Goal: Task Accomplishment & Management: Complete application form

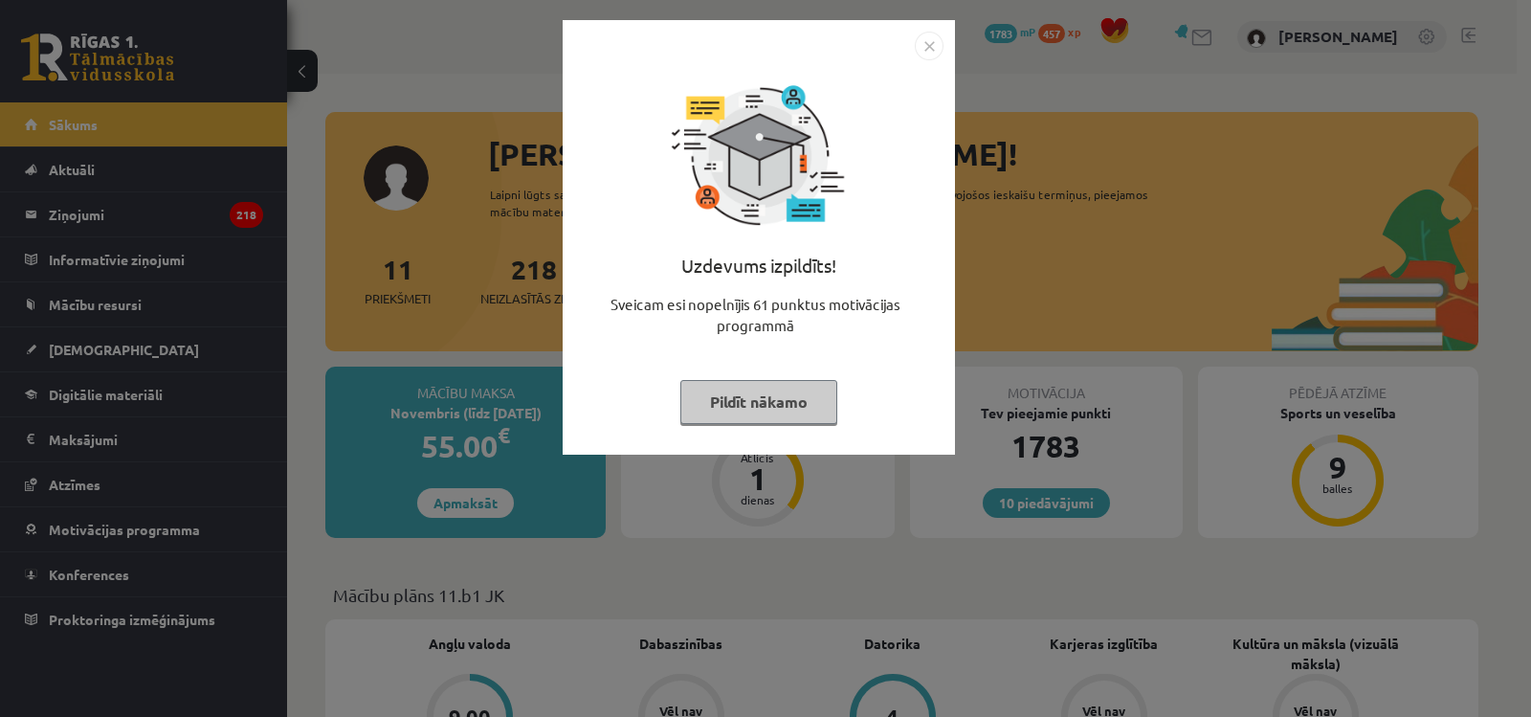
click at [808, 408] on button "Pildīt nākamo" at bounding box center [758, 402] width 157 height 44
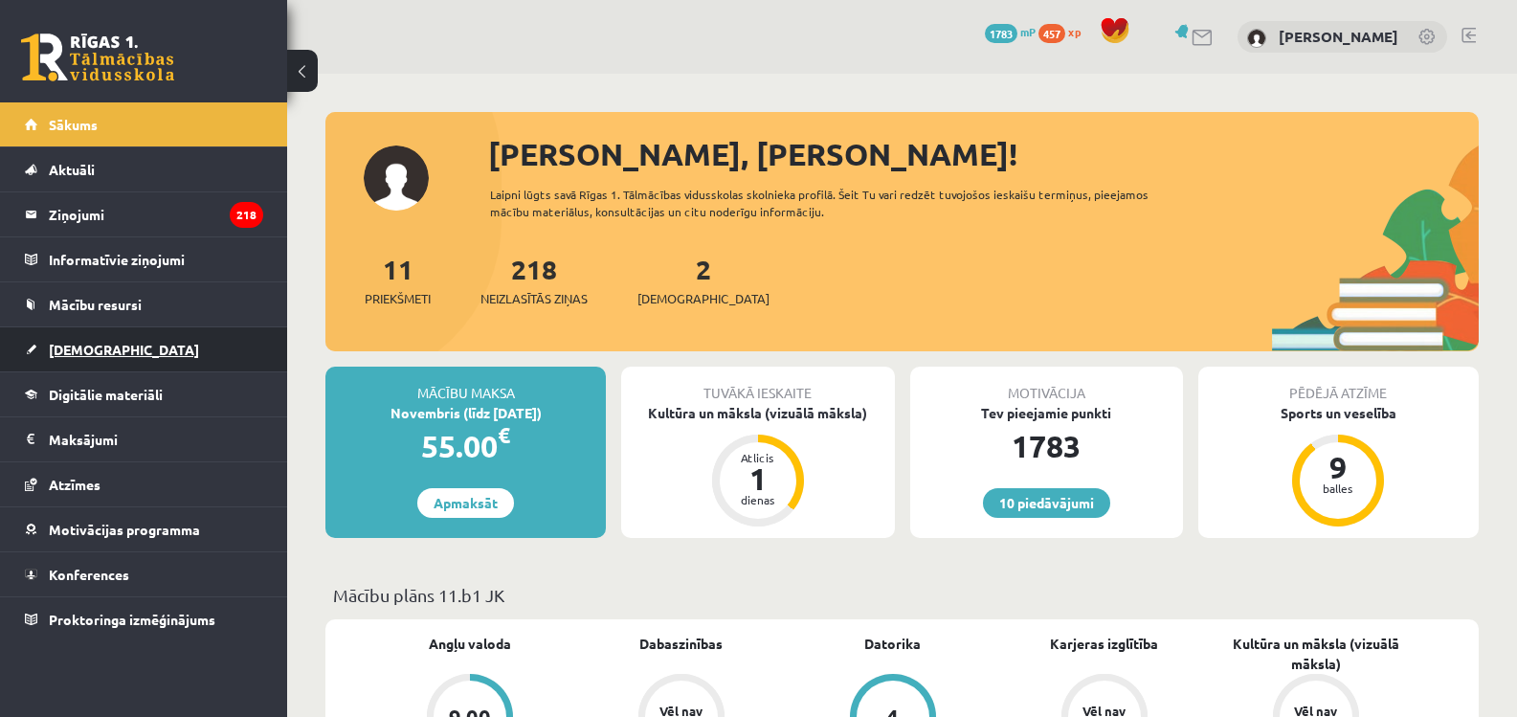
click at [90, 338] on link "[DEMOGRAPHIC_DATA]" at bounding box center [144, 349] width 238 height 44
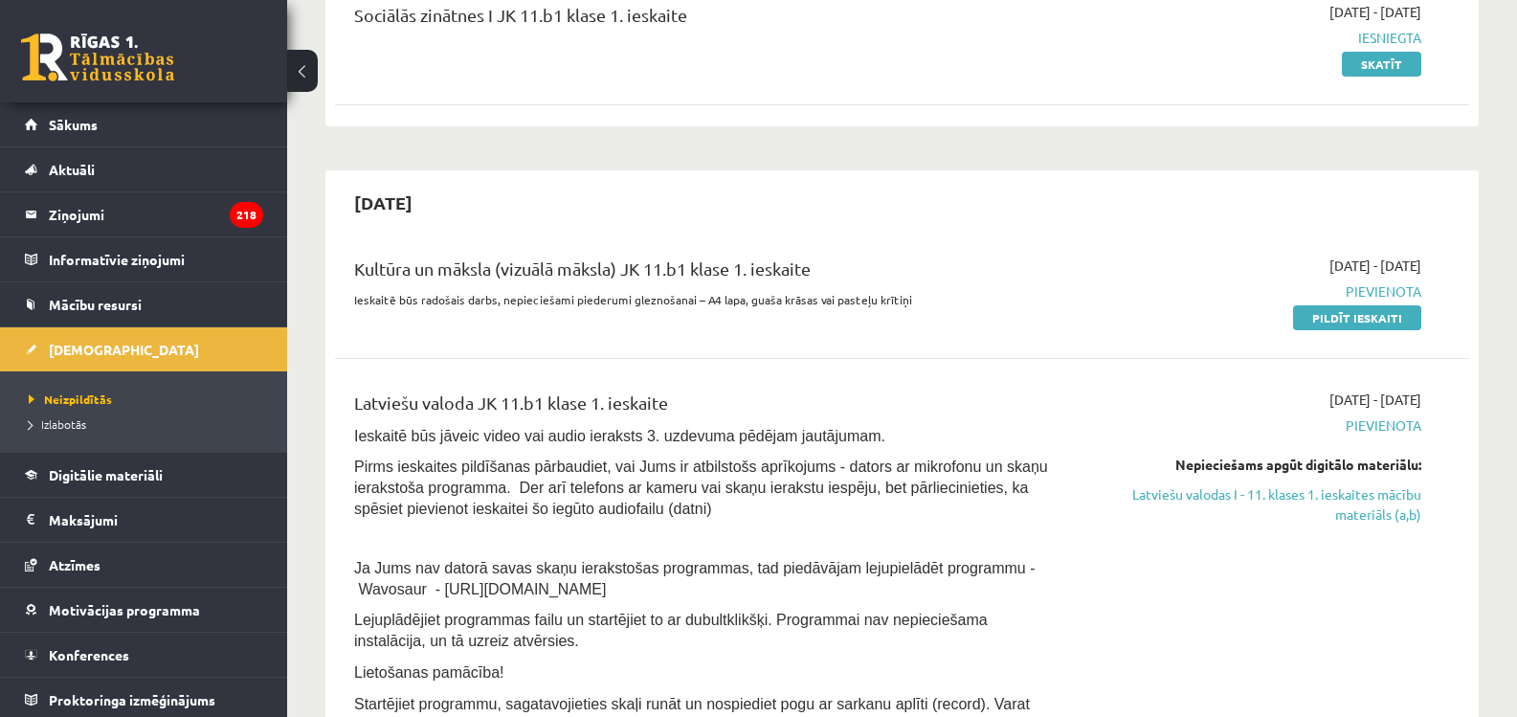
scroll to position [287, 0]
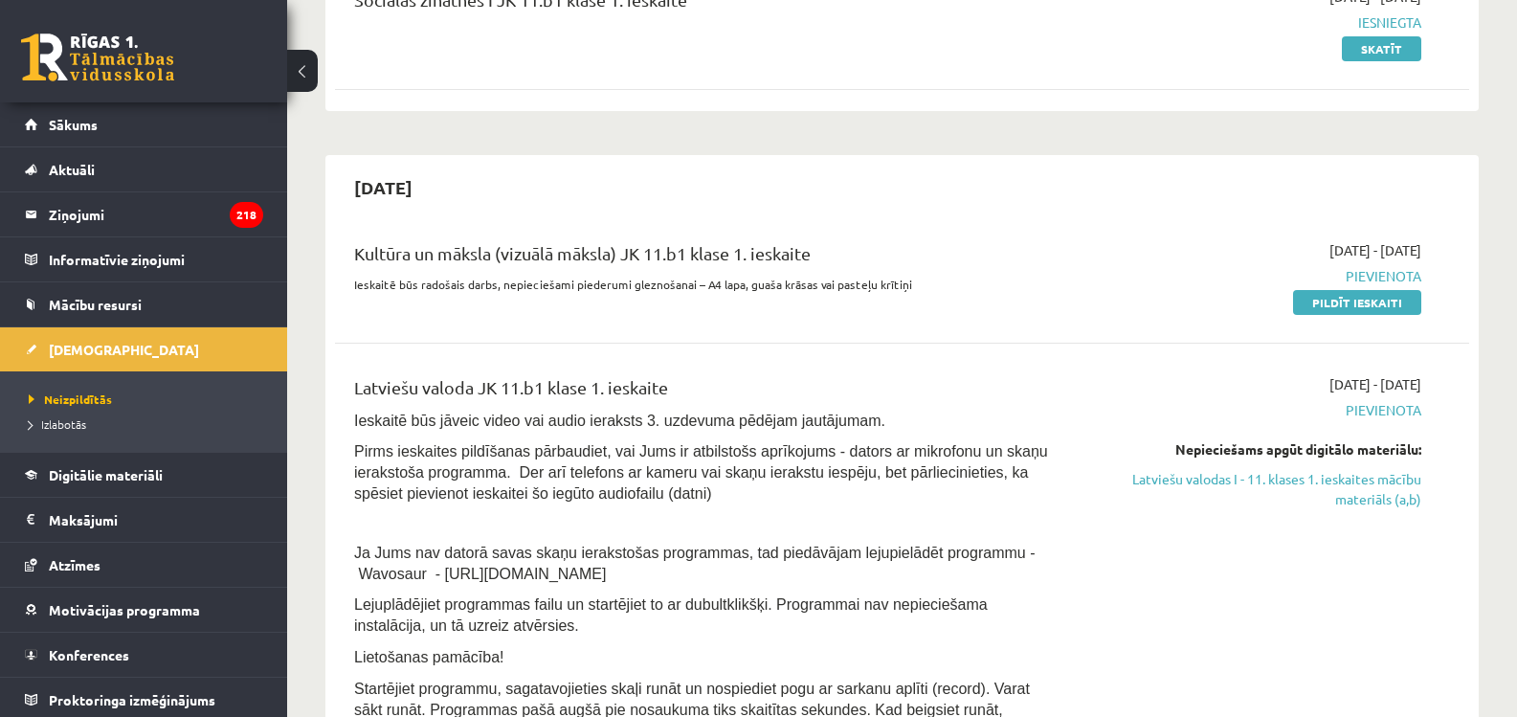
drag, startPoint x: 1337, startPoint y: 306, endPoint x: 846, endPoint y: 59, distance: 549.6
click at [1337, 305] on link "Pildīt ieskaiti" at bounding box center [1357, 302] width 128 height 25
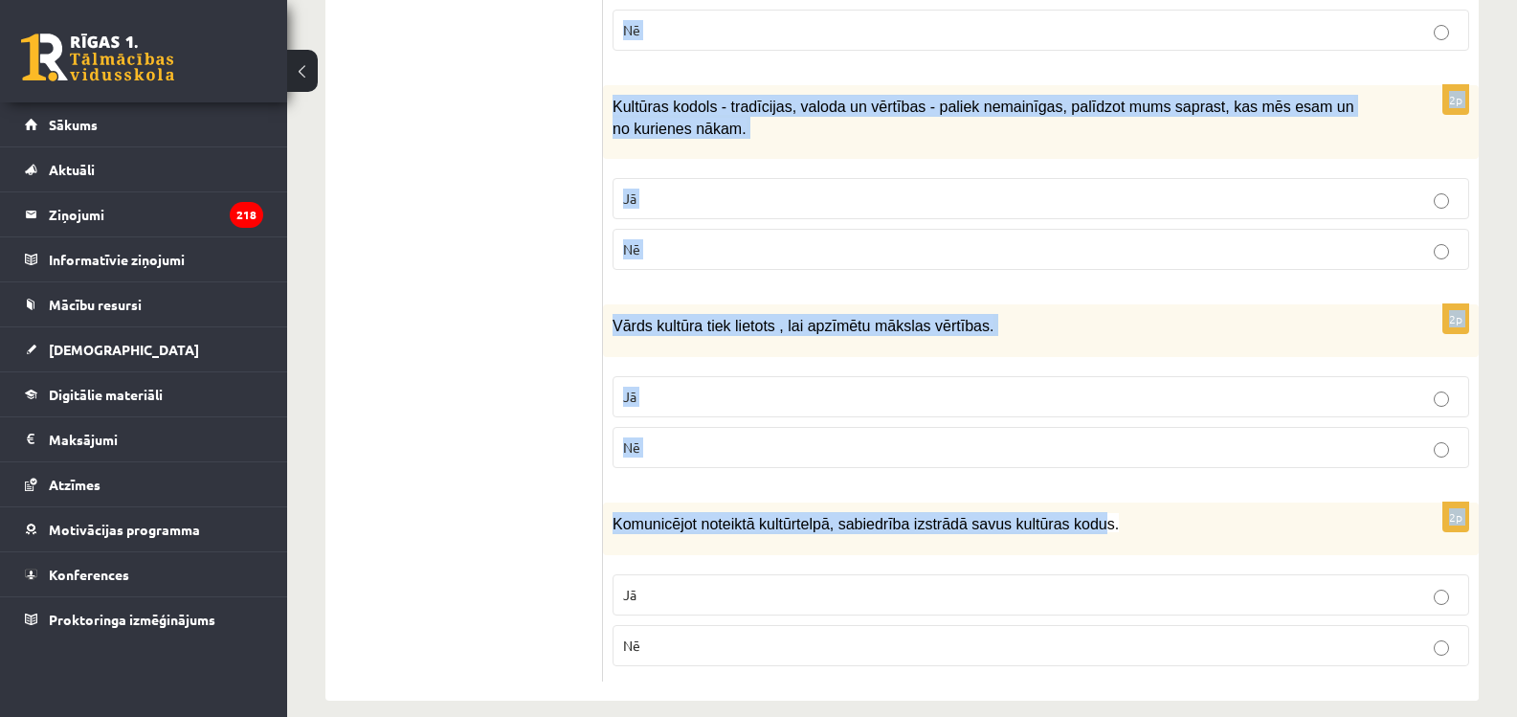
scroll to position [2777, 0]
drag, startPoint x: 620, startPoint y: 389, endPoint x: 1067, endPoint y: 479, distance: 455.9
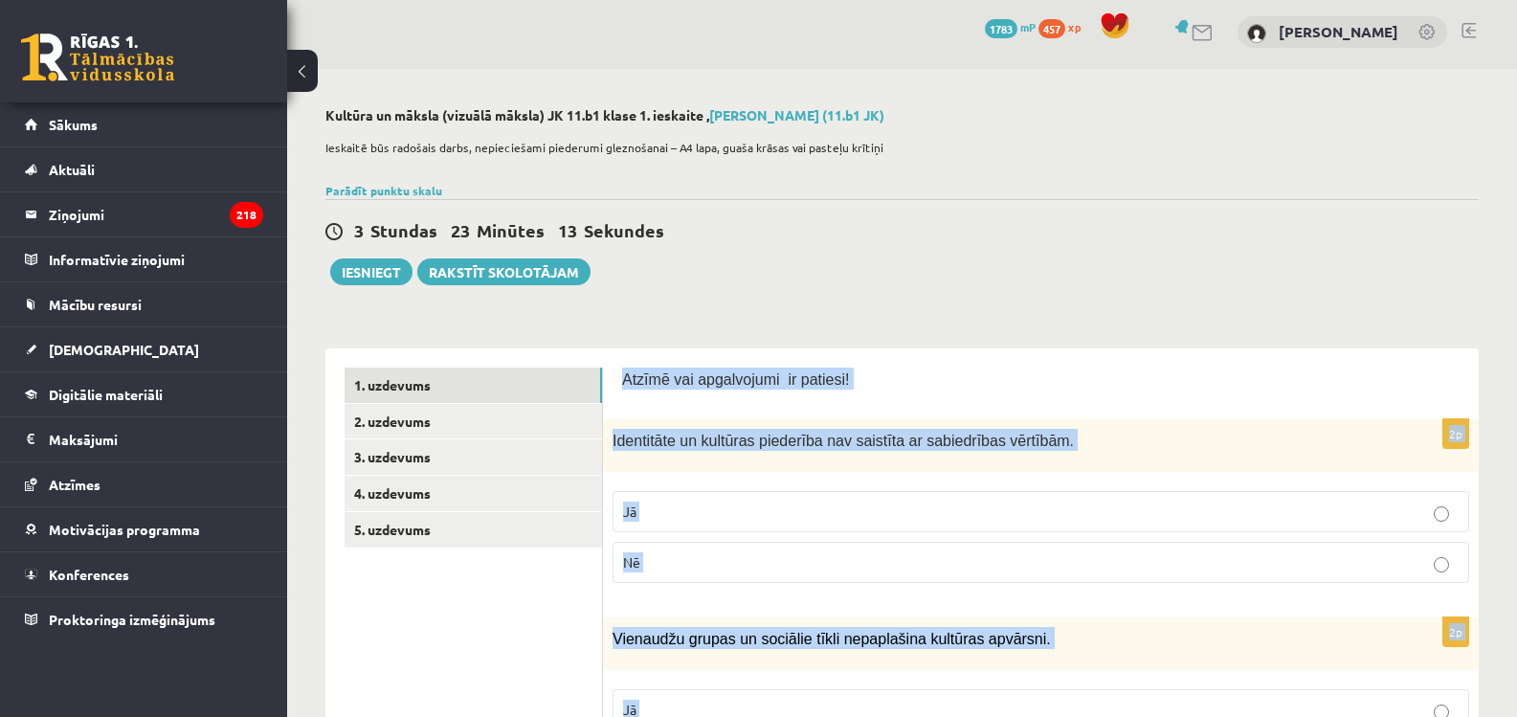
scroll to position [0, 0]
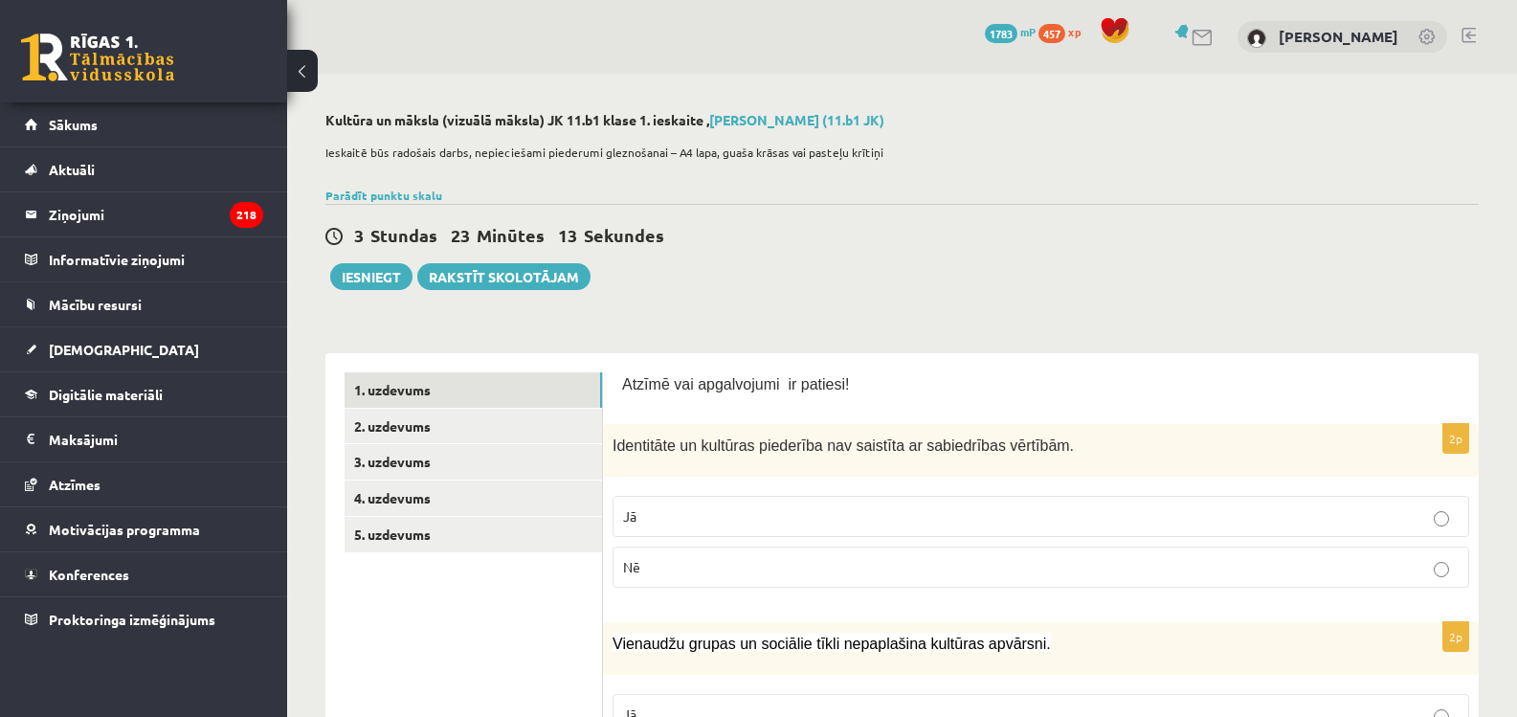
drag, startPoint x: 574, startPoint y: 630, endPoint x: 580, endPoint y: 612, distance: 19.1
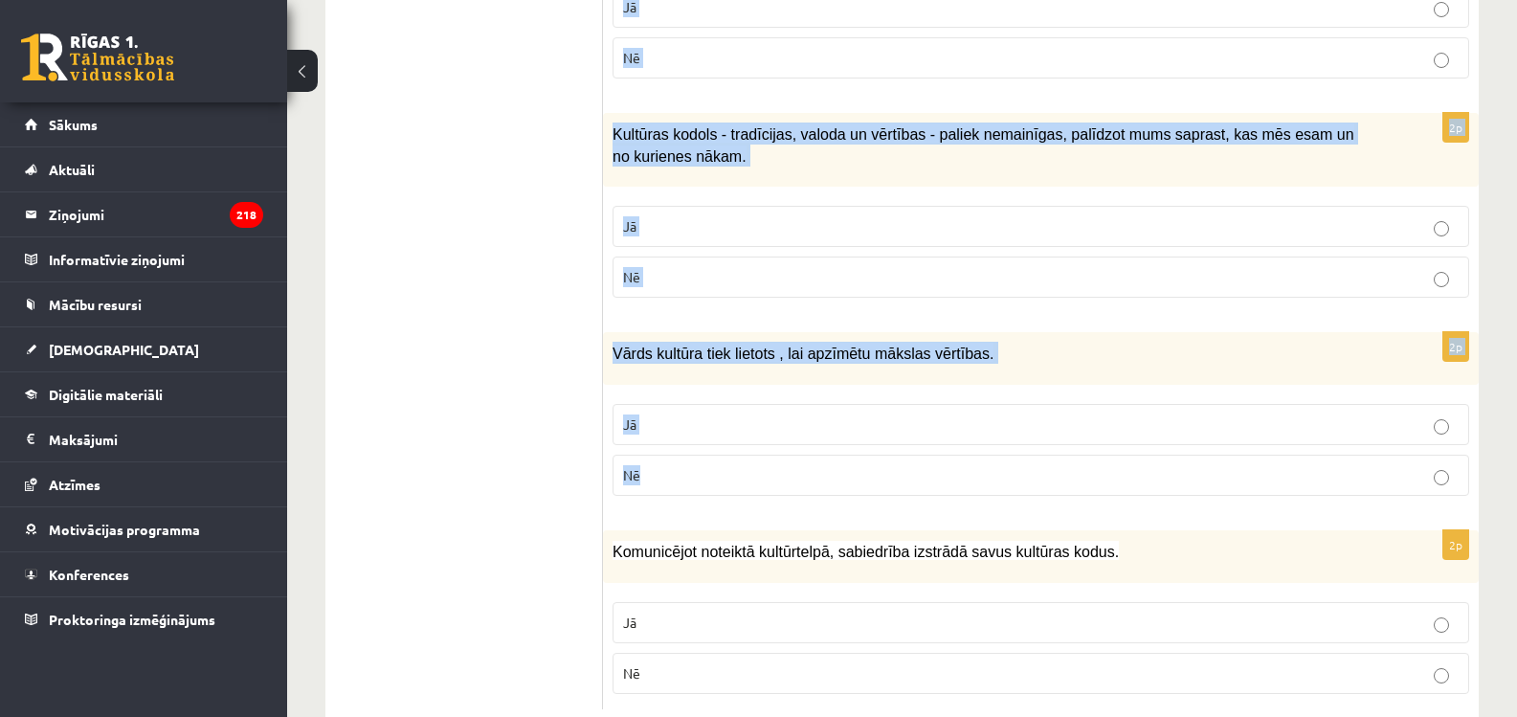
scroll to position [2777, 0]
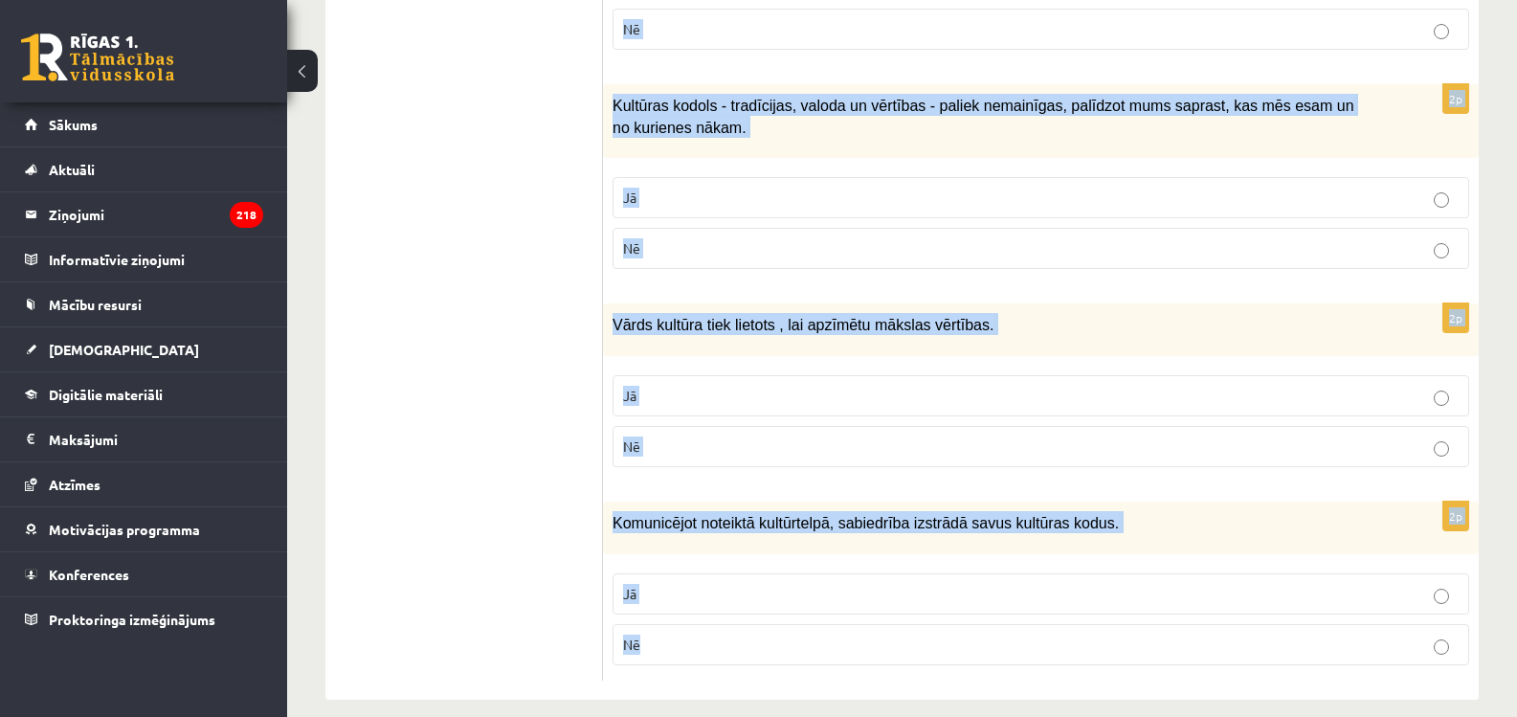
drag, startPoint x: 617, startPoint y: 384, endPoint x: 1071, endPoint y: 612, distance: 507.6
copy form "Atzīmē vai apgalvojumi ir patiesi! 2p Identitāte un kultūras piederība nav sais…"
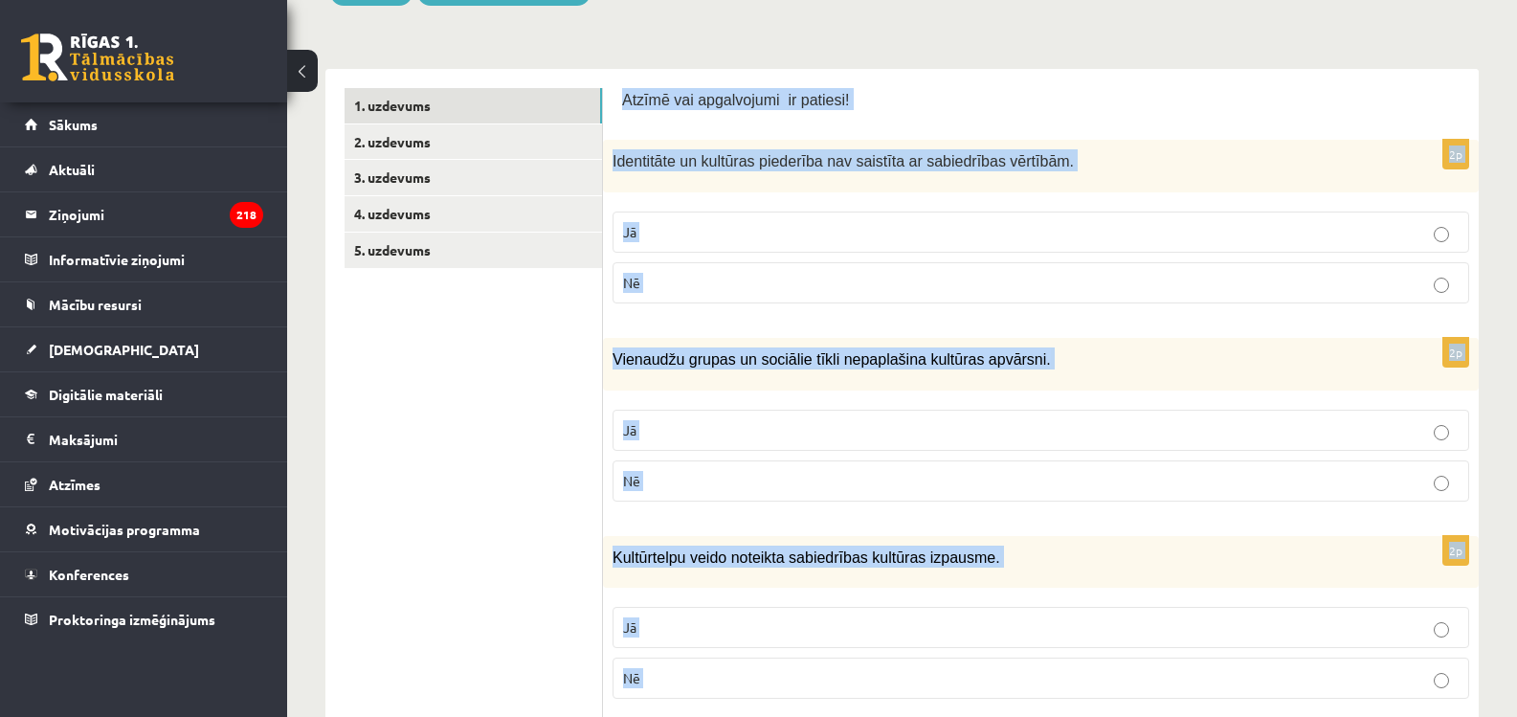
scroll to position [287, 0]
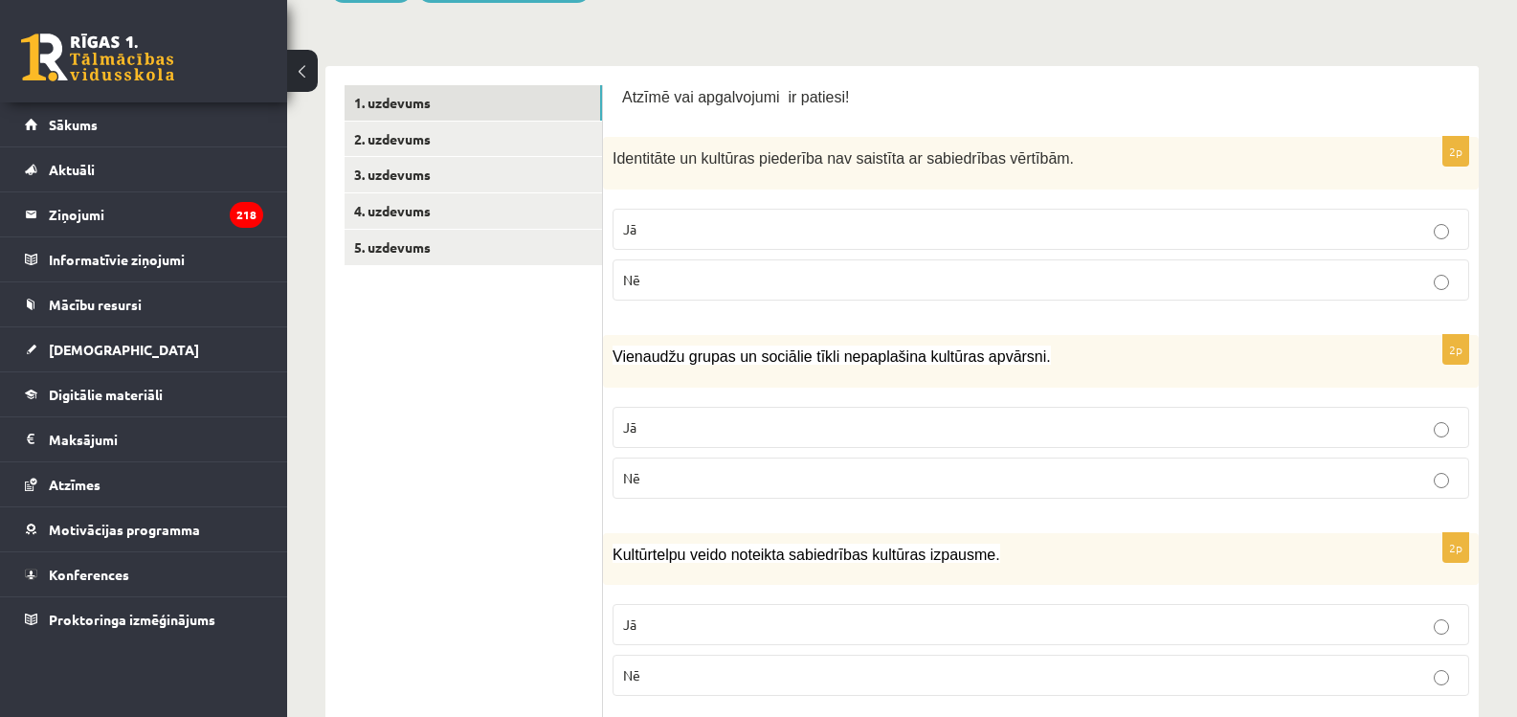
click at [654, 277] on p "Nē" at bounding box center [1041, 280] width 836 height 20
click at [629, 478] on span "Nē" at bounding box center [631, 477] width 17 height 17
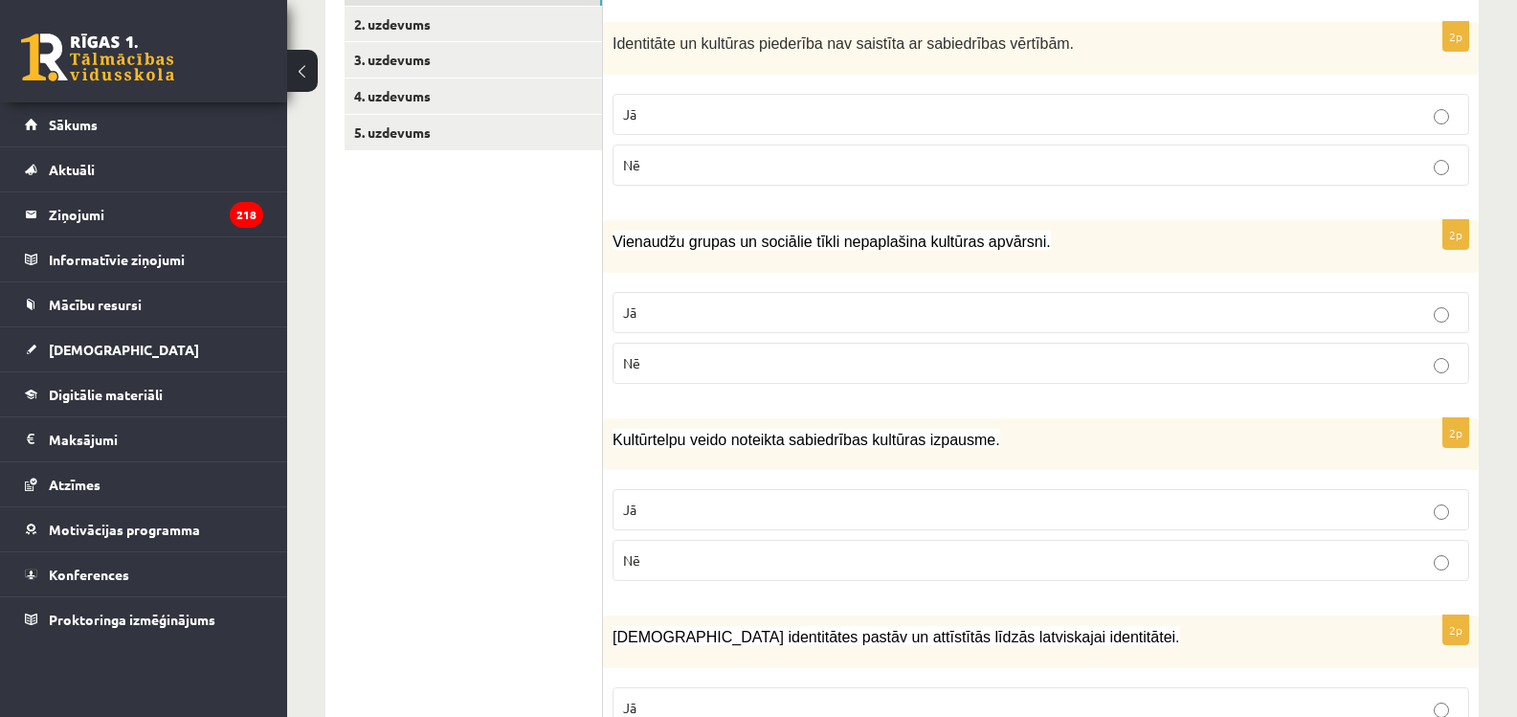
scroll to position [574, 0]
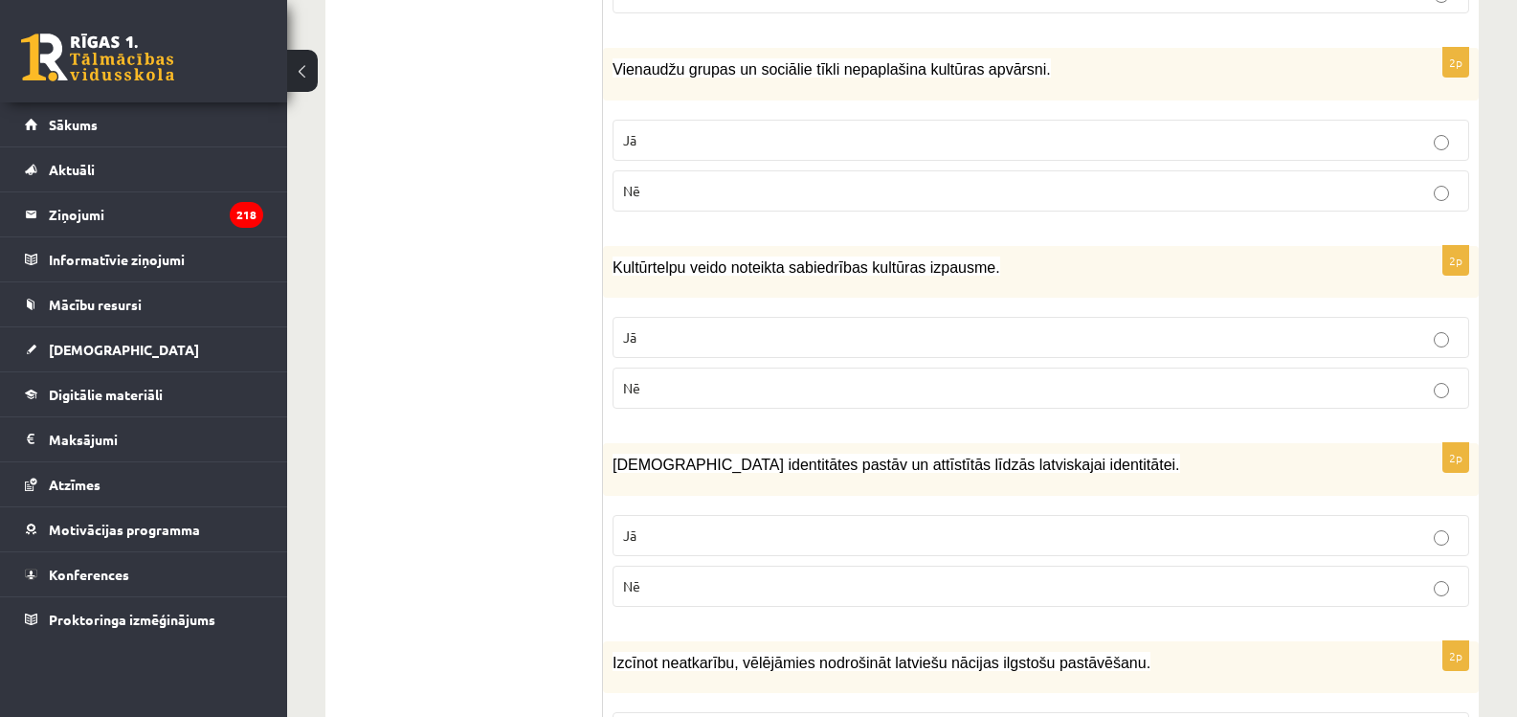
click at [621, 329] on label "Jā" at bounding box center [1041, 337] width 857 height 41
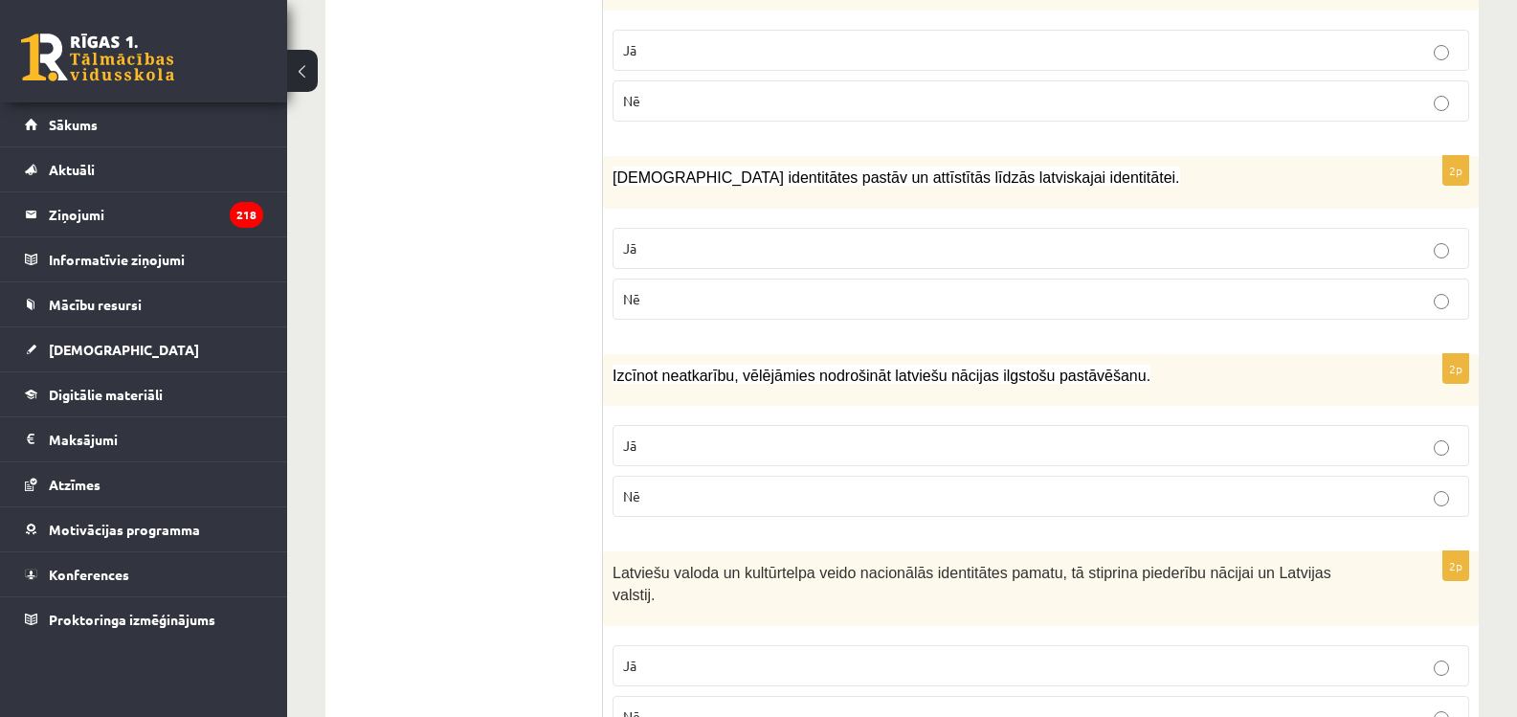
click at [636, 259] on label "Jā" at bounding box center [1041, 248] width 857 height 41
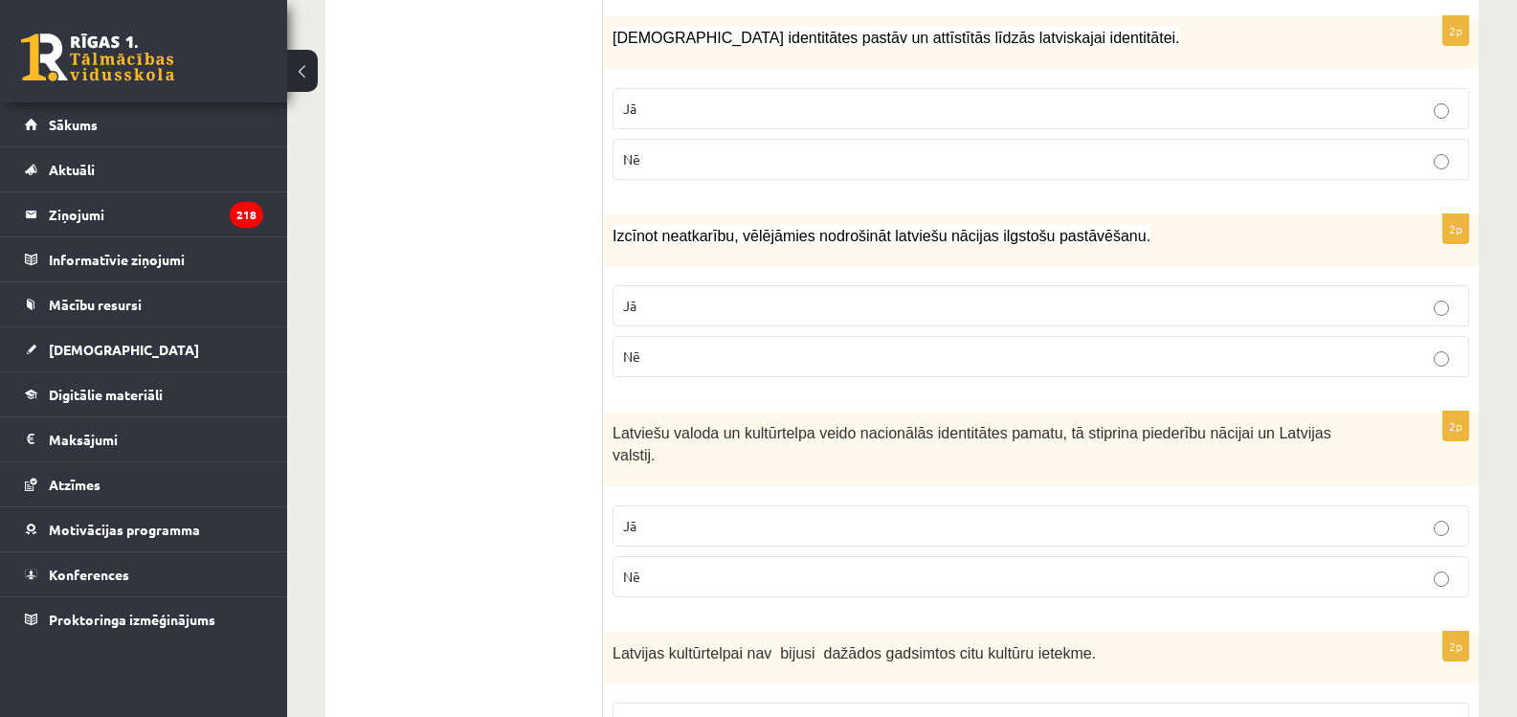
scroll to position [1148, 0]
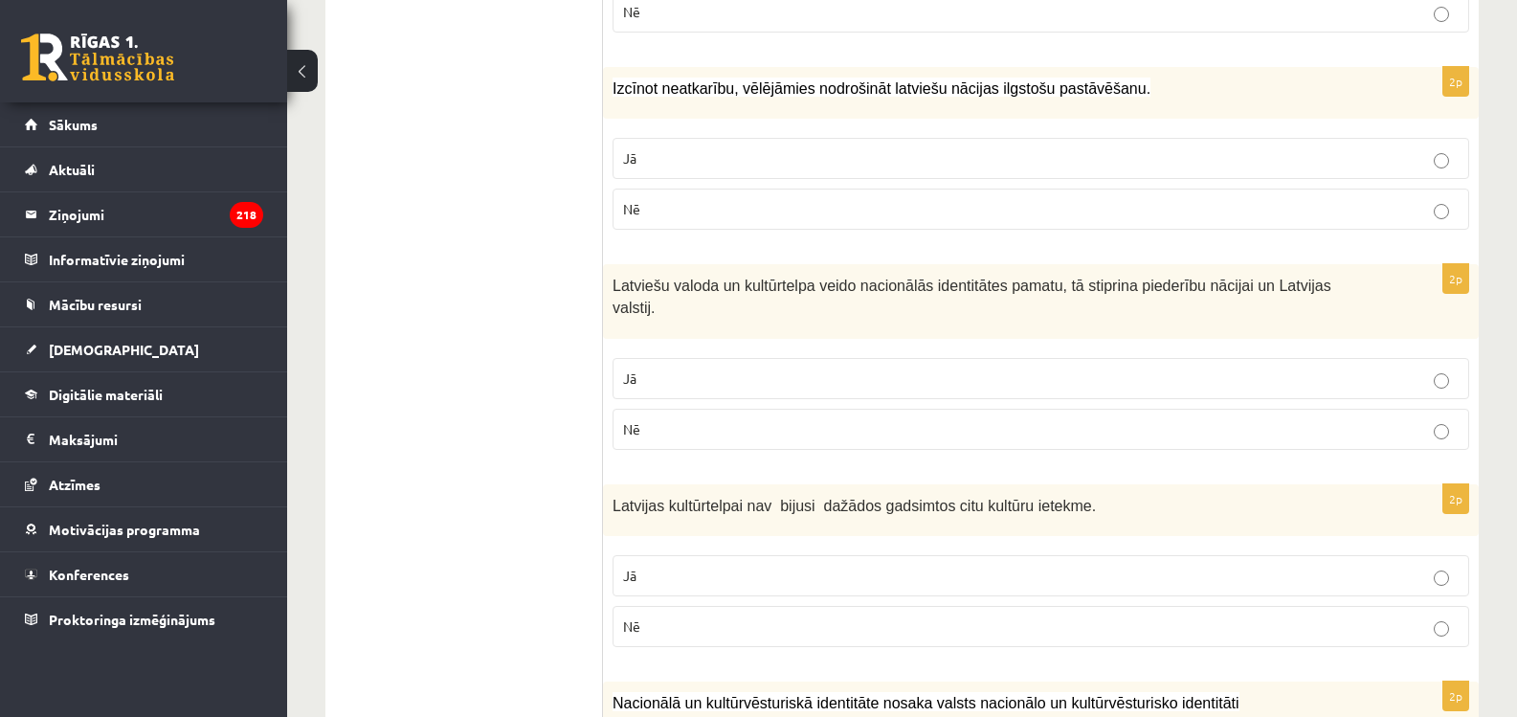
click at [711, 154] on p "Jā" at bounding box center [1041, 158] width 836 height 20
click at [690, 368] on p "Jā" at bounding box center [1041, 378] width 836 height 20
click at [631, 617] on span "Nē" at bounding box center [631, 625] width 17 height 17
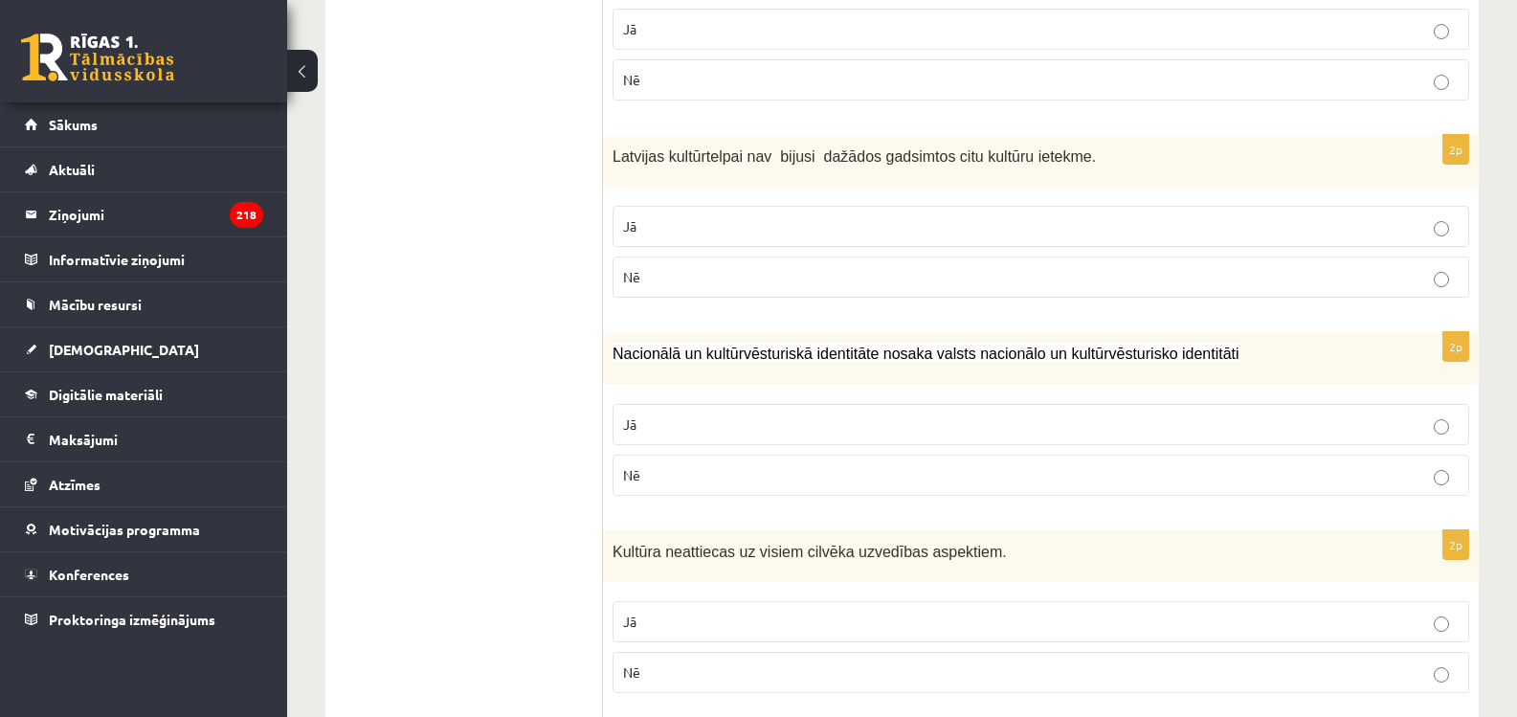
scroll to position [1531, 0]
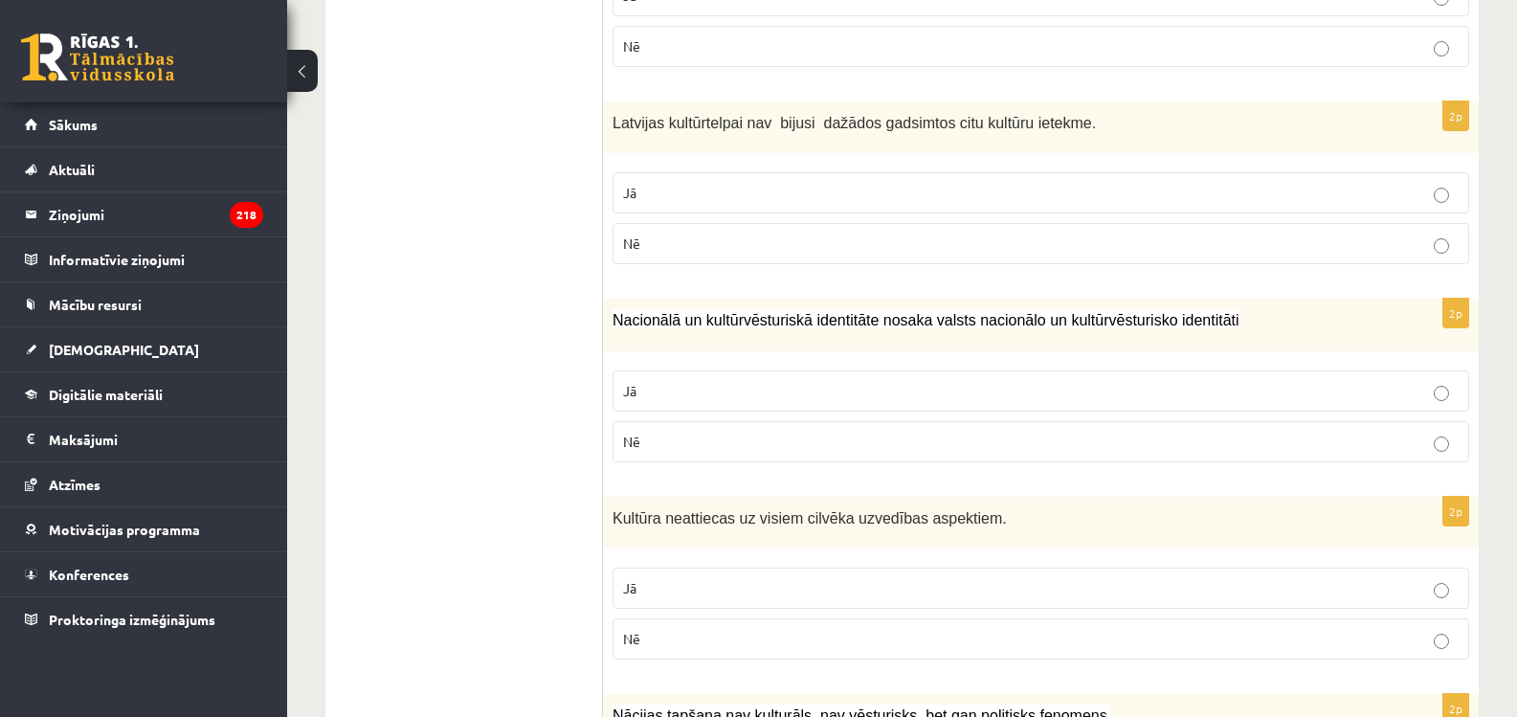
click at [704, 385] on label "Jā" at bounding box center [1041, 390] width 857 height 41
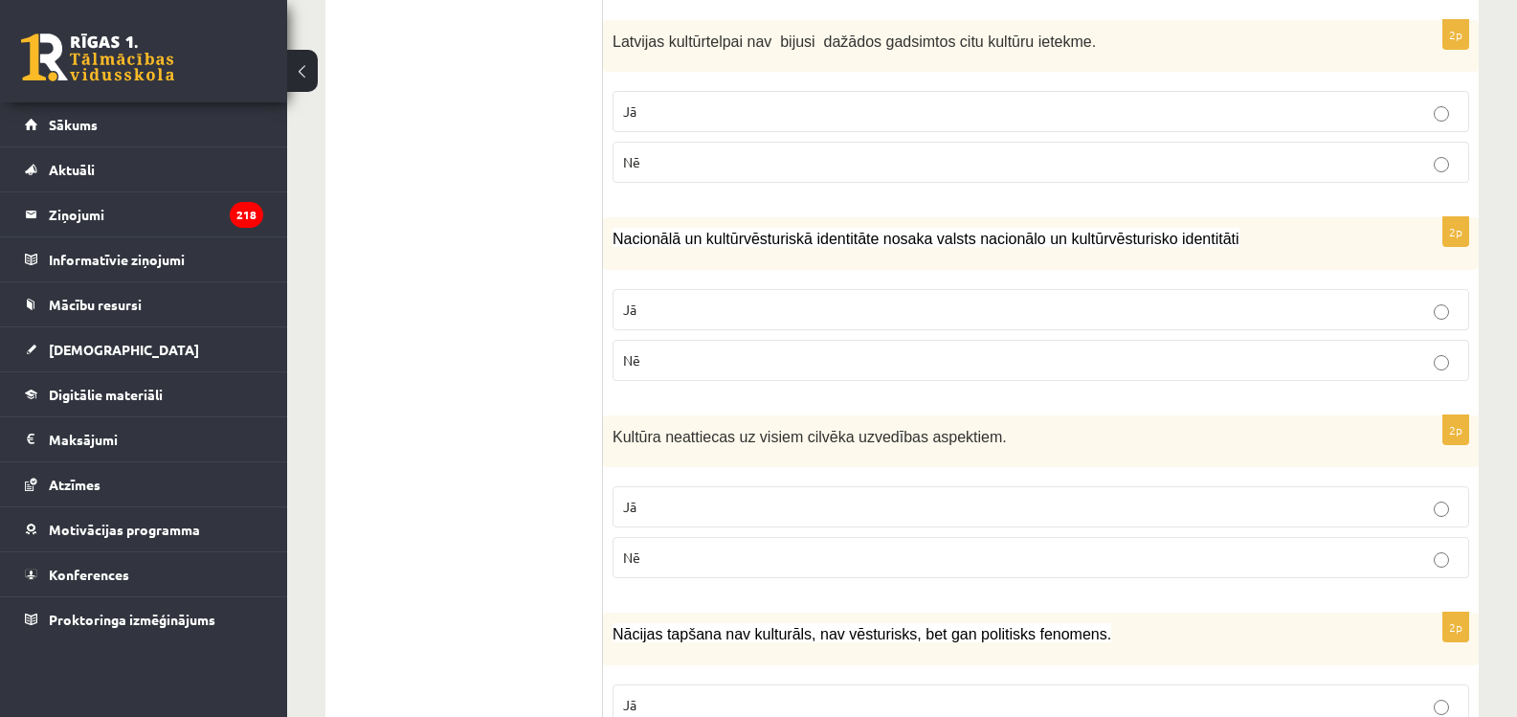
scroll to position [1818, 0]
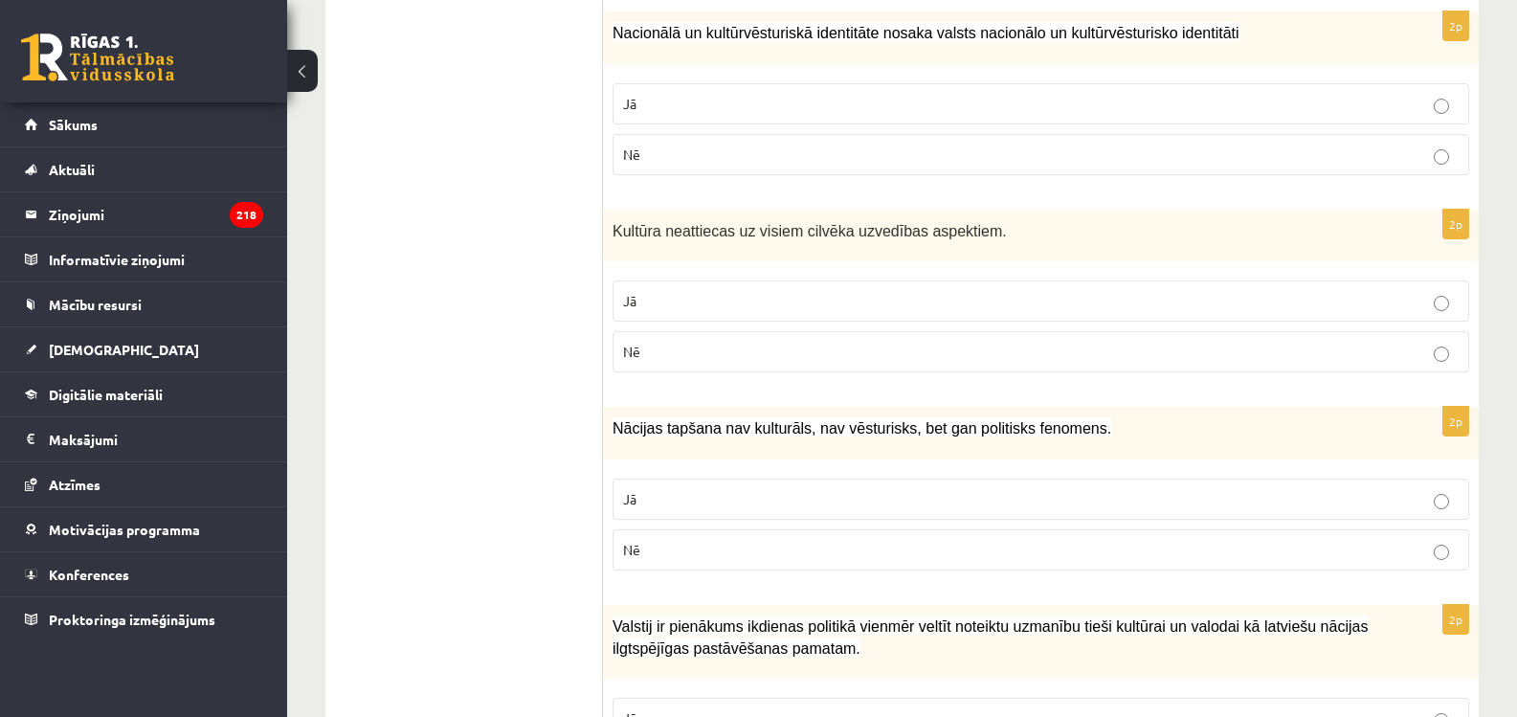
click at [640, 343] on label "Nē" at bounding box center [1041, 351] width 857 height 41
click at [693, 540] on p "Nē" at bounding box center [1041, 550] width 836 height 20
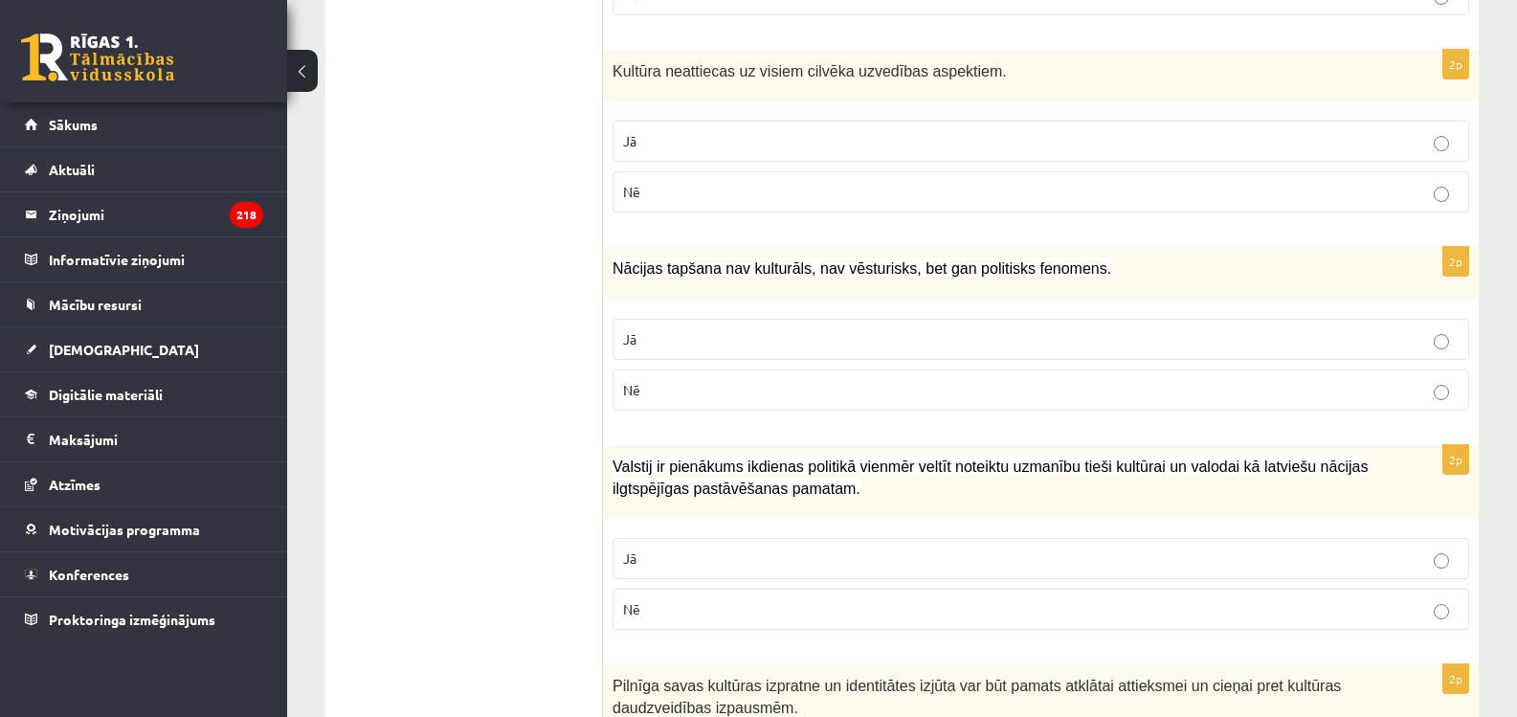
scroll to position [2201, 0]
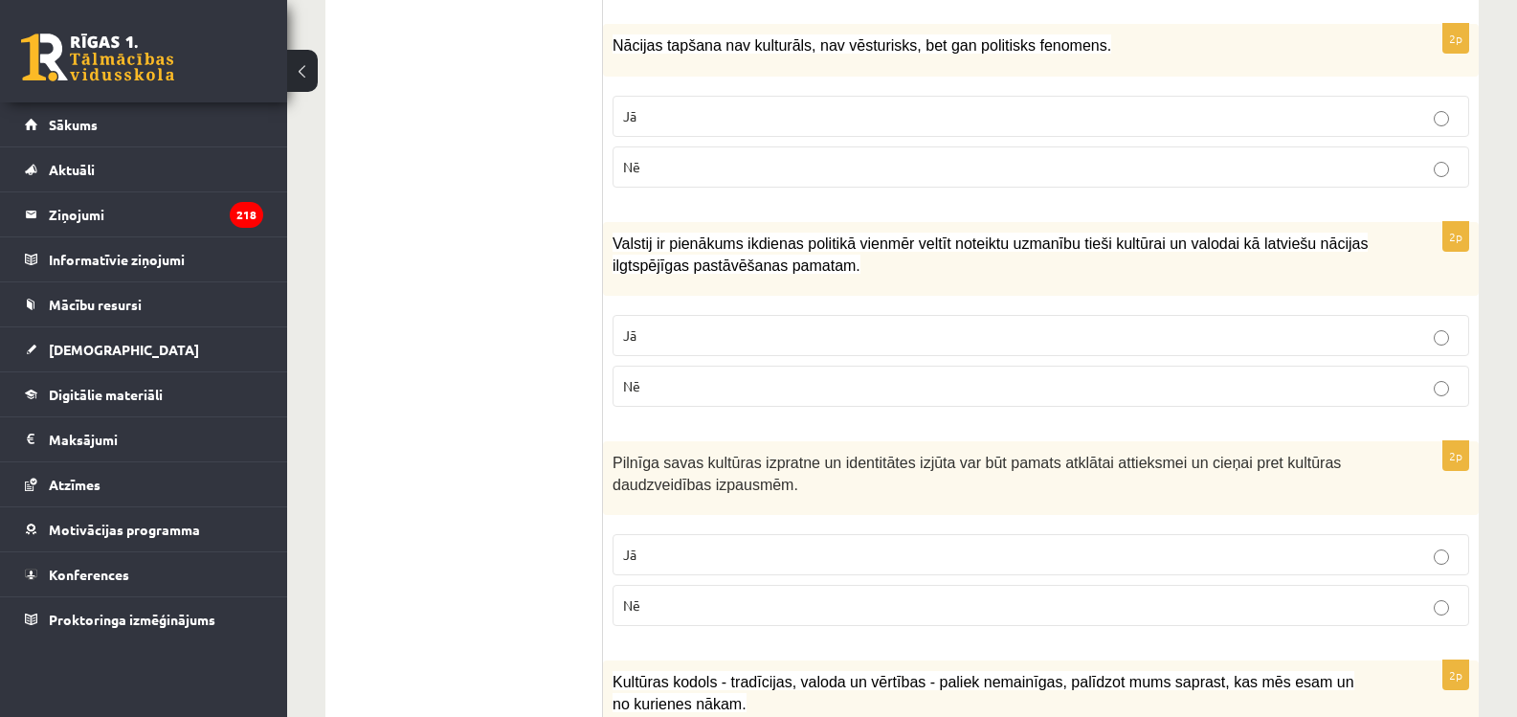
click at [654, 325] on p "Jā" at bounding box center [1041, 335] width 836 height 20
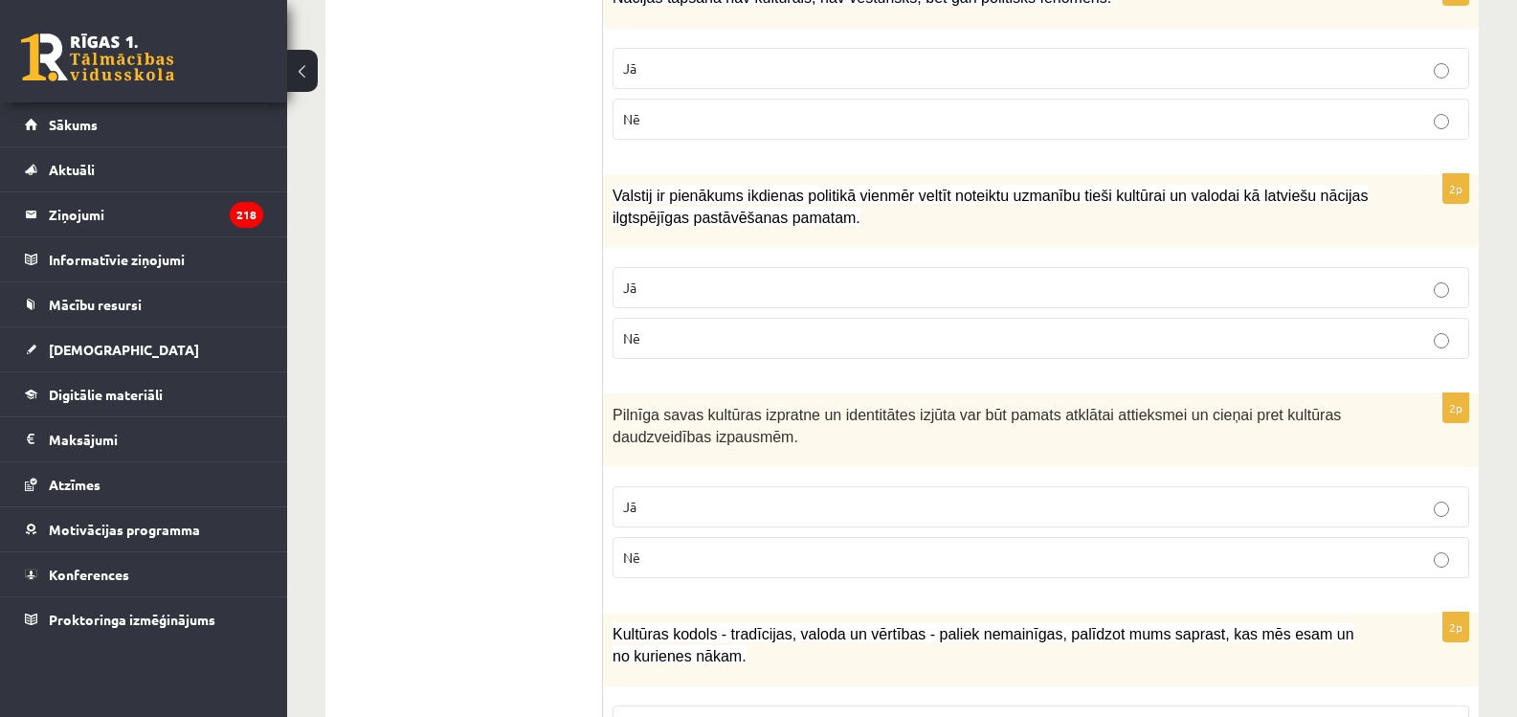
scroll to position [2297, 0]
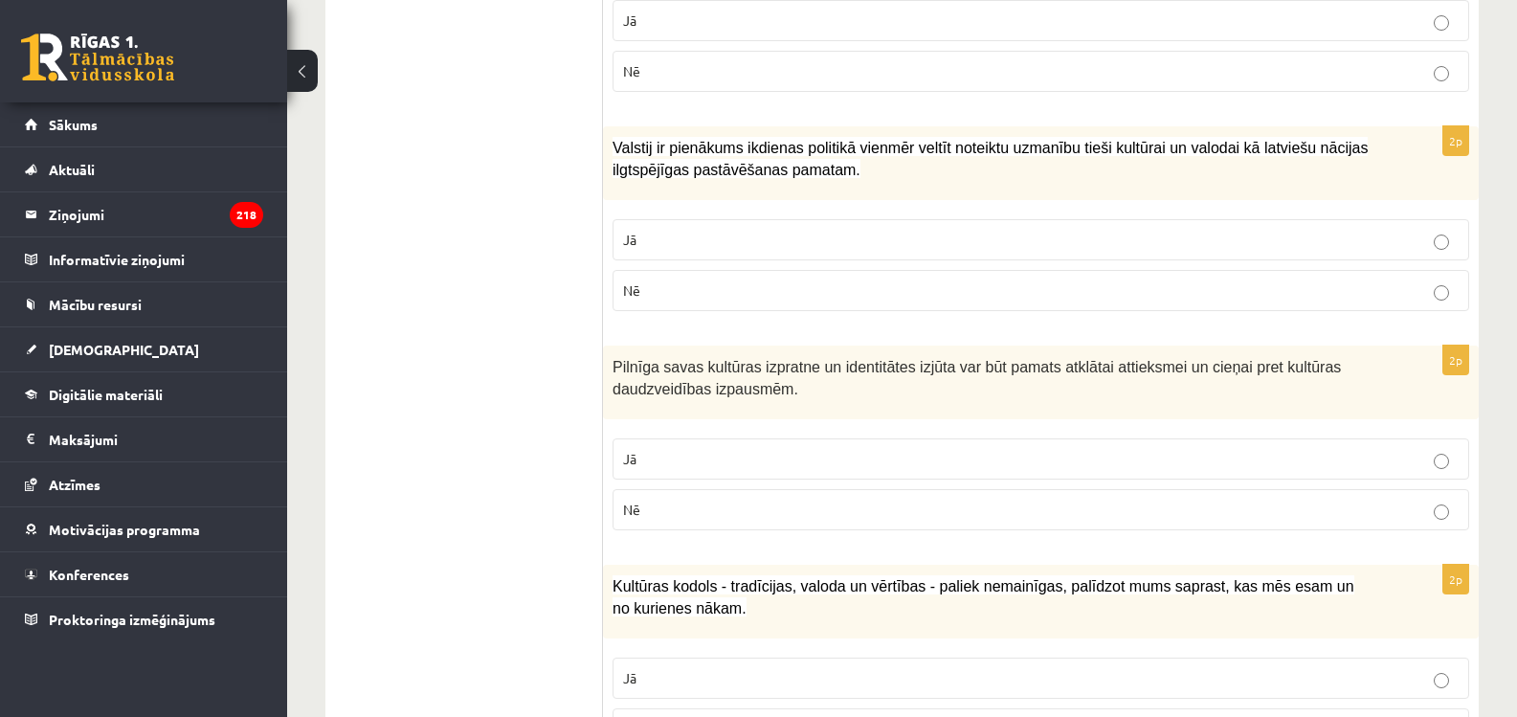
click at [699, 449] on p "Jā" at bounding box center [1041, 459] width 836 height 20
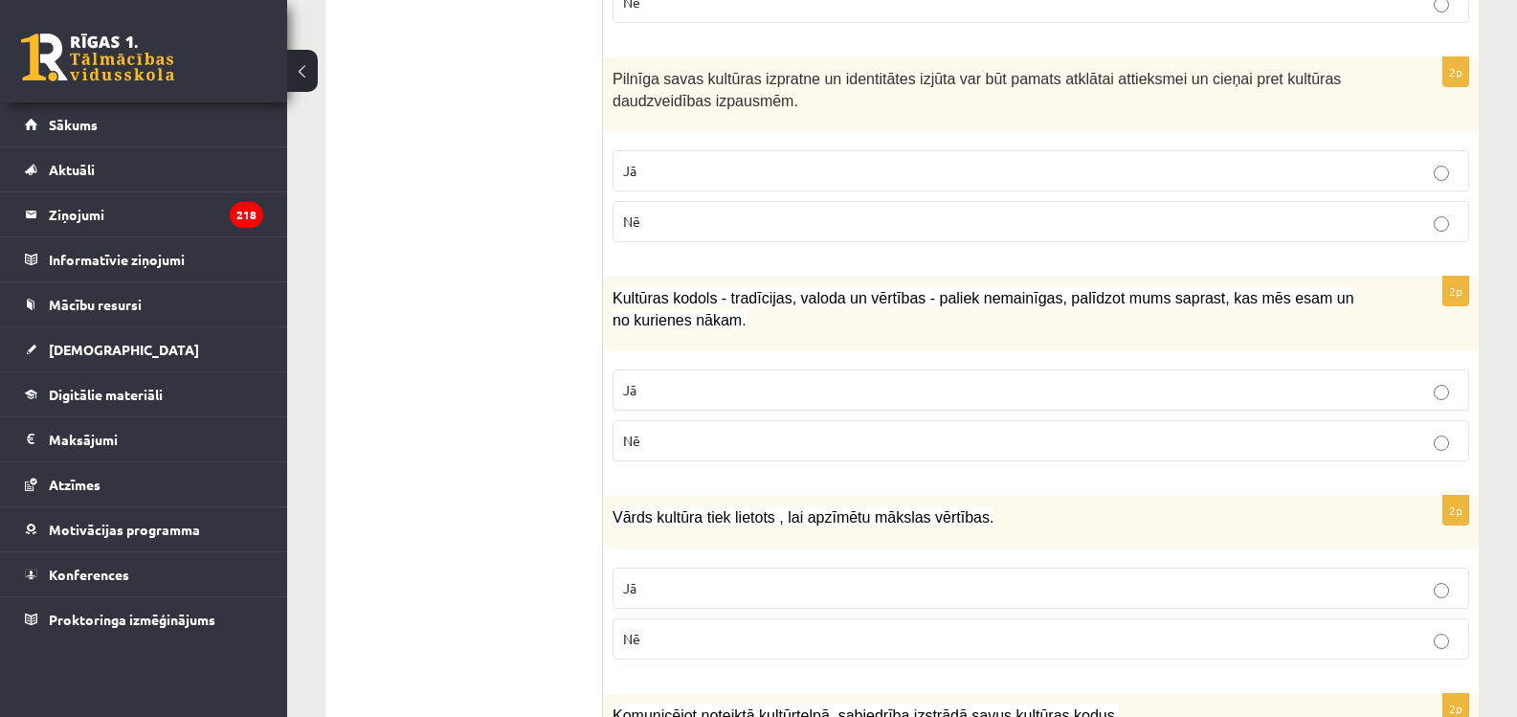
scroll to position [2680, 0]
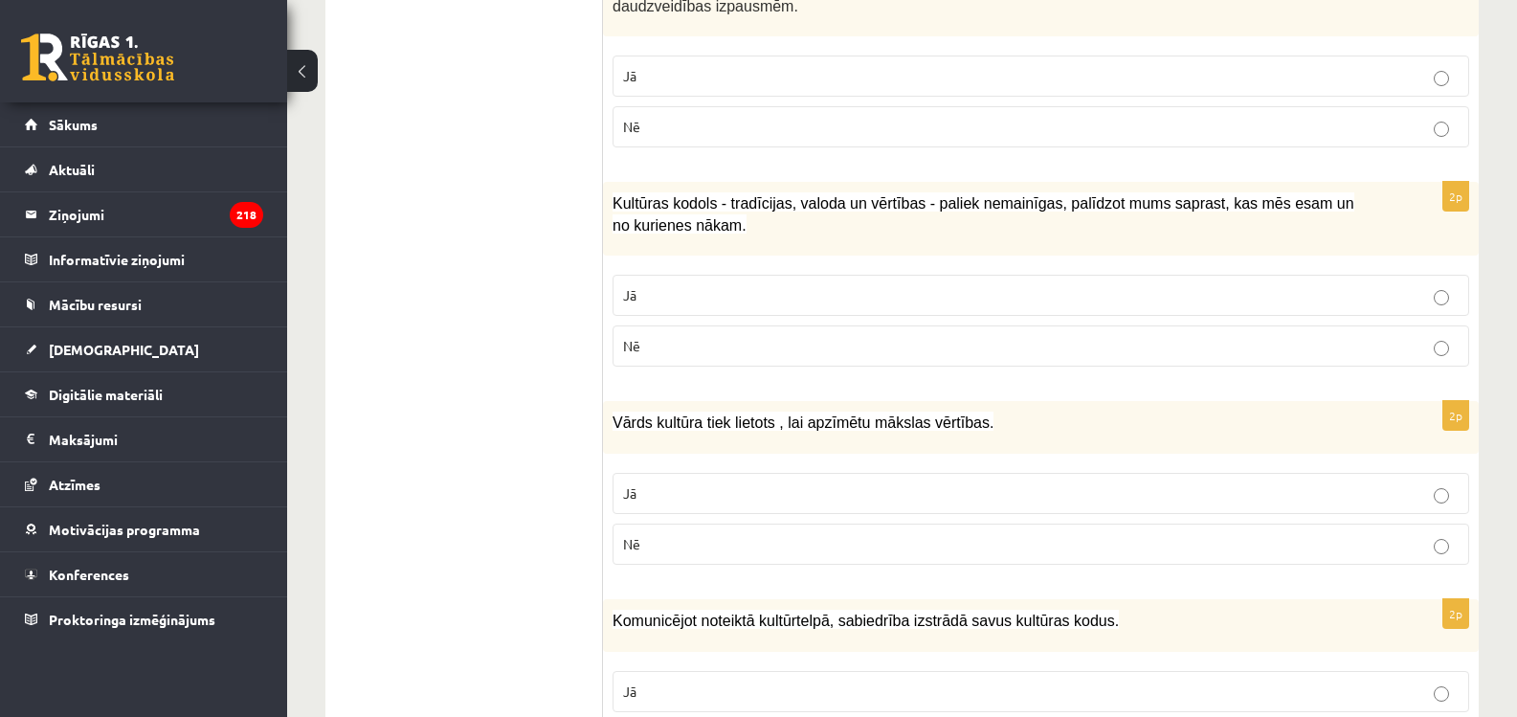
click at [701, 483] on p "Jā" at bounding box center [1041, 493] width 836 height 20
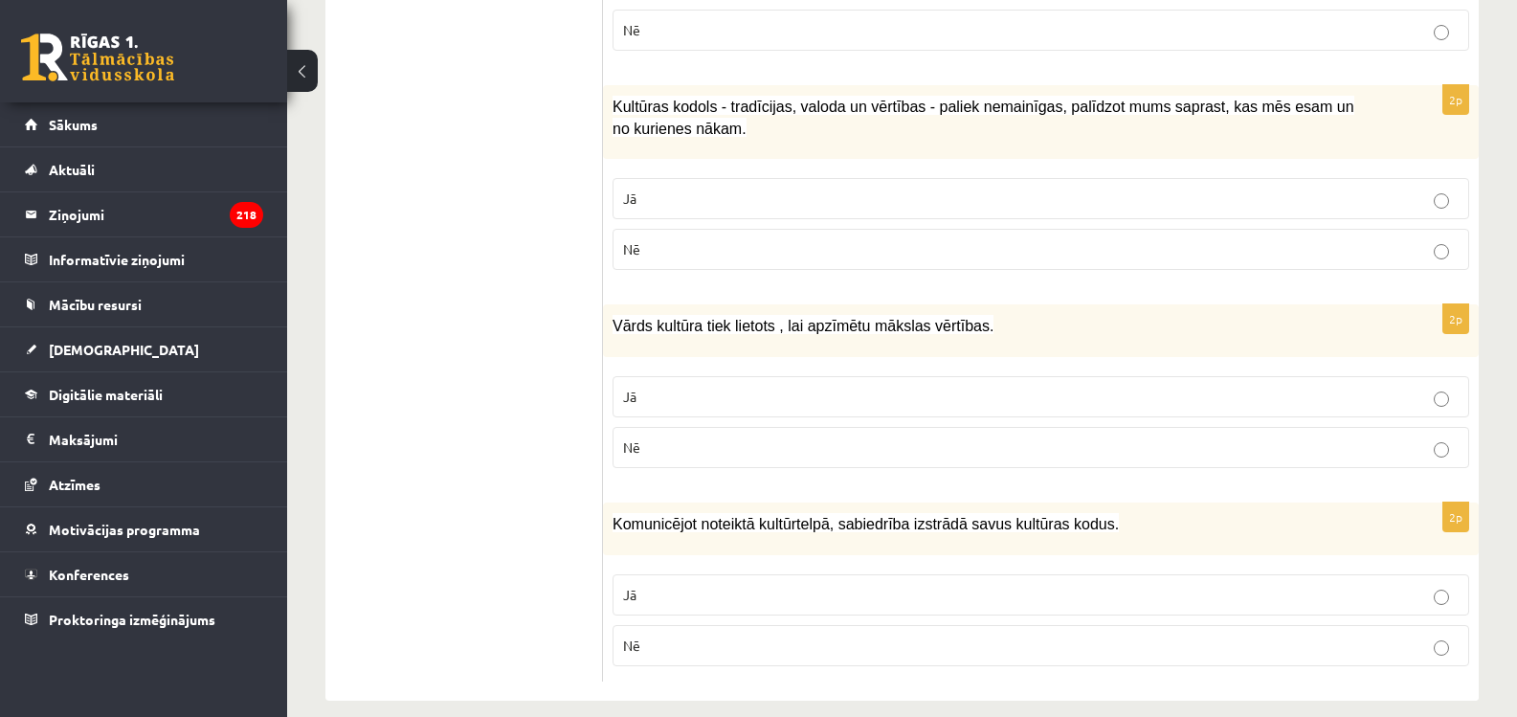
scroll to position [2777, 0]
click at [780, 196] on label "Jā" at bounding box center [1041, 197] width 857 height 41
click at [651, 584] on p "Jā" at bounding box center [1041, 594] width 836 height 20
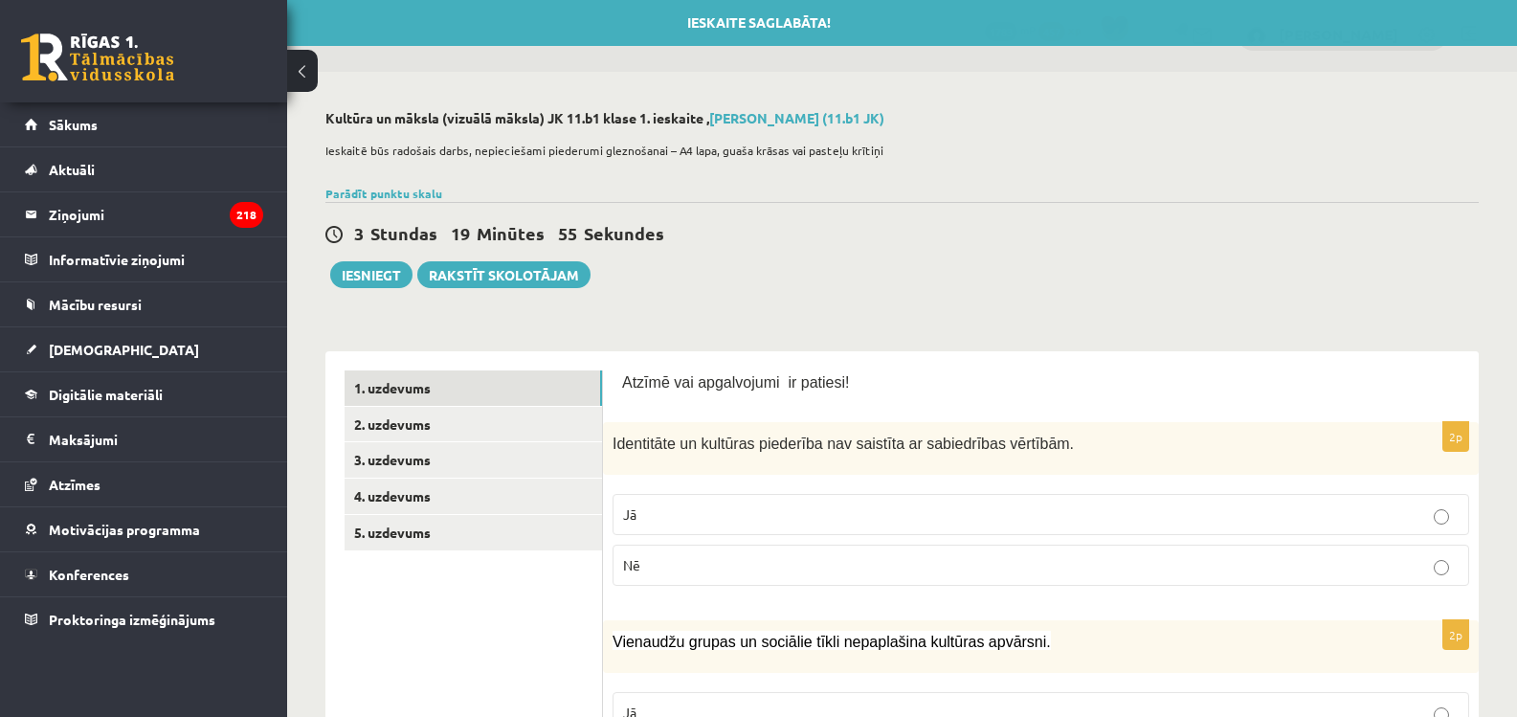
scroll to position [0, 0]
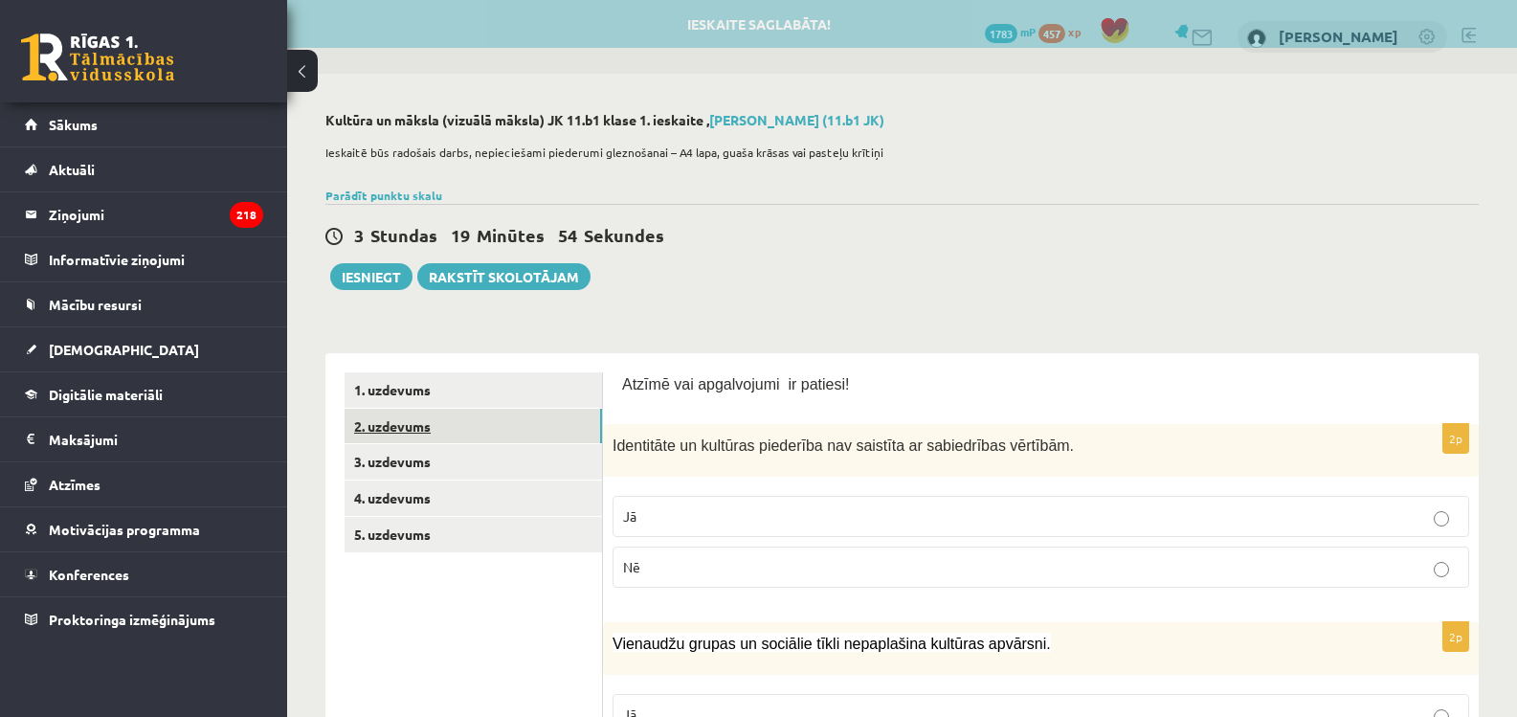
click at [422, 431] on link "2. uzdevums" at bounding box center [473, 426] width 257 height 35
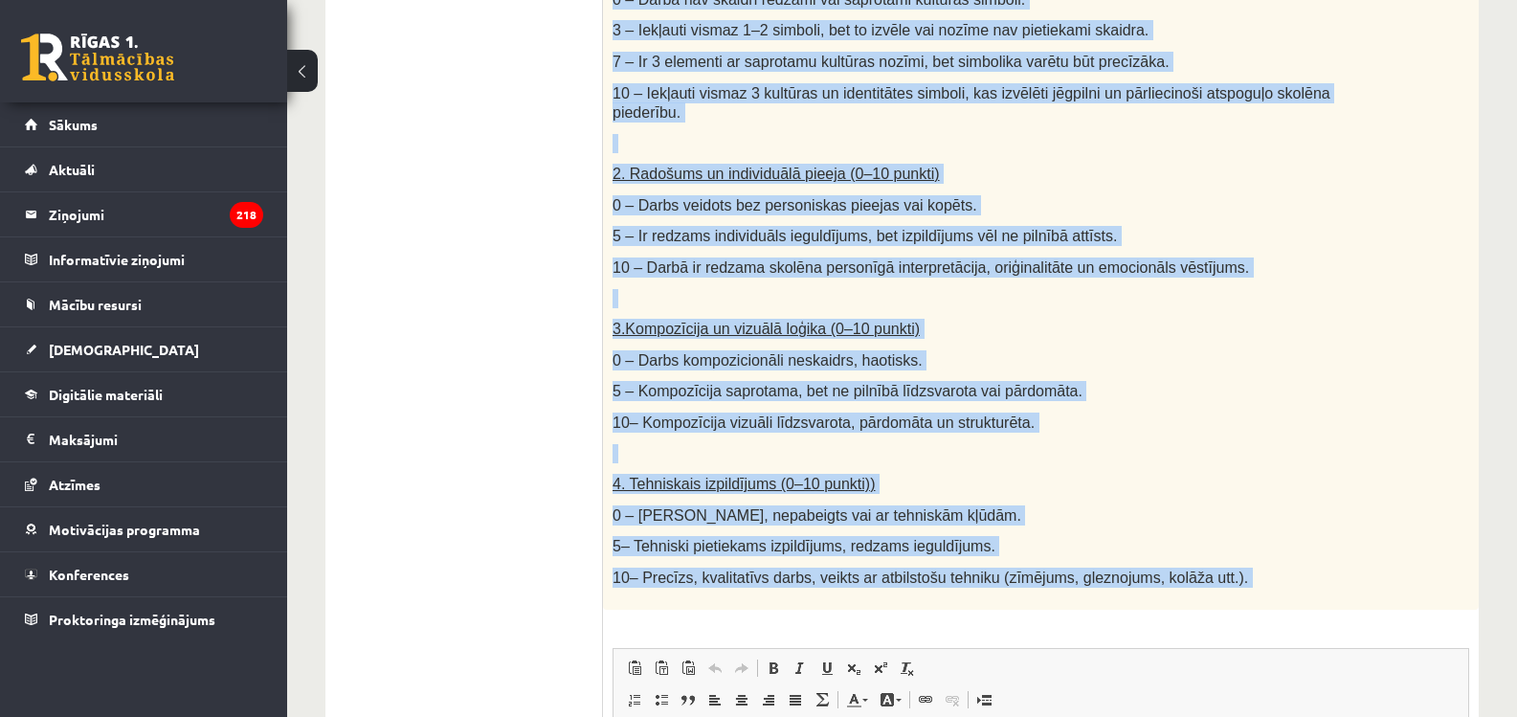
scroll to position [979, 0]
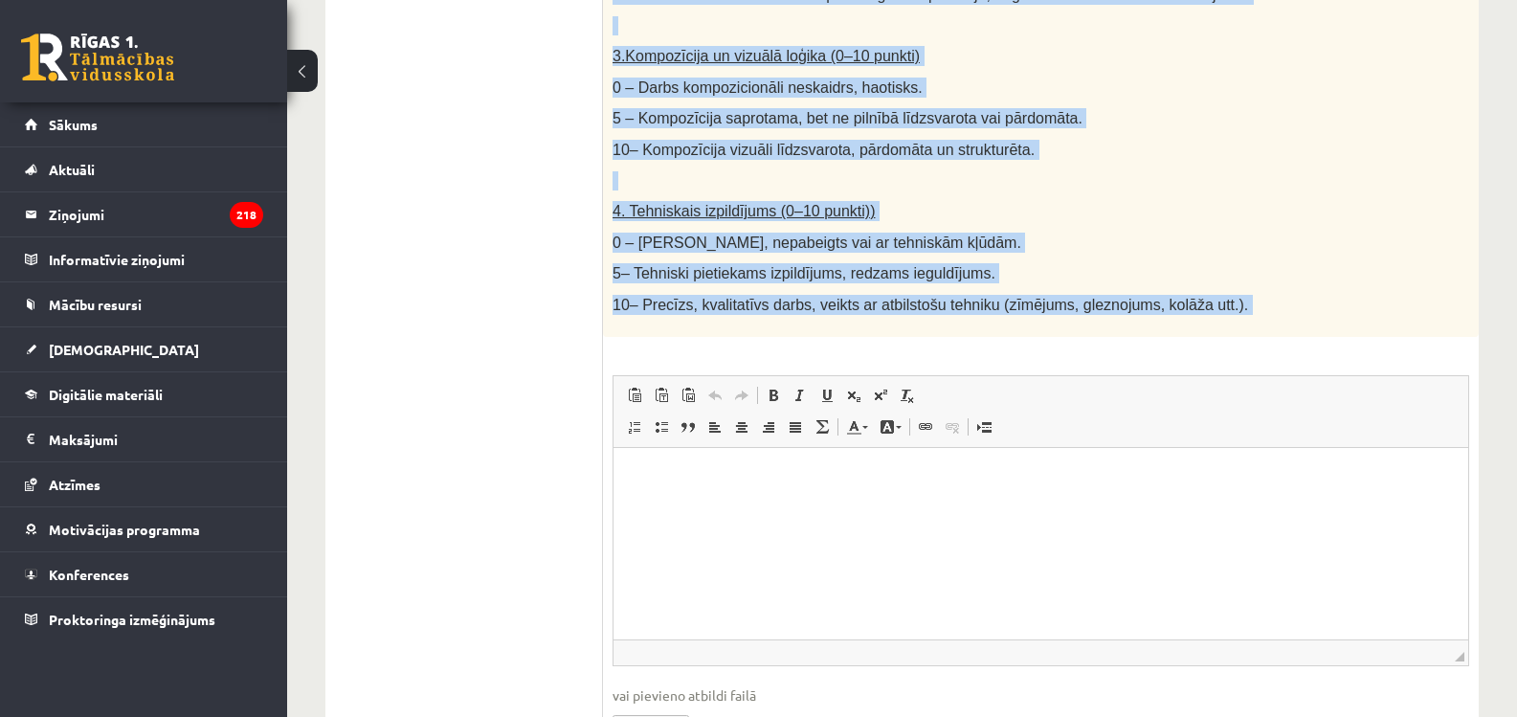
drag, startPoint x: 605, startPoint y: 296, endPoint x: 1297, endPoint y: 389, distance: 698.1
click at [1297, 389] on div "40p Radošs darbs. Izveido vizuālu mākslas darbu (zīmējumu, gleznu vai kolāžu), …" at bounding box center [1041, 92] width 876 height 1361
copy div "Radošs darbs. Izveido vizuālu mākslas darbu (zīmējumu, gleznu vai kolāžu), kas …"
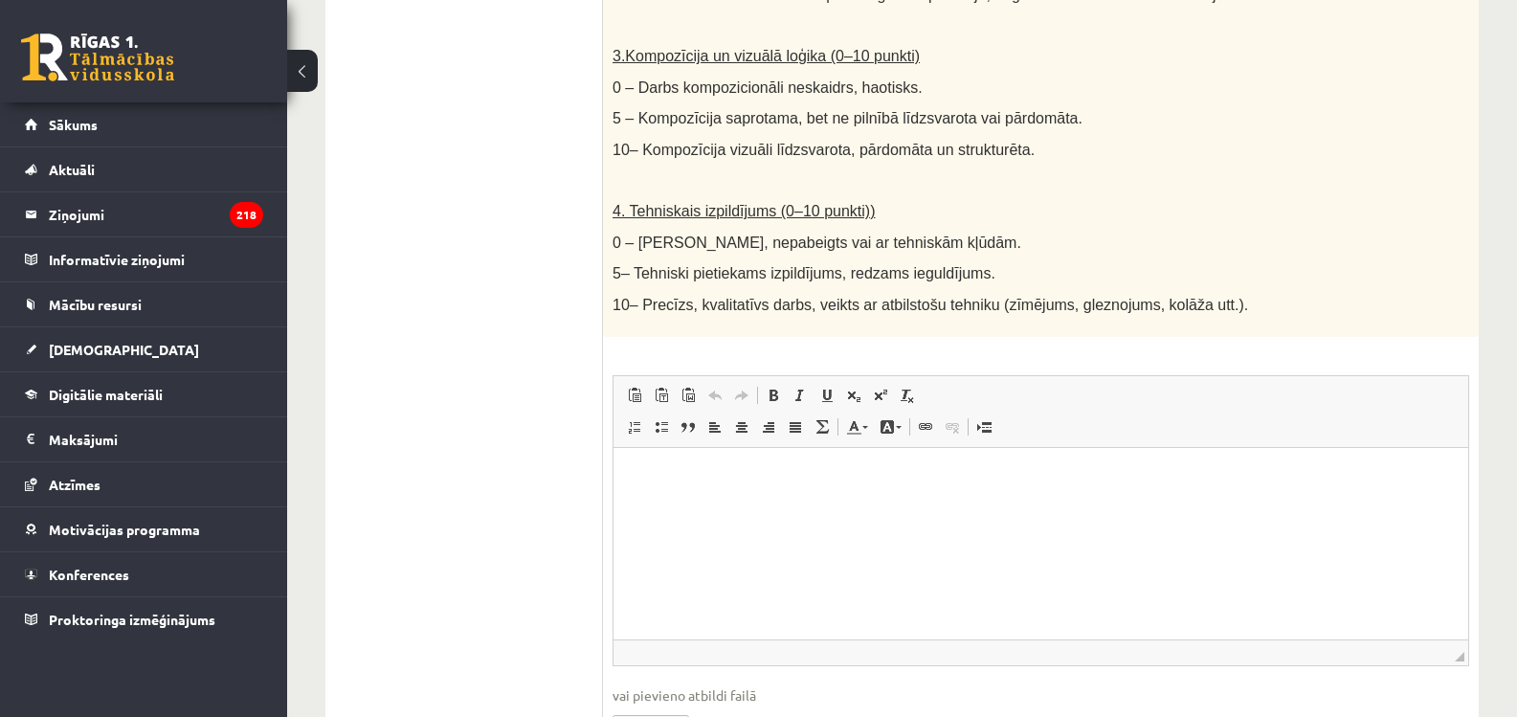
click at [540, 245] on ul "1. uzdevums 2. uzdevums 3. uzdevums 4. uzdevums 5. uzdevums" at bounding box center [474, 83] width 258 height 1380
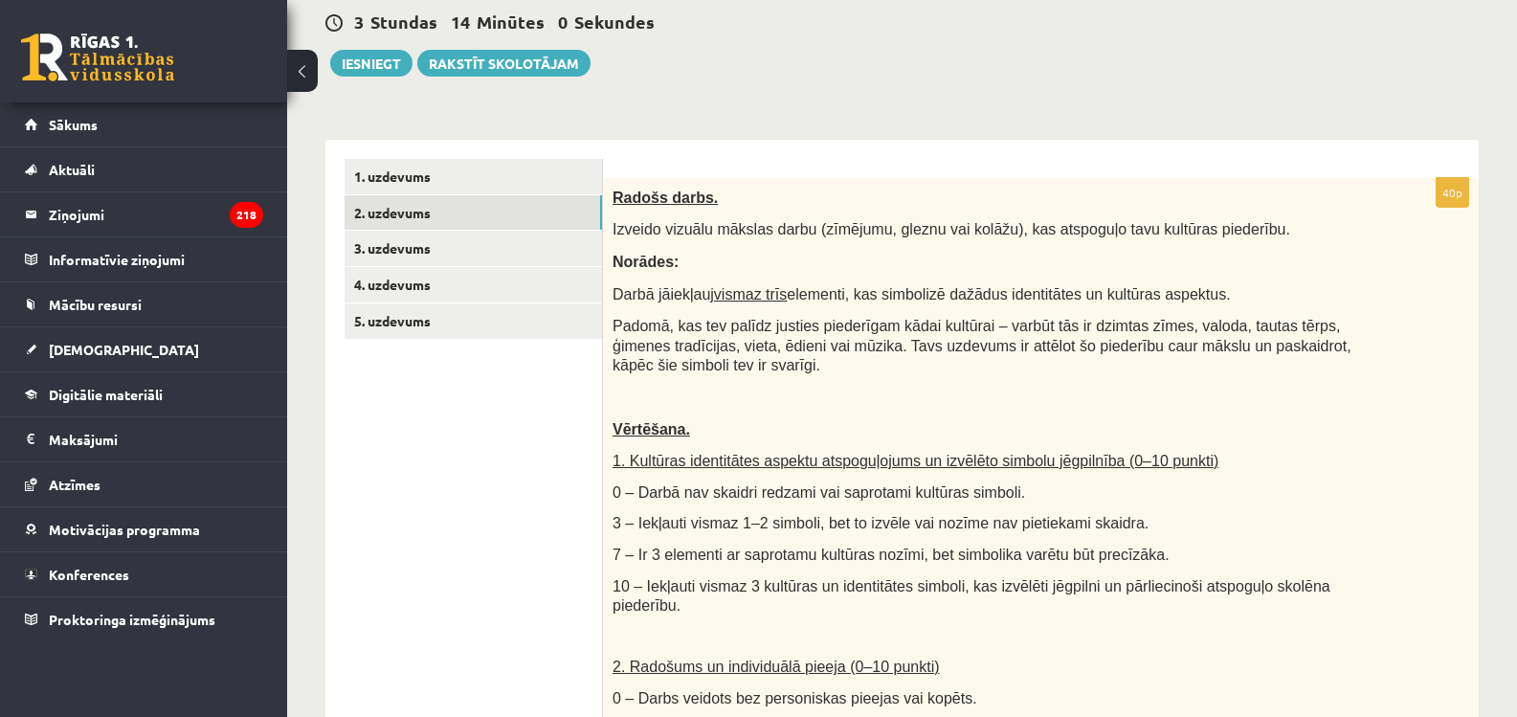
scroll to position [22, 0]
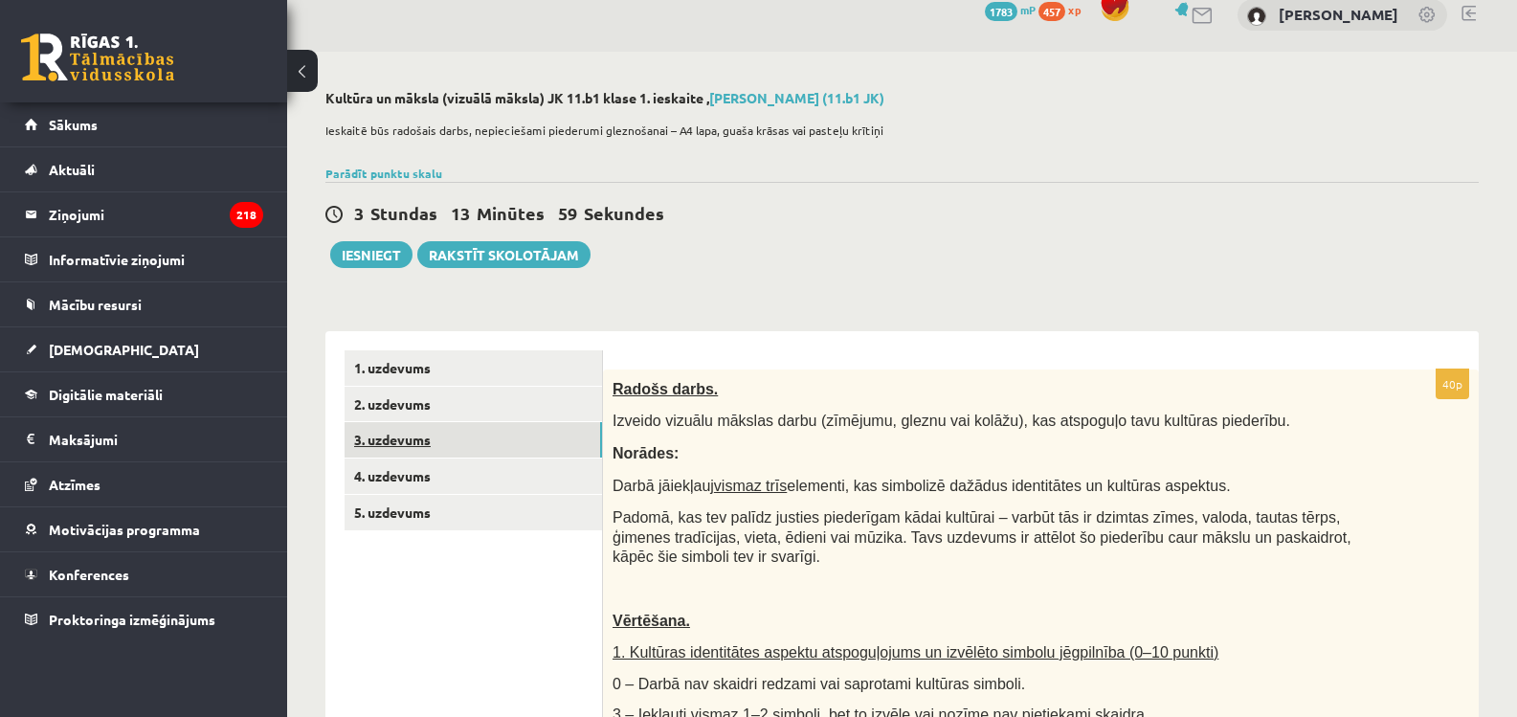
click at [429, 441] on link "3. uzdevums" at bounding box center [473, 439] width 257 height 35
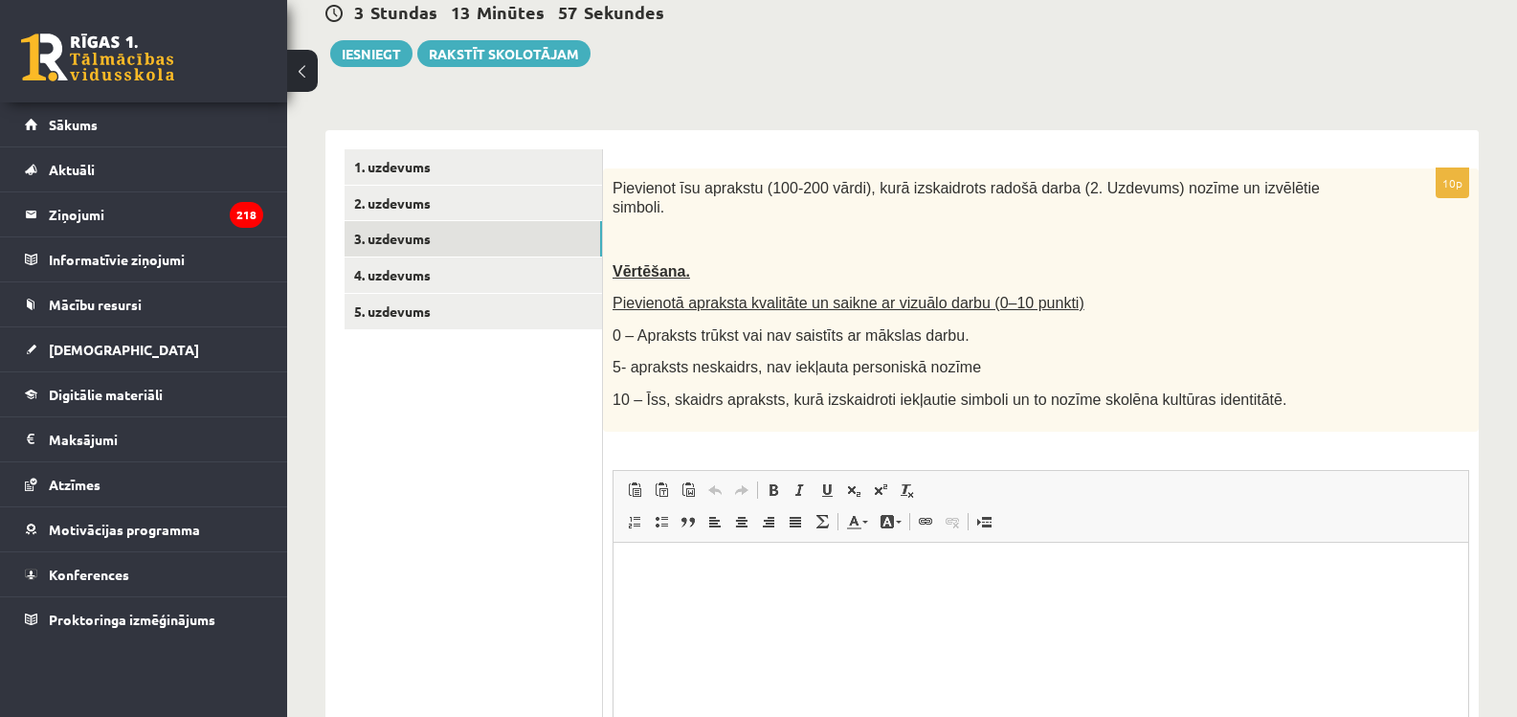
scroll to position [0, 0]
drag, startPoint x: 607, startPoint y: 187, endPoint x: 612, endPoint y: 144, distance: 43.3
click at [612, 144] on div "10p Pievienot īsu aprakstu (100-200 vārdi), kurā izskaidrots radošā darba (2. U…" at bounding box center [1041, 508] width 876 height 757
click at [374, 280] on link "4. uzdevums" at bounding box center [473, 274] width 257 height 35
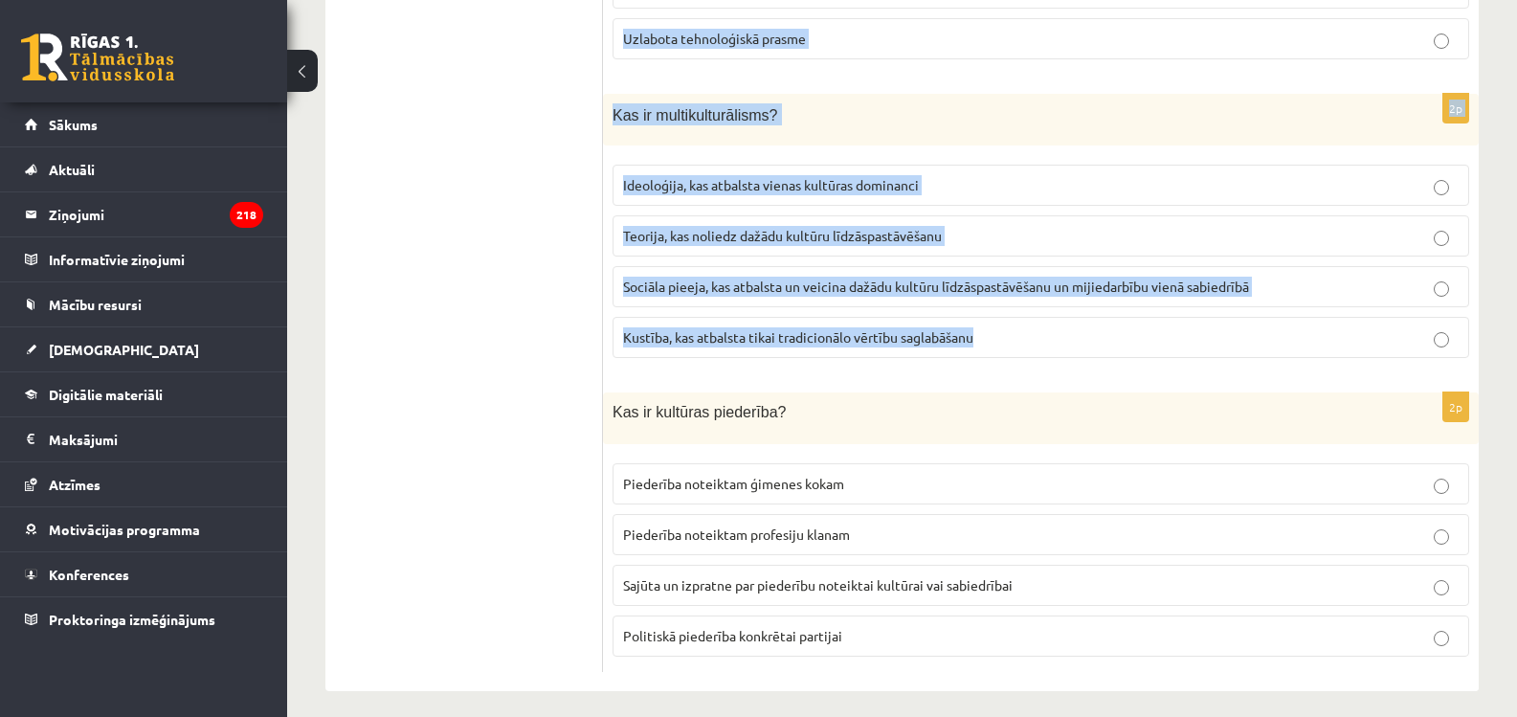
scroll to position [2700, 0]
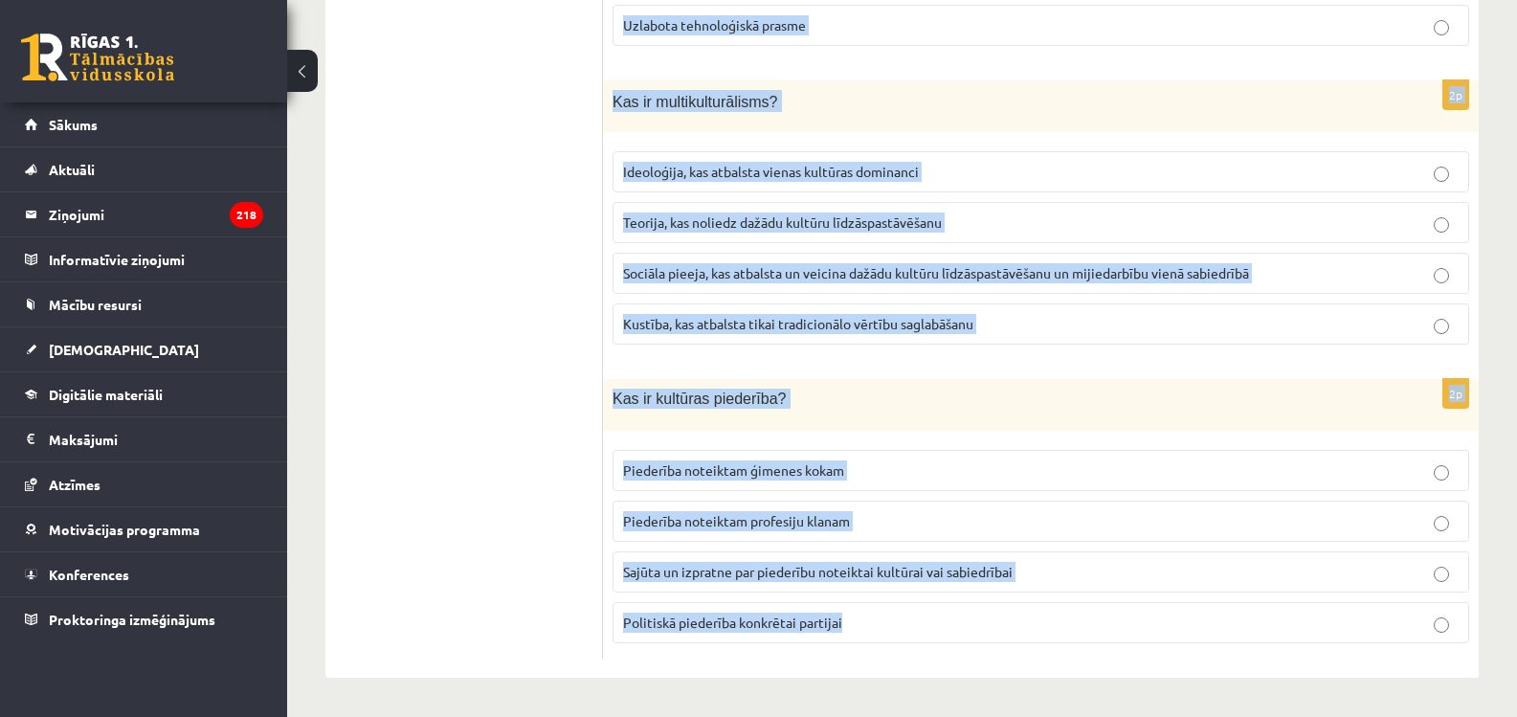
drag, startPoint x: 611, startPoint y: 192, endPoint x: 1014, endPoint y: 665, distance: 621.8
copy form "Kādu lomu spēlē izglītība kultūras identitātes veidošanā? Izglītība nav saistīt…"
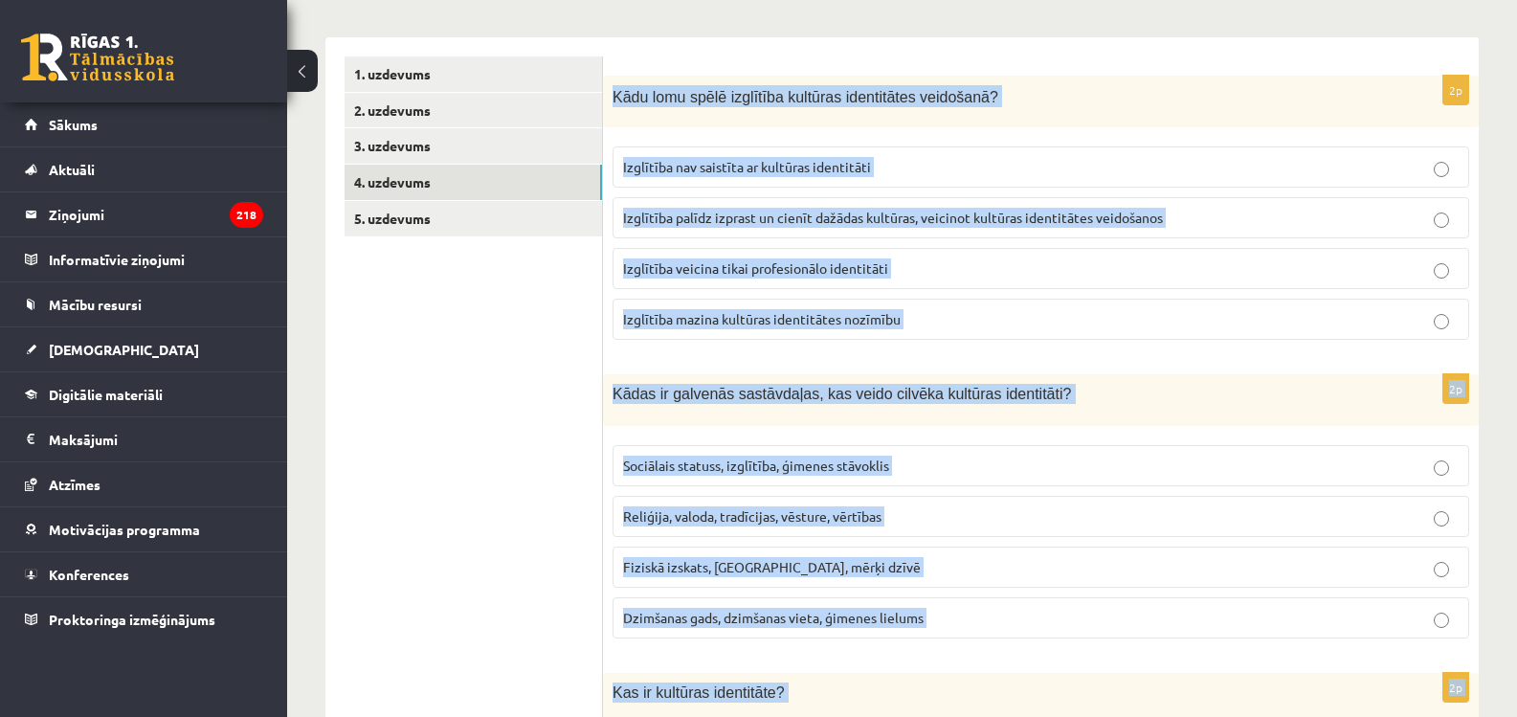
scroll to position [212, 0]
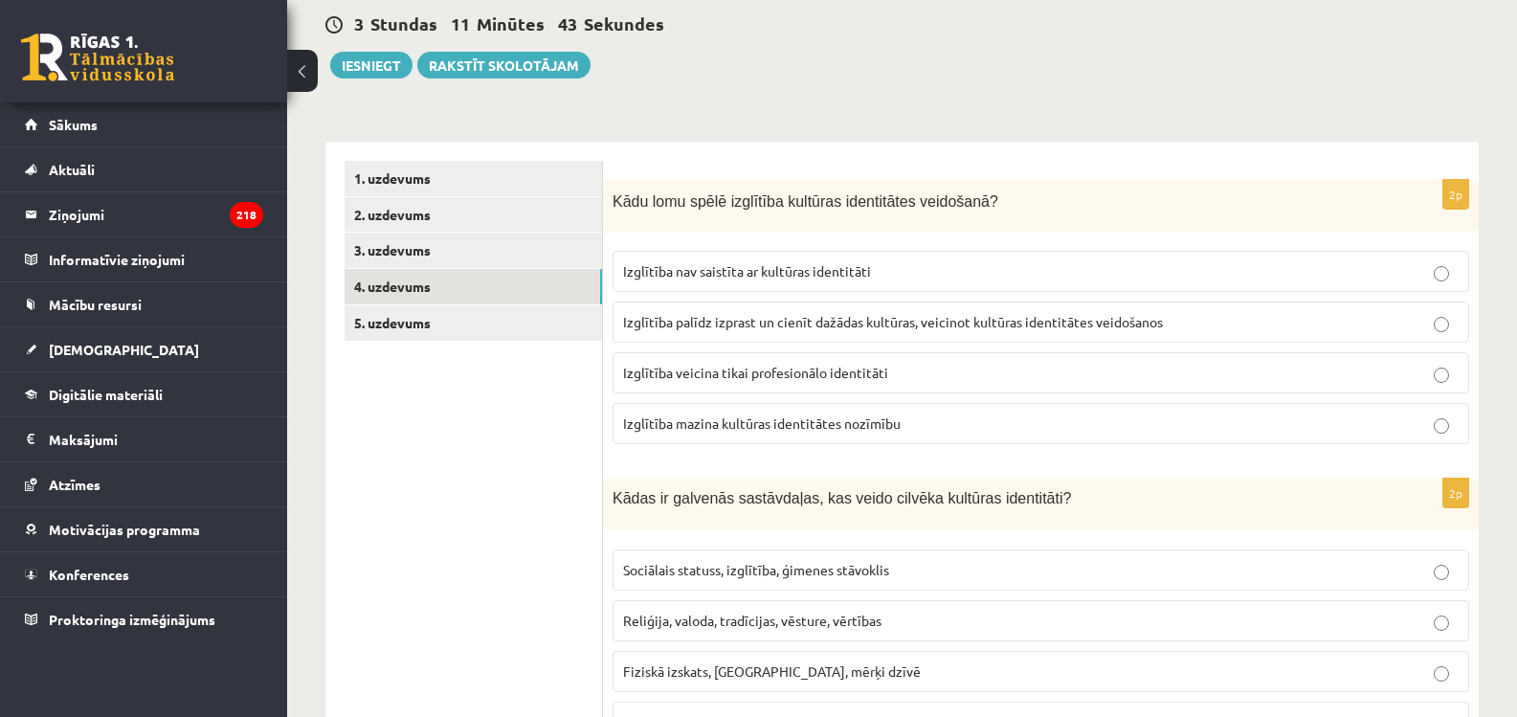
click at [724, 323] on span "Izglītība palīdz izprast un cienīt dažādas kultūras, veicinot kultūras identitā…" at bounding box center [893, 321] width 540 height 17
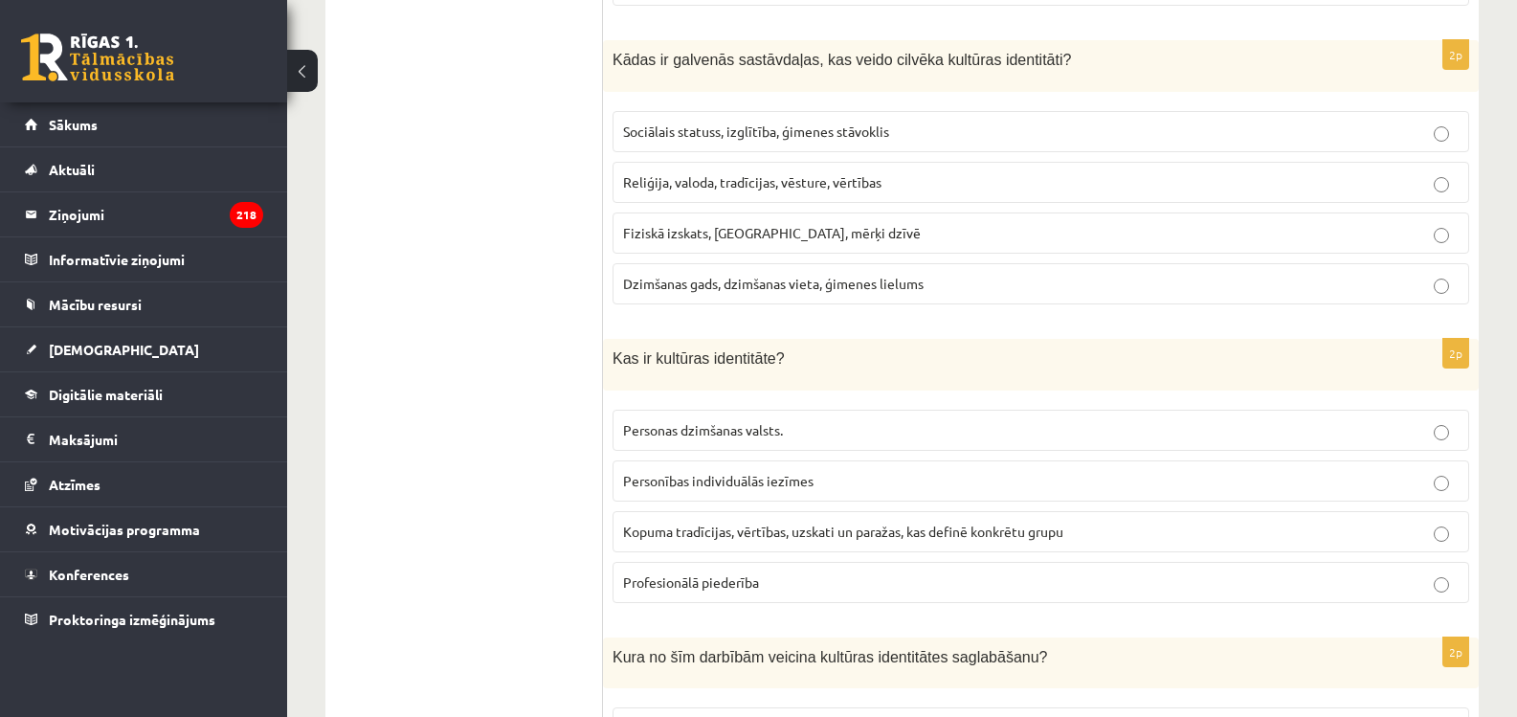
scroll to position [594, 0]
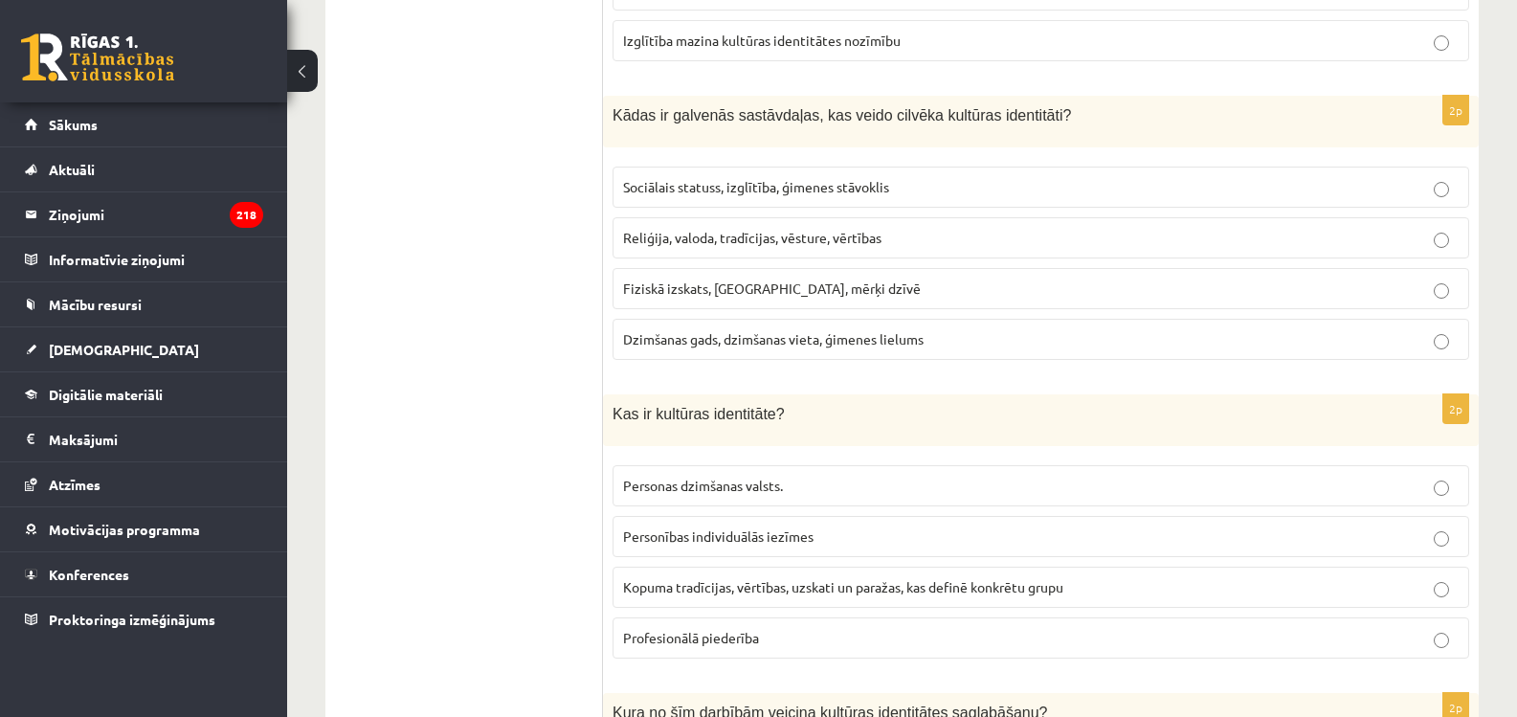
click at [703, 231] on span "Reliģija, valoda, tradīcijas, vēsture, vērtības" at bounding box center [752, 237] width 258 height 17
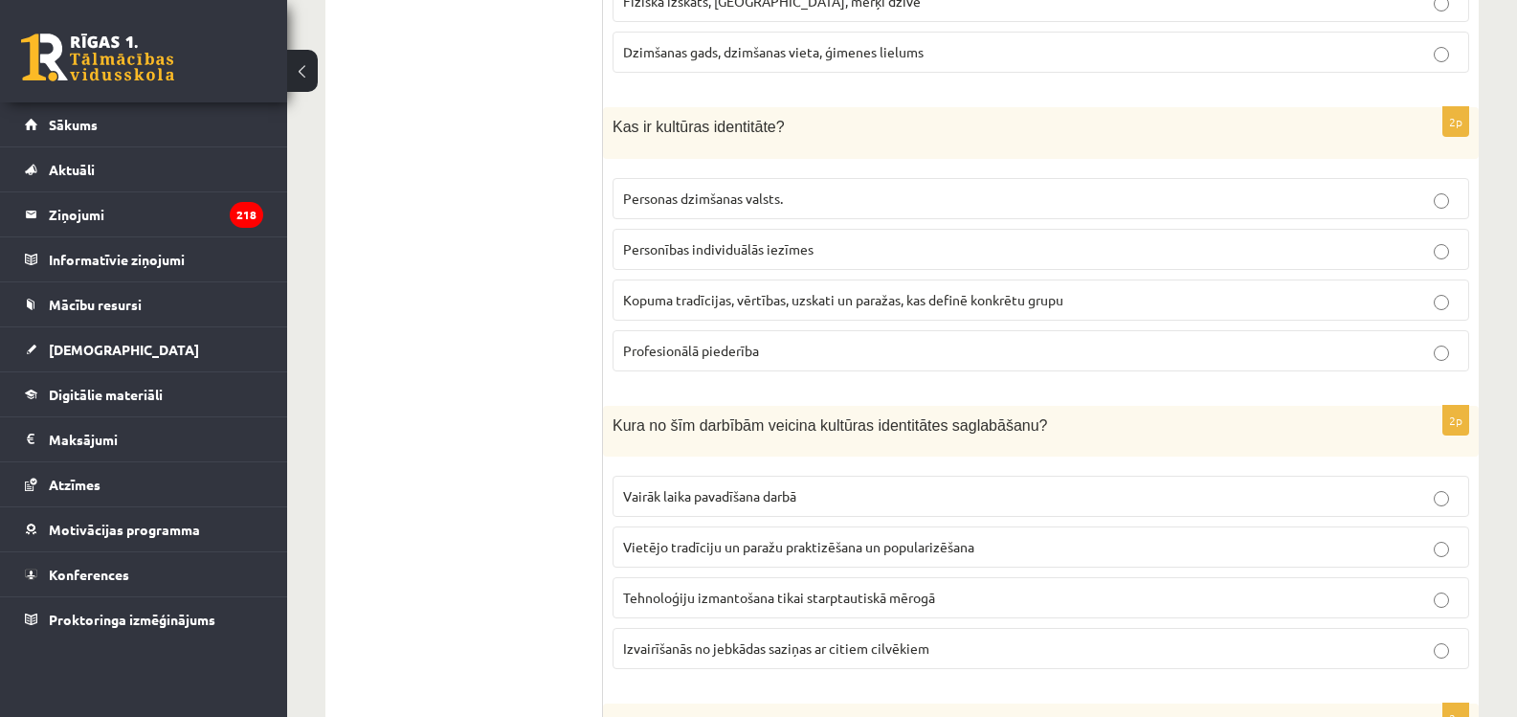
click at [690, 293] on span "Kopuma tradīcijas, vērtības, uzskati un paražas, kas definē konkrētu grupu" at bounding box center [843, 299] width 440 height 17
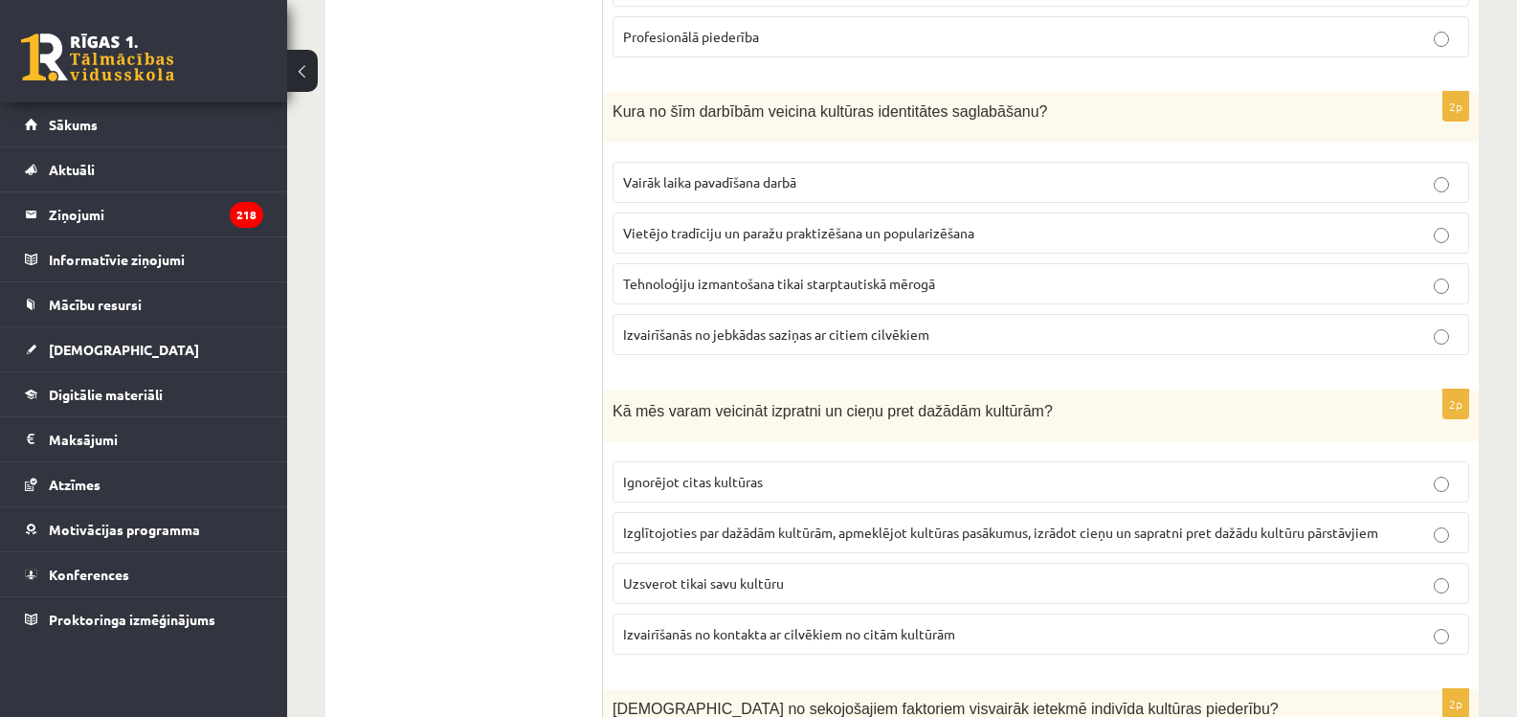
scroll to position [1360, 0]
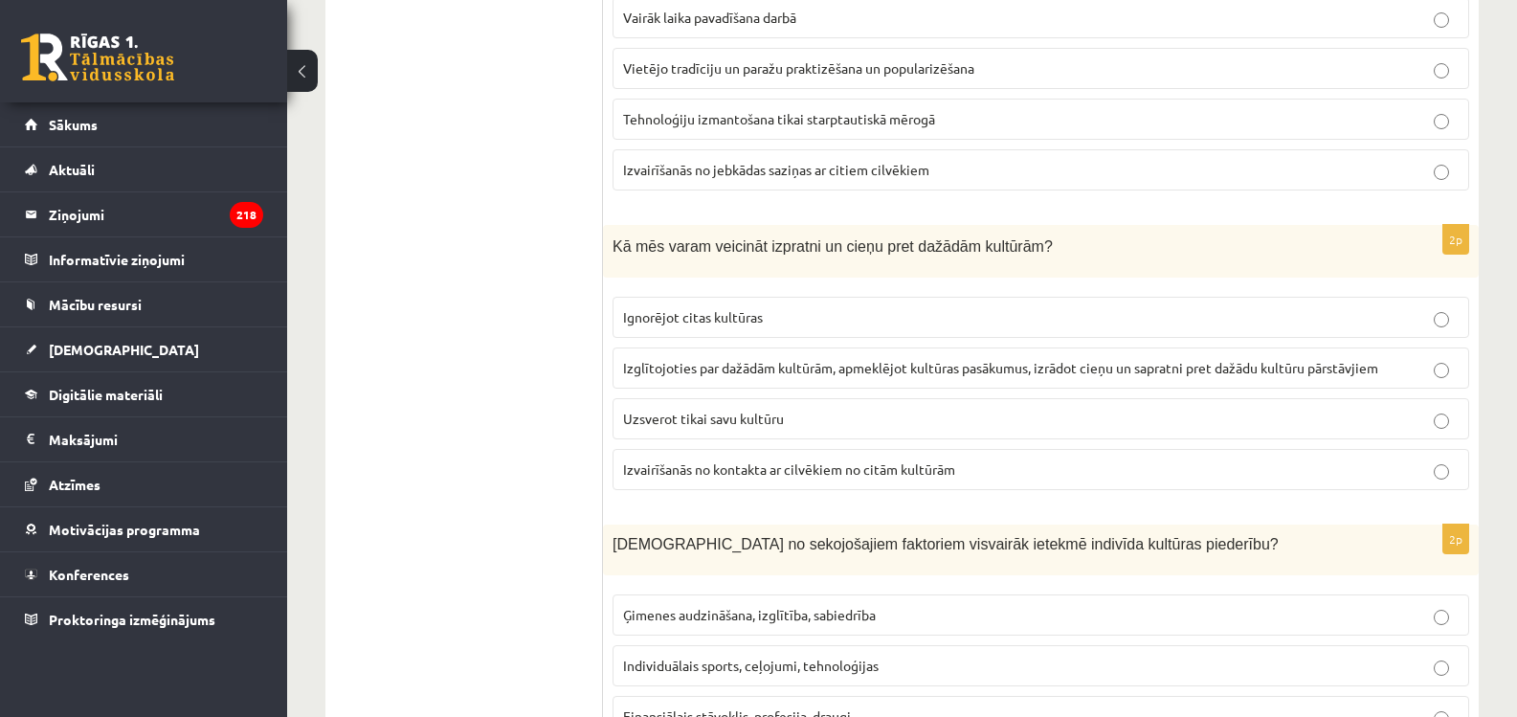
click at [680, 55] on label "Vietējo tradīciju un paražu praktizēšana un popularizēšana" at bounding box center [1041, 68] width 857 height 41
click at [738, 376] on p "Izglītojoties par dažādām kultūrām, apmeklējot kultūras pasākumus, izrādot cieņ…" at bounding box center [1041, 368] width 836 height 20
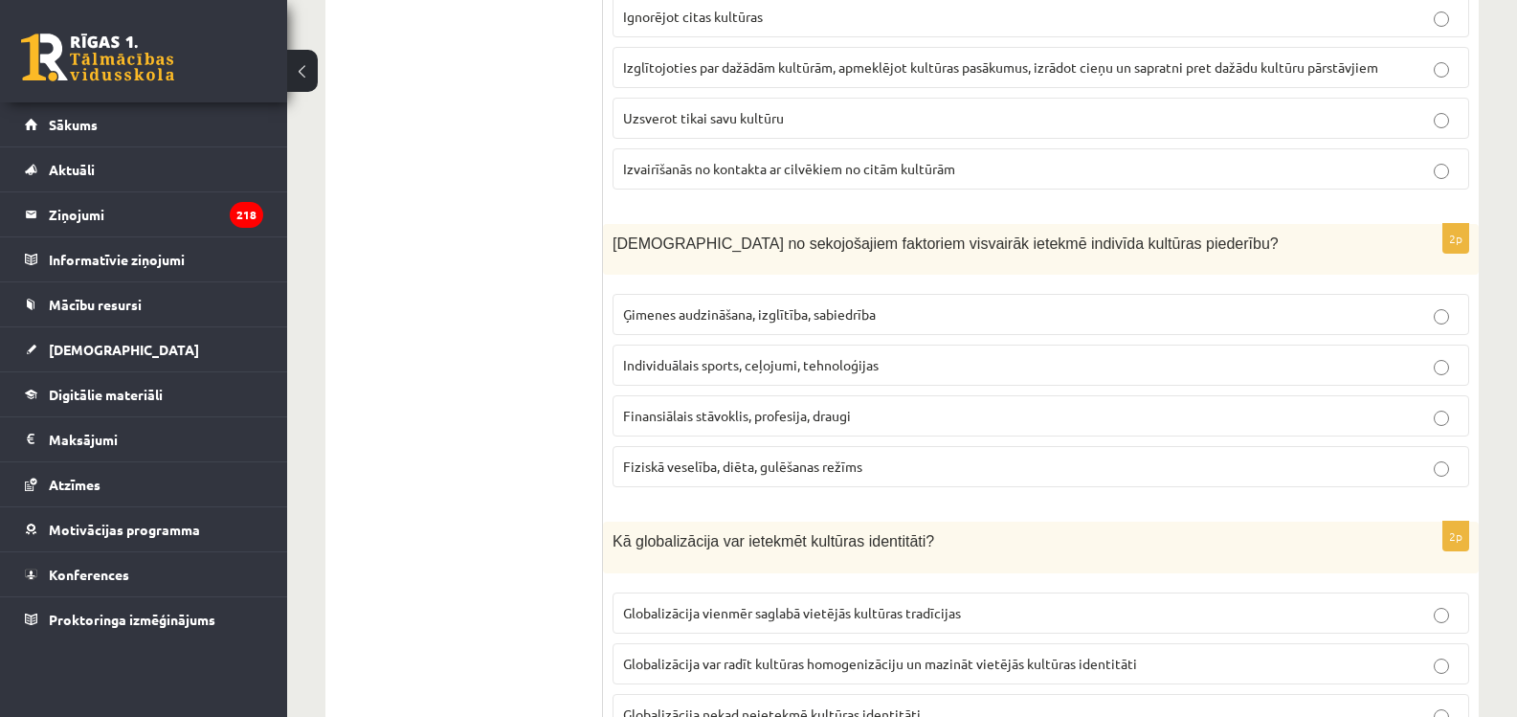
scroll to position [1743, 0]
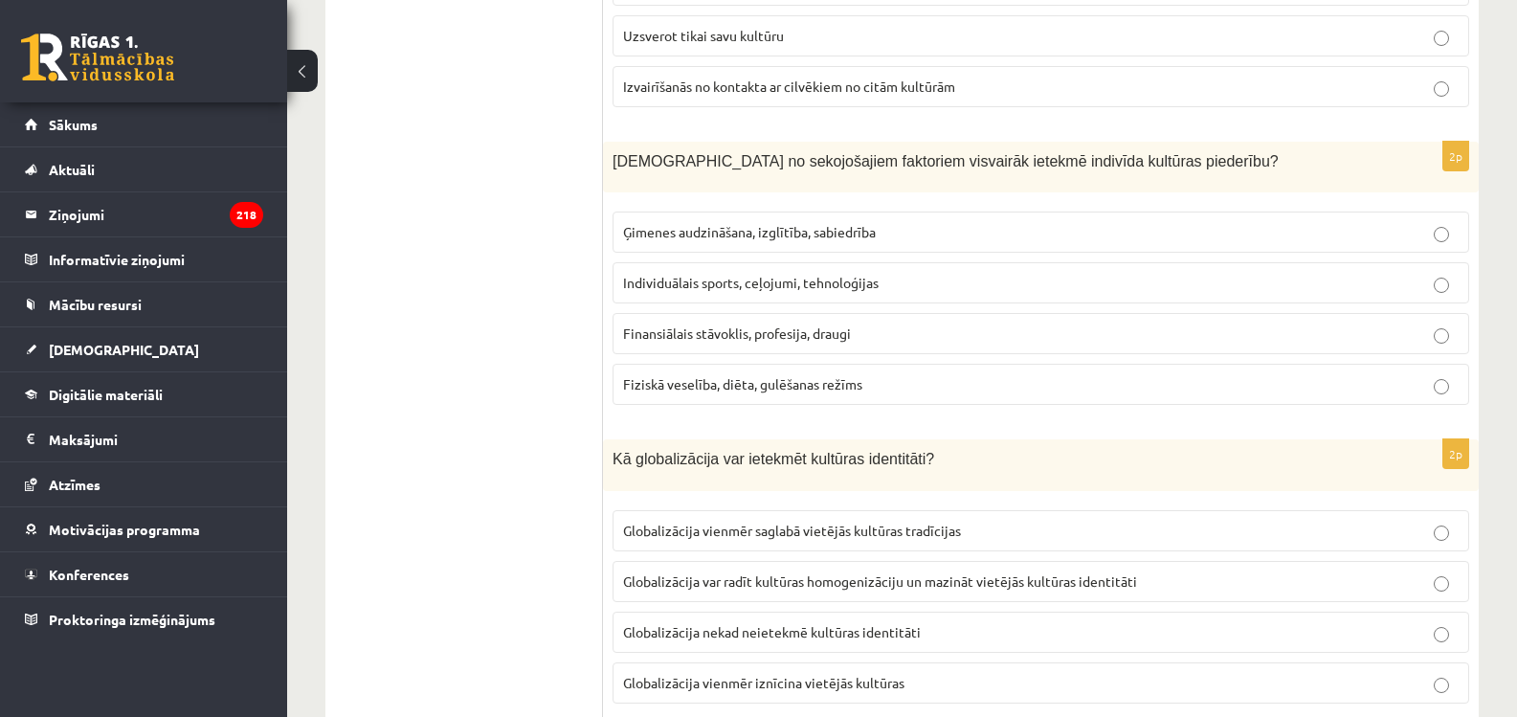
click at [666, 226] on span "Ģimenes audzināšana, izglītība, sabiedrība" at bounding box center [749, 231] width 253 height 17
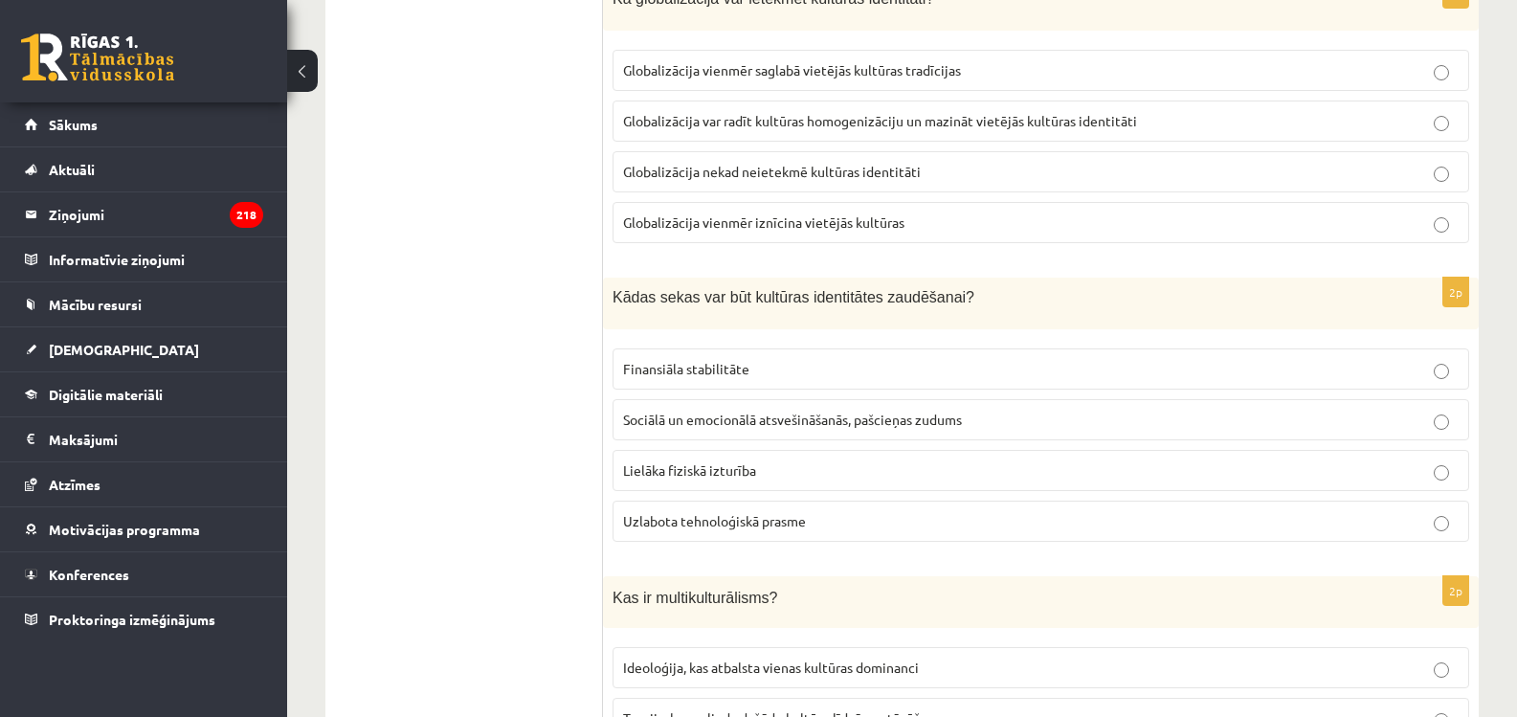
scroll to position [2221, 0]
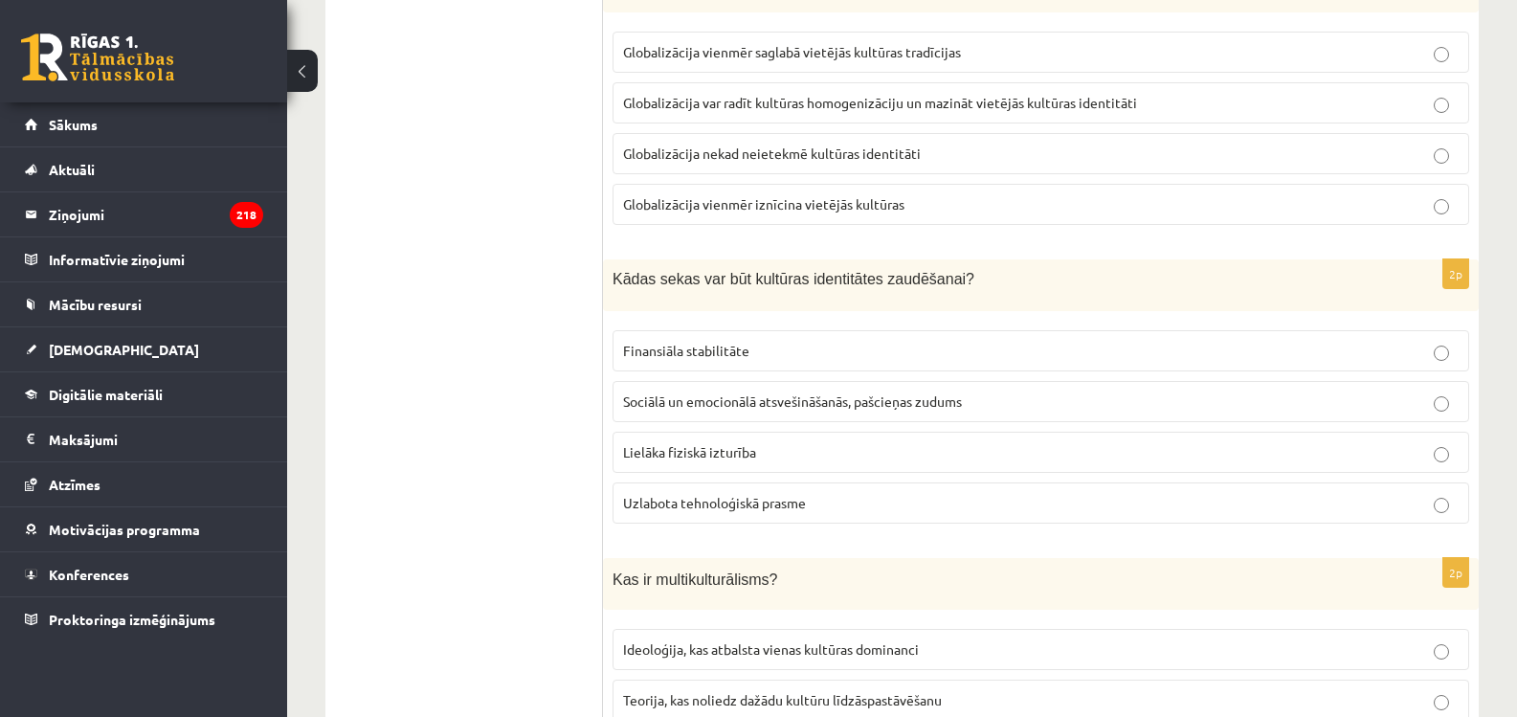
click at [807, 94] on p "Globalizācija var radīt kultūras homogenizāciju un mazināt vietējās kultūras id…" at bounding box center [1041, 103] width 836 height 20
click at [711, 398] on span "Sociālā un emocionālā atsvešināšanās, pašcieņas zudums" at bounding box center [792, 400] width 339 height 17
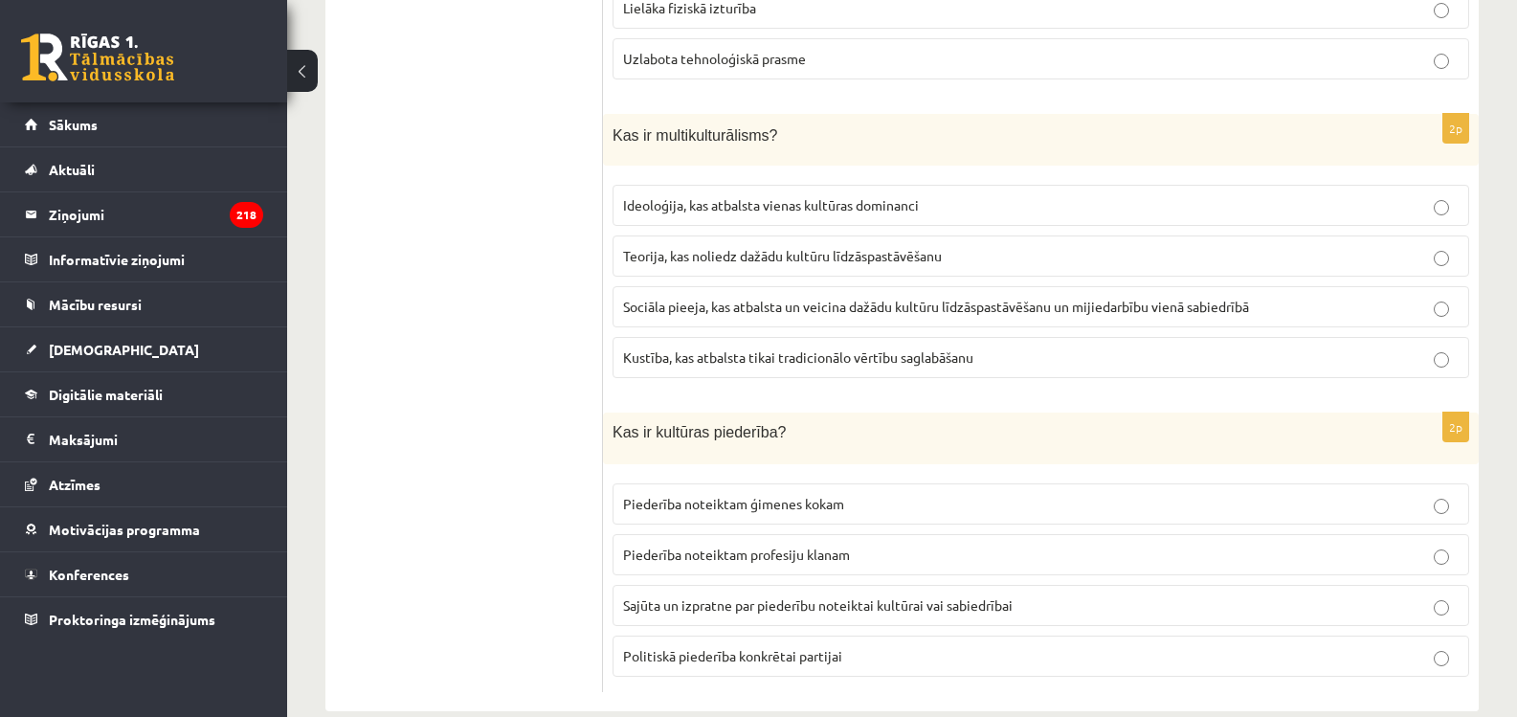
scroll to position [2700, 0]
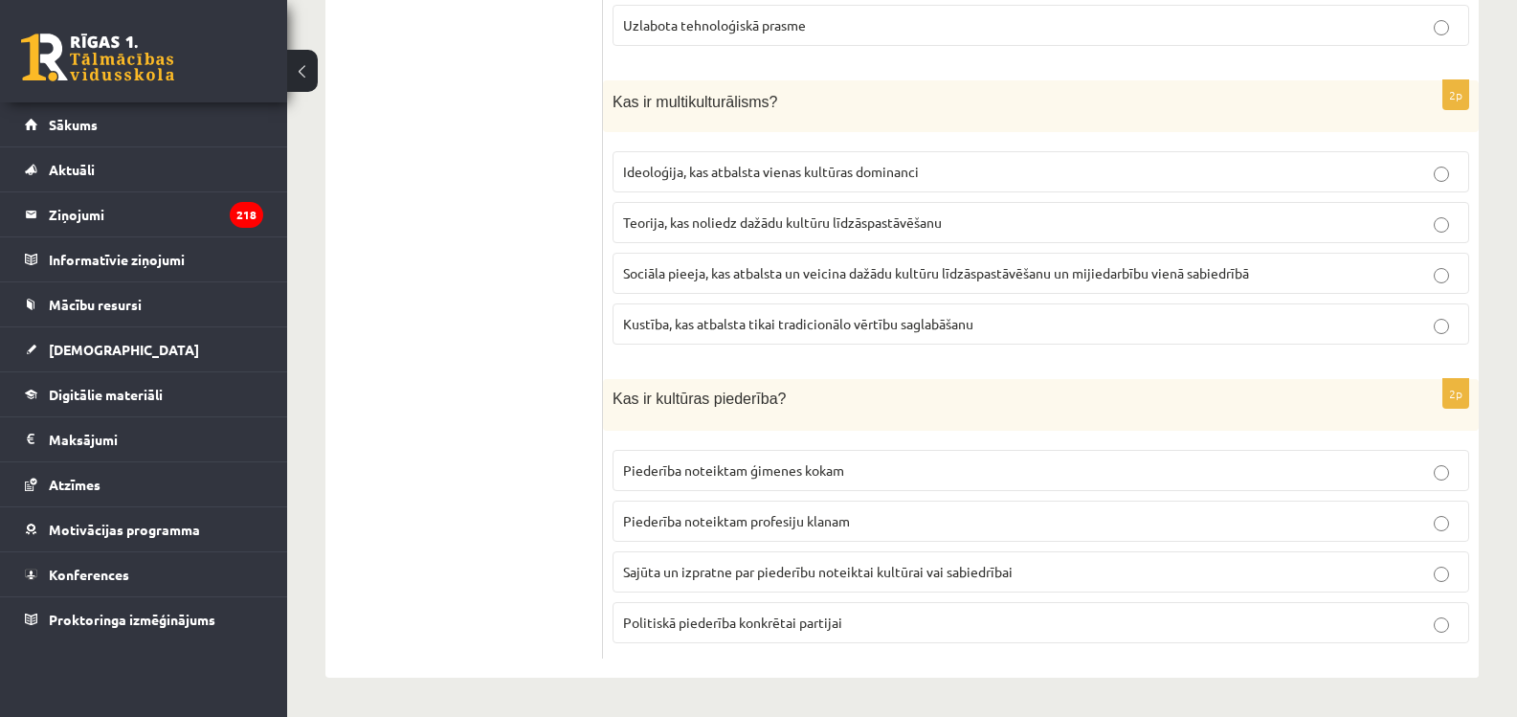
click at [670, 562] on p "Sajūta un izpratne par piederību noteiktai kultūrai vai sabiedrībai" at bounding box center [1041, 572] width 836 height 20
click at [727, 272] on span "Sociāla pieeja, kas atbalsta un veicina dažādu kultūru līdzāspastāvēšanu un mij…" at bounding box center [936, 272] width 626 height 17
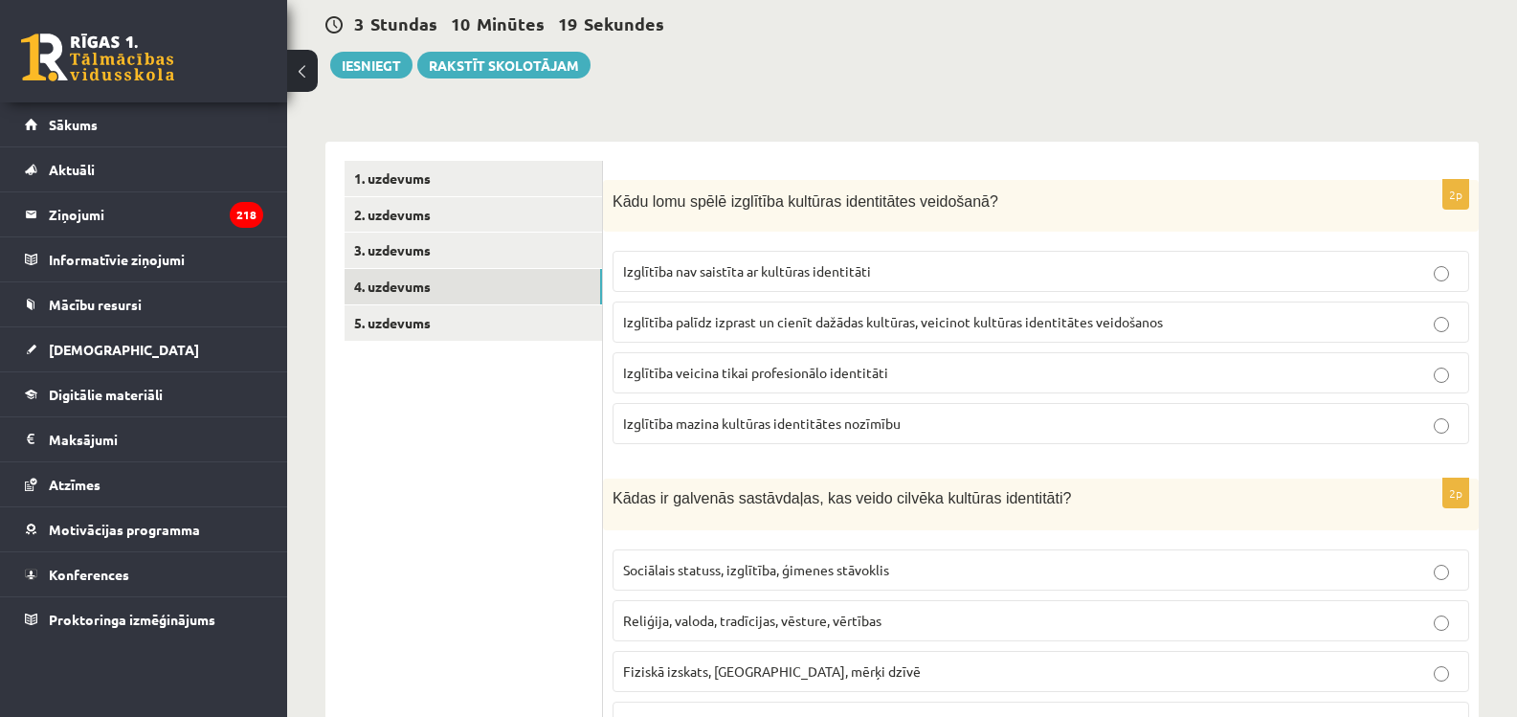
scroll to position [20, 0]
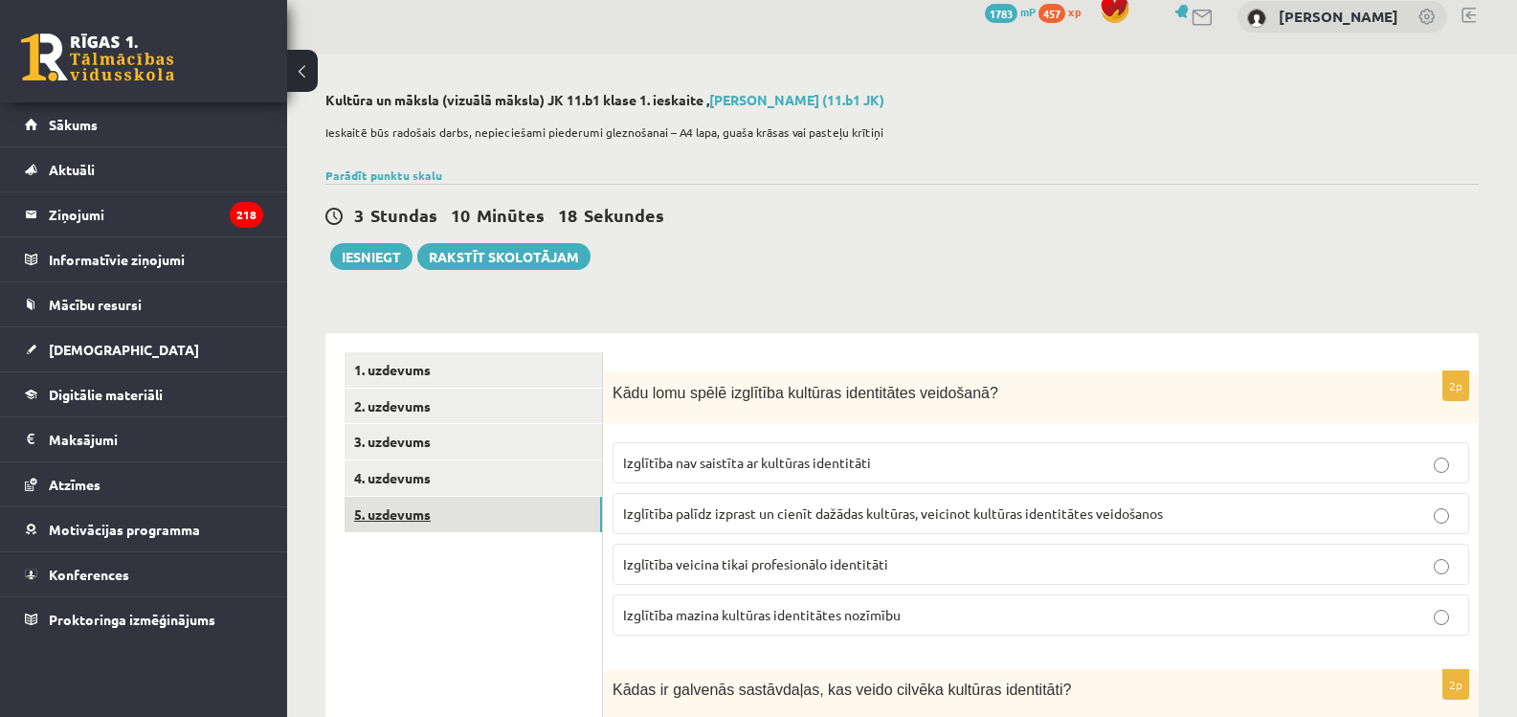
click at [415, 515] on link "5. uzdevums" at bounding box center [473, 514] width 257 height 35
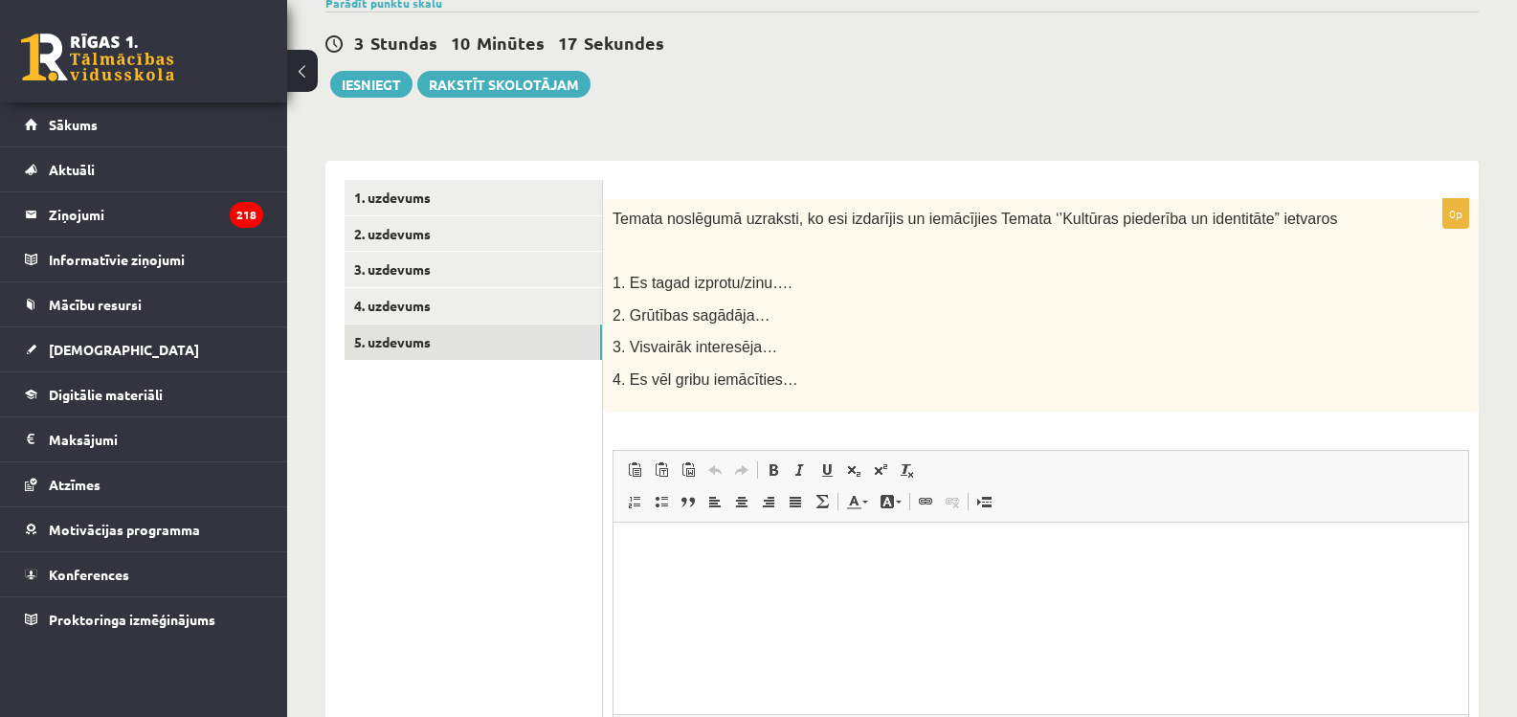
scroll to position [0, 0]
click at [398, 267] on link "3. uzdevums" at bounding box center [473, 269] width 257 height 35
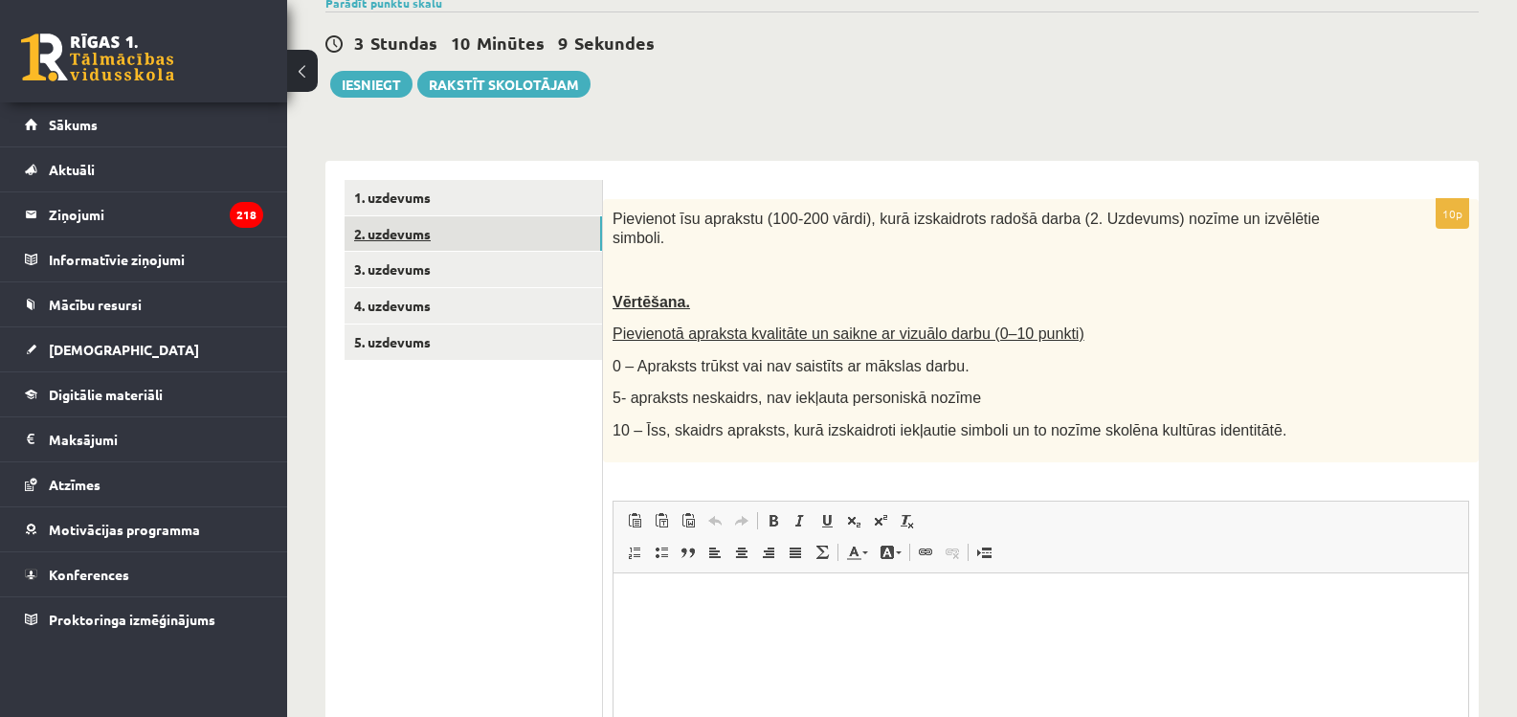
click at [402, 235] on link "2. uzdevums" at bounding box center [473, 233] width 257 height 35
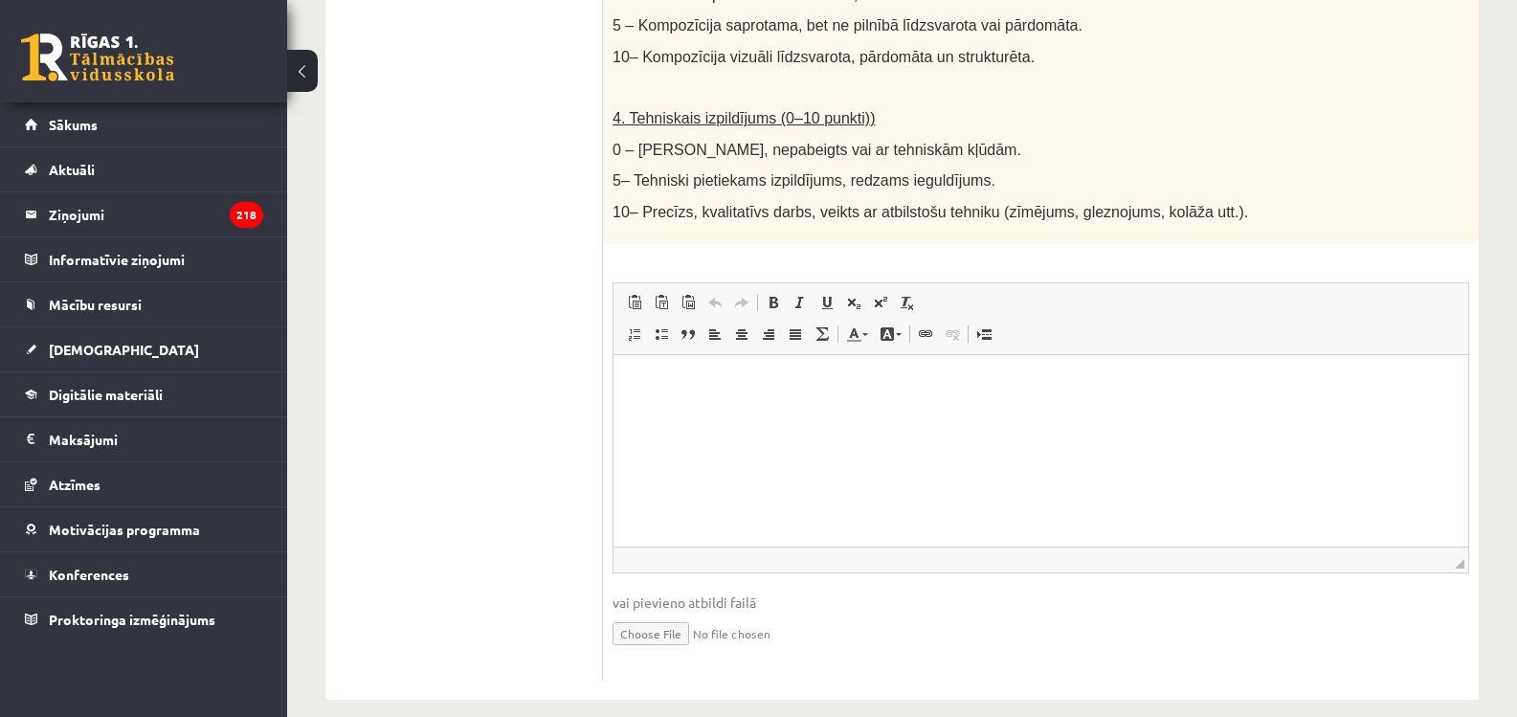
scroll to position [1075, 0]
click at [680, 616] on input "file" at bounding box center [1041, 629] width 857 height 39
type input "**********"
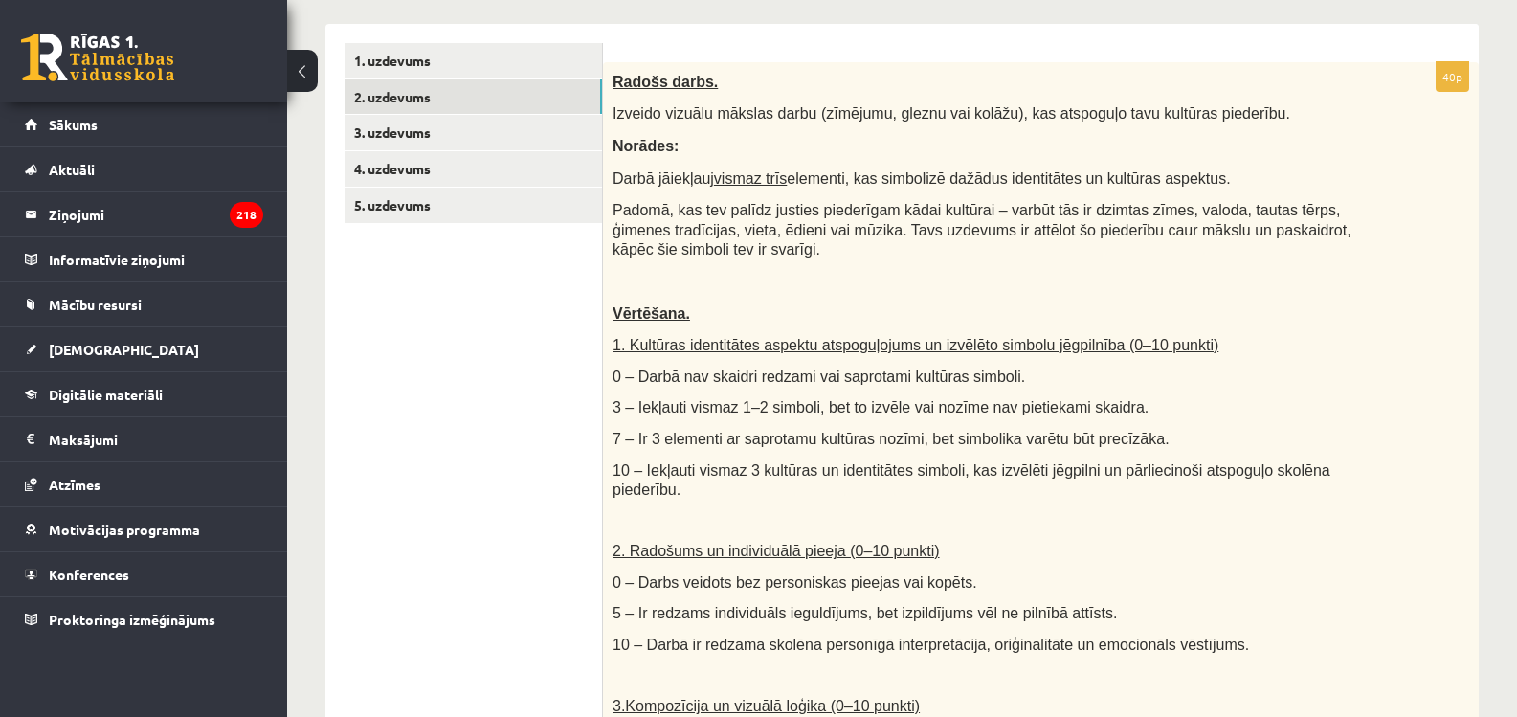
scroll to position [42, 0]
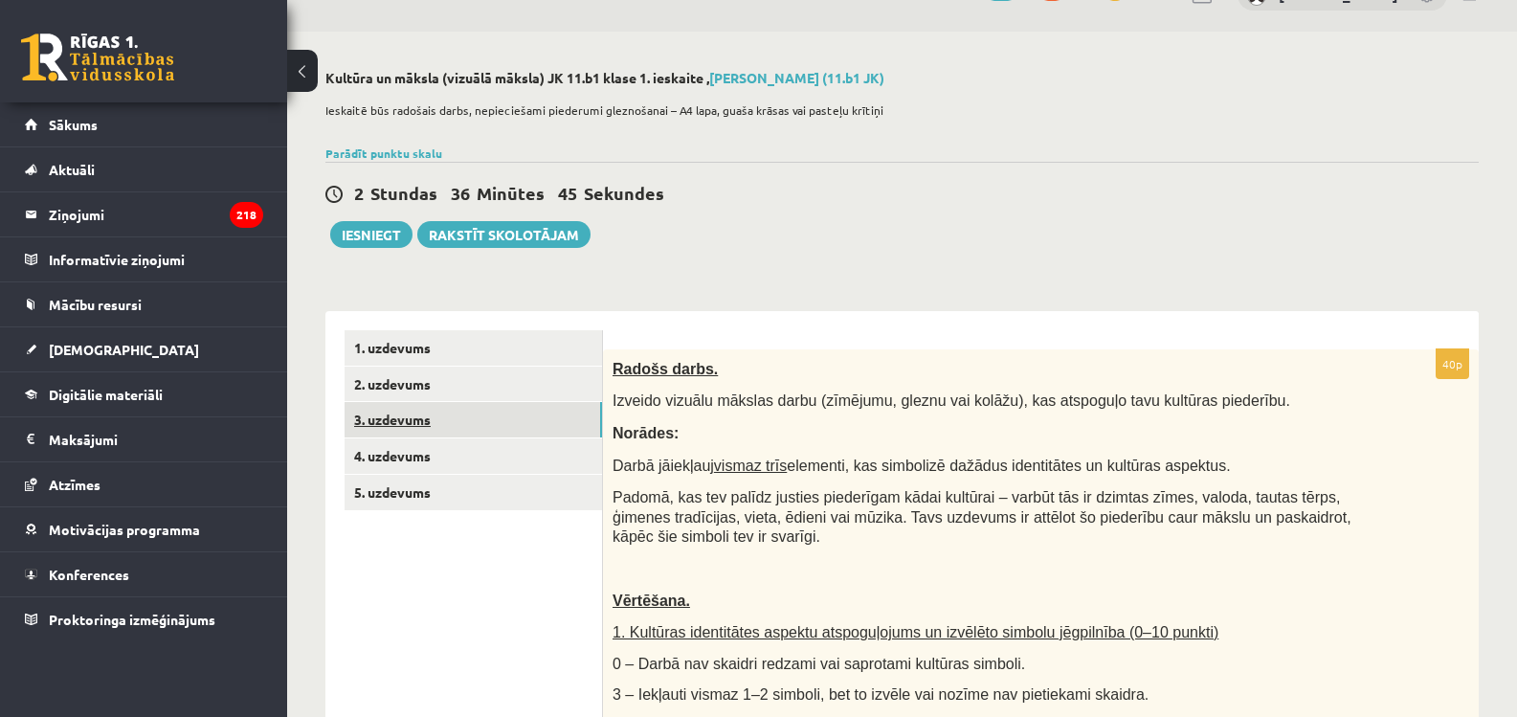
click at [420, 426] on link "3. uzdevums" at bounding box center [473, 419] width 257 height 35
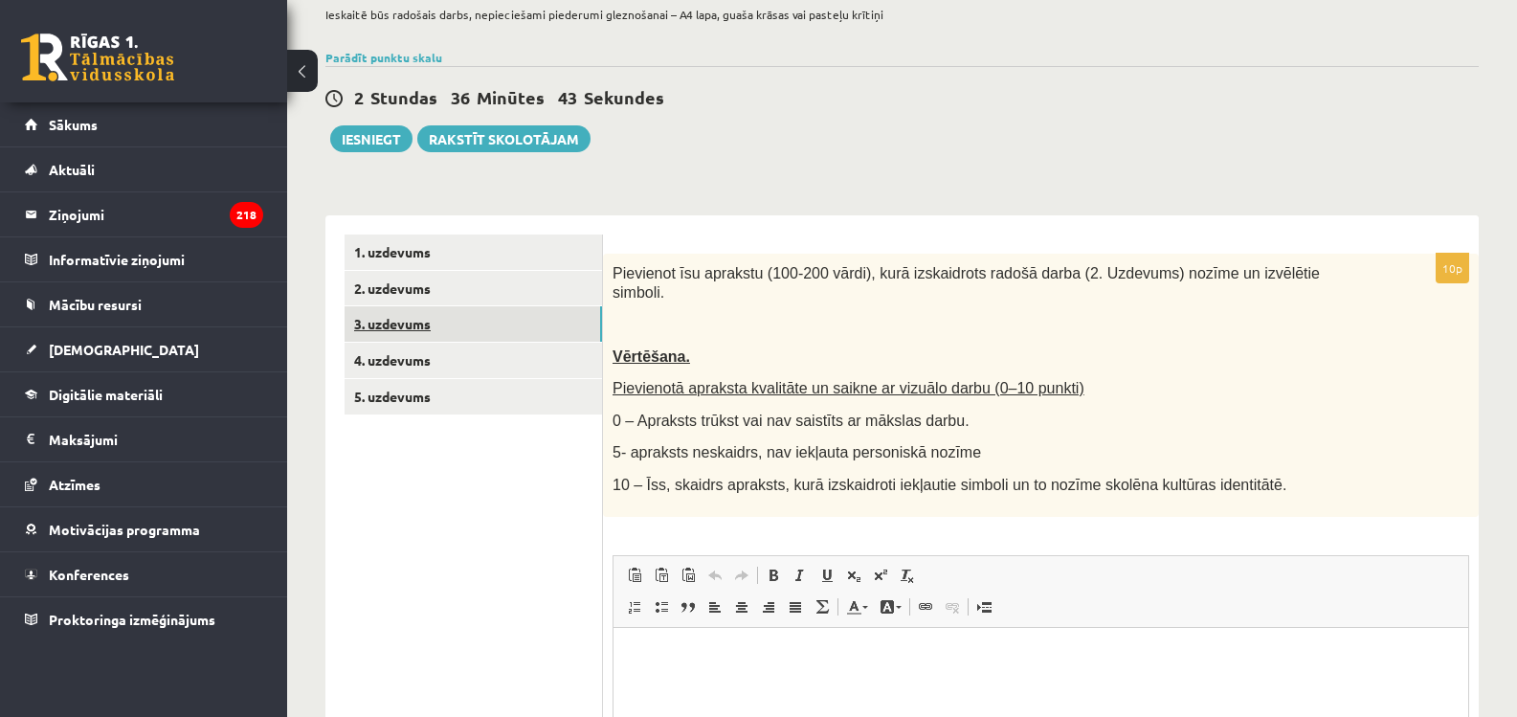
scroll to position [0, 0]
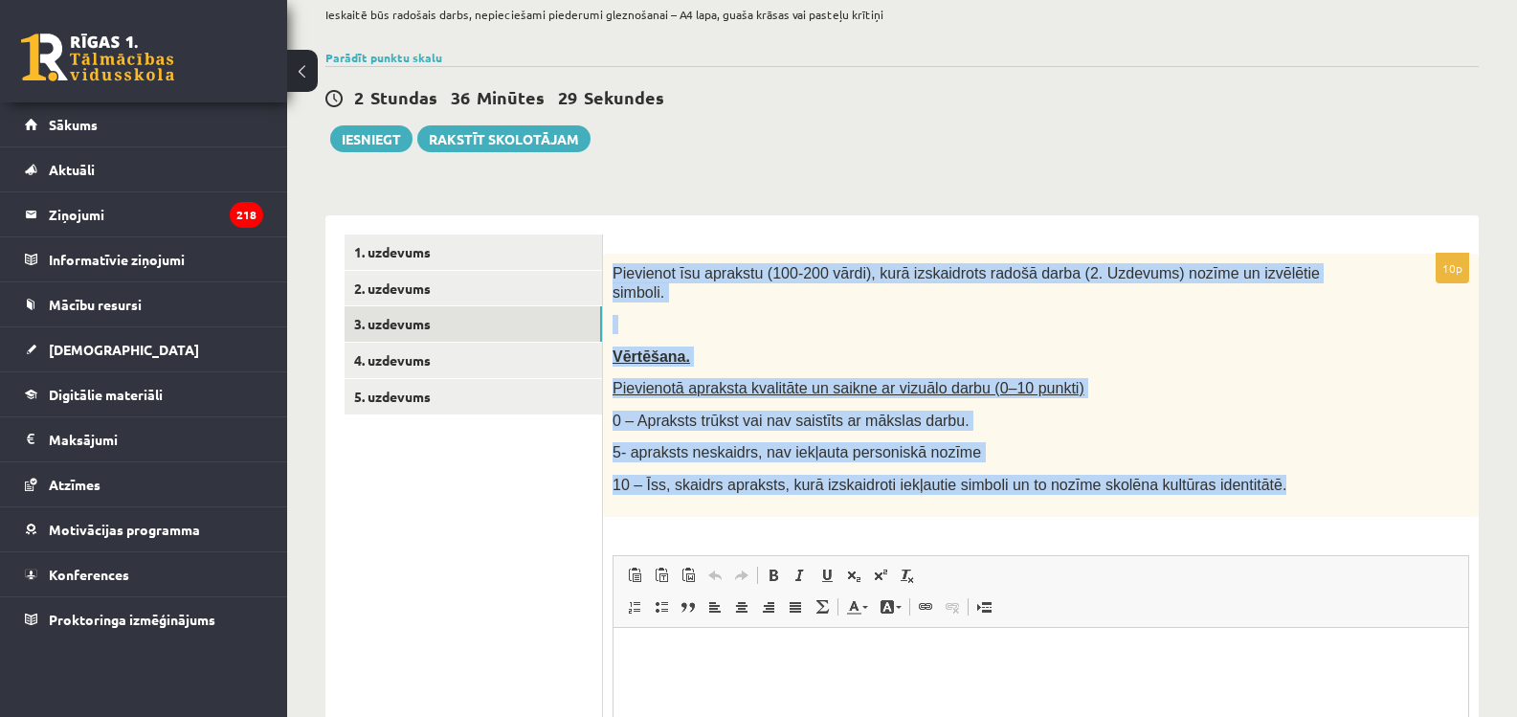
drag, startPoint x: 610, startPoint y: 272, endPoint x: 1231, endPoint y: 468, distance: 651.4
click at [1231, 468] on div "Pievienot īsu aprakstu (100-200 vārdi), kurā izskaidrots radošā darba (2. Uzdev…" at bounding box center [1041, 385] width 876 height 263
copy div "Pievienot īsu aprakstu (100-200 vārdi), kurā izskaidrots radošā darba (2. Uzdev…"
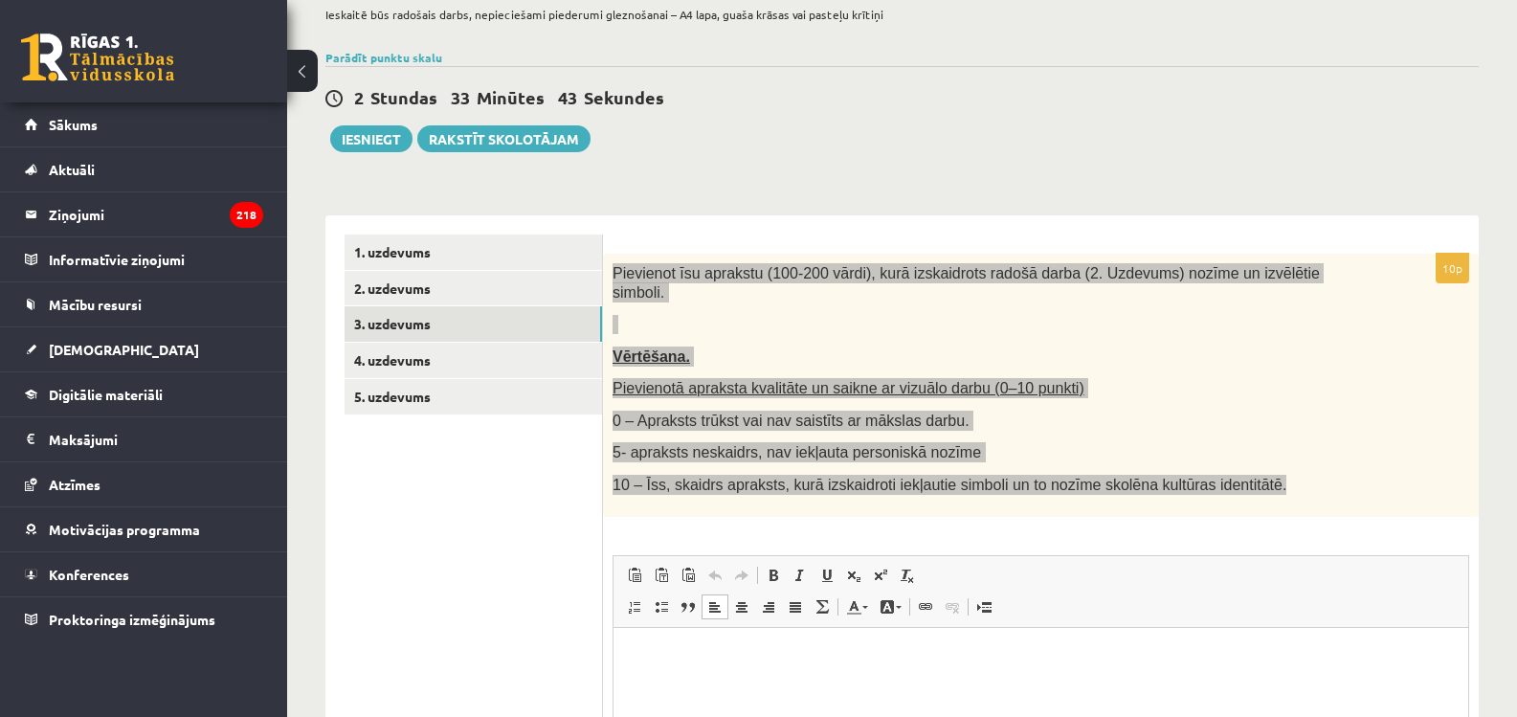
click at [665, 640] on html at bounding box center [1040, 656] width 855 height 58
drag, startPoint x: 663, startPoint y: 641, endPoint x: 630, endPoint y: 660, distance: 38.6
click at [630, 660] on html at bounding box center [1040, 656] width 855 height 58
drag, startPoint x: 668, startPoint y: 657, endPoint x: 694, endPoint y: 685, distance: 37.9
click at [668, 657] on span "Вставить" at bounding box center [696, 656] width 68 height 28
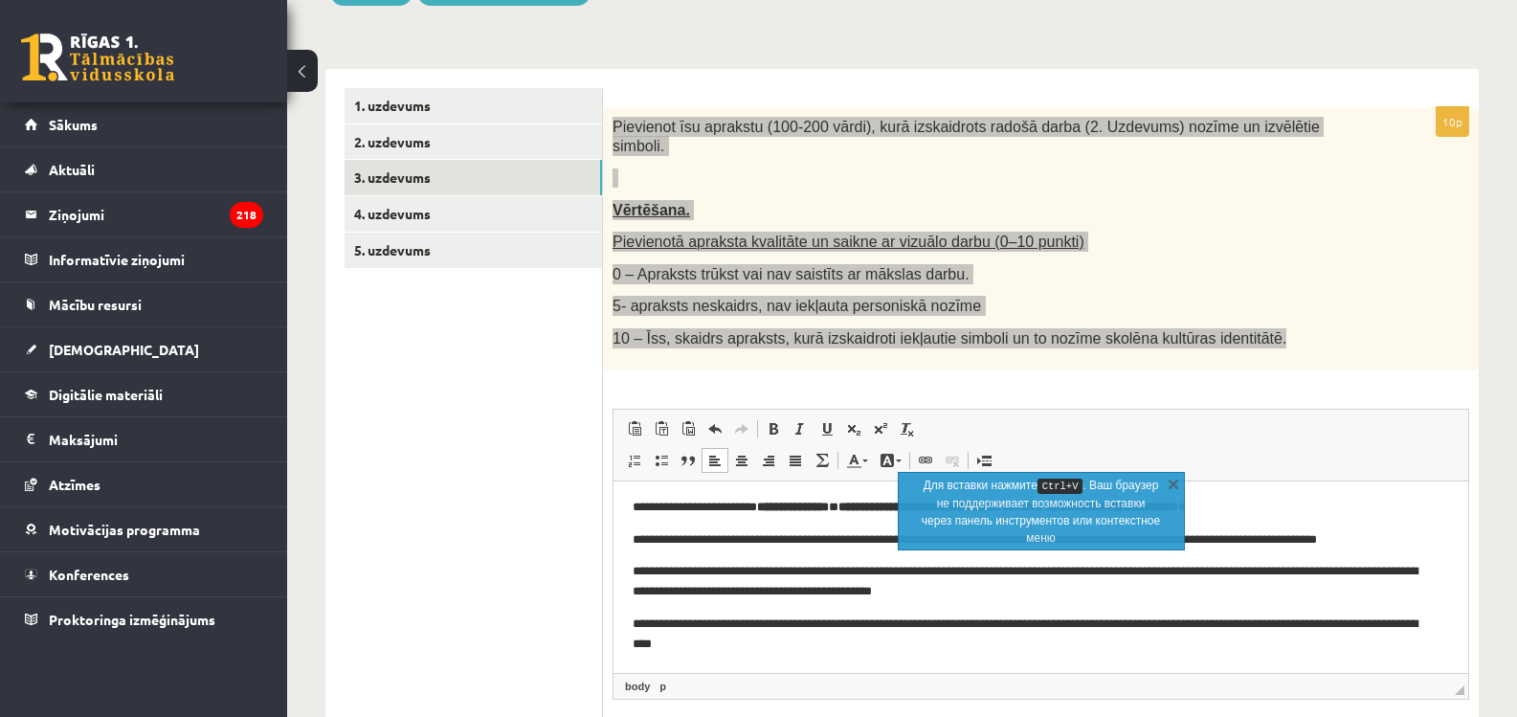
scroll to position [413, 0]
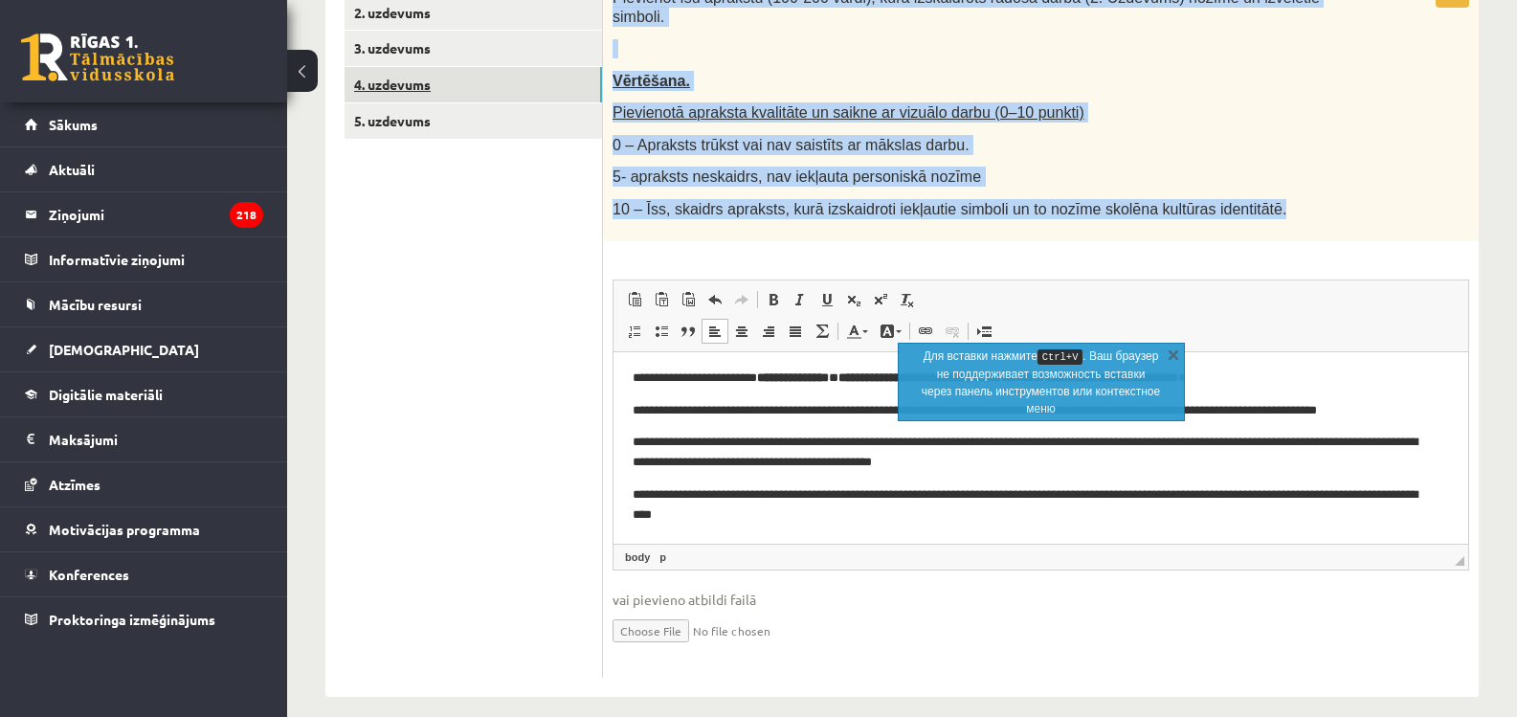
click at [409, 93] on link "4. uzdevums" at bounding box center [473, 84] width 257 height 35
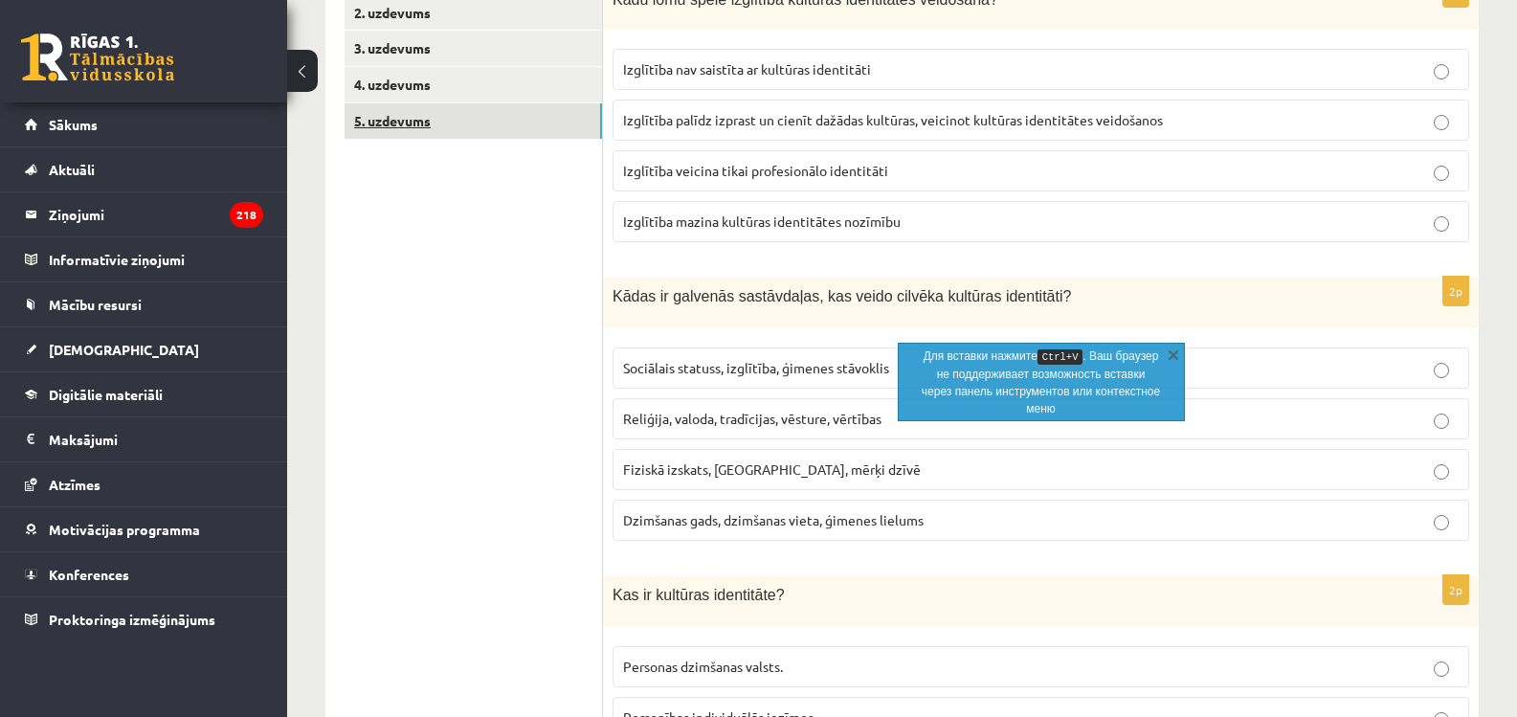
click at [398, 117] on link "5. uzdevums" at bounding box center [473, 120] width 257 height 35
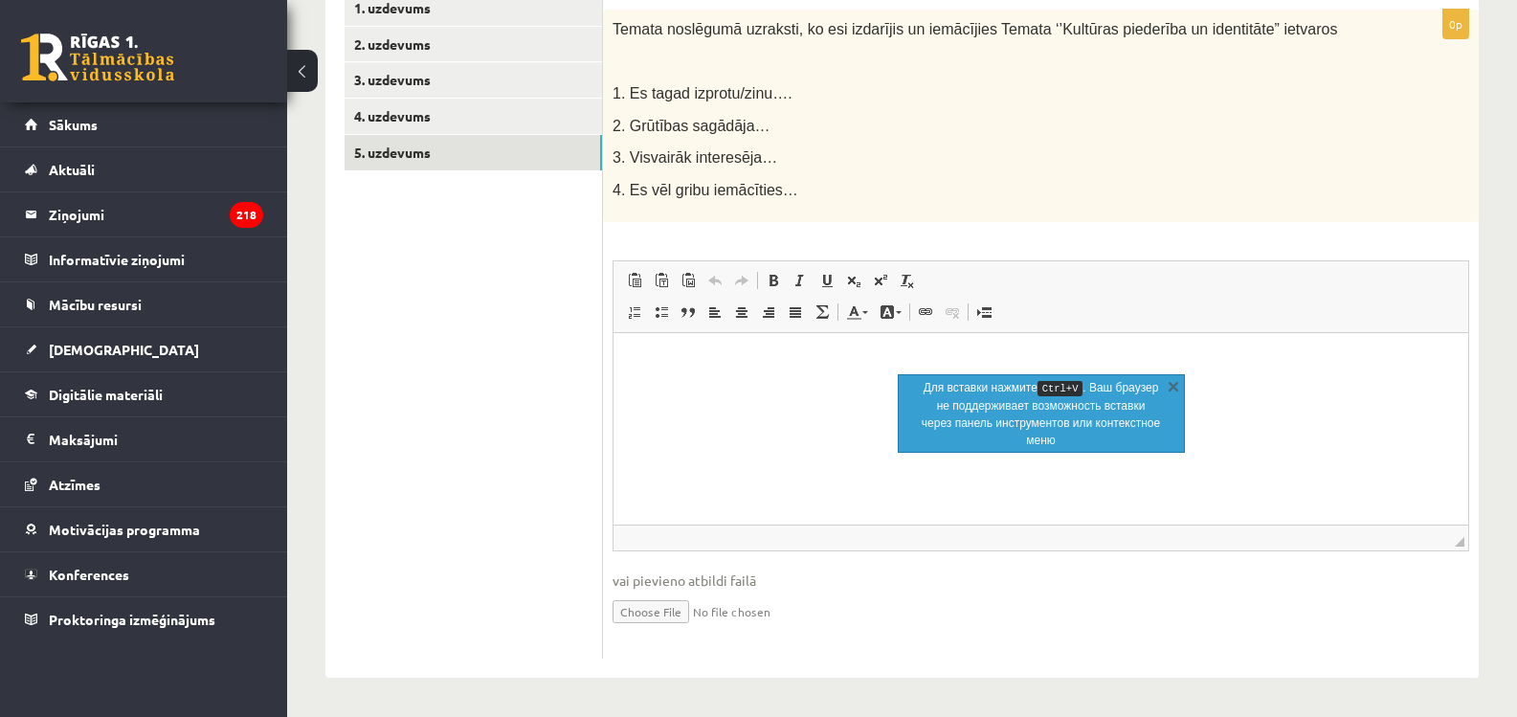
scroll to position [0, 0]
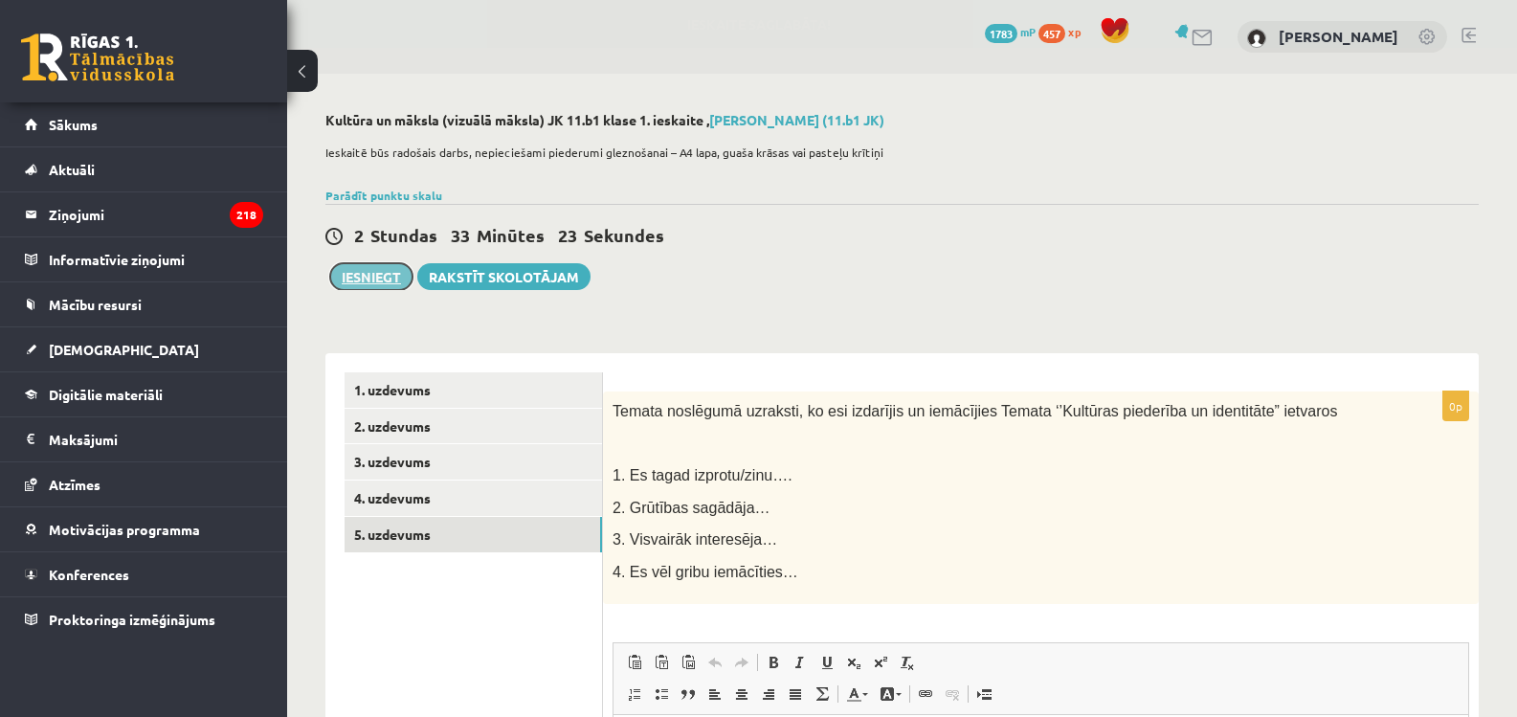
click at [374, 287] on button "Iesniegt" at bounding box center [371, 276] width 82 height 27
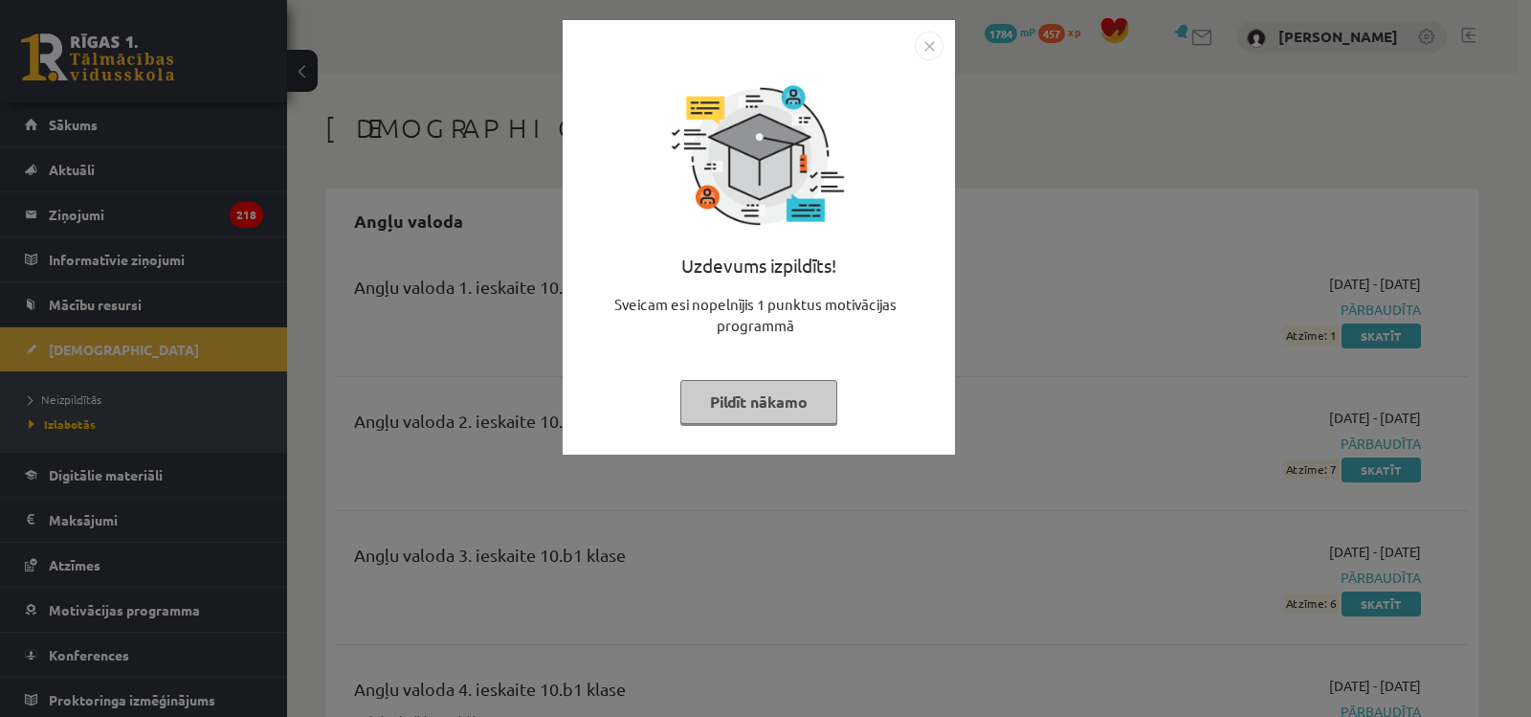
click at [805, 412] on button "Pildīt nākamo" at bounding box center [758, 402] width 157 height 44
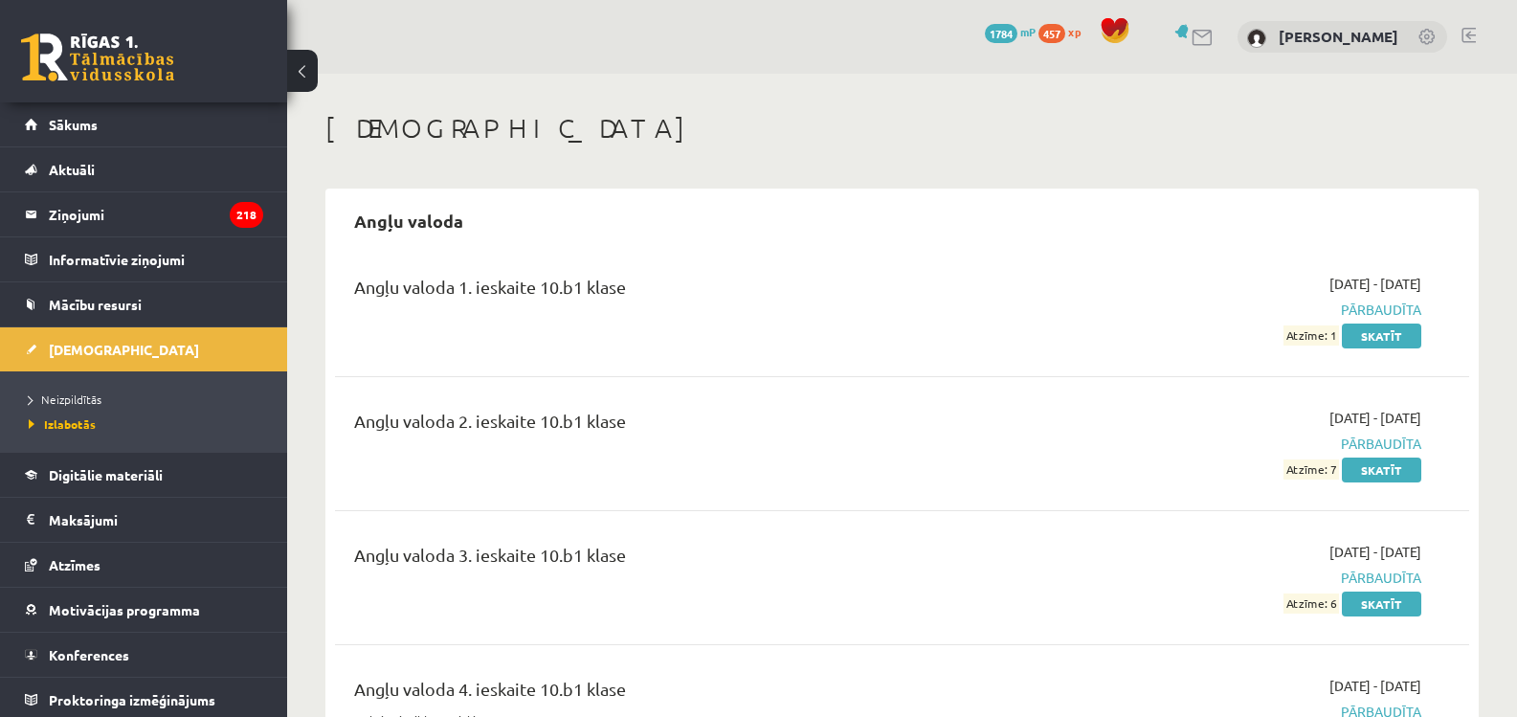
scroll to position [5, 0]
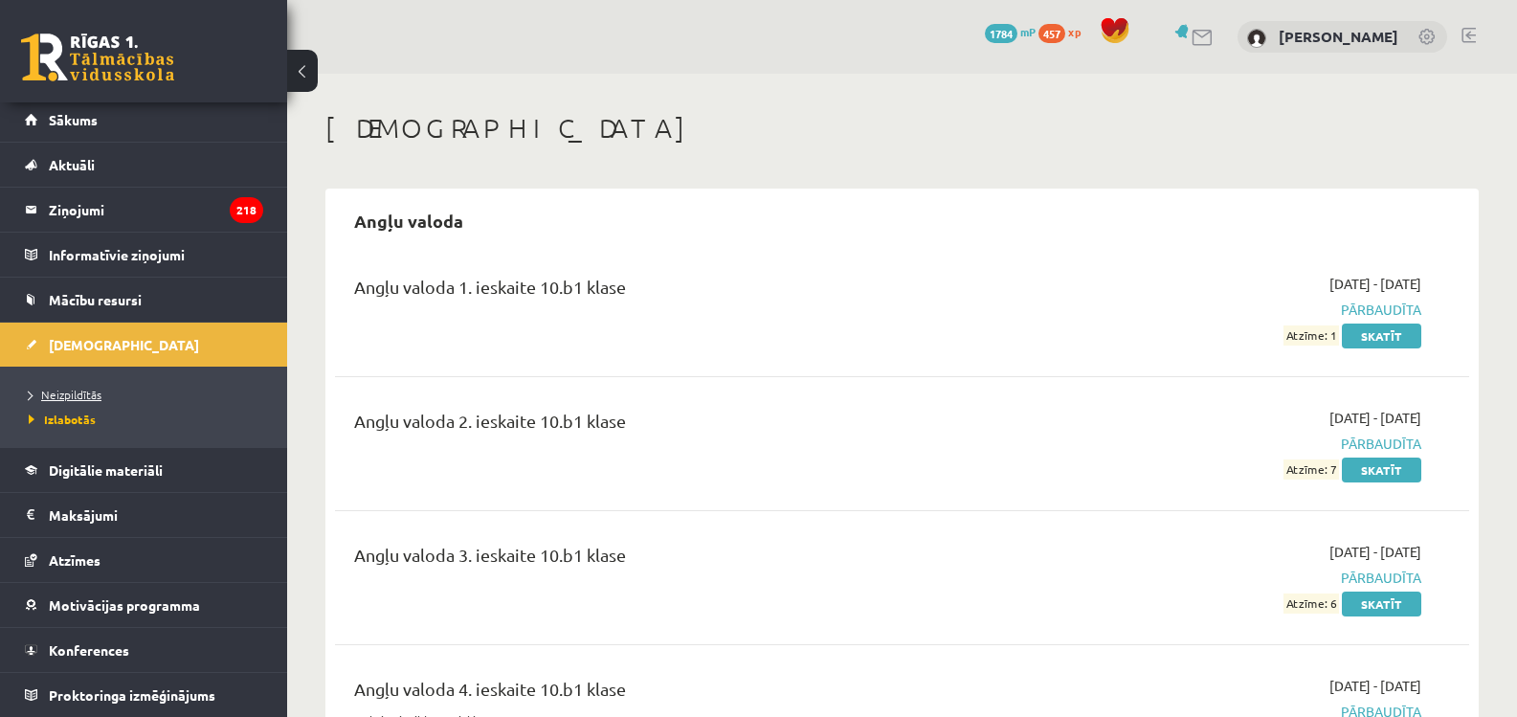
click at [96, 397] on span "Neizpildītās" at bounding box center [65, 394] width 73 height 15
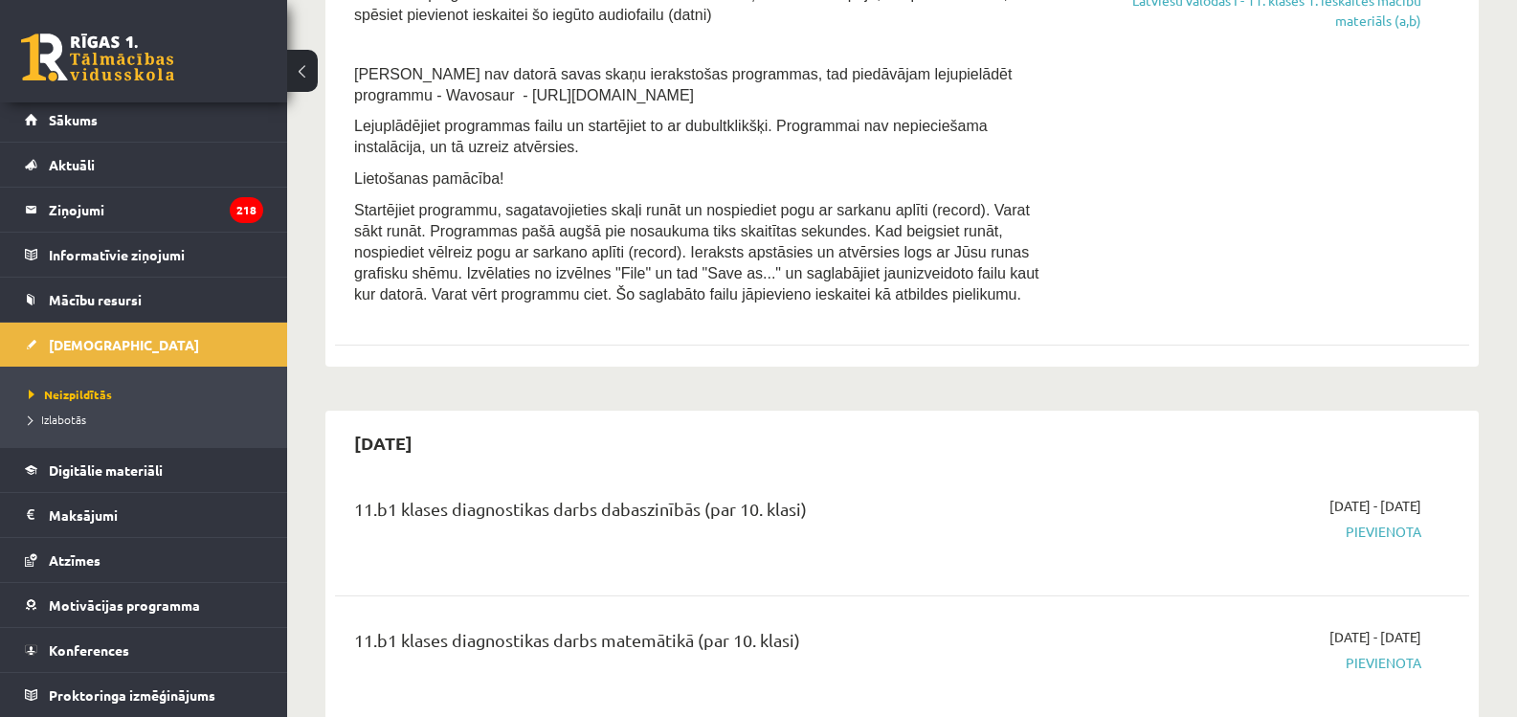
scroll to position [383, 0]
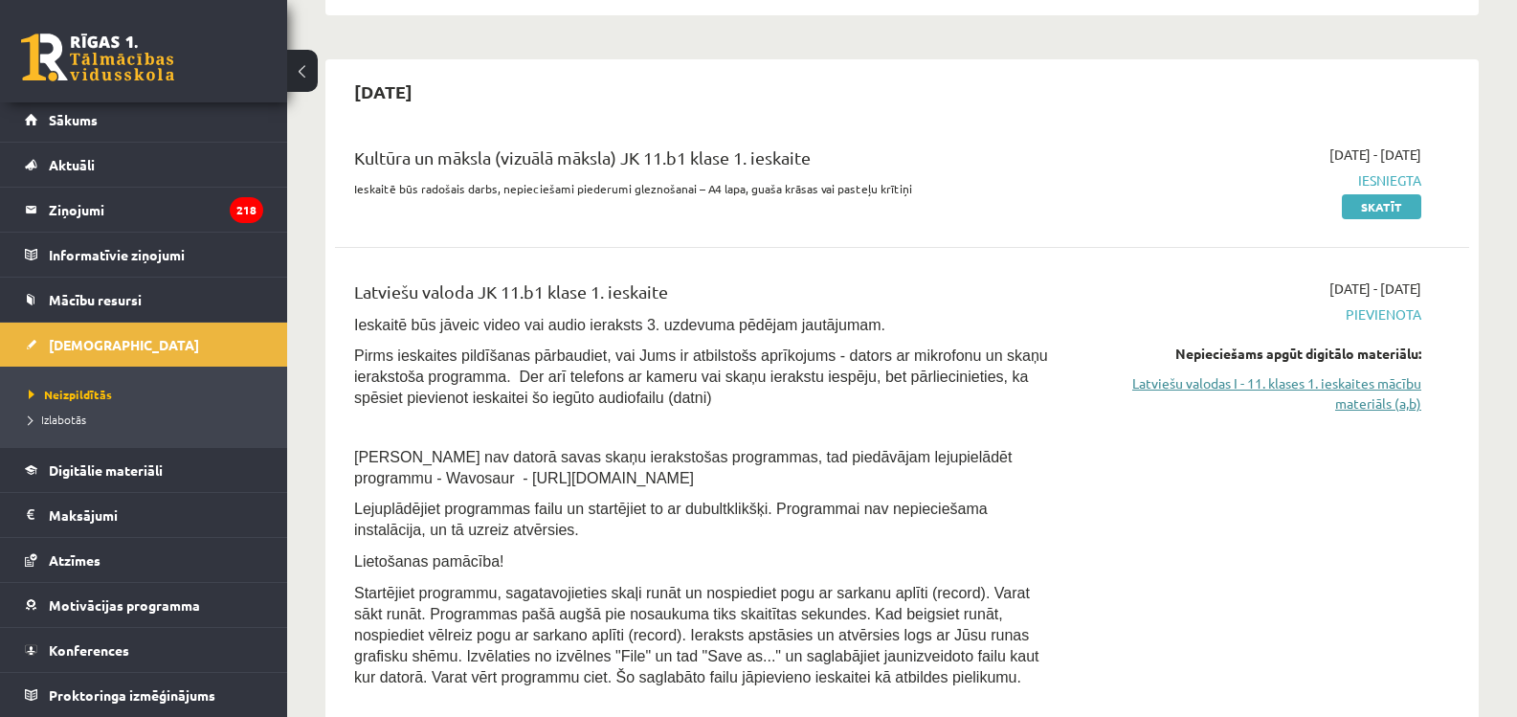
click at [1163, 373] on link "Latviešu valodas I - 11. klases 1. ieskaites mācību materiāls (a,b)" at bounding box center [1252, 393] width 337 height 40
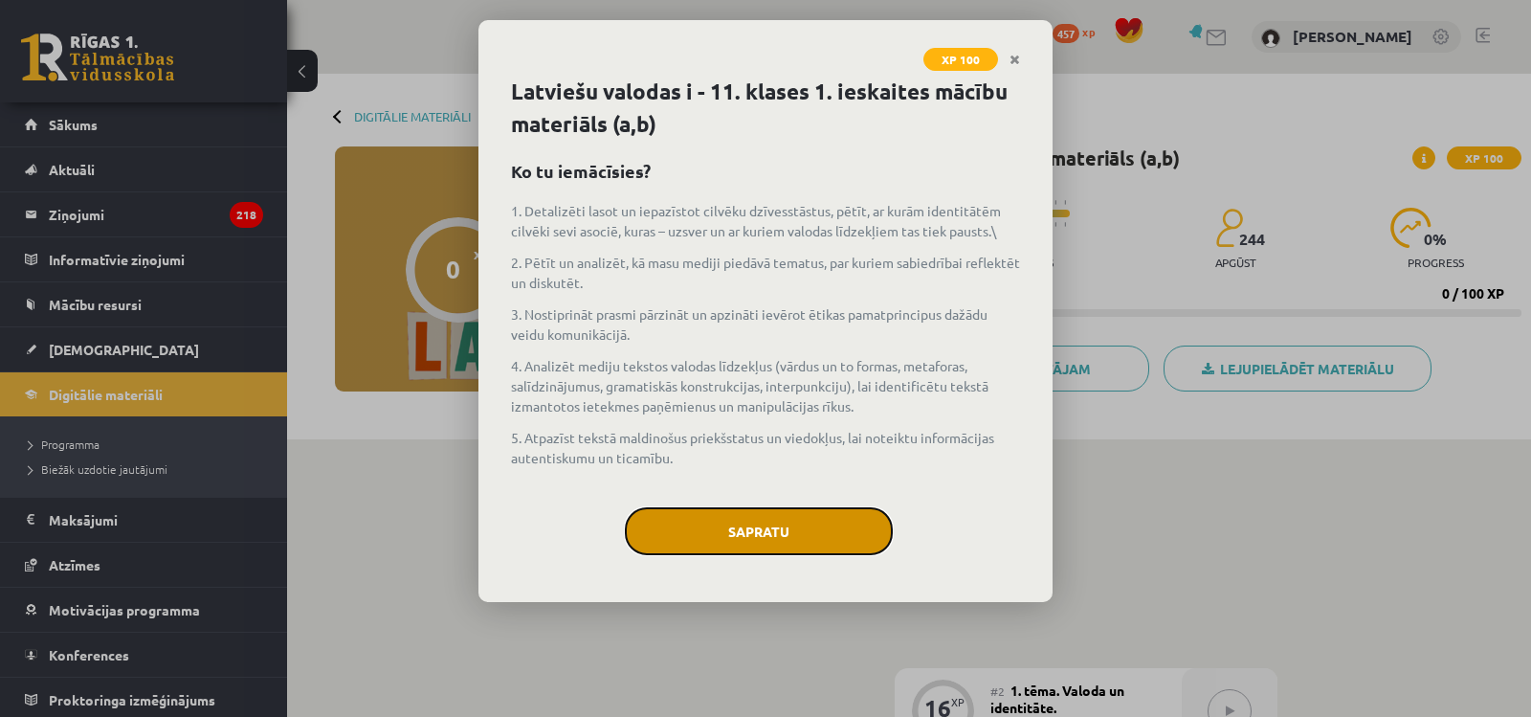
click at [755, 543] on button "Sapratu" at bounding box center [759, 531] width 268 height 48
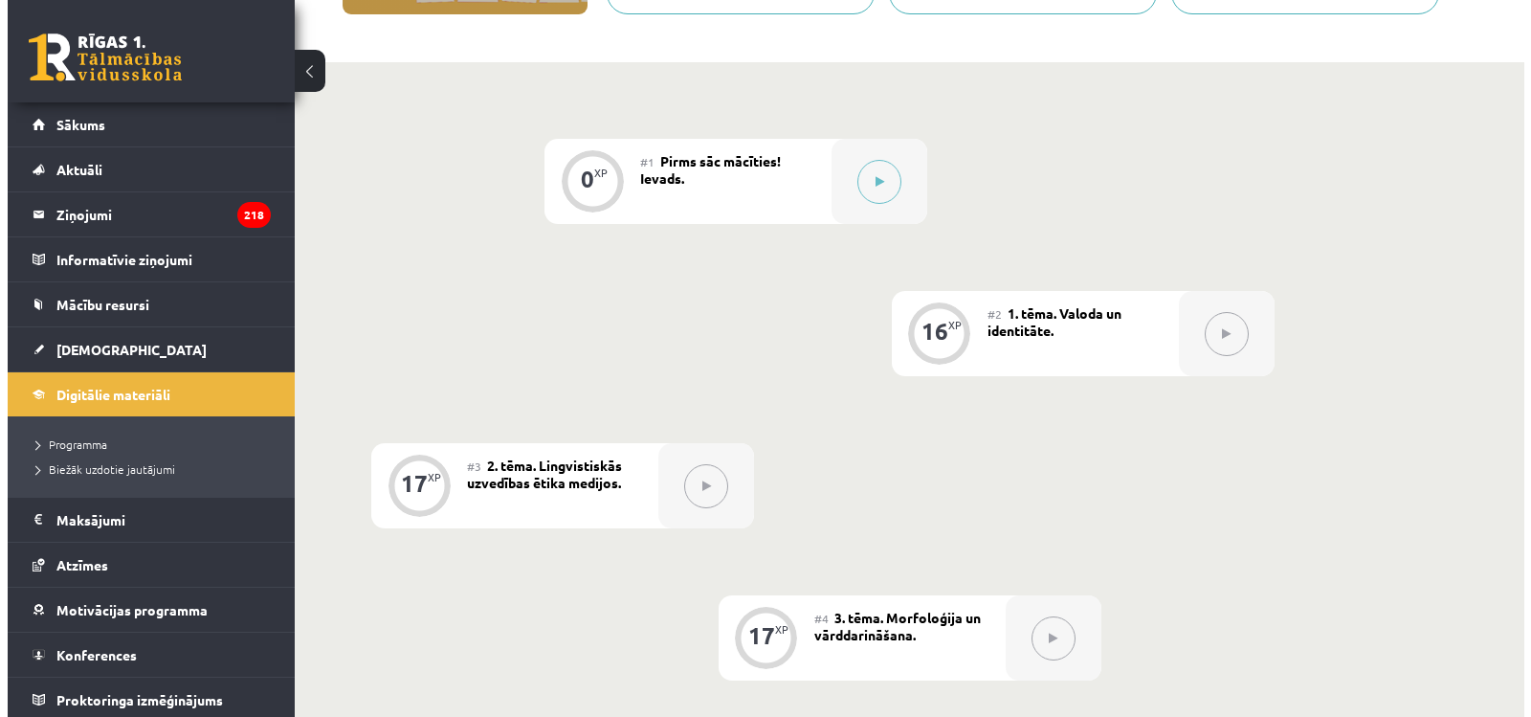
scroll to position [383, 0]
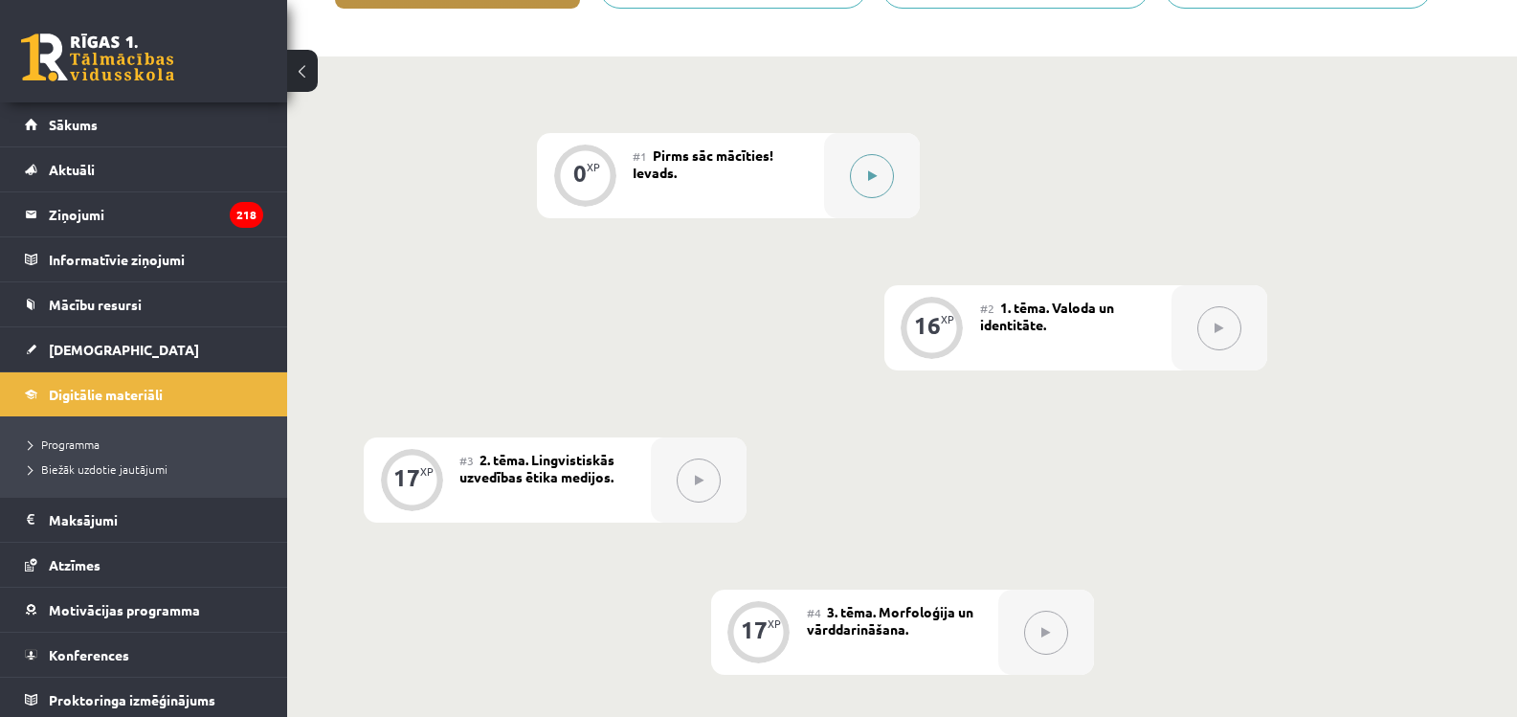
click at [867, 197] on button at bounding box center [872, 176] width 44 height 44
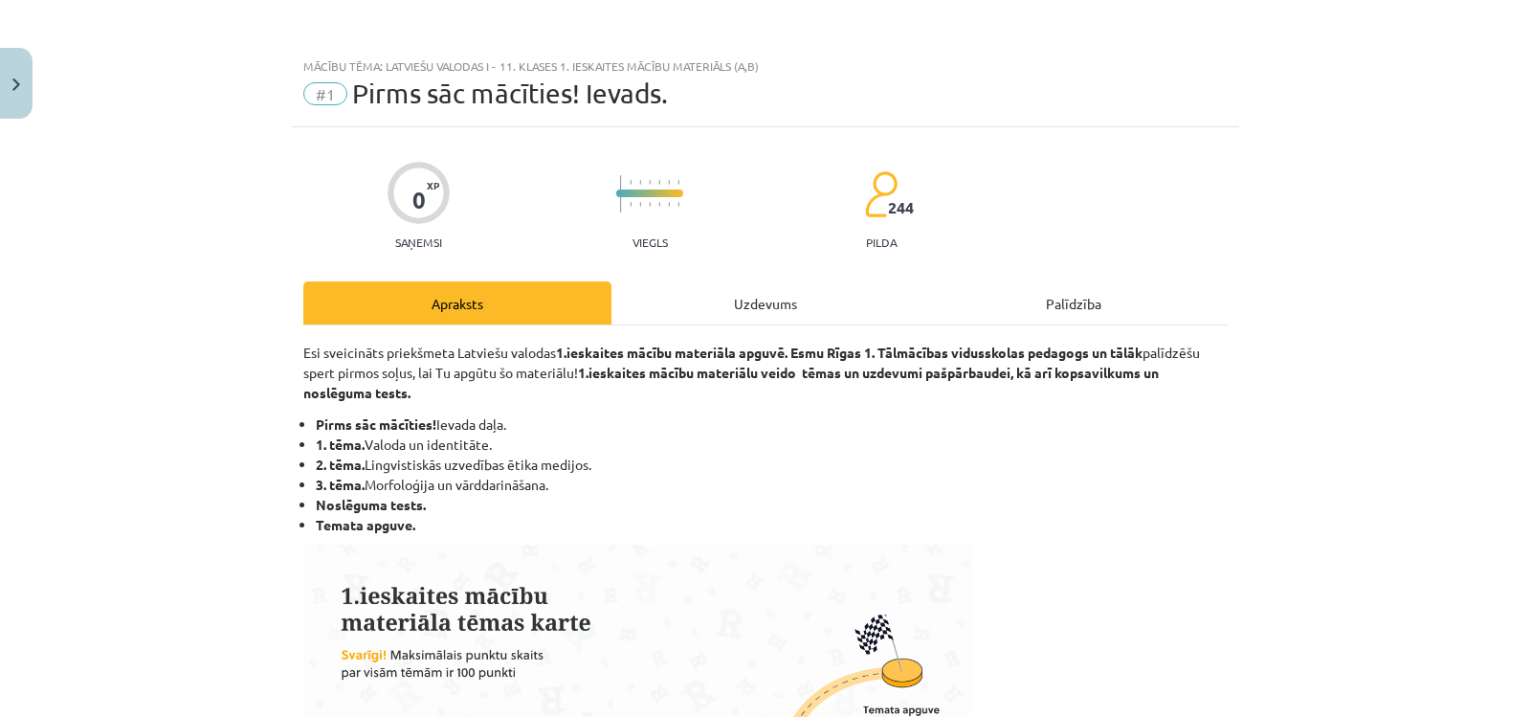
click at [728, 304] on div "Uzdevums" at bounding box center [766, 302] width 308 height 43
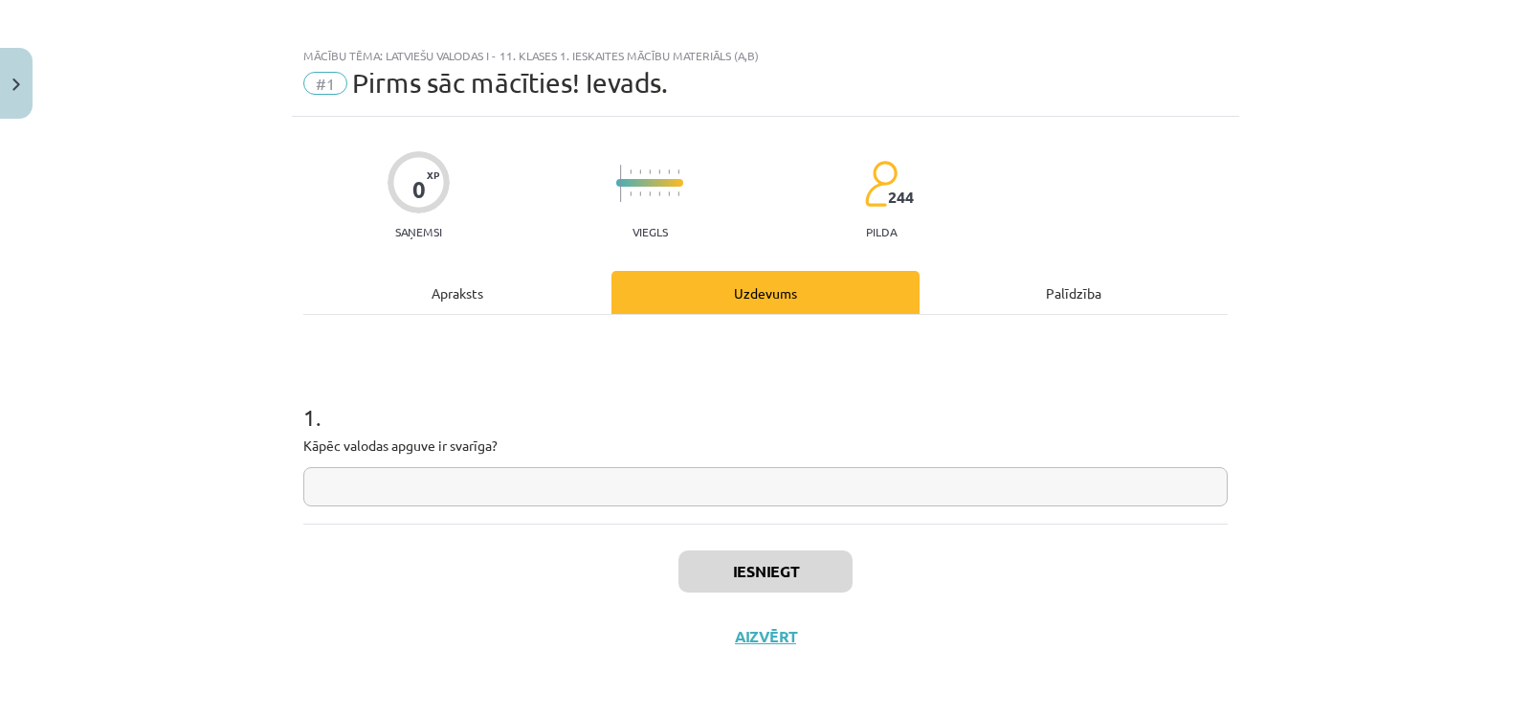
click at [636, 500] on input "text" at bounding box center [765, 486] width 925 height 39
type input "**"
click at [720, 591] on button "Iesniegt" at bounding box center [766, 571] width 174 height 42
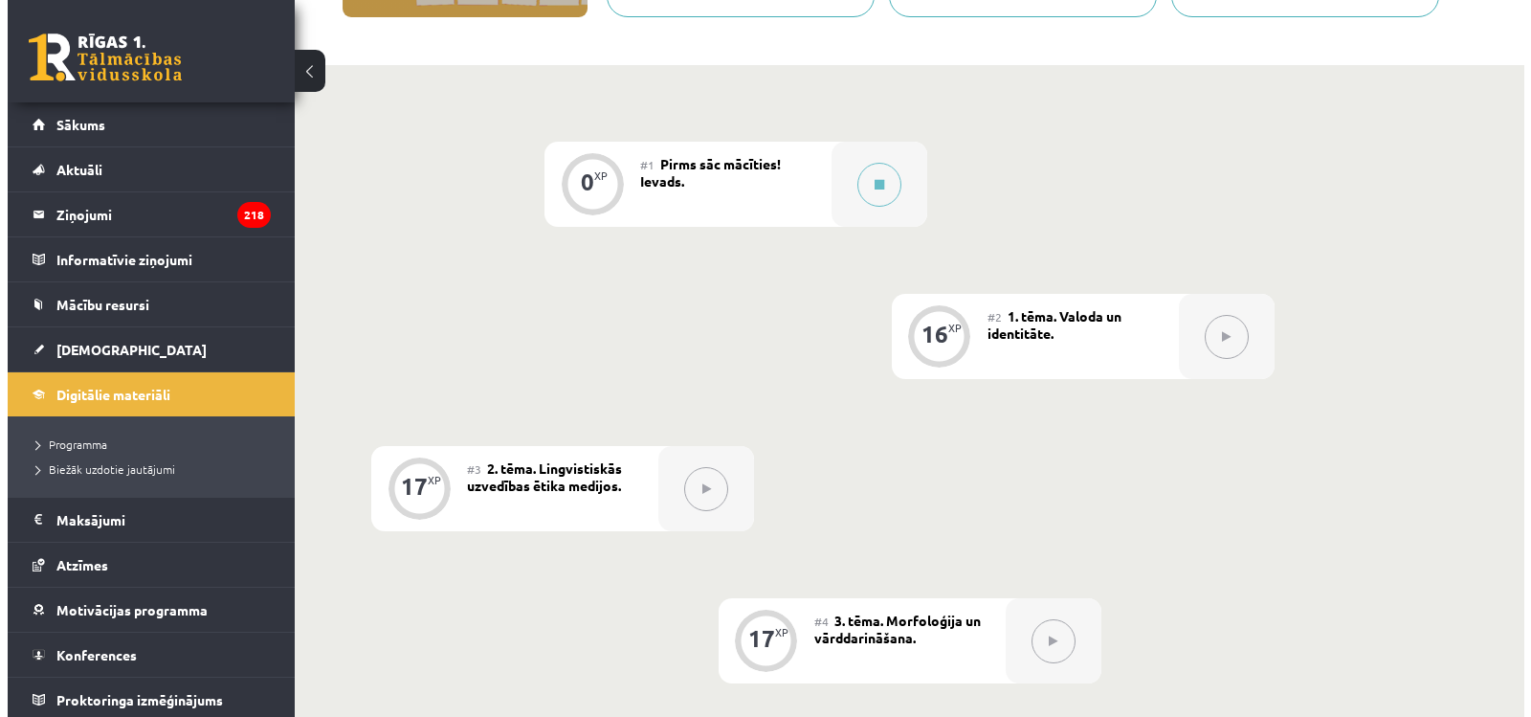
scroll to position [383, 0]
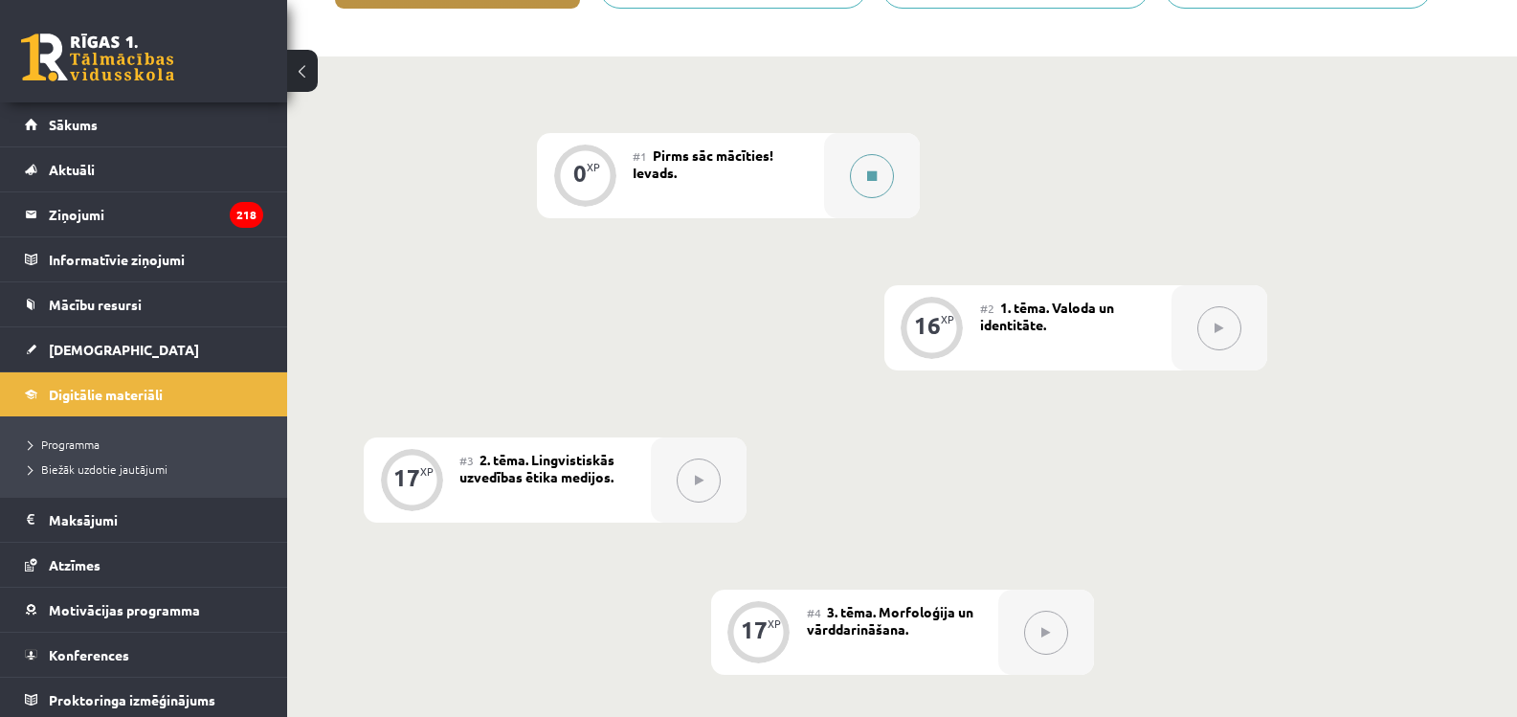
click at [840, 181] on div at bounding box center [872, 175] width 96 height 85
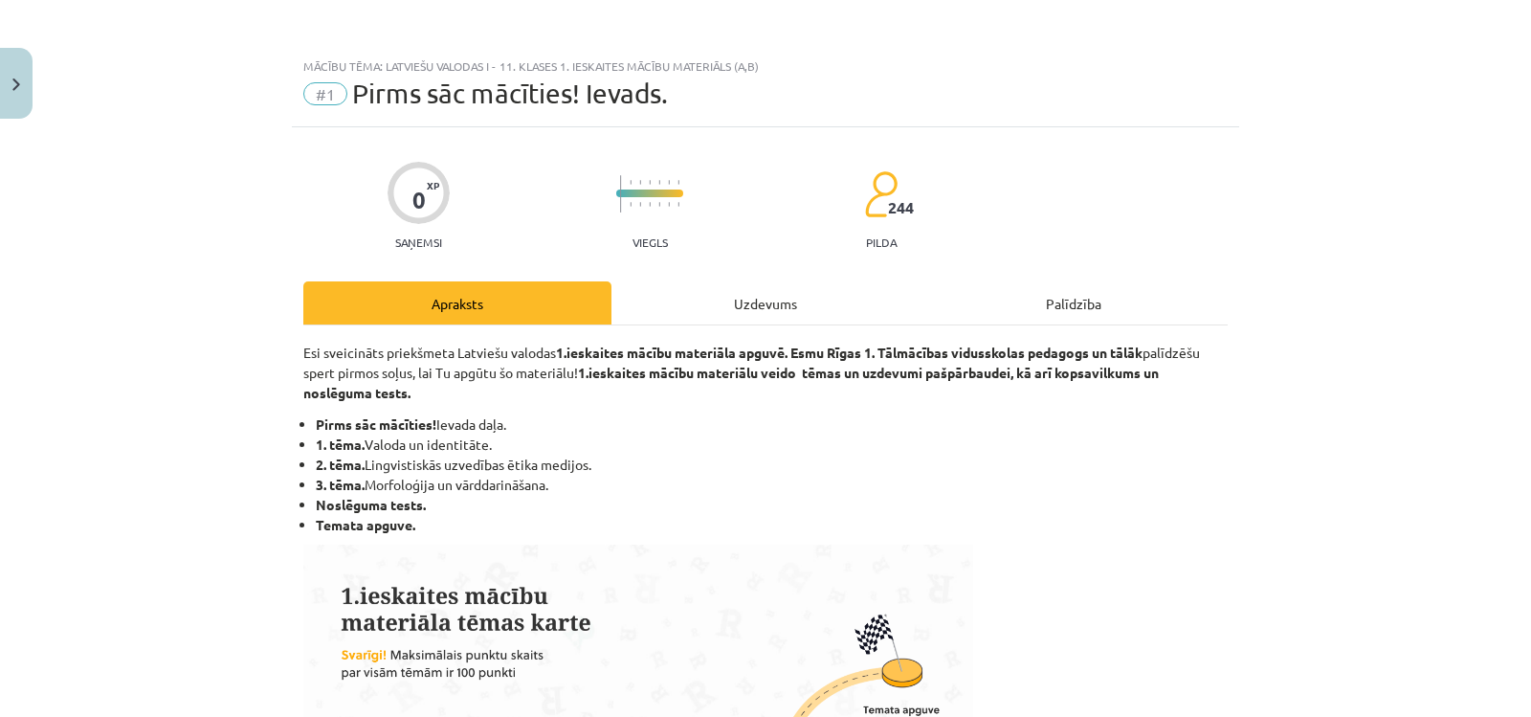
click at [762, 309] on div "Uzdevums" at bounding box center [766, 302] width 308 height 43
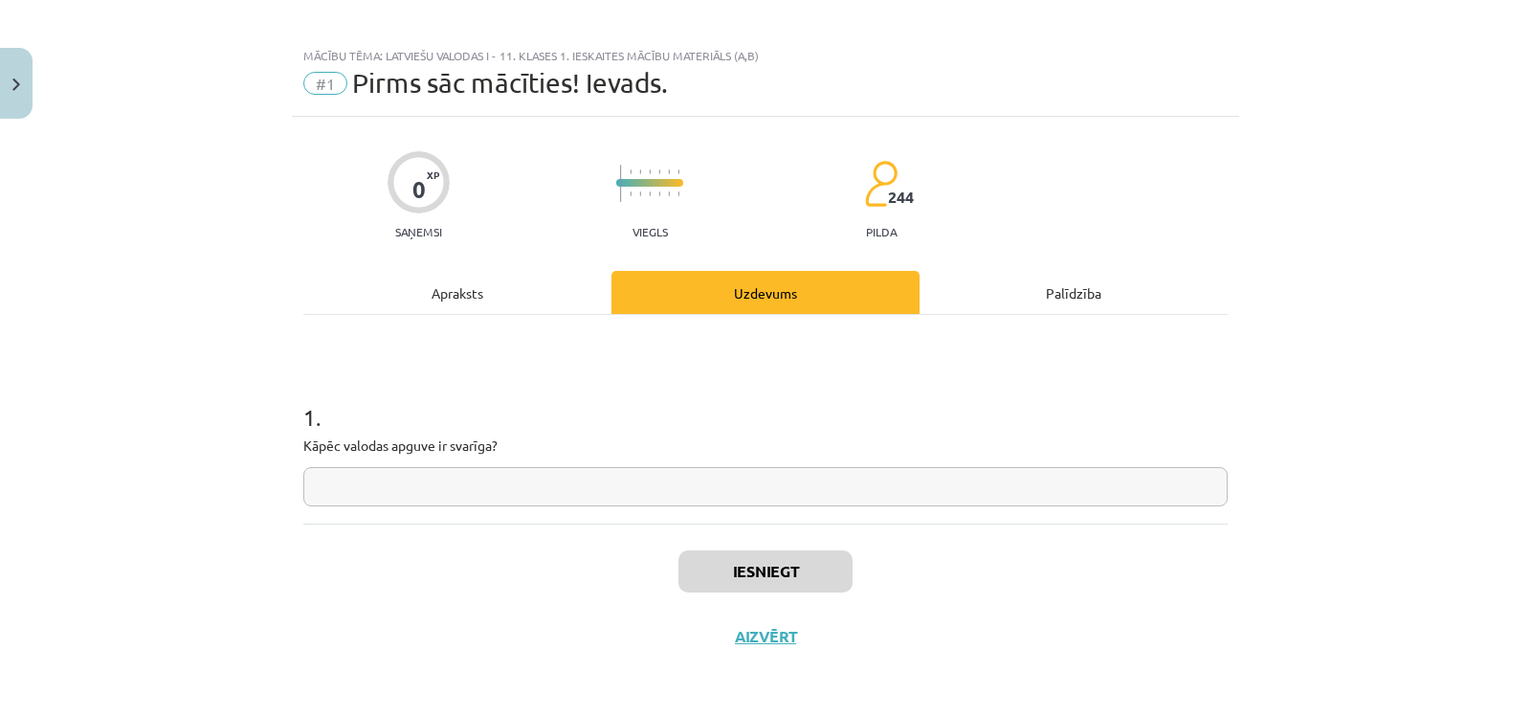
click at [442, 474] on input "text" at bounding box center [765, 486] width 925 height 39
type input "*"
click at [808, 590] on button "Iesniegt" at bounding box center [766, 571] width 174 height 42
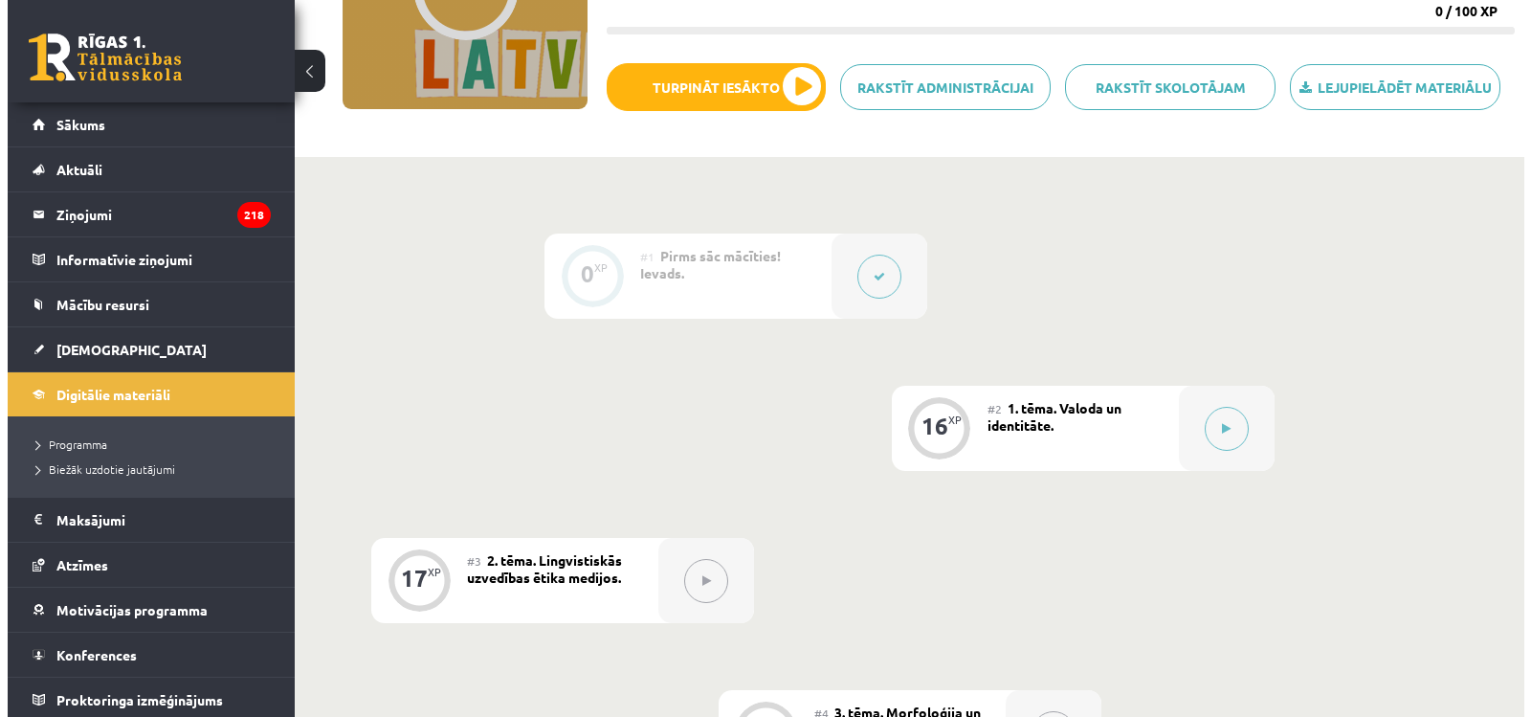
scroll to position [287, 0]
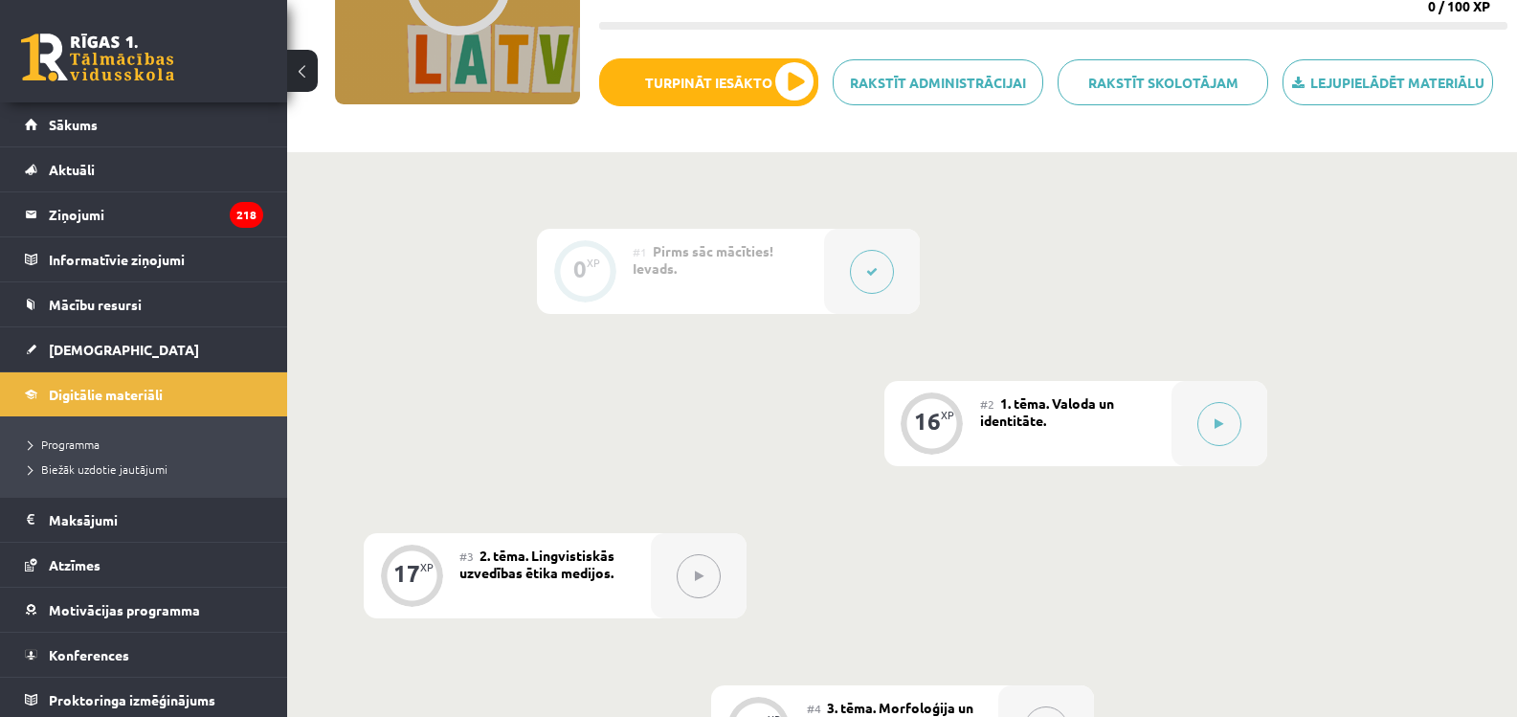
click at [1141, 407] on div "#2 1. tēma. Valoda un identitāte." at bounding box center [1075, 423] width 191 height 85
click at [1214, 422] on icon at bounding box center [1218, 423] width 9 height 11
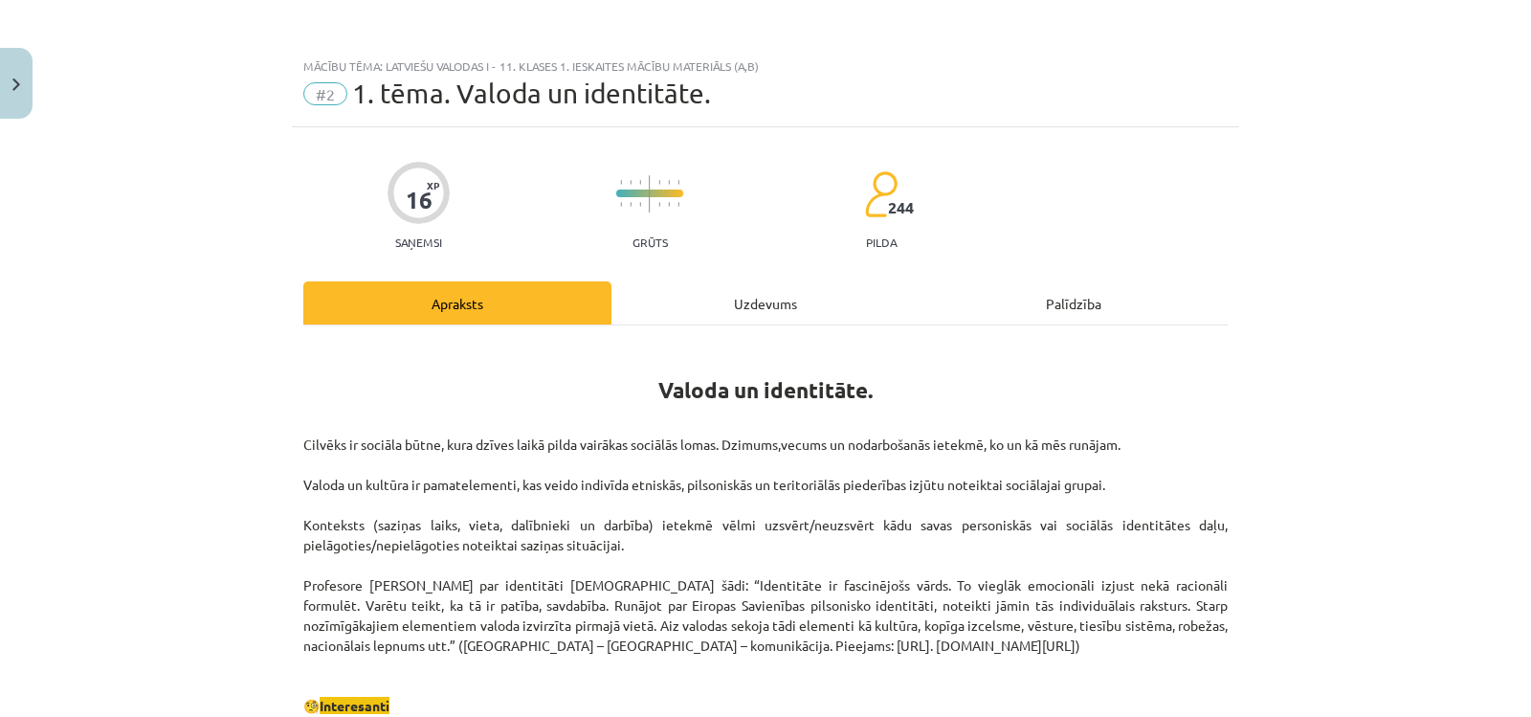
click at [735, 316] on div "Uzdevums" at bounding box center [766, 302] width 308 height 43
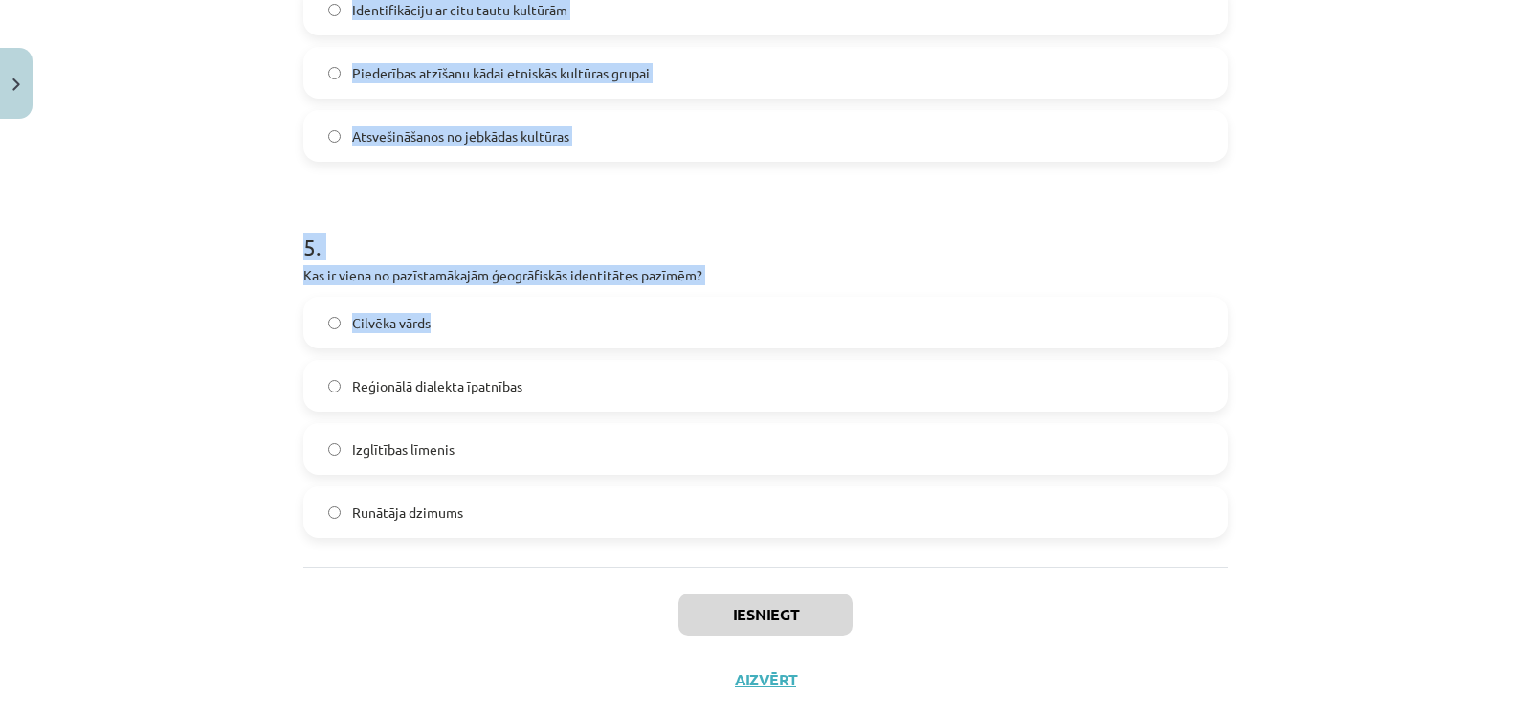
scroll to position [1728, 0]
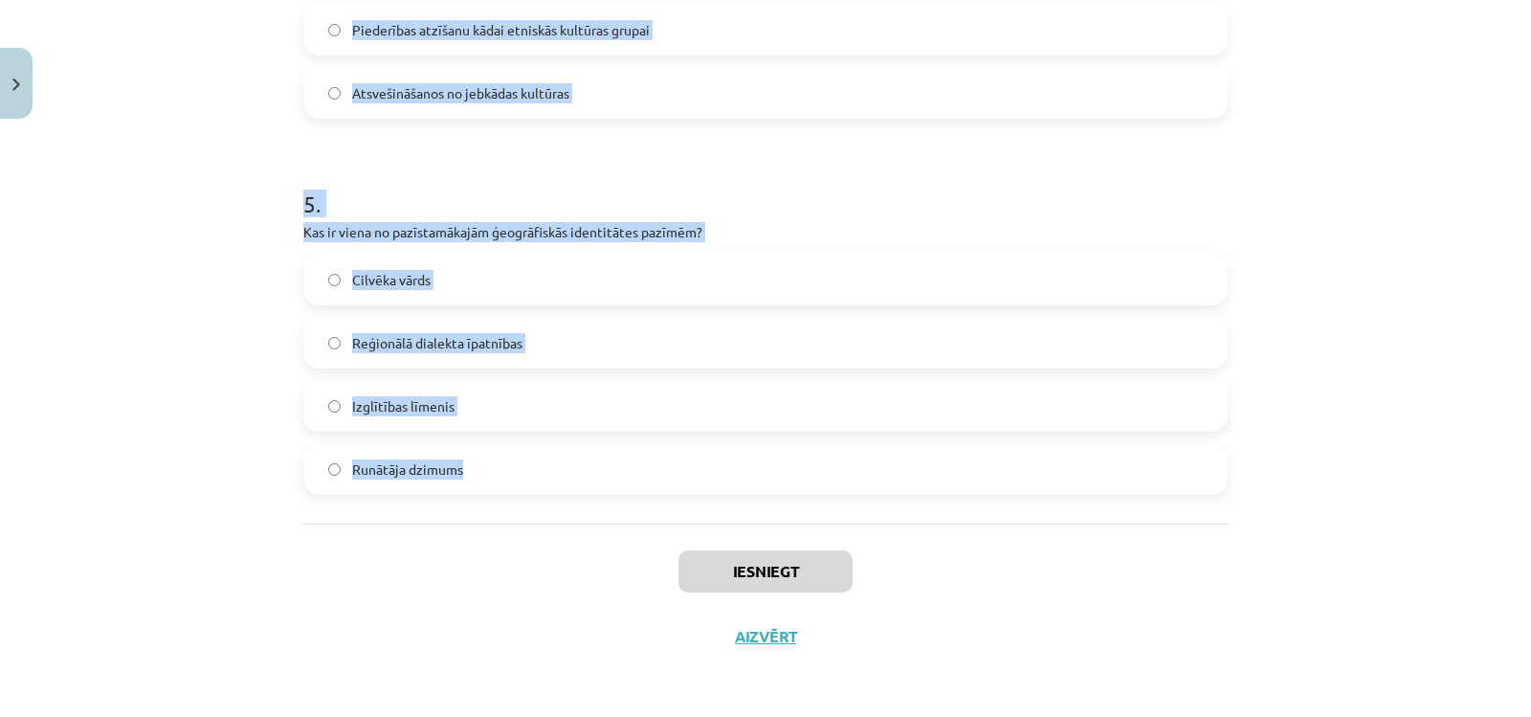
drag, startPoint x: 287, startPoint y: 188, endPoint x: 500, endPoint y: 504, distance: 381.4
copy form "1 . Kas tiek uzskatīts par būtisku latviešu valodas identitātes elementu? Tās l…"
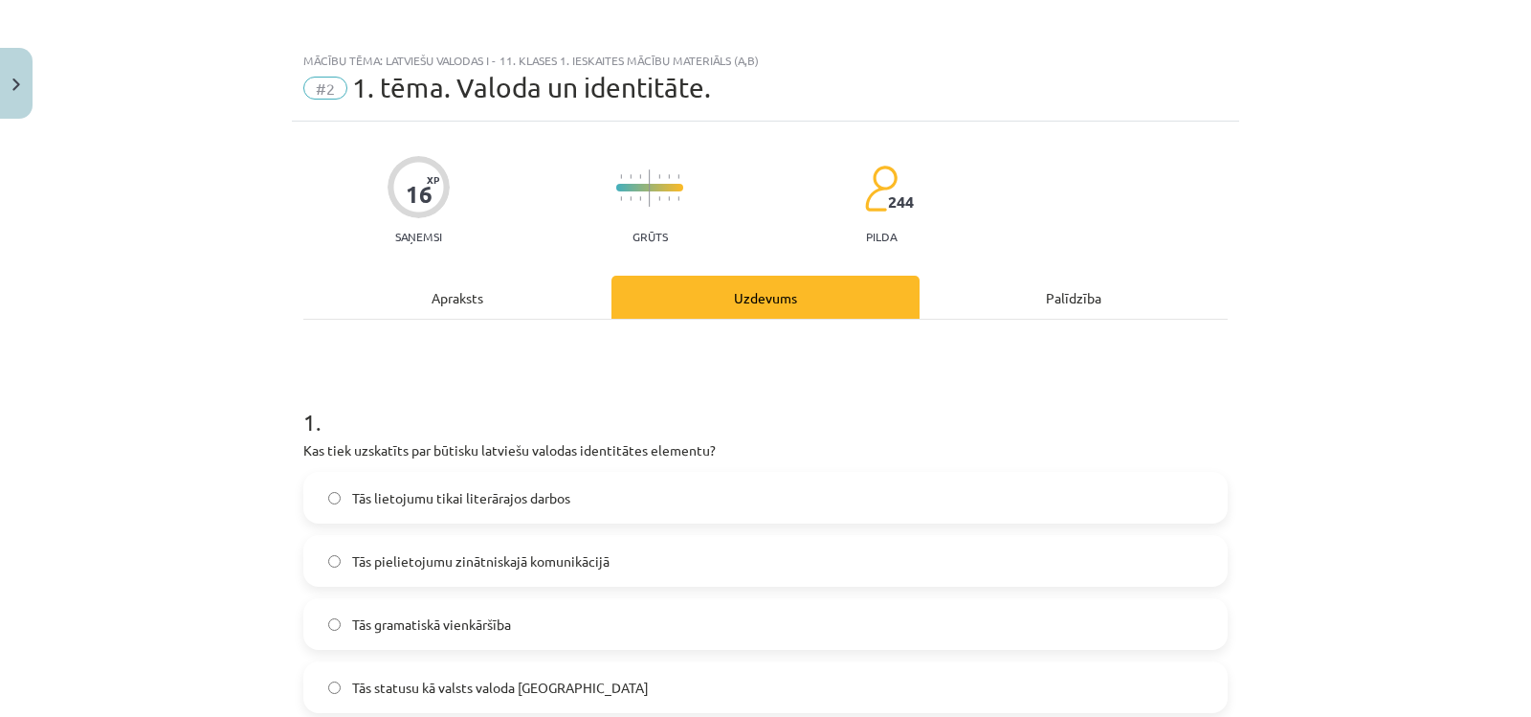
click at [180, 260] on div "Mācību tēma: Latviešu valodas i - 11. klases 1. ieskaites mācību materiāls (a,b…" at bounding box center [765, 358] width 1531 height 717
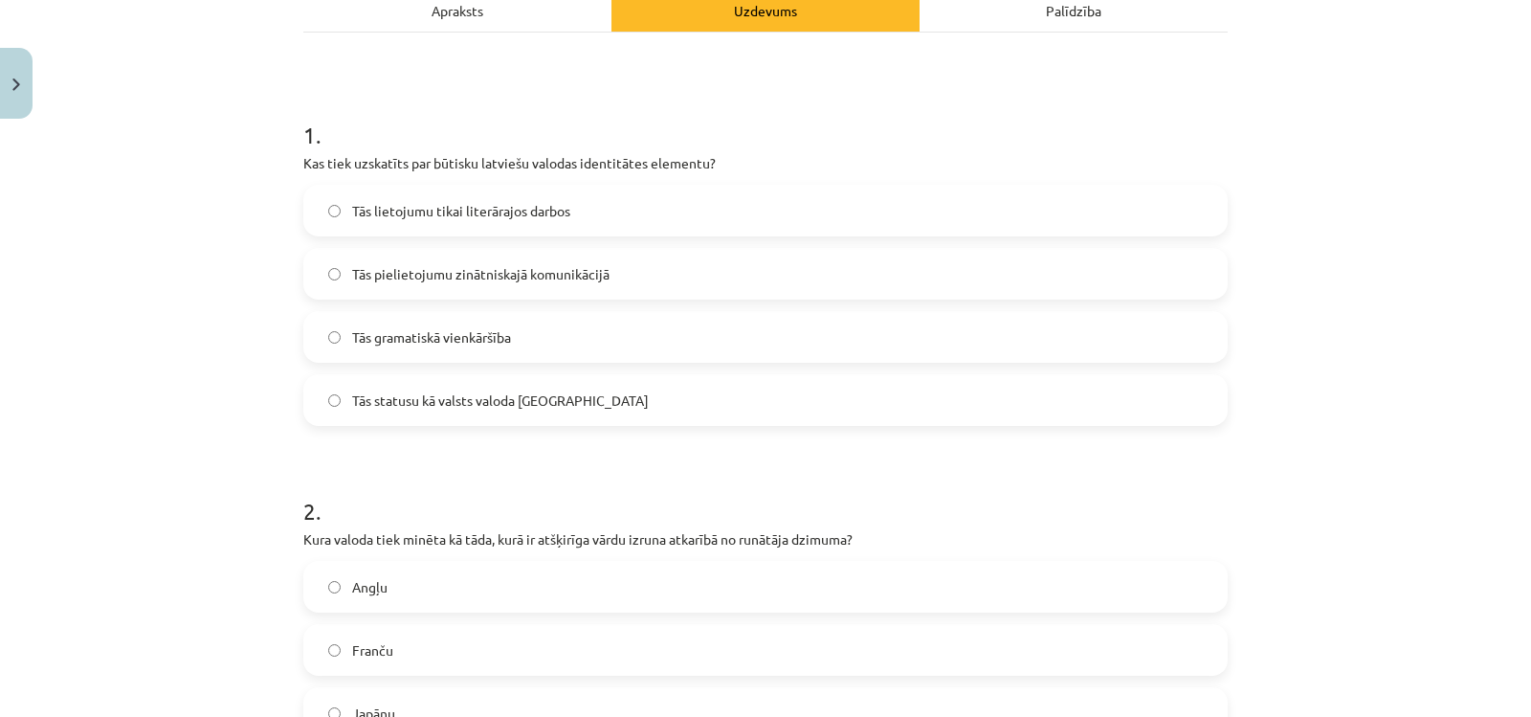
click at [447, 388] on label "Tās statusu kā valsts valoda Latvijā" at bounding box center [765, 400] width 921 height 48
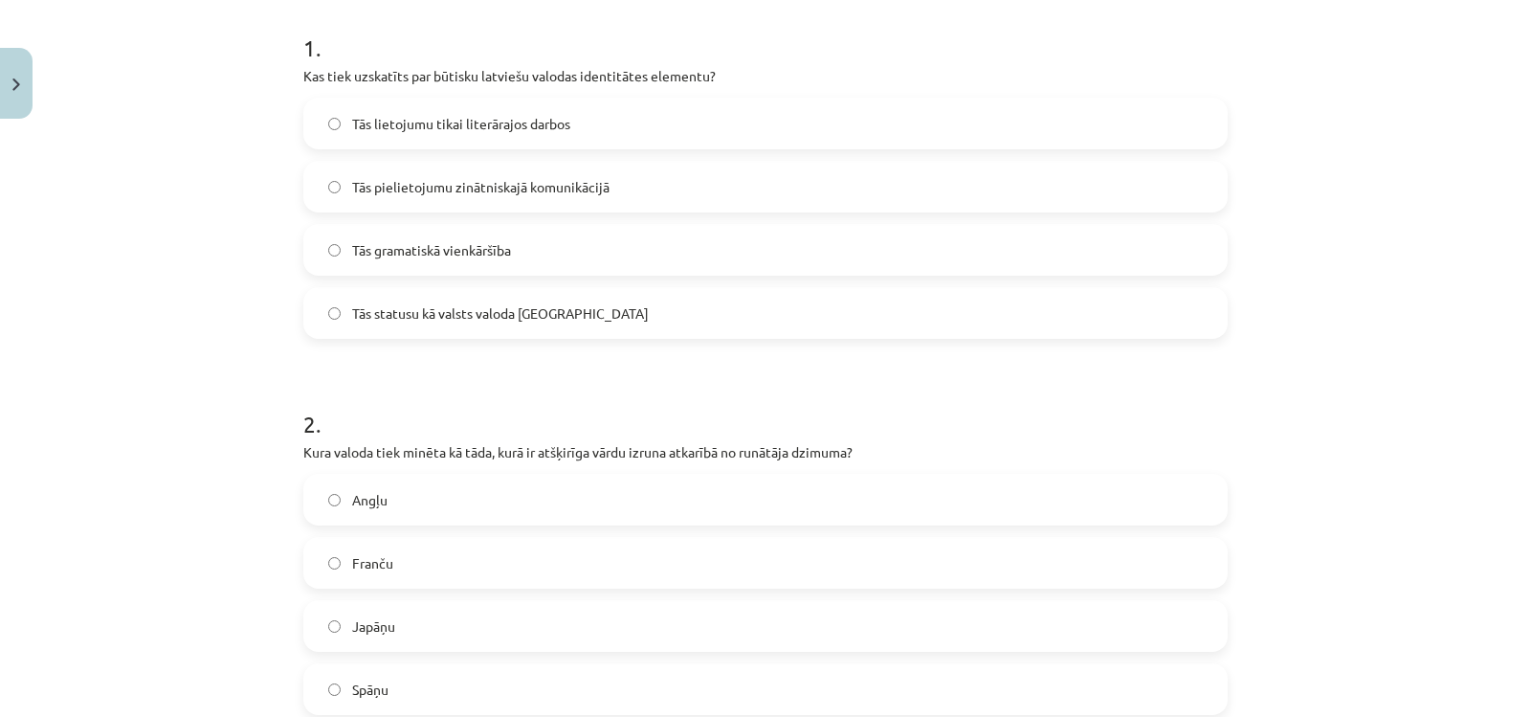
scroll to position [676, 0]
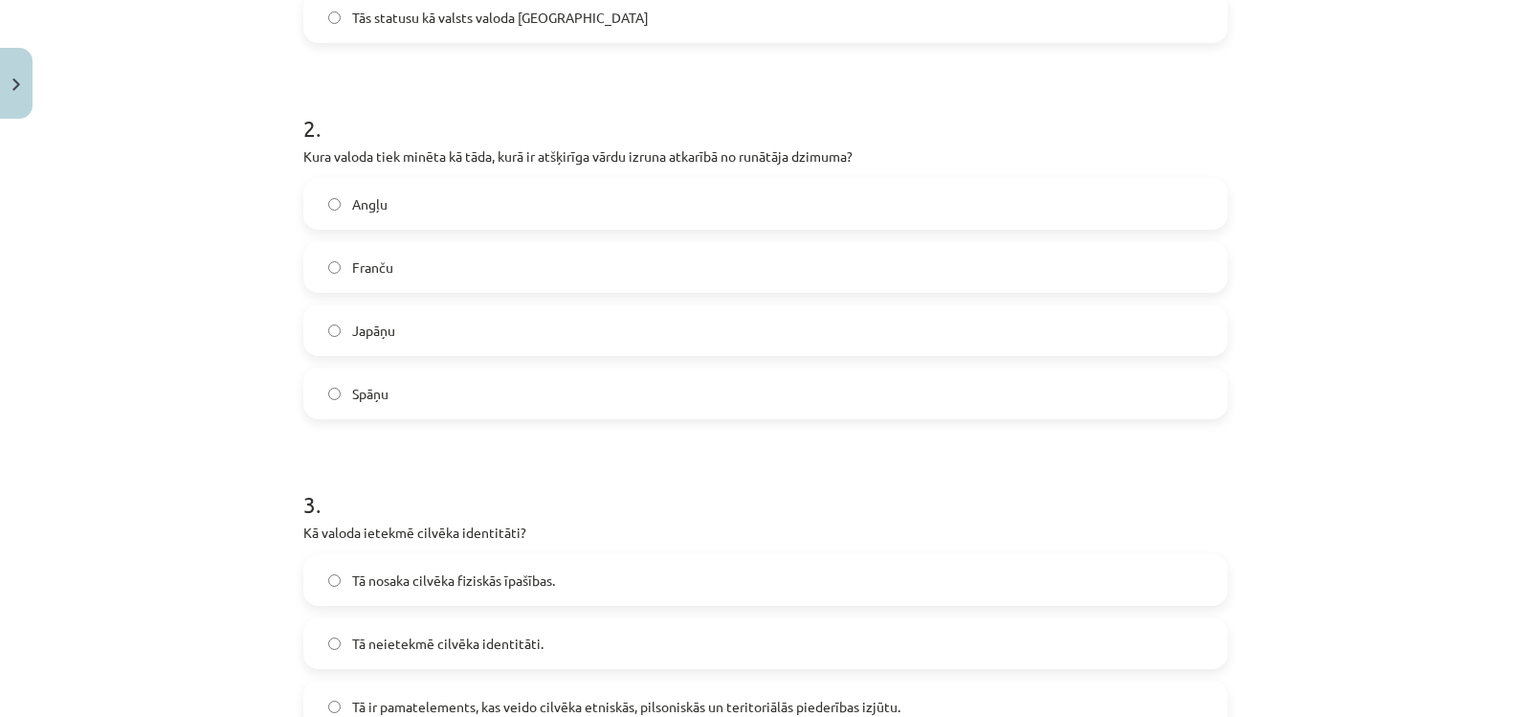
click at [373, 332] on span "Japāņu" at bounding box center [373, 331] width 43 height 20
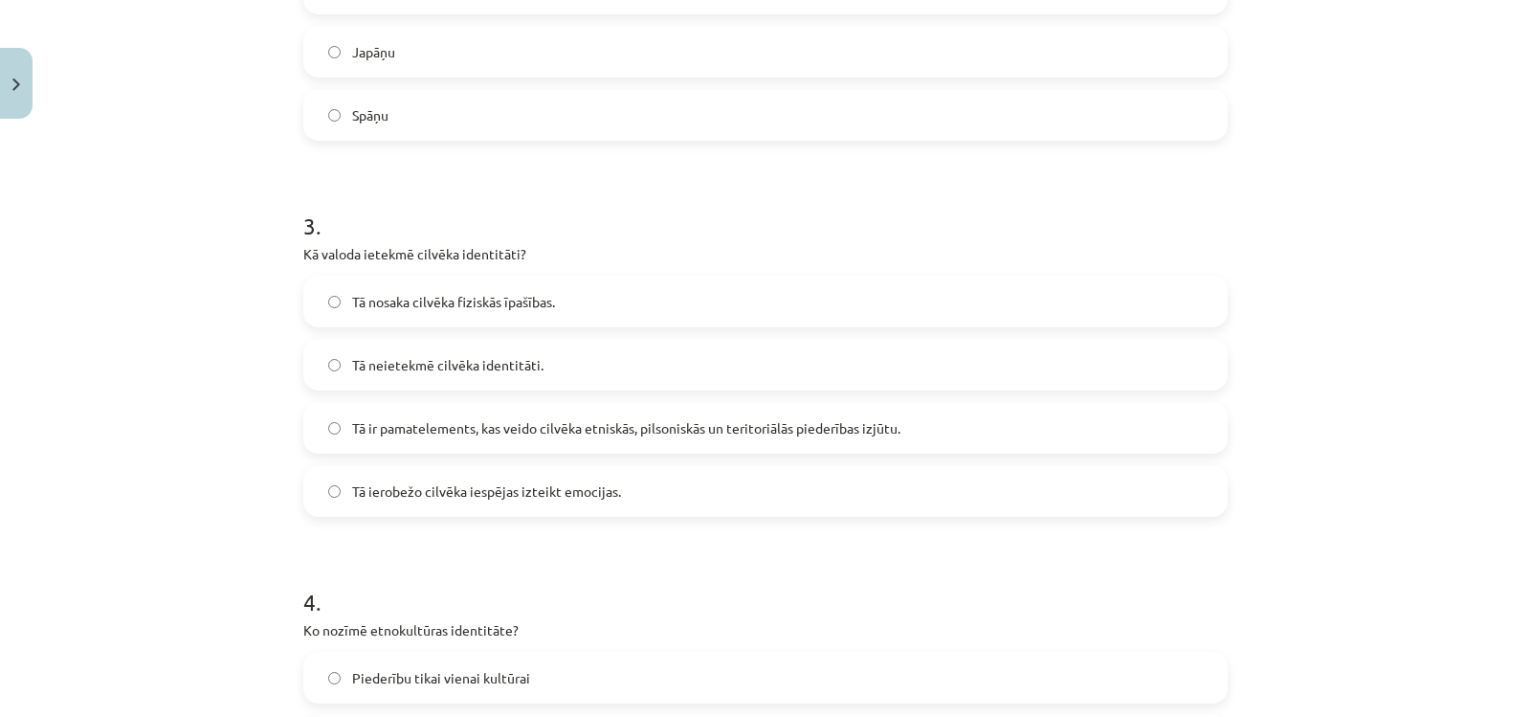
scroll to position [963, 0]
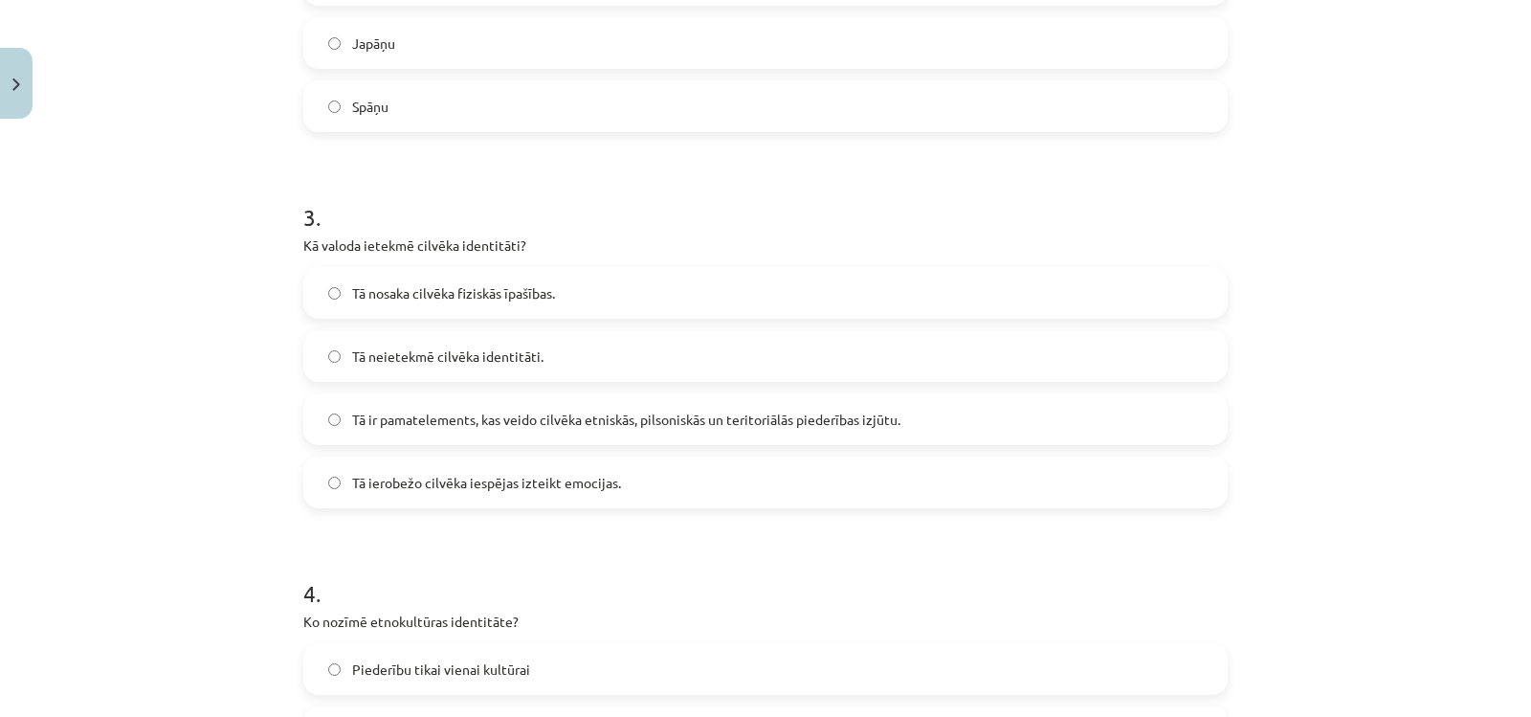
click at [432, 415] on span "Tā ir pamatelements, kas veido cilvēka etniskās, pilsoniskās un teritoriālās pi…" at bounding box center [626, 420] width 548 height 20
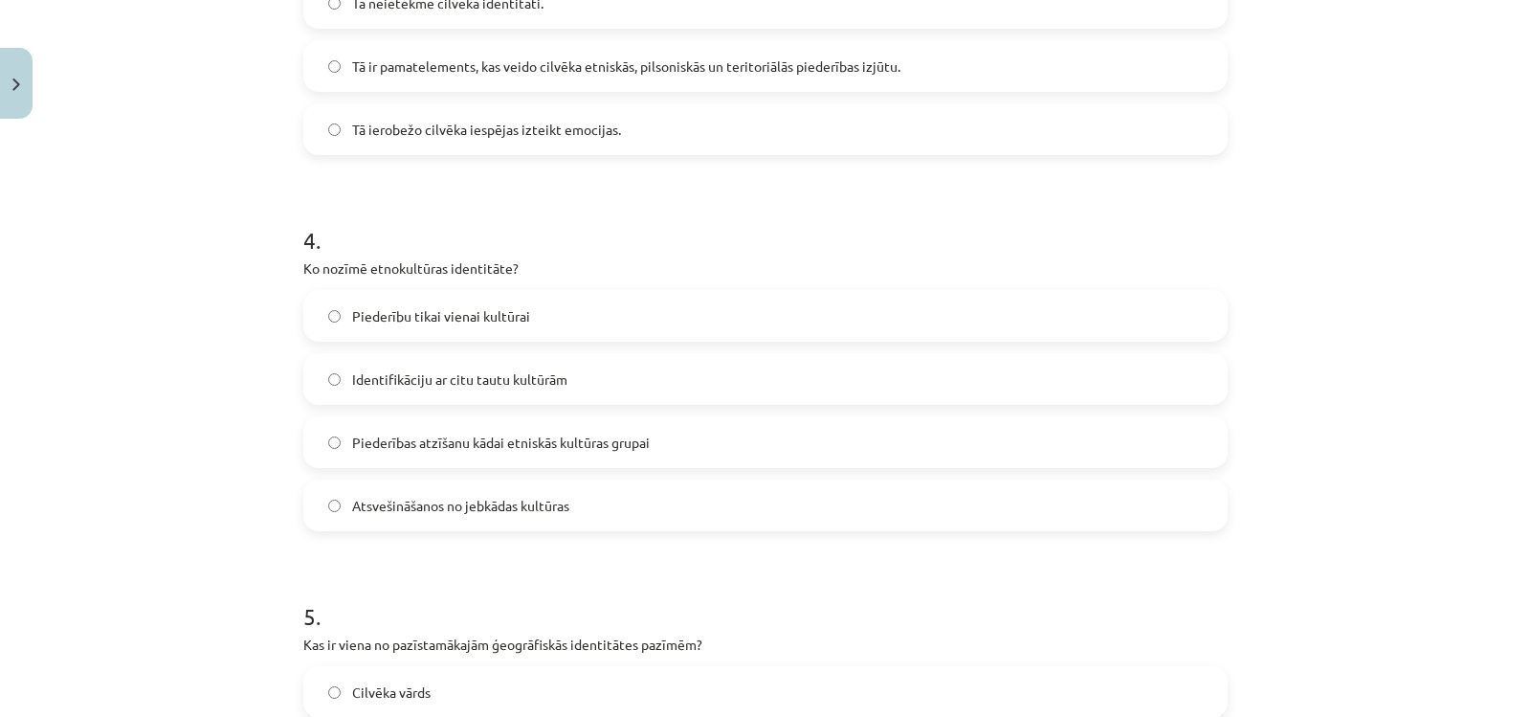
scroll to position [1441, 0]
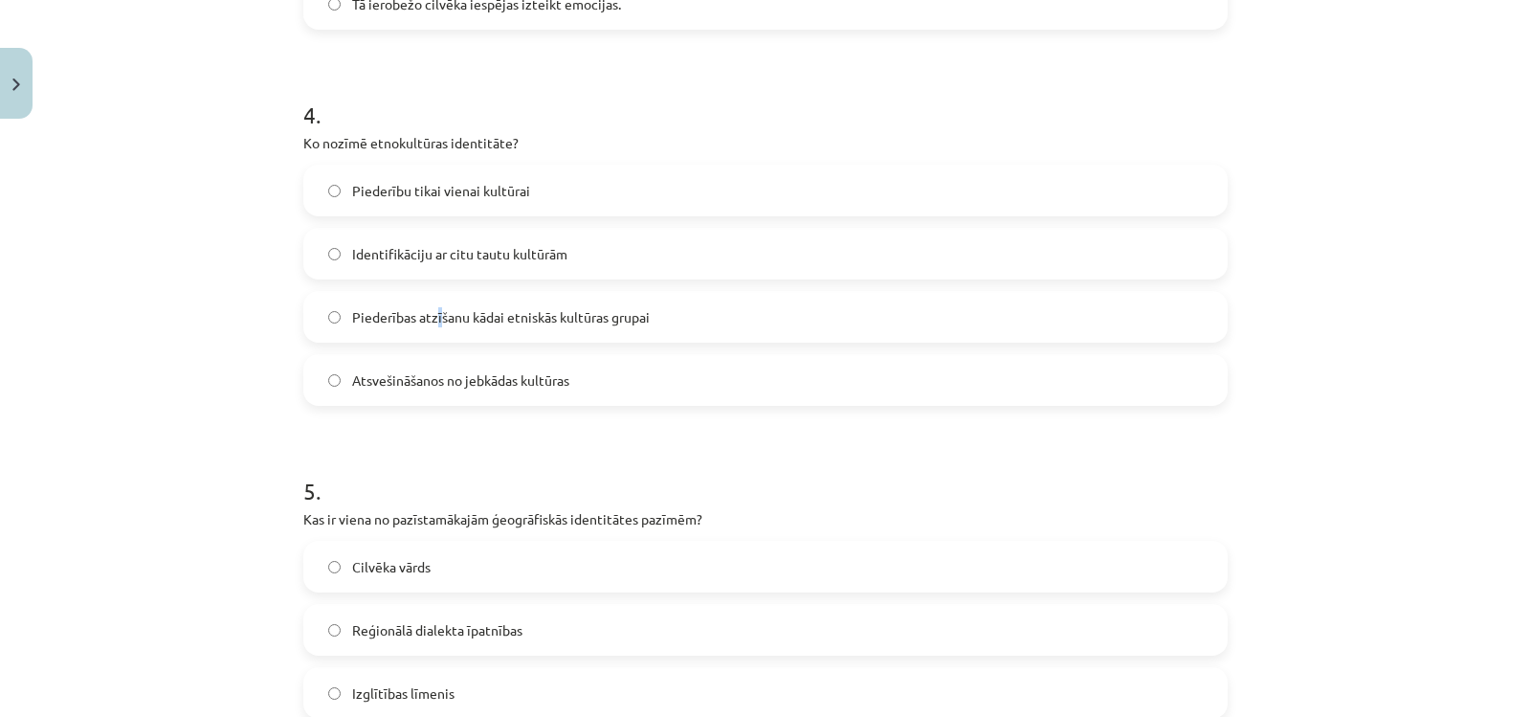
click at [433, 331] on label "Piederības atzīšanu kādai etniskās kultūras grupai" at bounding box center [765, 317] width 921 height 48
click at [343, 328] on label "Piederības atzīšanu kādai etniskās kultūras grupai" at bounding box center [765, 317] width 921 height 48
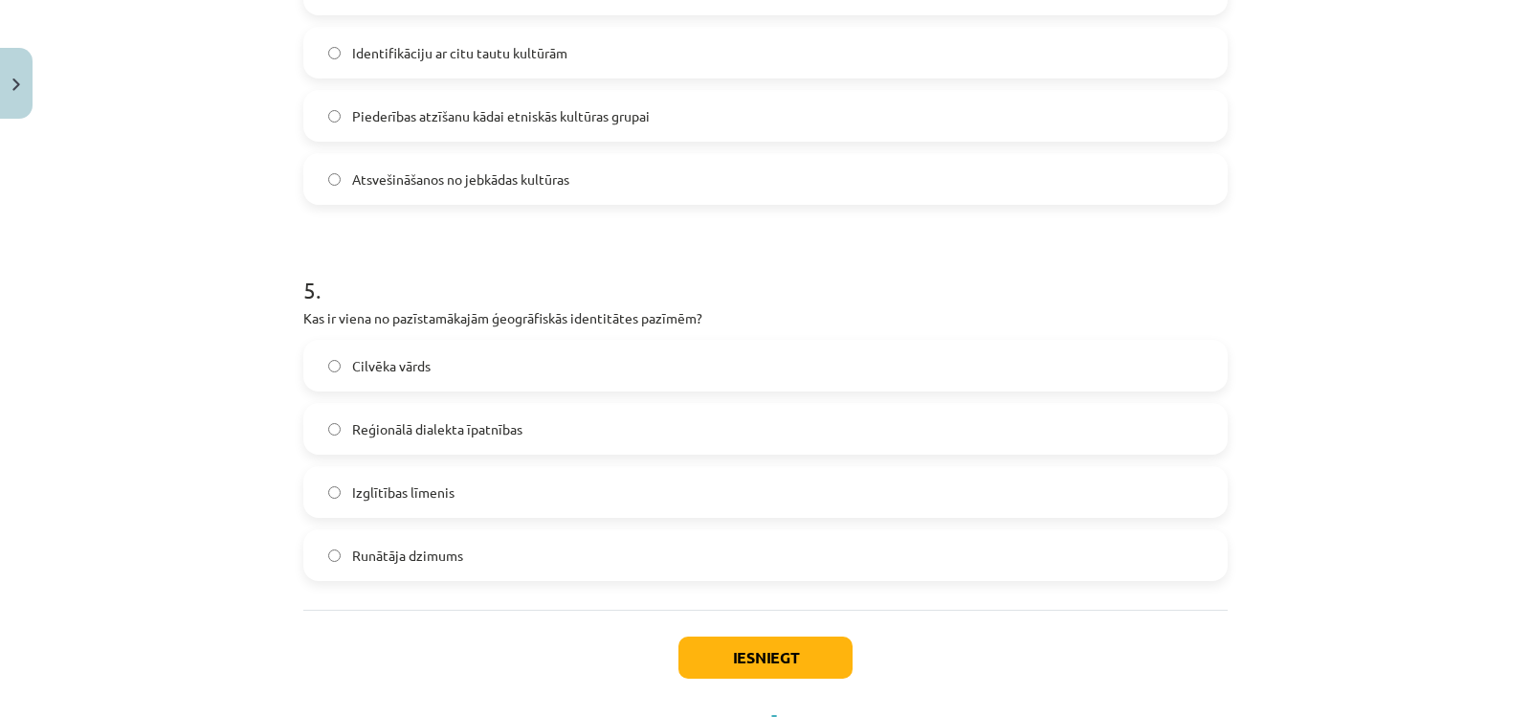
scroll to position [1728, 0]
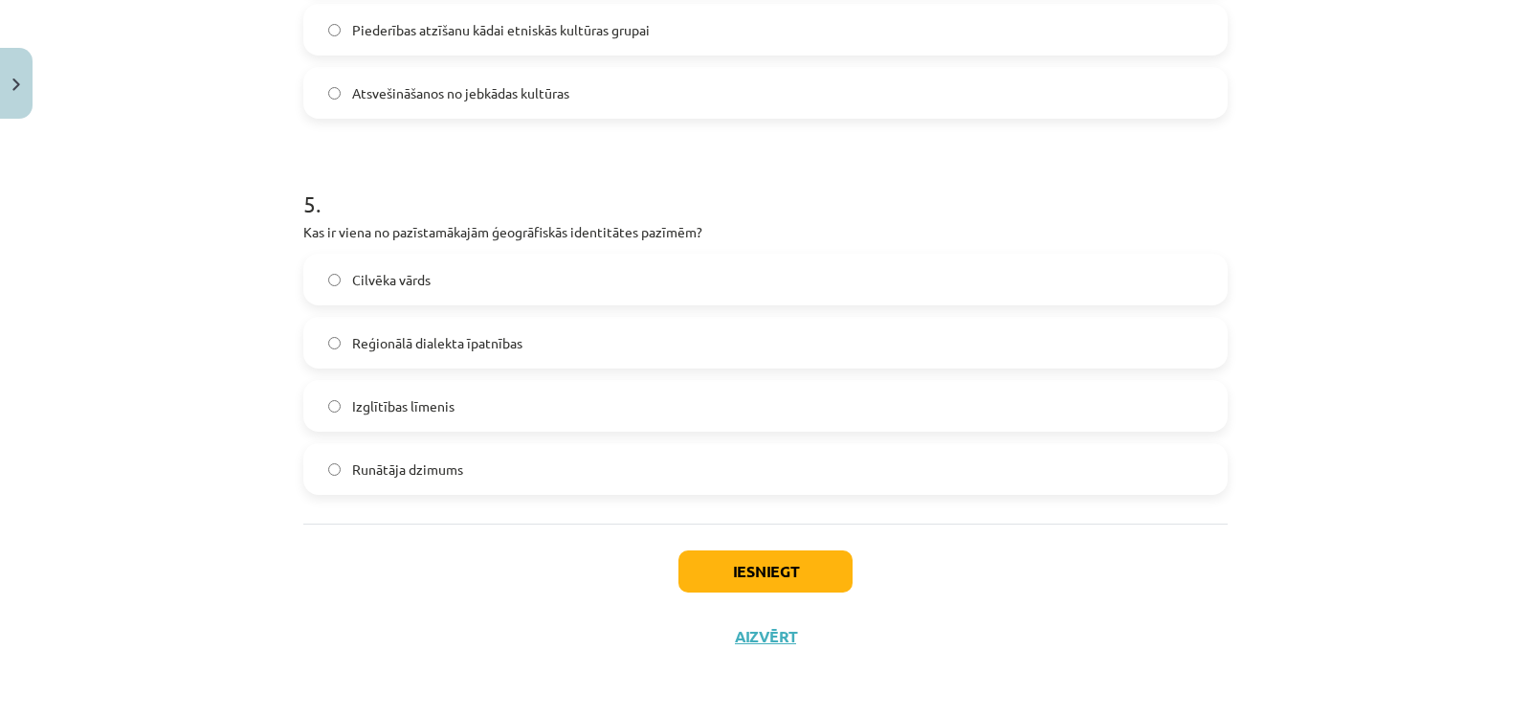
click at [401, 349] on span "Reģionālā dialekta īpatnības" at bounding box center [437, 343] width 170 height 20
click at [734, 579] on button "Iesniegt" at bounding box center [766, 571] width 174 height 42
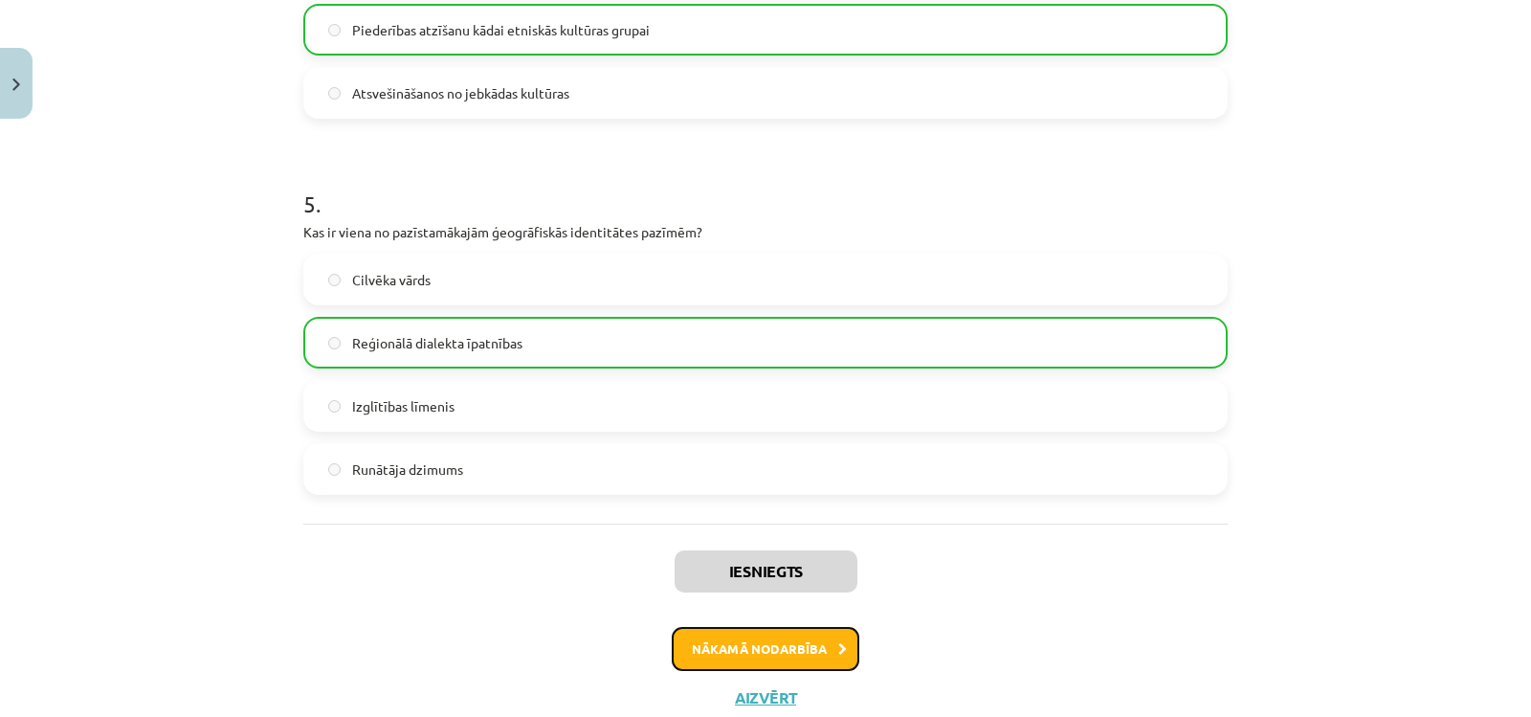
click at [773, 643] on button "Nākamā nodarbība" at bounding box center [766, 649] width 188 height 44
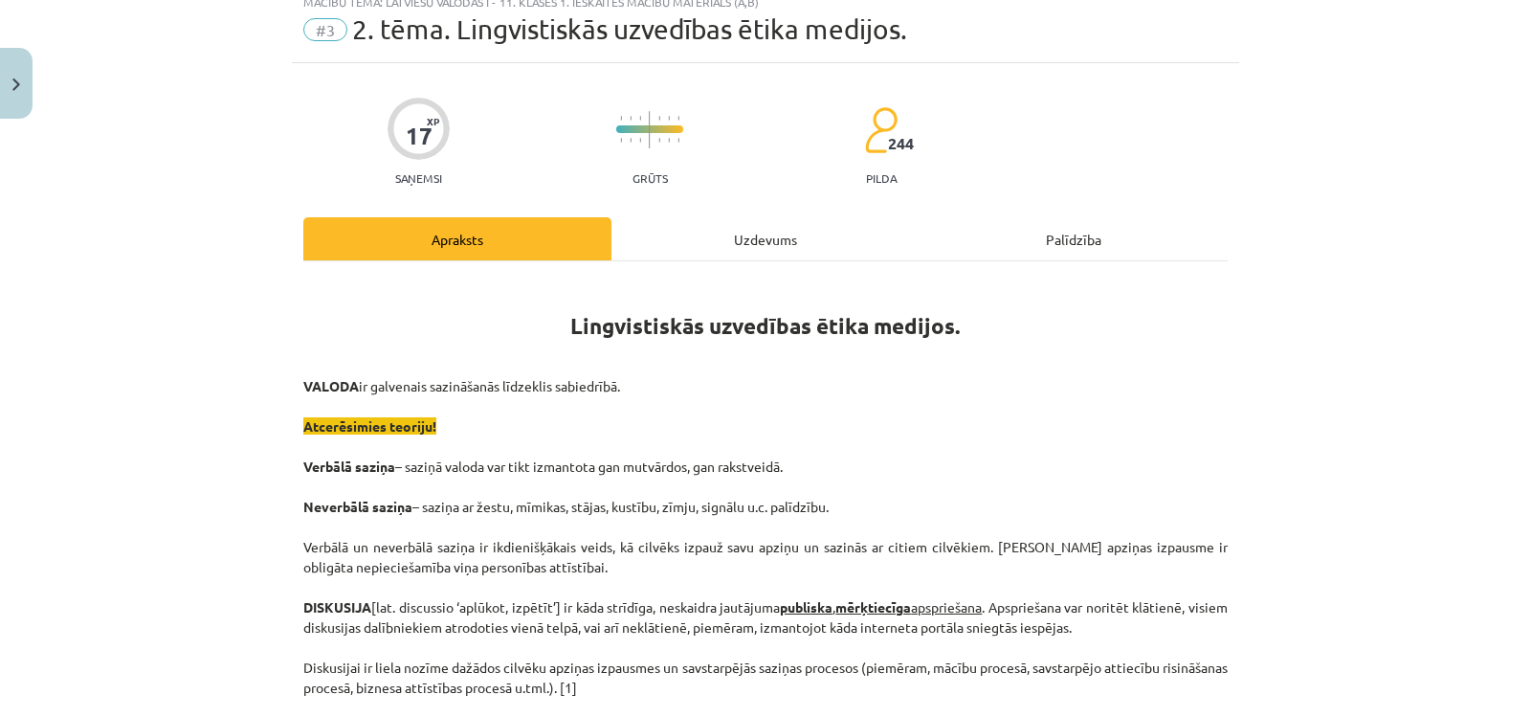
scroll to position [48, 0]
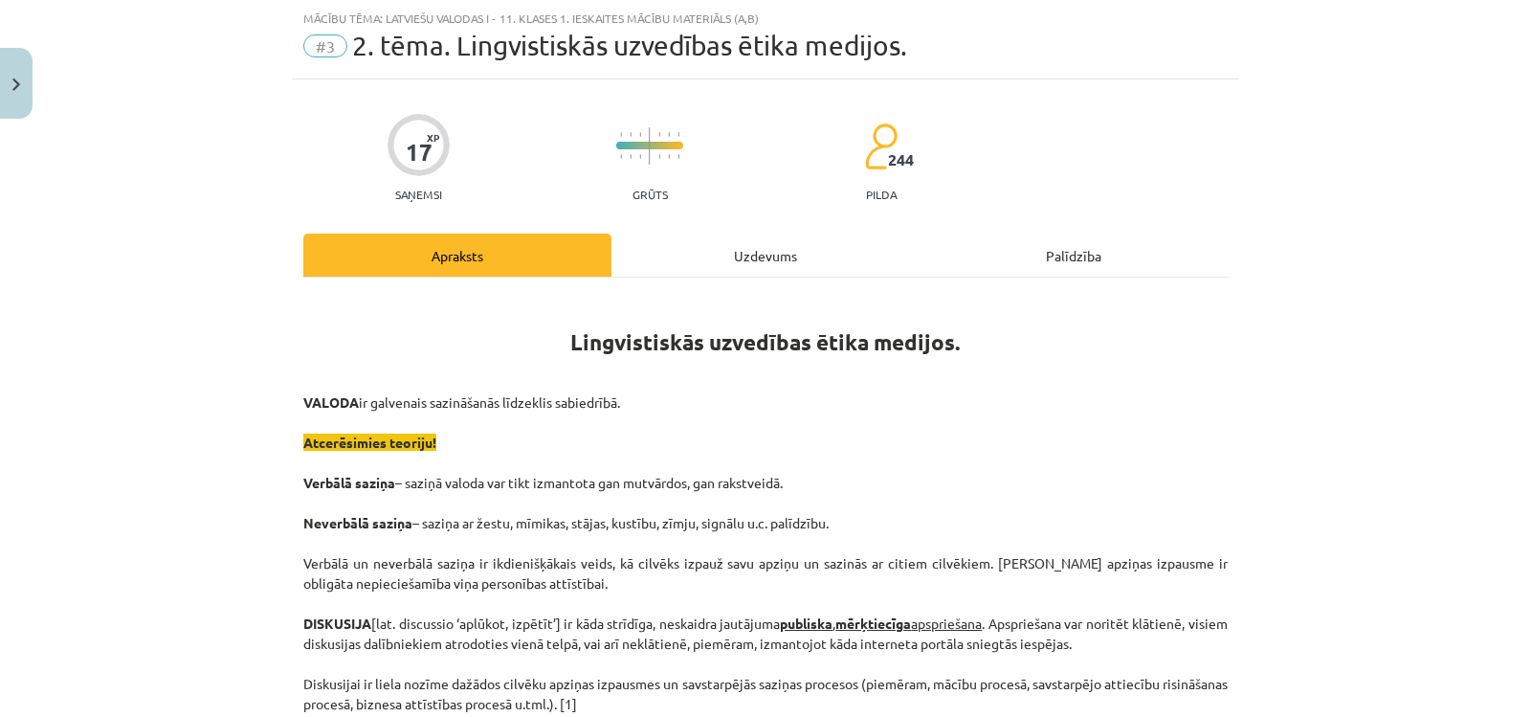
click at [730, 261] on div "Uzdevums" at bounding box center [766, 255] width 308 height 43
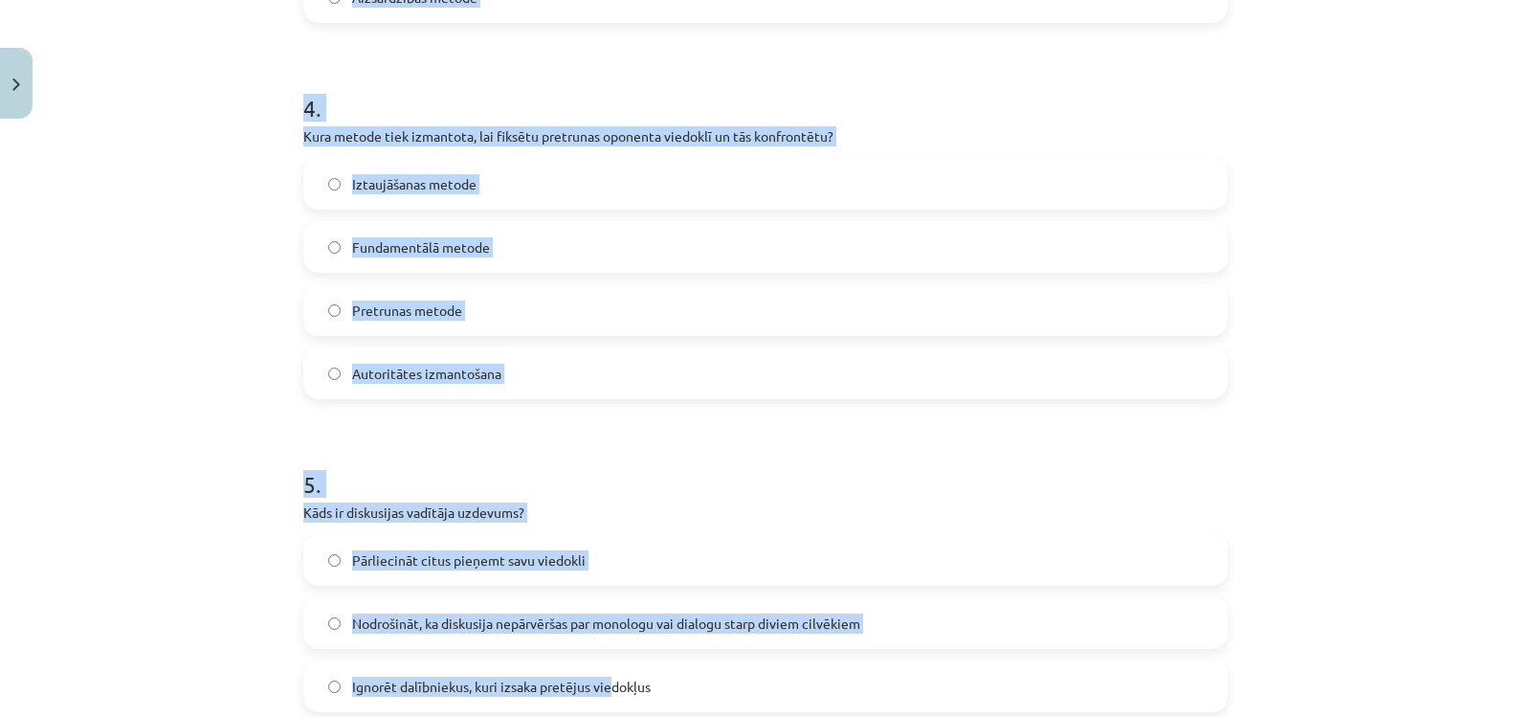
scroll to position [1675, 0]
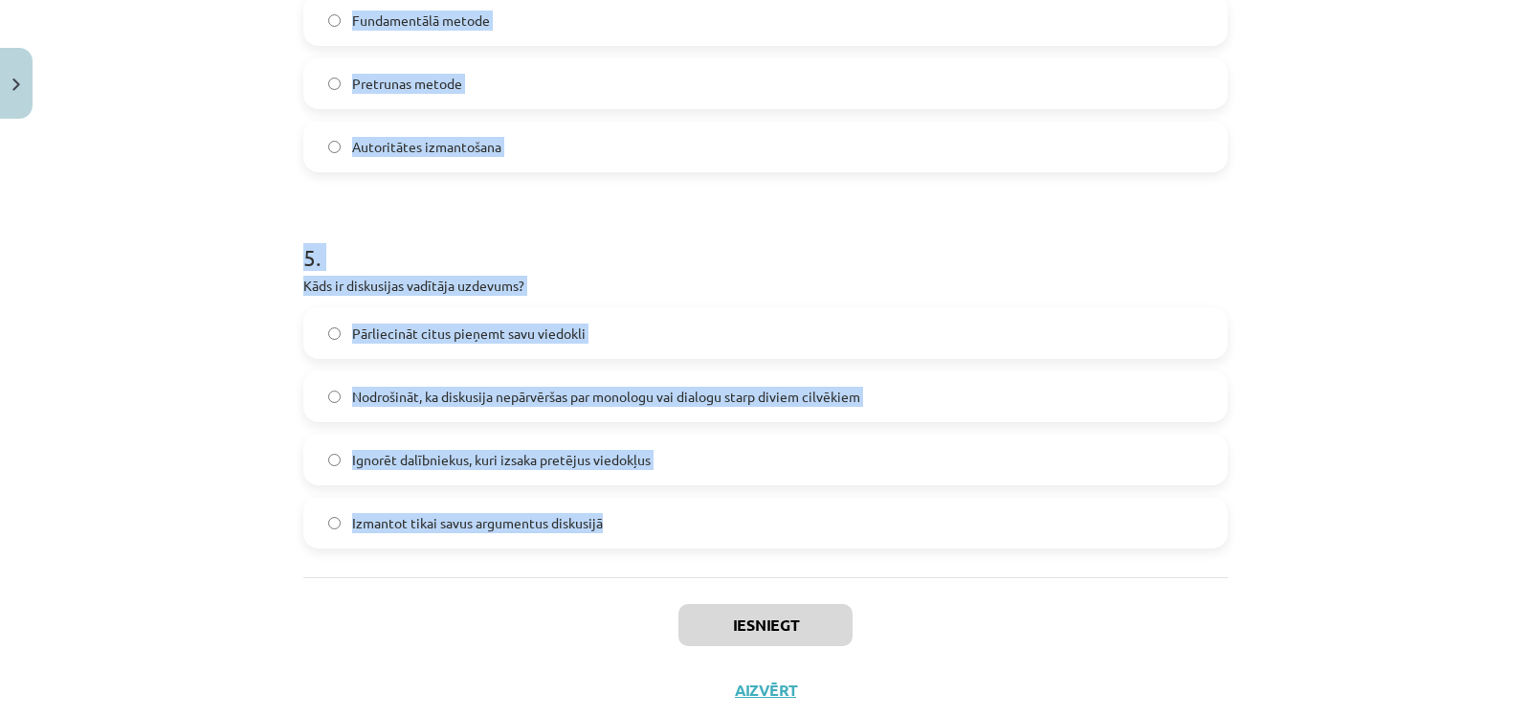
drag, startPoint x: 301, startPoint y: 93, endPoint x: 596, endPoint y: 558, distance: 551.2
copy form "1 . Kas ir diskusija? Publiska, mērķtiecīga strīdīga jautājuma apspriešana Raks…"
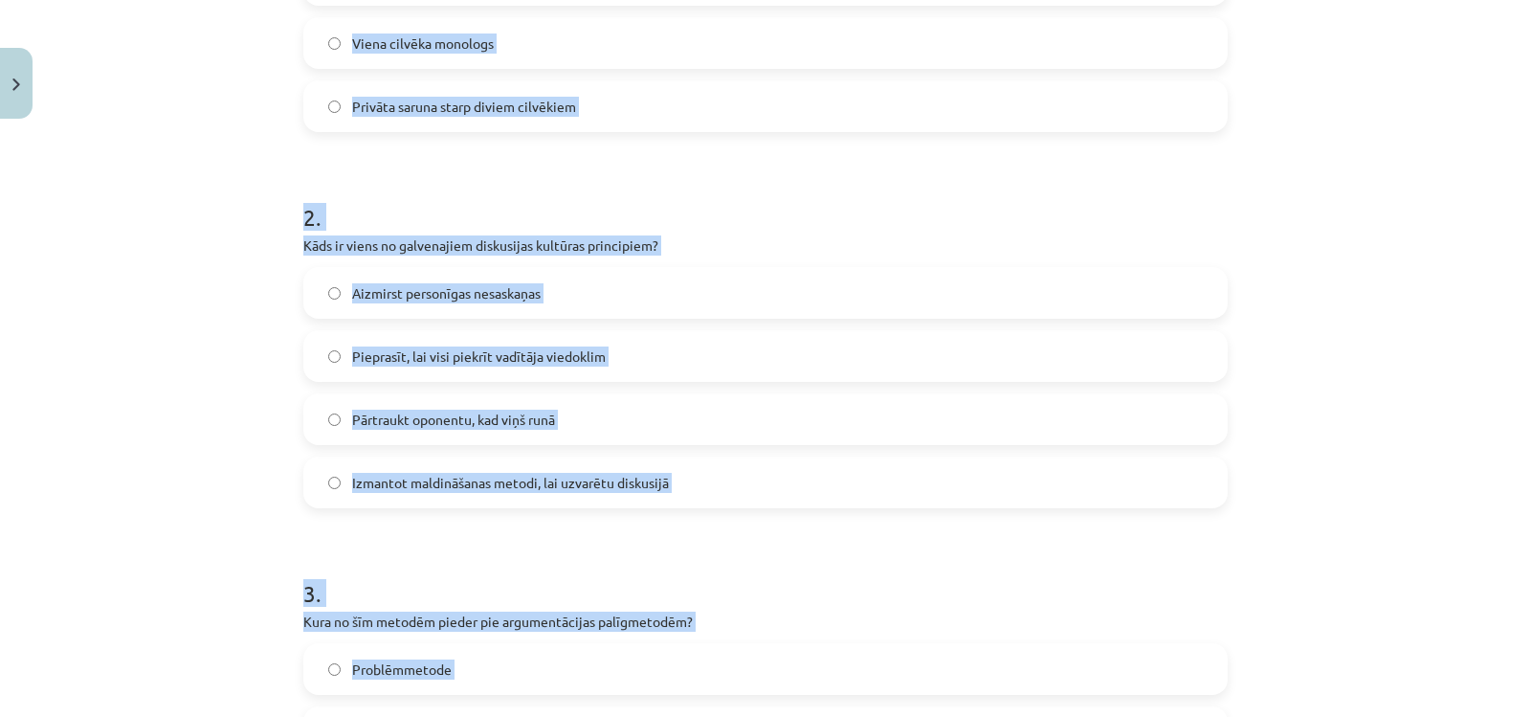
scroll to position [526, 0]
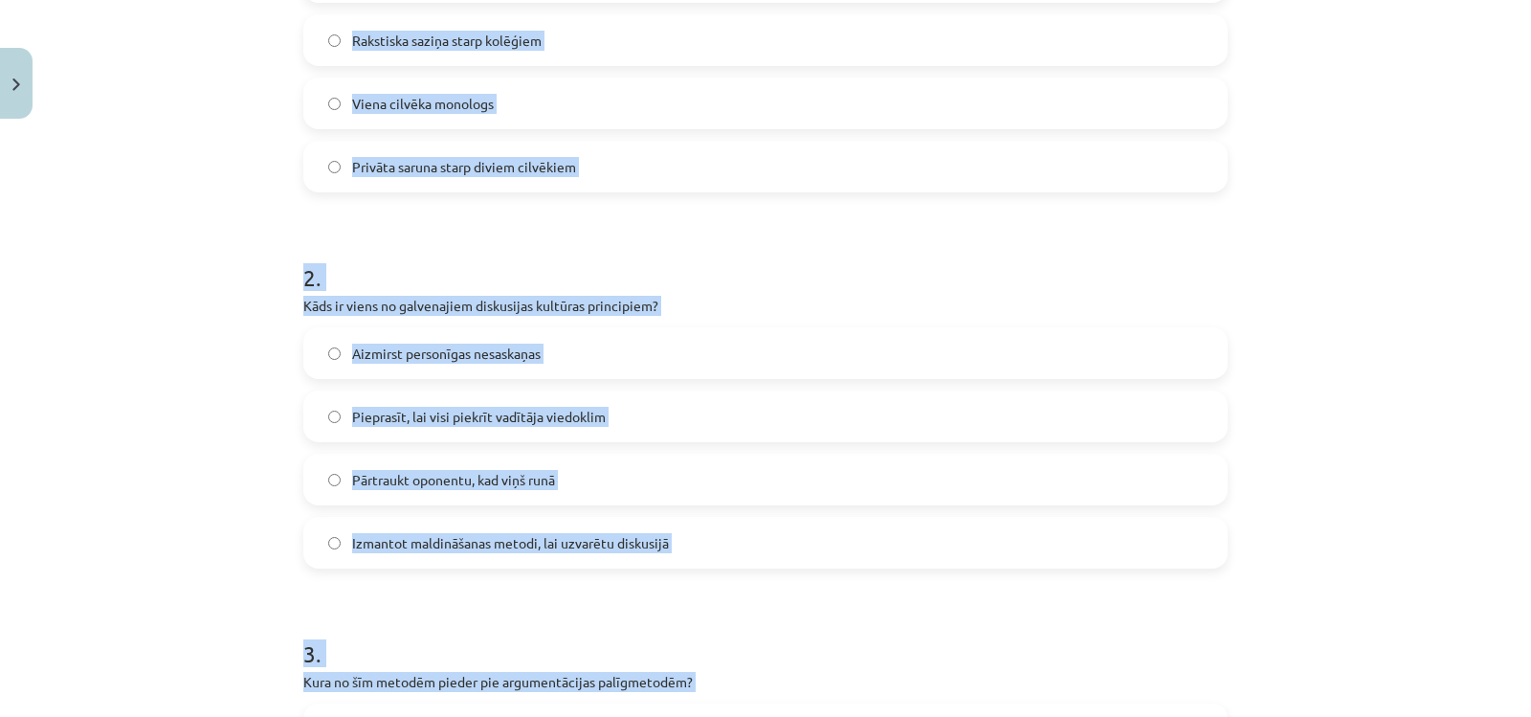
drag, startPoint x: 150, startPoint y: 300, endPoint x: 115, endPoint y: 308, distance: 36.4
click at [148, 300] on div "Mācību tēma: Latviešu valodas i - 11. klases 1. ieskaites mācību materiāls (a,b…" at bounding box center [765, 358] width 1531 height 717
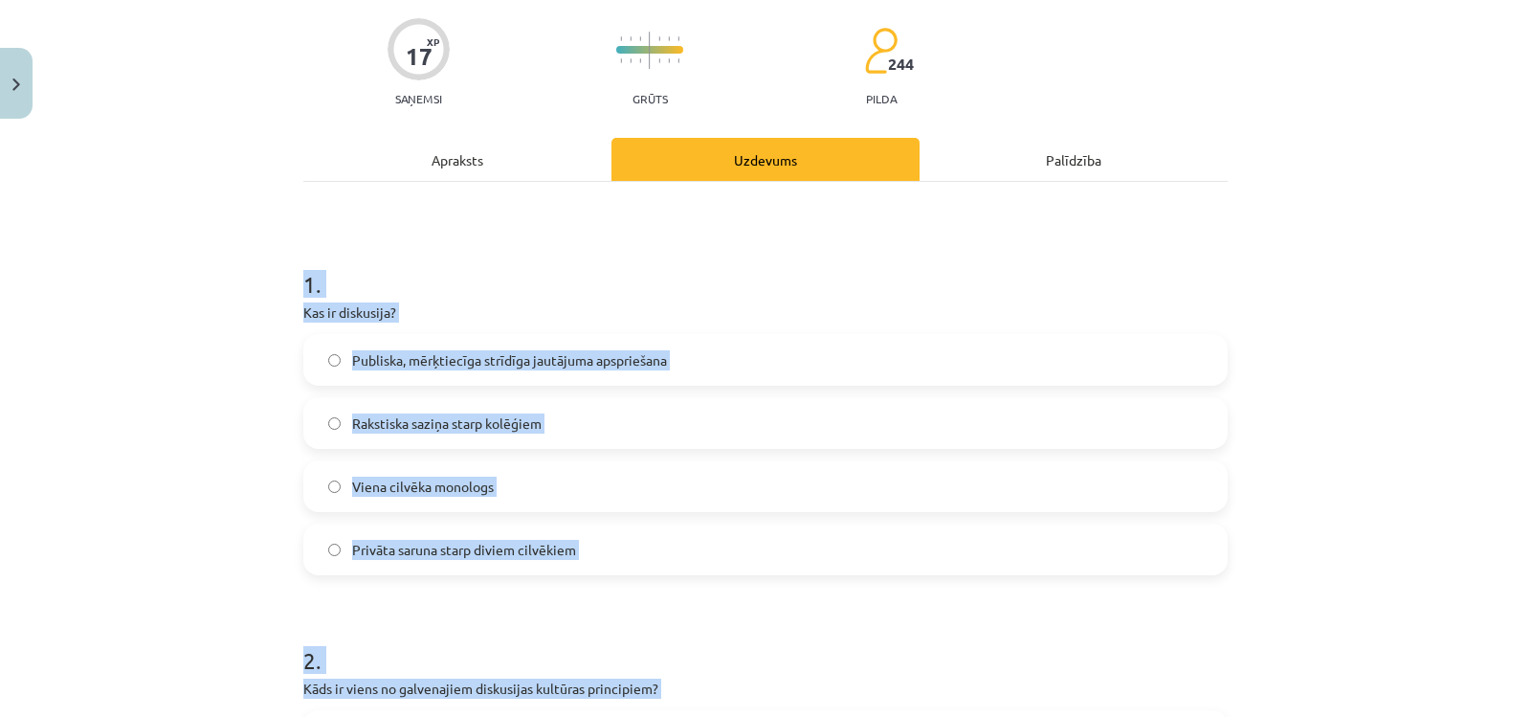
click at [194, 236] on div "Mācību tēma: Latviešu valodas i - 11. klases 1. ieskaites mācību materiāls (a,b…" at bounding box center [765, 358] width 1531 height 717
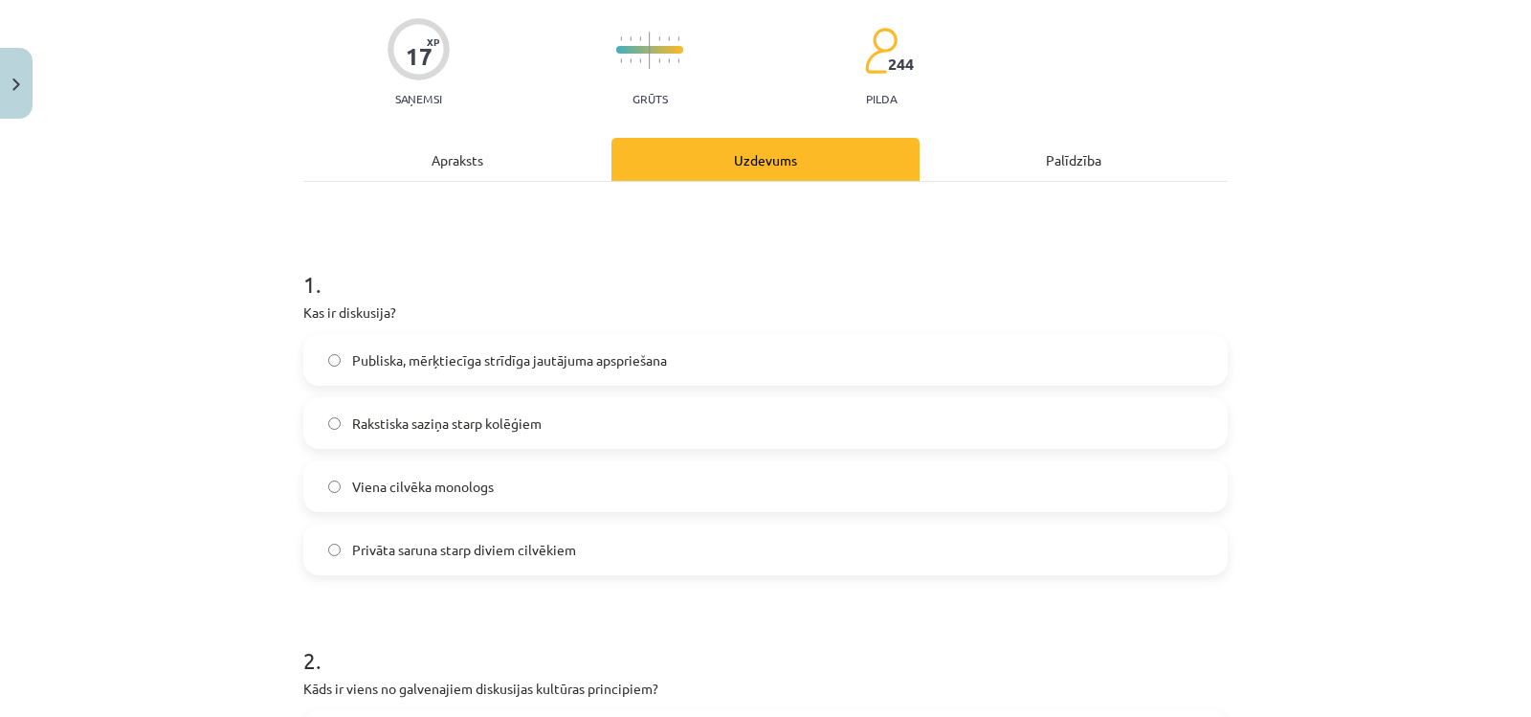
click at [632, 369] on span "Publiska, mērķtiecīga strīdīga jautājuma apspriešana" at bounding box center [509, 360] width 315 height 20
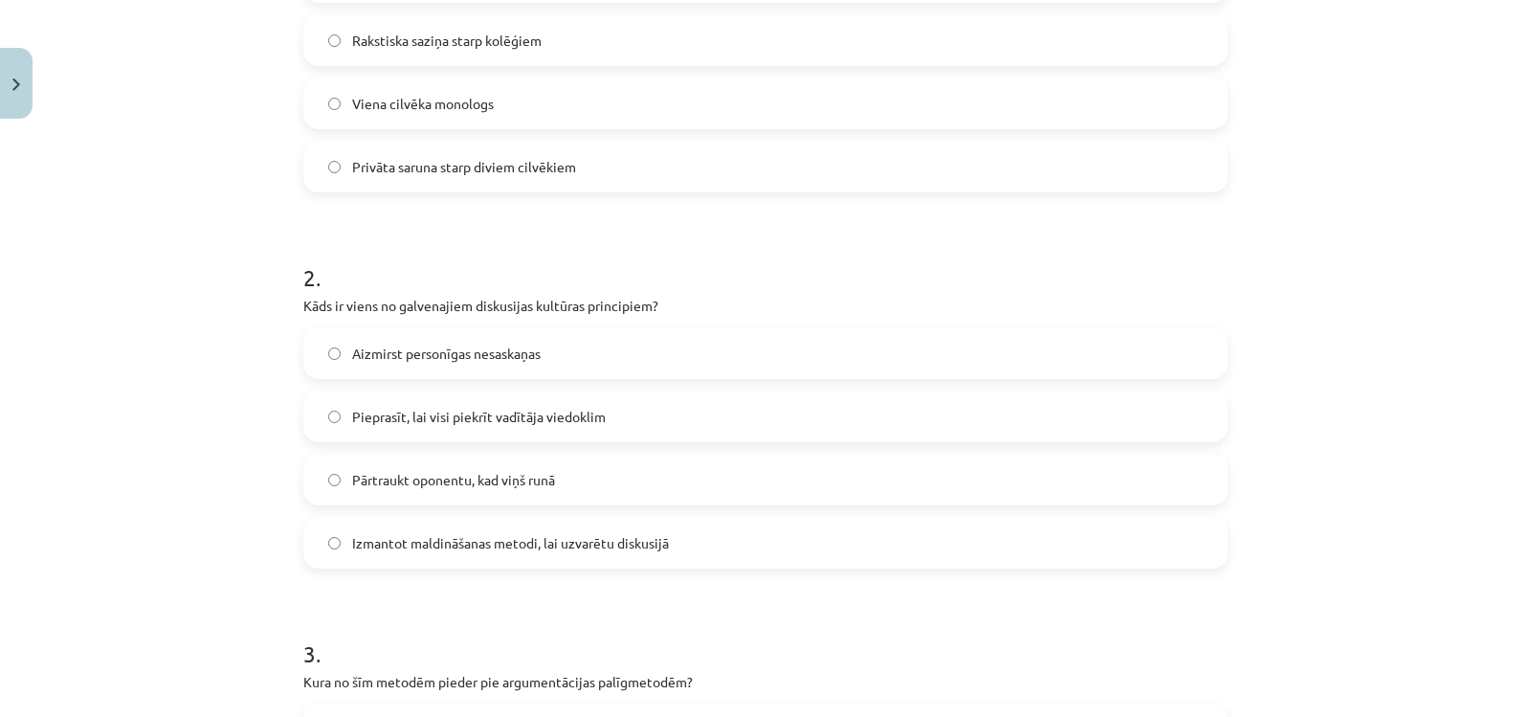
scroll to position [718, 0]
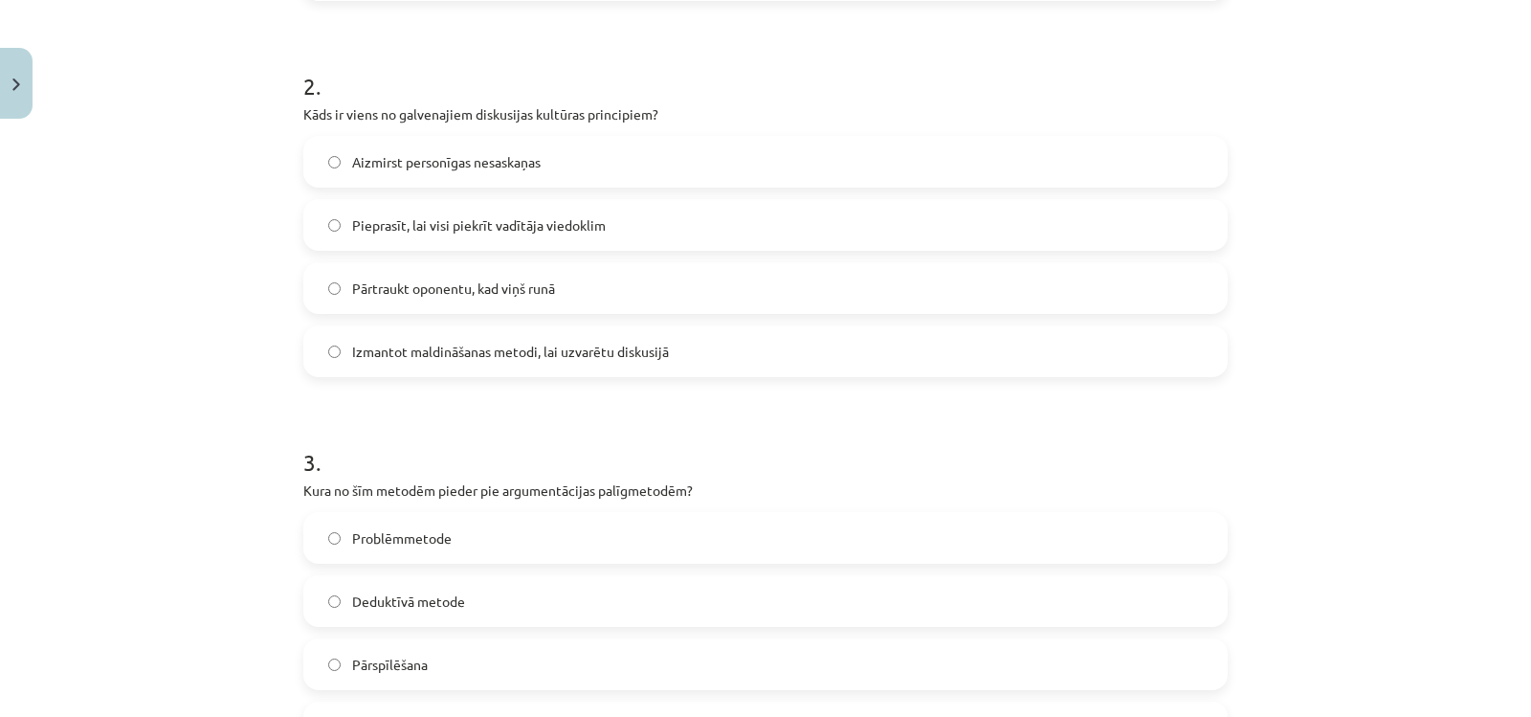
click at [399, 172] on label "Aizmirst personīgas nesaskaņas" at bounding box center [765, 162] width 921 height 48
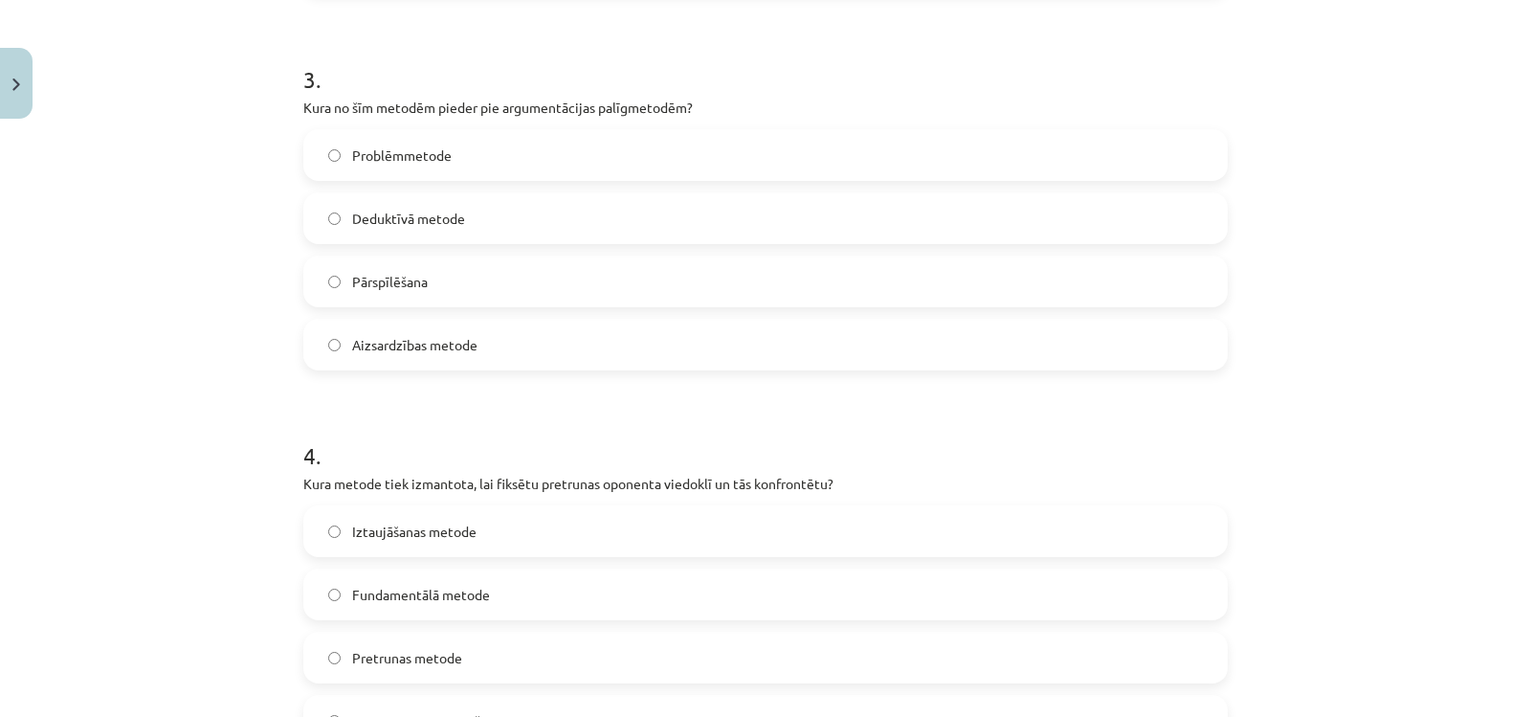
click at [392, 288] on span "Pārspīlēšana" at bounding box center [390, 282] width 76 height 20
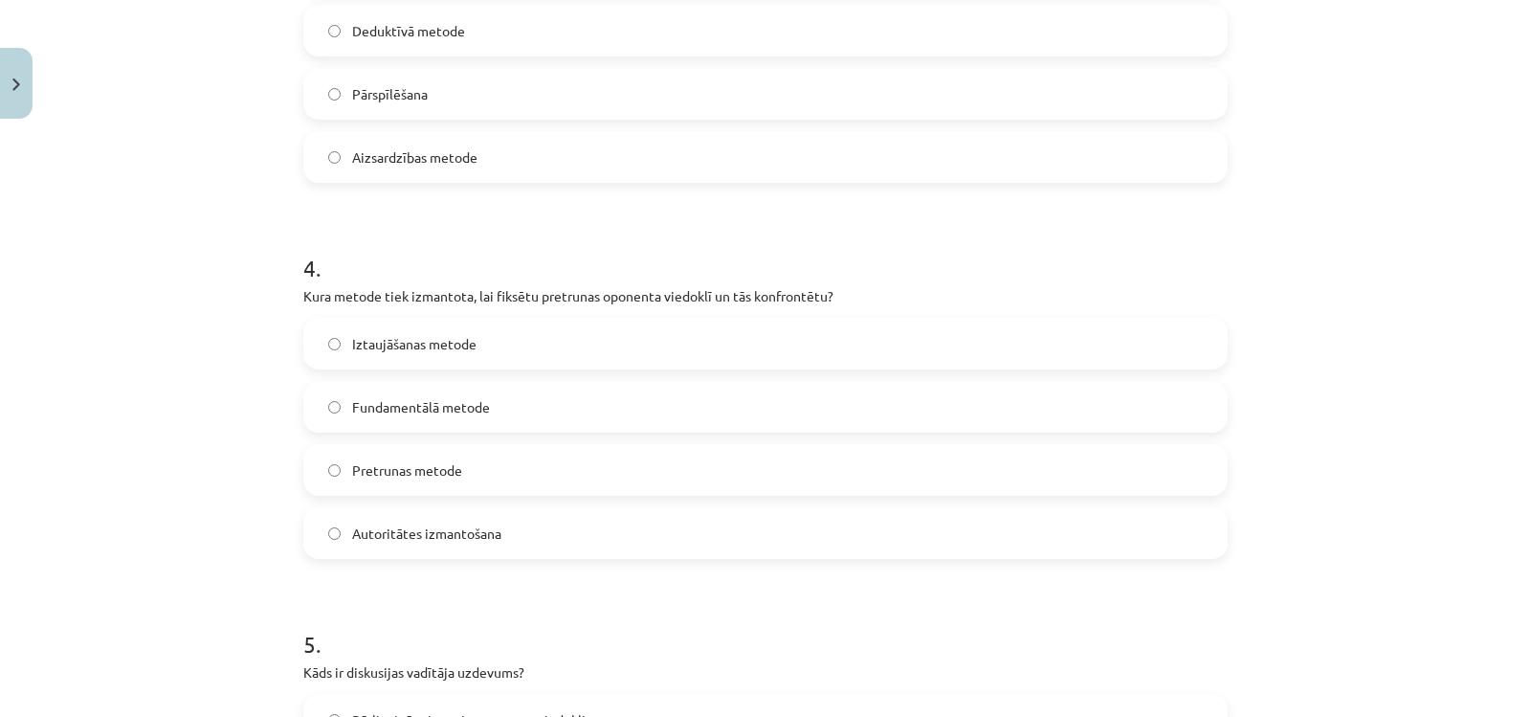
scroll to position [1292, 0]
click at [409, 457] on span "Pretrunas metode" at bounding box center [407, 467] width 110 height 20
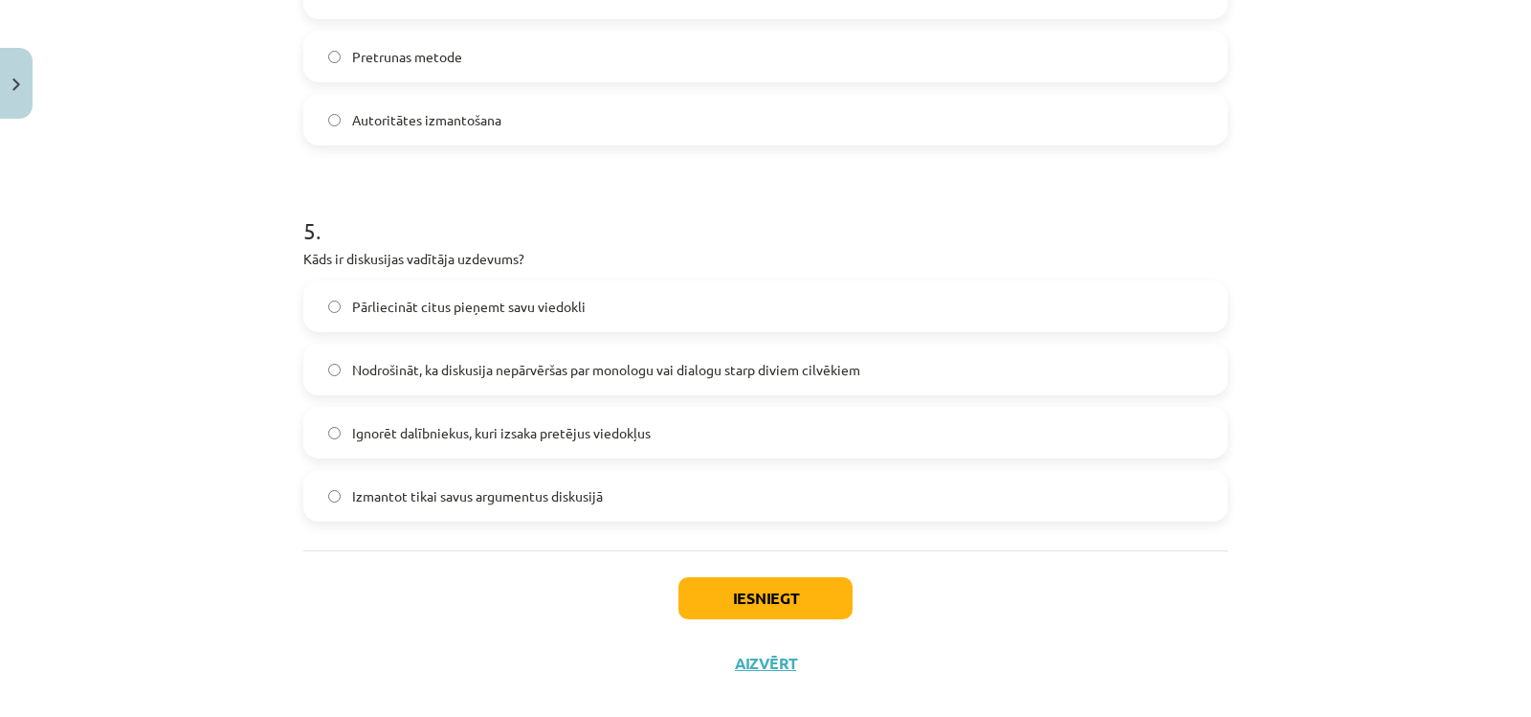
scroll to position [1728, 0]
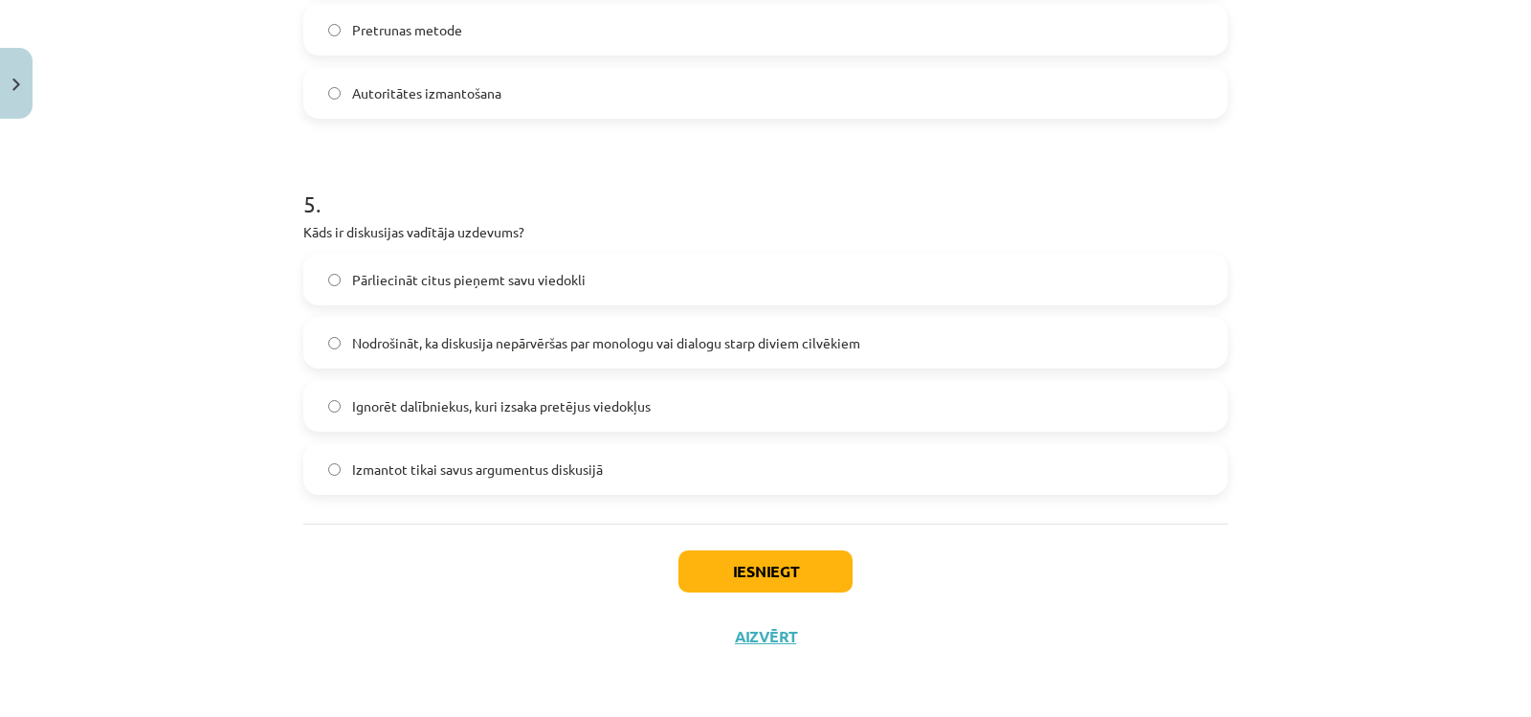
click at [439, 340] on span "Nodrošināt, ka diskusija nepārvēršas par monologu vai dialogu starp diviem cilv…" at bounding box center [606, 343] width 508 height 20
click at [766, 572] on button "Iesniegt" at bounding box center [766, 571] width 174 height 42
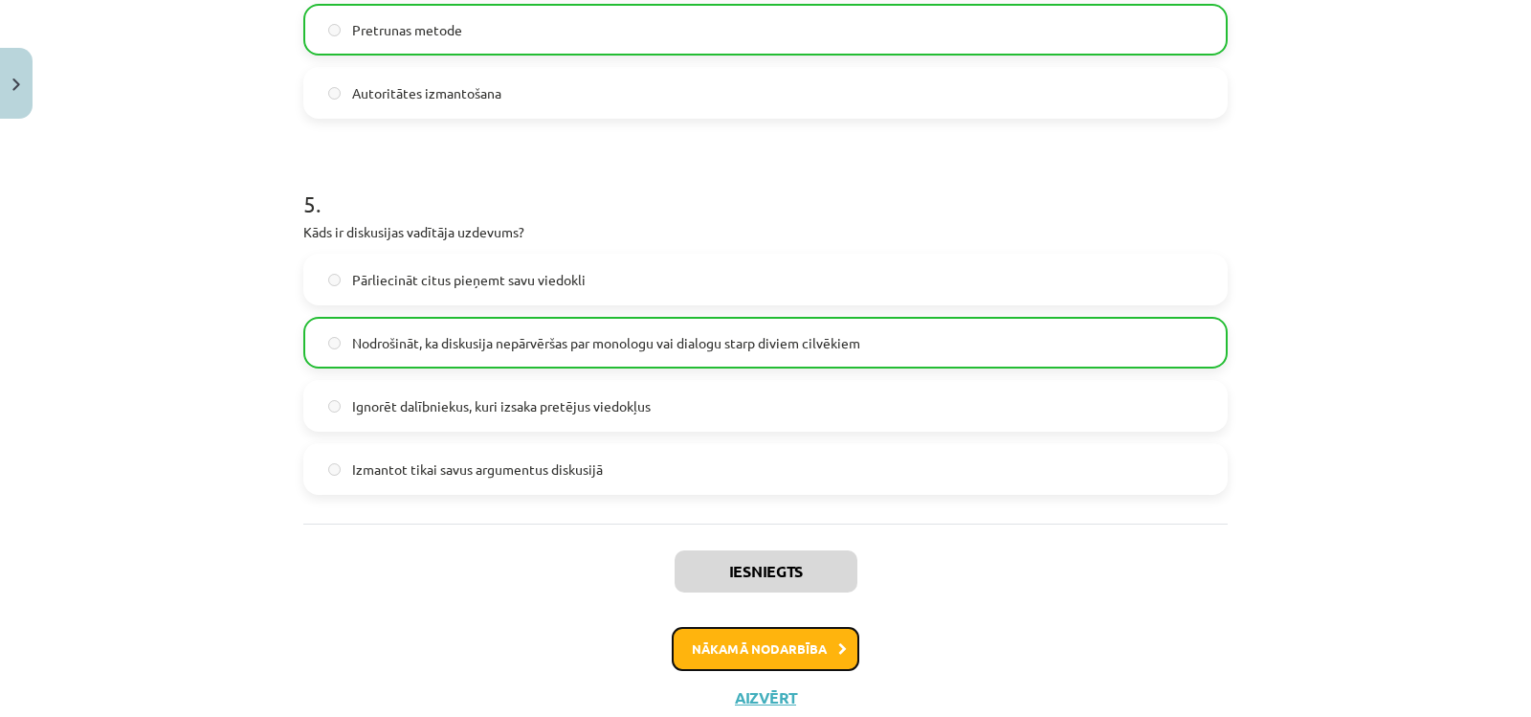
click at [792, 653] on button "Nākamā nodarbība" at bounding box center [766, 649] width 188 height 44
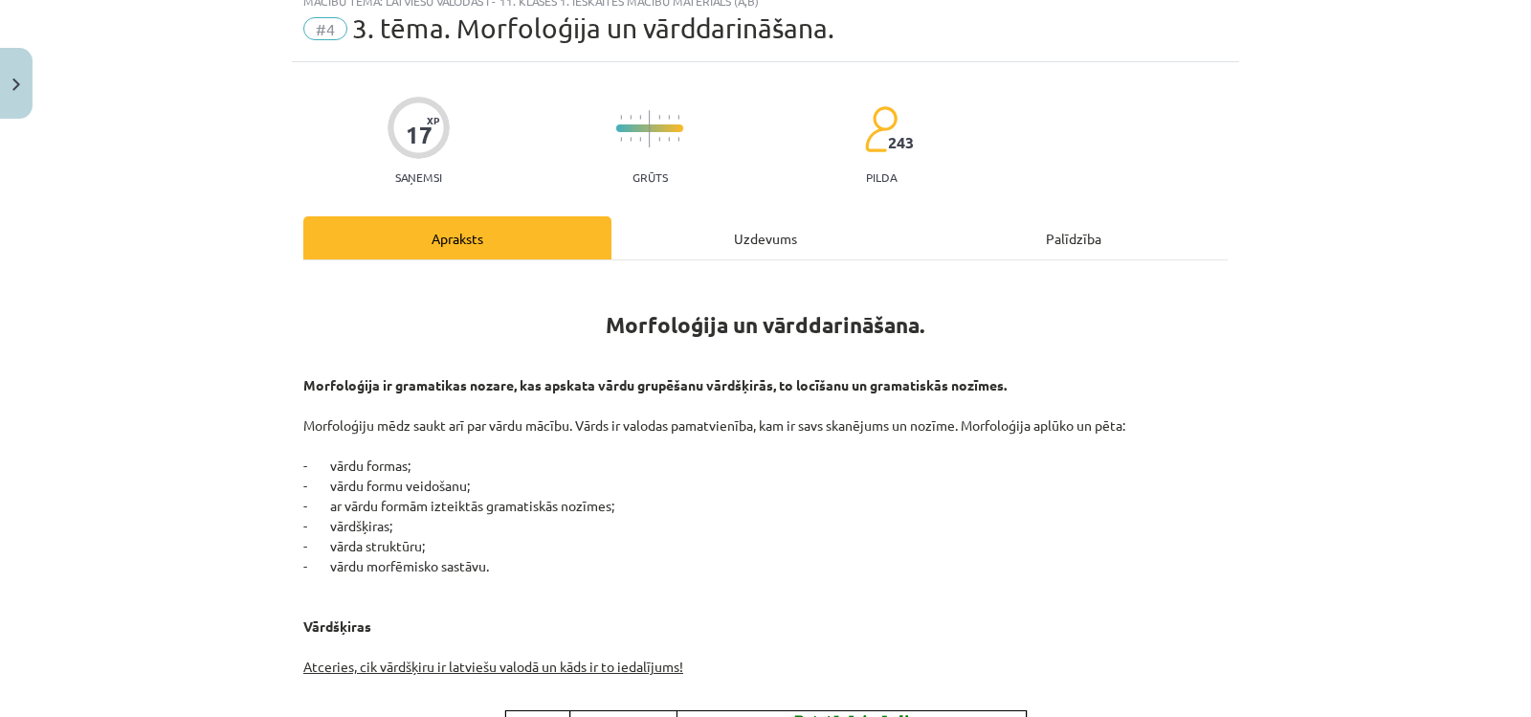
scroll to position [48, 0]
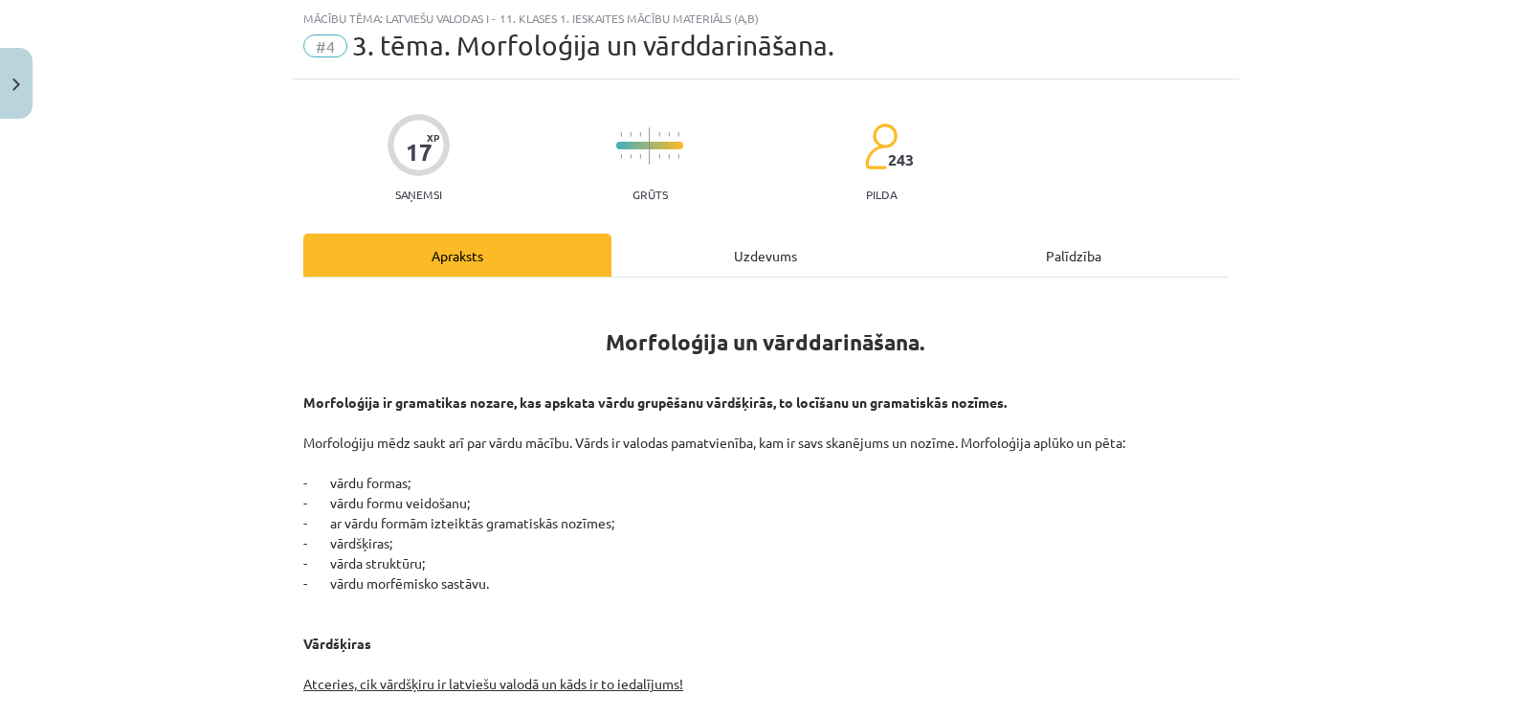
click at [731, 255] on div "Uzdevums" at bounding box center [766, 255] width 308 height 43
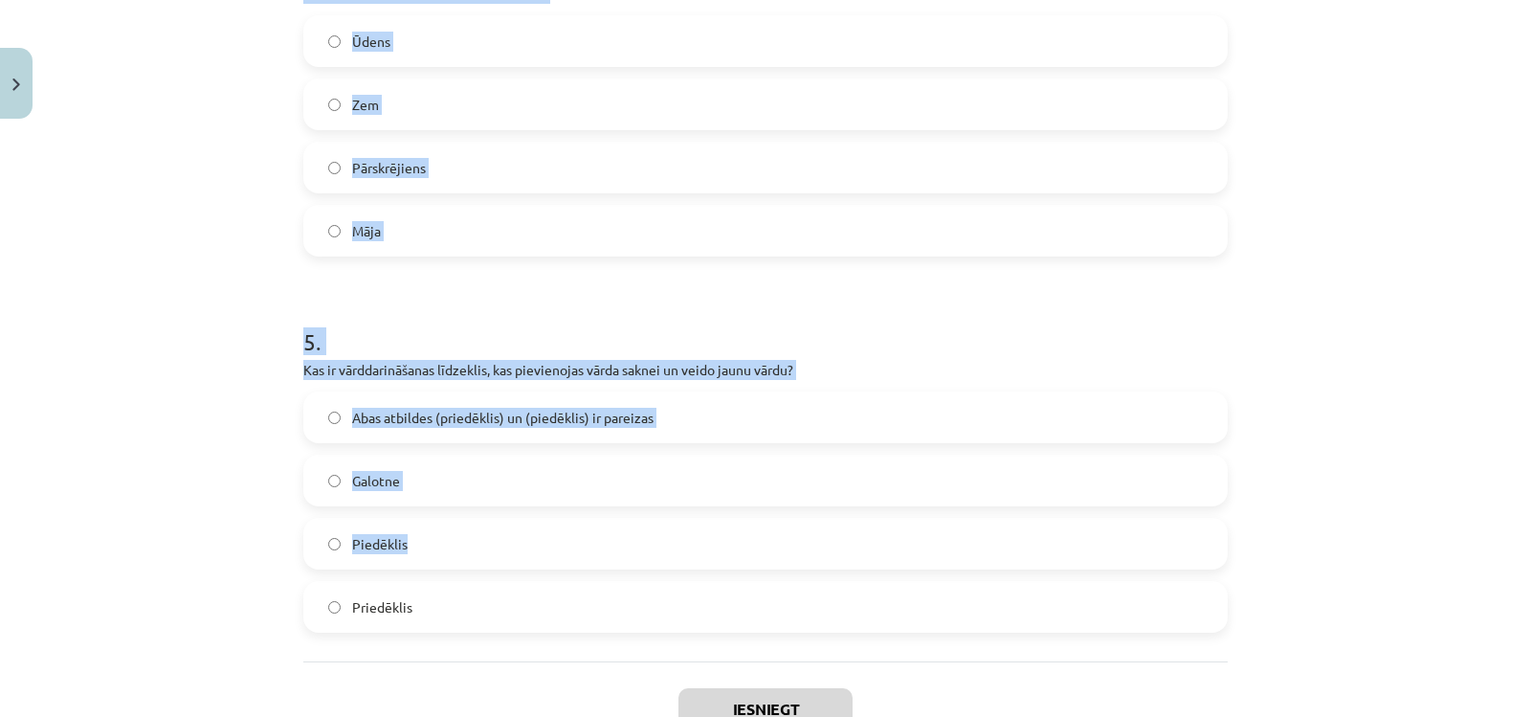
scroll to position [1728, 0]
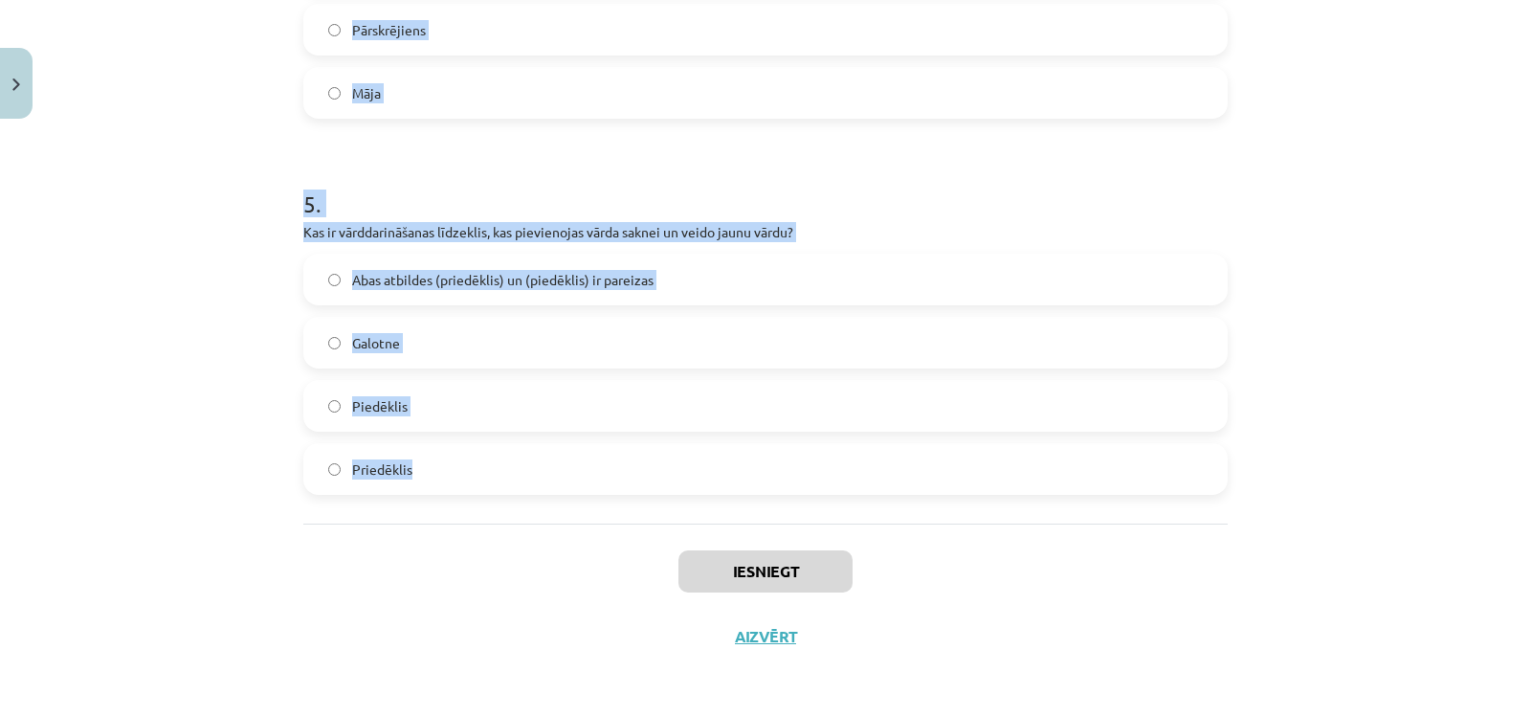
drag, startPoint x: 282, startPoint y: 178, endPoint x: 441, endPoint y: 499, distance: 357.8
click at [441, 499] on div "Mācību tēma: Latviešu valodas i - 11. klases 1. ieskaites mācību materiāls (a,b…" at bounding box center [765, 358] width 1531 height 717
copy form "1 . Kurš no šiem ir pirmatnīgs vārds? Ziedošs Ziedonis Ieziedēt Zieds 2 . Kurš …"
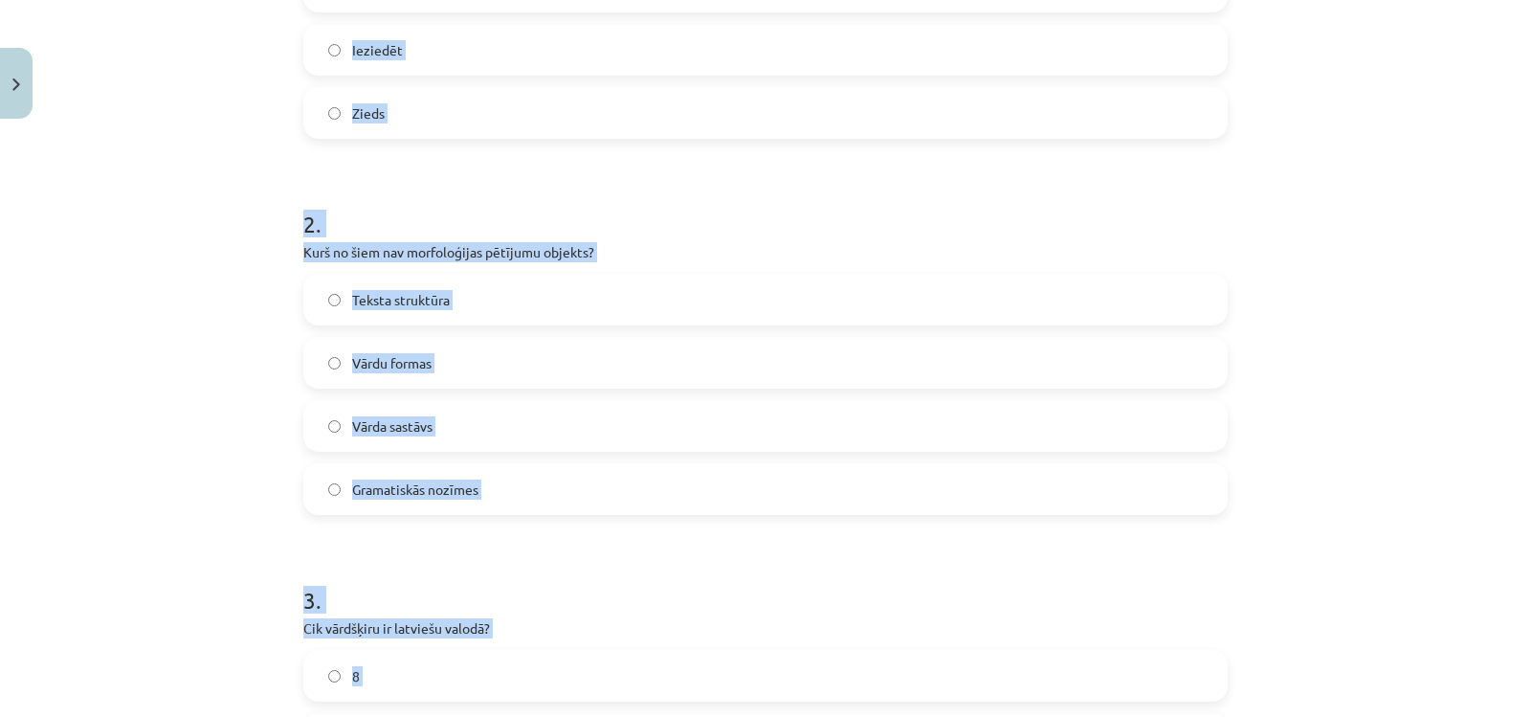
click at [122, 250] on div "Mācību tēma: Latviešu valodas i - 11. klases 1. ieskaites mācību materiāls (a,b…" at bounding box center [765, 358] width 1531 height 717
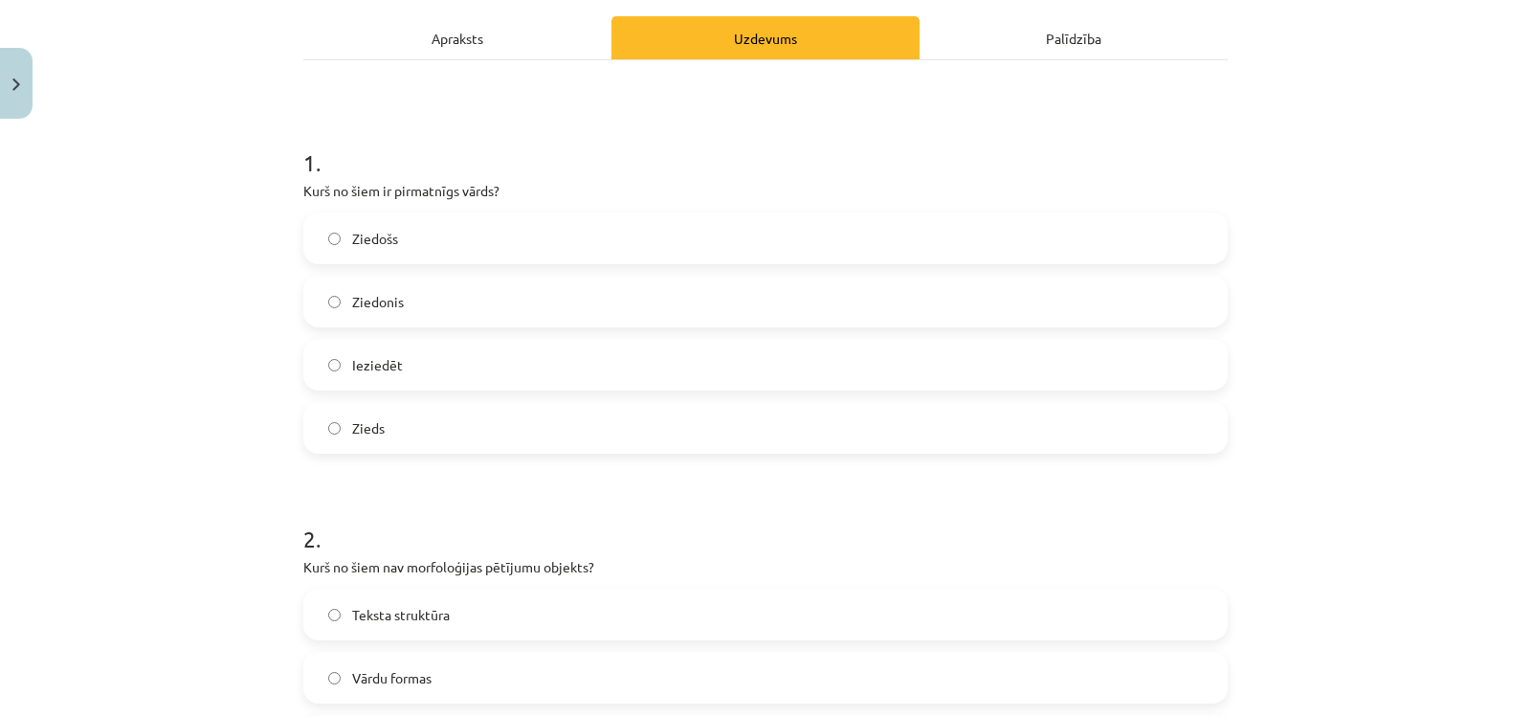
scroll to position [197, 0]
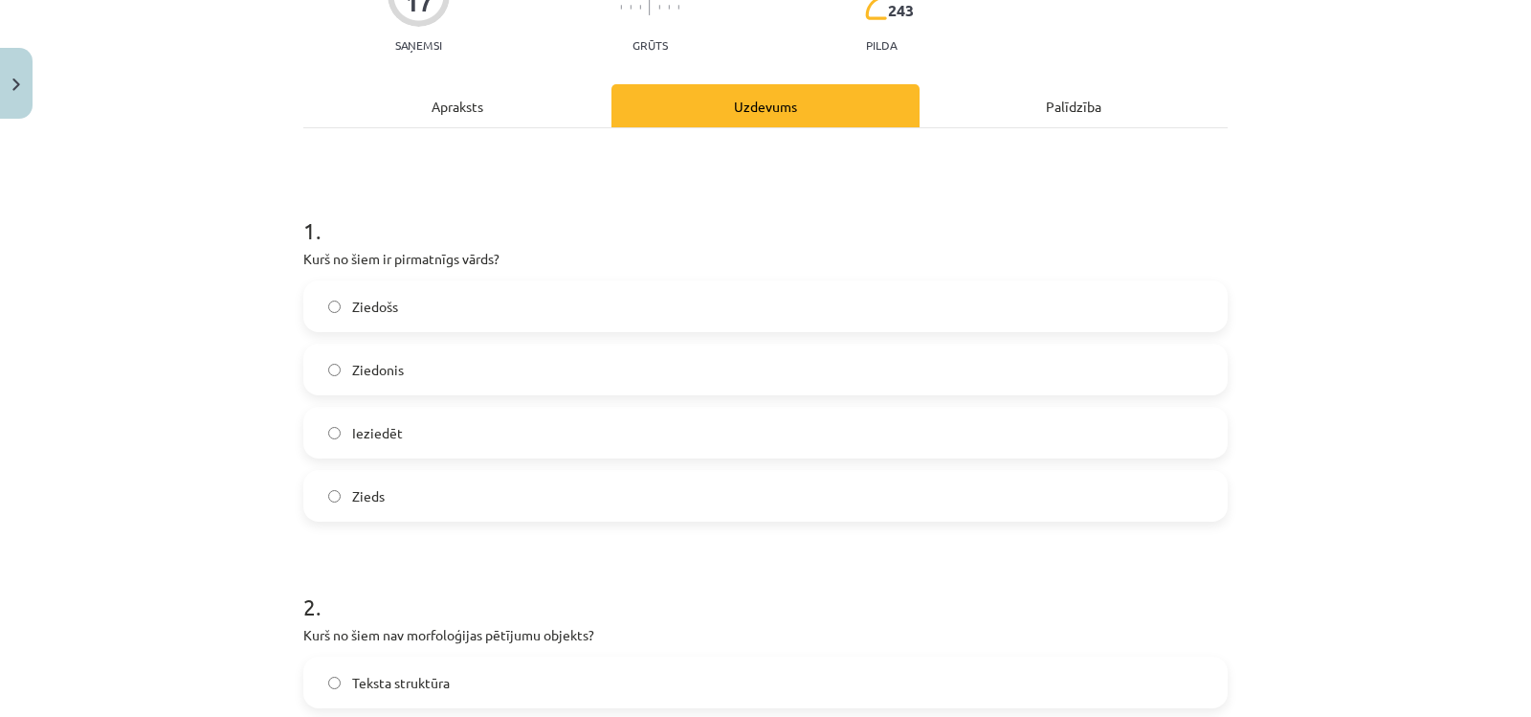
click at [360, 489] on span "Zieds" at bounding box center [368, 496] width 33 height 20
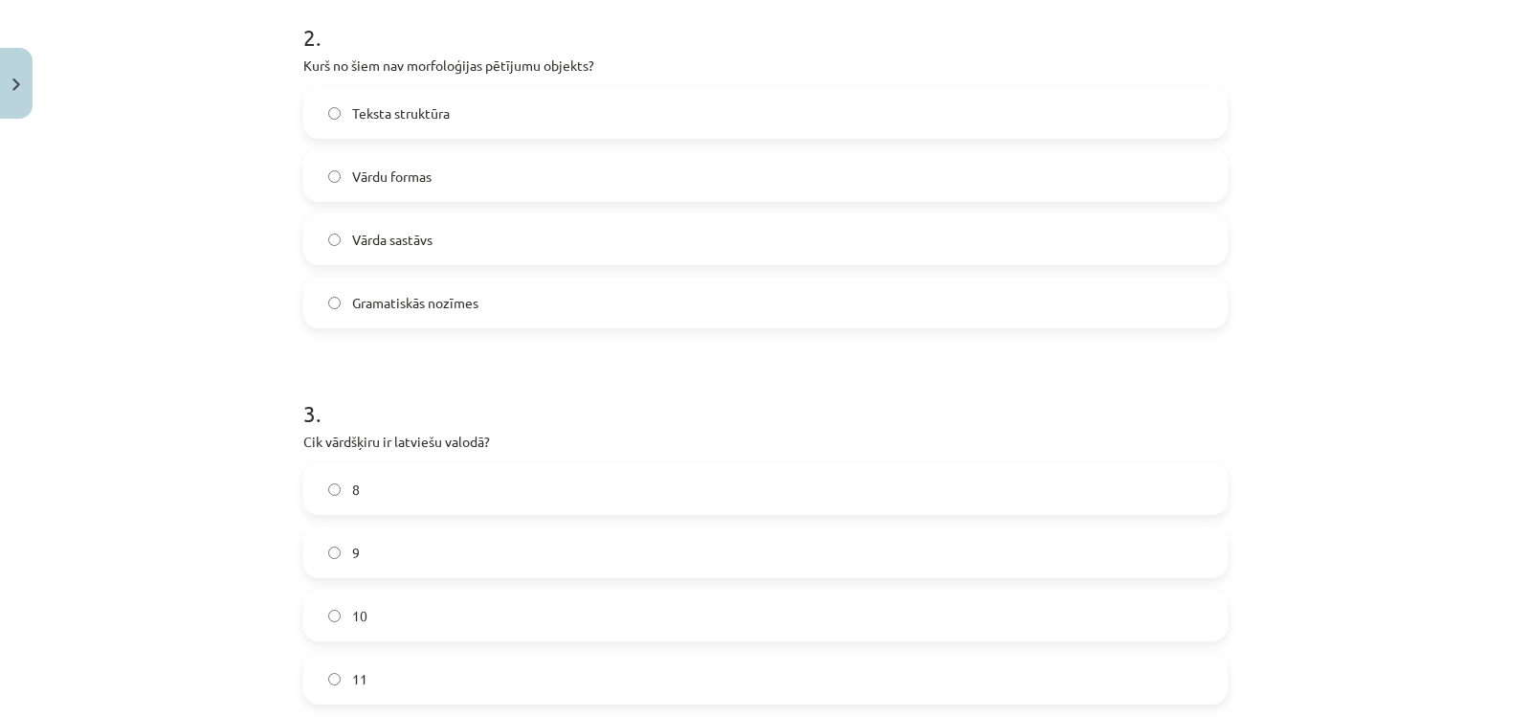
scroll to position [771, 0]
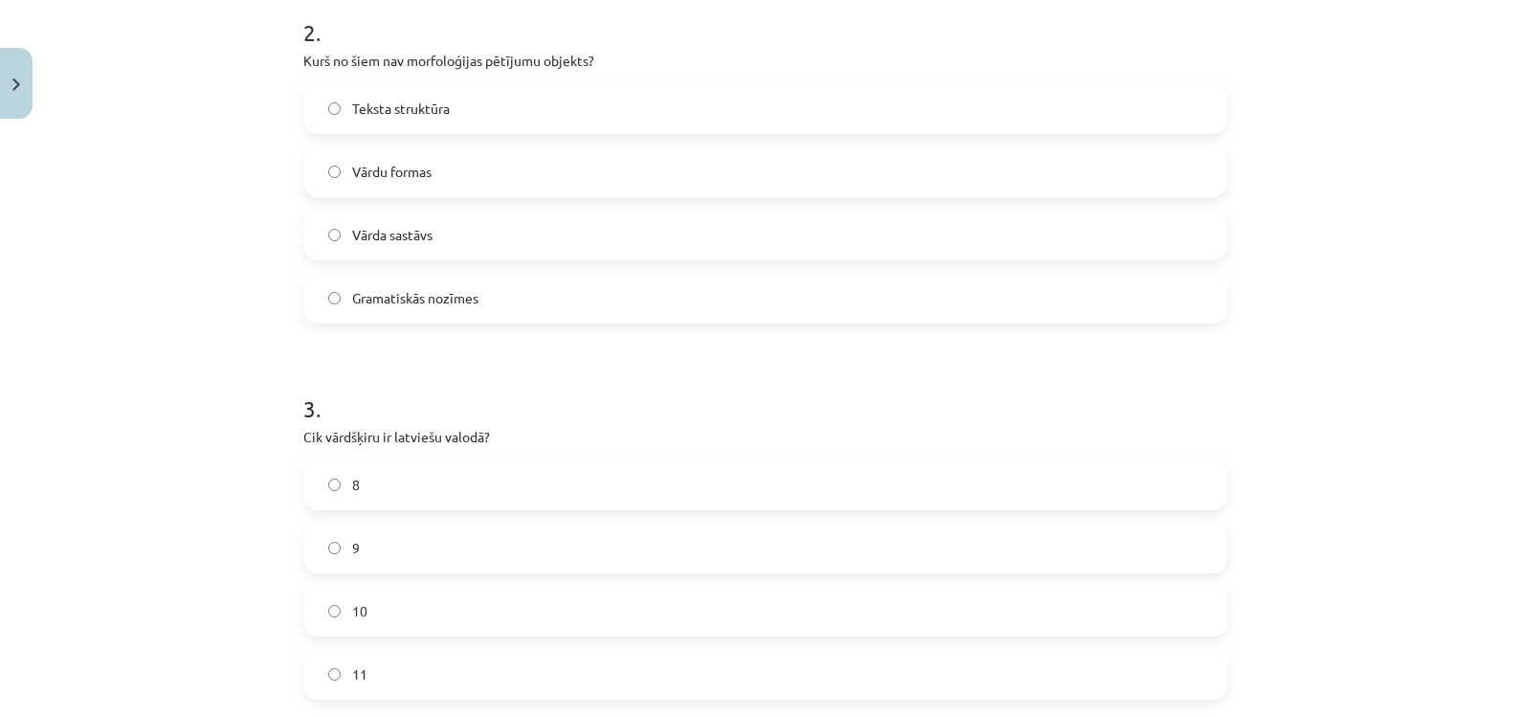
click at [441, 105] on span "Teksta struktūra" at bounding box center [401, 109] width 98 height 20
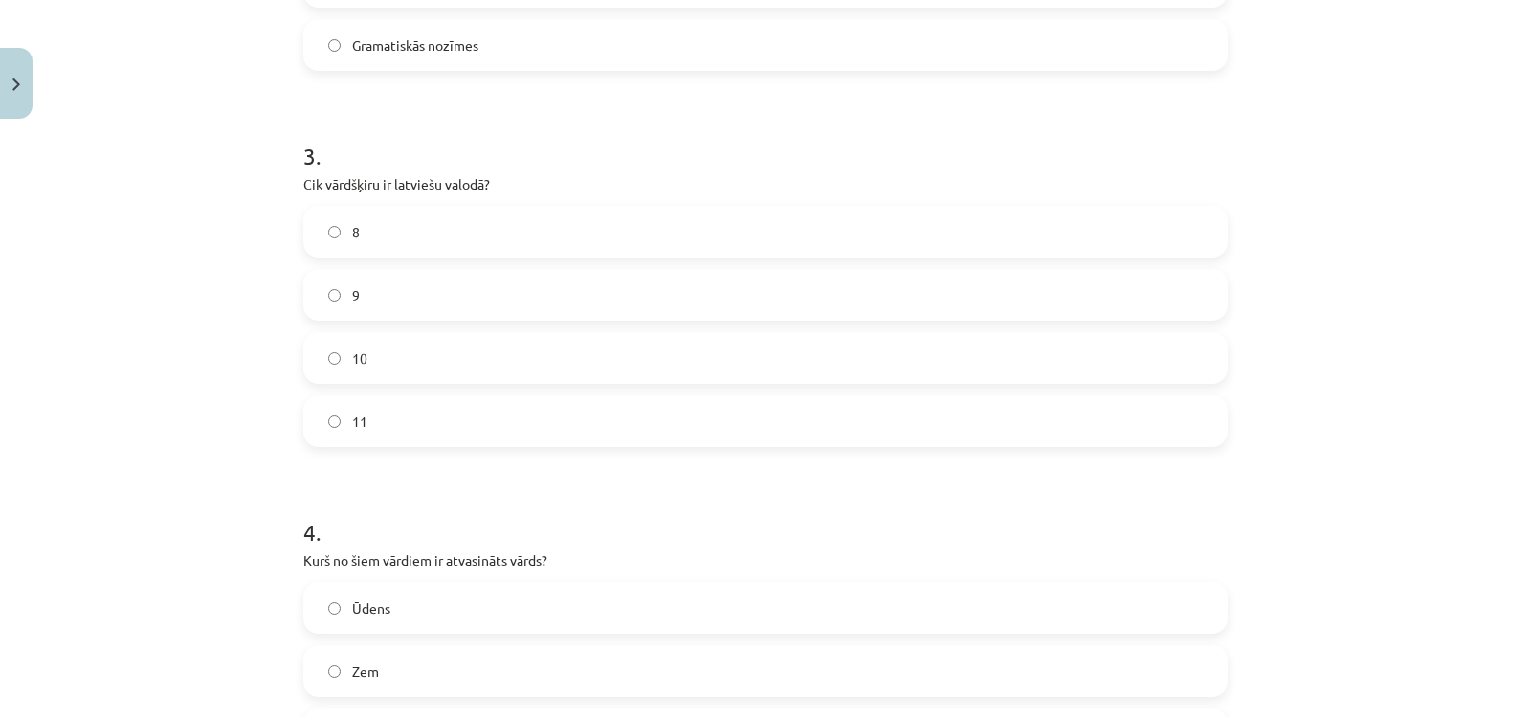
scroll to position [1154, 0]
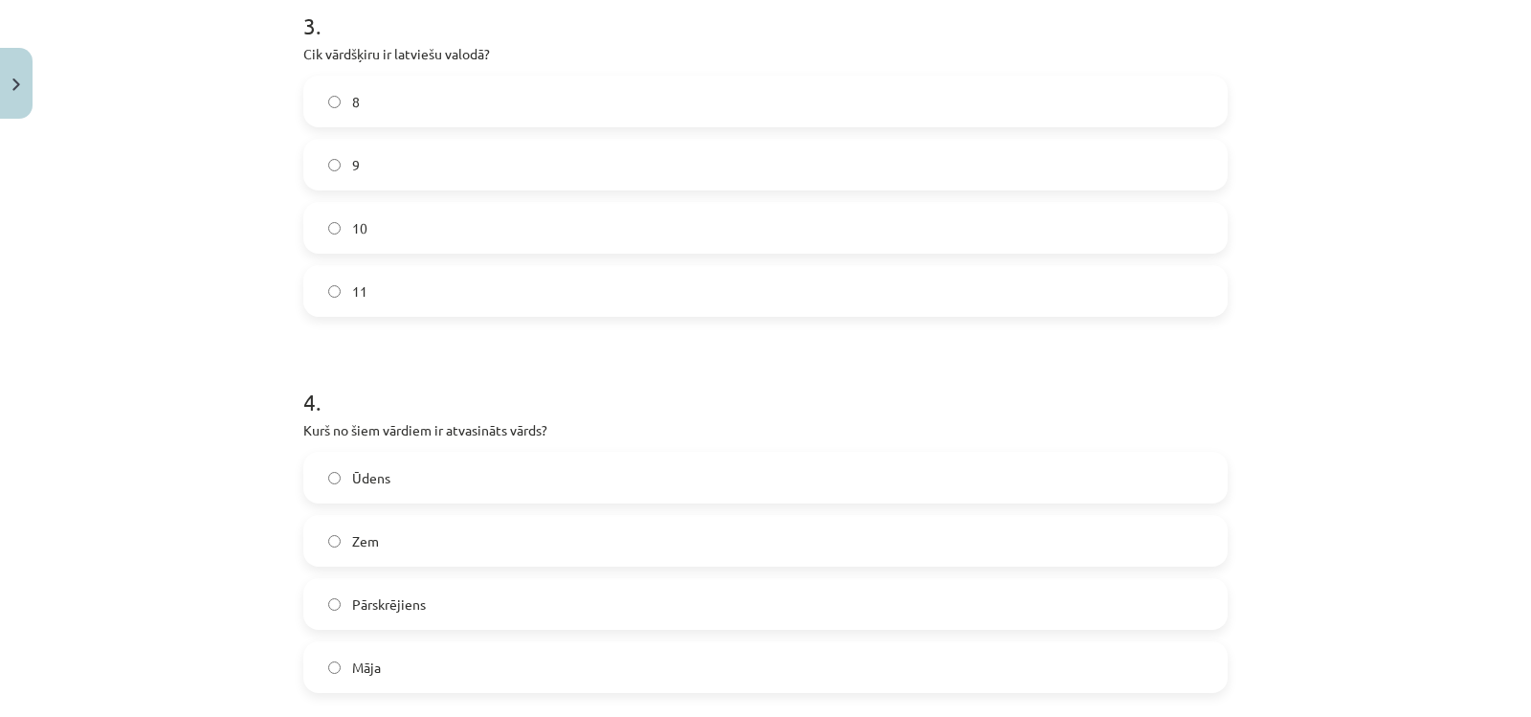
click at [409, 247] on label "10" at bounding box center [765, 228] width 921 height 48
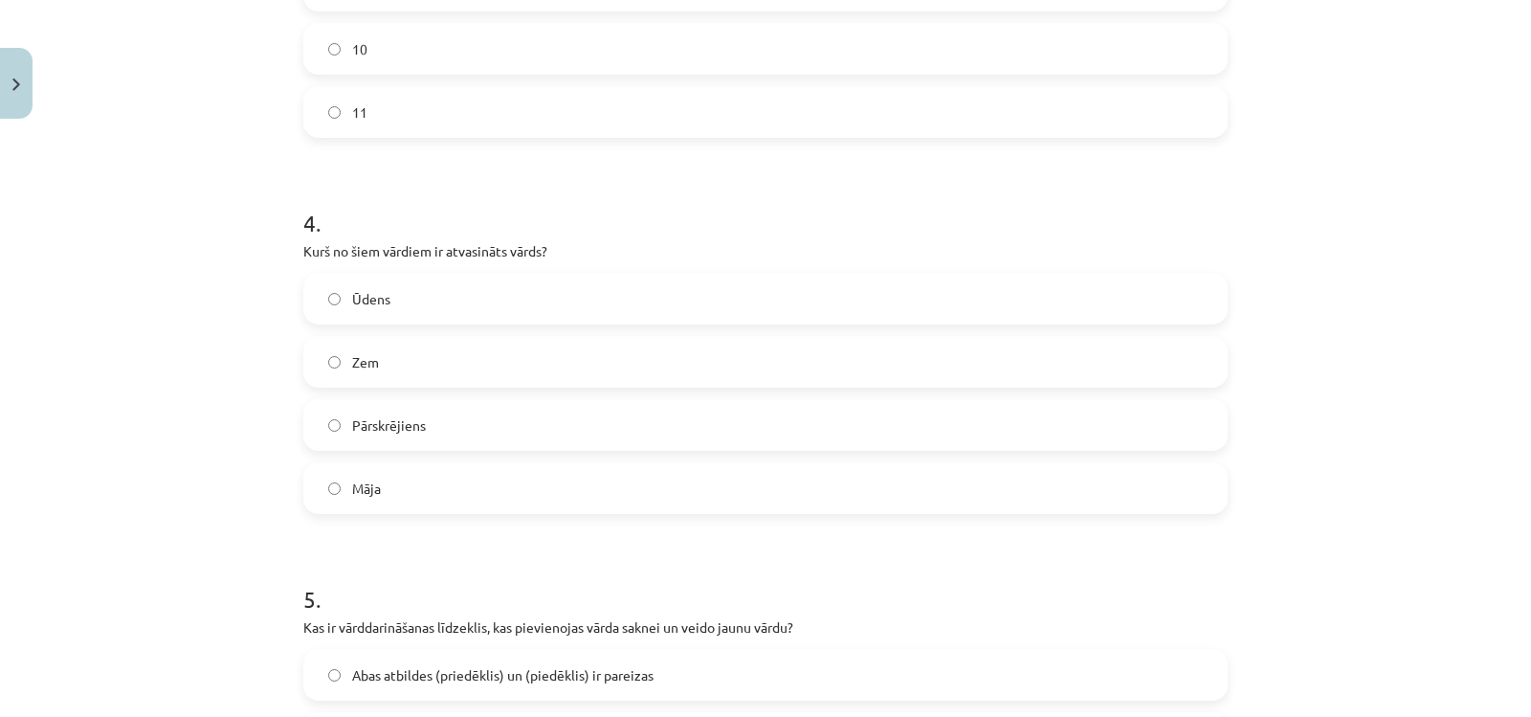
scroll to position [1633, 0]
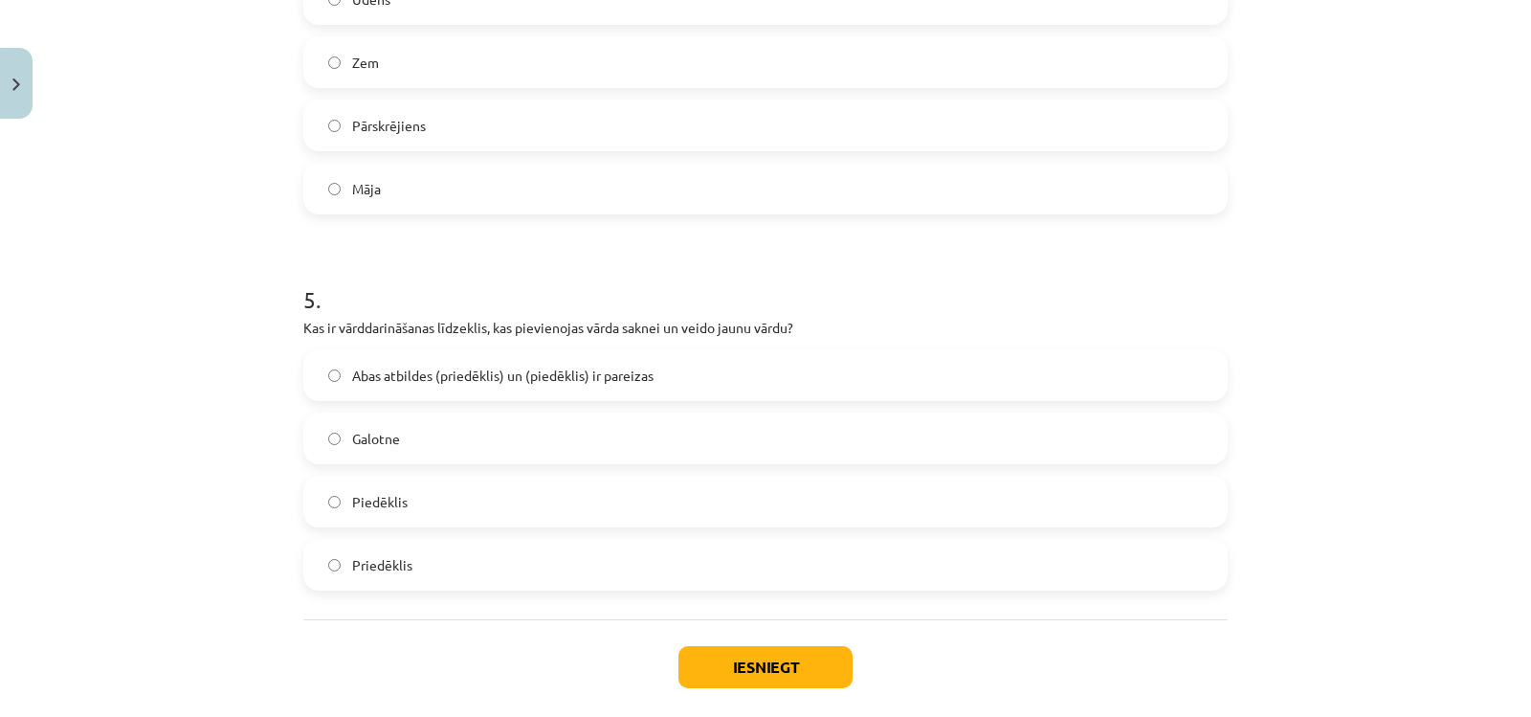
click at [408, 125] on span "Pārskrējiens" at bounding box center [389, 126] width 74 height 20
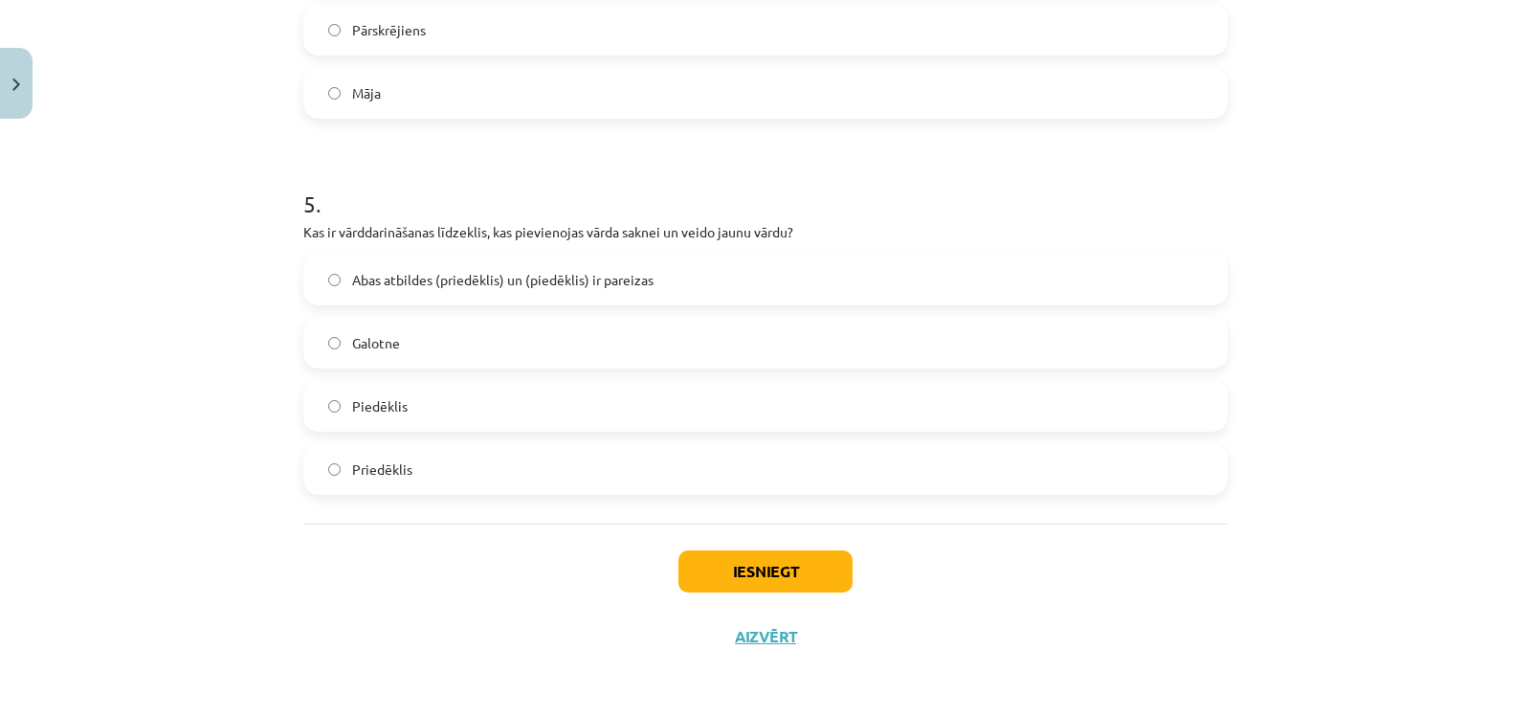
click at [496, 289] on span "Abas atbildes (priedēklis) un (piedēklis) ir pareizas" at bounding box center [502, 280] width 301 height 20
click at [766, 583] on button "Iesniegt" at bounding box center [766, 571] width 174 height 42
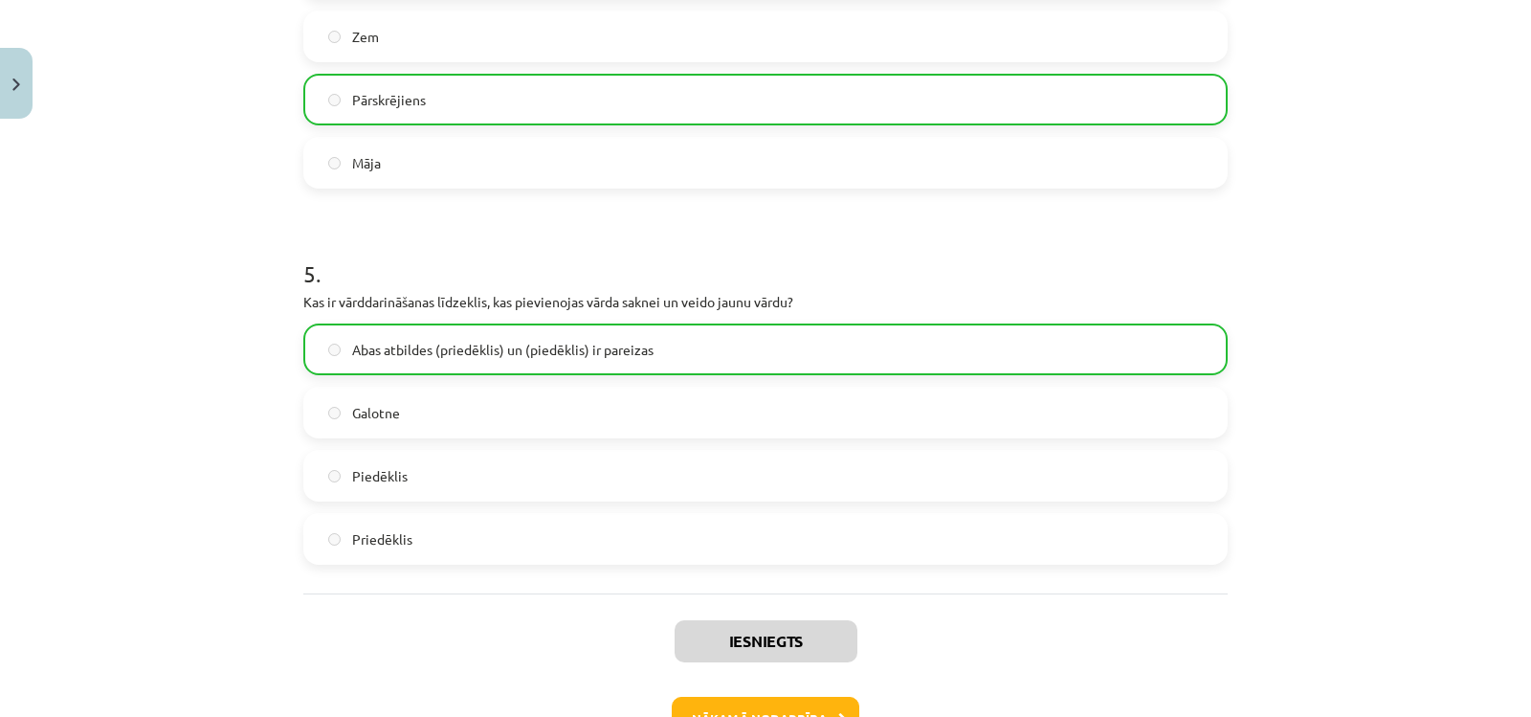
scroll to position [1790, 0]
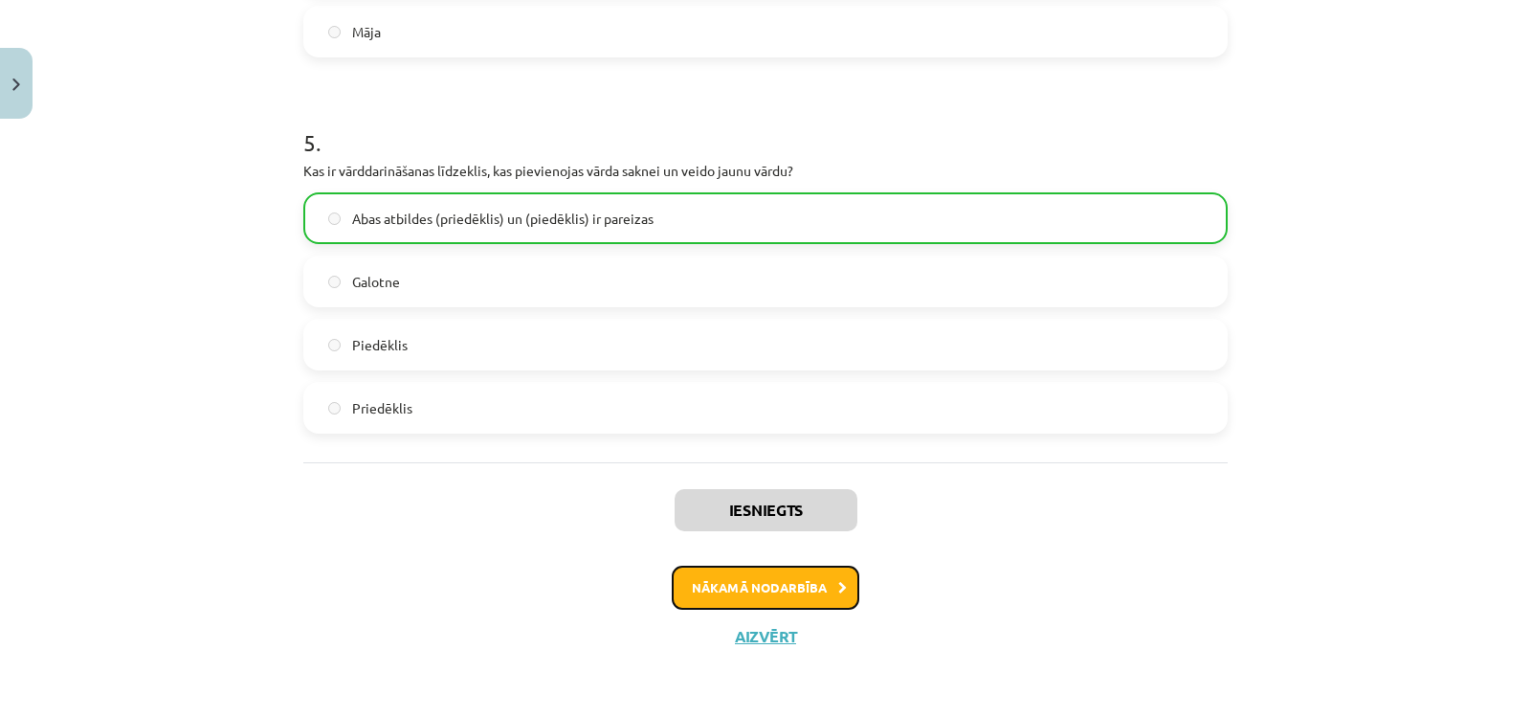
click at [694, 568] on button "Nākamā nodarbība" at bounding box center [766, 588] width 188 height 44
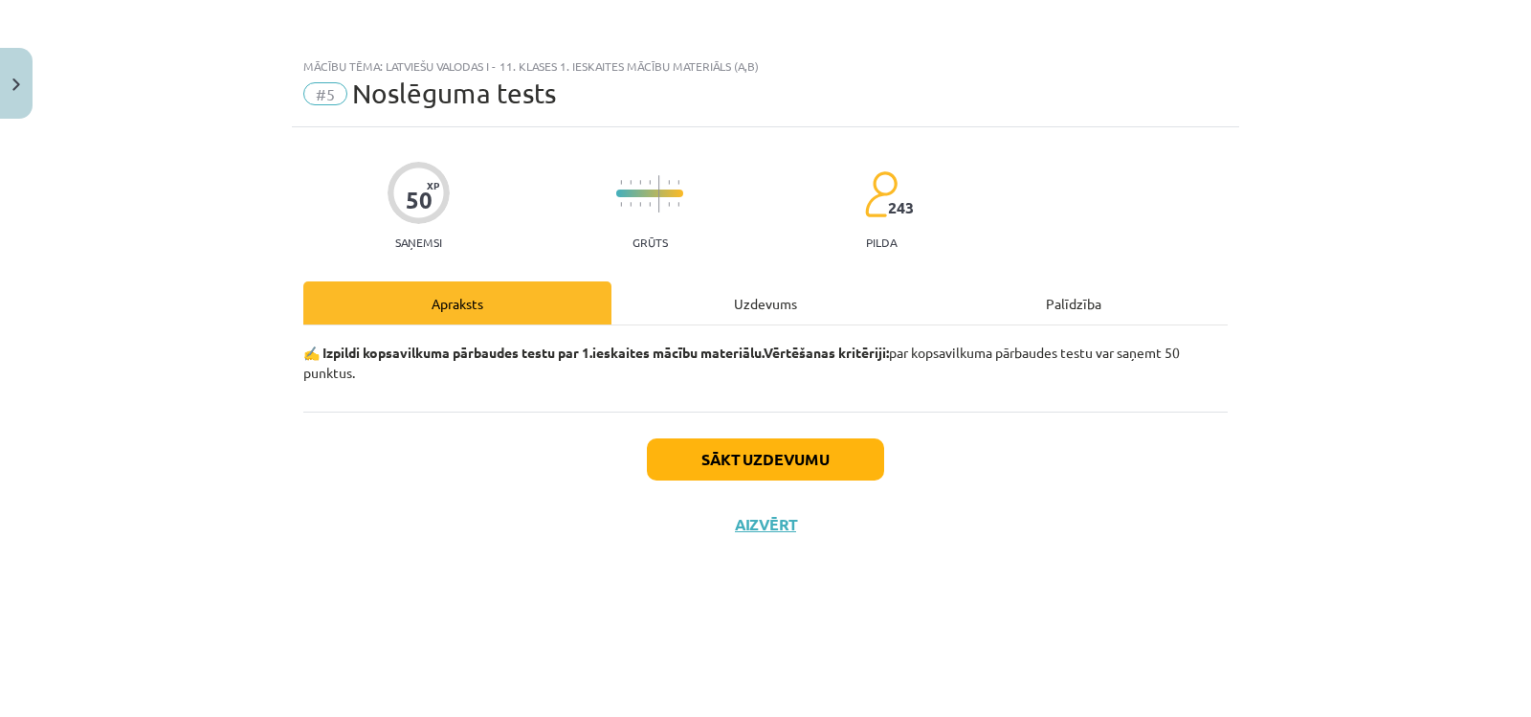
click at [670, 297] on div "Uzdevums" at bounding box center [766, 302] width 308 height 43
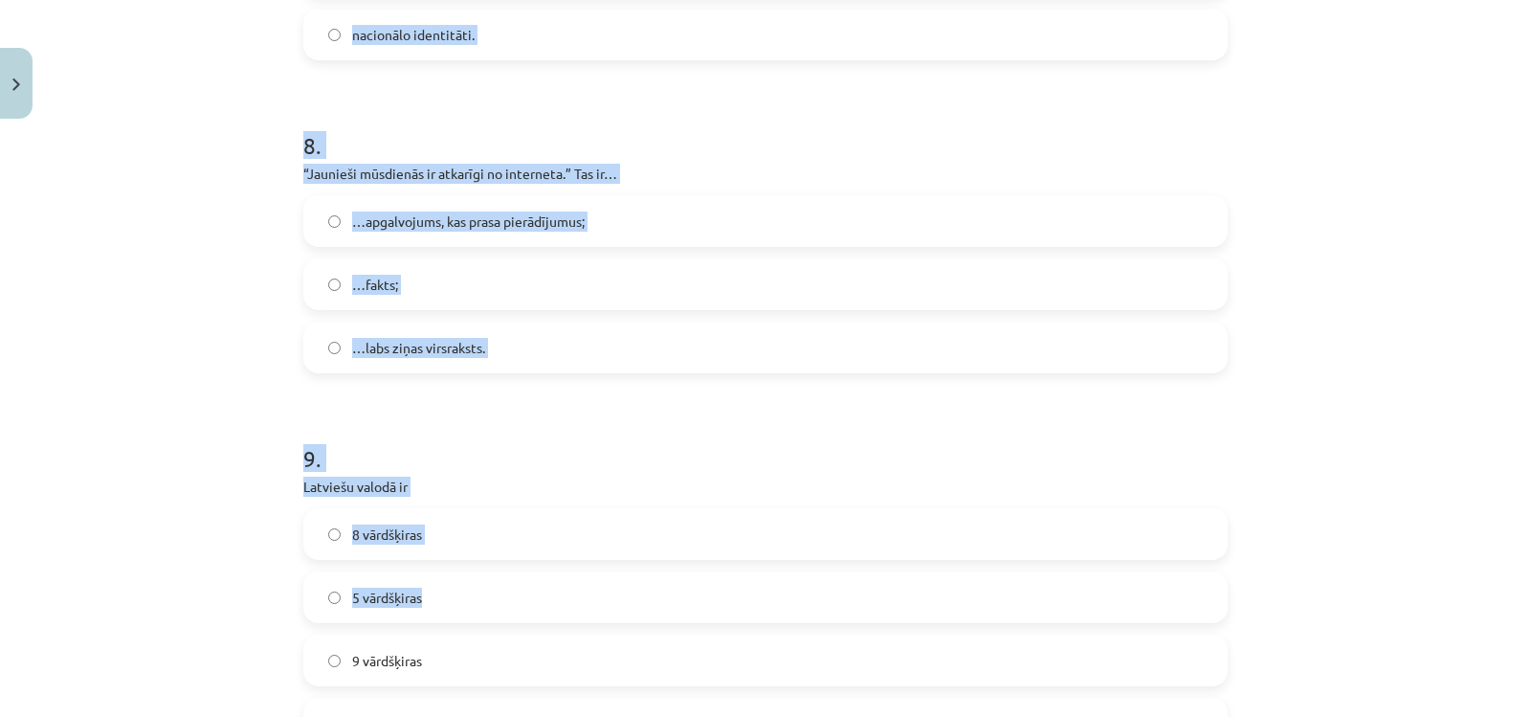
scroll to position [3254, 0]
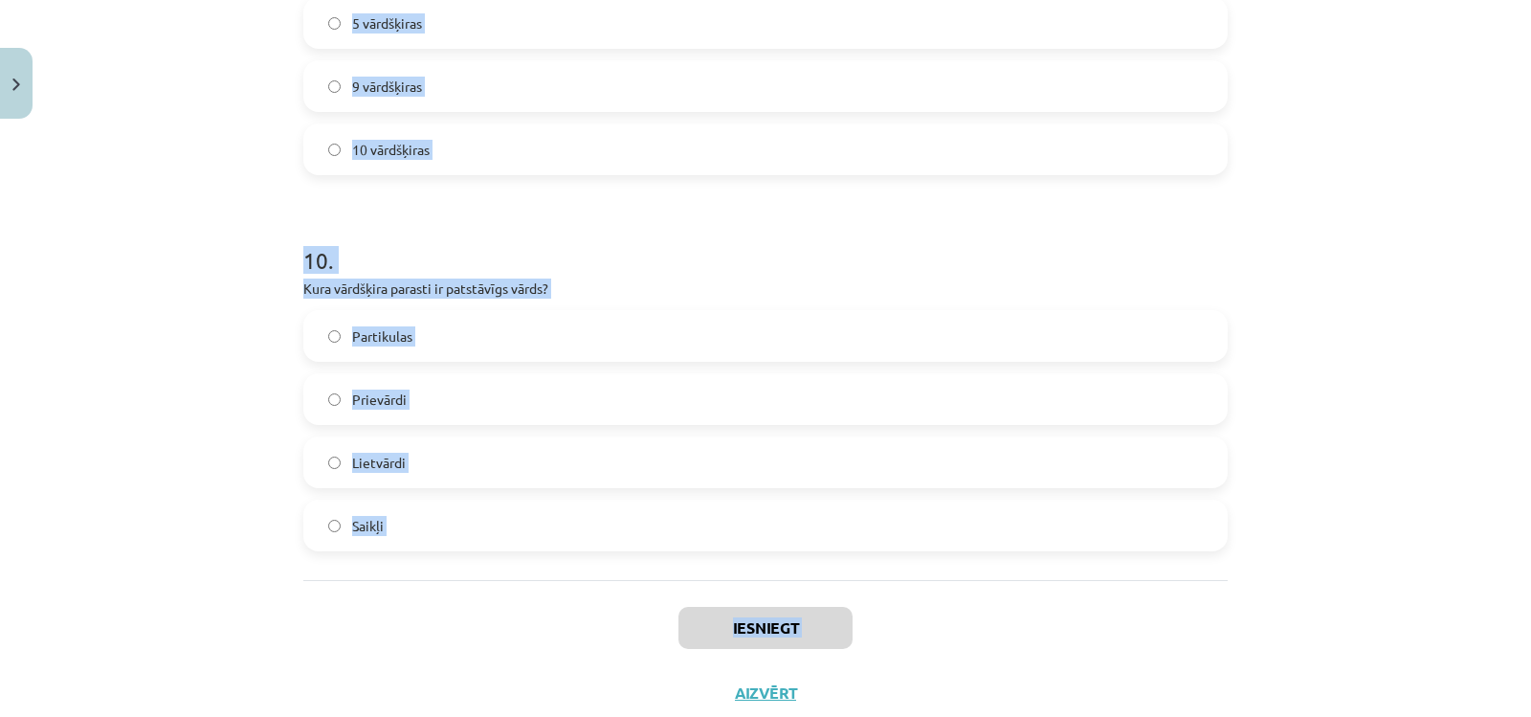
drag, startPoint x: 286, startPoint y: 138, endPoint x: 560, endPoint y: 696, distance: 621.5
copy div "1 . Palīgvārdi ir saikļi, izsauksmes vārdi, partikulas apstākļa vārdi, skaitļa …"
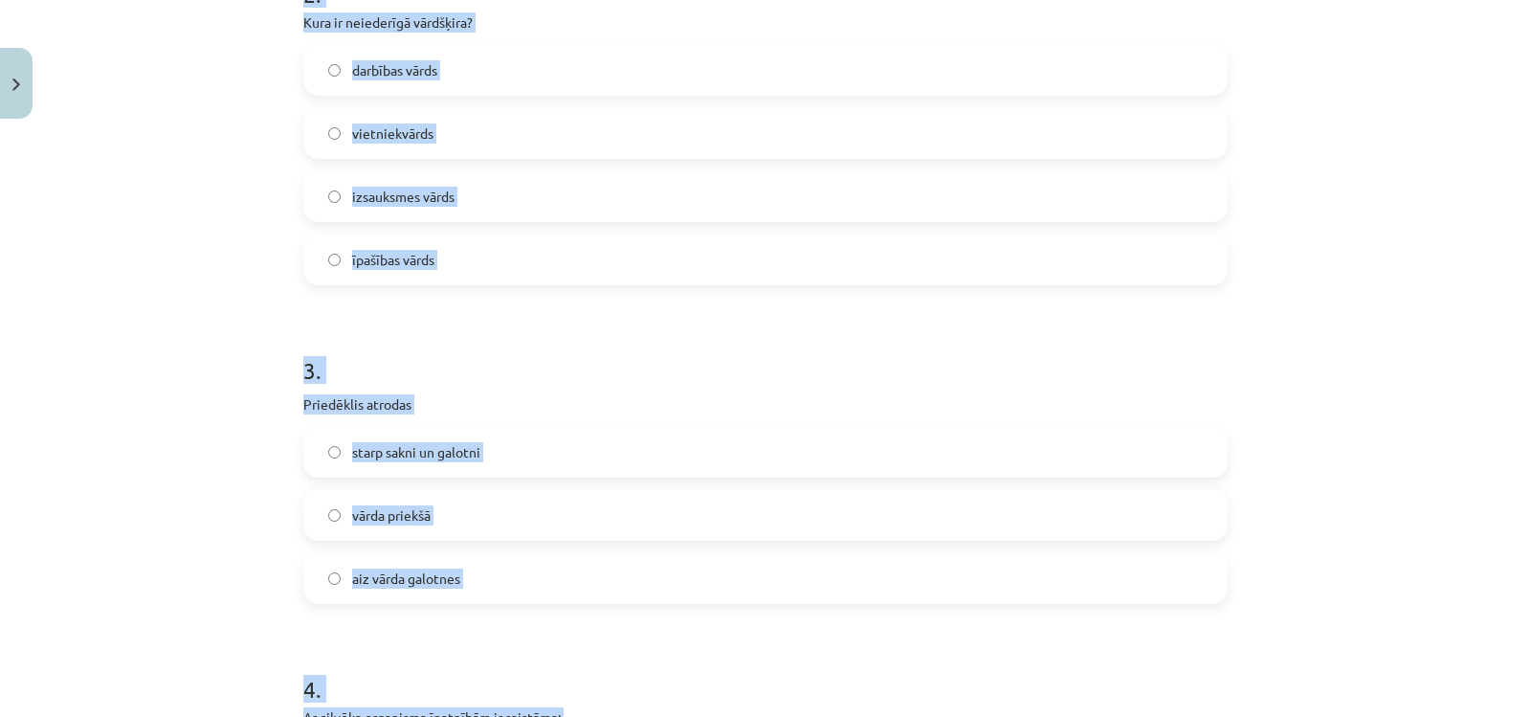
scroll to position [670, 0]
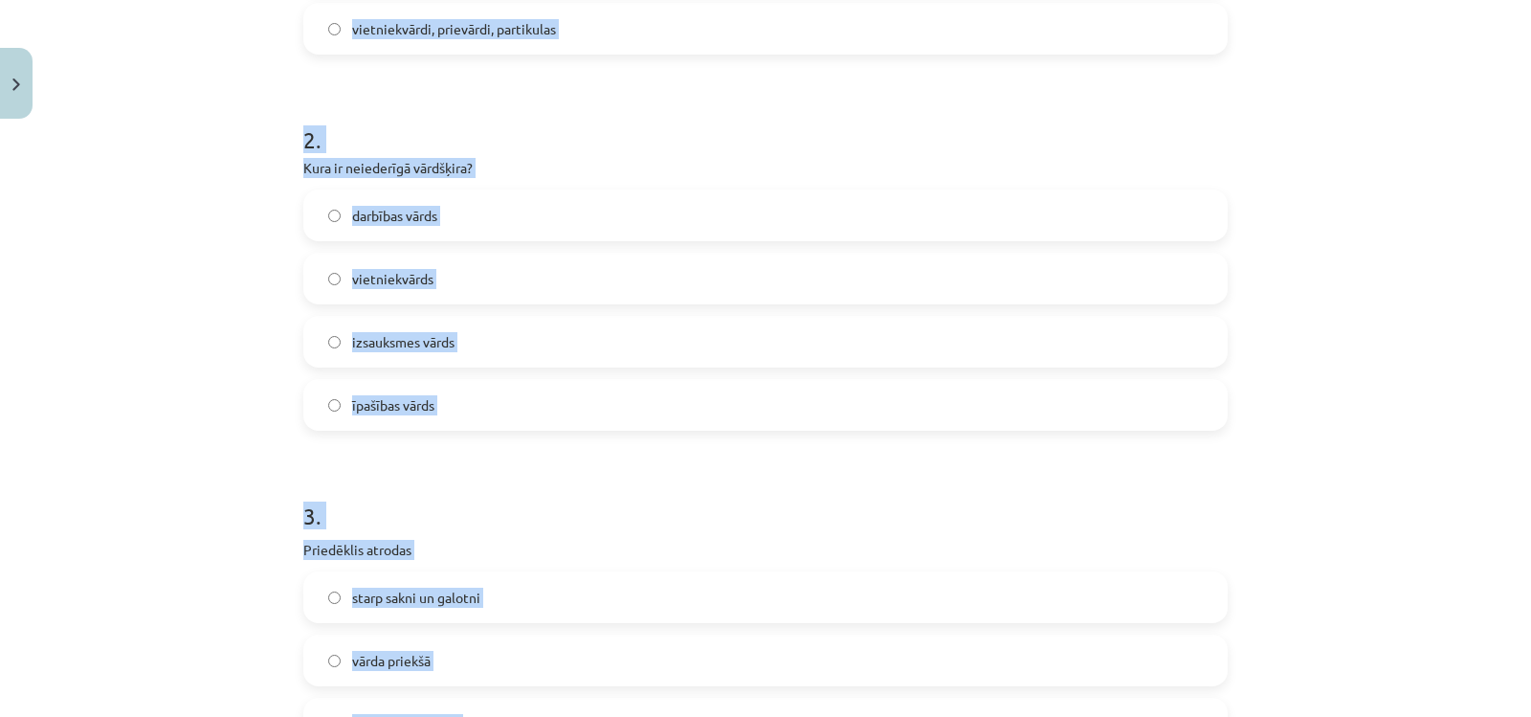
click at [102, 394] on div "Mācību tēma: Latviešu valodas i - 11. klases 1. ieskaites mācību materiāls (a,b…" at bounding box center [765, 358] width 1531 height 717
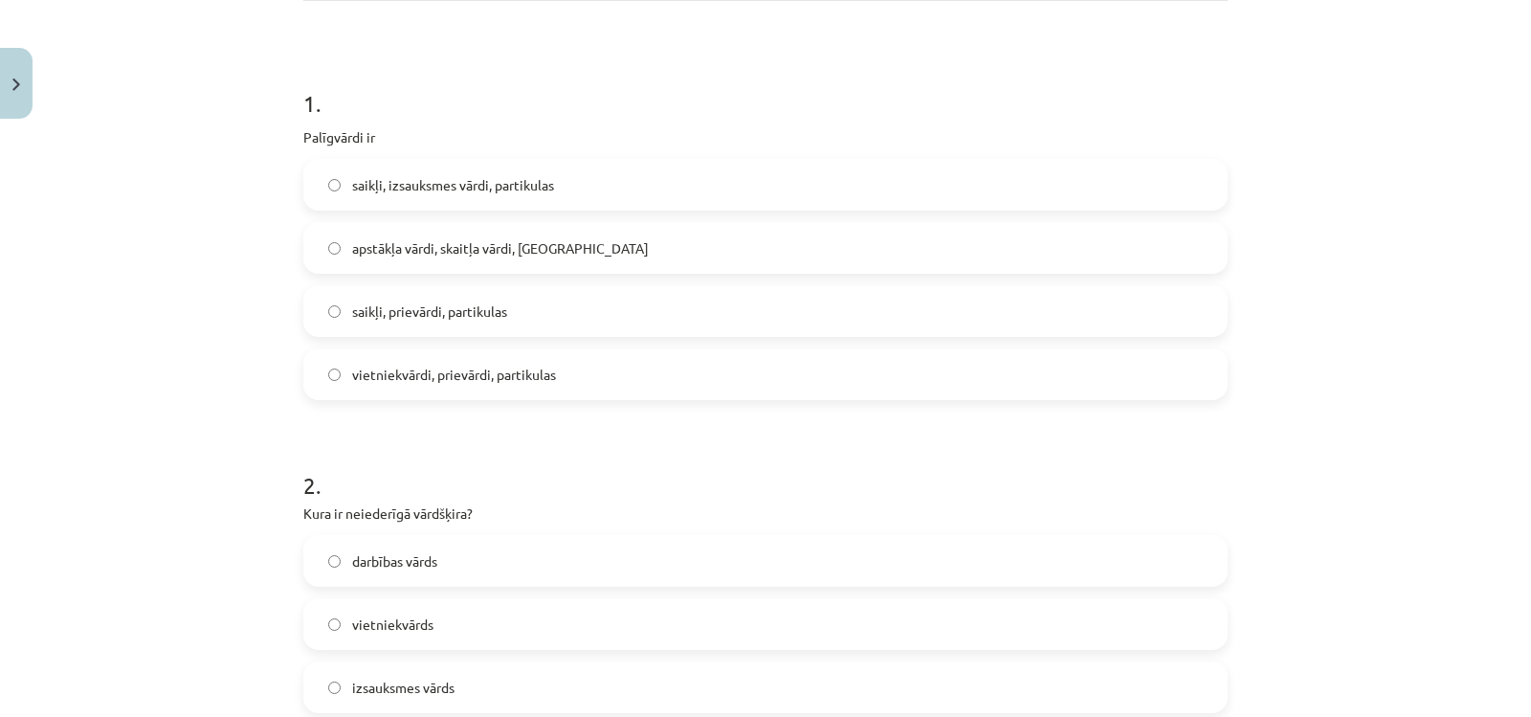
scroll to position [191, 0]
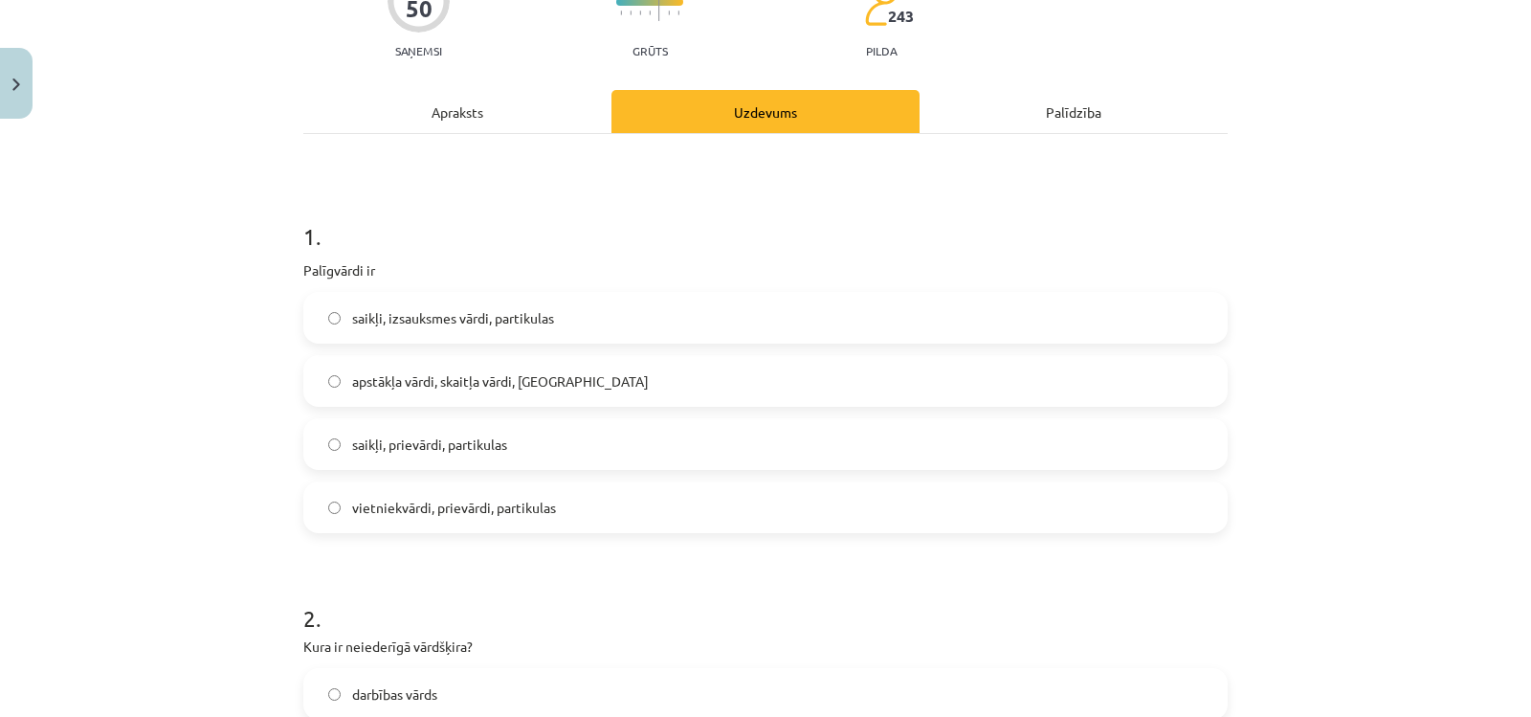
drag, startPoint x: 424, startPoint y: 322, endPoint x: 416, endPoint y: 294, distance: 28.8
click at [423, 314] on span "saikļi, izsauksmes vārdi, partikulas" at bounding box center [453, 318] width 202 height 20
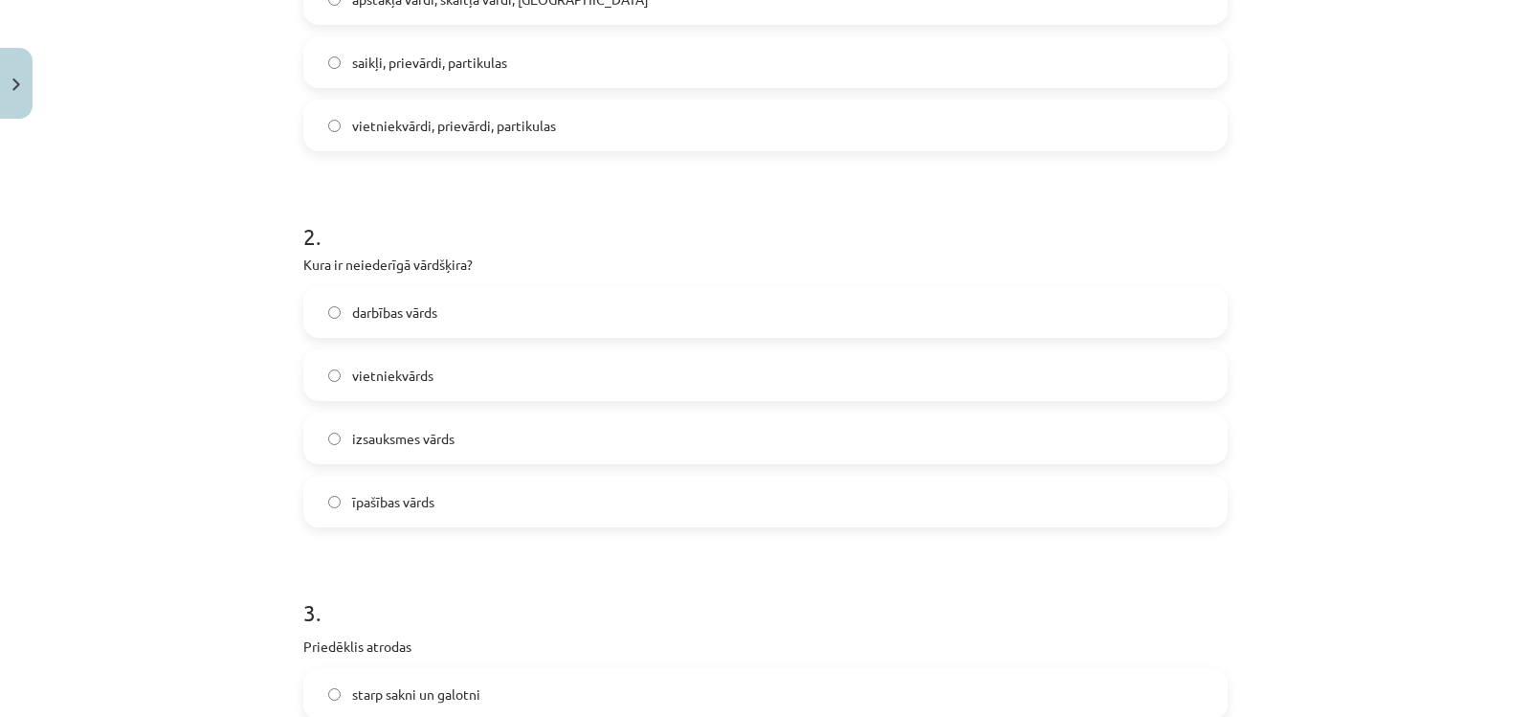
scroll to position [574, 0]
drag, startPoint x: 414, startPoint y: 451, endPoint x: 431, endPoint y: 440, distance: 19.4
click at [419, 446] on label "izsauksmes vārds" at bounding box center [765, 437] width 921 height 48
click at [391, 438] on span "izsauksmes vārds" at bounding box center [403, 438] width 102 height 20
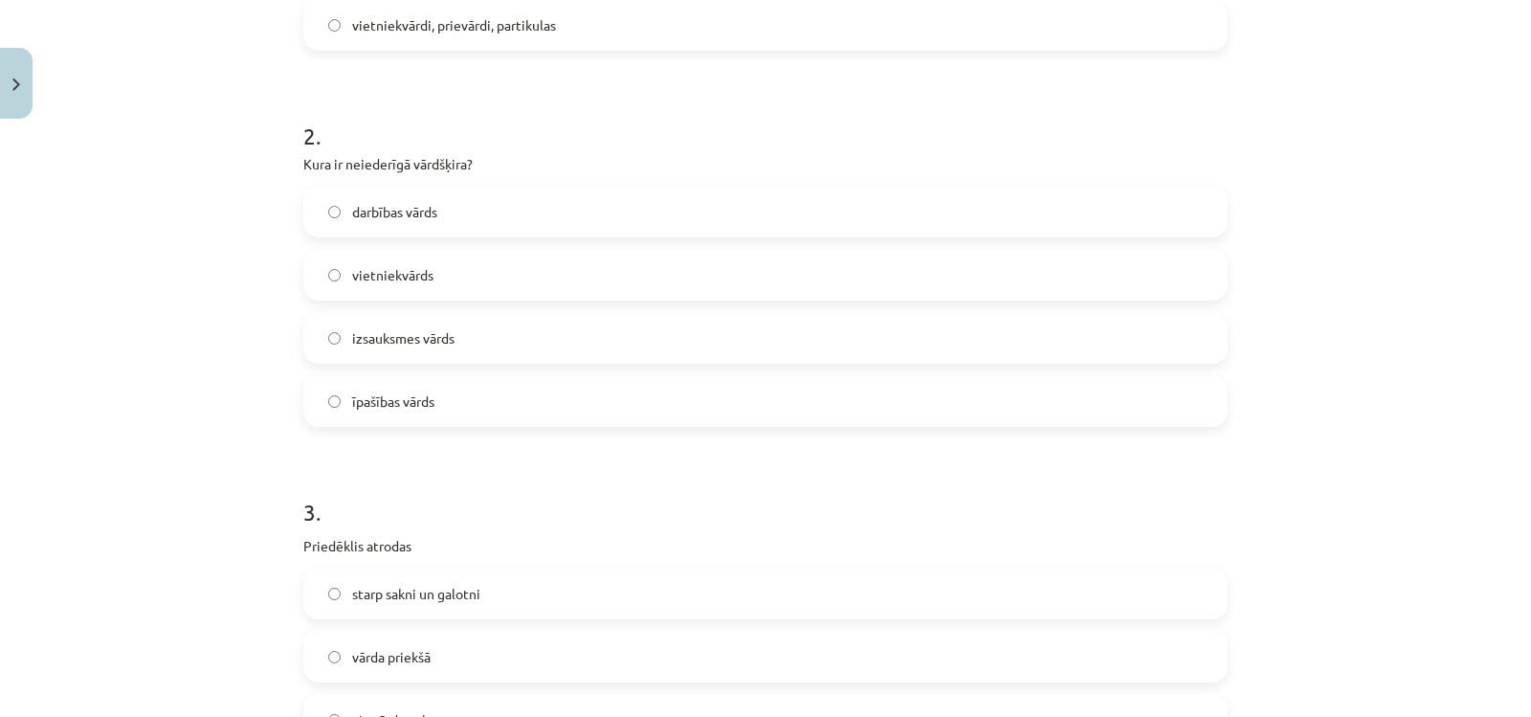
scroll to position [1053, 0]
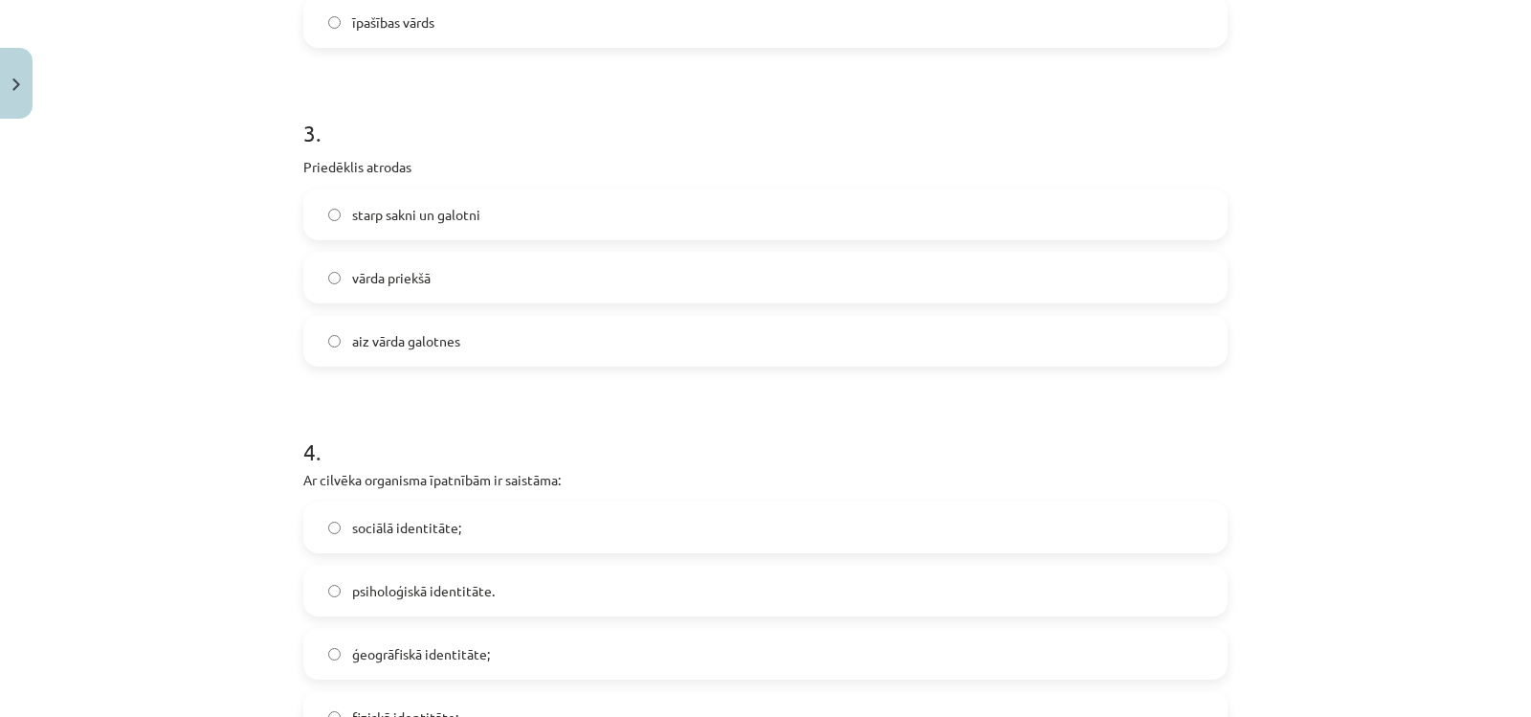
click at [361, 16] on span "īpašības vārds" at bounding box center [393, 22] width 82 height 20
click at [412, 278] on span "vārda priekšā" at bounding box center [391, 278] width 78 height 20
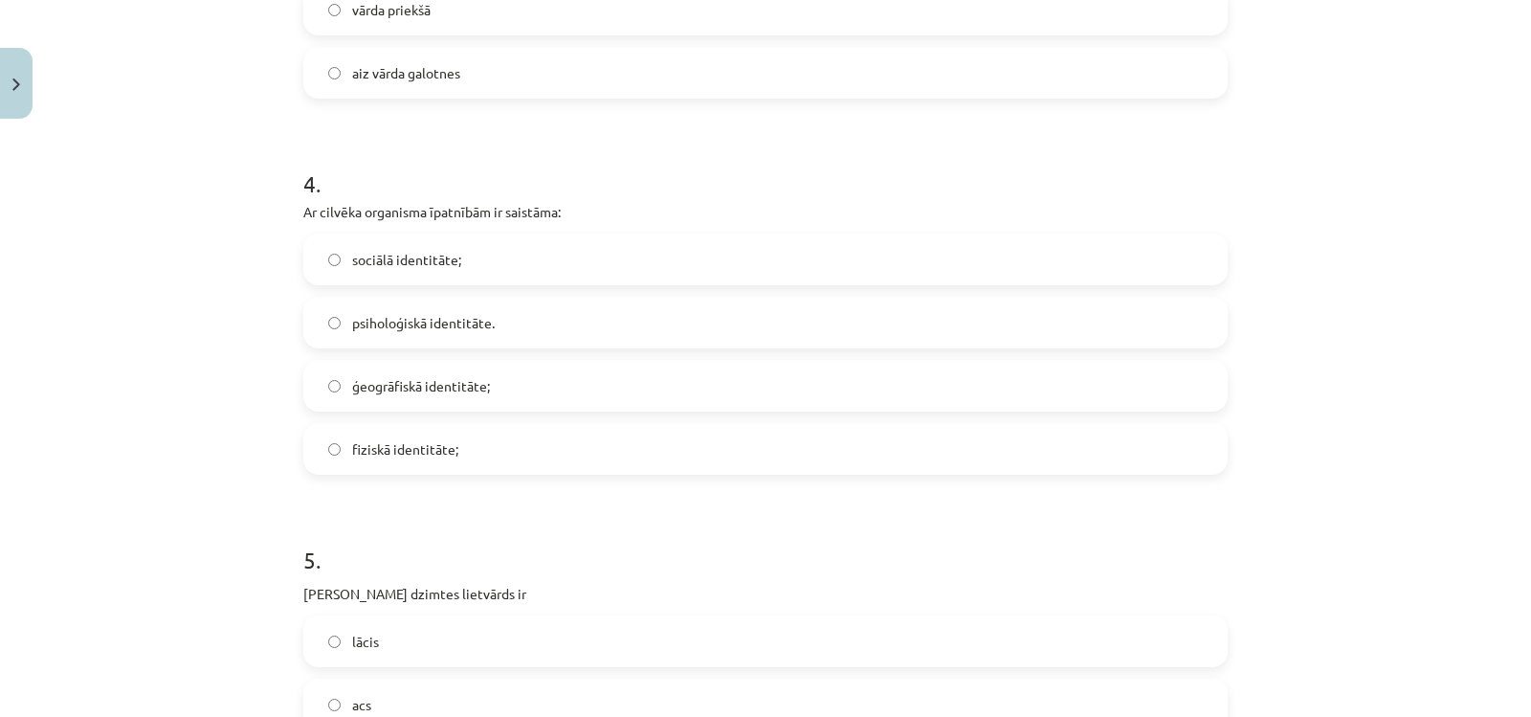
scroll to position [1340, 0]
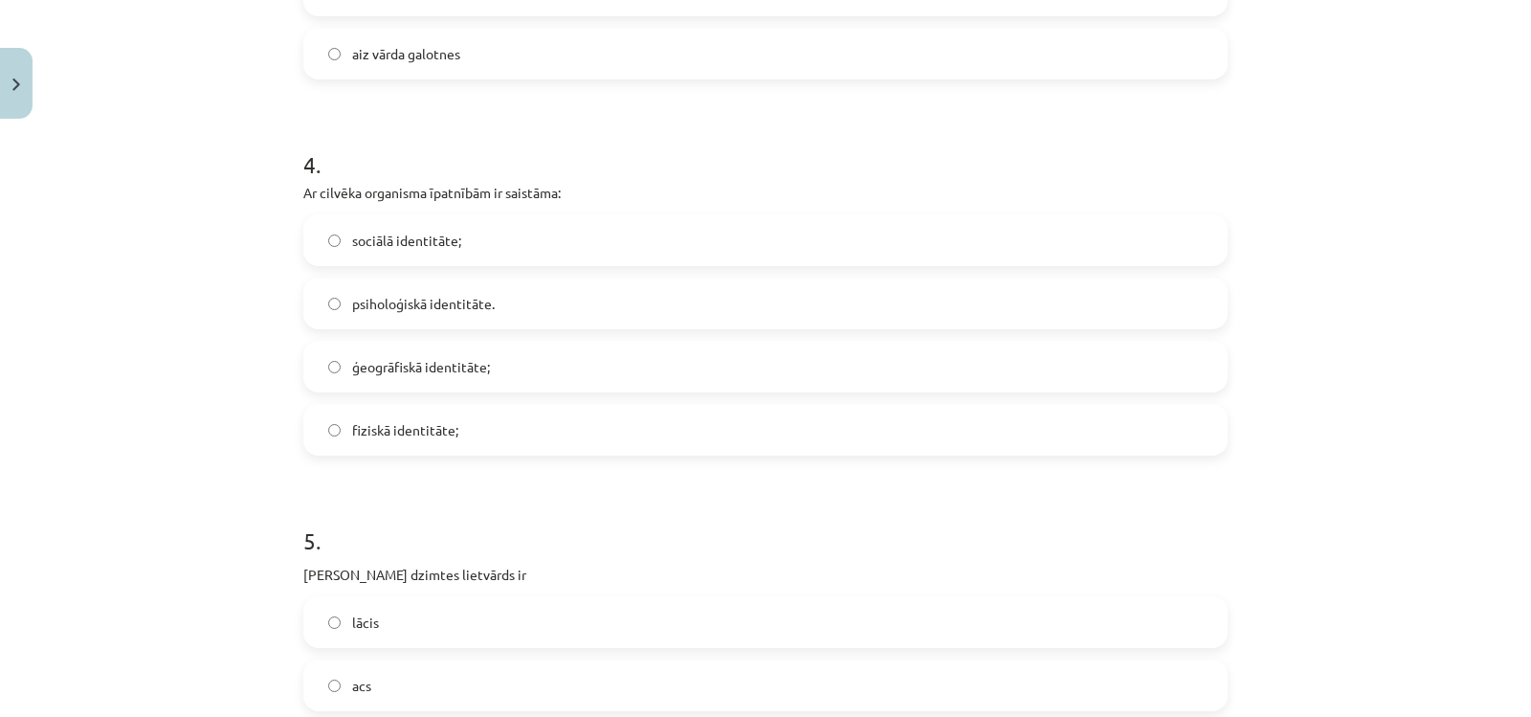
click at [412, 443] on label "fiziskā identitāte;" at bounding box center [765, 430] width 921 height 48
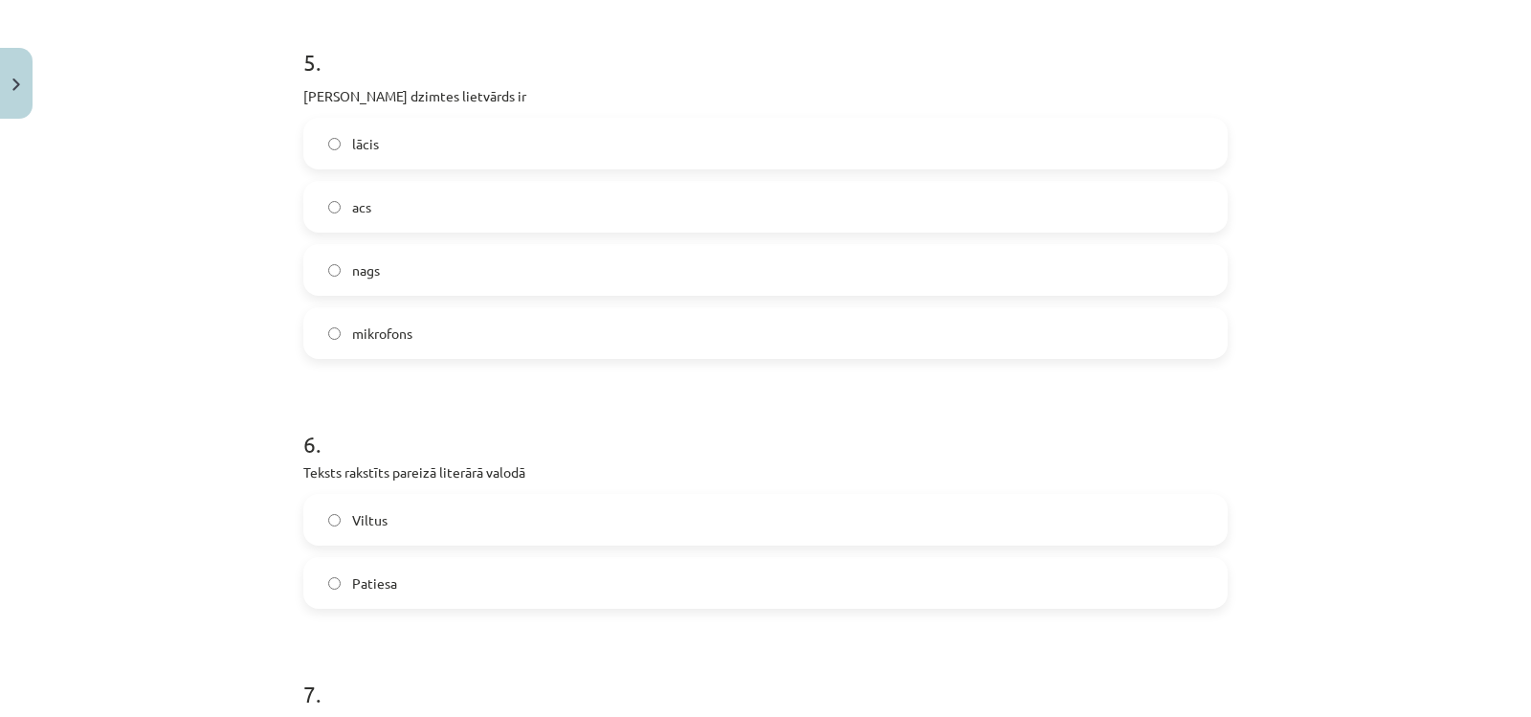
click at [331, 221] on label "acs" at bounding box center [765, 207] width 921 height 48
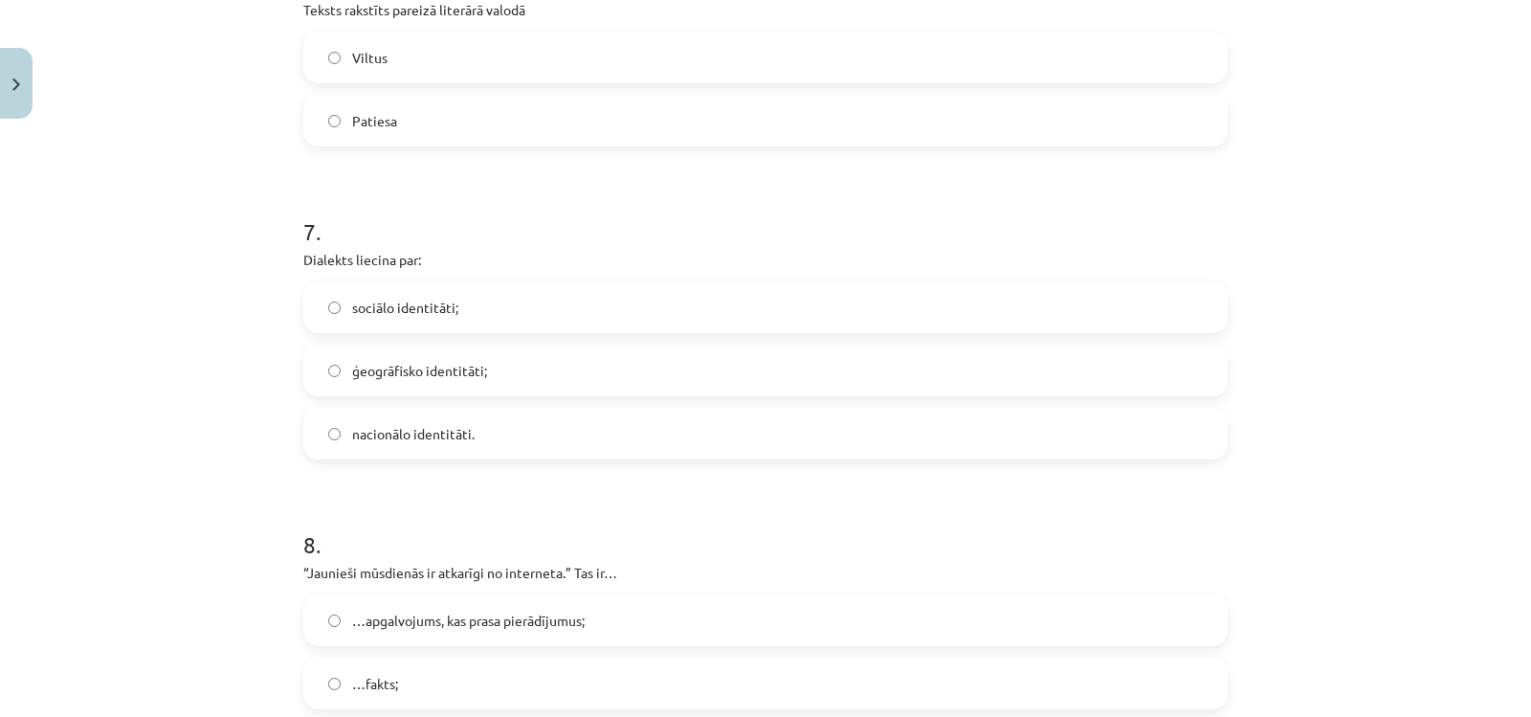
scroll to position [2297, 0]
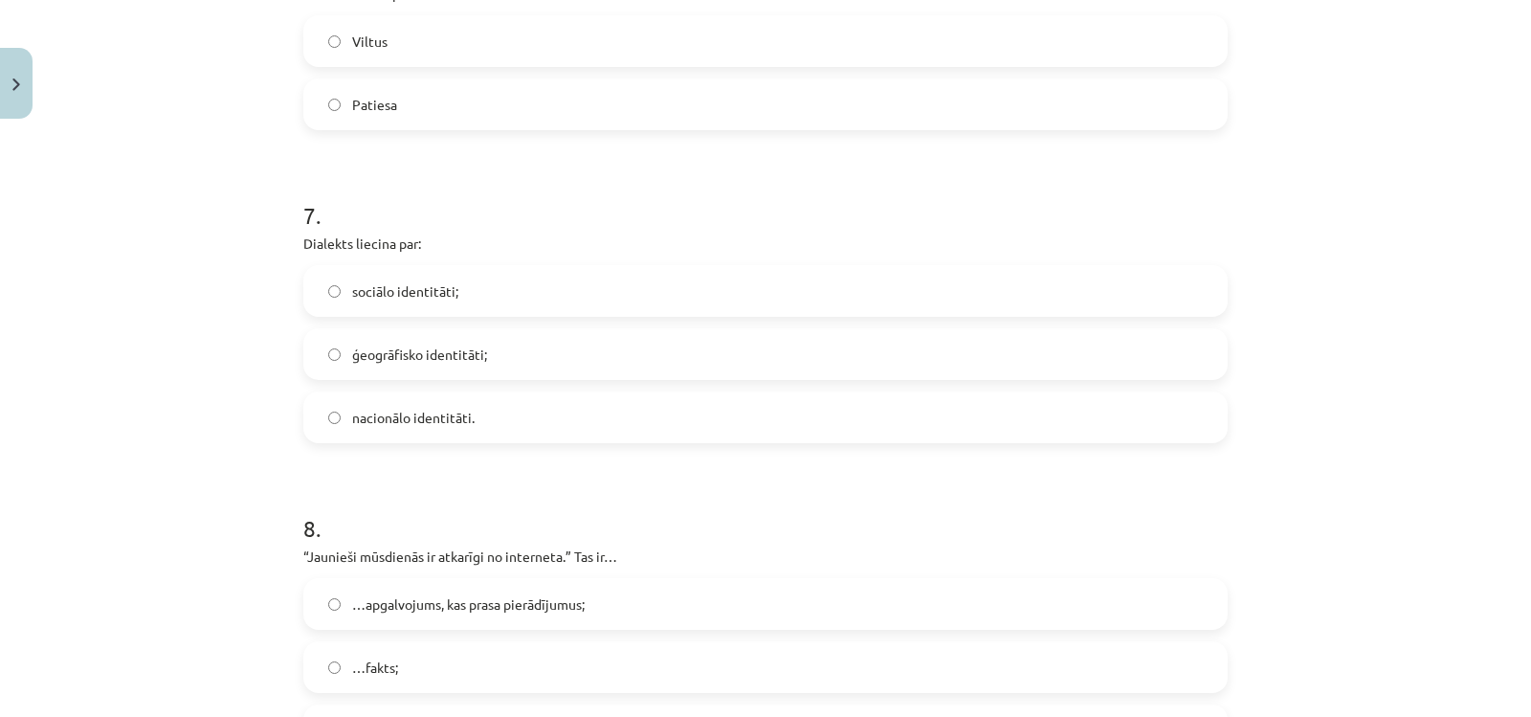
drag, startPoint x: 390, startPoint y: 119, endPoint x: 405, endPoint y: 90, distance: 32.1
click at [391, 117] on label "Patiesa" at bounding box center [765, 104] width 921 height 48
click at [435, 349] on span "ģeogrāfisko identitāti;" at bounding box center [419, 355] width 135 height 20
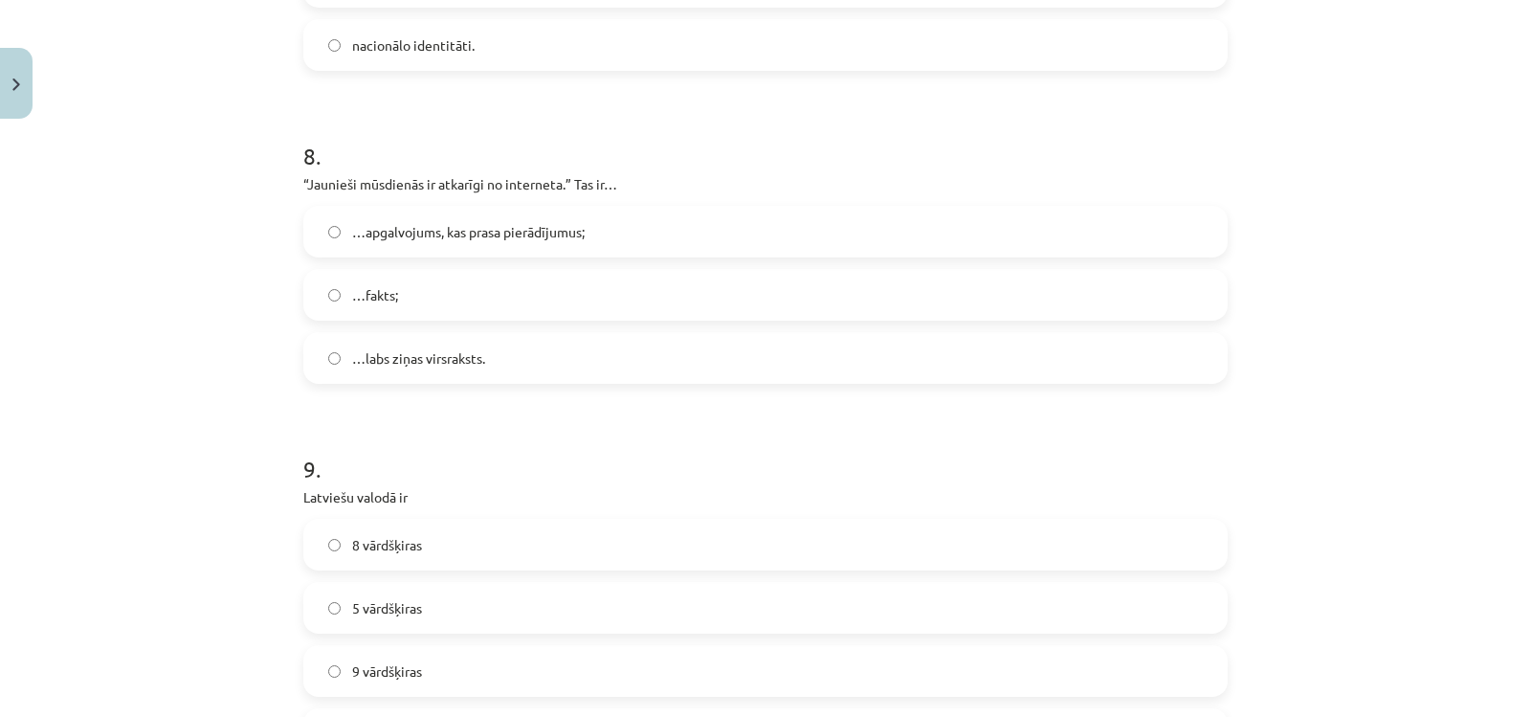
scroll to position [2680, 0]
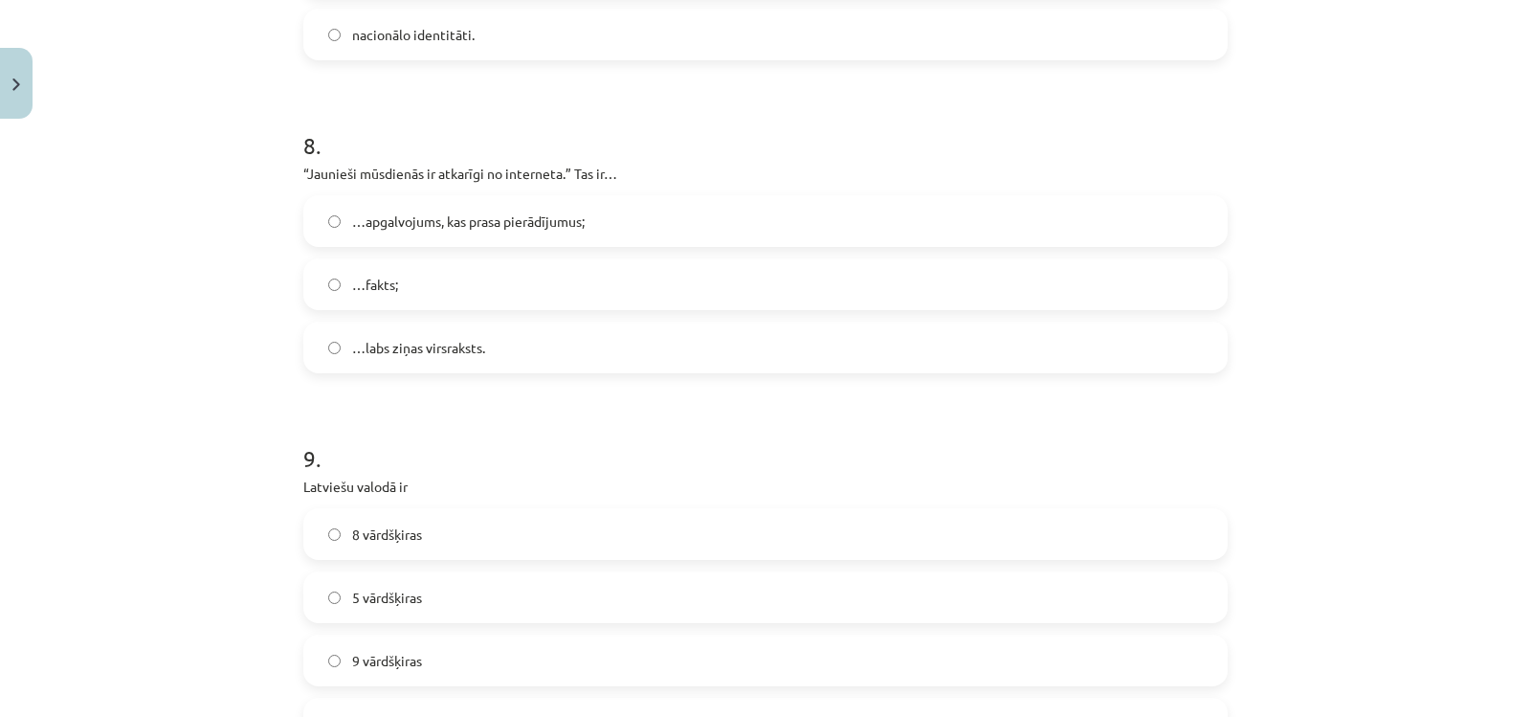
click at [450, 217] on span "…apgalvojums, kas prasa pierādījumus;" at bounding box center [468, 222] width 233 height 20
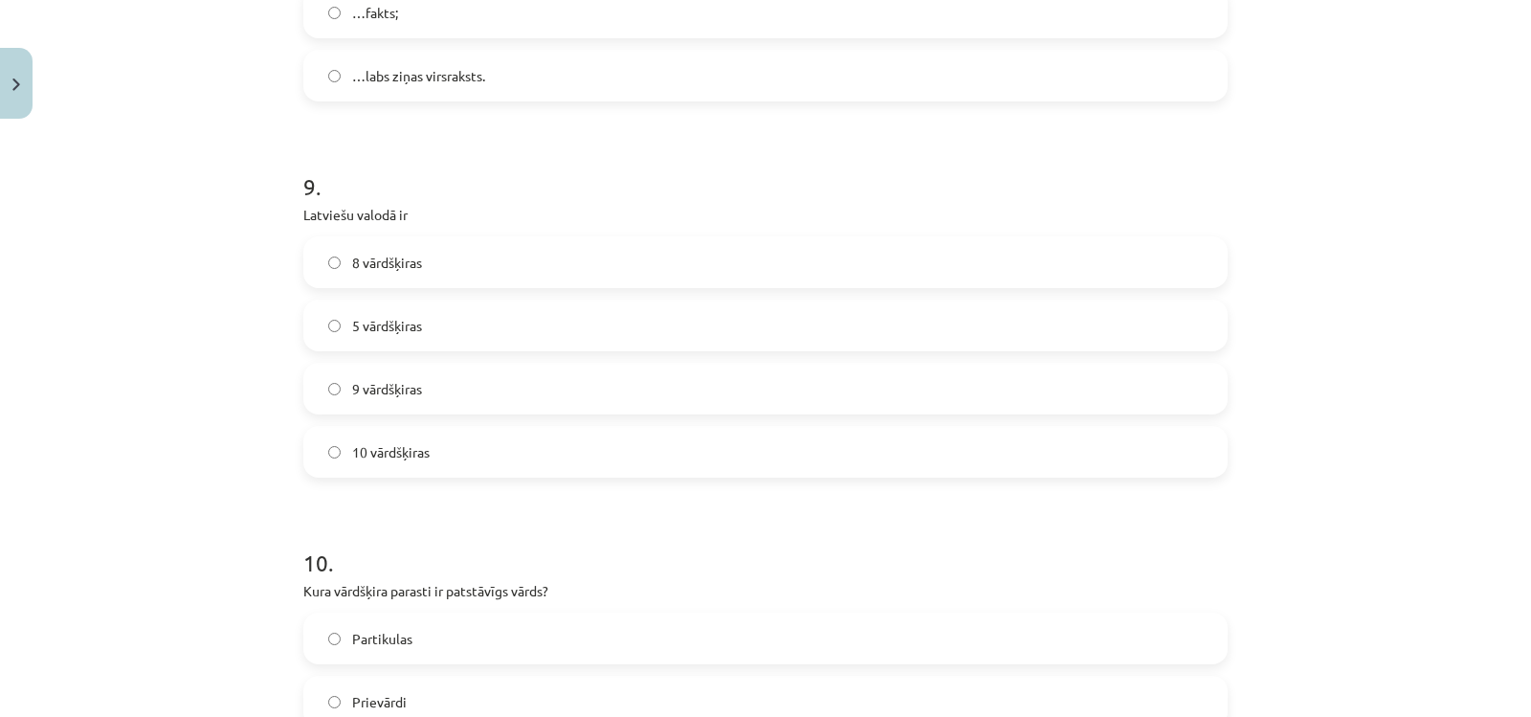
scroll to position [3063, 0]
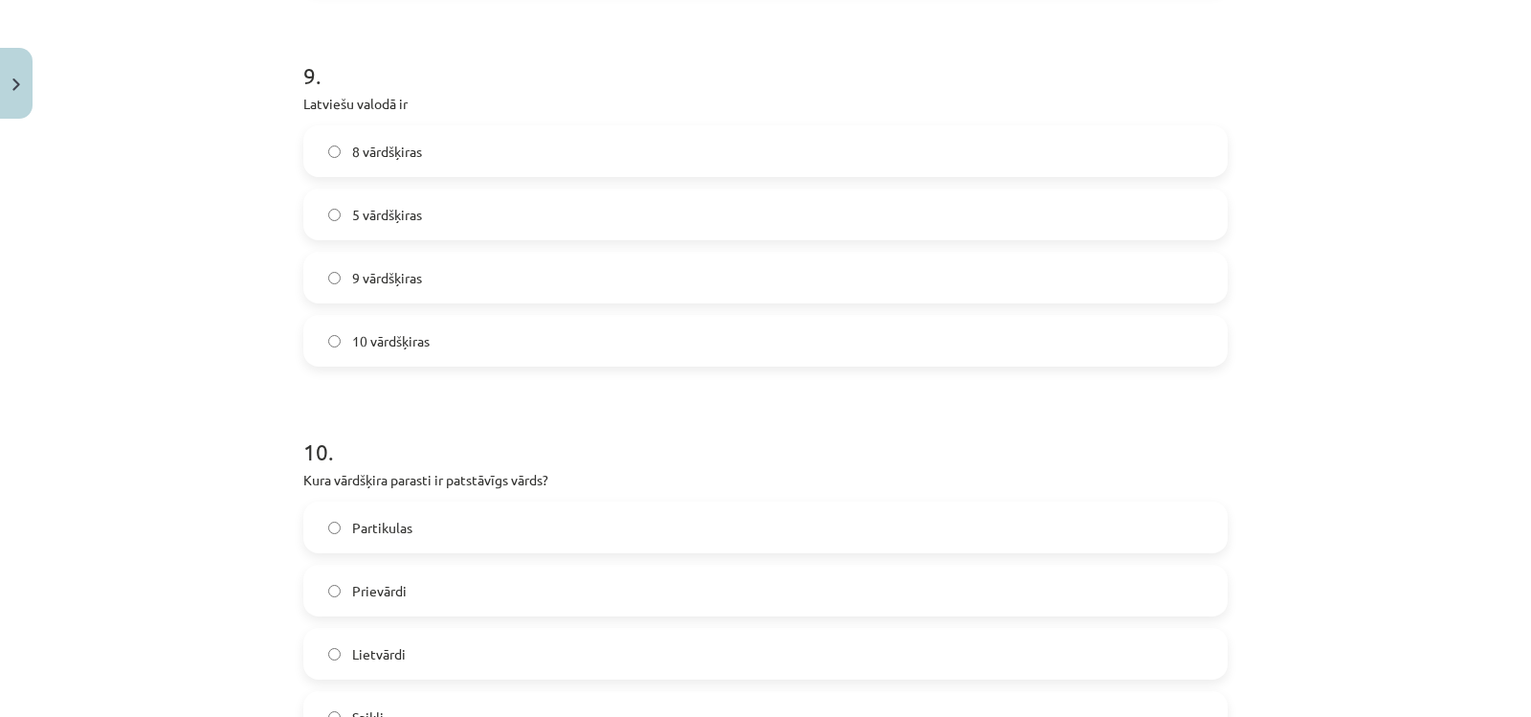
click at [370, 328] on label "10 vārdšķiras" at bounding box center [765, 341] width 921 height 48
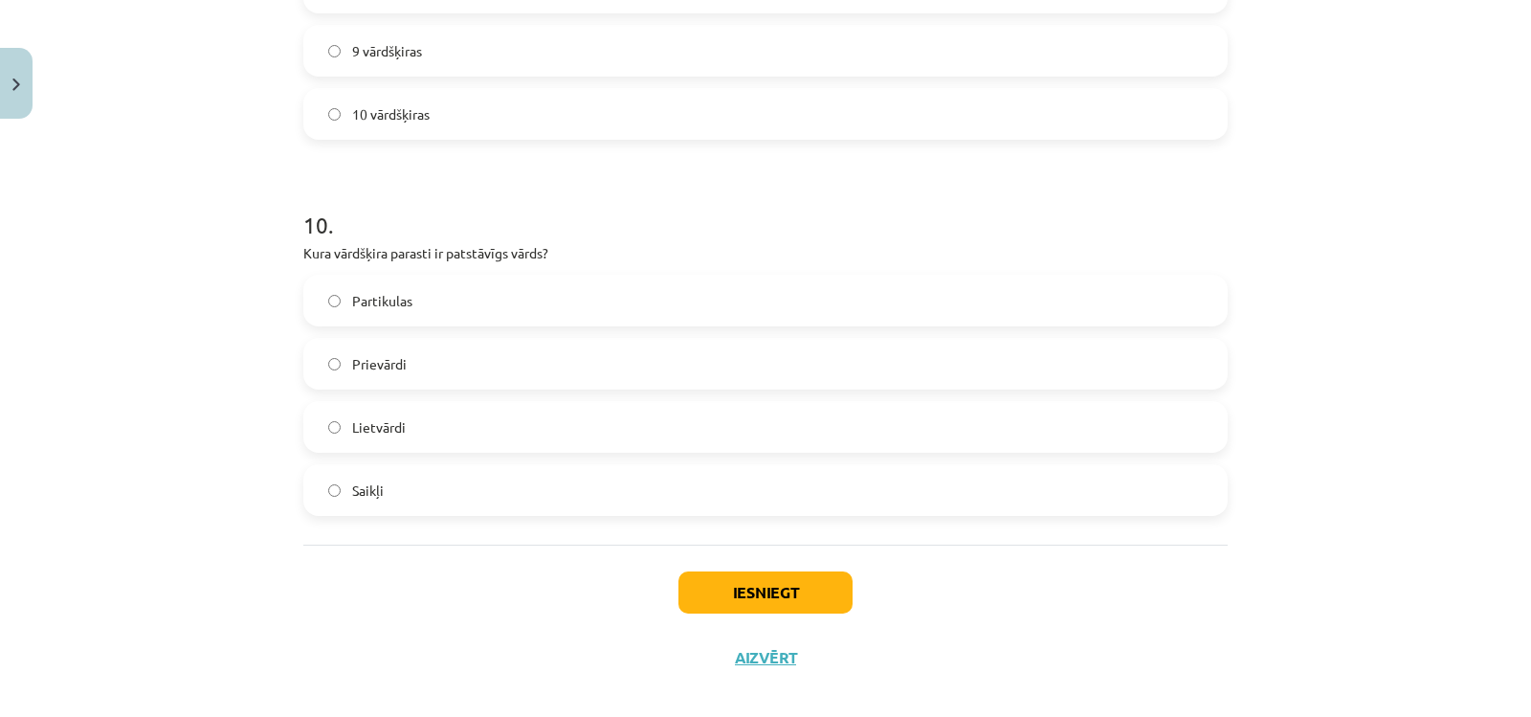
scroll to position [3310, 0]
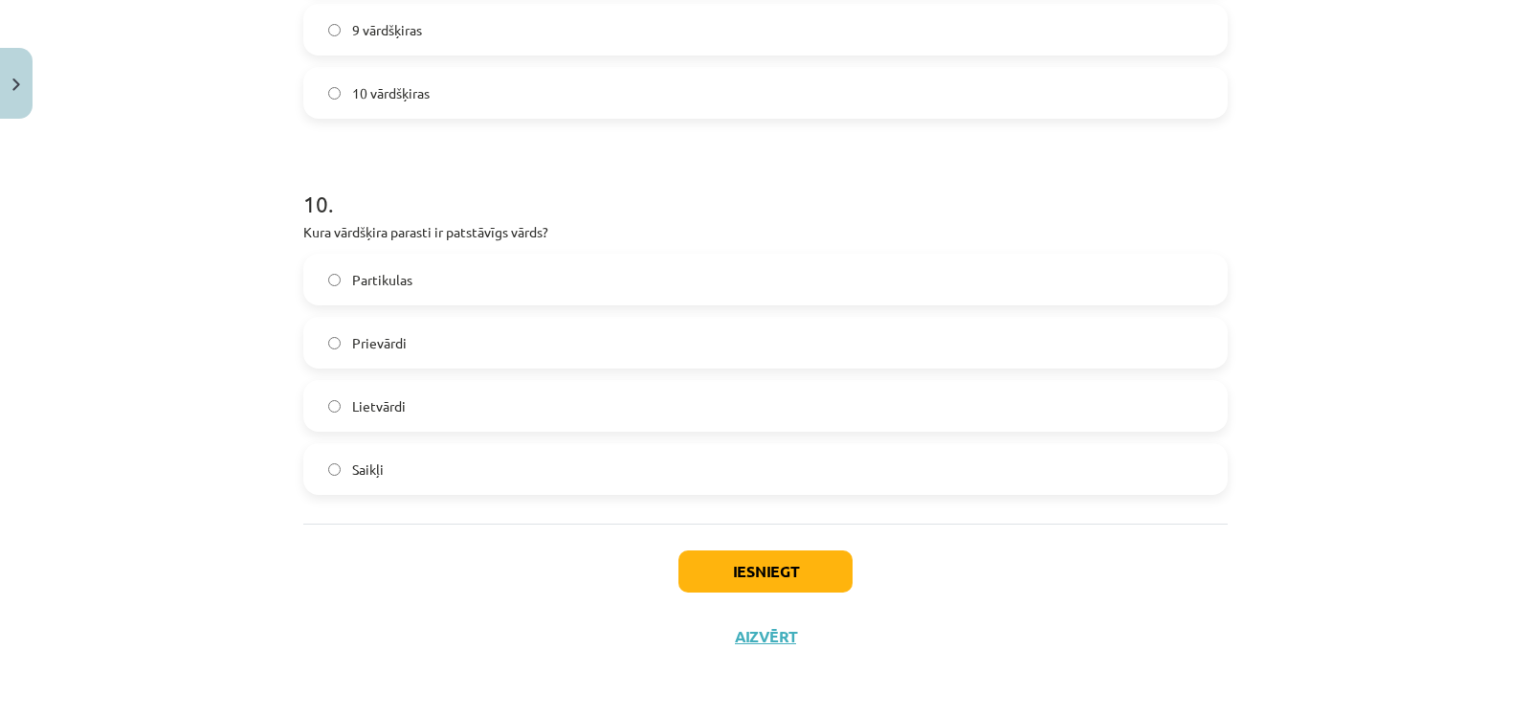
click at [416, 410] on label "Lietvārdi" at bounding box center [765, 406] width 921 height 48
click at [719, 563] on button "Iesniegt" at bounding box center [766, 571] width 174 height 42
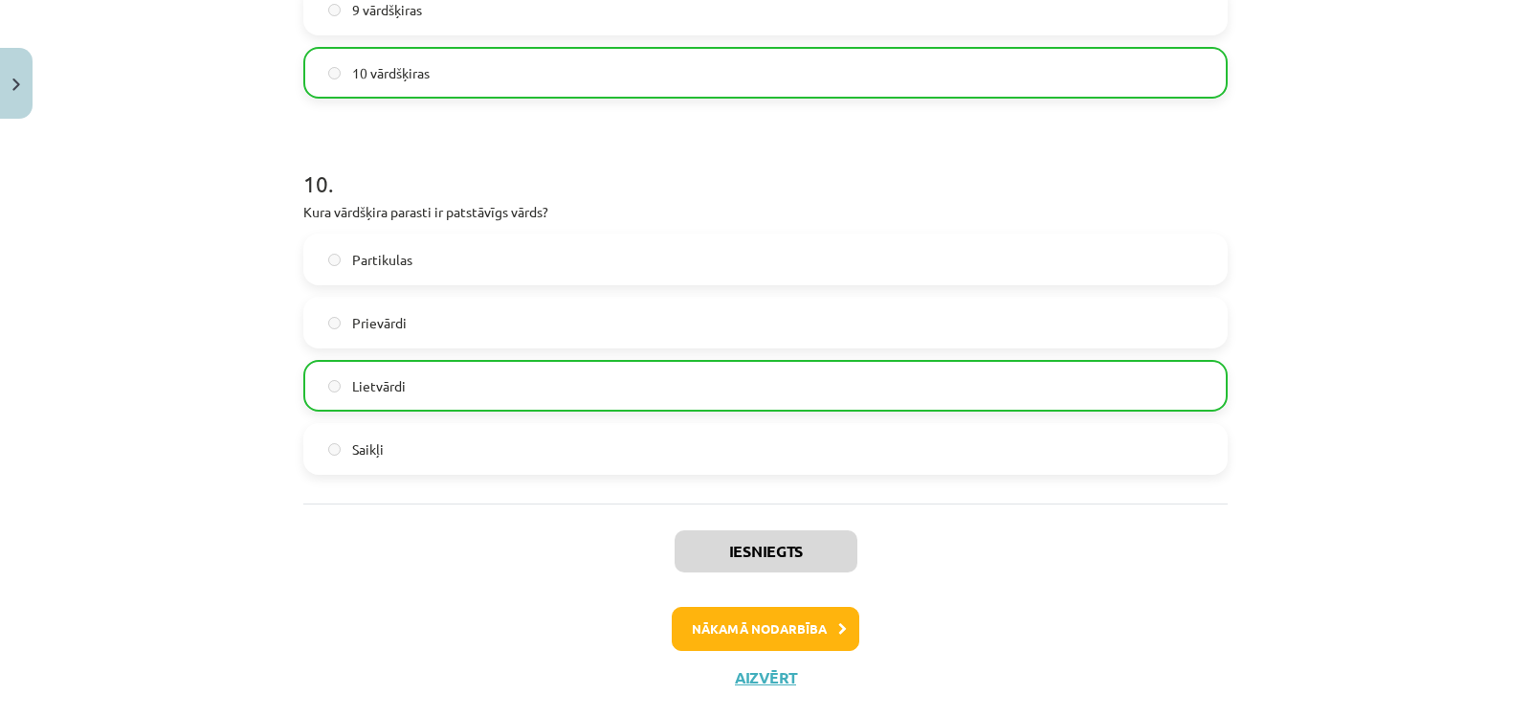
scroll to position [3372, 0]
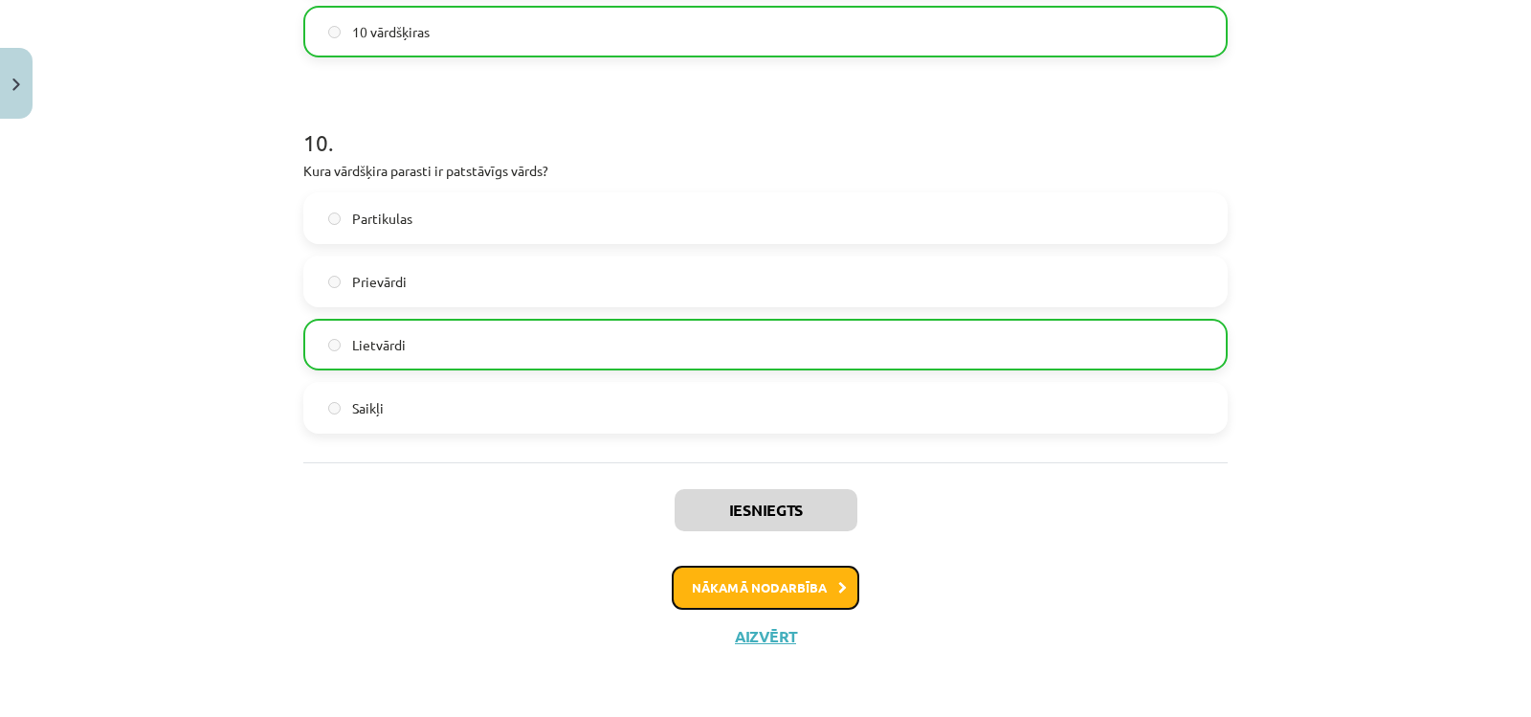
click at [771, 601] on button "Nākamā nodarbība" at bounding box center [766, 588] width 188 height 44
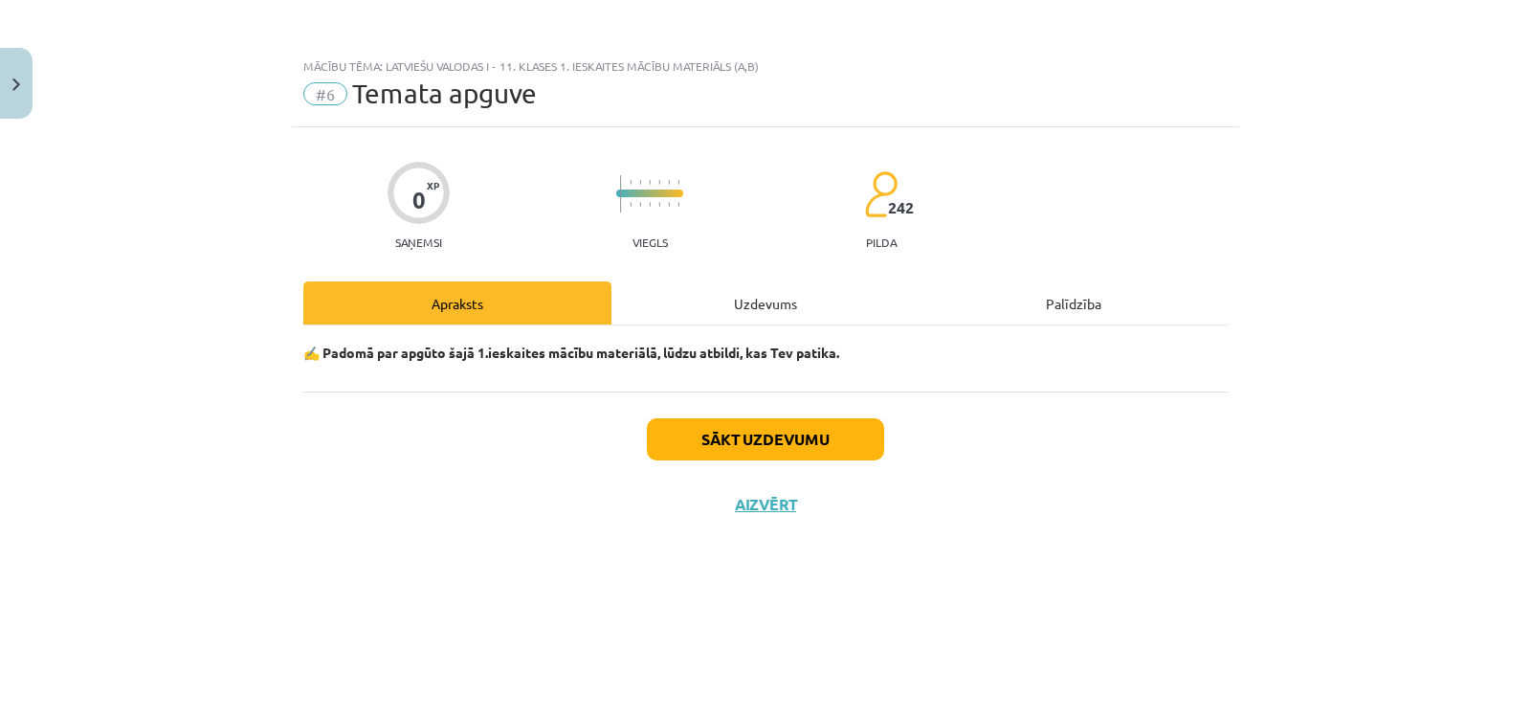
scroll to position [0, 0]
click at [712, 435] on button "Sākt uzdevumu" at bounding box center [765, 439] width 237 height 42
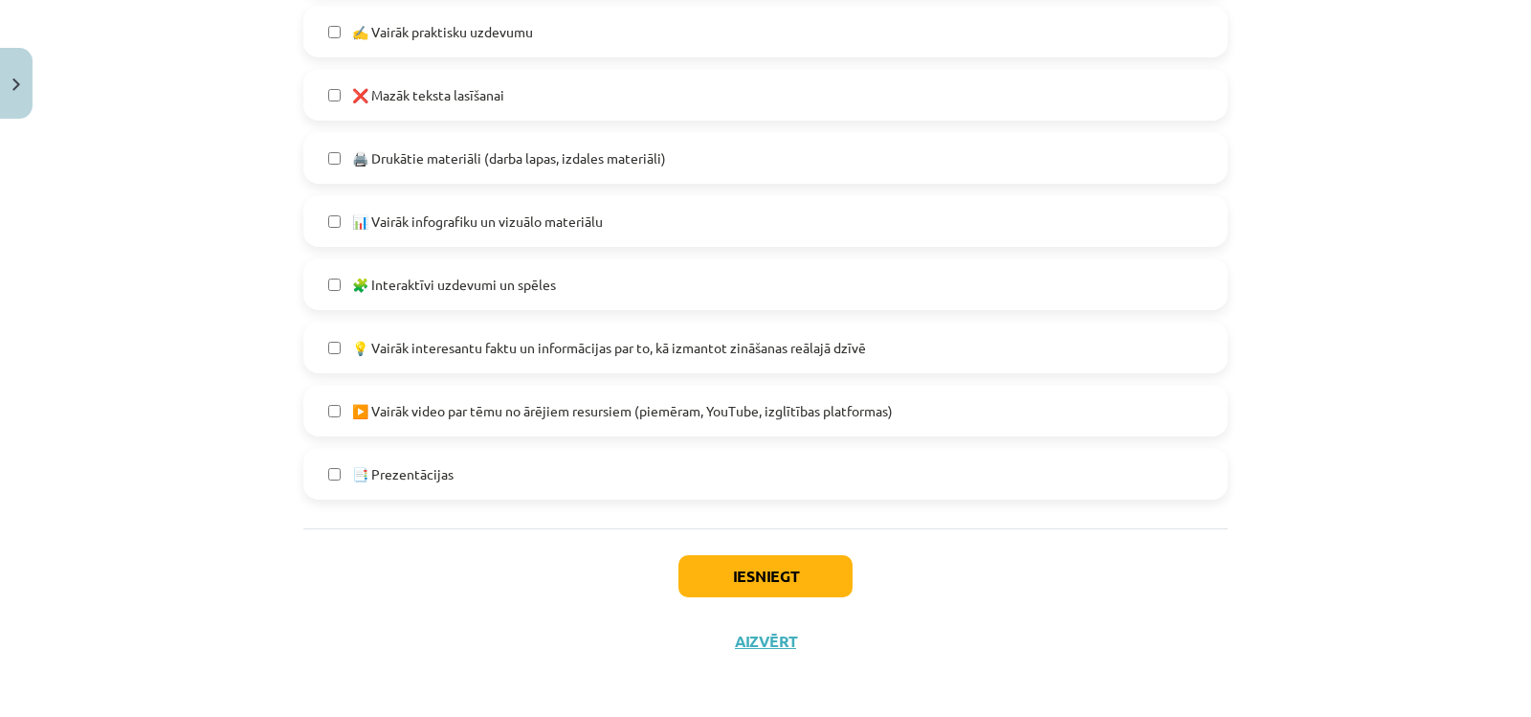
scroll to position [1169, 0]
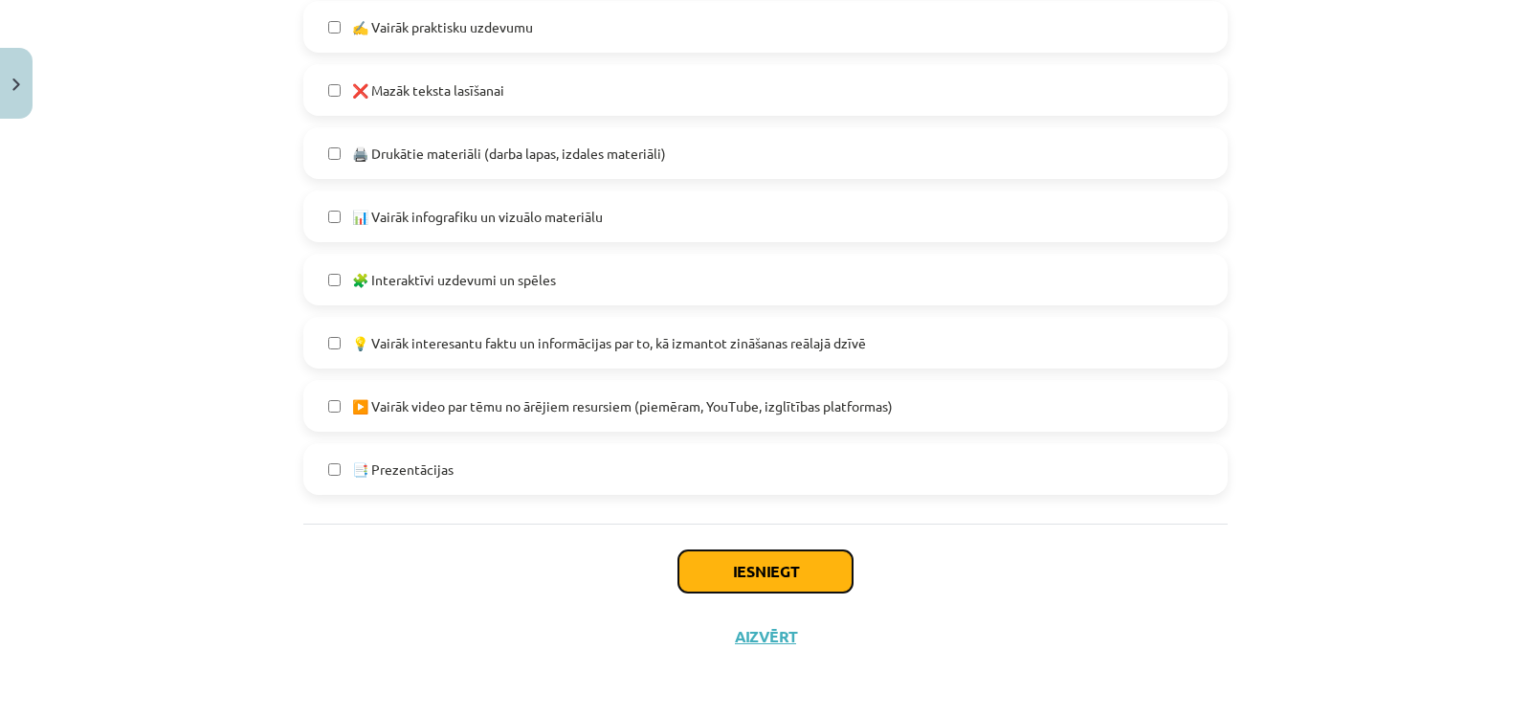
click at [708, 581] on button "Iesniegt" at bounding box center [766, 571] width 174 height 42
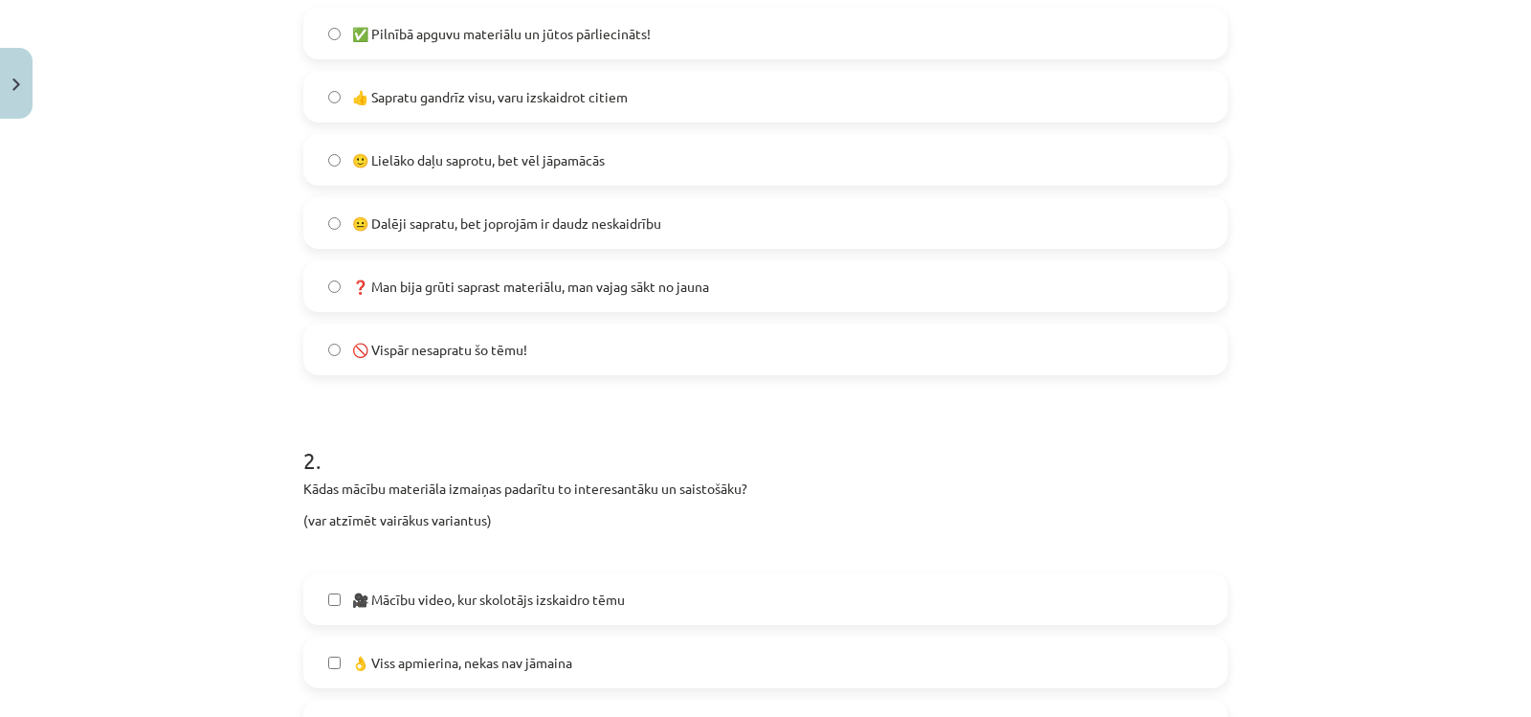
scroll to position [307, 0]
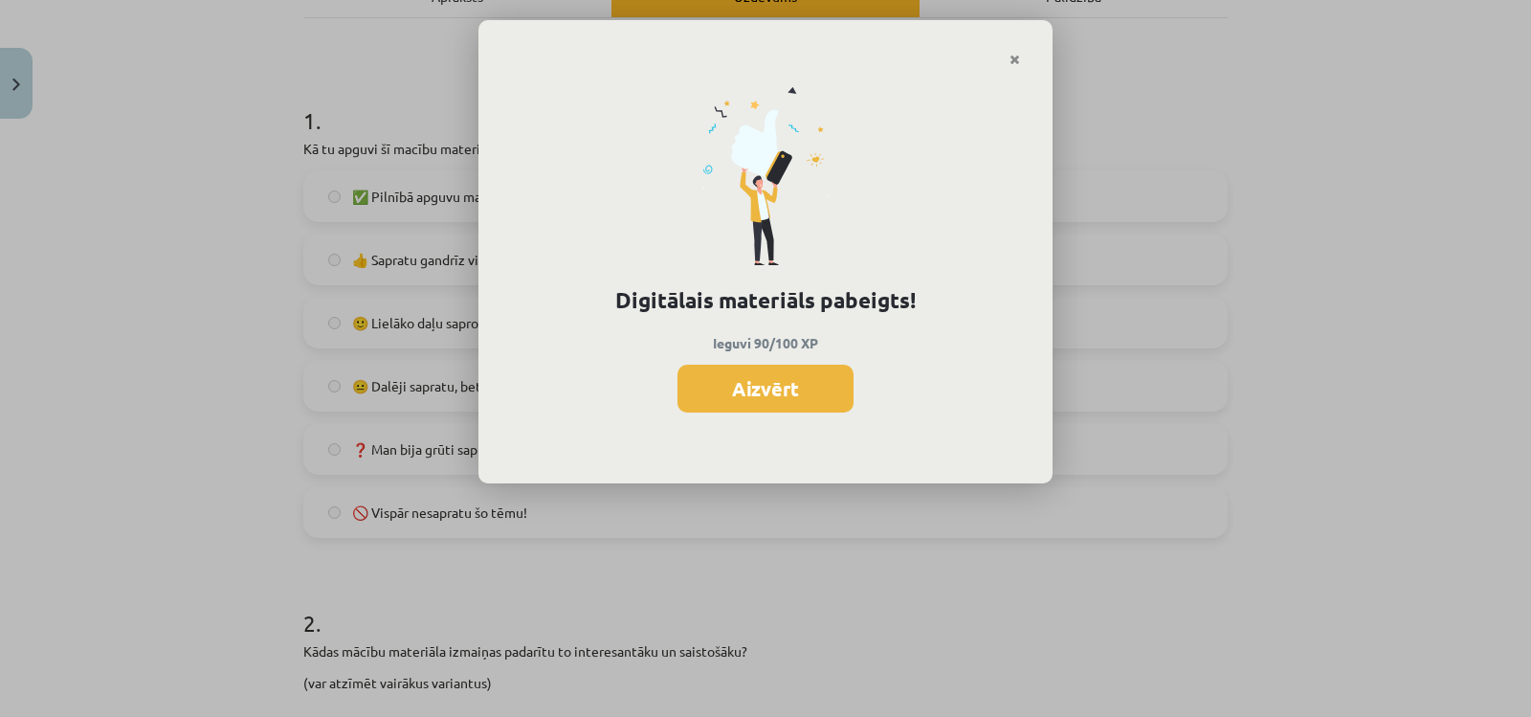
drag, startPoint x: 1006, startPoint y: 62, endPoint x: 1011, endPoint y: 84, distance: 22.5
click at [1009, 63] on link "Close" at bounding box center [1014, 59] width 33 height 37
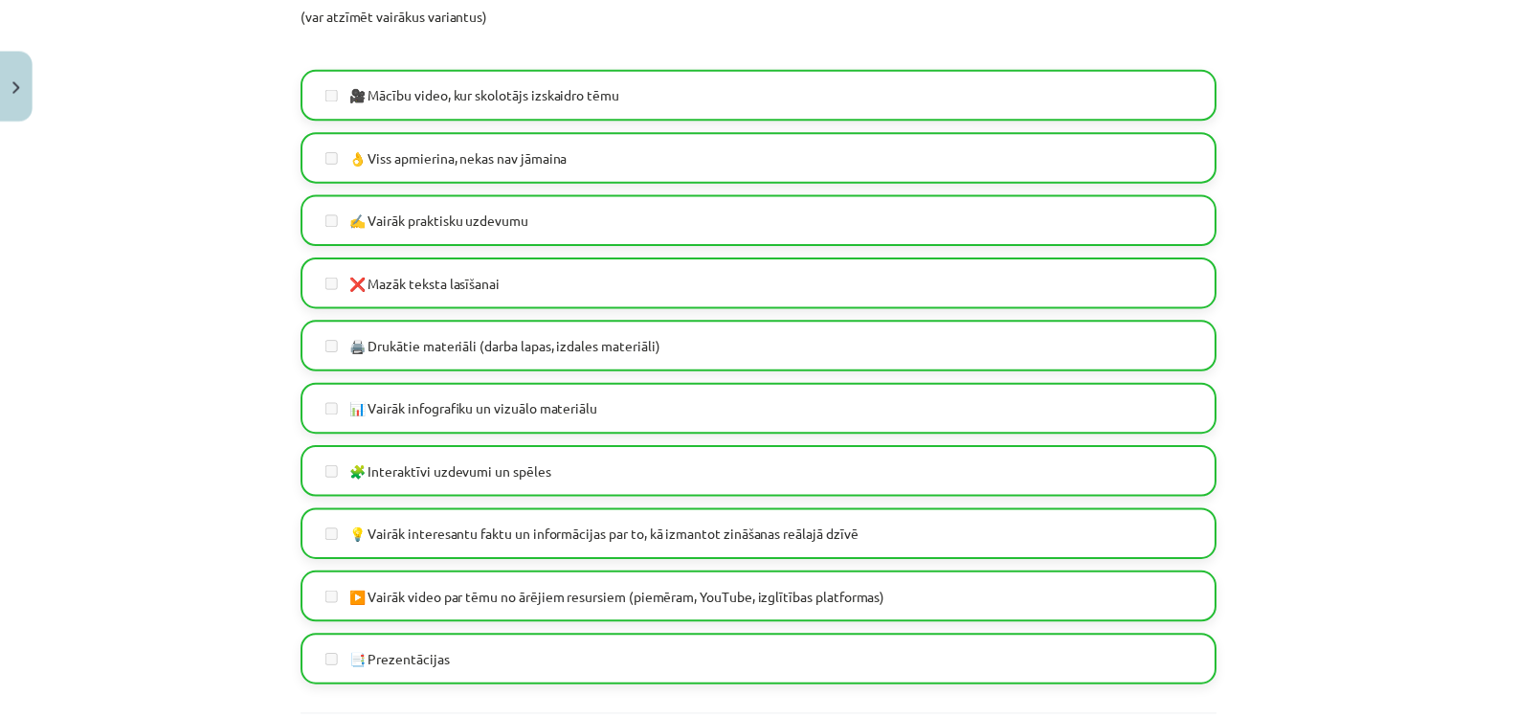
scroll to position [1169, 0]
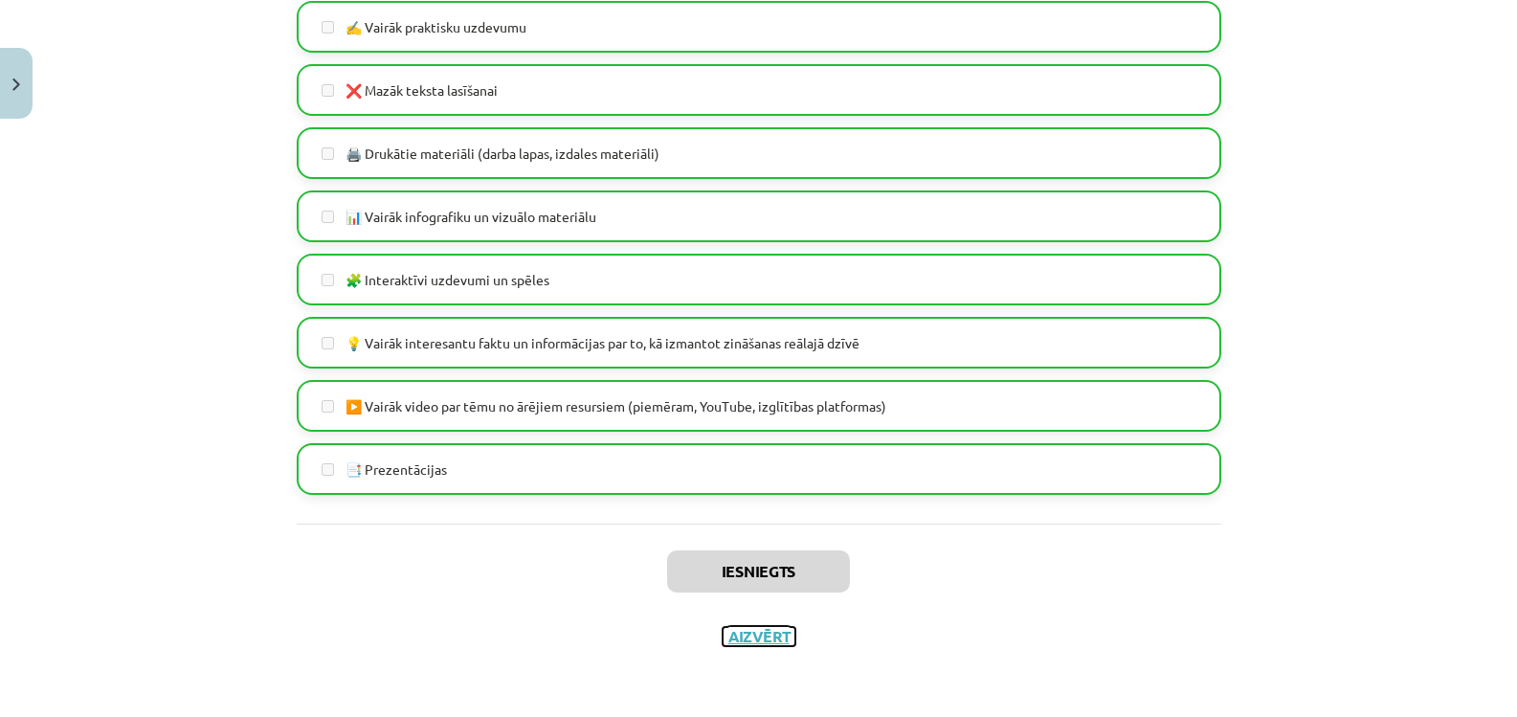
click at [769, 632] on button "Aizvērt" at bounding box center [759, 636] width 73 height 19
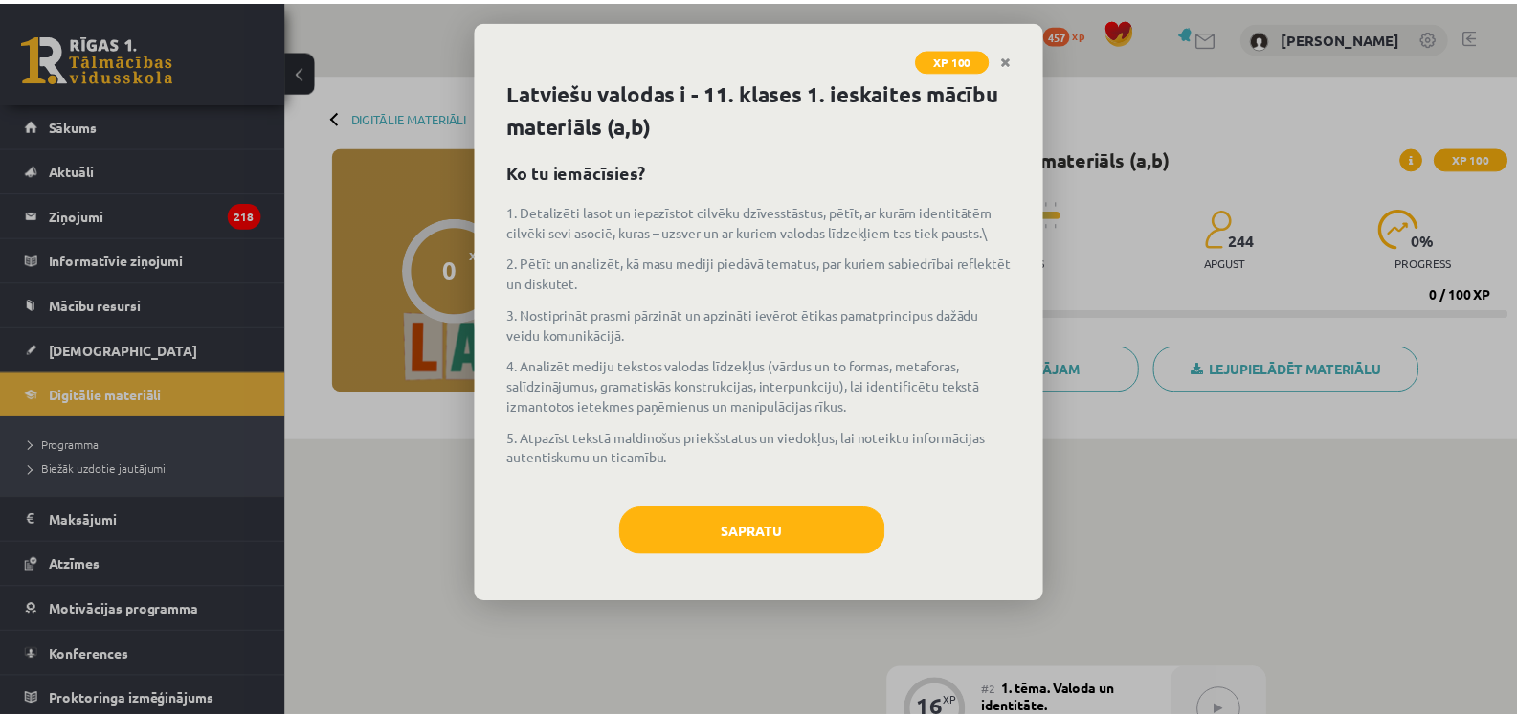
scroll to position [383, 0]
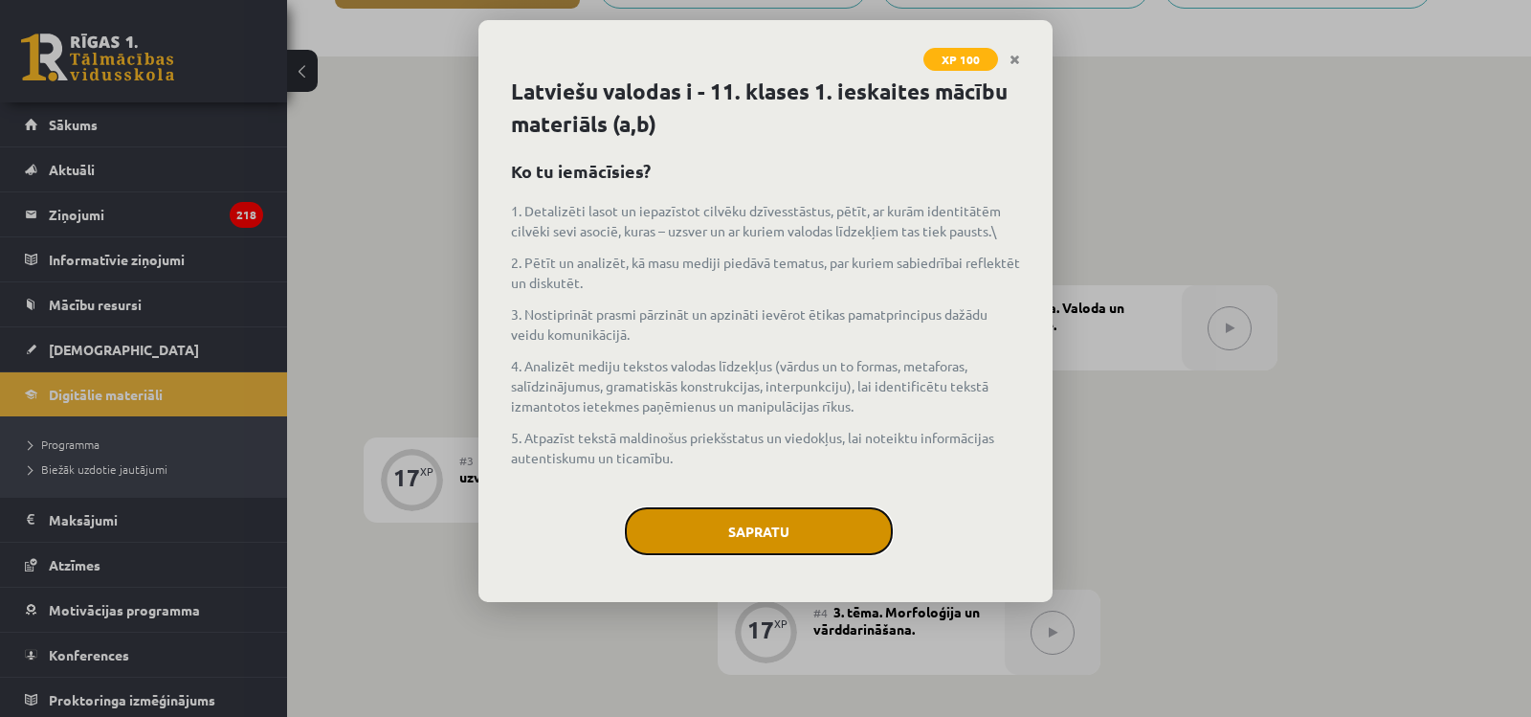
click at [714, 520] on button "Sapratu" at bounding box center [759, 531] width 268 height 48
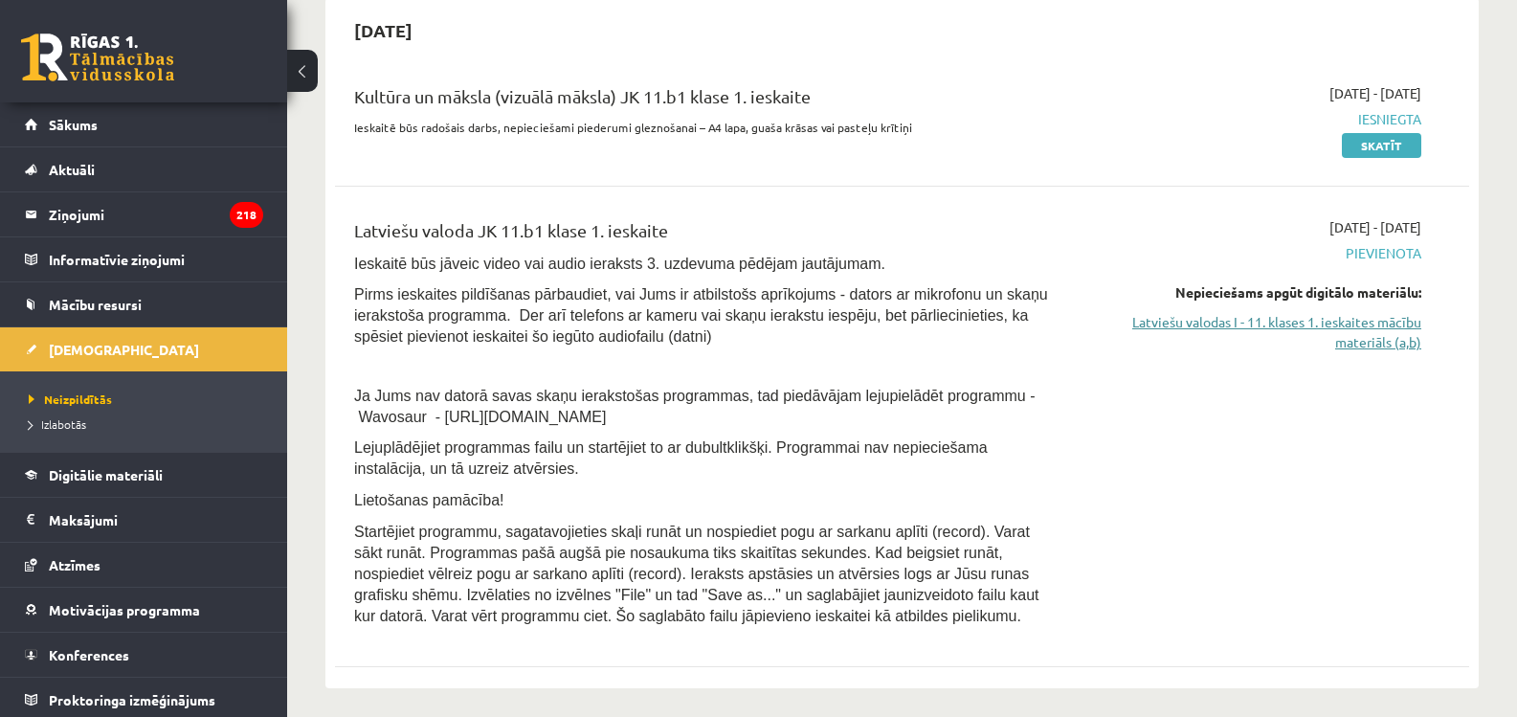
scroll to position [479, 0]
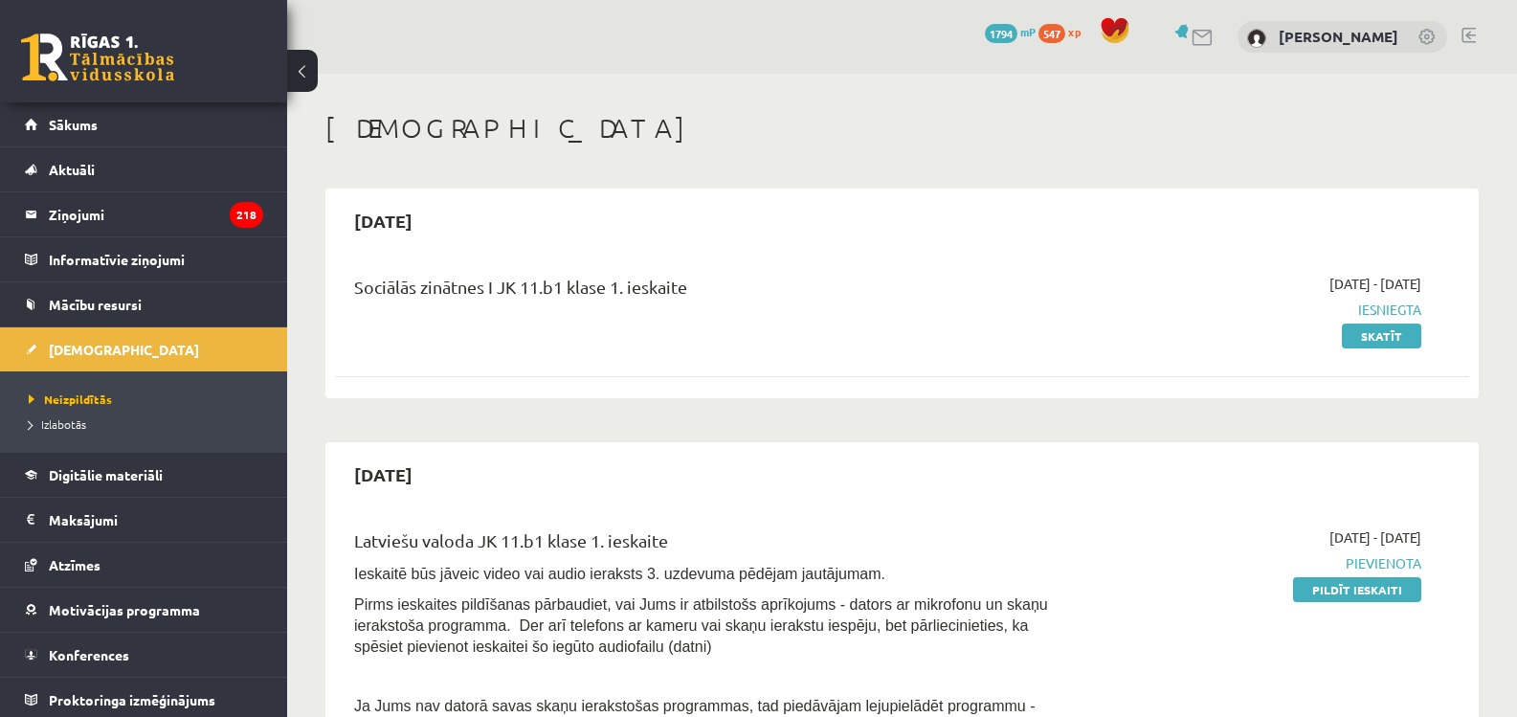
scroll to position [466, 0]
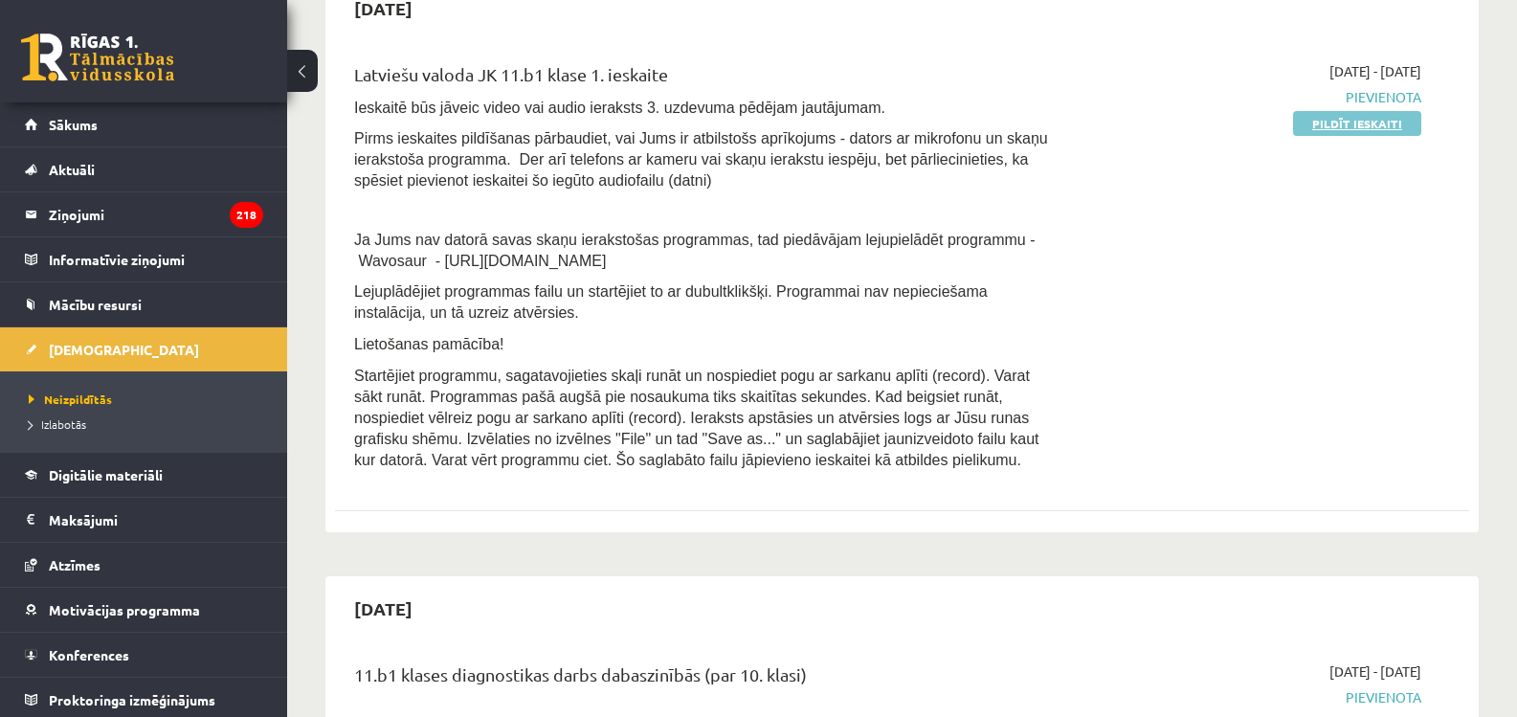
click at [1381, 126] on link "Pildīt ieskaiti" at bounding box center [1357, 123] width 128 height 25
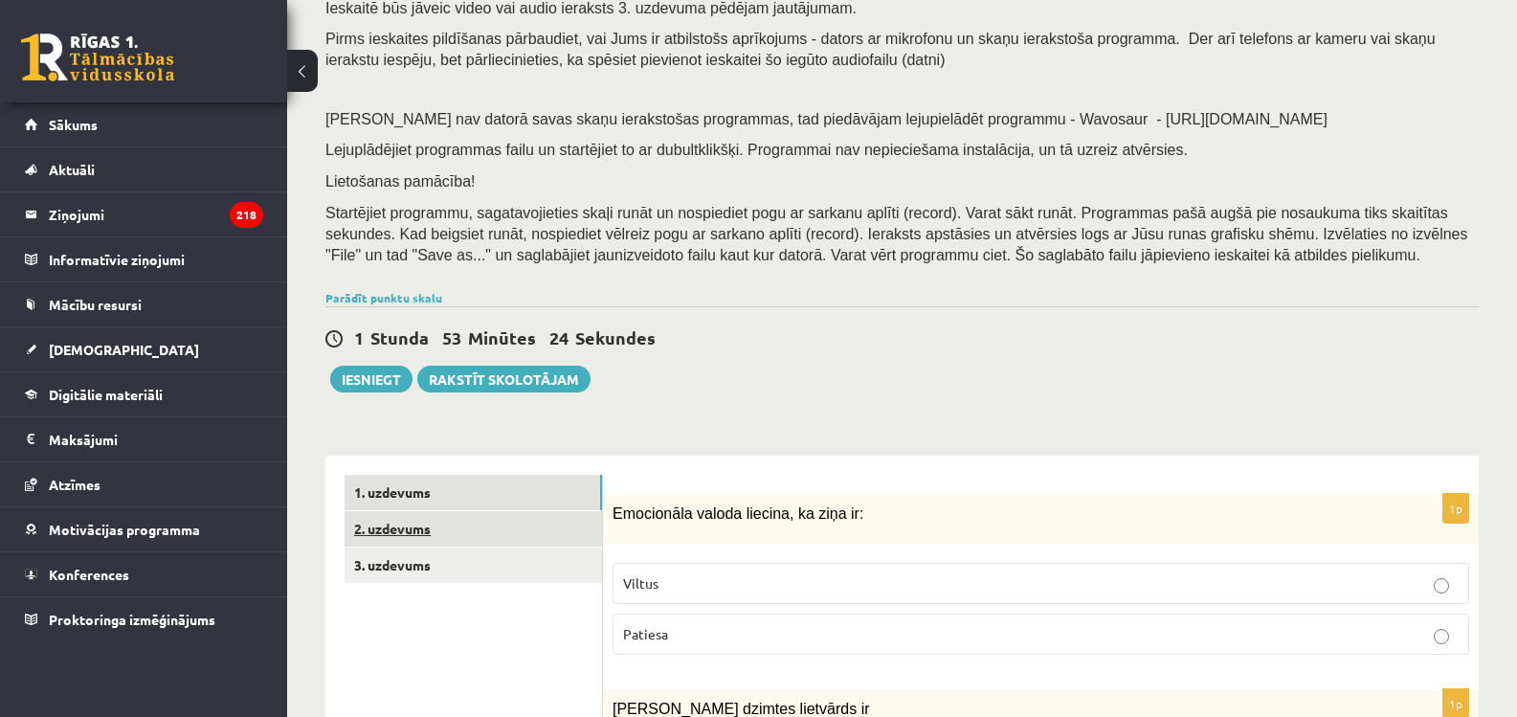
scroll to position [383, 0]
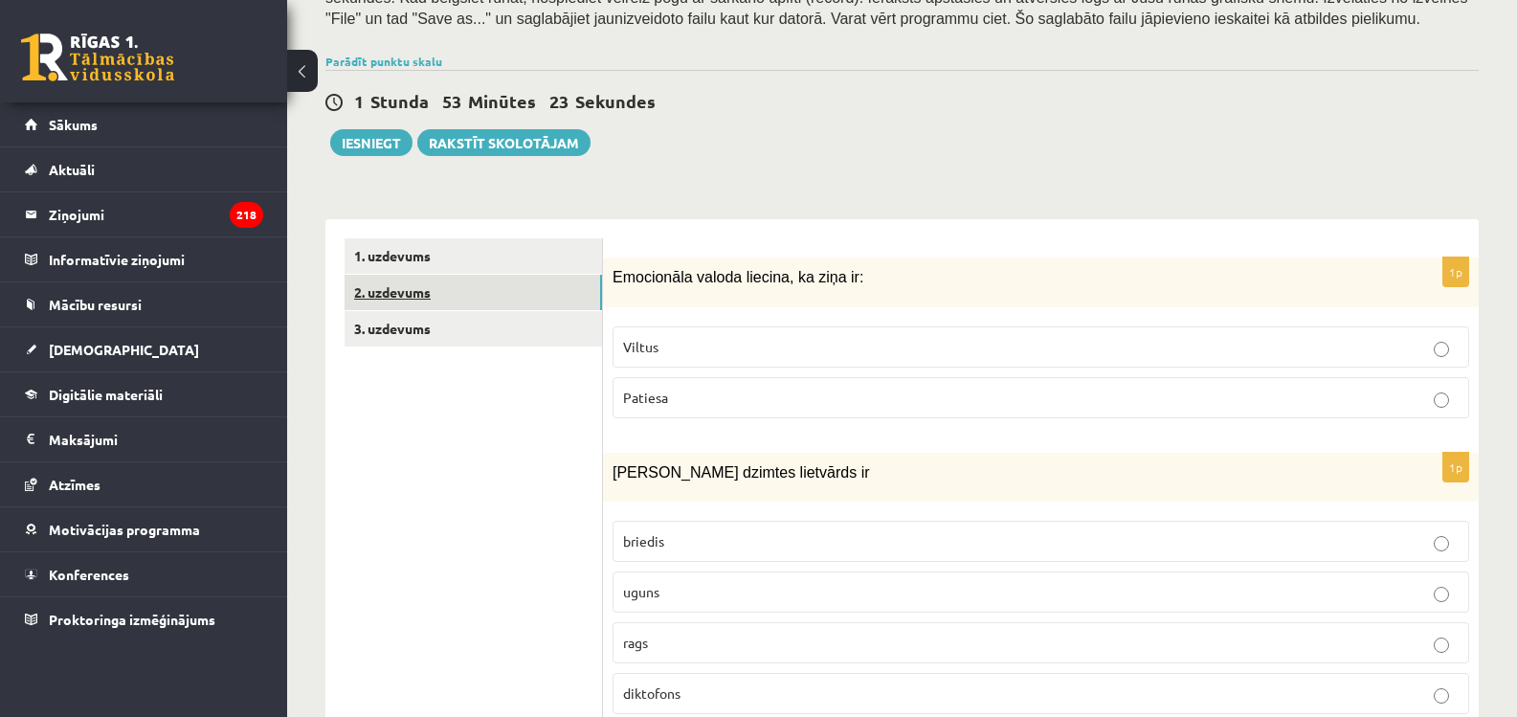
click at [439, 285] on link "2. uzdevums" at bounding box center [473, 292] width 257 height 35
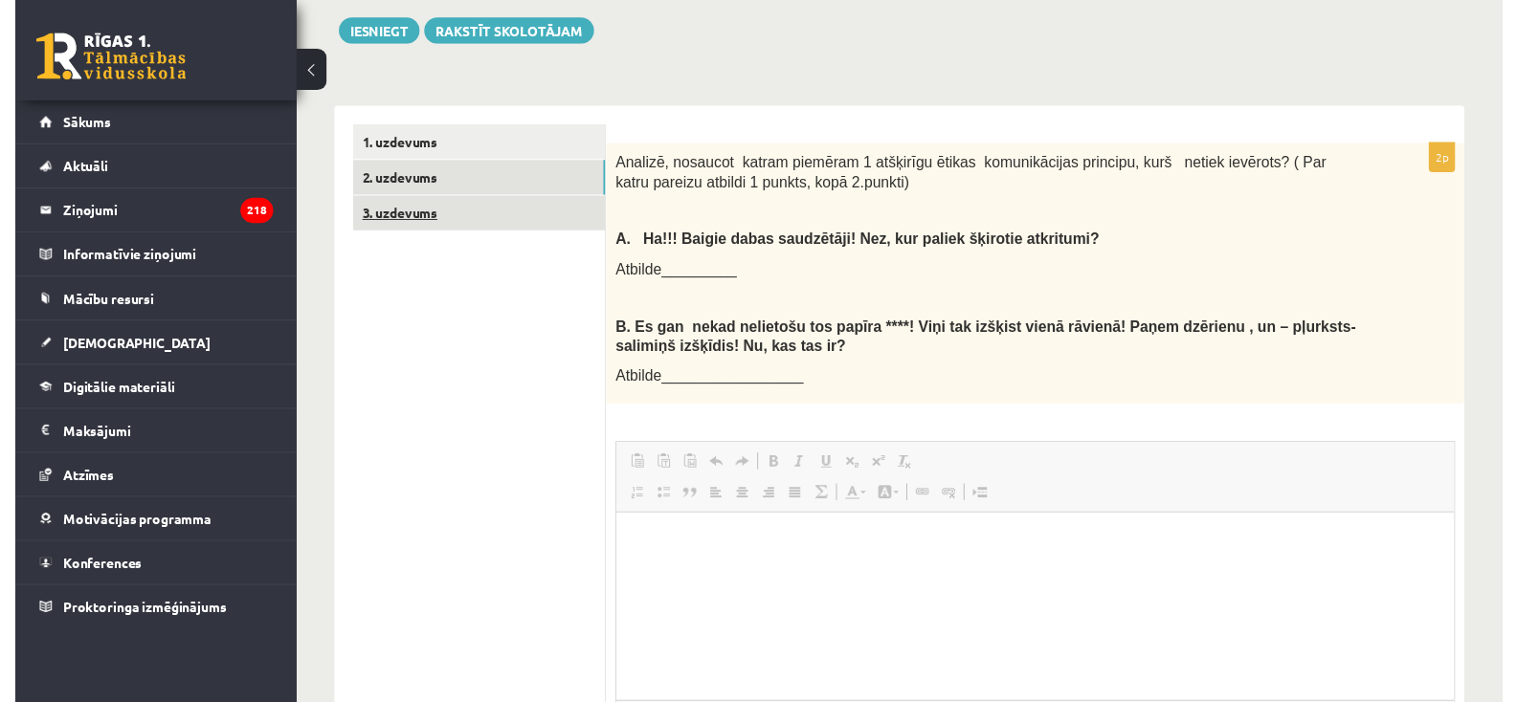
scroll to position [0, 0]
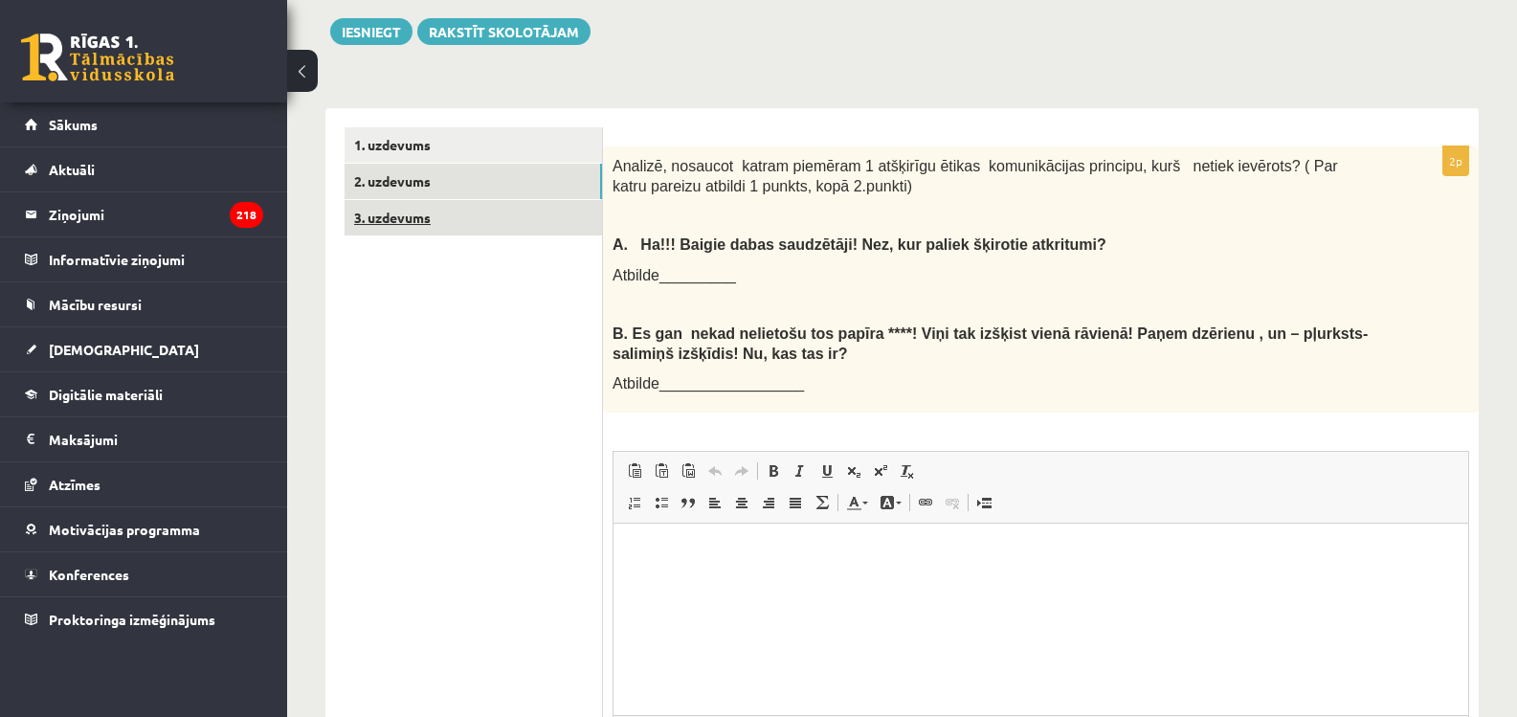
click at [376, 228] on link "3. uzdevums" at bounding box center [473, 217] width 257 height 35
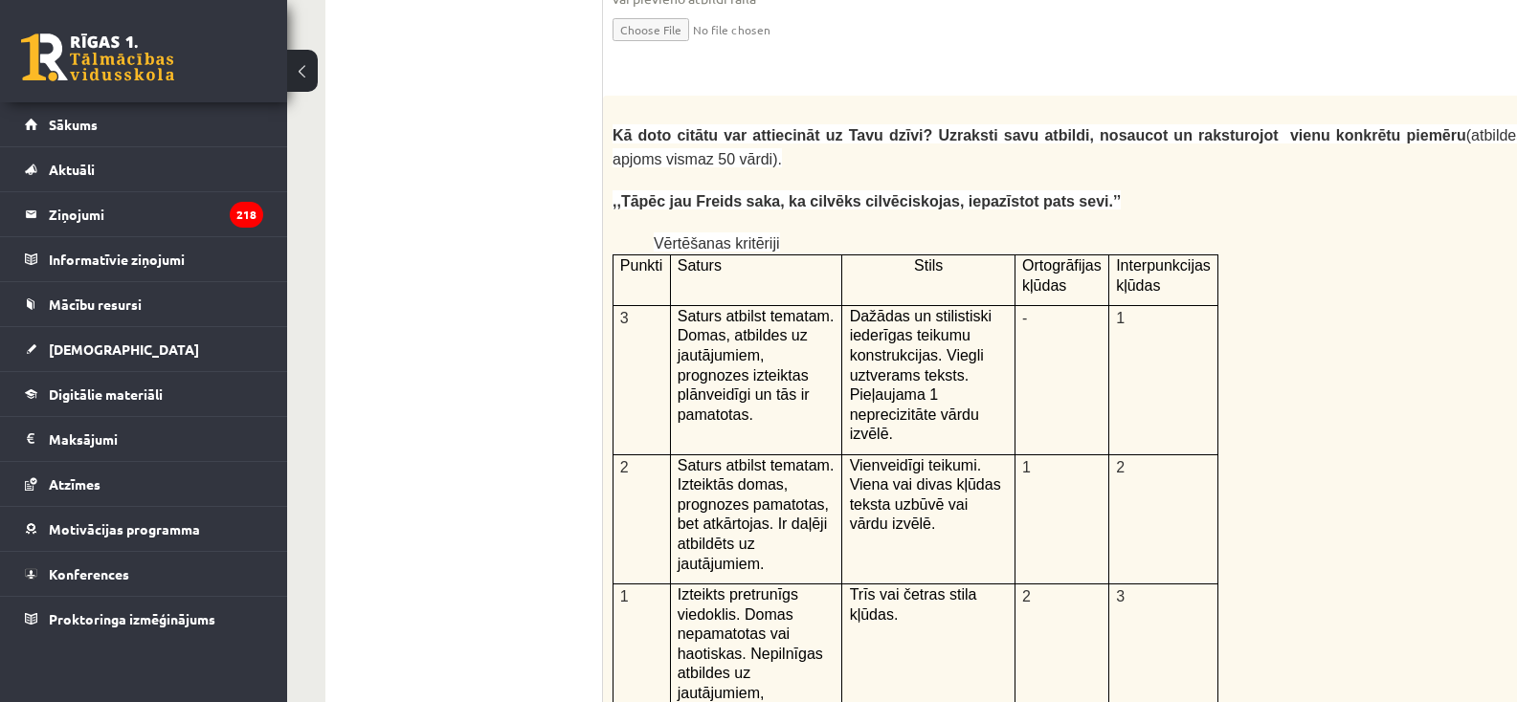
scroll to position [3939, 0]
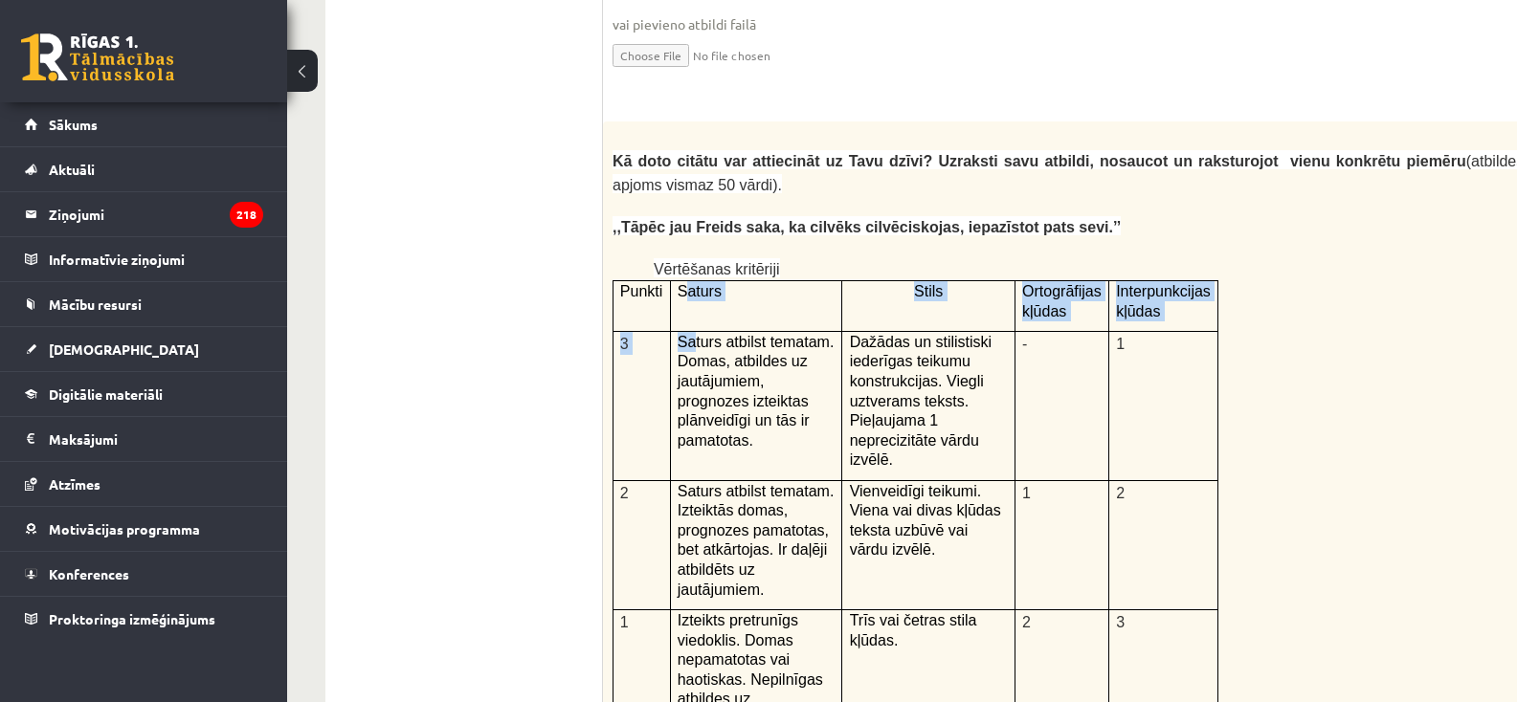
drag, startPoint x: 716, startPoint y: 236, endPoint x: 681, endPoint y: 182, distance: 64.5
click at [681, 281] on tbody "Punkti Saturs Stils Ortogrāfijas kļūdas Interpunkcijas kļūdas 3 Saturs atbilst …" at bounding box center [915, 585] width 605 height 608
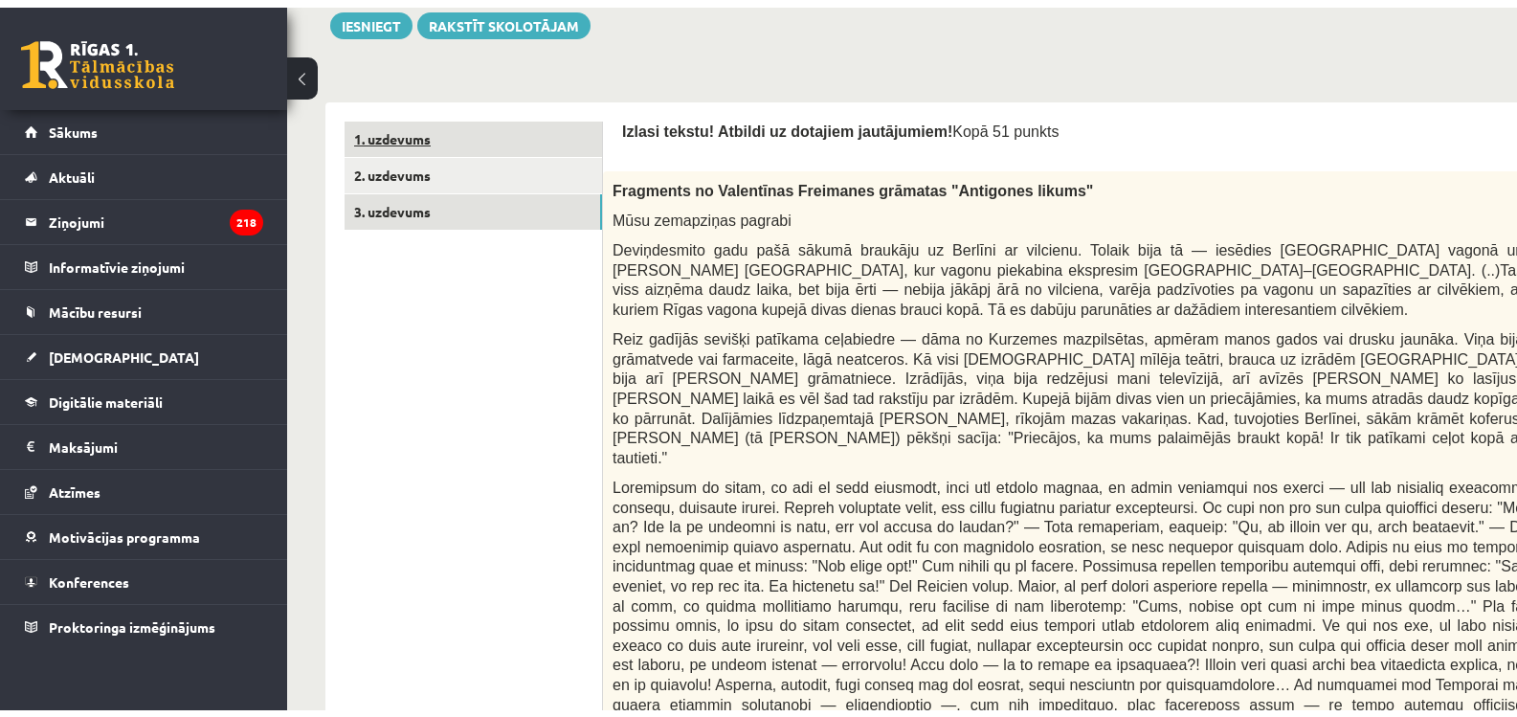
scroll to position [494, 0]
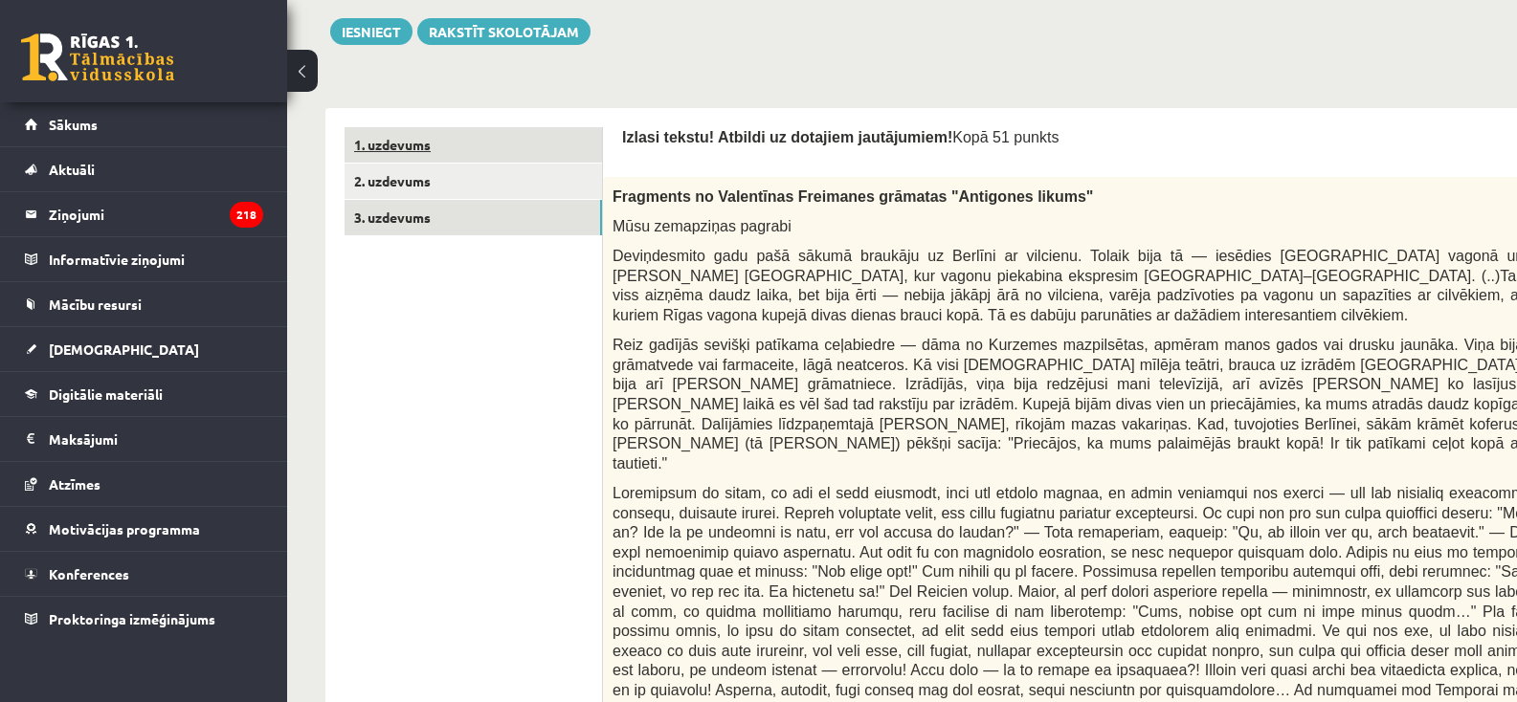
click at [454, 149] on link "1. uzdevums" at bounding box center [473, 144] width 257 height 35
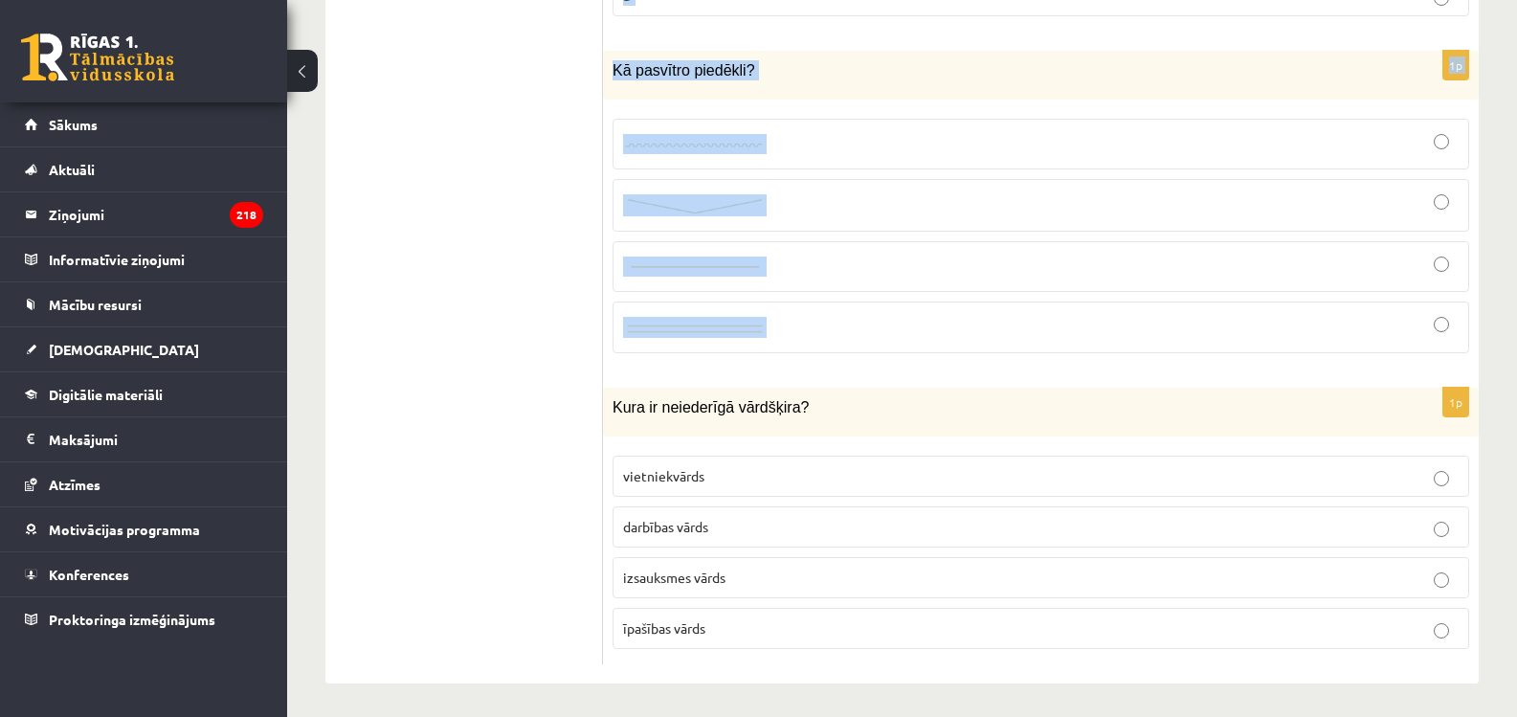
scroll to position [9217, 0]
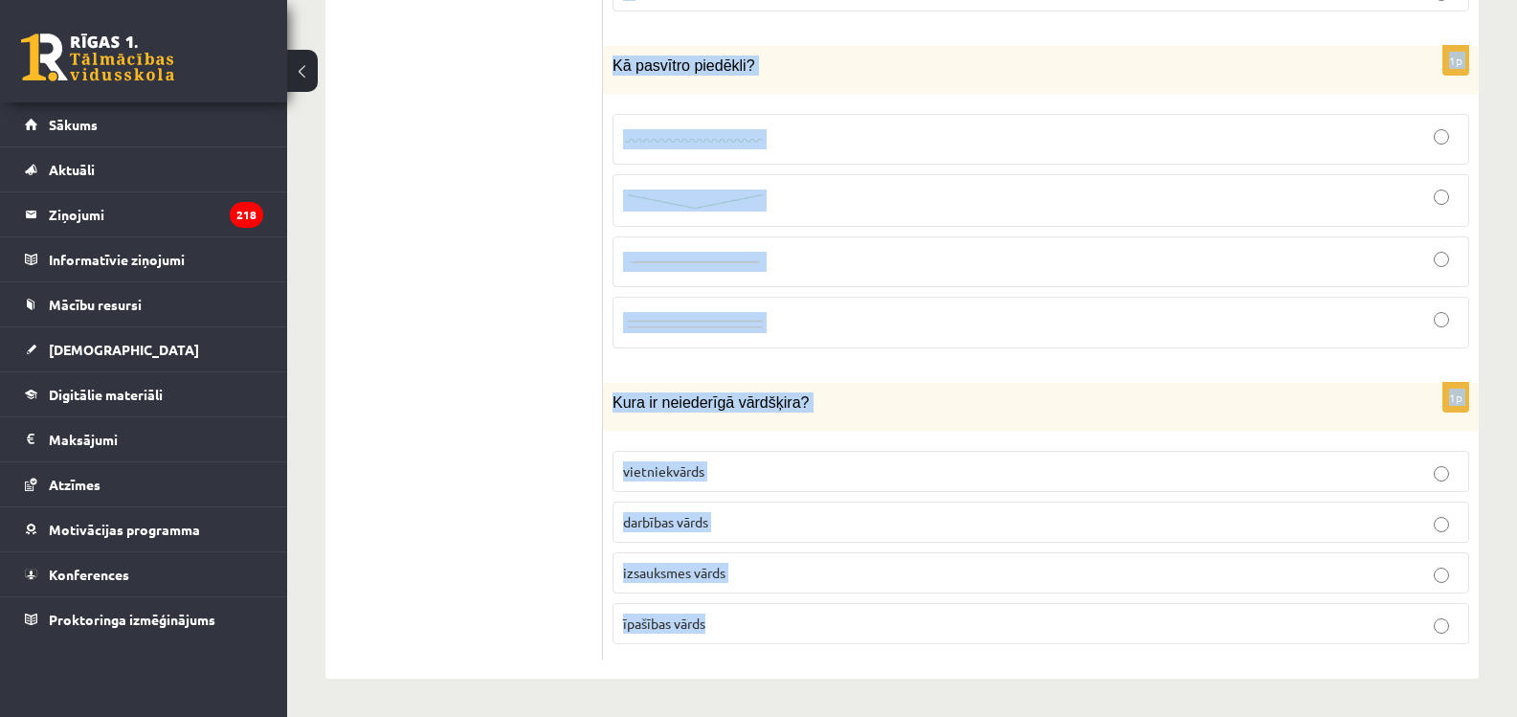
drag, startPoint x: 603, startPoint y: 167, endPoint x: 1085, endPoint y: 614, distance: 657.6
copy form "Loremipsum dolors ametcon, ad elit se: Doeius Tempori 1u Laboreet dolorem aliqu…"
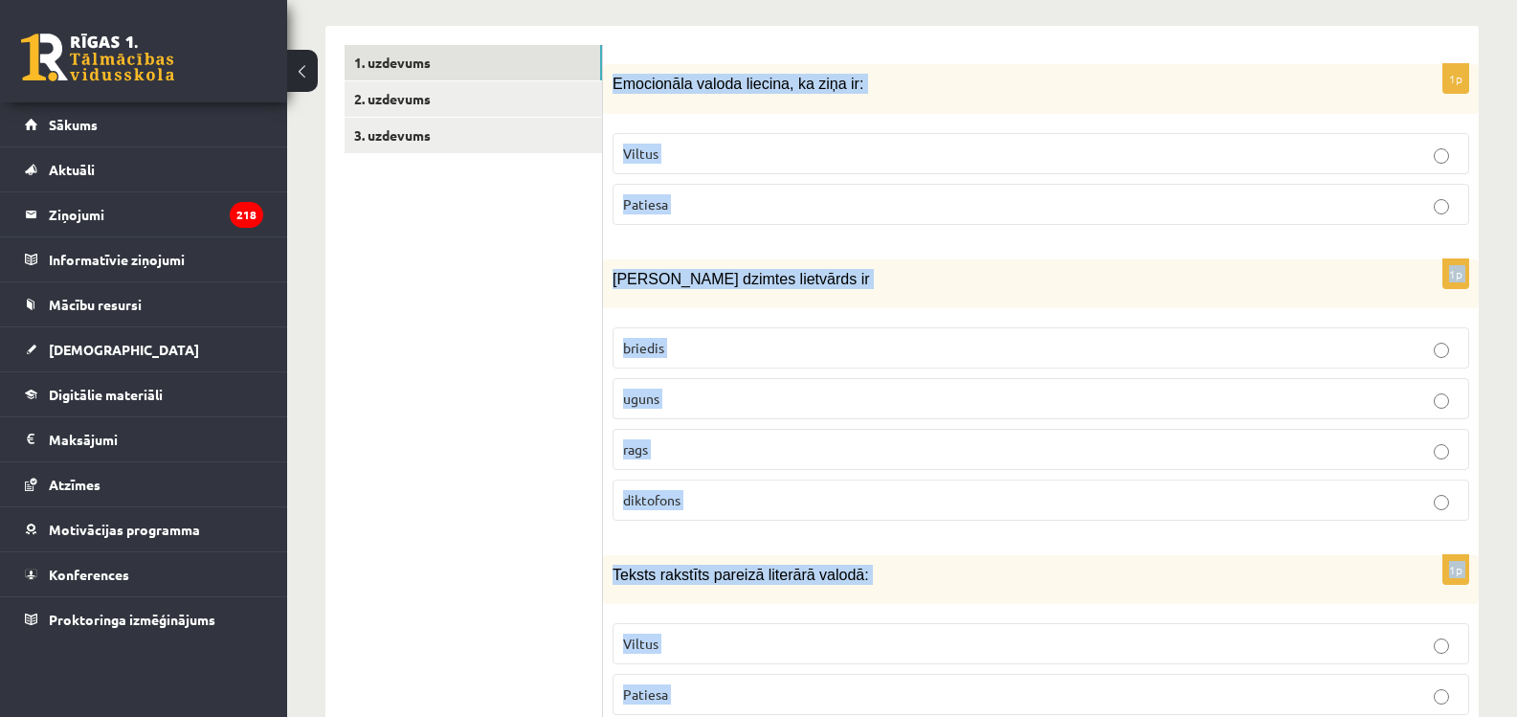
scroll to position [340, 0]
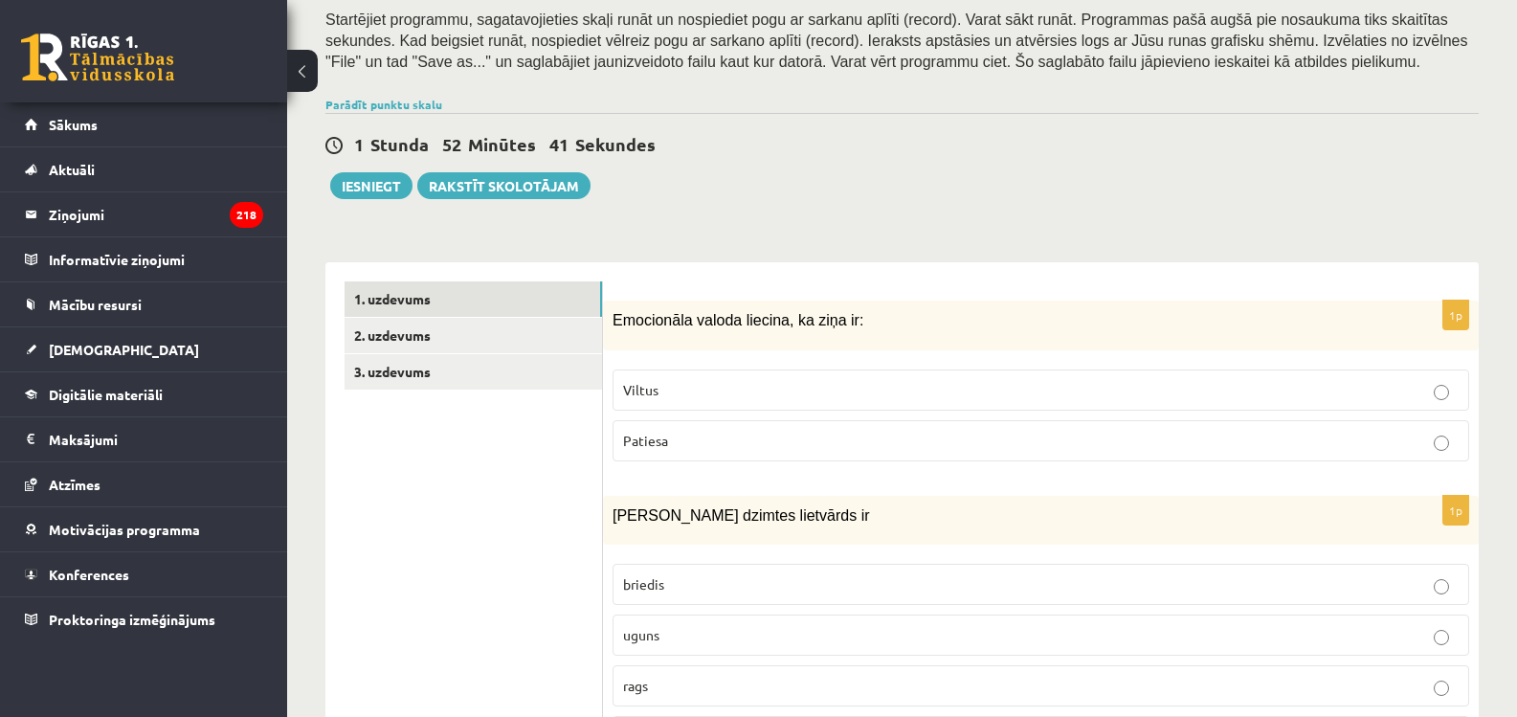
click at [681, 395] on p "Viltus" at bounding box center [1041, 390] width 836 height 20
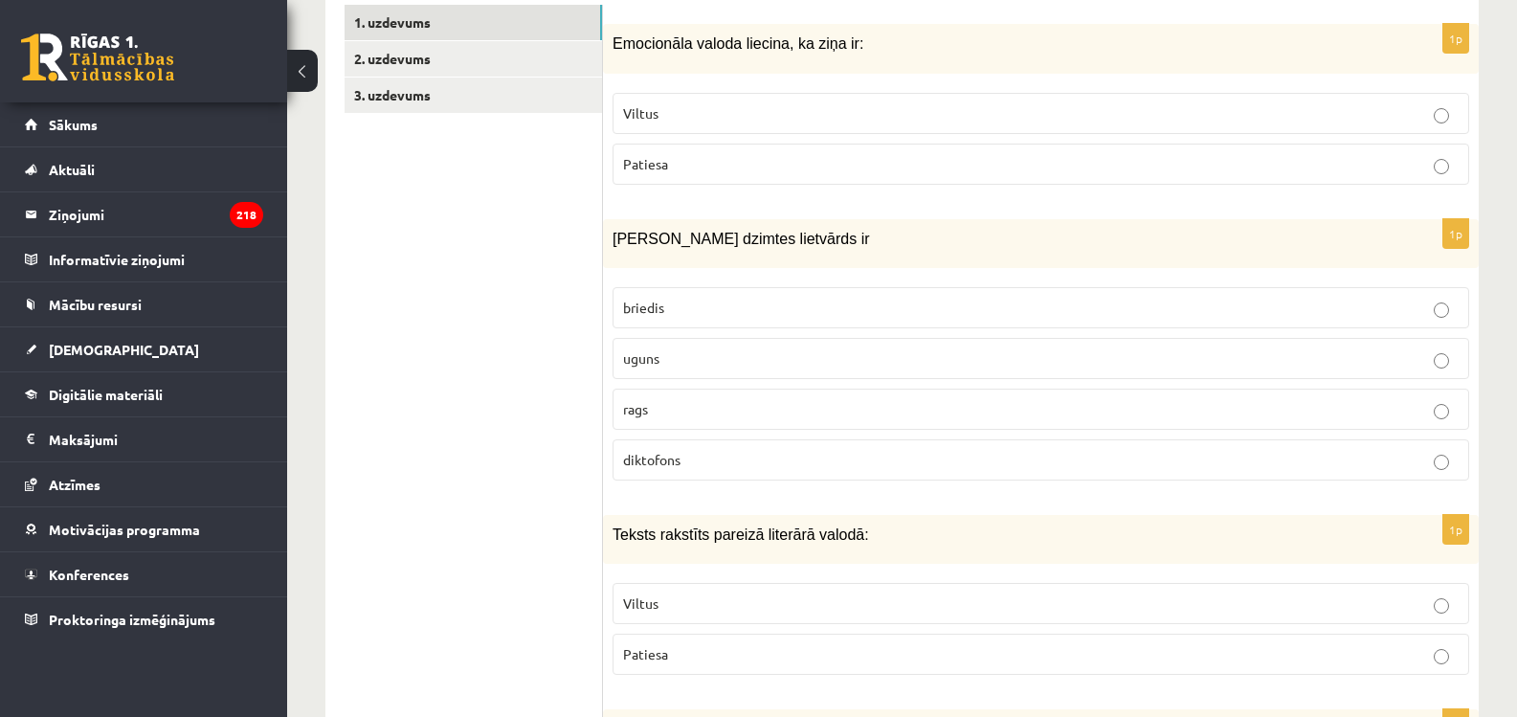
scroll to position [627, 0]
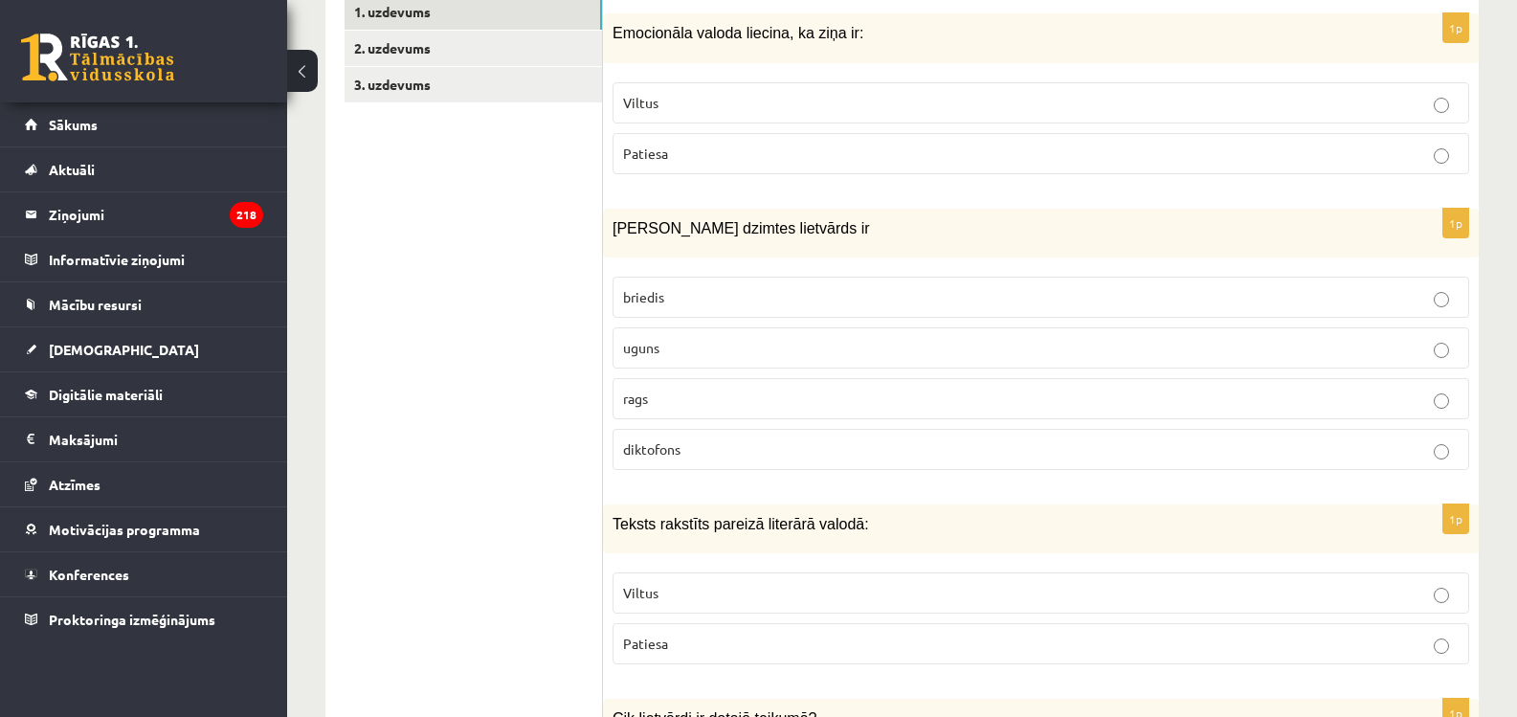
click at [670, 368] on label "uguns" at bounding box center [1041, 347] width 857 height 41
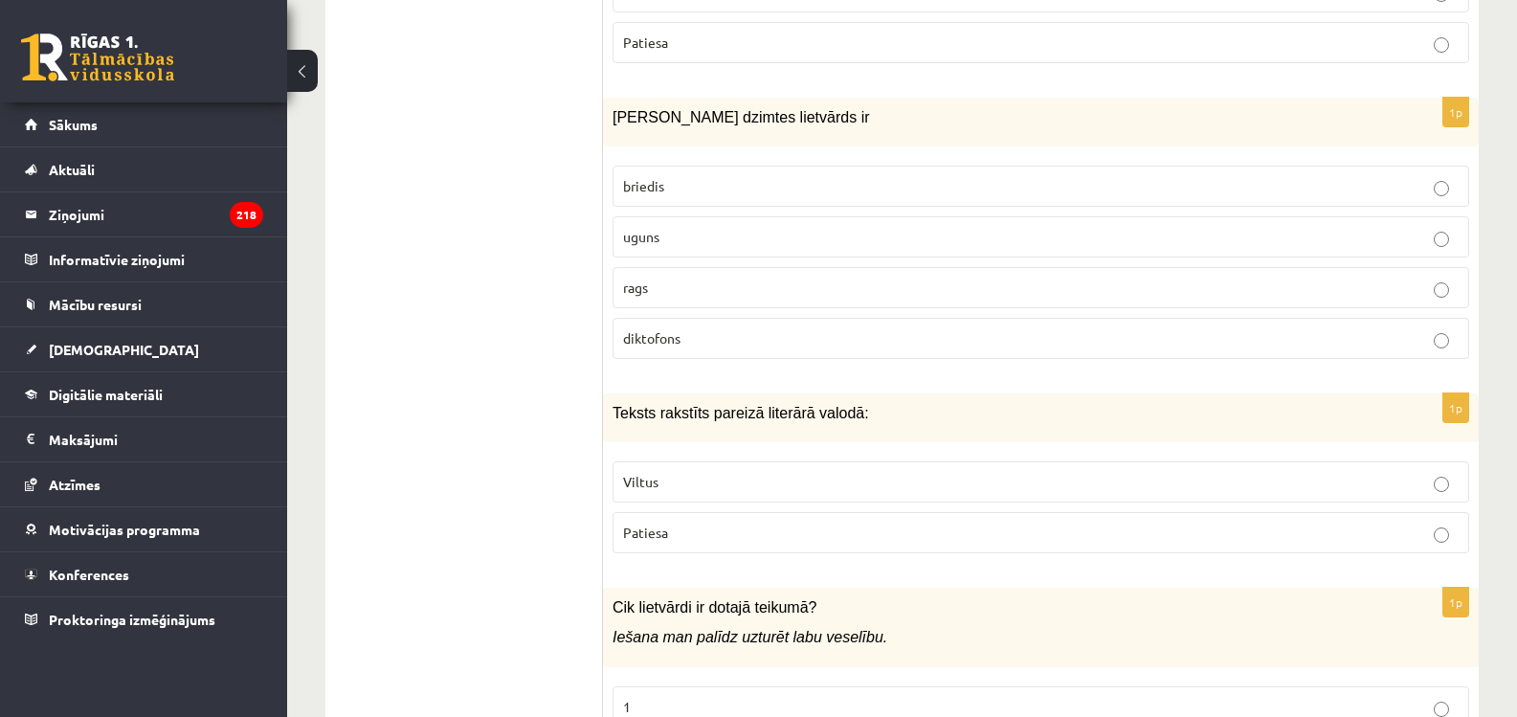
scroll to position [1010, 0]
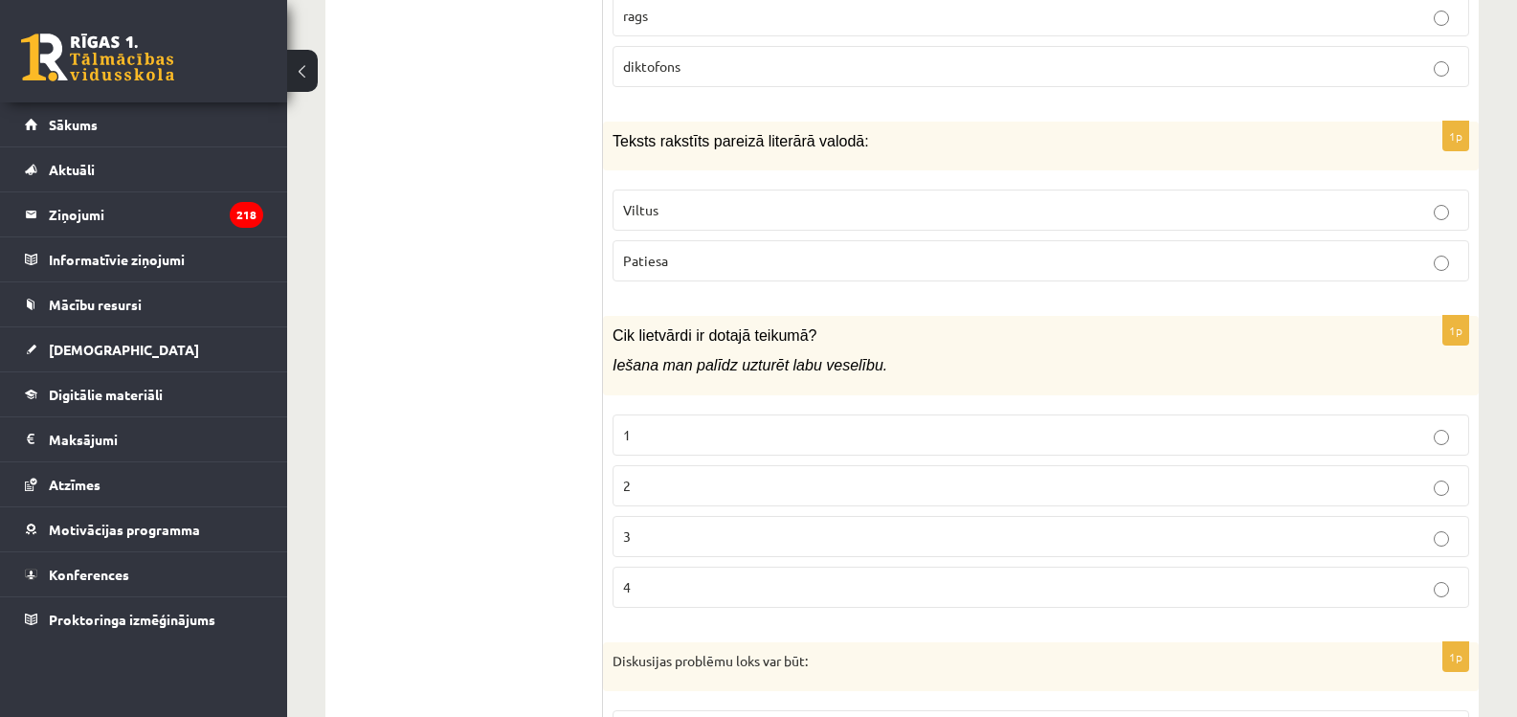
click at [681, 263] on p "Patiesa" at bounding box center [1041, 261] width 836 height 20
click at [657, 446] on label "1" at bounding box center [1041, 434] width 857 height 41
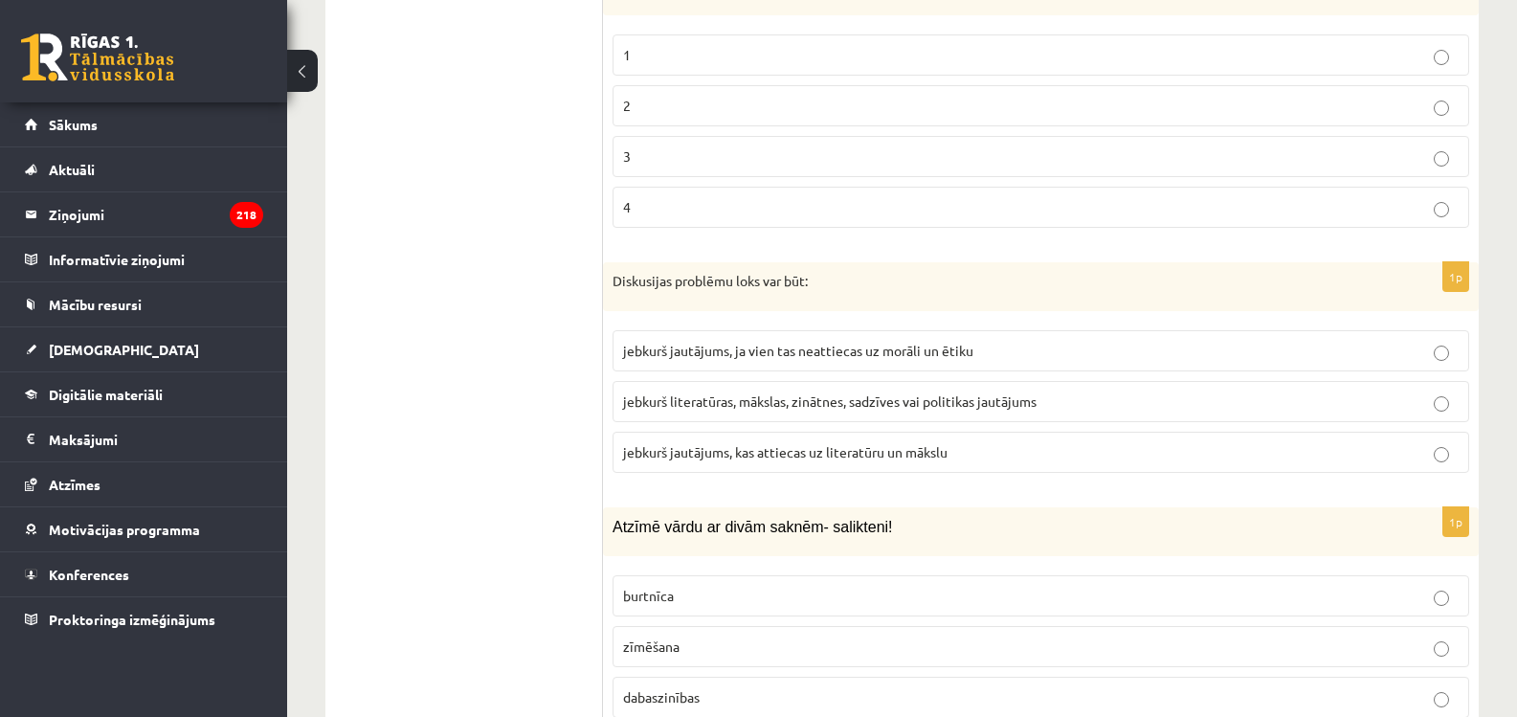
scroll to position [1488, 0]
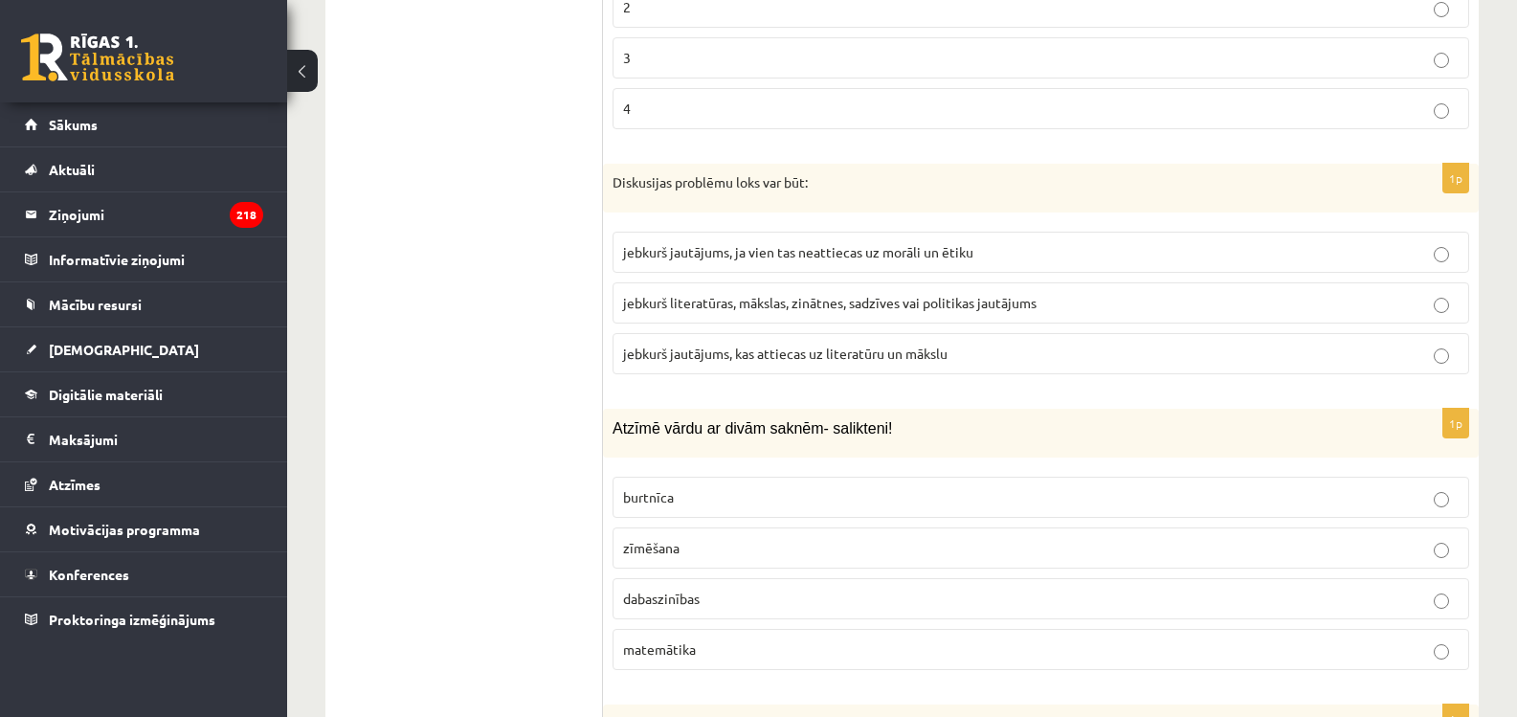
click at [758, 304] on span "jebkurš literatūras, mākslas, zinātnes, sadzīves vai politikas jautājums" at bounding box center [829, 302] width 413 height 17
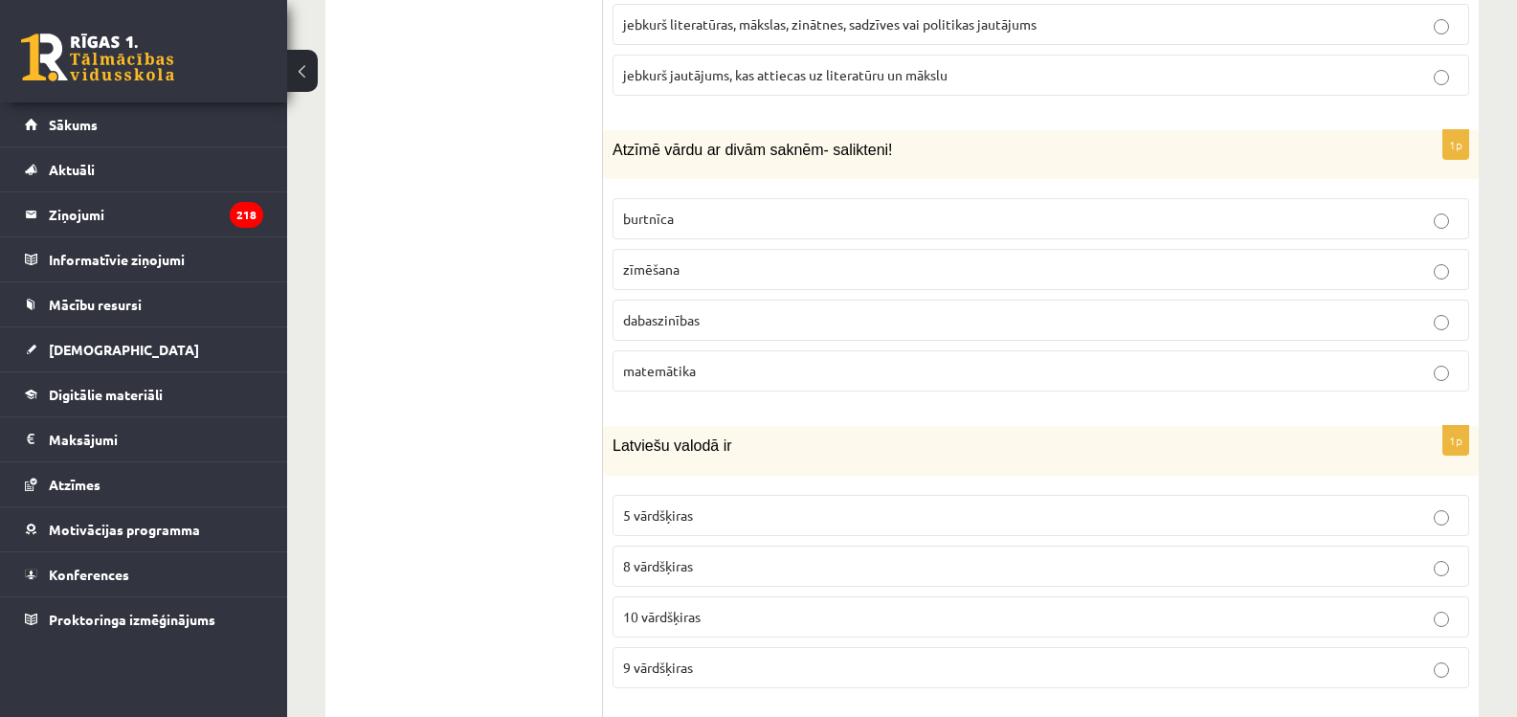
scroll to position [1775, 0]
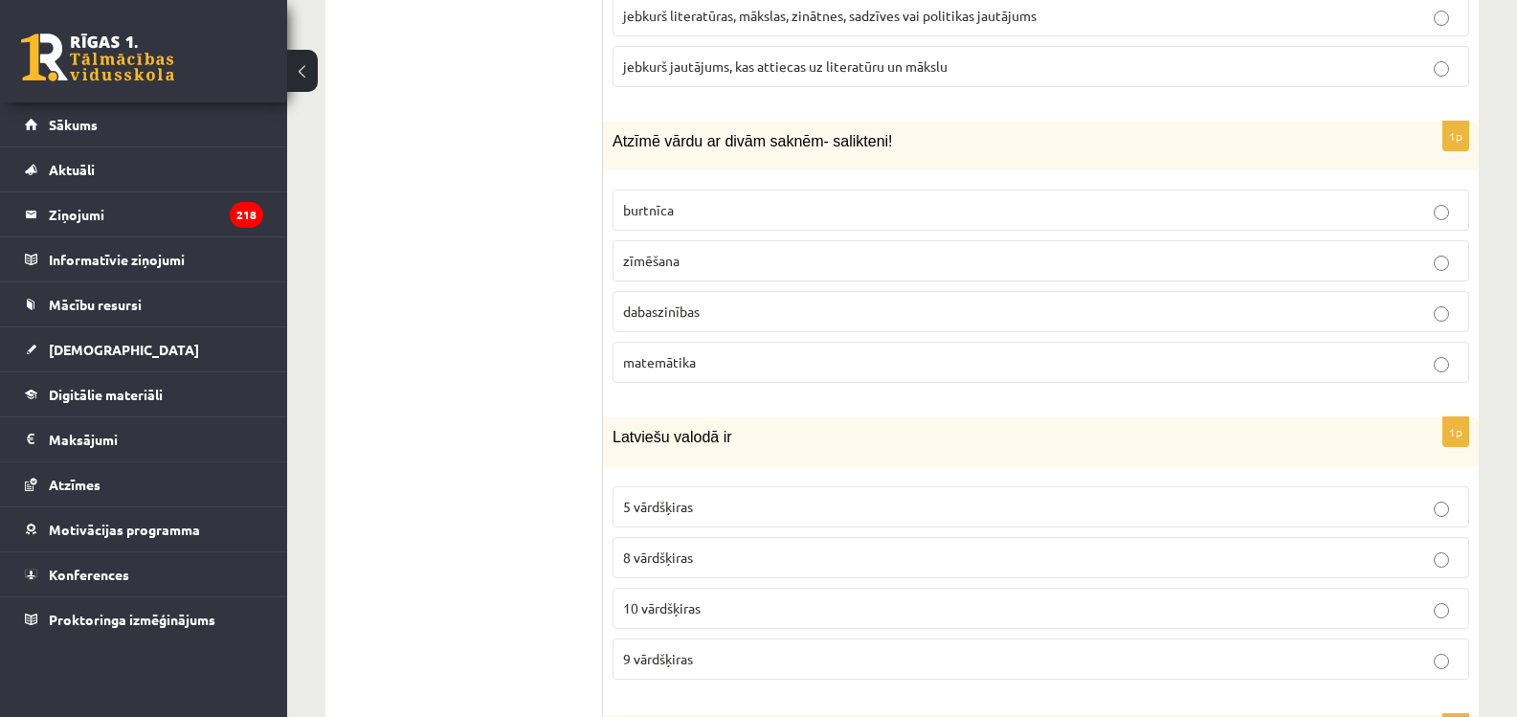
click at [659, 304] on span "dabaszinības" at bounding box center [661, 310] width 77 height 17
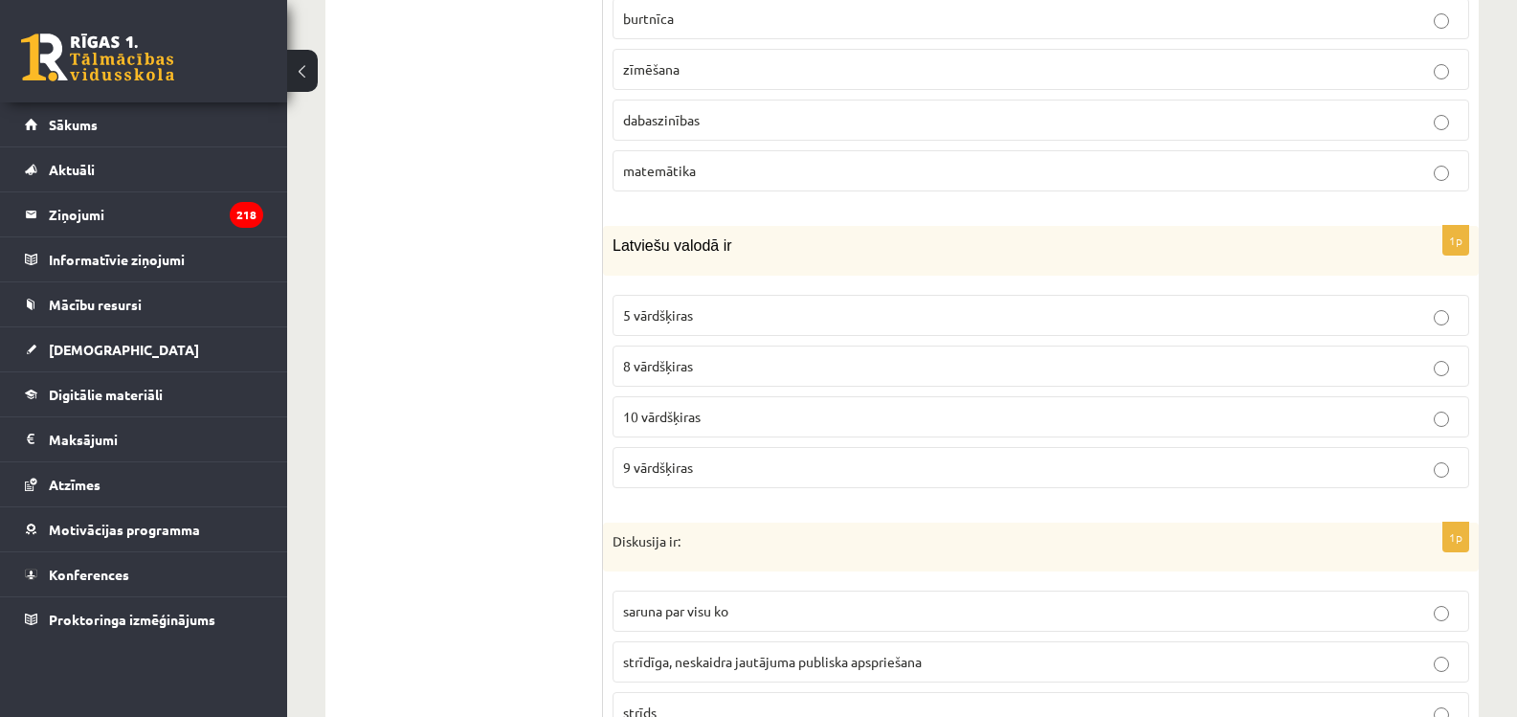
click at [728, 429] on label "10 vārdšķiras" at bounding box center [1041, 416] width 857 height 41
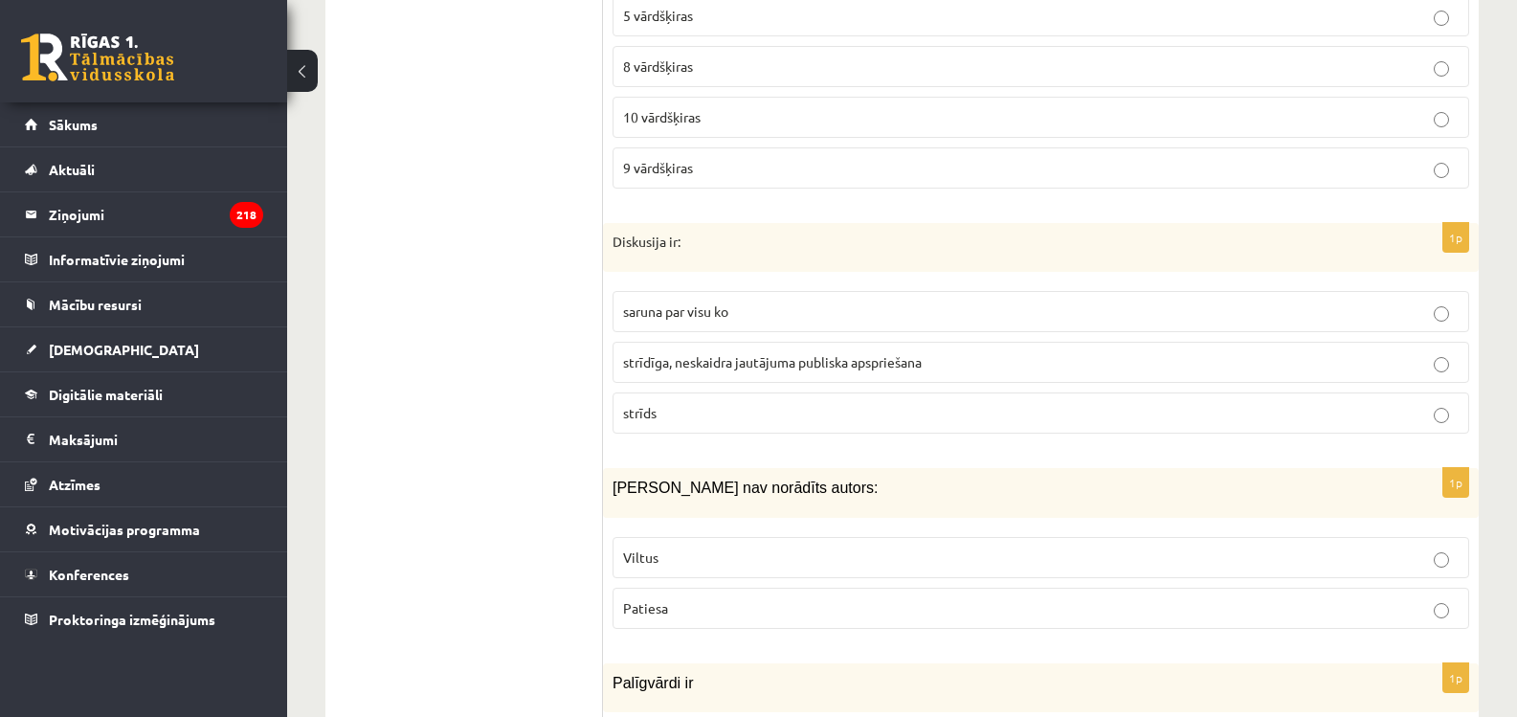
scroll to position [2350, 0]
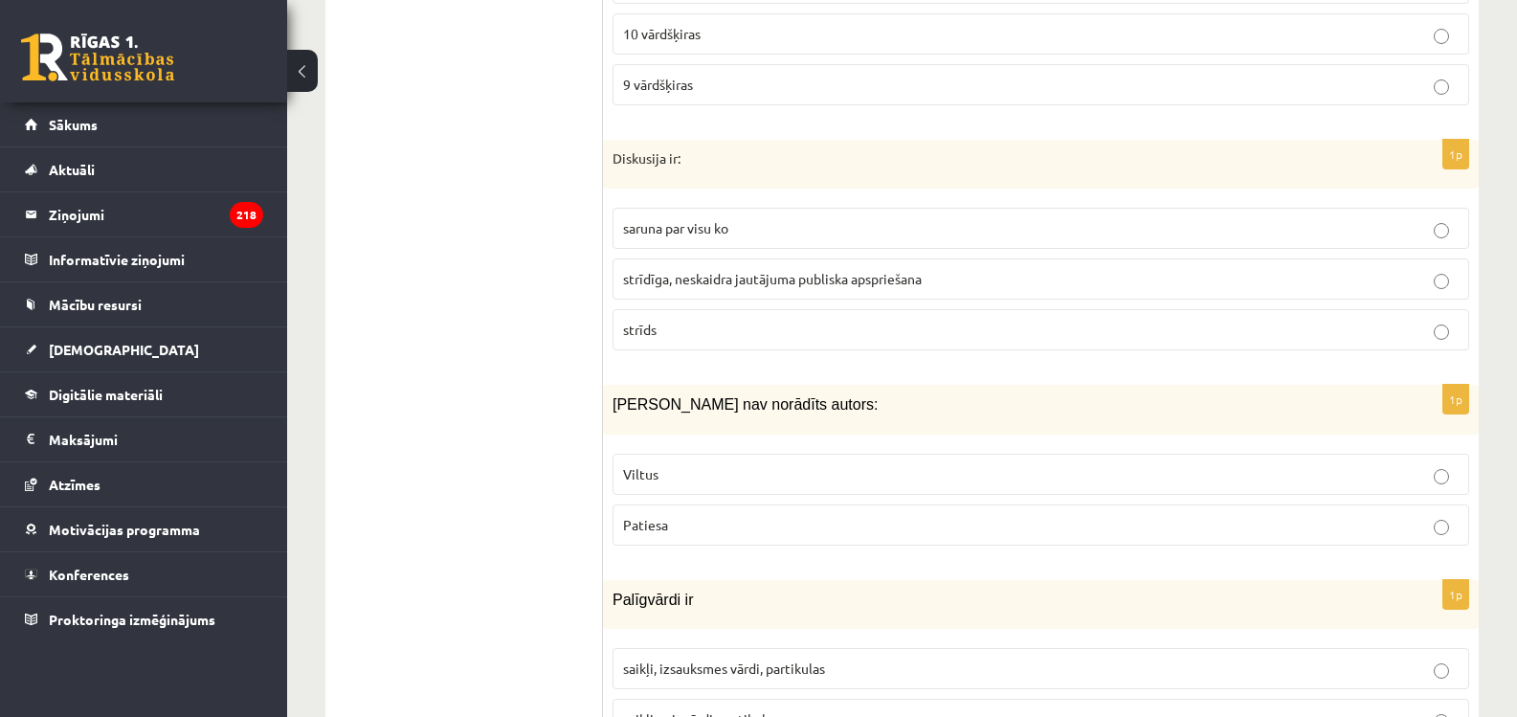
click at [641, 286] on span "strīdīga, neskaidra jautājuma publiska apspriešana" at bounding box center [772, 278] width 299 height 17
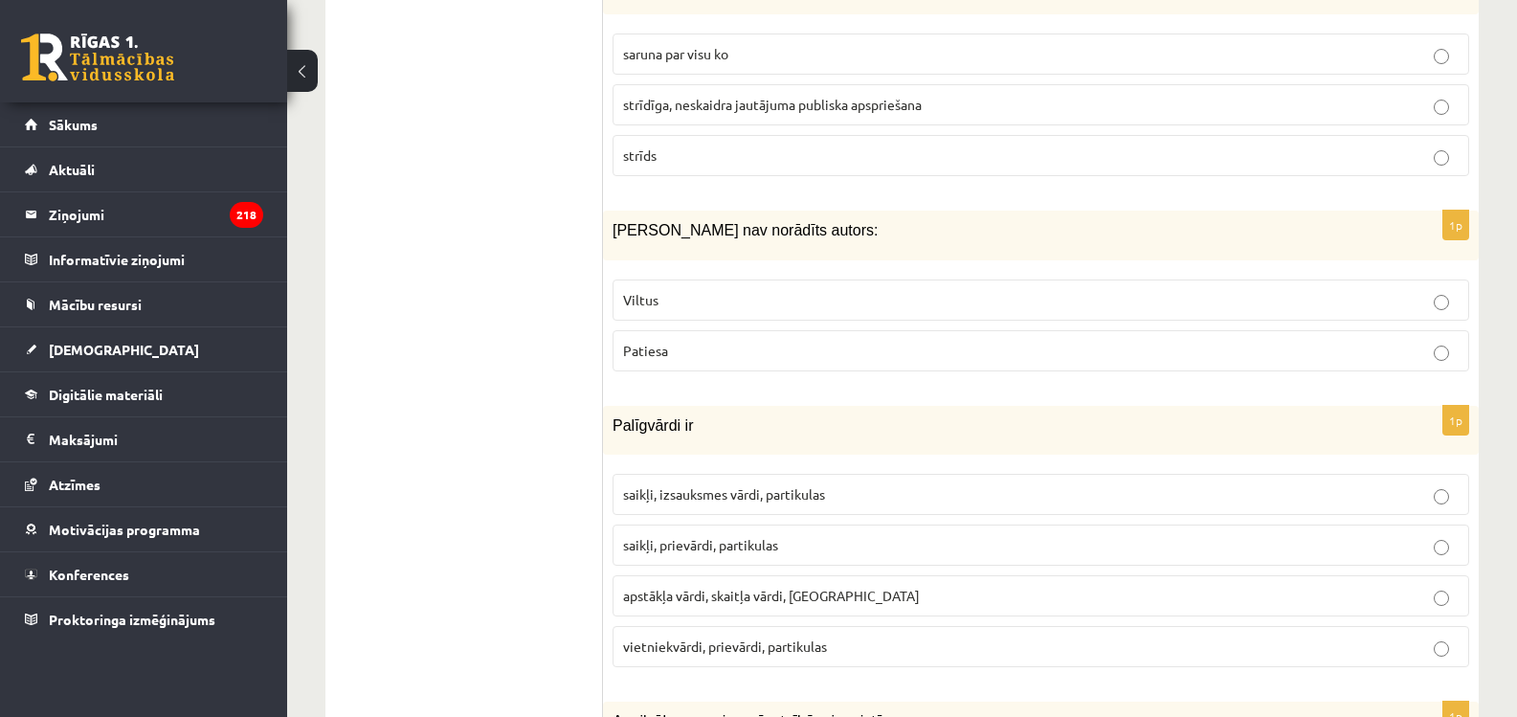
scroll to position [2541, 0]
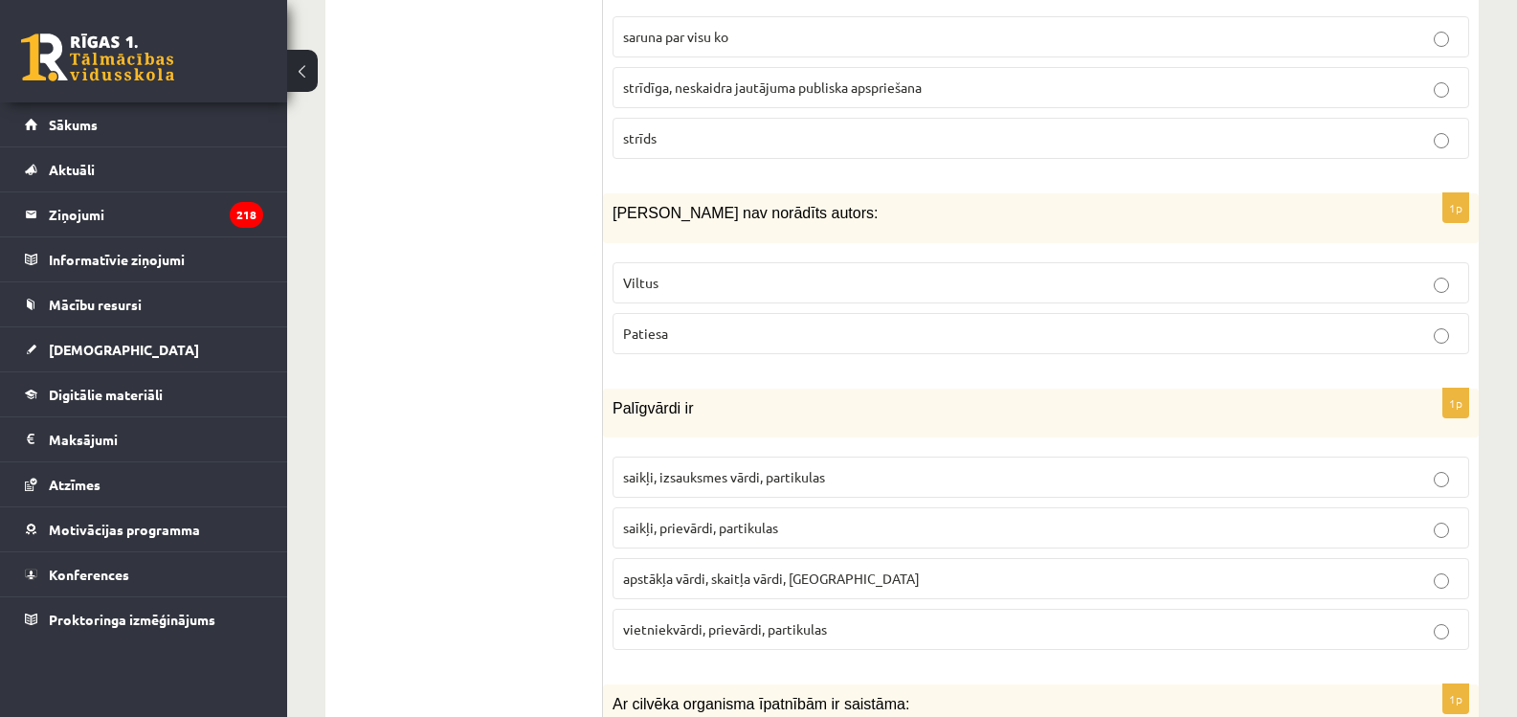
click at [647, 290] on span "Viltus" at bounding box center [640, 282] width 35 height 17
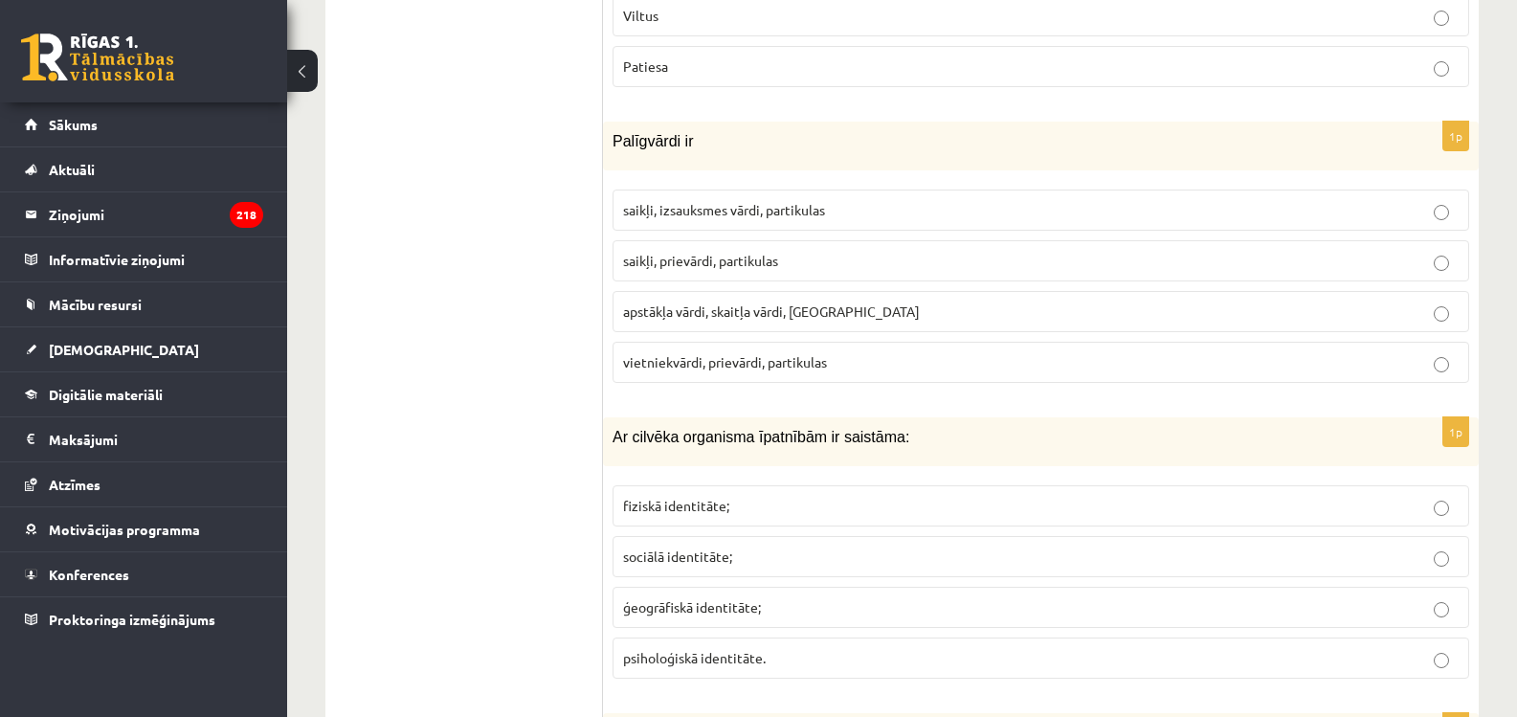
scroll to position [2924, 0]
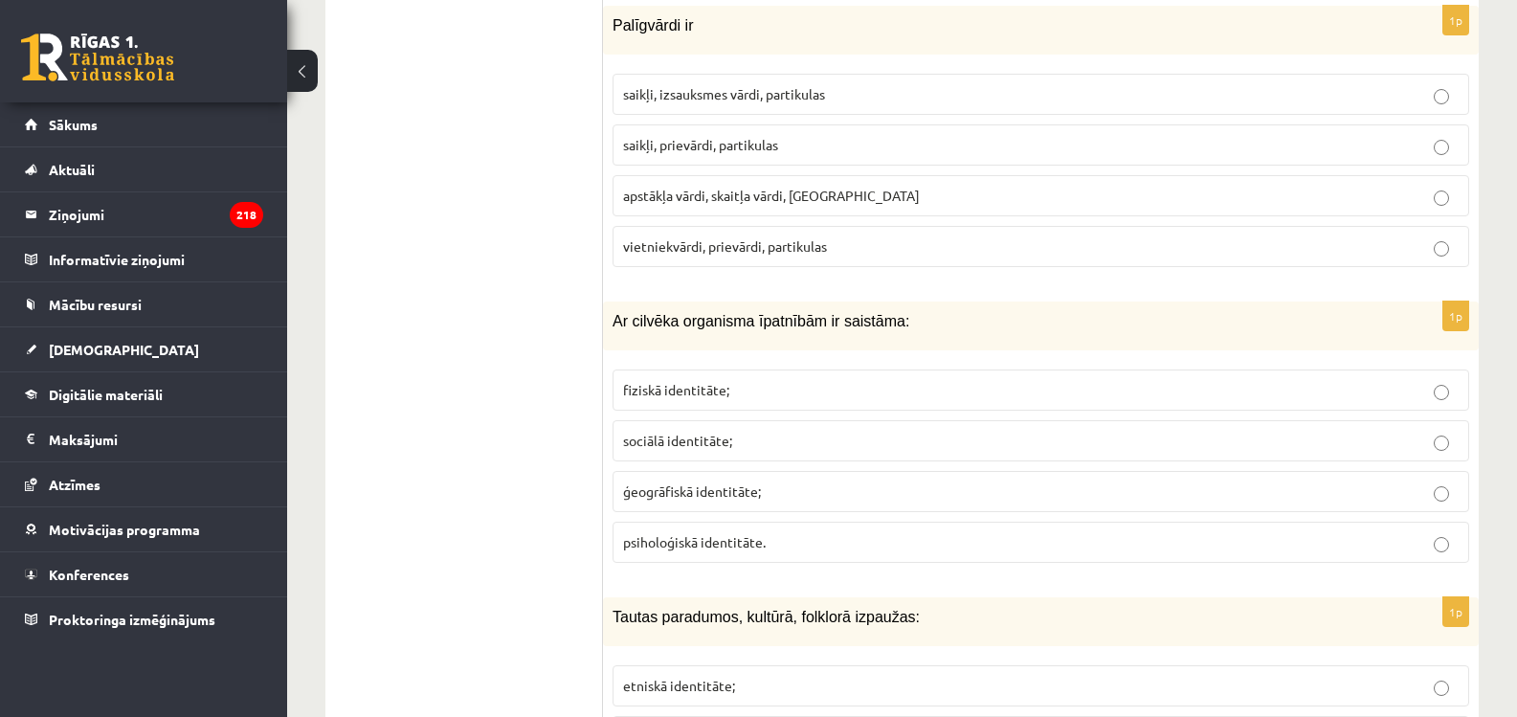
click at [765, 98] on span "saikļi, izsauksmes vārdi, partikulas" at bounding box center [724, 93] width 202 height 17
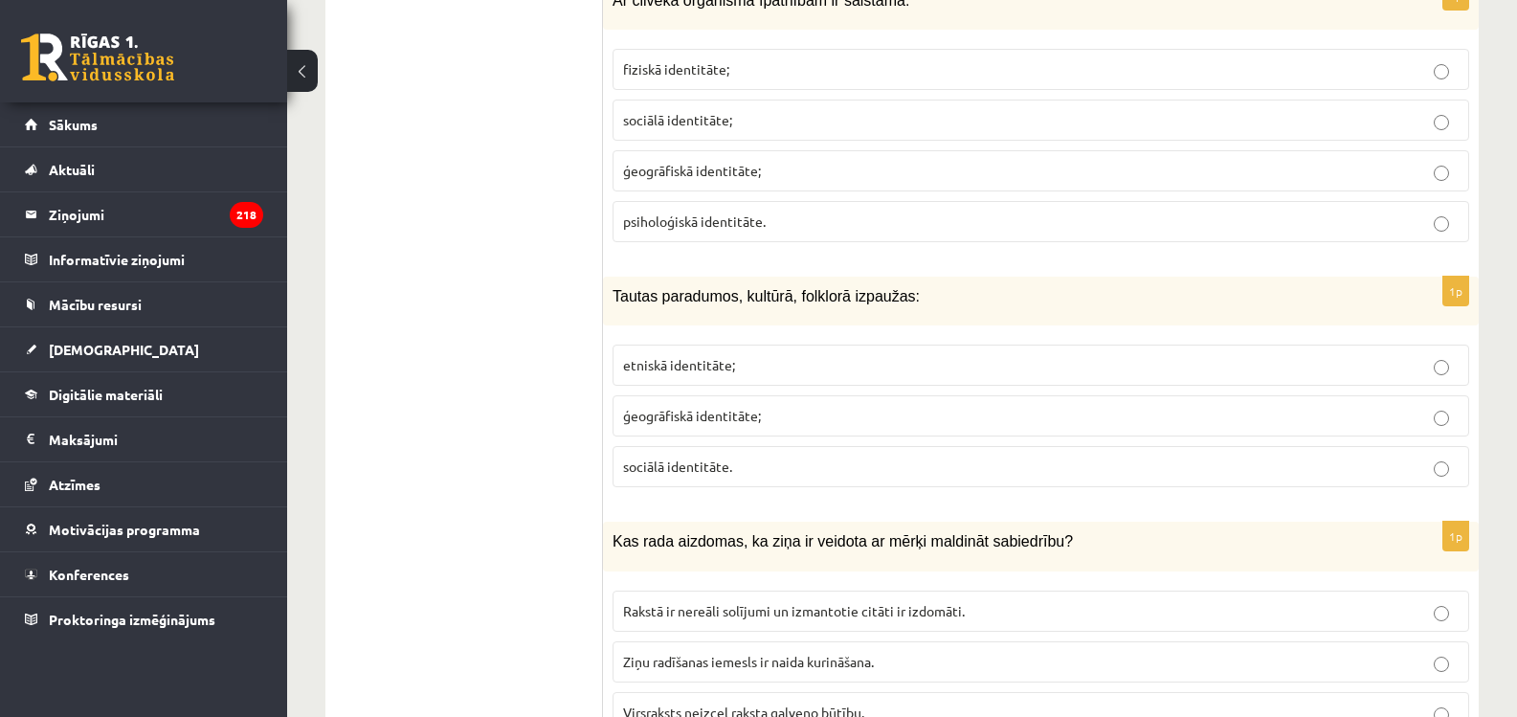
scroll to position [3211, 0]
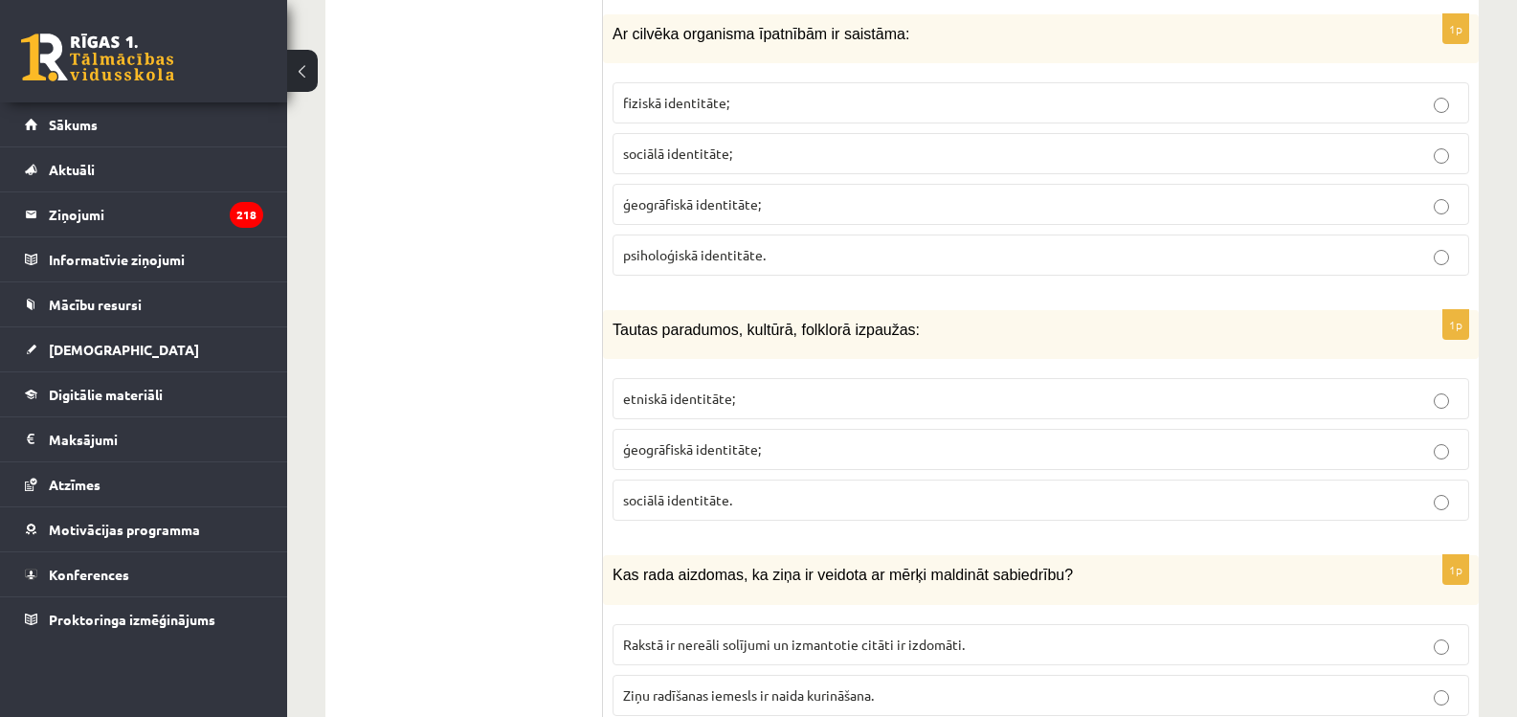
click at [663, 109] on span "fiziskā identitāte;" at bounding box center [676, 102] width 106 height 17
click at [712, 406] on span "etniskā identitāte;" at bounding box center [679, 398] width 112 height 17
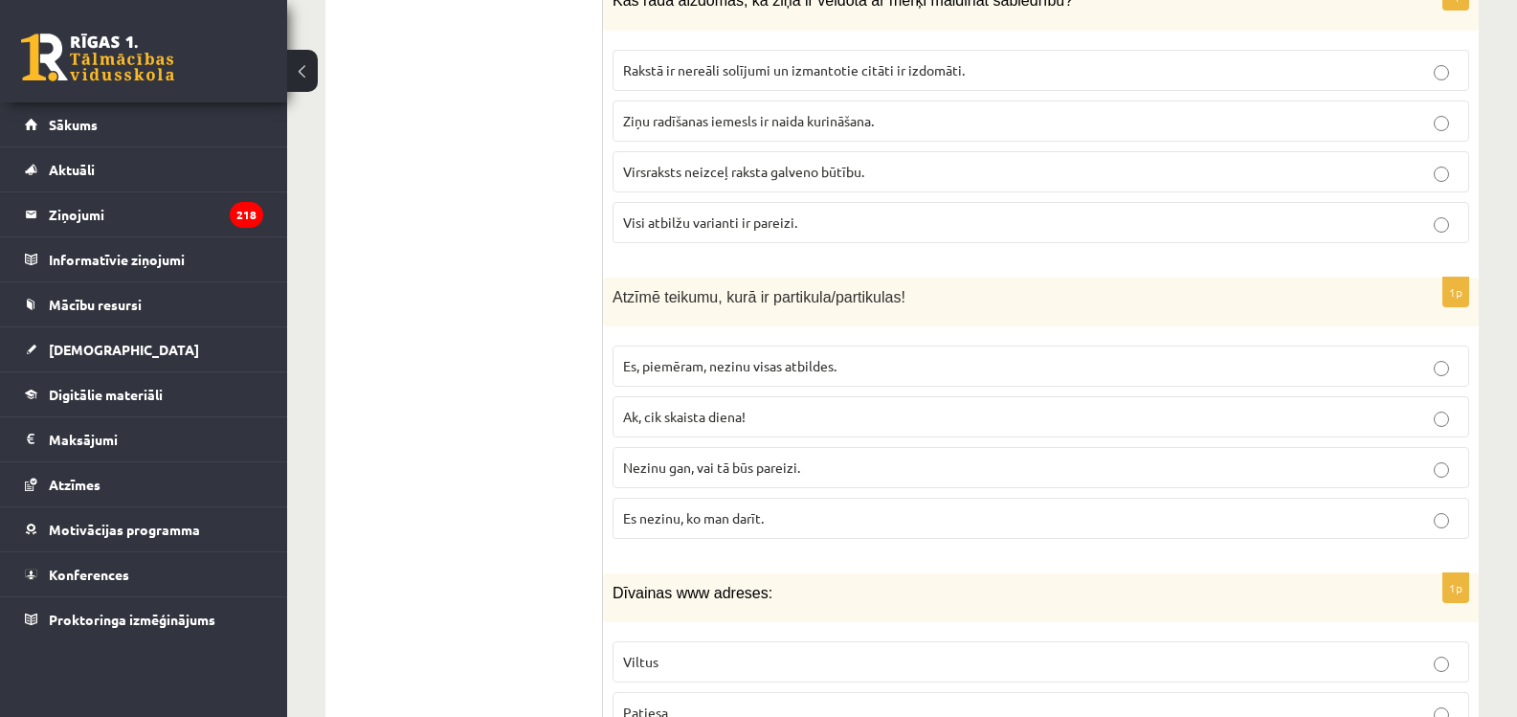
scroll to position [3689, 0]
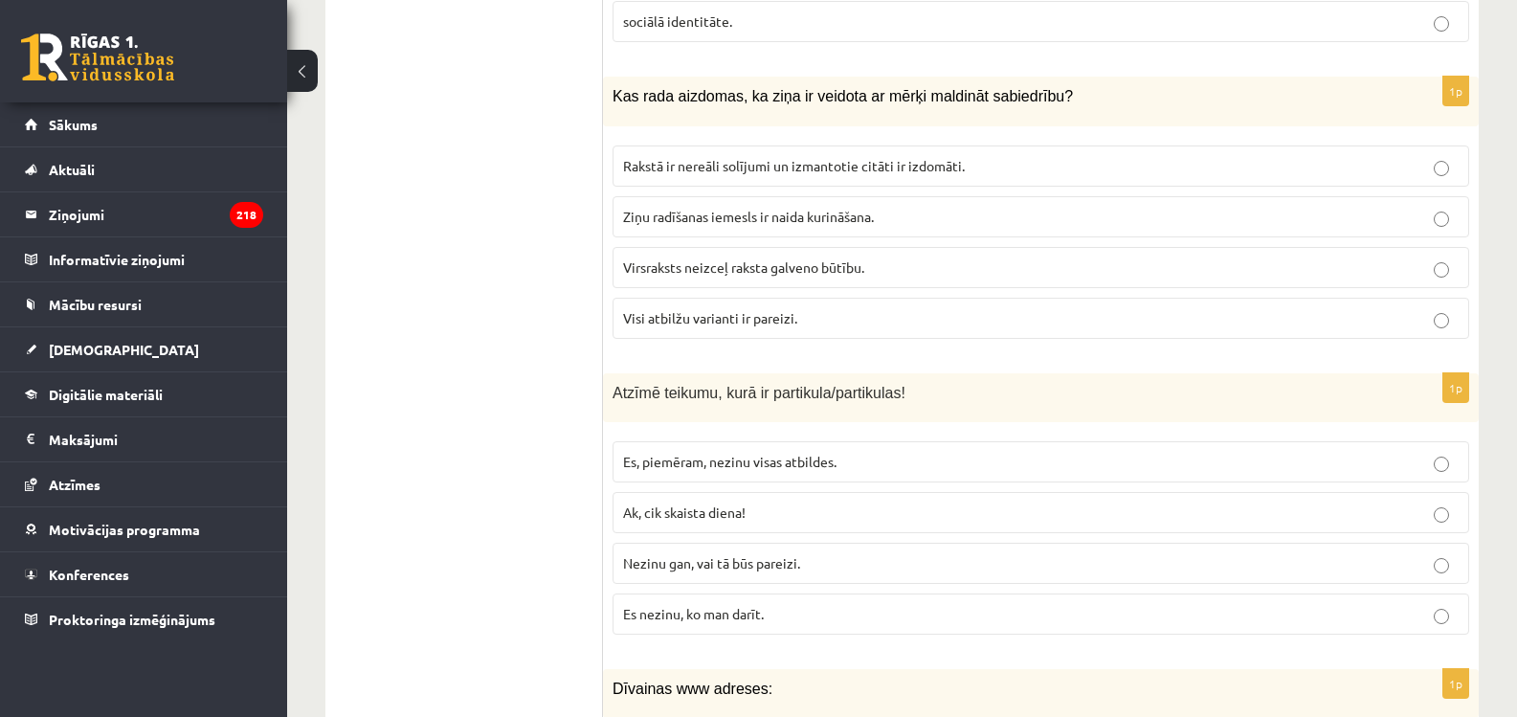
click at [662, 319] on span "Visi atbilžu varianti ir pareizi." at bounding box center [710, 317] width 174 height 17
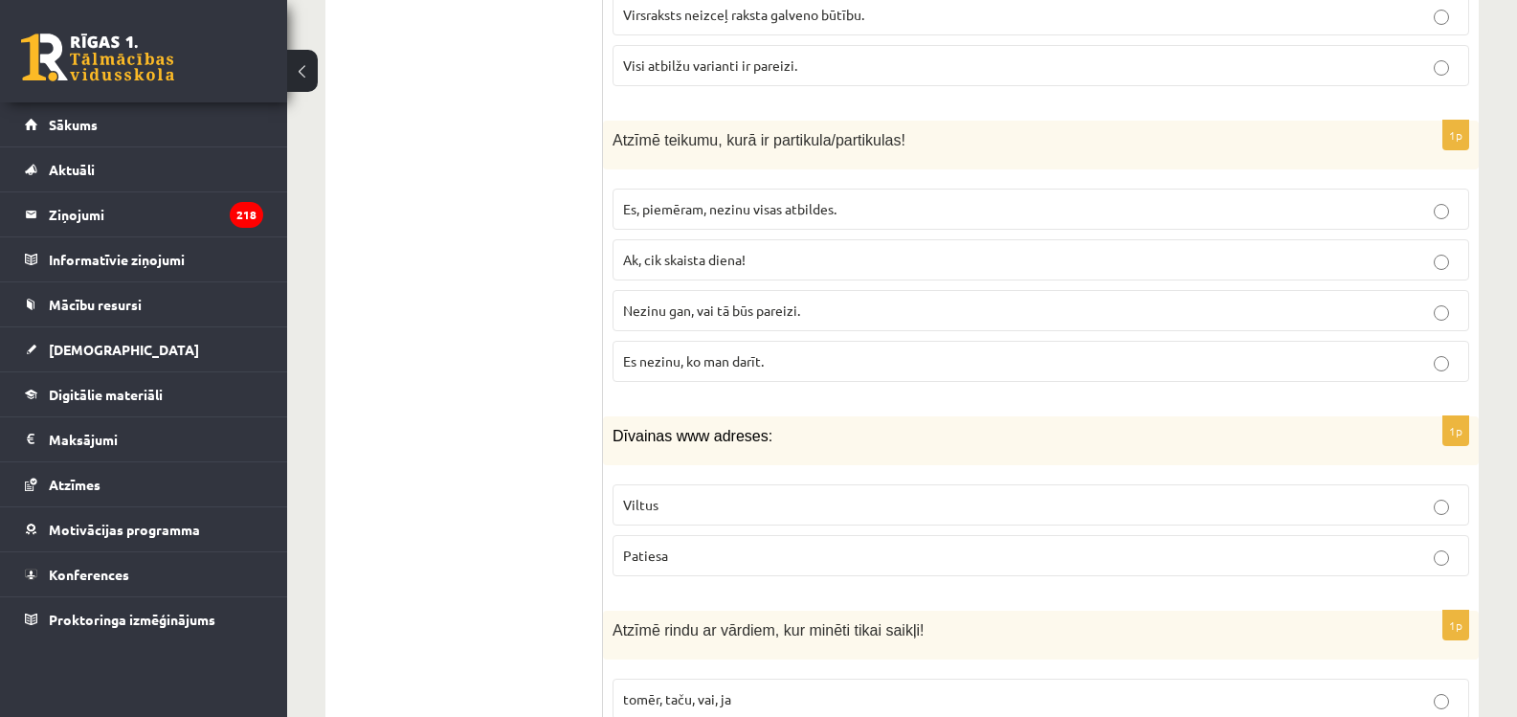
scroll to position [3977, 0]
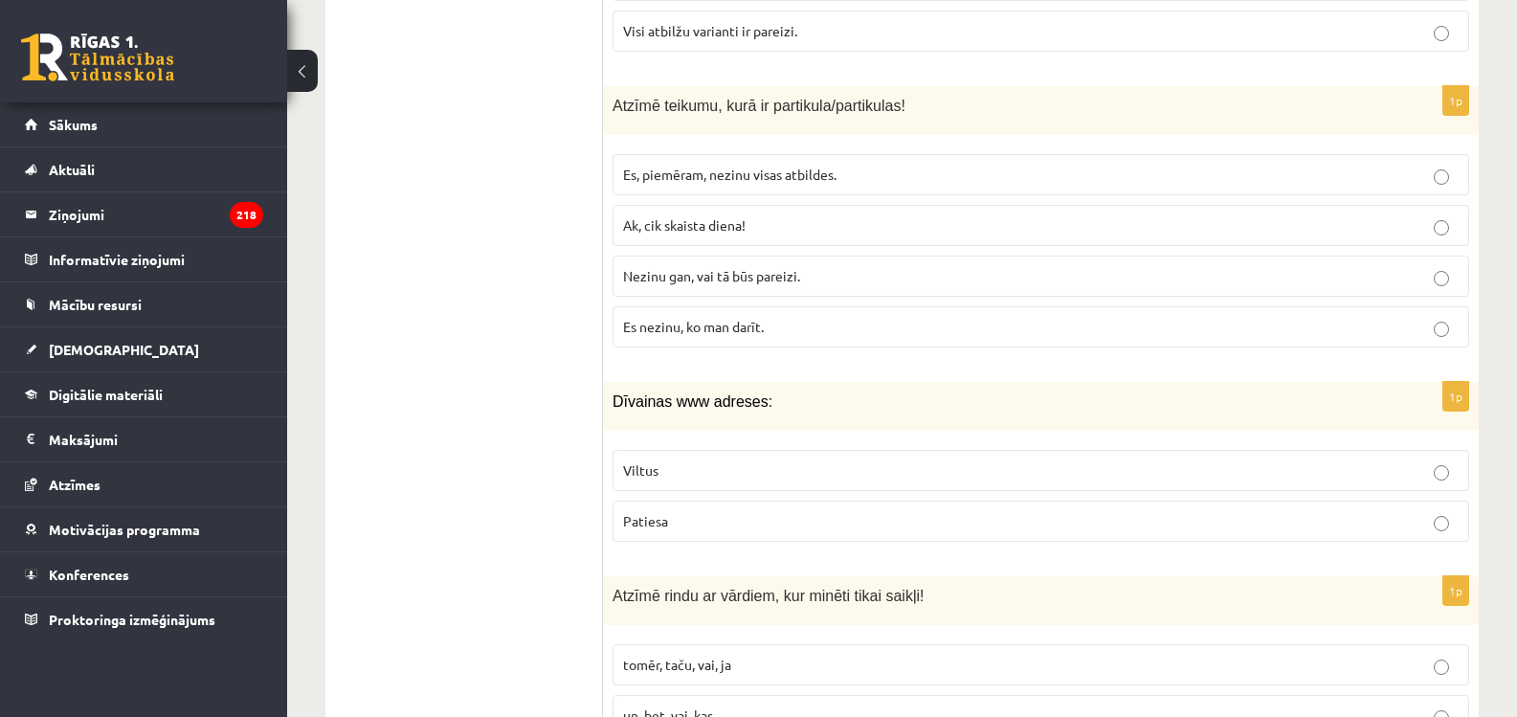
click at [670, 167] on span "Es, piemēram, nezinu visas atbildes." at bounding box center [729, 174] width 213 height 17
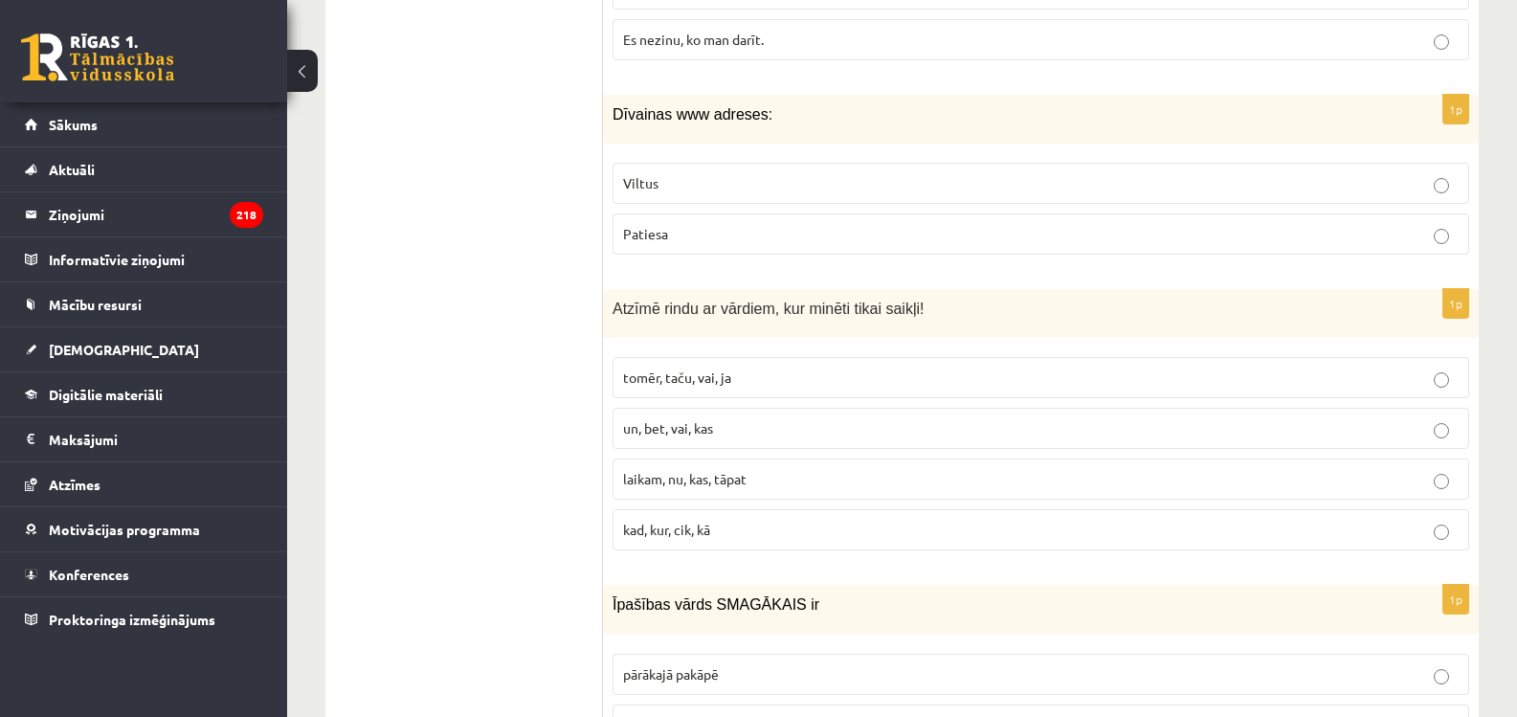
click at [635, 182] on span "Viltus" at bounding box center [640, 182] width 35 height 17
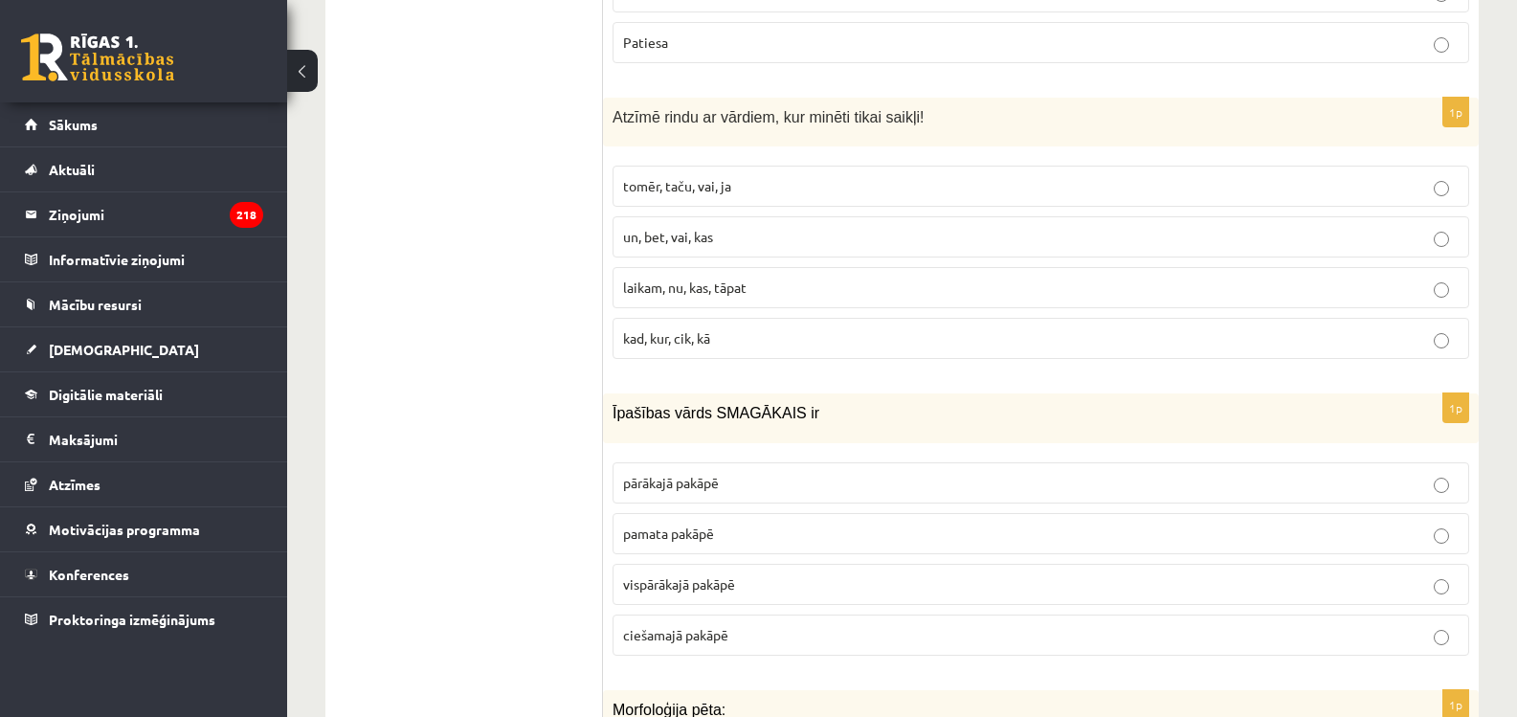
click at [690, 196] on p "tomēr, taču, vai, ja" at bounding box center [1041, 186] width 836 height 20
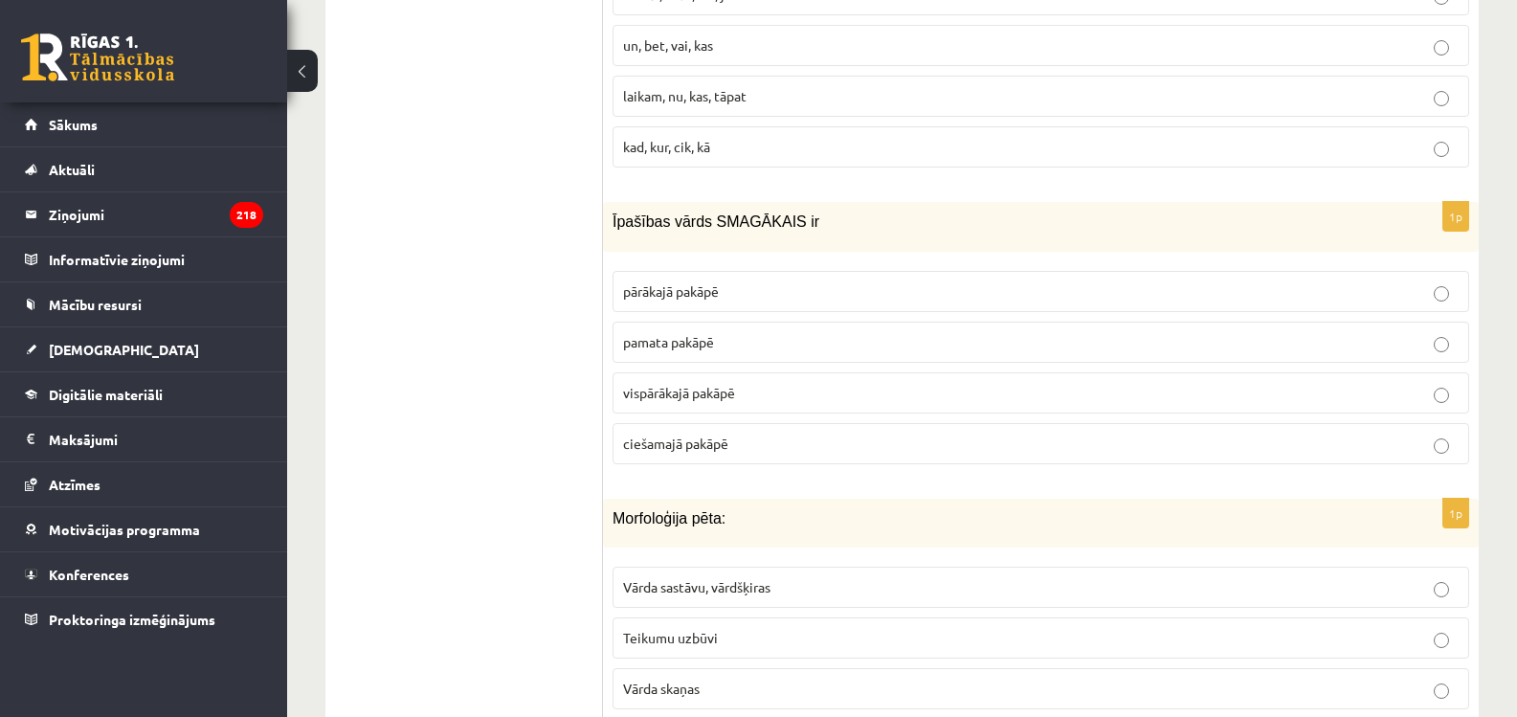
click at [725, 301] on p "pārākajā pakāpē" at bounding box center [1041, 291] width 836 height 20
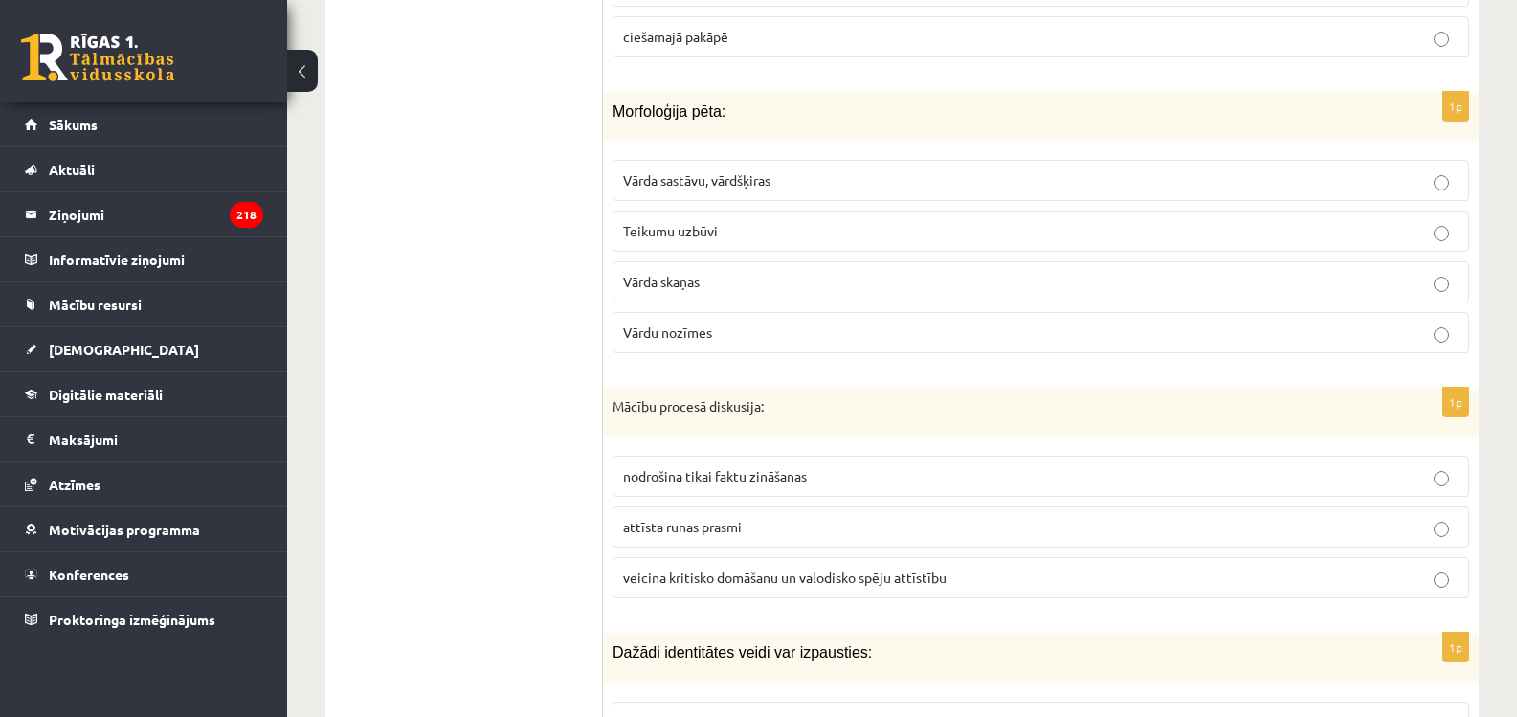
scroll to position [5125, 0]
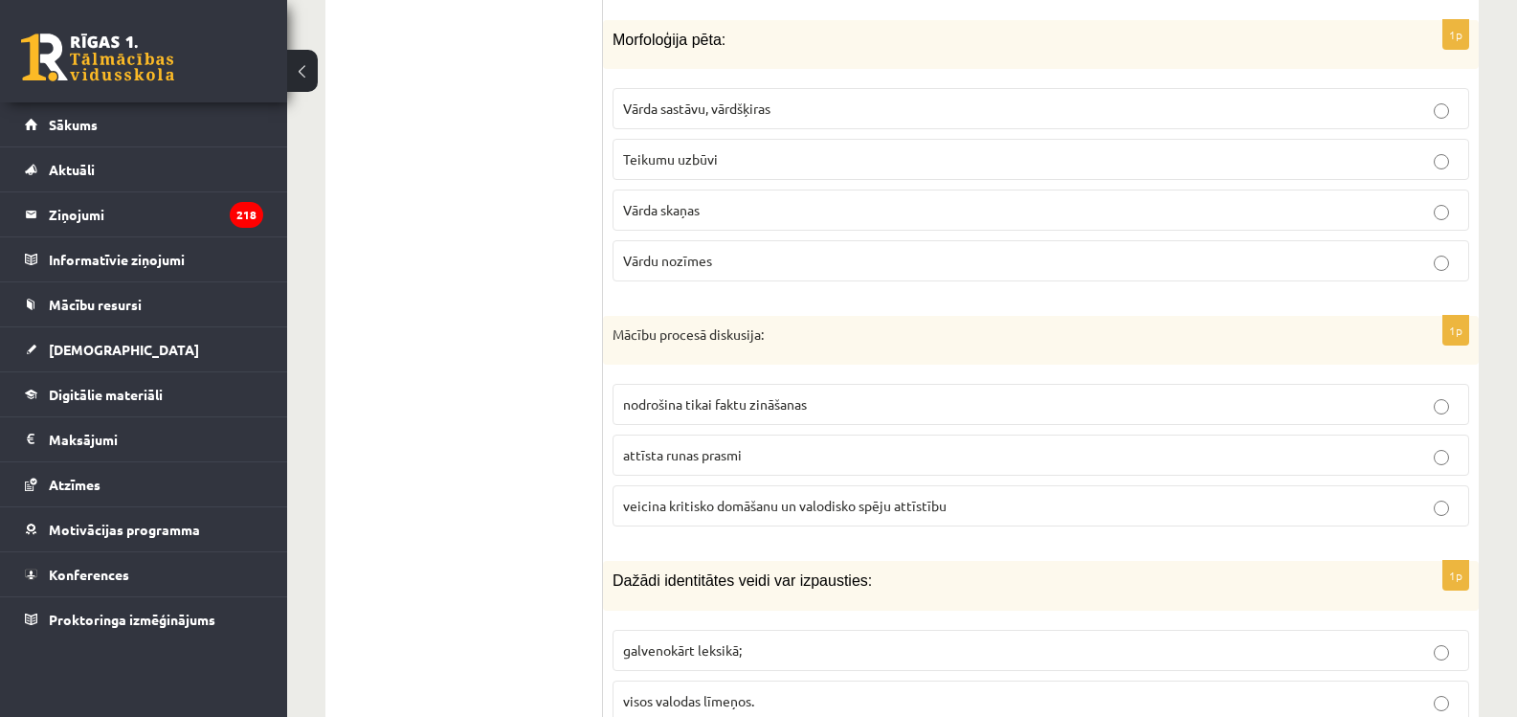
click at [657, 98] on label "Vārda sastāvu, vārdšķiras" at bounding box center [1041, 108] width 857 height 41
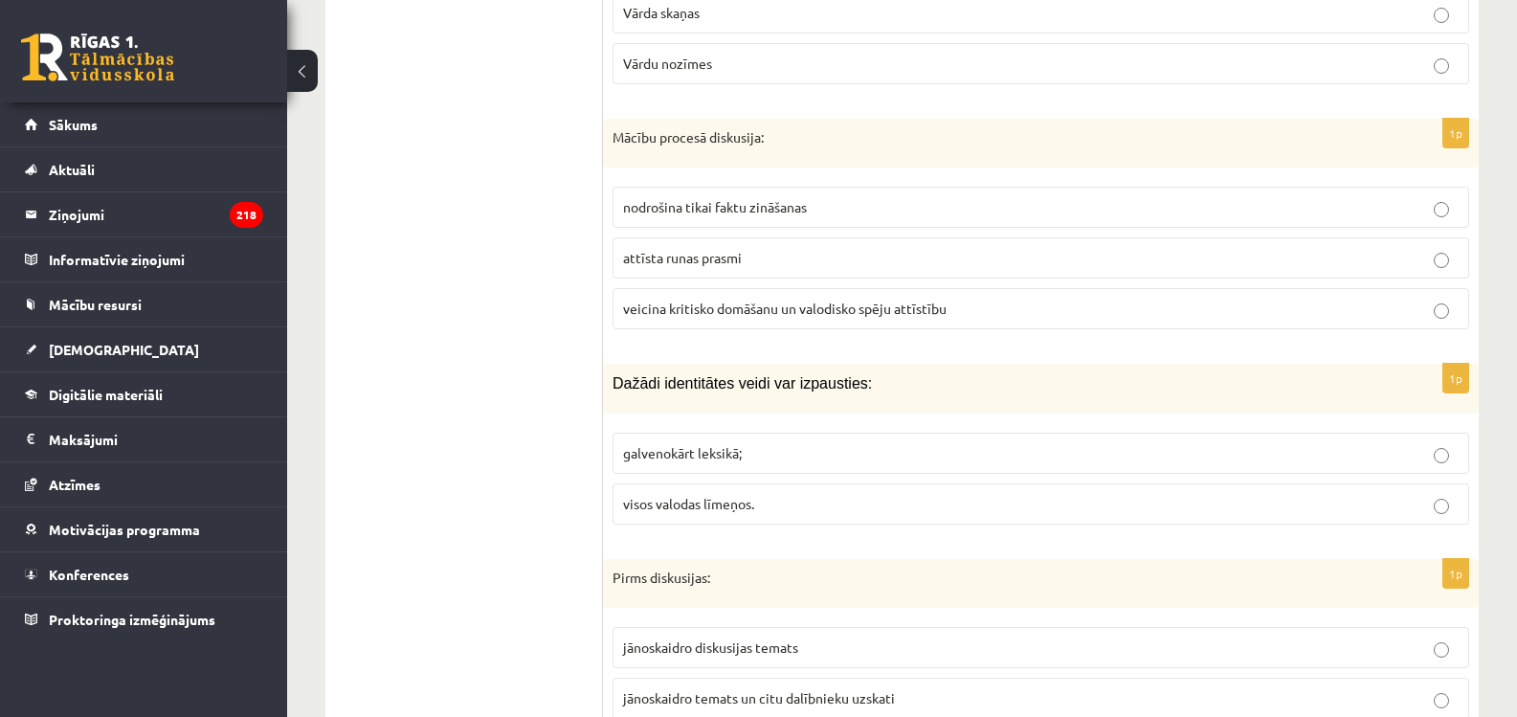
scroll to position [5412, 0]
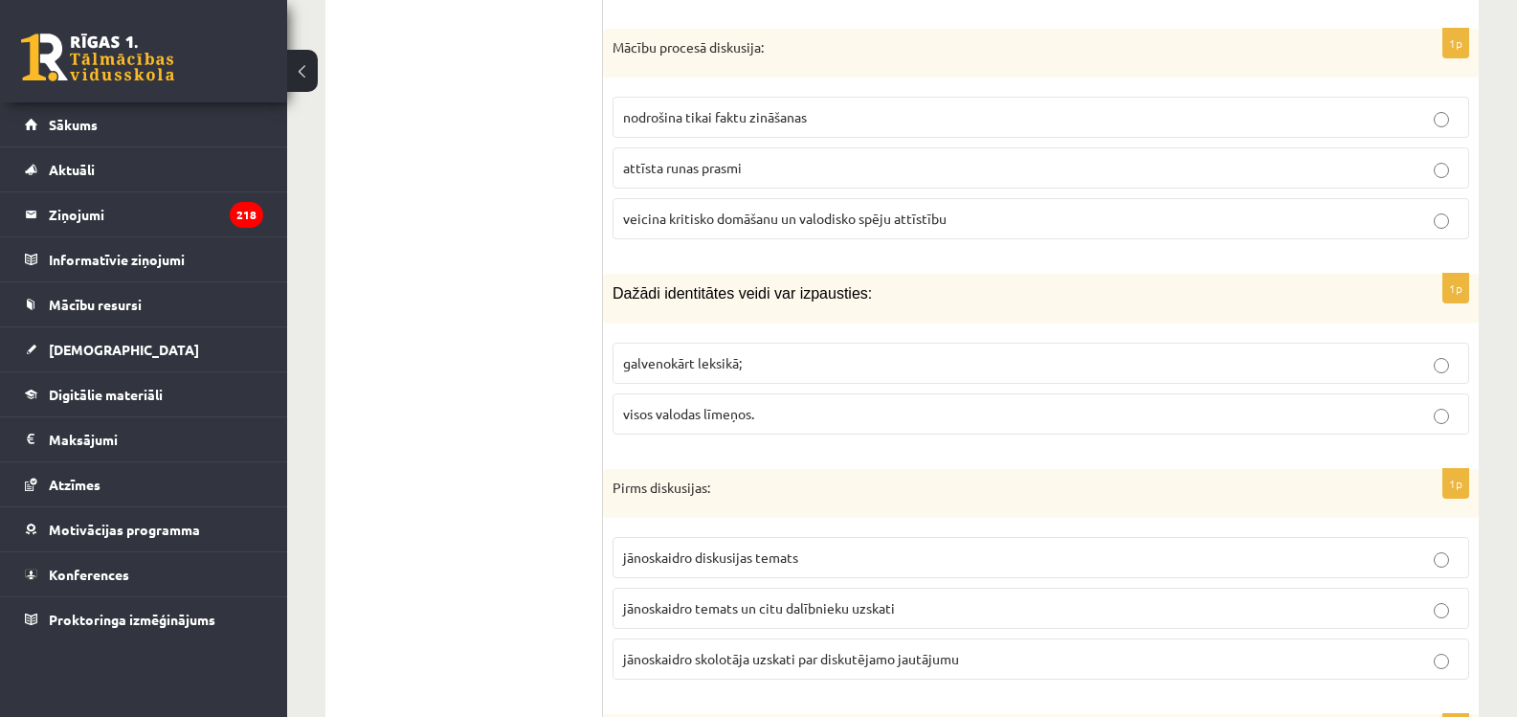
click at [703, 213] on span "veicina kritisko domāšanu un valodisko spēju attīstību" at bounding box center [784, 218] width 323 height 17
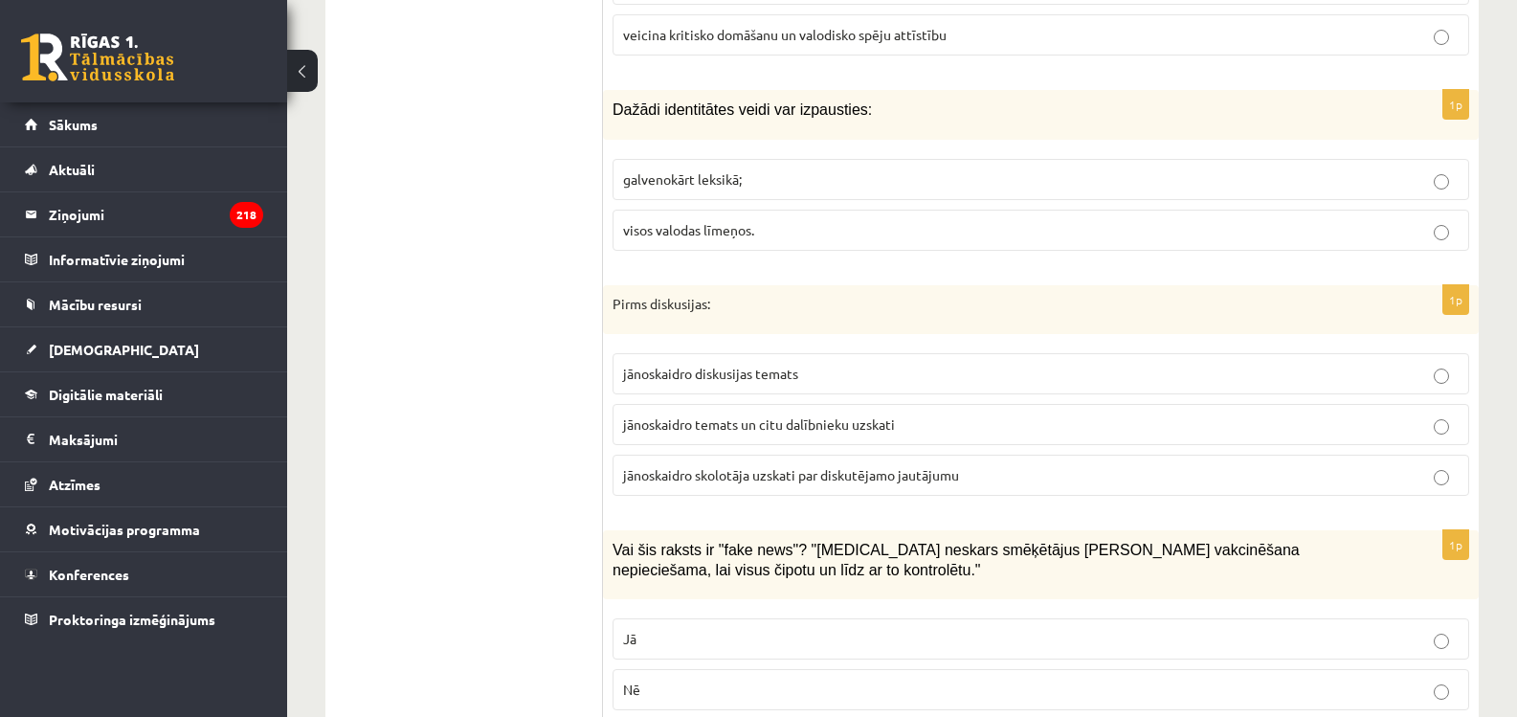
scroll to position [5604, 0]
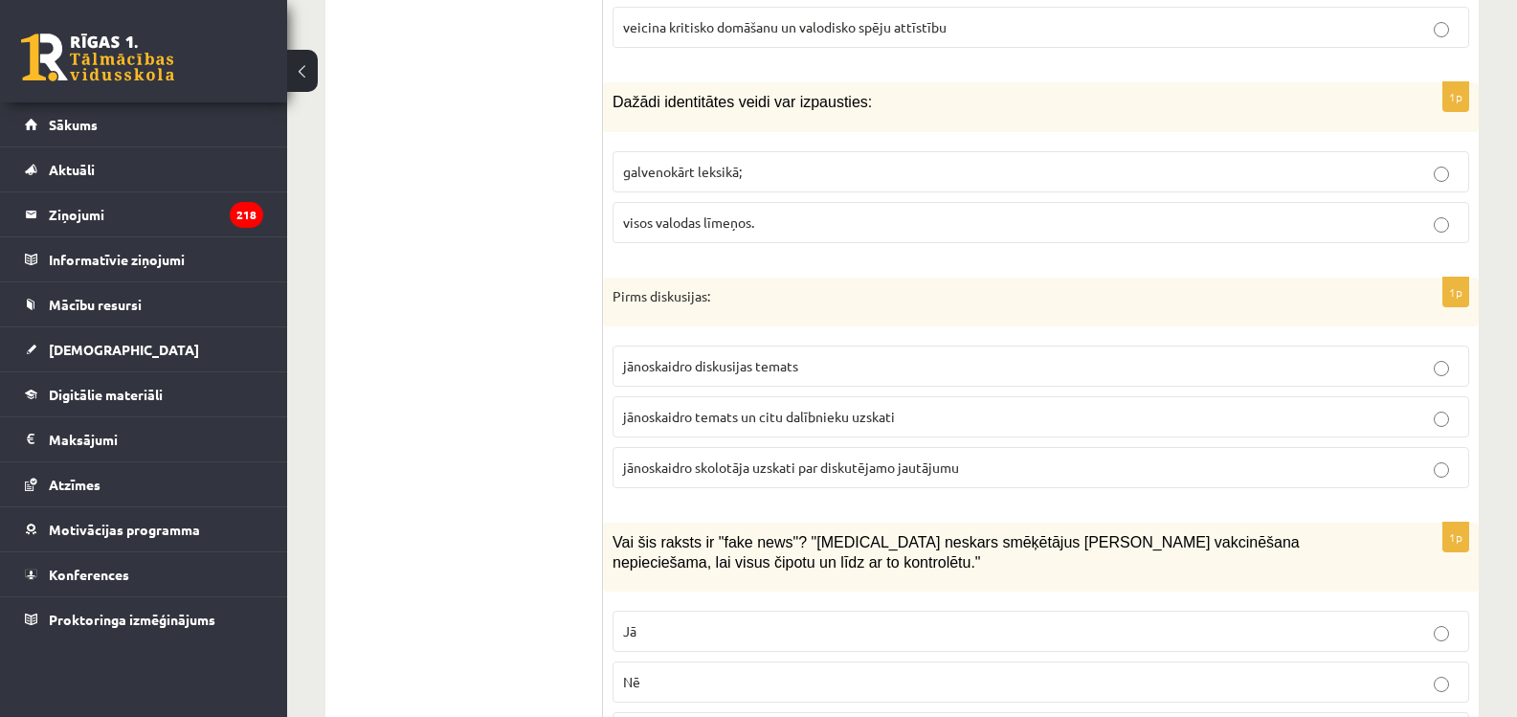
click at [680, 218] on span "visos valodas līmeņos." at bounding box center [688, 221] width 131 height 17
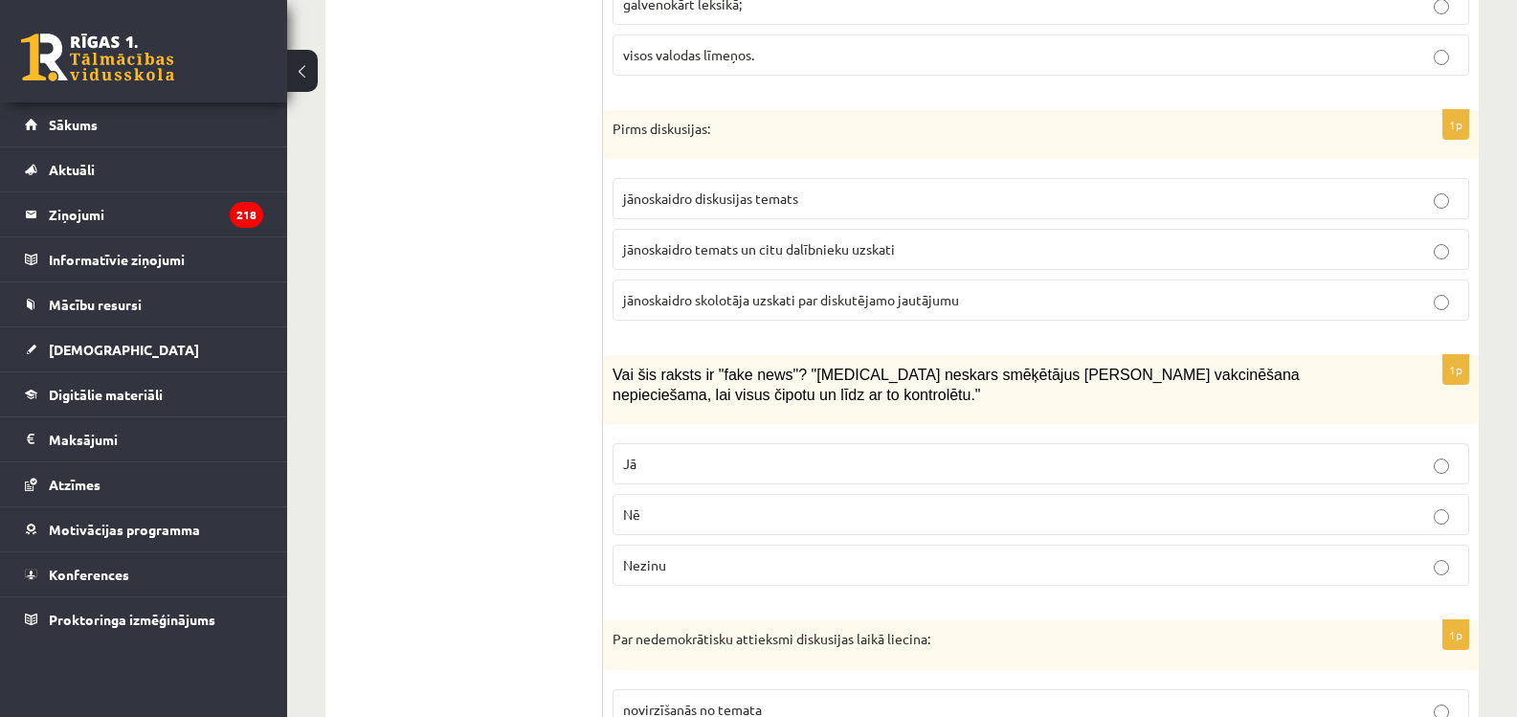
scroll to position [5795, 0]
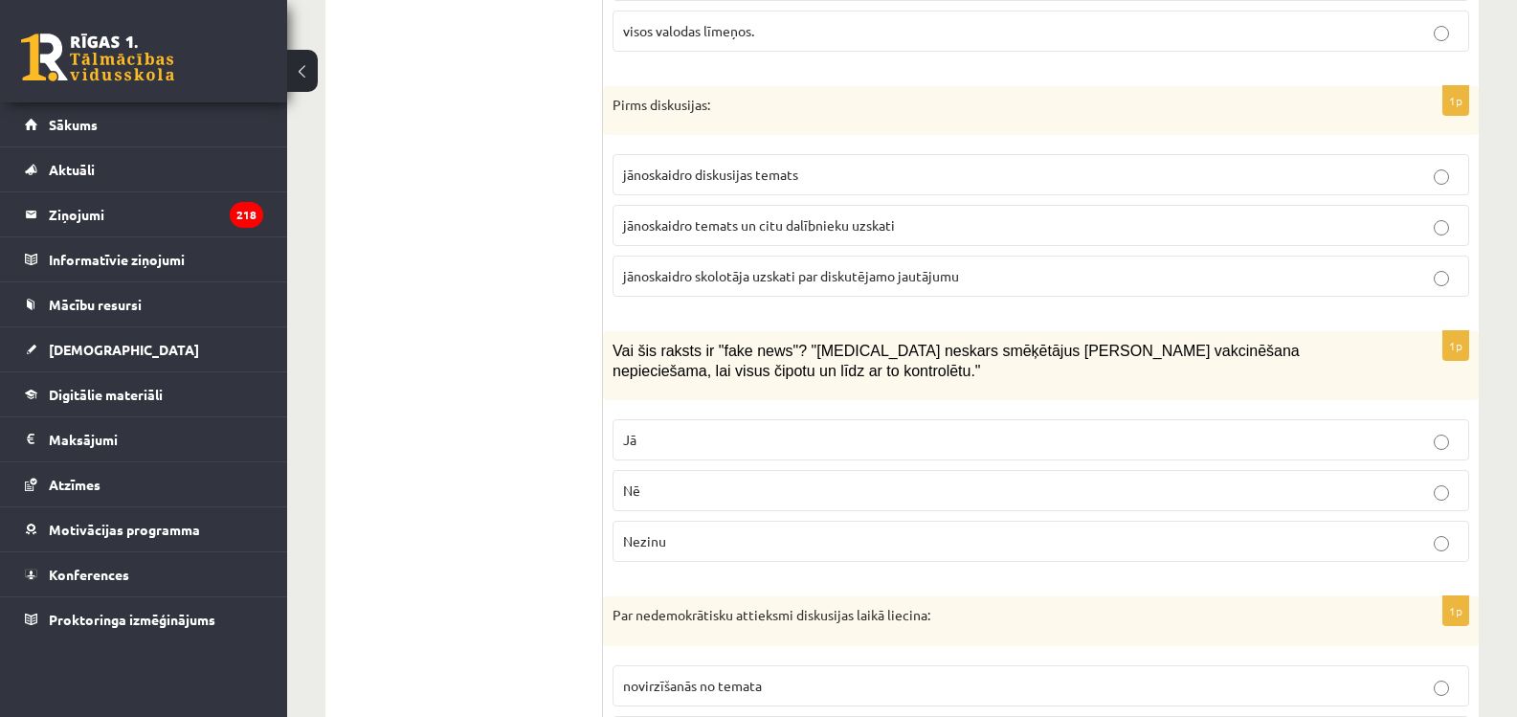
click at [717, 219] on span "jānoskaidro temats un citu dalībnieku uzskati" at bounding box center [759, 224] width 272 height 17
click at [686, 442] on p "Jā" at bounding box center [1041, 440] width 836 height 20
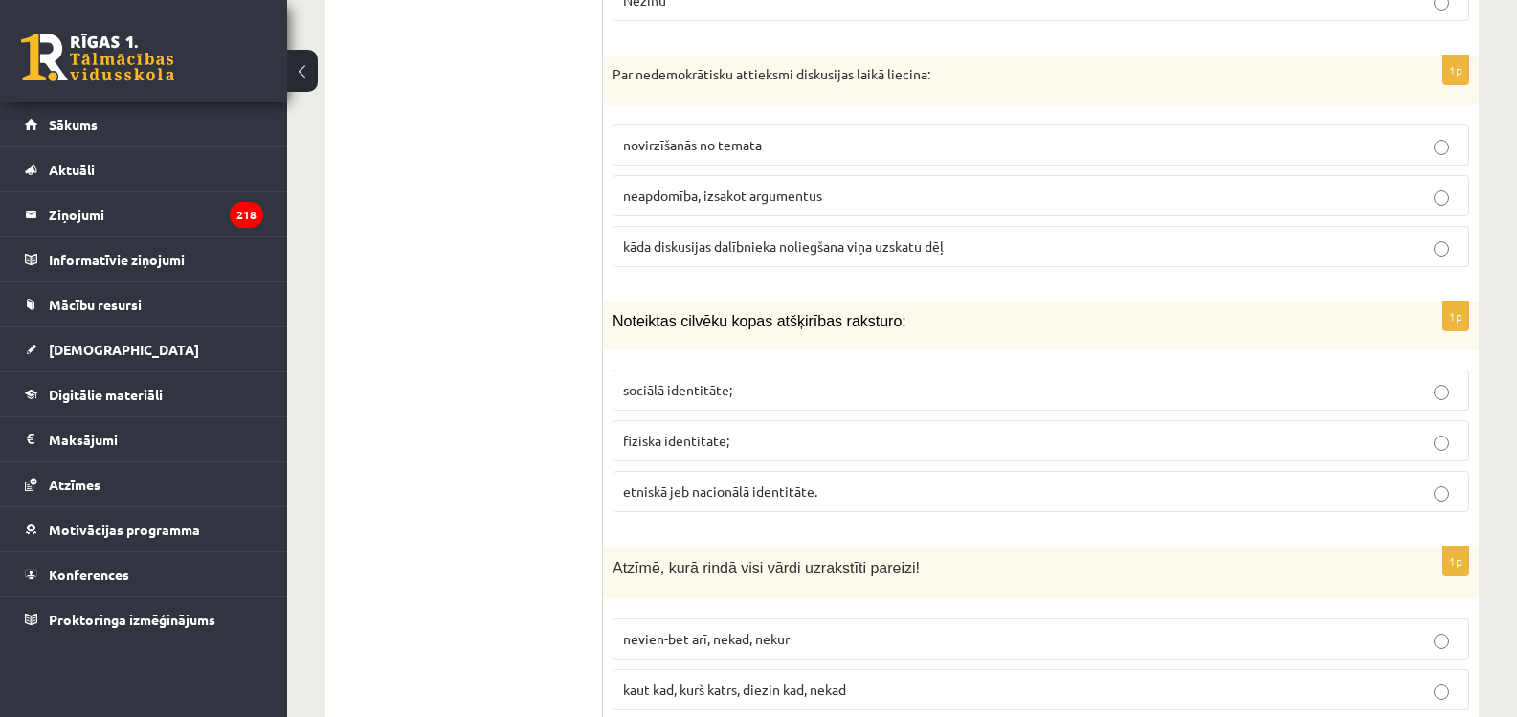
scroll to position [6369, 0]
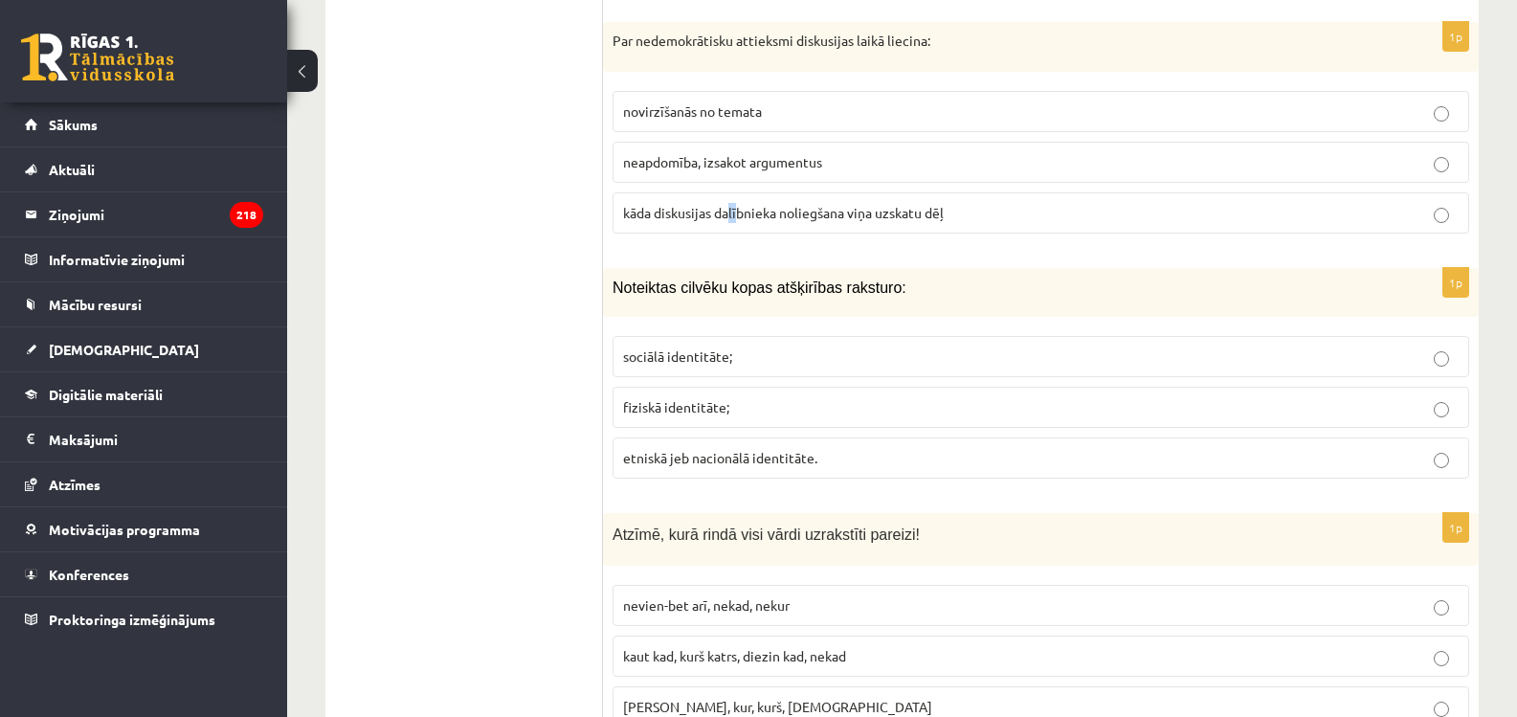
drag, startPoint x: 739, startPoint y: 222, endPoint x: 628, endPoint y: 108, distance: 159.0
click at [686, 163] on fieldset "novirzīšanās no temata neapdomība, izsakot argumentus kāda diskusijas dalībniek…" at bounding box center [1041, 160] width 857 height 158
click at [759, 210] on span "kāda diskusijas dalībnieka noliegšana viņa uzskatu dēļ" at bounding box center [783, 212] width 321 height 17
click at [680, 455] on span "etniskā jeb nacionālā identitāte." at bounding box center [720, 457] width 194 height 17
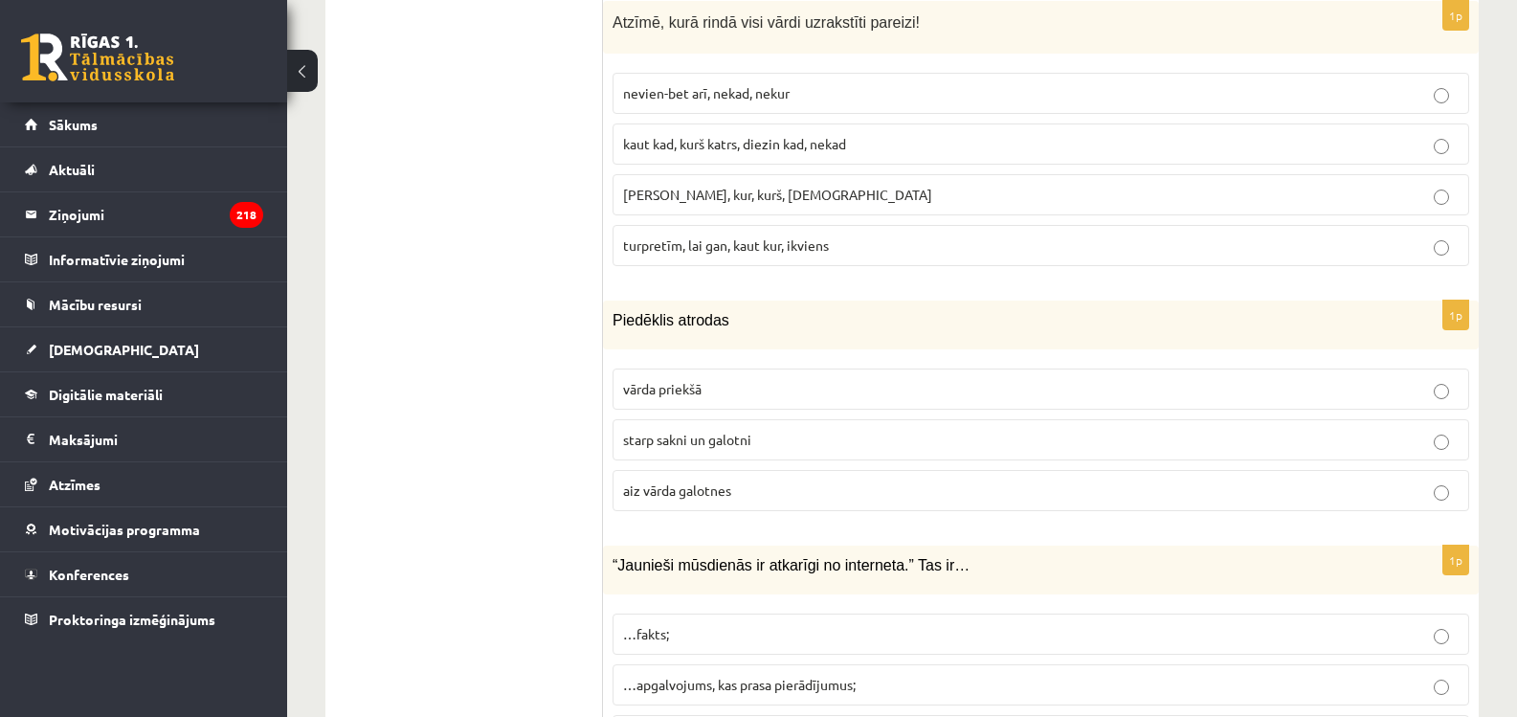
scroll to position [6848, 0]
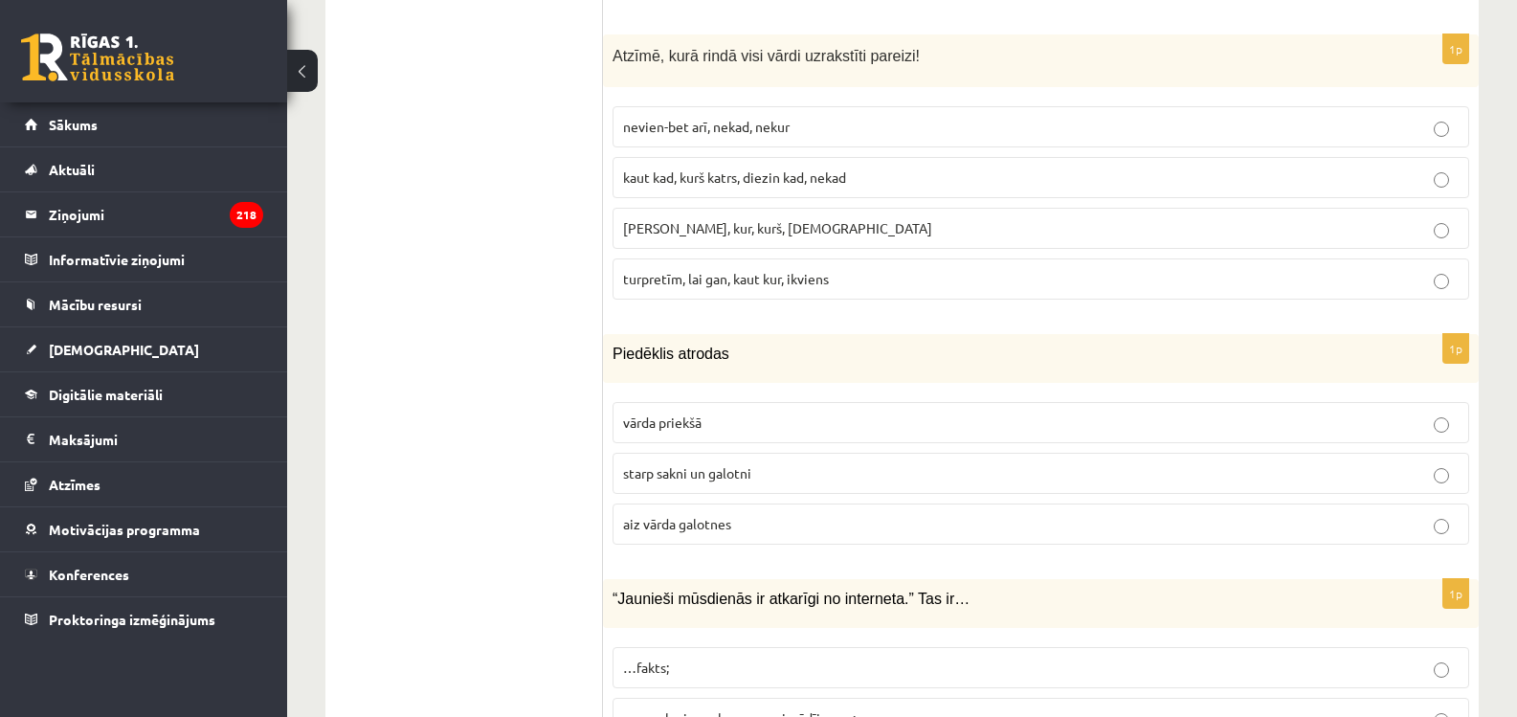
click at [702, 271] on span "turpretīm, lai gan, kaut kur, ikviens" at bounding box center [726, 278] width 206 height 17
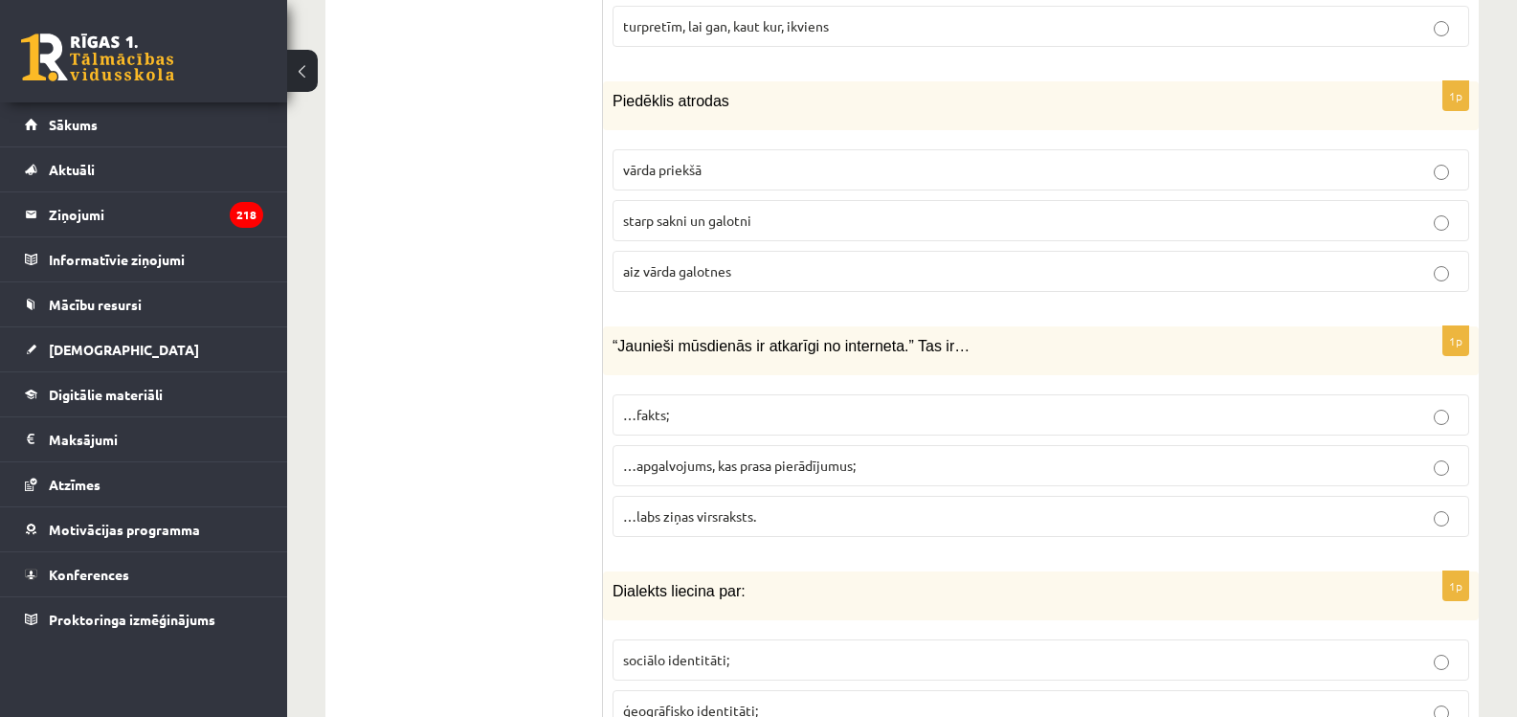
scroll to position [7135, 0]
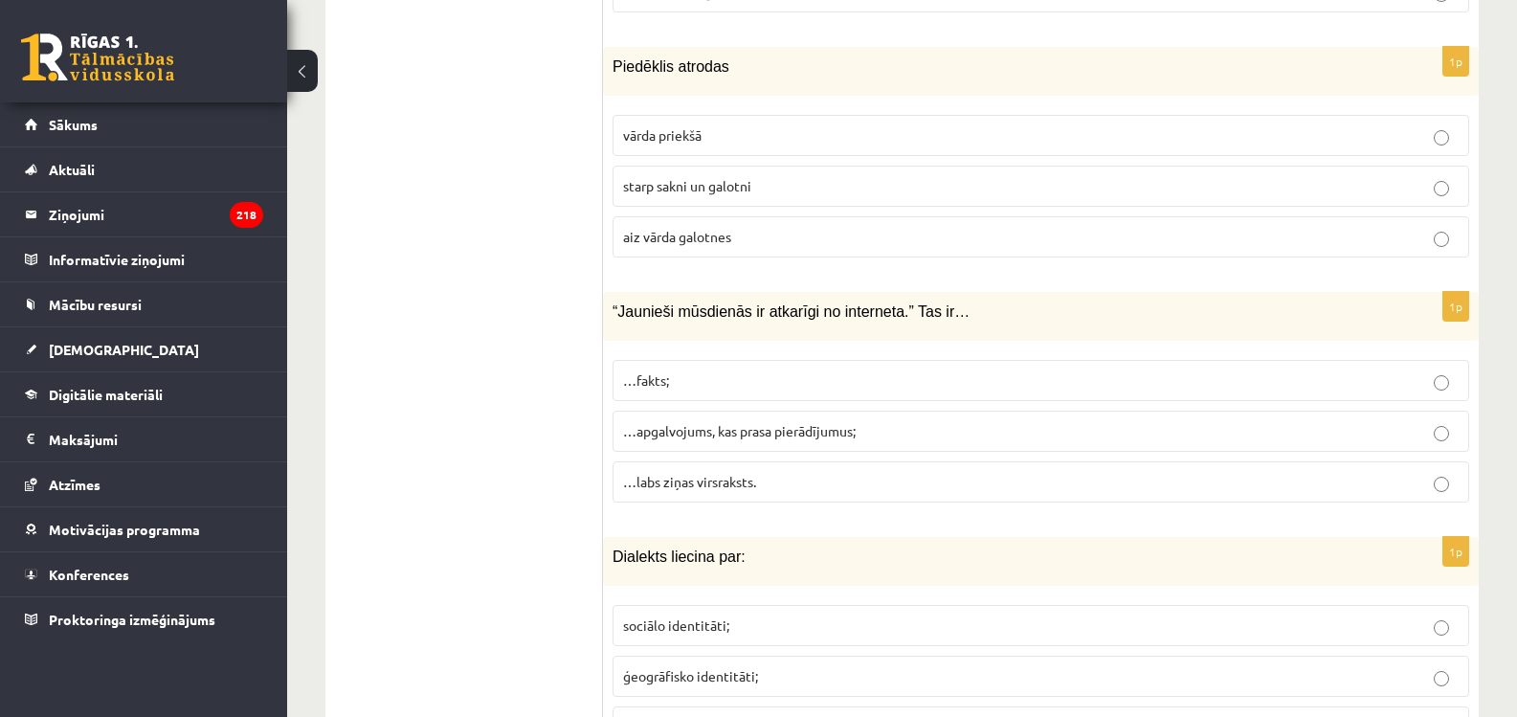
click at [658, 181] on span "starp sakni un galotni" at bounding box center [687, 185] width 128 height 17
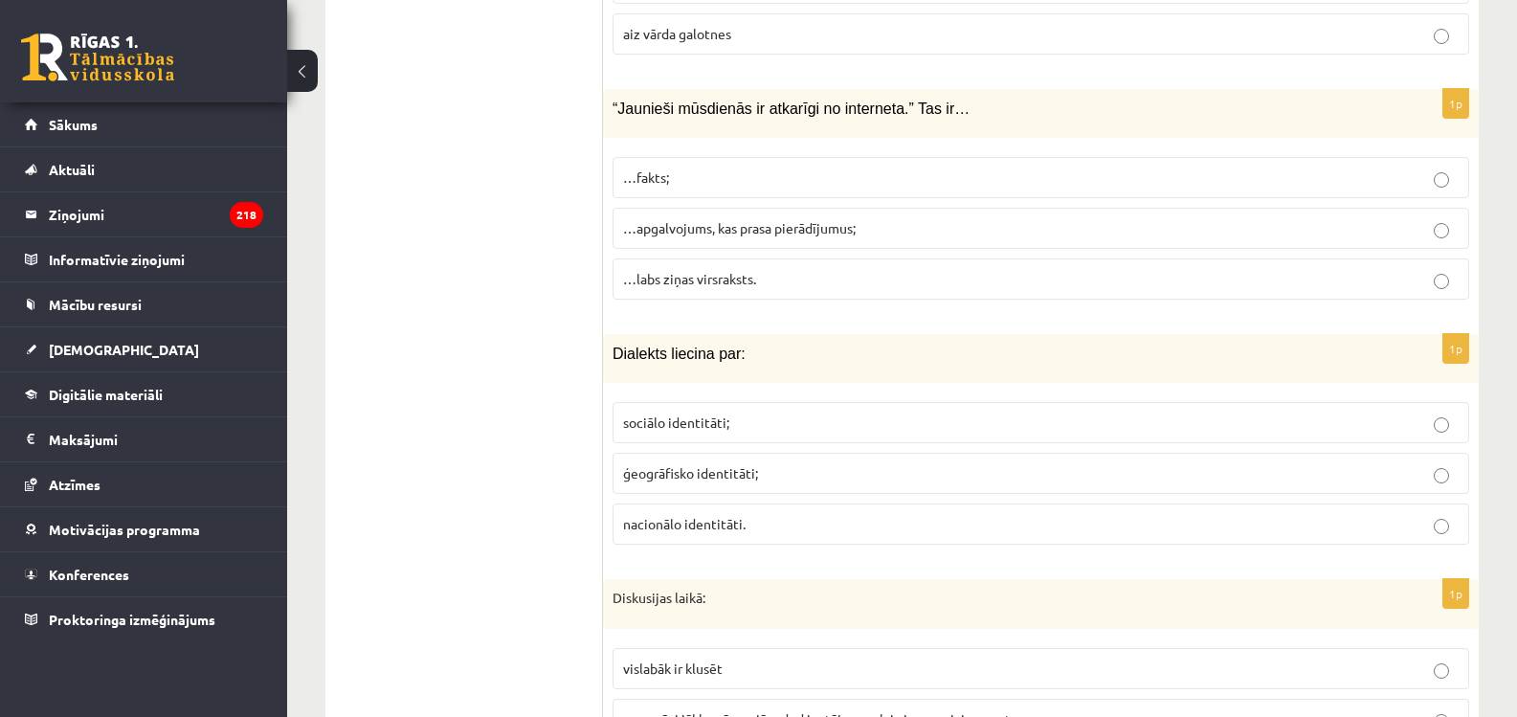
scroll to position [7422, 0]
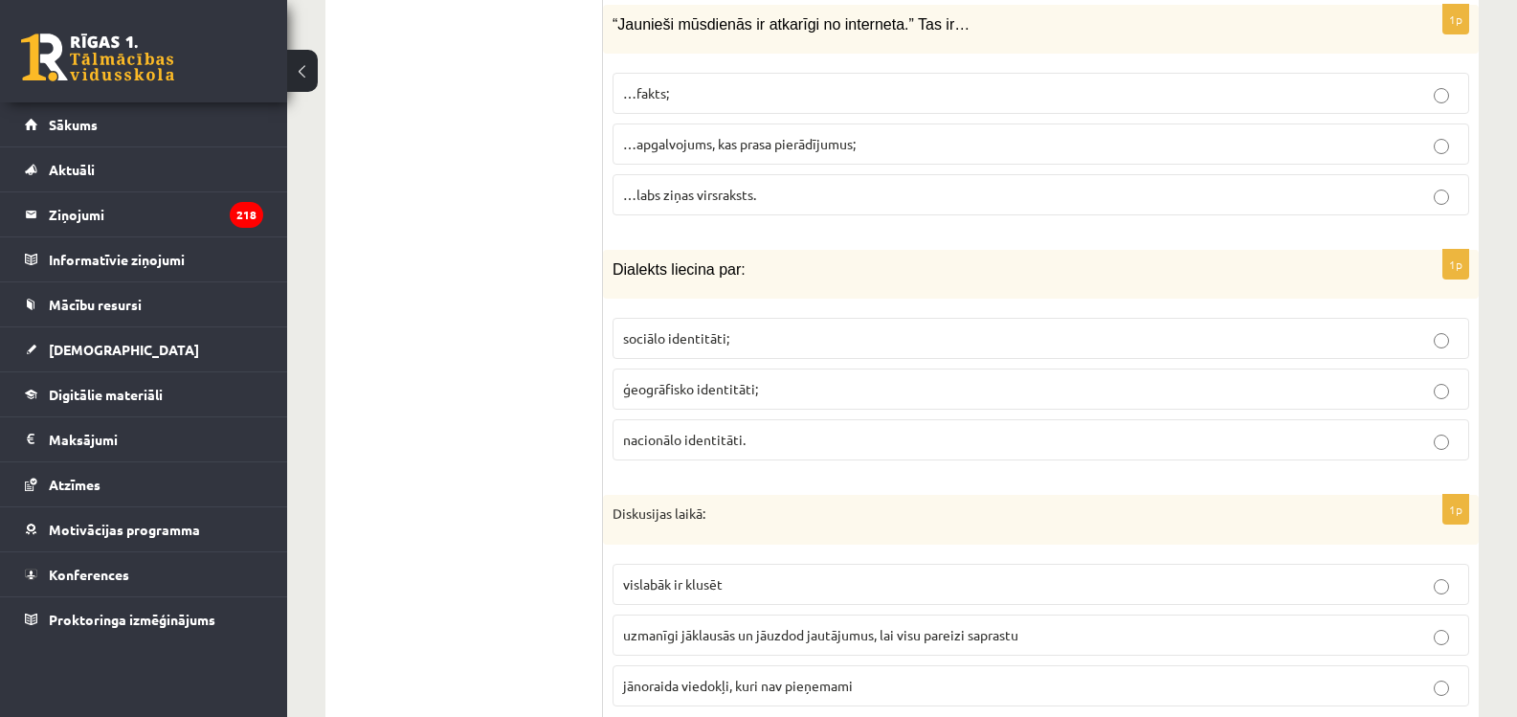
click at [691, 154] on p "…apgalvojums, kas prasa pierādījumus;" at bounding box center [1041, 144] width 836 height 20
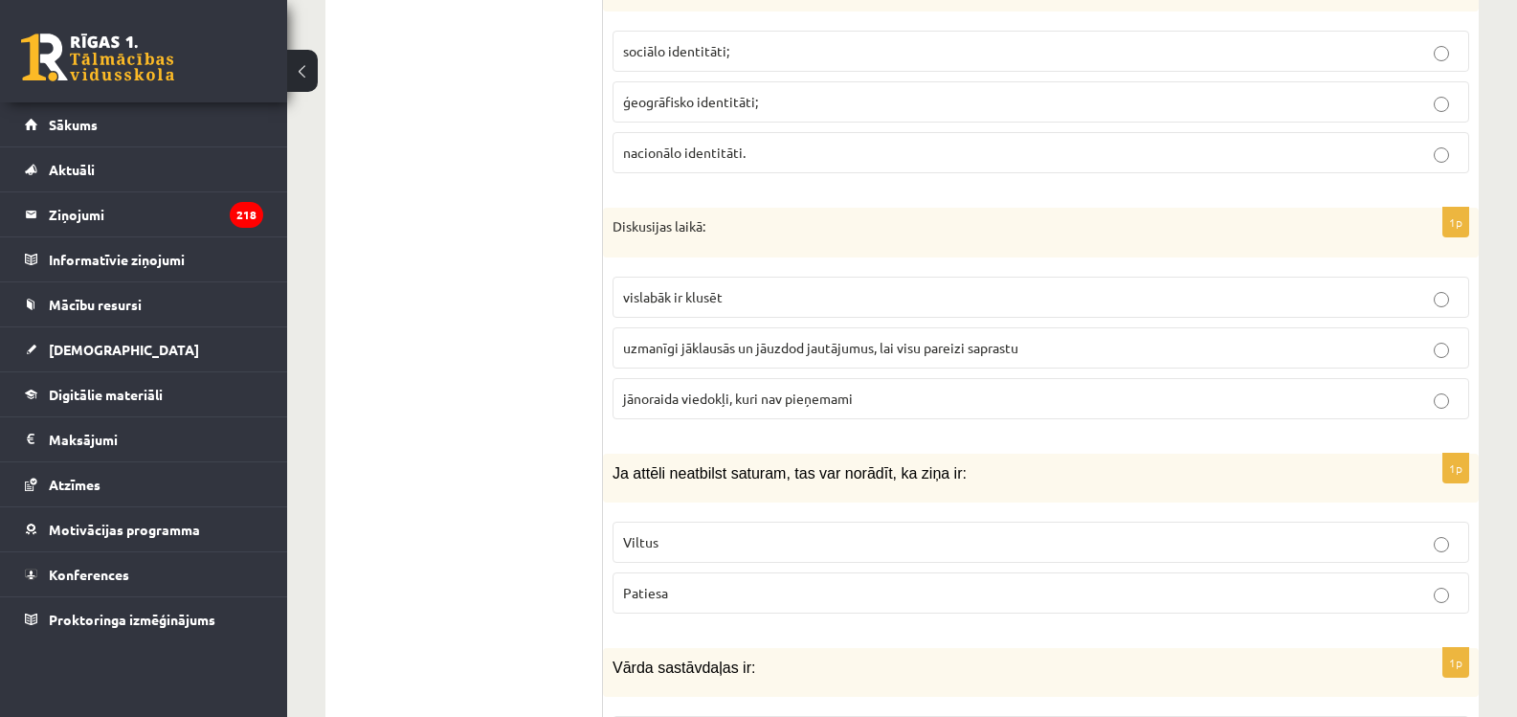
click at [677, 99] on span "ģeogrāfisko identitāti;" at bounding box center [690, 101] width 135 height 17
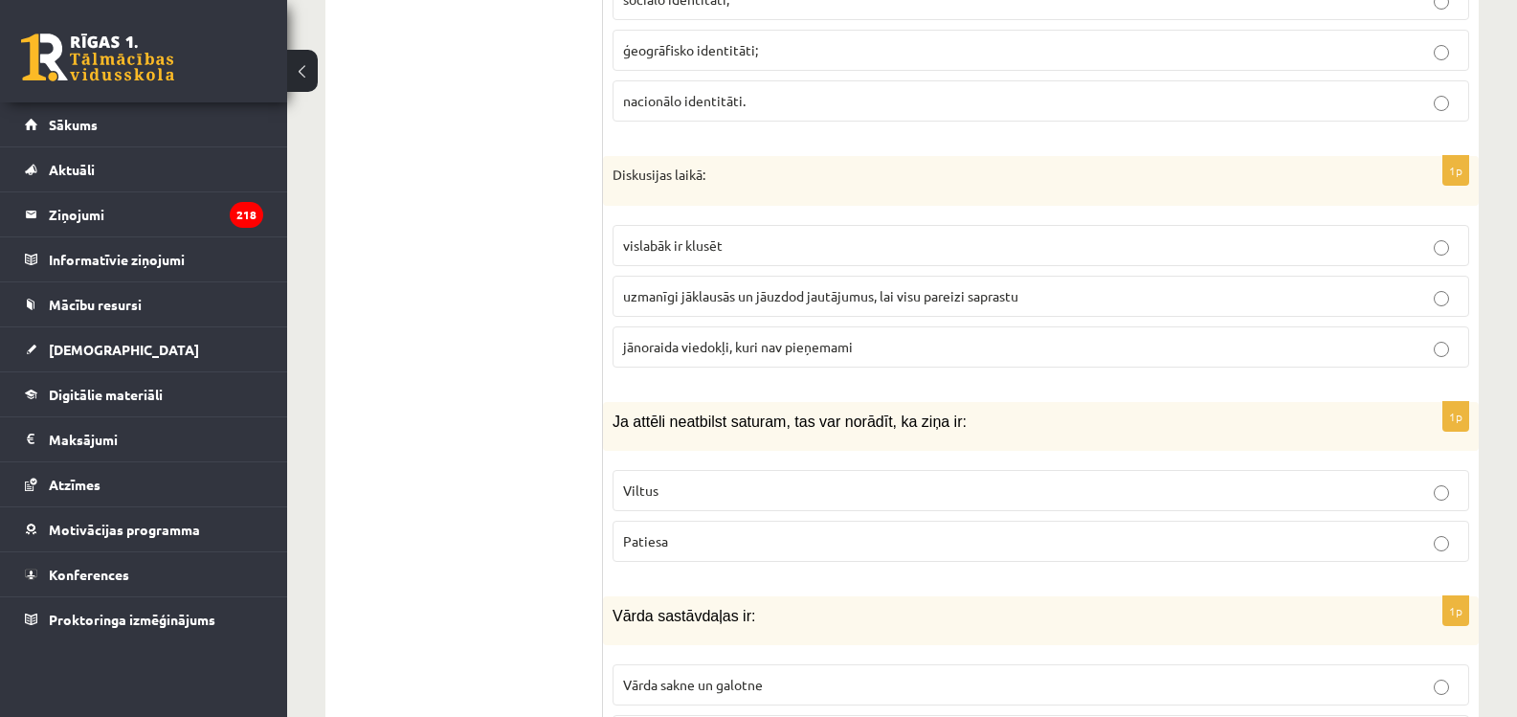
scroll to position [7900, 0]
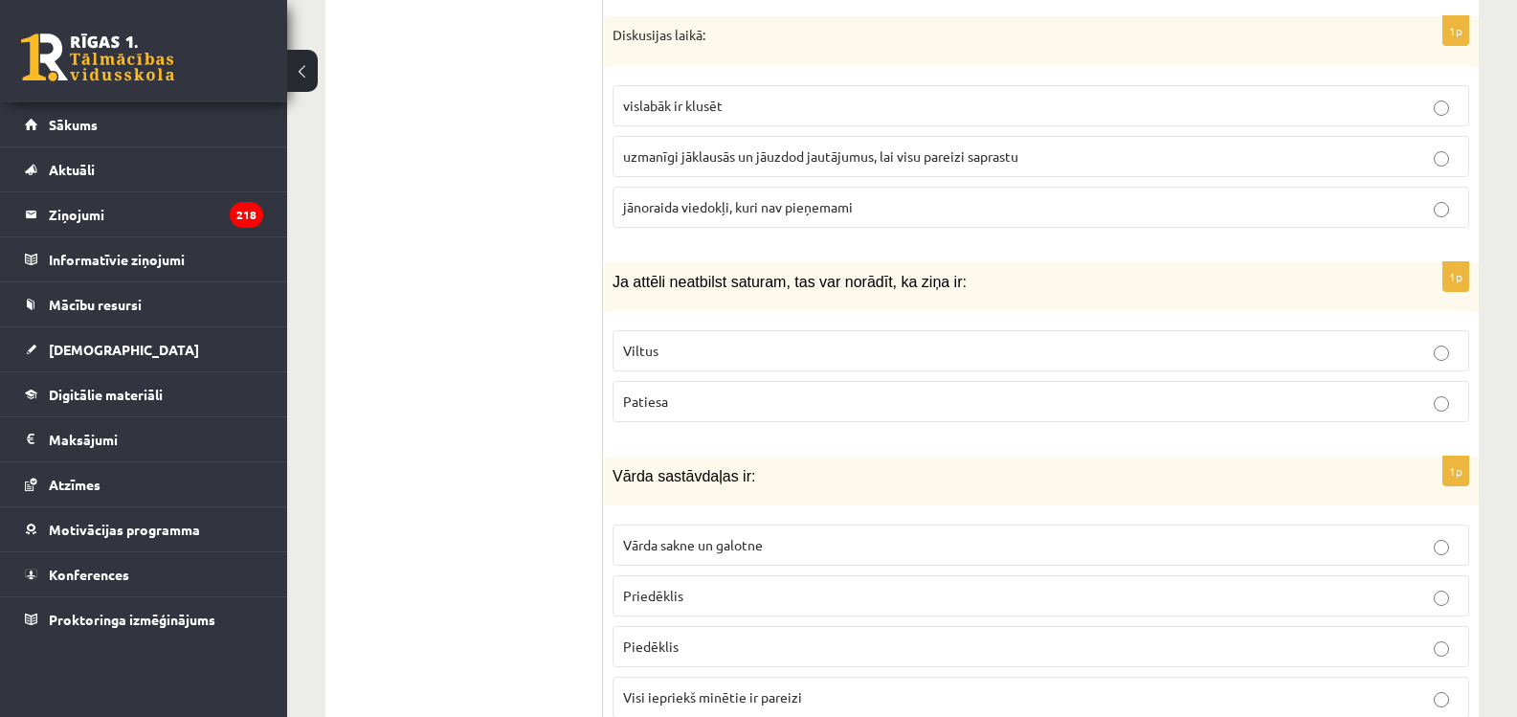
click at [670, 163] on span "uzmanīgi jāklausās un jāuzdod jautājumus, lai visu pareizi saprastu" at bounding box center [820, 155] width 395 height 17
drag, startPoint x: 673, startPoint y: 340, endPoint x: 665, endPoint y: 329, distance: 13.0
click at [667, 333] on label "Viltus" at bounding box center [1041, 350] width 857 height 41
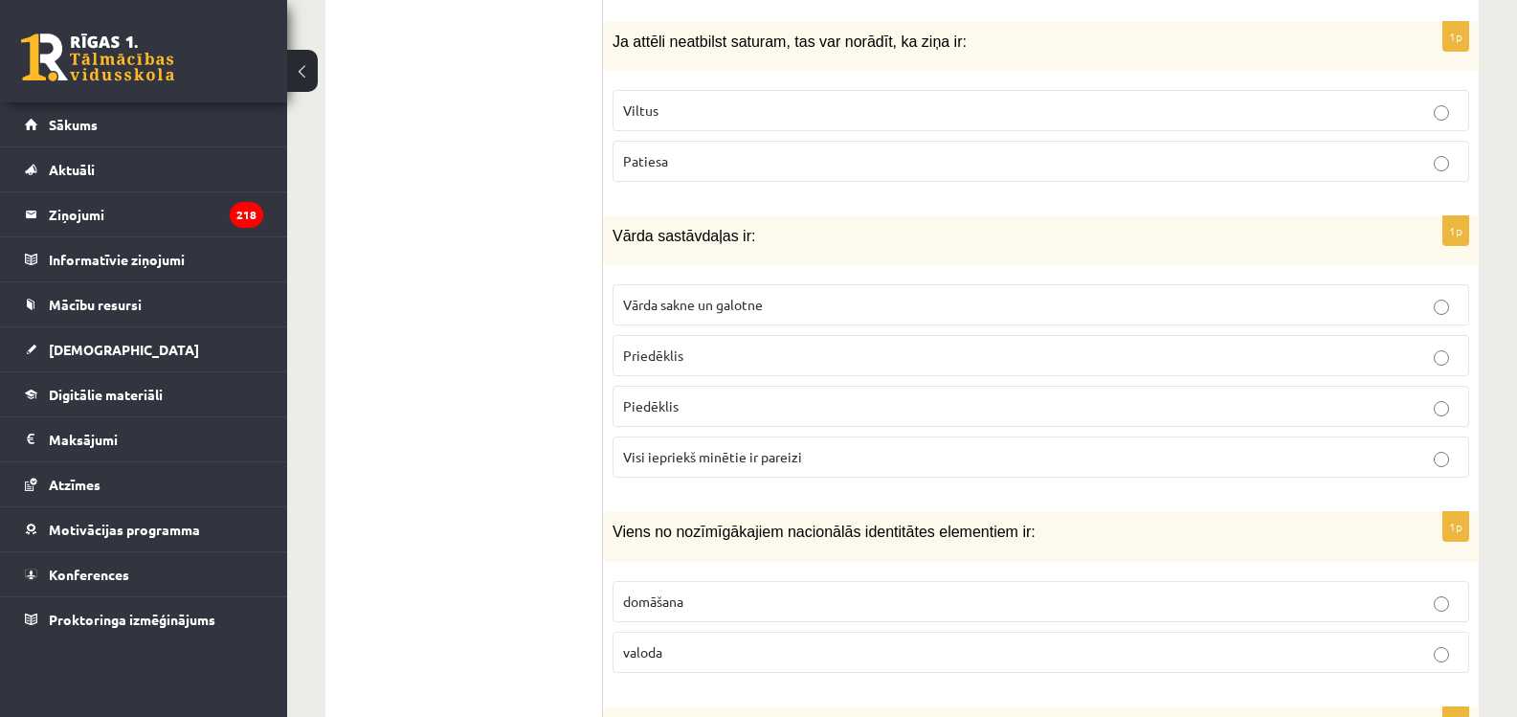
scroll to position [8188, 0]
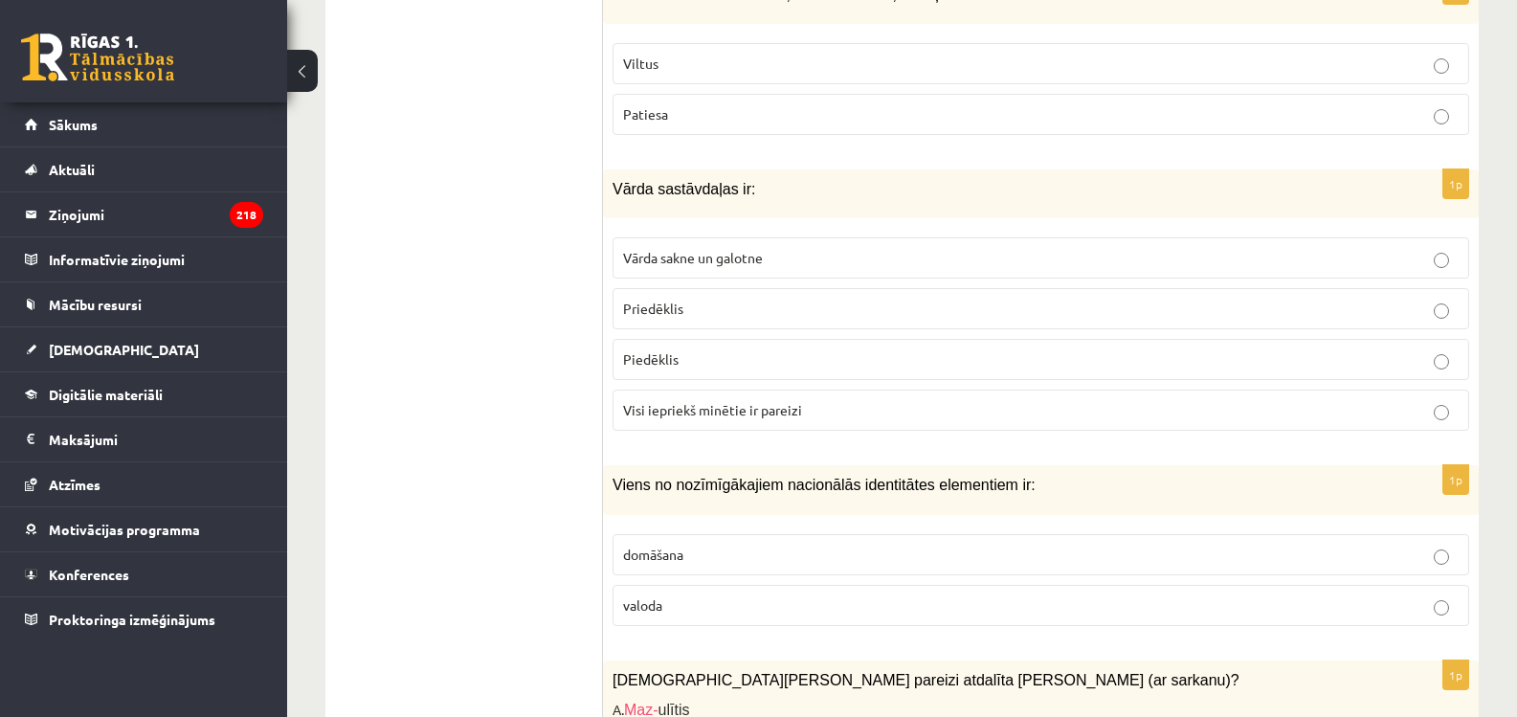
click at [670, 413] on span "Visi iepriekš minētie ir pareizi" at bounding box center [712, 409] width 179 height 17
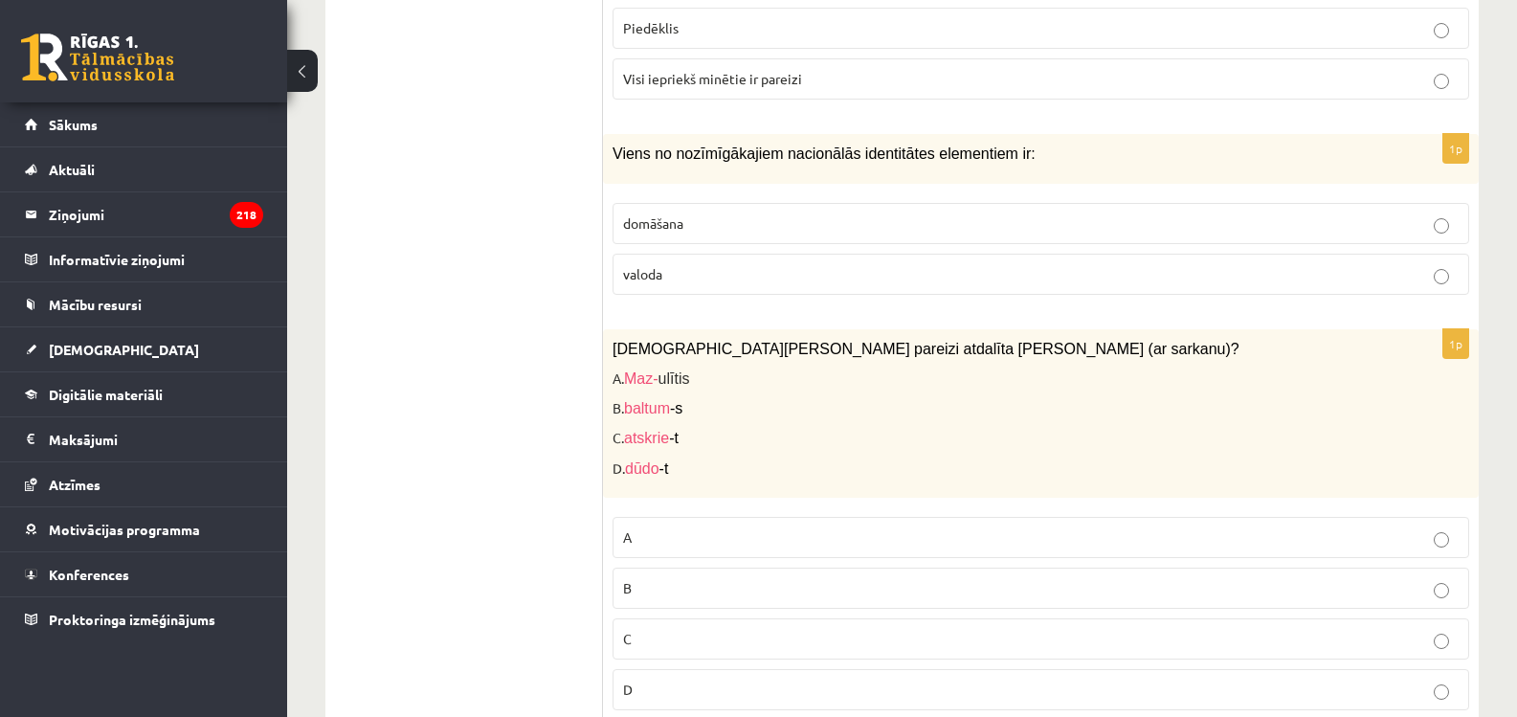
scroll to position [8570, 0]
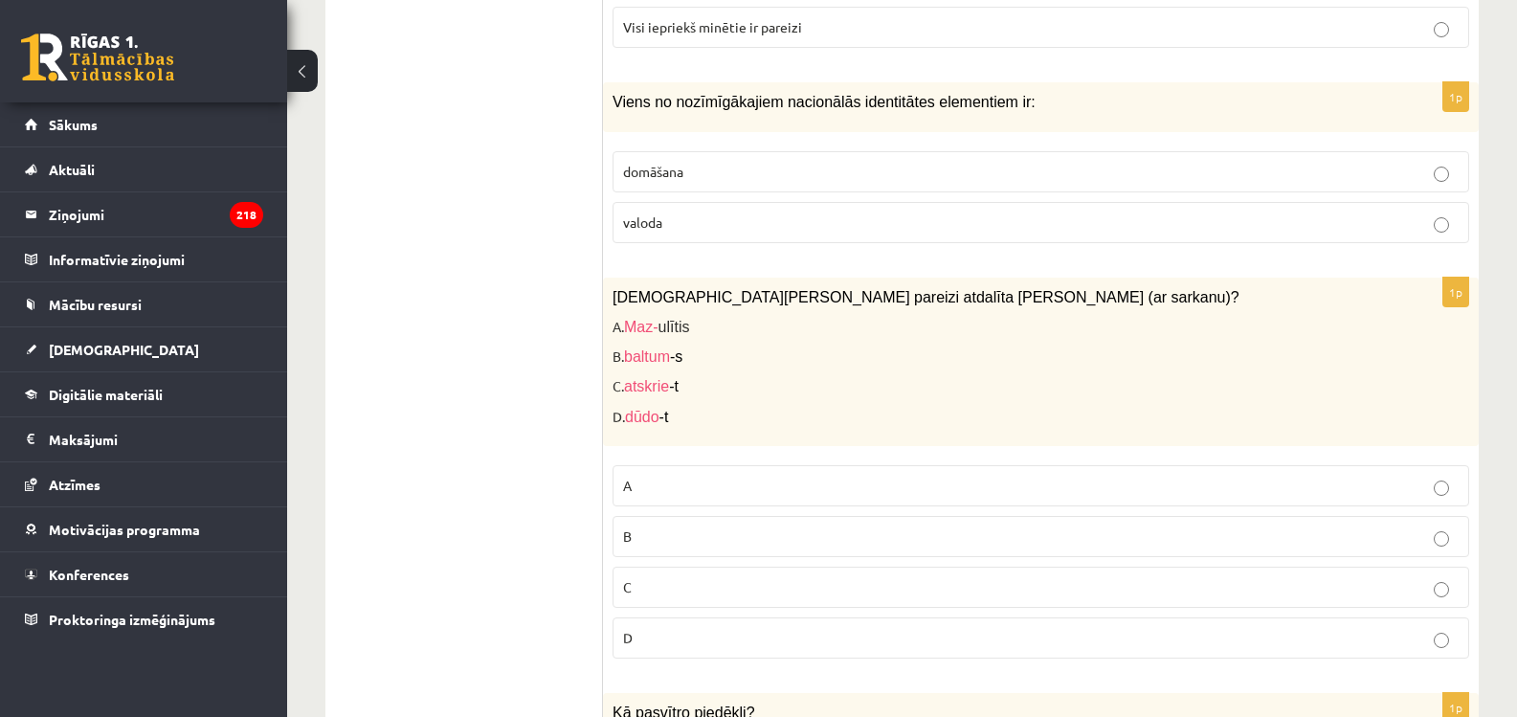
click at [637, 218] on span "valoda" at bounding box center [642, 221] width 39 height 17
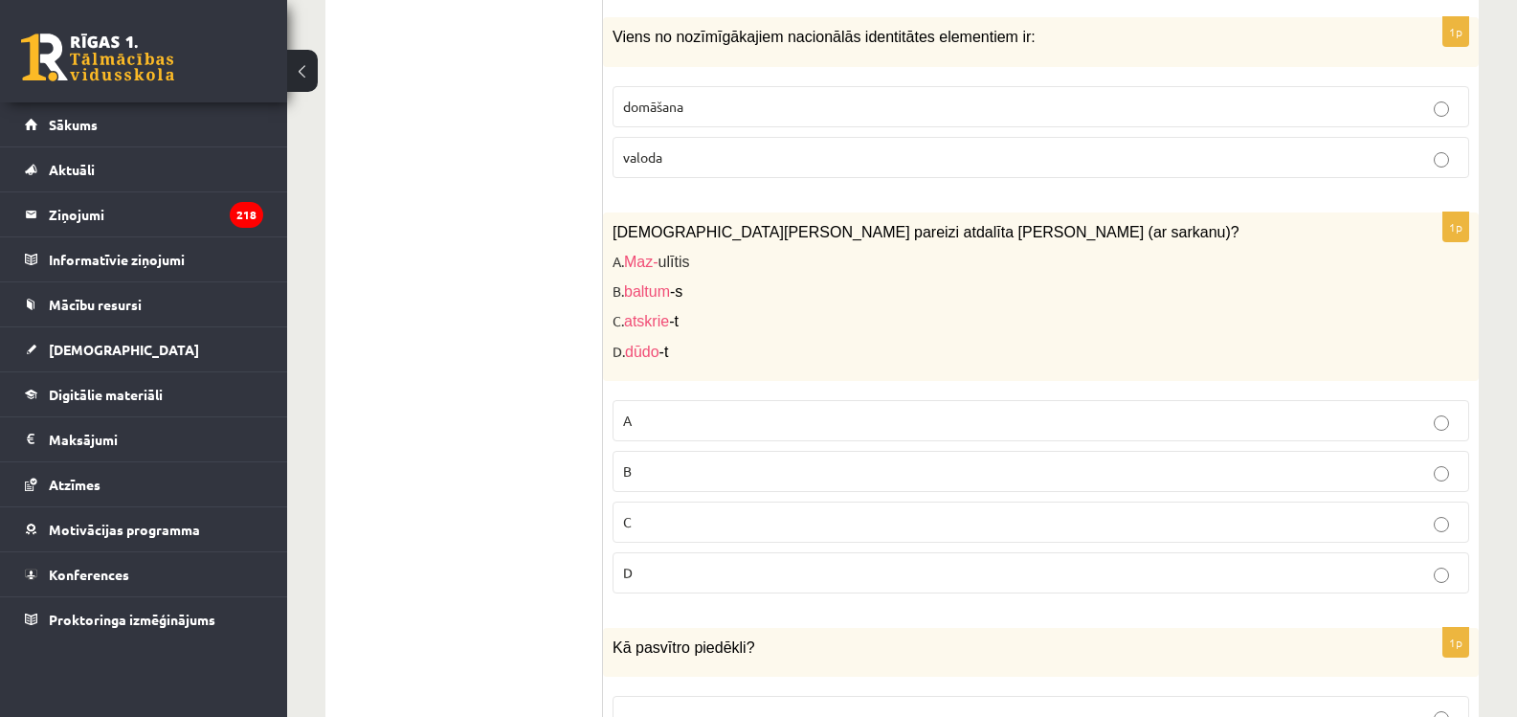
scroll to position [8762, 0]
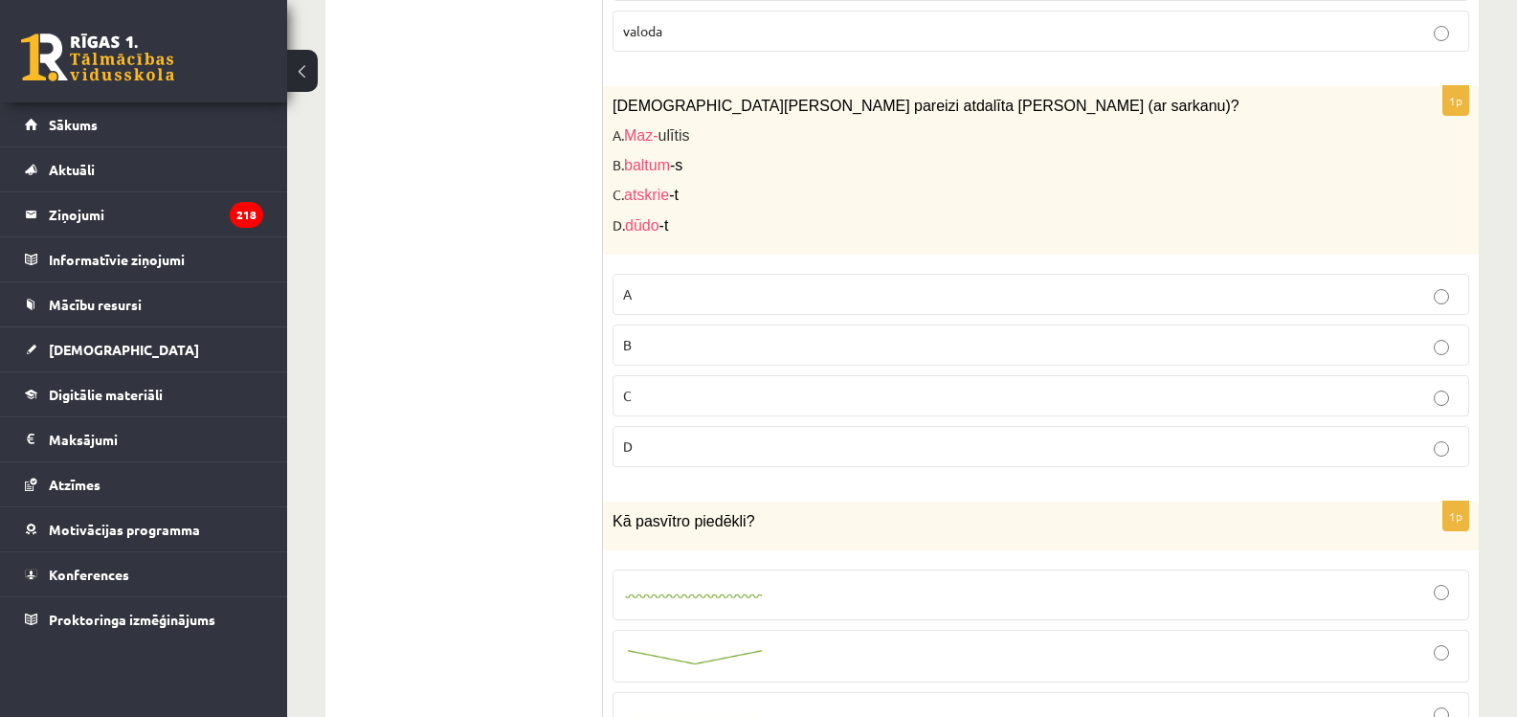
click at [672, 397] on p "C" at bounding box center [1041, 396] width 836 height 20
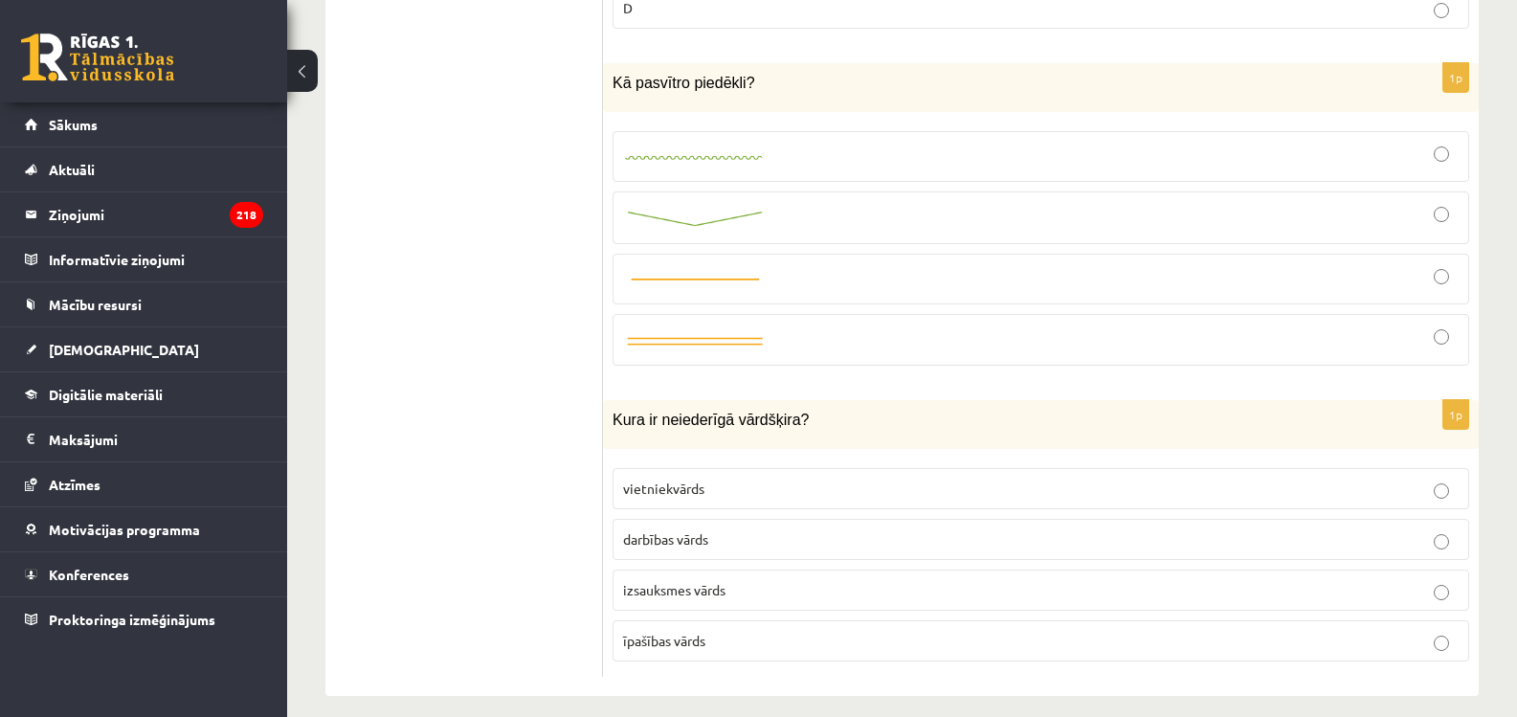
scroll to position [9217, 0]
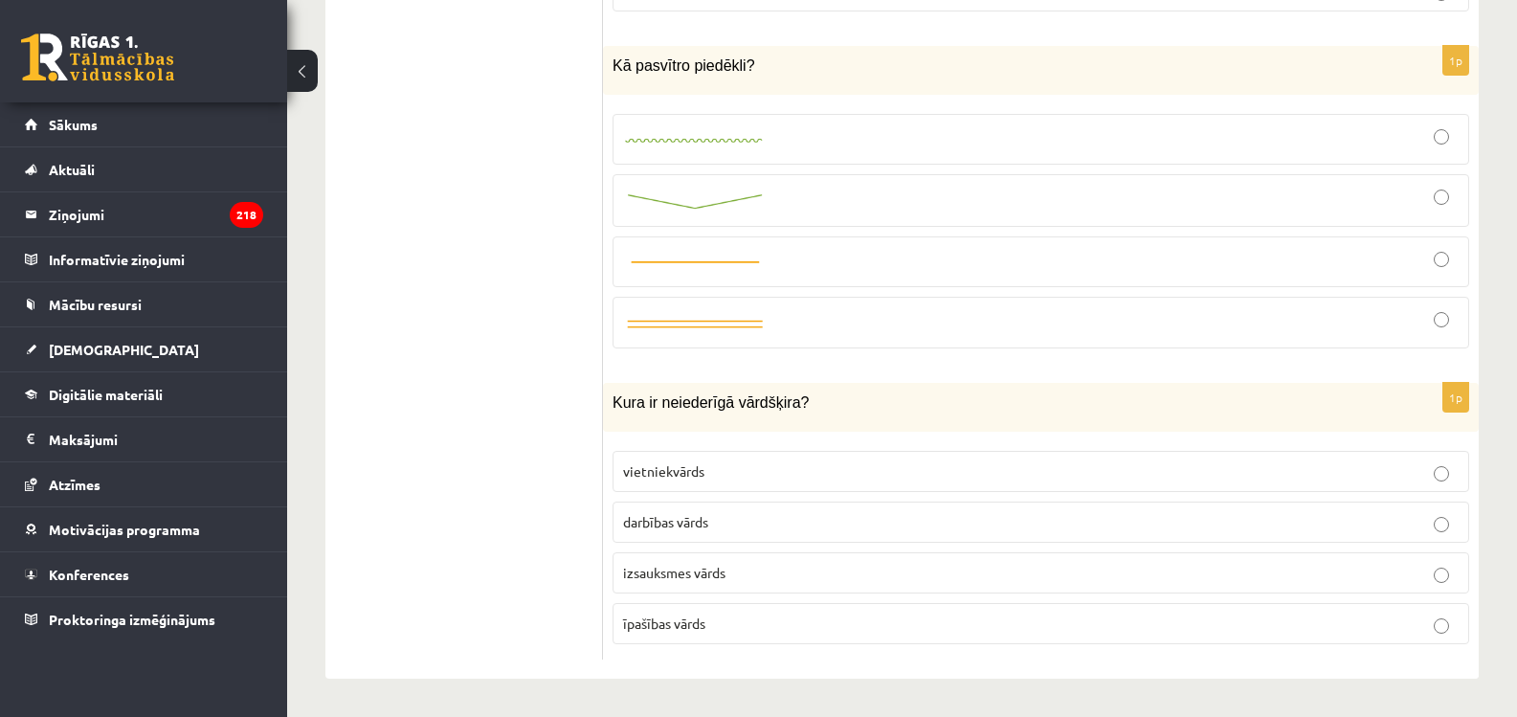
click at [717, 260] on img at bounding box center [695, 263] width 144 height 14
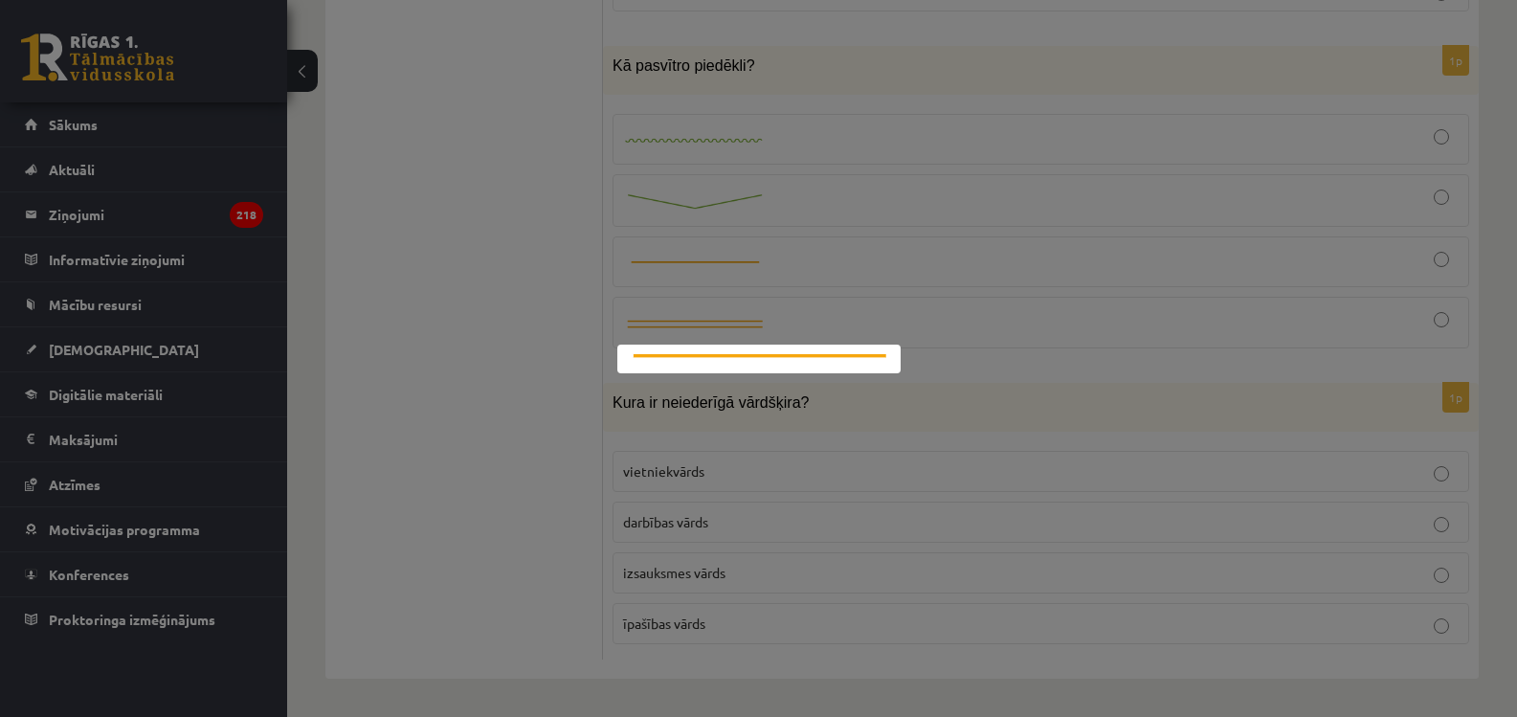
drag, startPoint x: 526, startPoint y: 328, endPoint x: 578, endPoint y: 305, distance: 56.6
click at [531, 325] on div at bounding box center [758, 358] width 1517 height 717
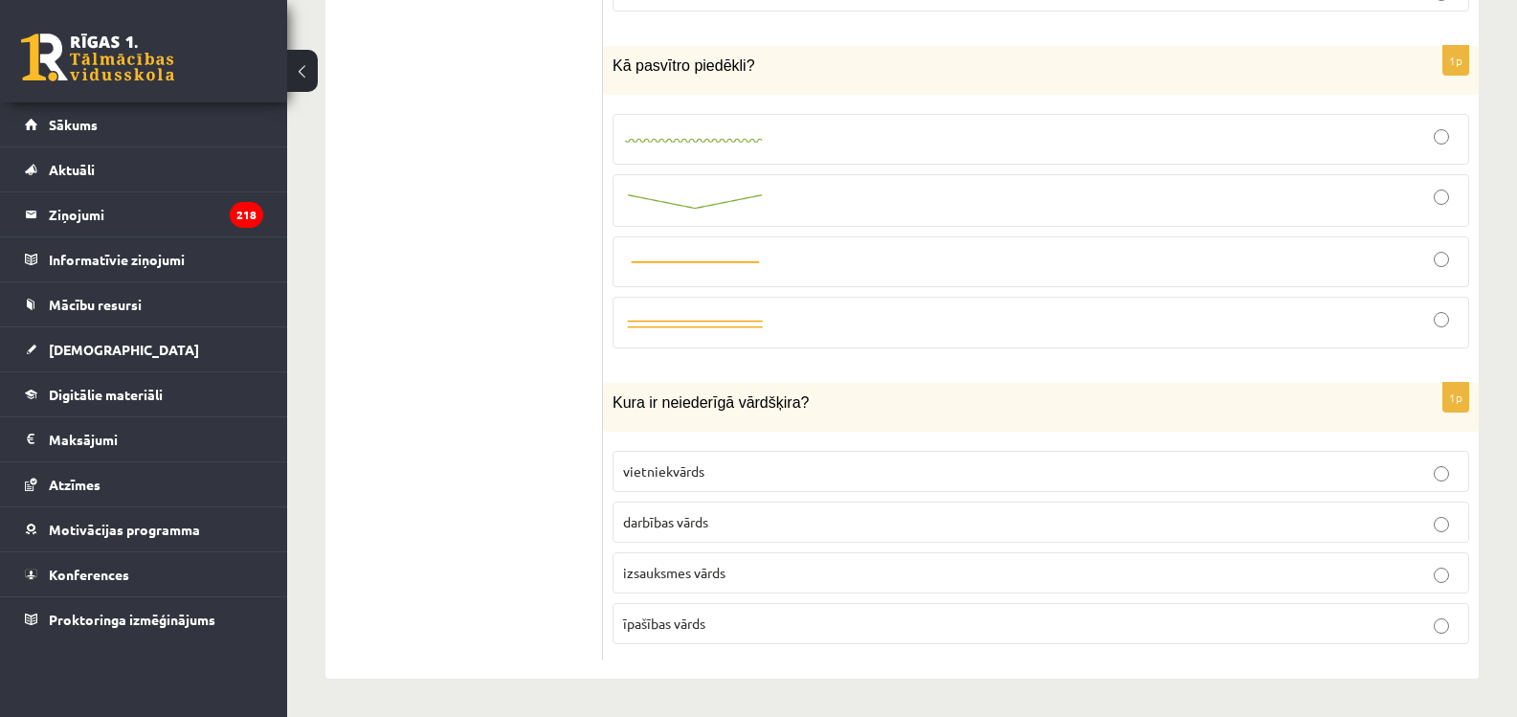
click at [936, 145] on div at bounding box center [1041, 139] width 836 height 30
click at [664, 625] on span "īpašības vārds" at bounding box center [664, 622] width 82 height 17
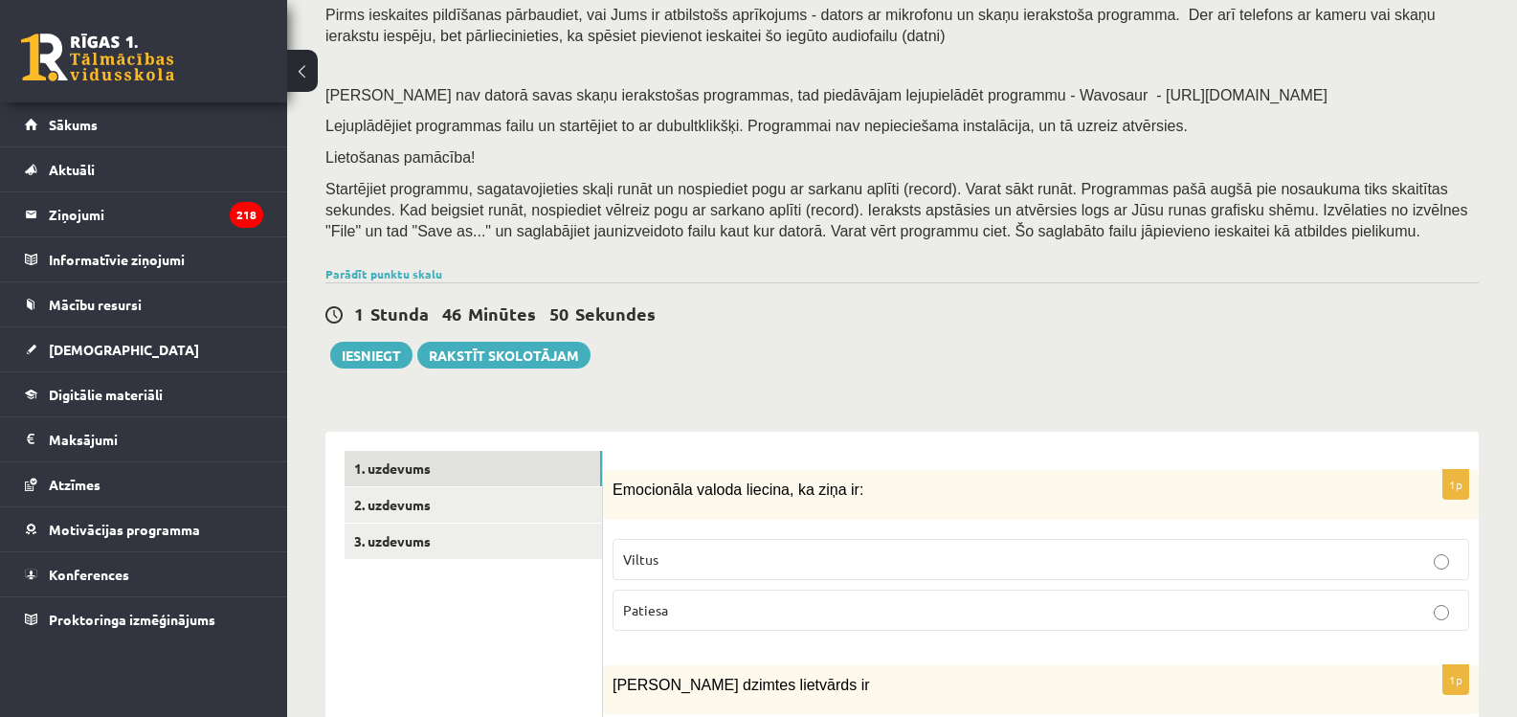
scroll to position [323, 0]
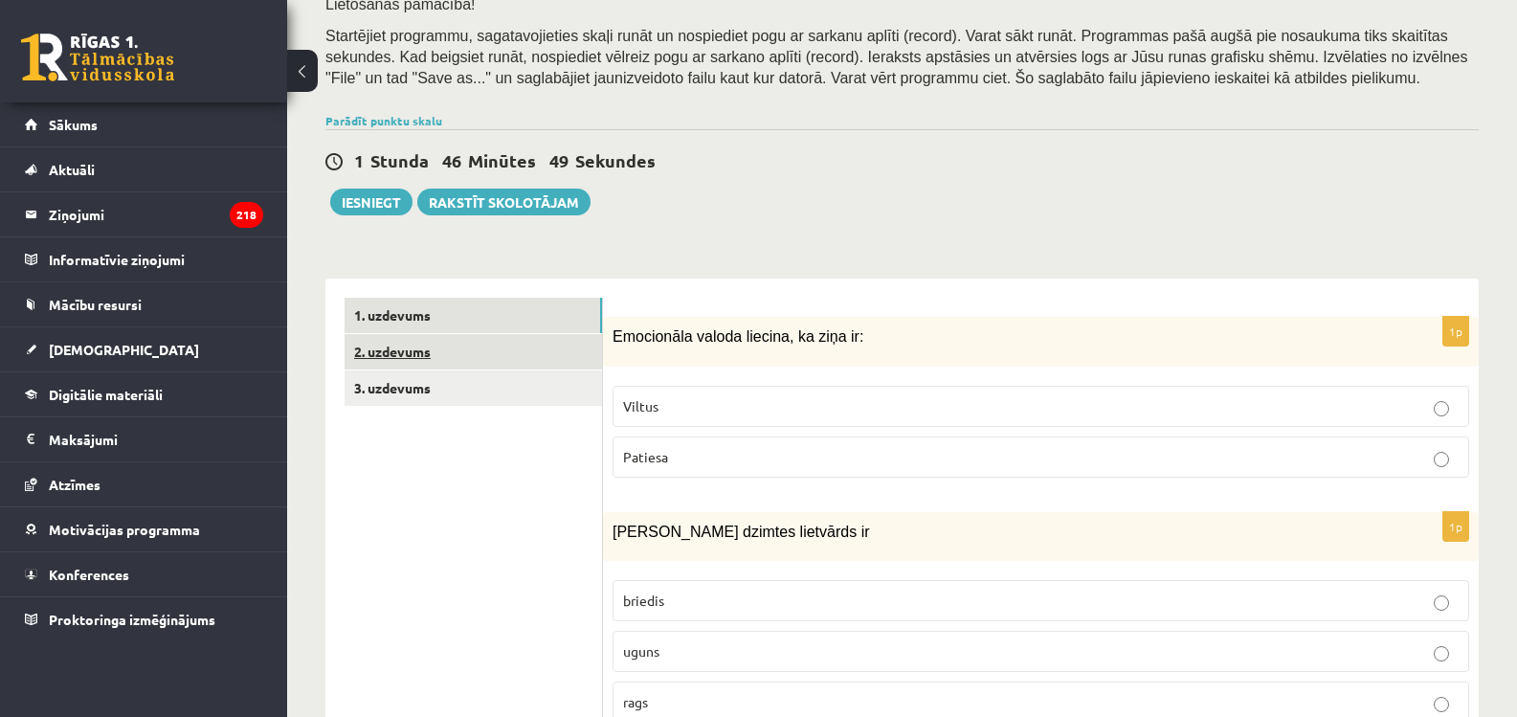
click at [406, 356] on link "2. uzdevums" at bounding box center [473, 351] width 257 height 35
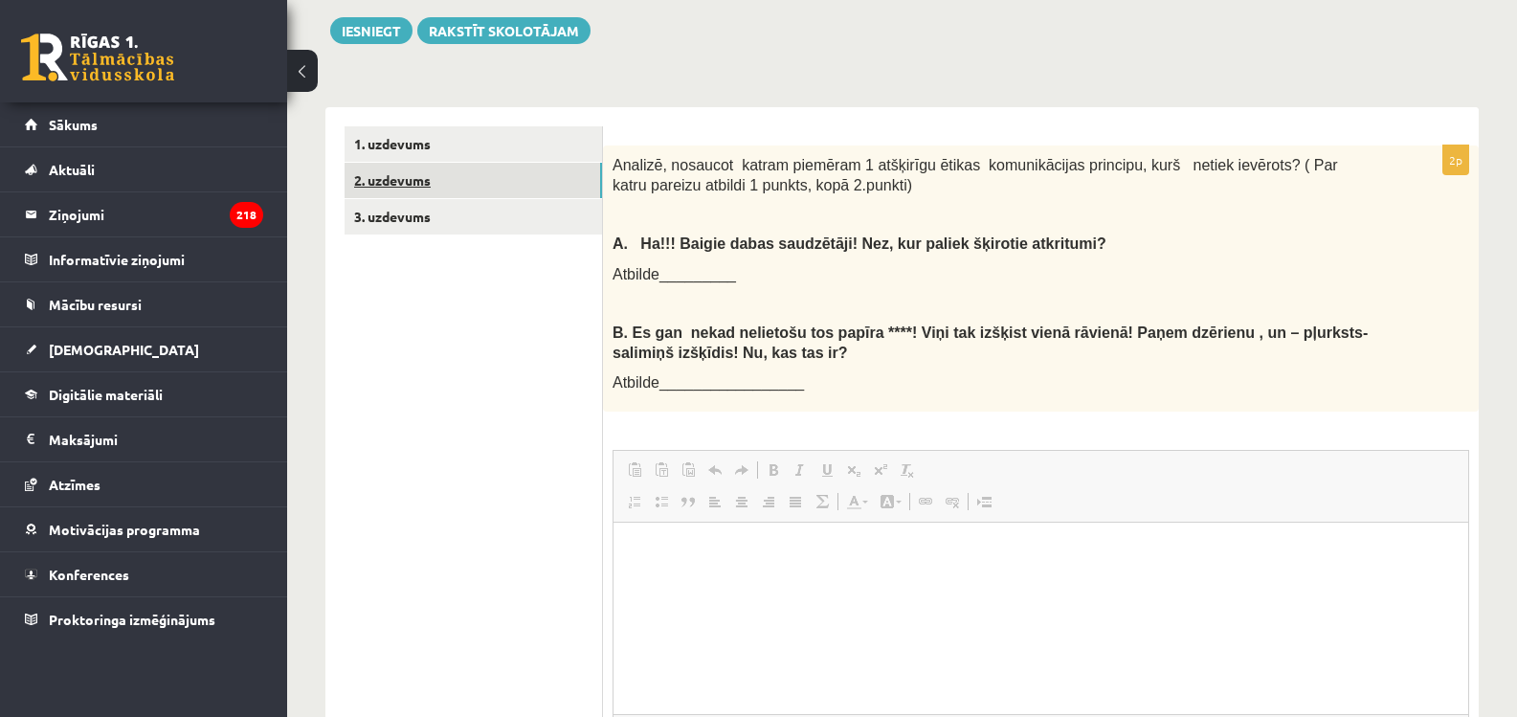
scroll to position [0, 0]
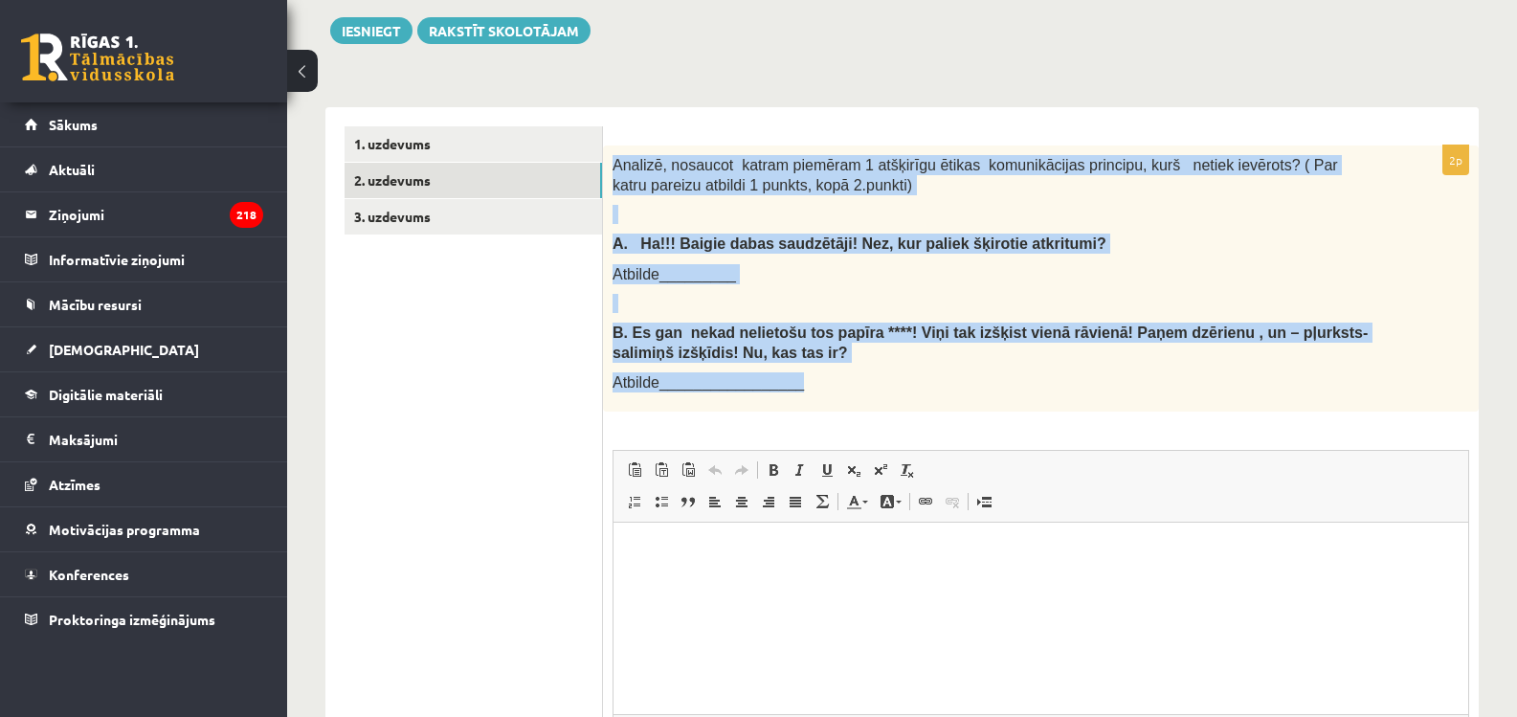
drag, startPoint x: 613, startPoint y: 161, endPoint x: 778, endPoint y: 390, distance: 282.4
click at [872, 406] on div "Analizē, nosaucot katram piemēram 1 atšķirīgu ētikas komunikācijas principu, ku…" at bounding box center [1041, 278] width 876 height 266
copy div "Analizē, nosaucot katram piemēram 1 atšķirīgu ētikas komunikācijas principu, ku…"
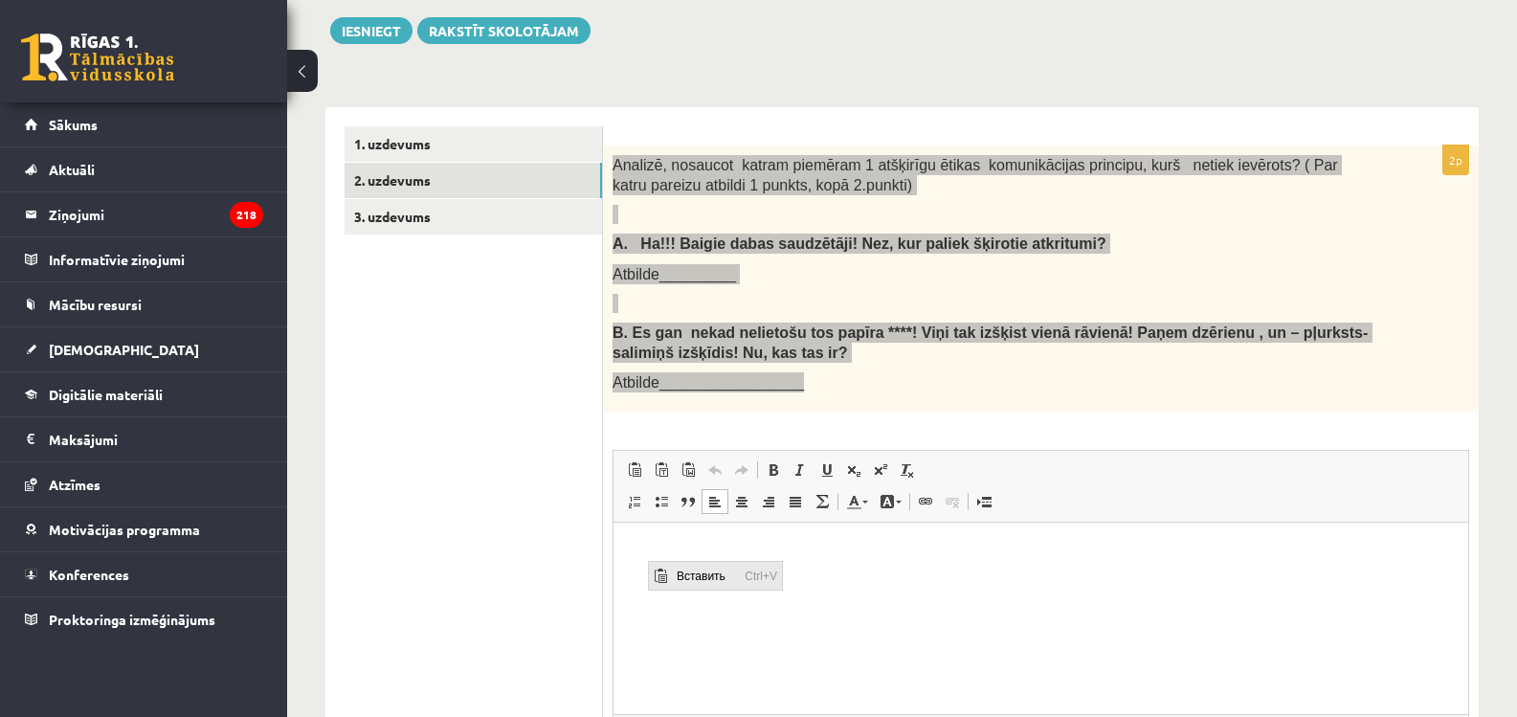
click at [680, 578] on span "Вставить" at bounding box center [706, 576] width 68 height 28
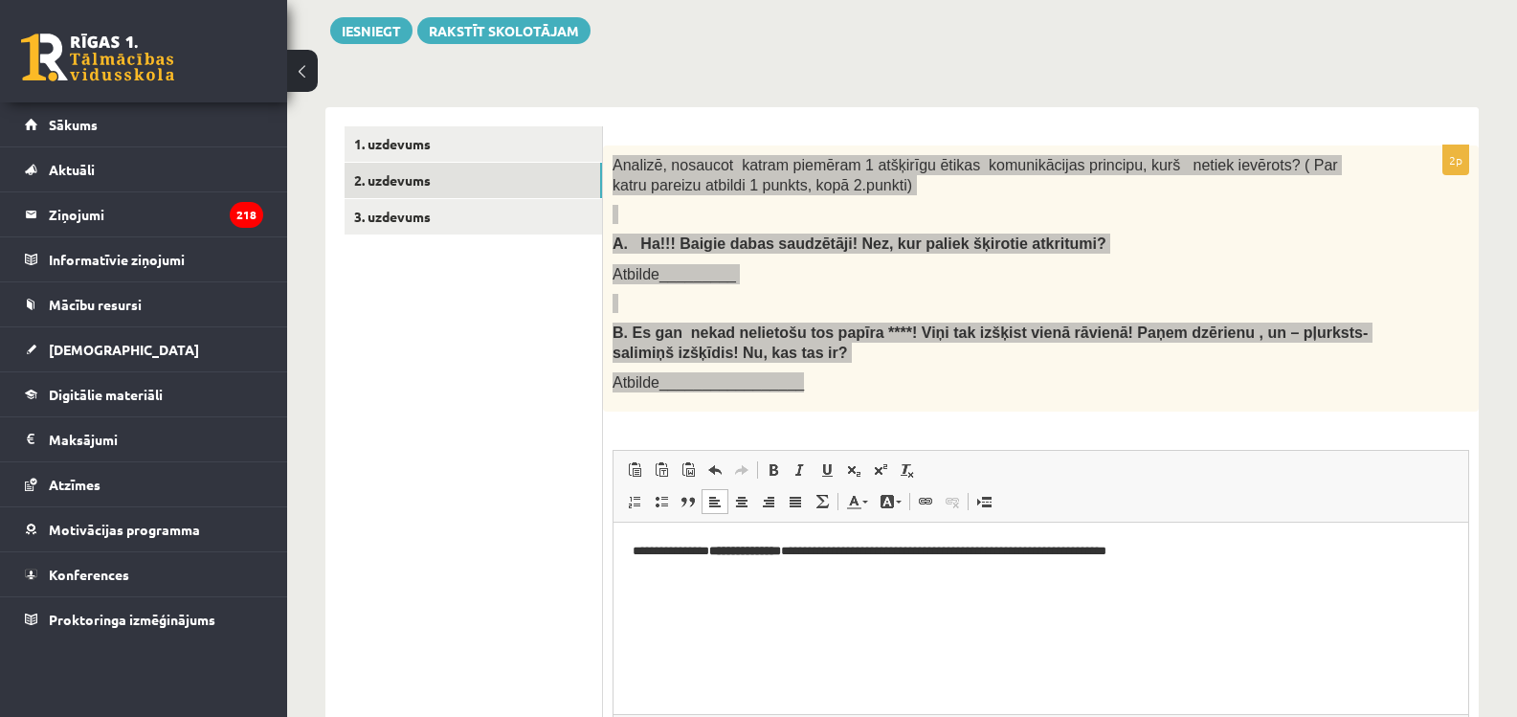
drag, startPoint x: 651, startPoint y: 626, endPoint x: 632, endPoint y: 620, distance: 20.0
click at [633, 623] on p "Визуальный текстовый редактор, wiswyg-editor-user-answer-47433893092080" at bounding box center [1041, 616] width 816 height 20
drag, startPoint x: 630, startPoint y: 611, endPoint x: 653, endPoint y: 637, distance: 35.3
click at [653, 637] on html "**********" at bounding box center [1040, 584] width 855 height 123
click at [695, 626] on span "Вставить" at bounding box center [691, 635] width 68 height 28
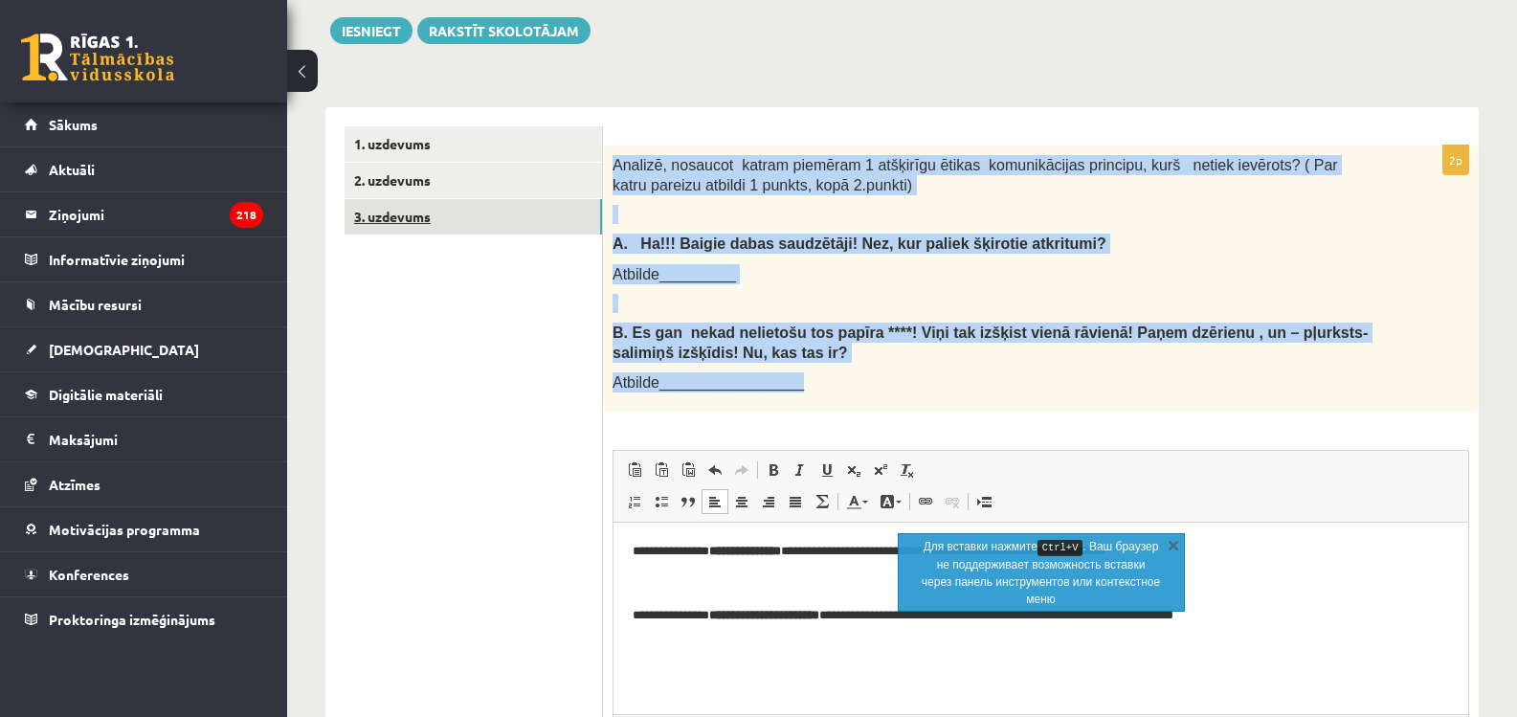
click at [397, 210] on link "3. uzdevums" at bounding box center [473, 216] width 257 height 35
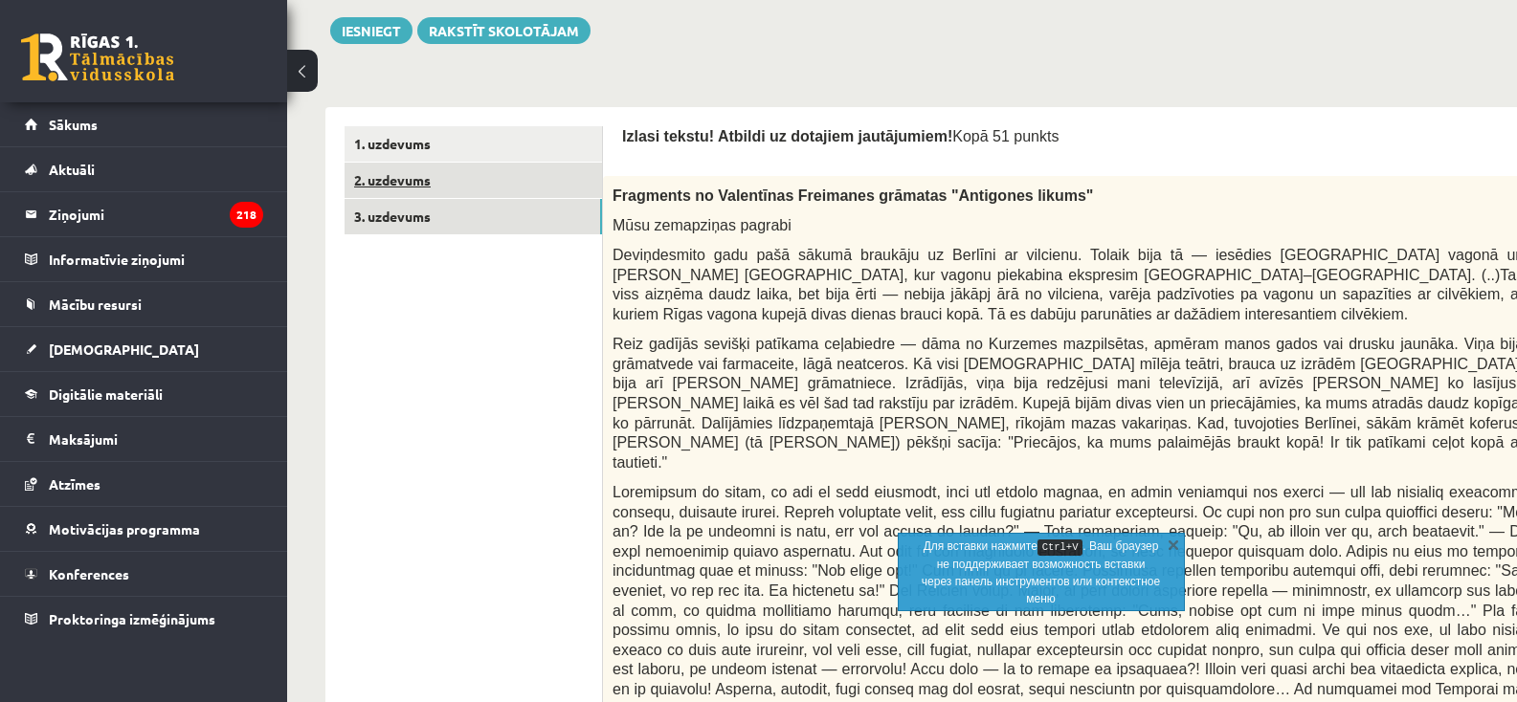
click at [415, 188] on link "2. uzdevums" at bounding box center [473, 180] width 257 height 35
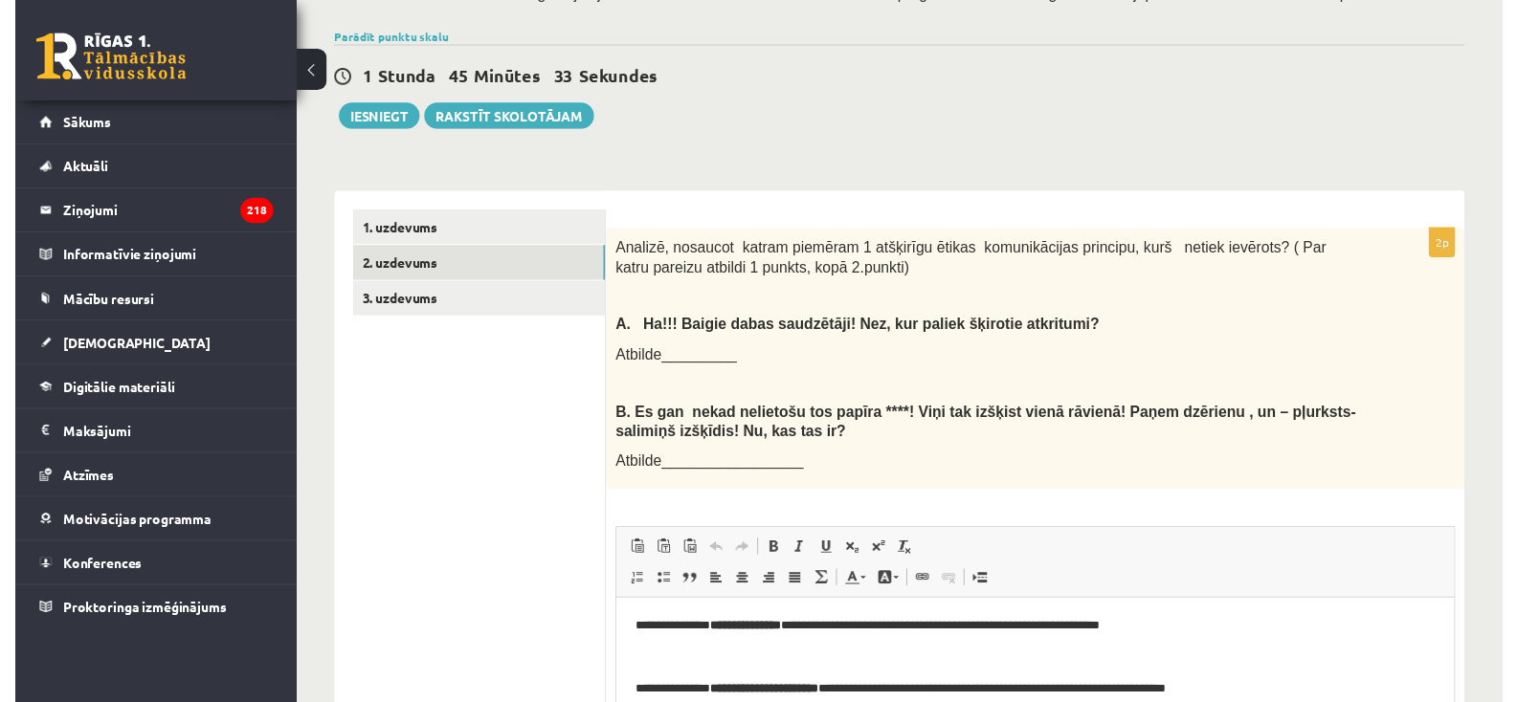
scroll to position [398, 0]
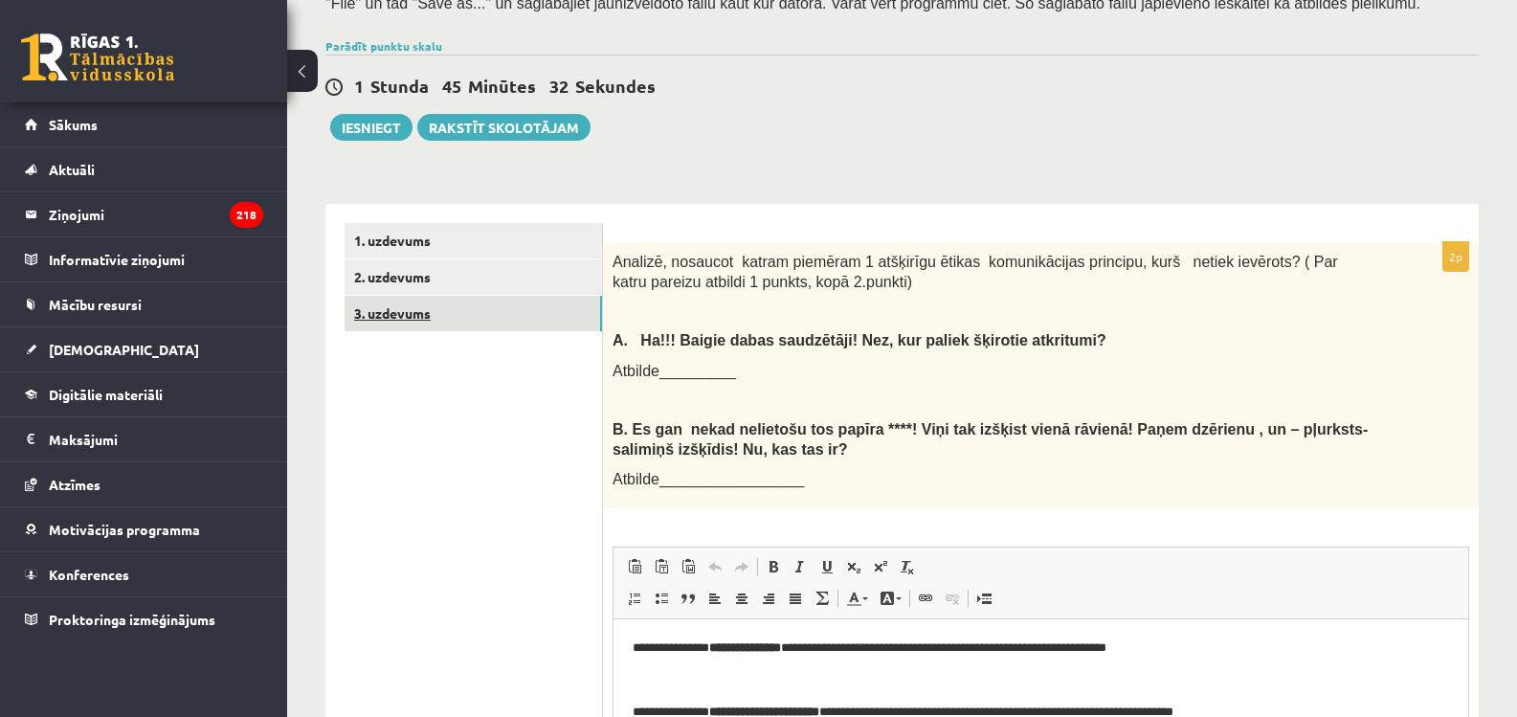
click at [412, 310] on link "3. uzdevums" at bounding box center [473, 313] width 257 height 35
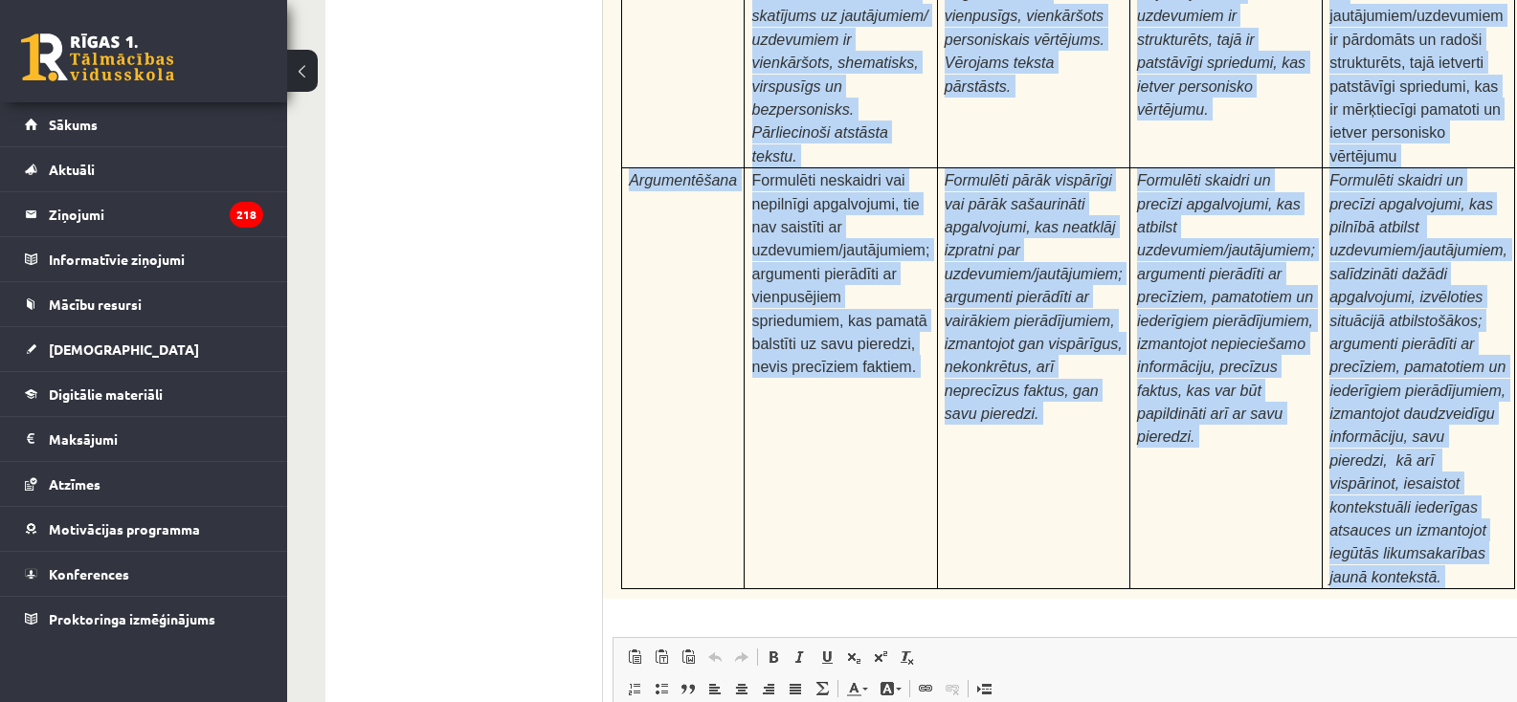
scroll to position [6056, 0]
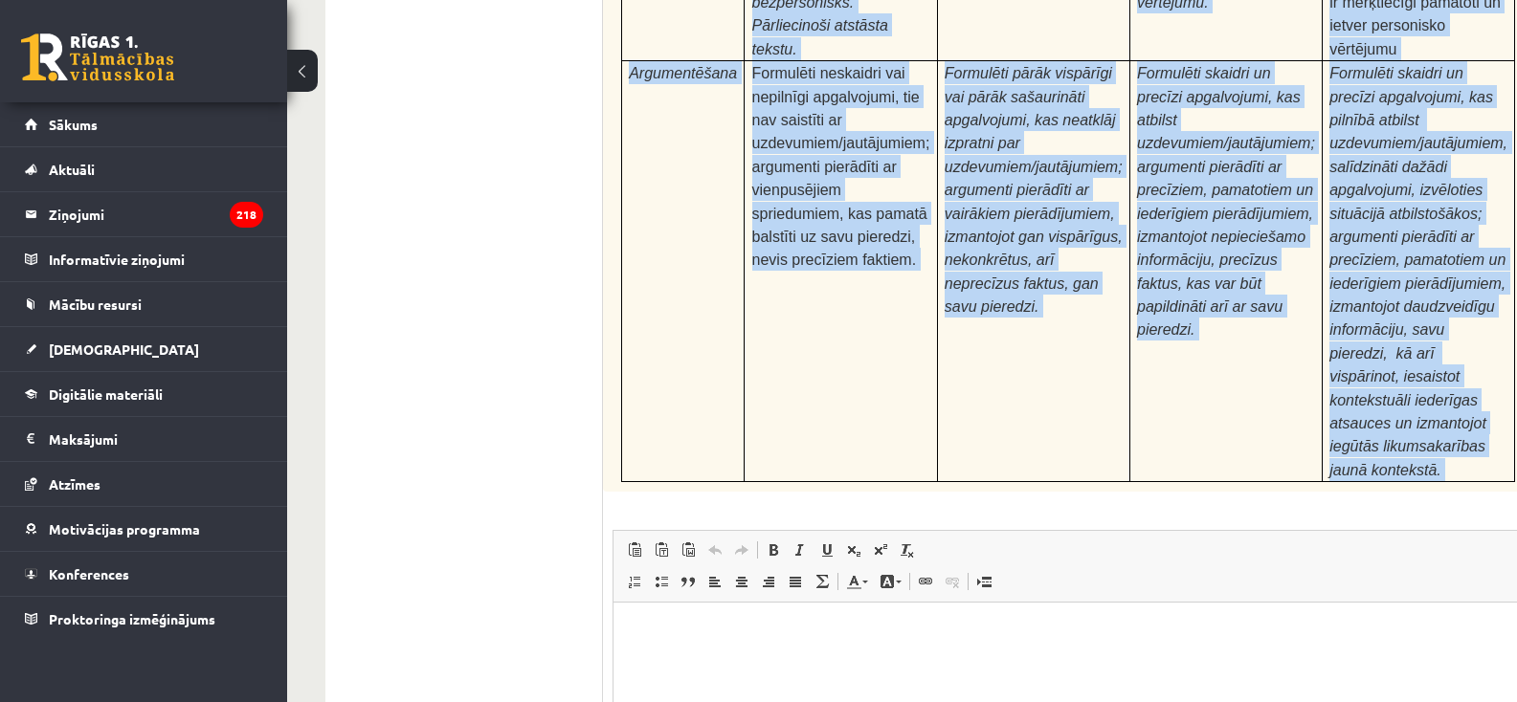
drag, startPoint x: 1234, startPoint y: 929, endPoint x: 942, endPoint y: 609, distance: 433.6
copy form "Izlasi tekstu! Atbildi uz dotajiem jautājumiem! Kopā 51 punkts 0p Fragments no …"
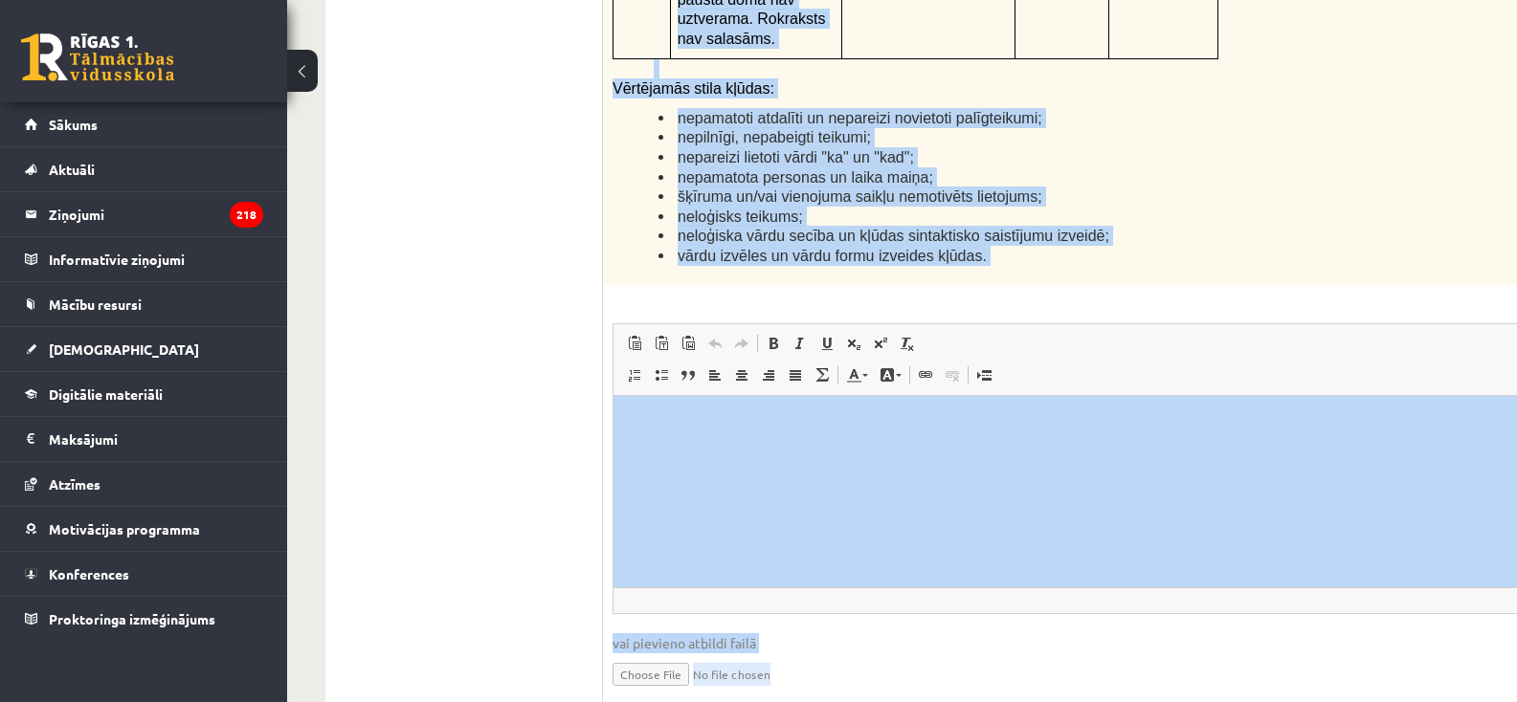
scroll to position [4525, 0]
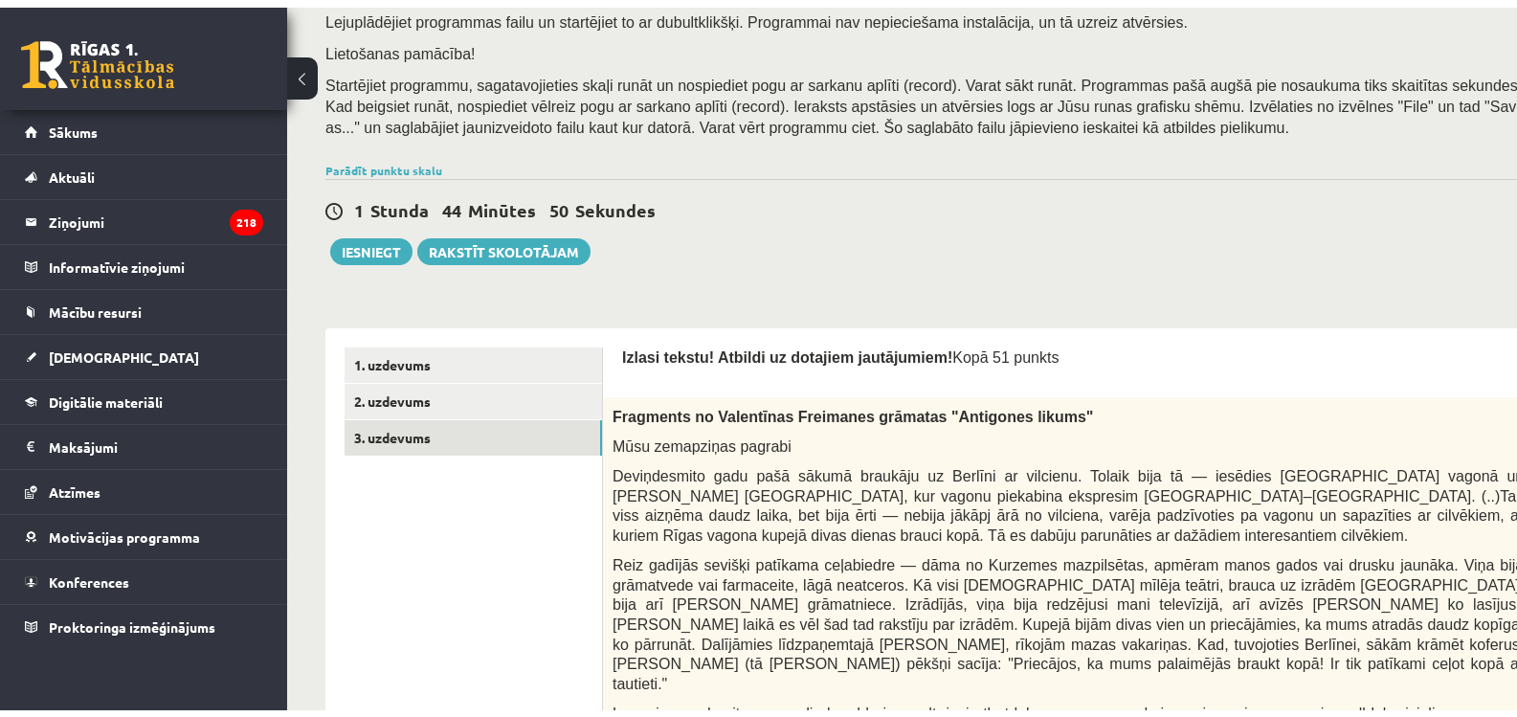
scroll to position [262, 0]
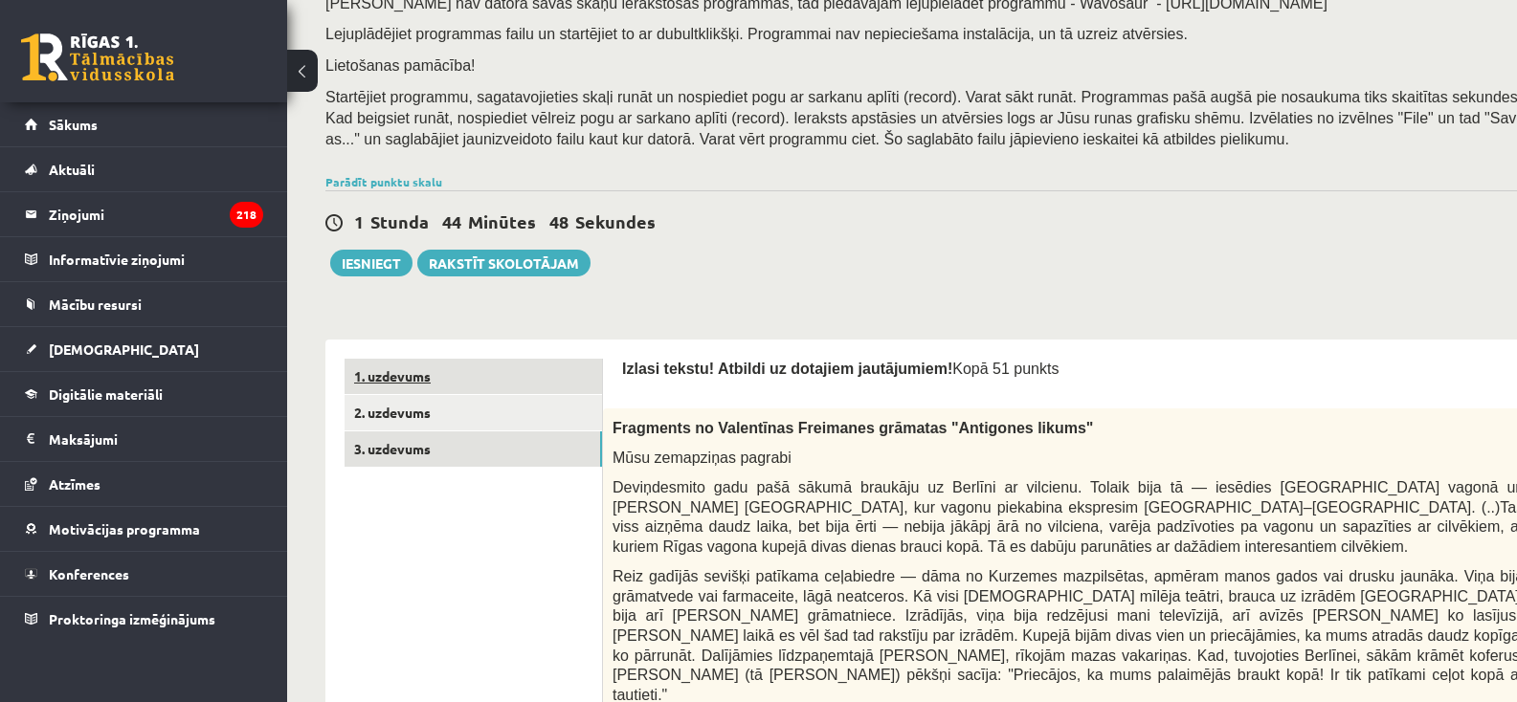
click at [390, 374] on link "1. uzdevums" at bounding box center [473, 376] width 257 height 35
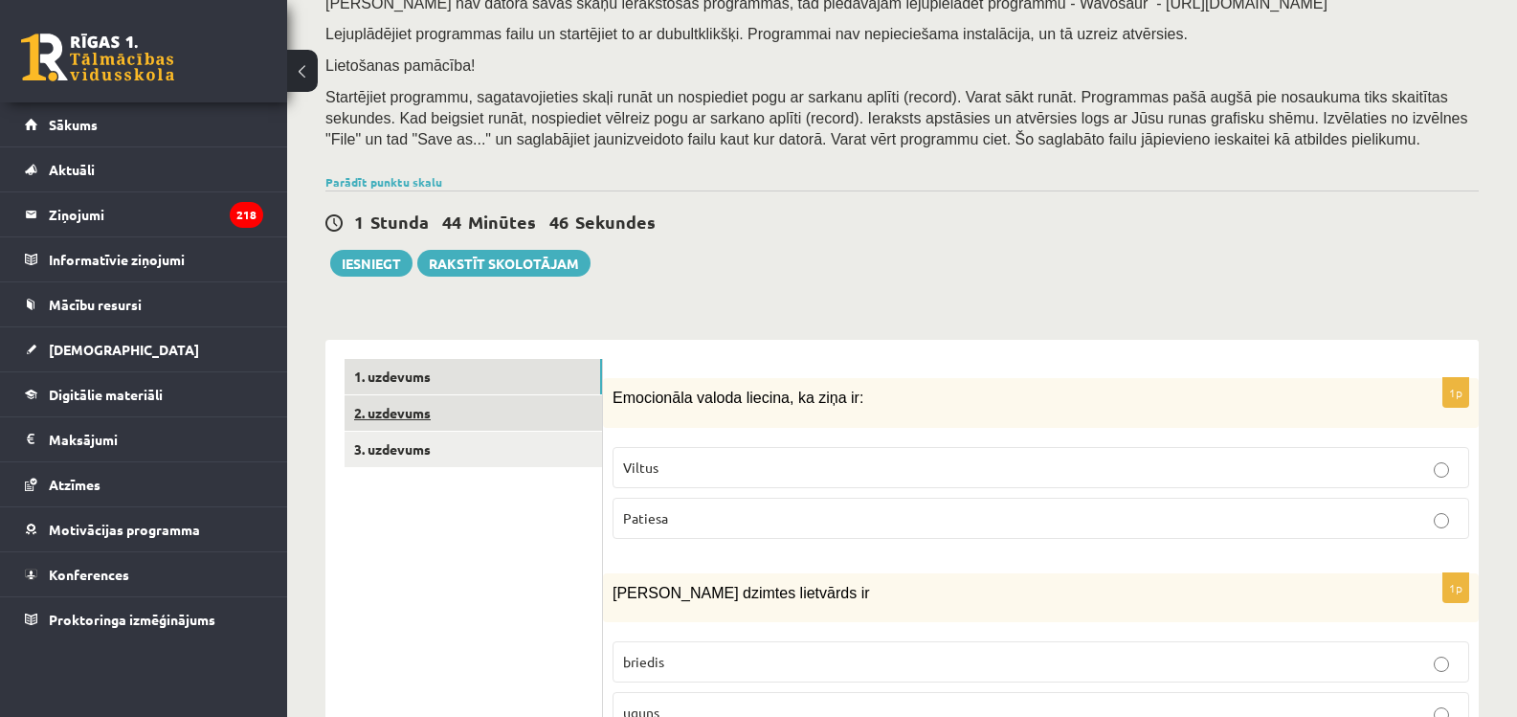
click at [413, 414] on link "2. uzdevums" at bounding box center [473, 412] width 257 height 35
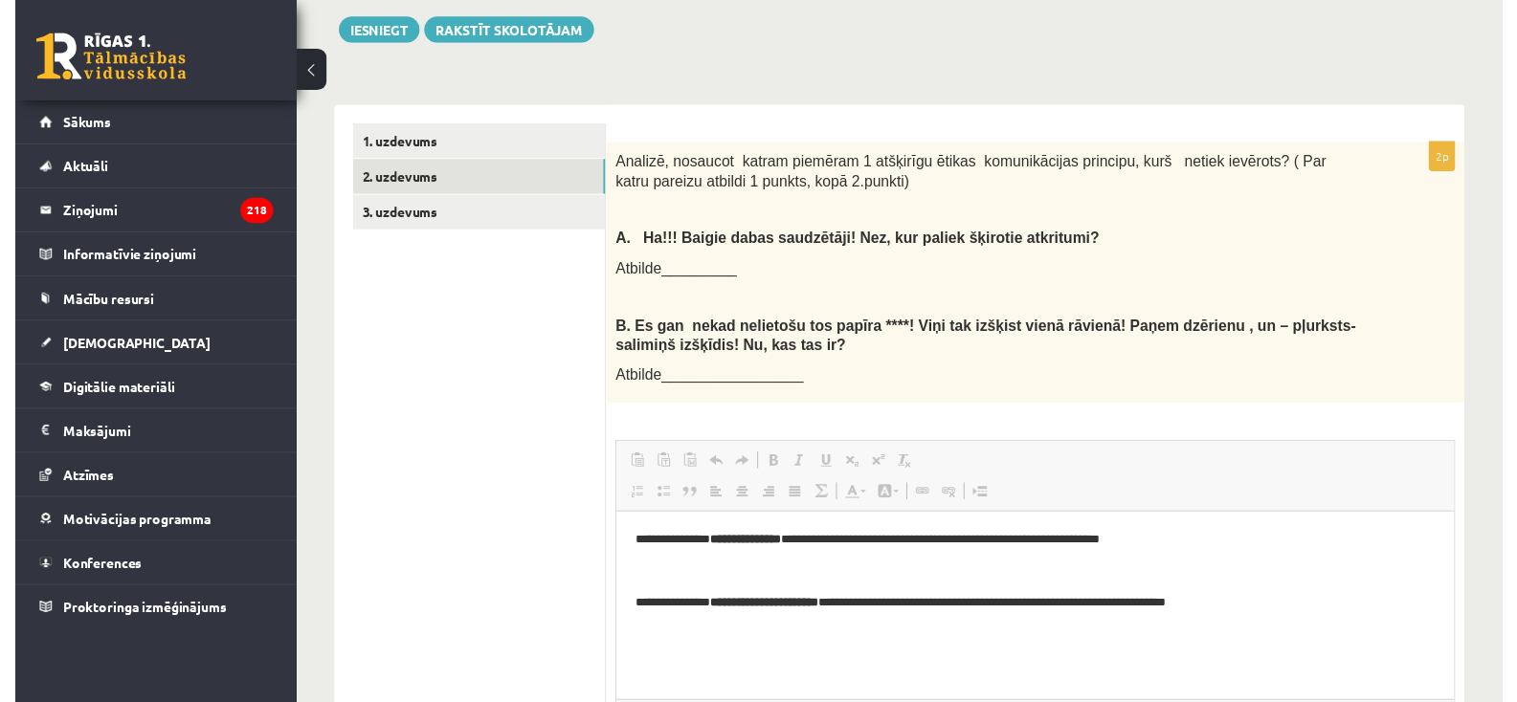
scroll to position [0, 0]
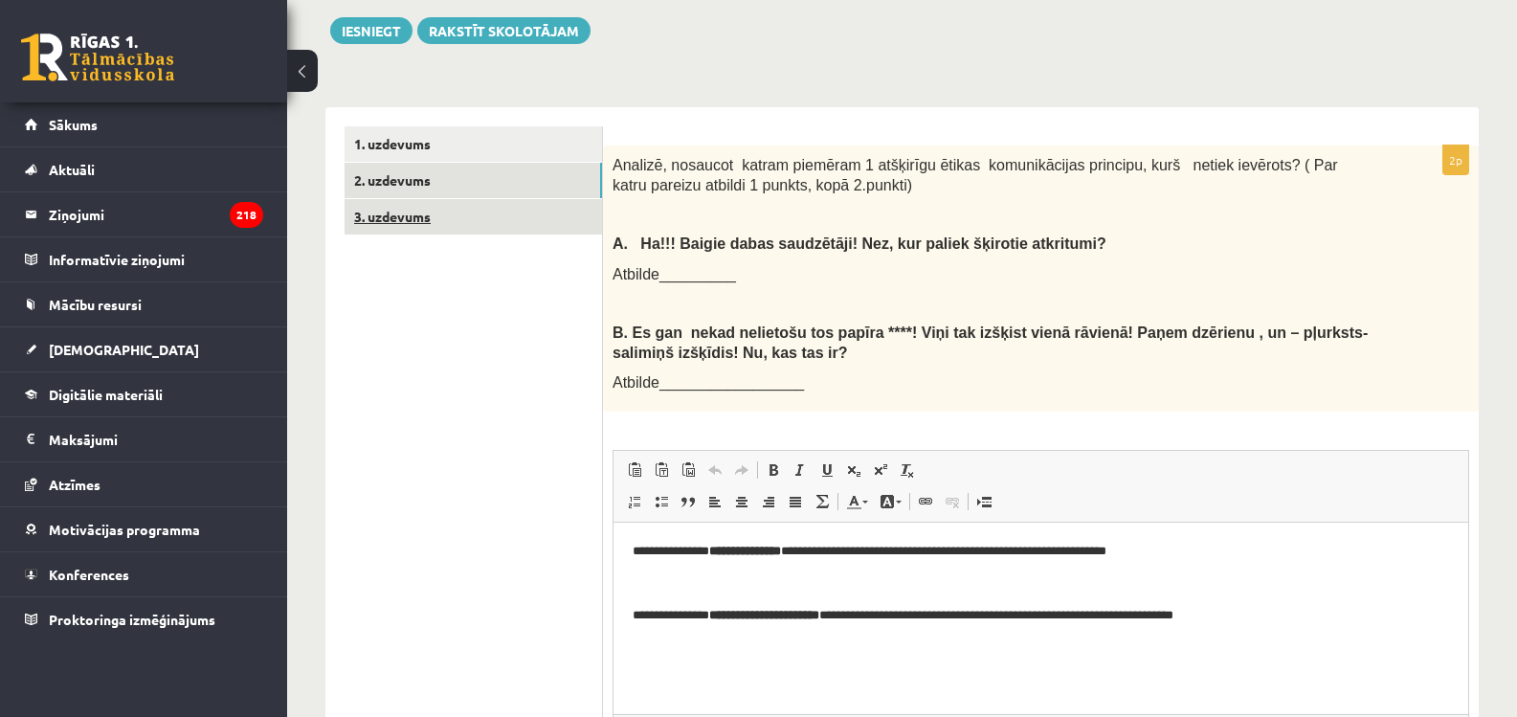
click at [378, 214] on link "3. uzdevums" at bounding box center [473, 216] width 257 height 35
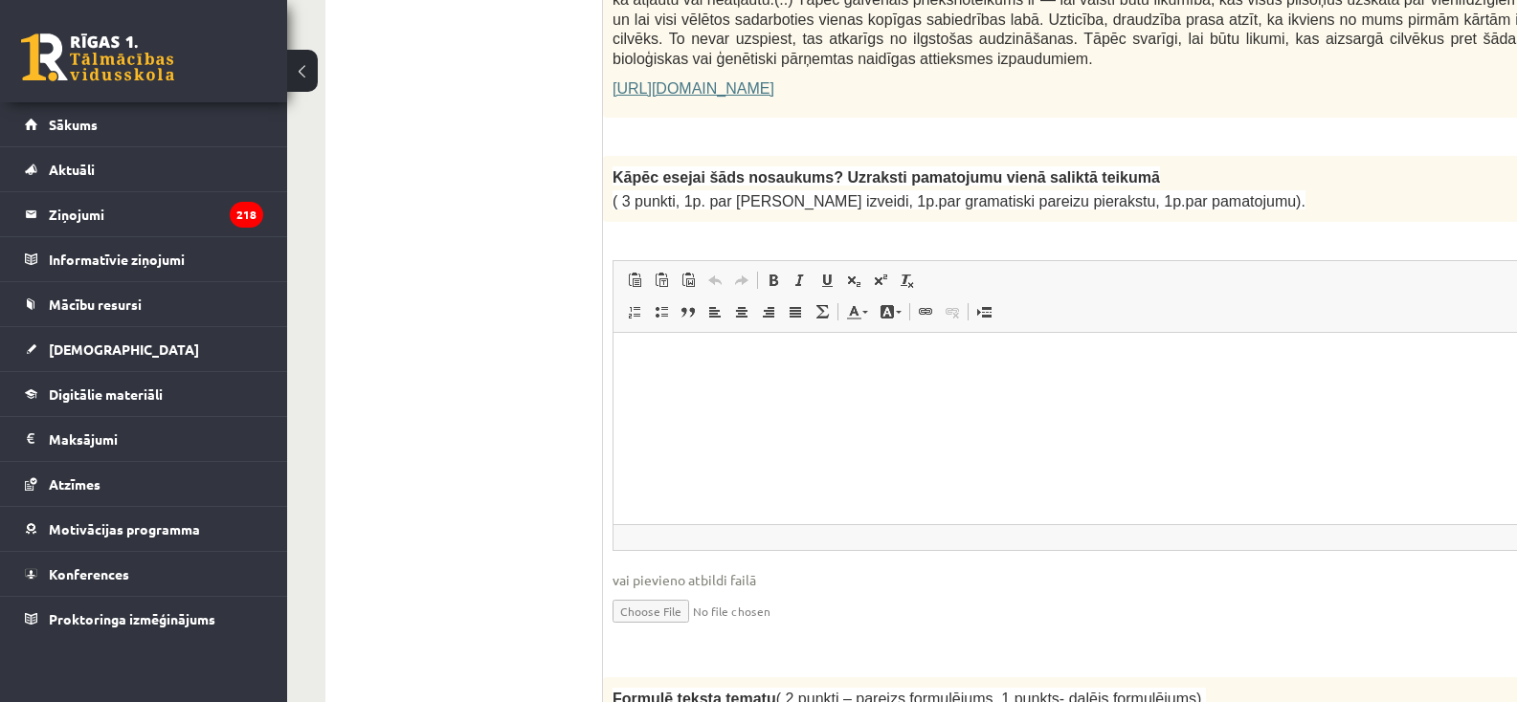
scroll to position [1551, 0]
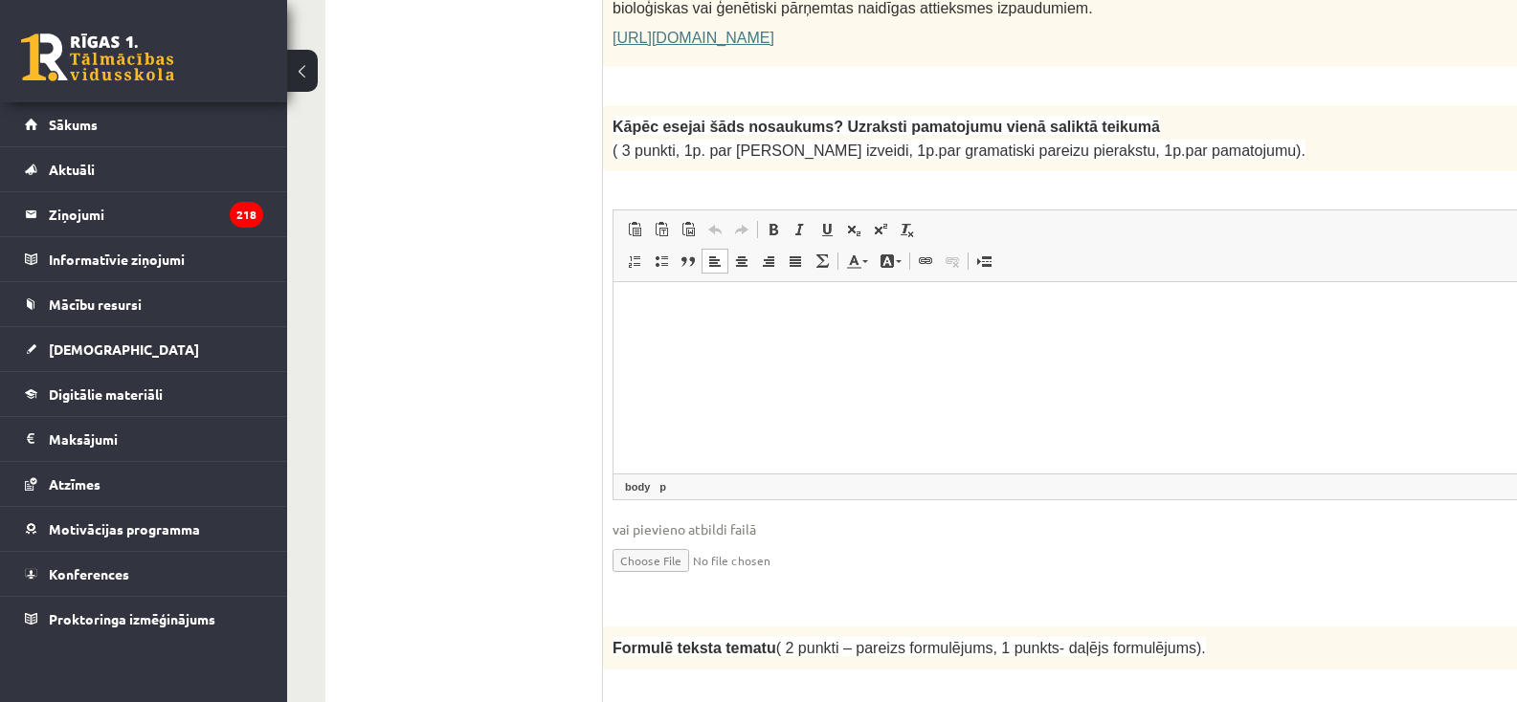
drag, startPoint x: 642, startPoint y: 345, endPoint x: 661, endPoint y: 297, distance: 52.4
click at [661, 297] on html at bounding box center [1115, 311] width 1005 height 58
drag, startPoint x: 661, startPoint y: 297, endPoint x: 640, endPoint y: 307, distance: 23.5
click at [640, 307] on p "Визуальный текстовый редактор, wiswyg-editor-user-answer-47433847770820" at bounding box center [1116, 311] width 967 height 20
click at [683, 240] on span "Вставить" at bounding box center [698, 242] width 68 height 28
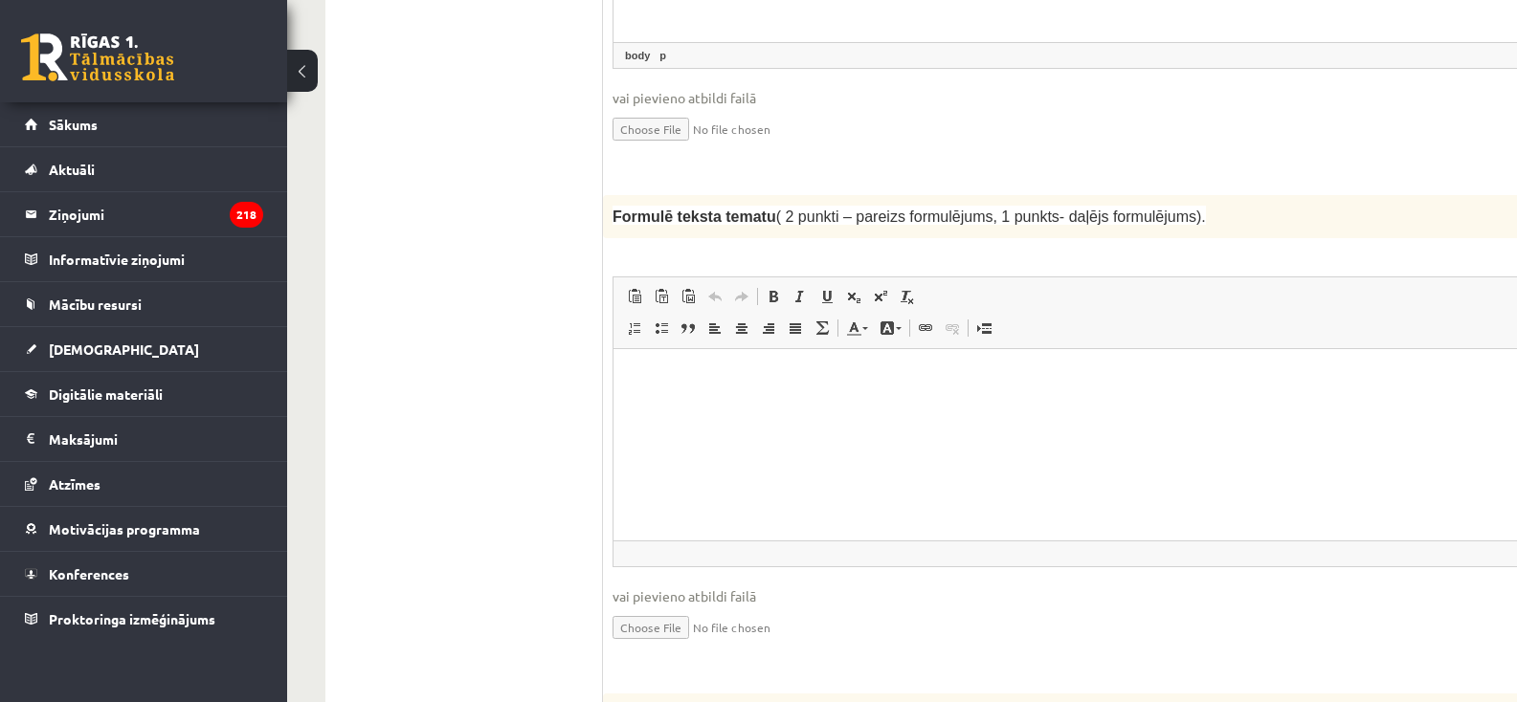
scroll to position [2030, 0]
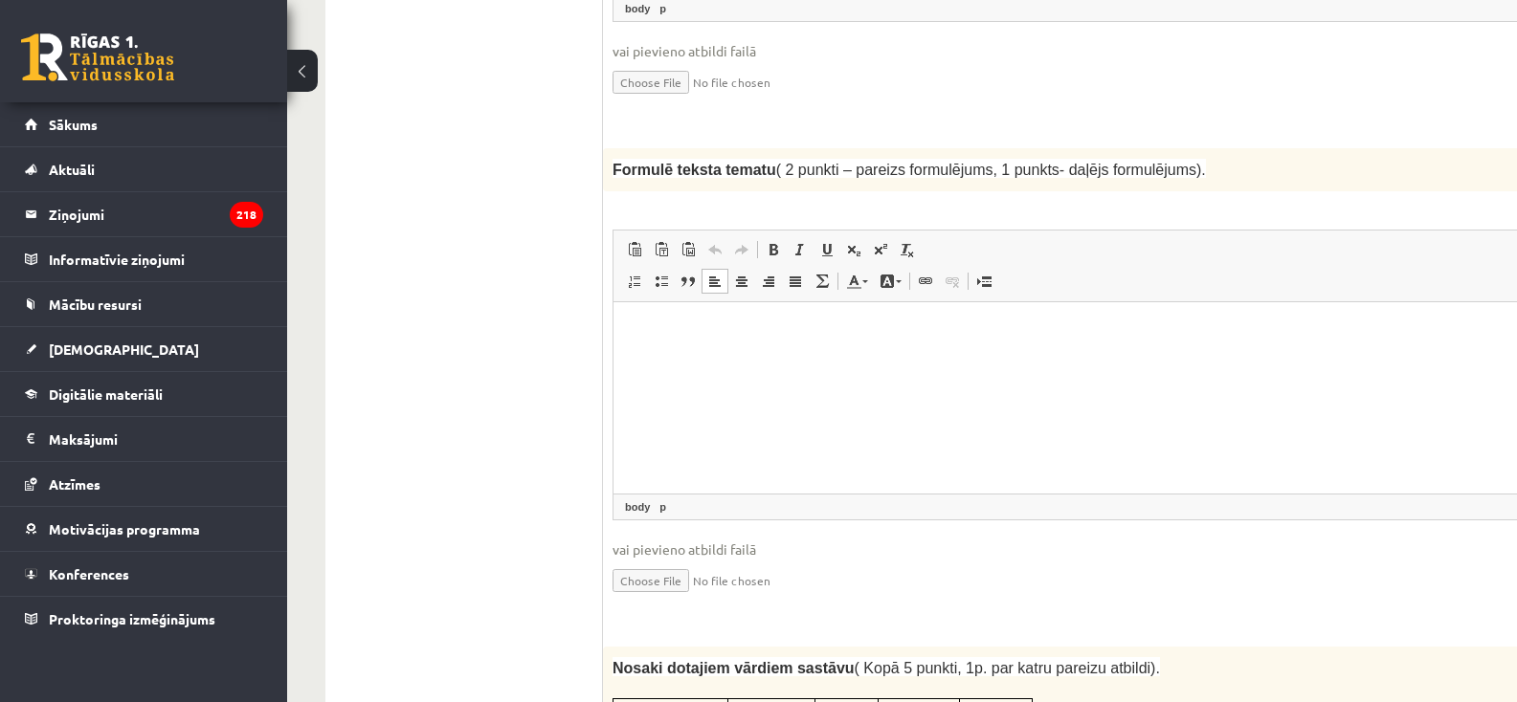
drag, startPoint x: 643, startPoint y: 316, endPoint x: 635, endPoint y: 365, distance: 49.6
click at [635, 360] on html at bounding box center [1115, 330] width 1005 height 58
drag, startPoint x: 632, startPoint y: 347, endPoint x: 621, endPoint y: 362, distance: 17.8
click at [625, 360] on html at bounding box center [1115, 330] width 1005 height 58
drag, startPoint x: 7, startPoint y: 13, endPoint x: 608, endPoint y: 256, distance: 648.0
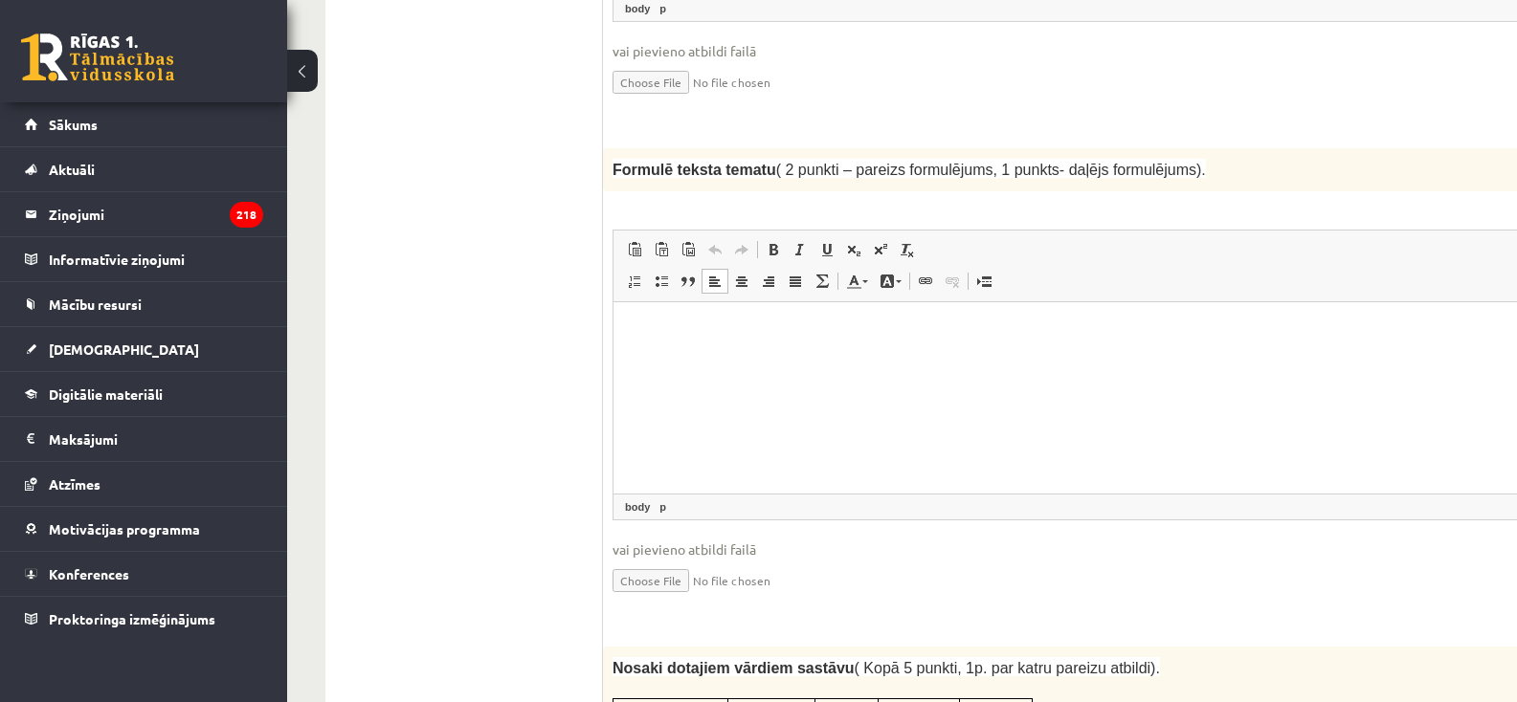
click at [608, 256] on div "2p Formulē teksta tematu ( 2 punkti – pareizs formulējums, 1 punkts- daļējs for…" at bounding box center [1116, 387] width 1026 height 479
drag, startPoint x: 624, startPoint y: 326, endPoint x: 615, endPoint y: 312, distance: 16.7
click at [615, 312] on html at bounding box center [1115, 330] width 1005 height 58
click at [651, 336] on p "Визуальный текстовый редактор, wiswyg-editor-user-answer-47433847691380" at bounding box center [1116, 331] width 967 height 20
drag, startPoint x: 665, startPoint y: 258, endPoint x: 693, endPoint y: 283, distance: 37.3
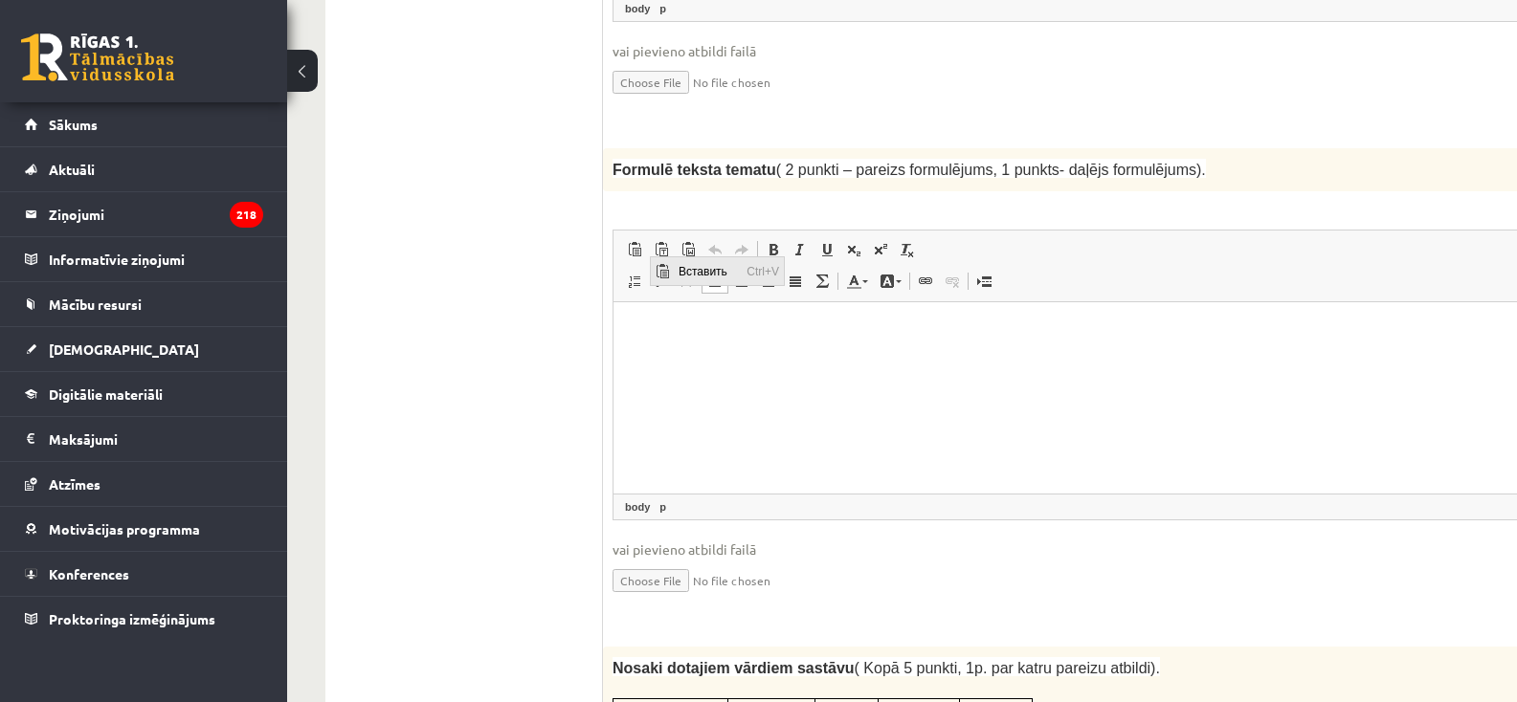
click at [665, 258] on span "Вставить" at bounding box center [662, 271] width 23 height 28
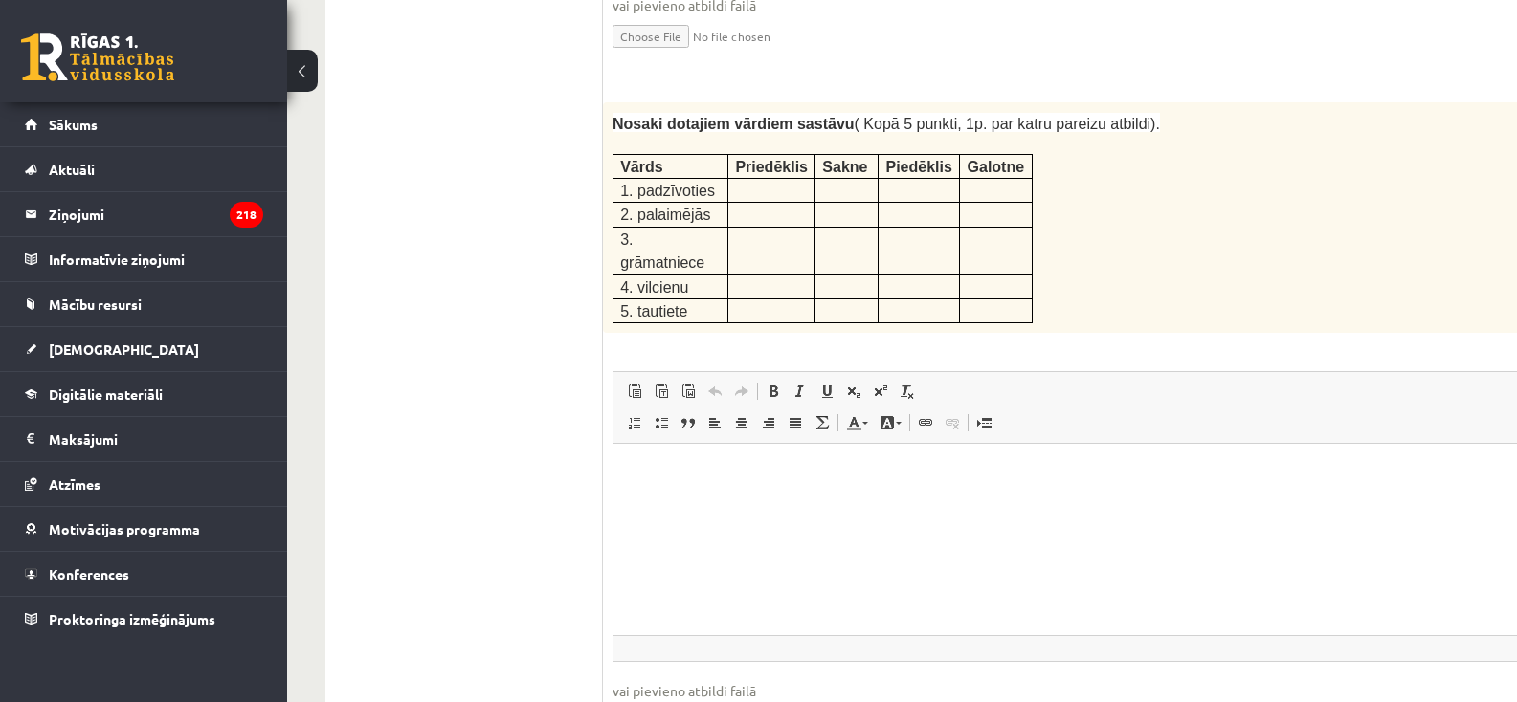
scroll to position [2604, 0]
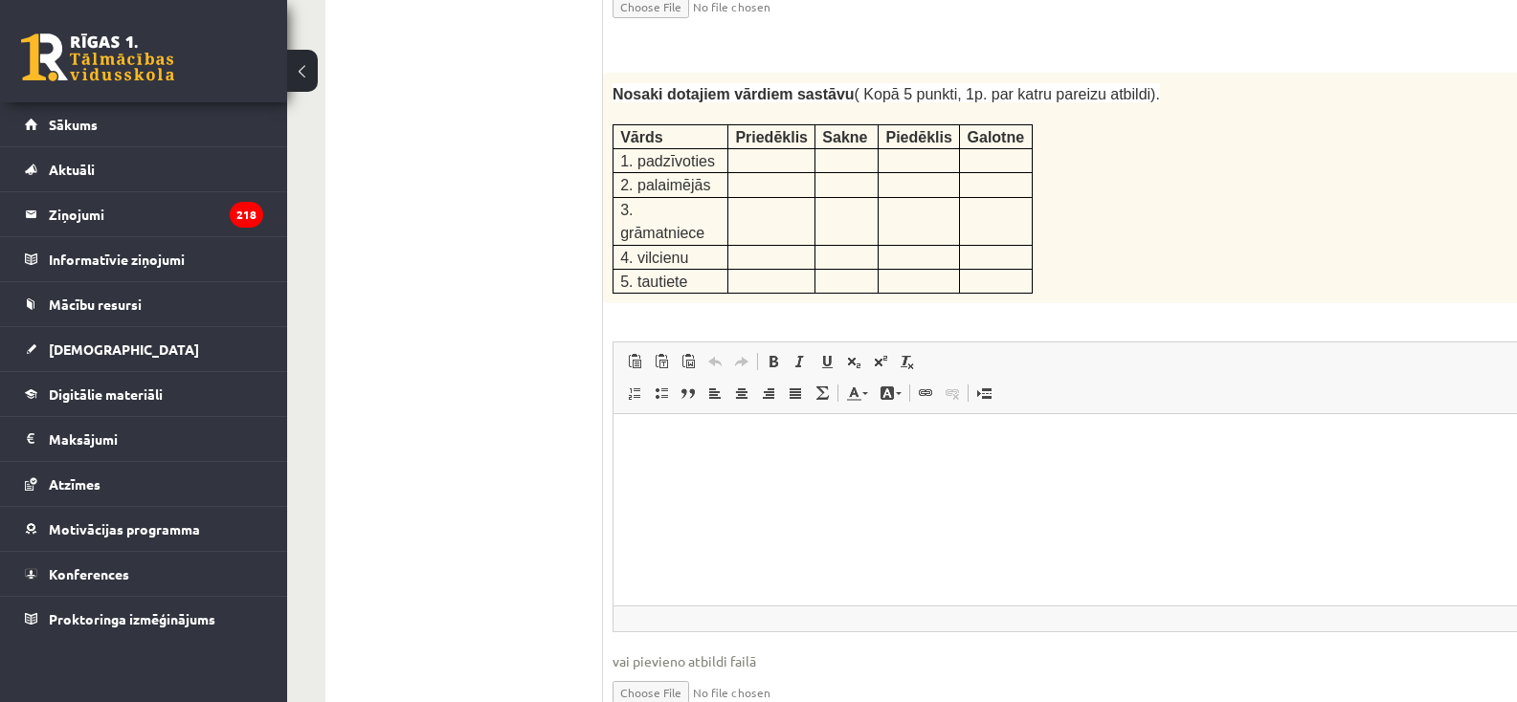
click at [763, 149] on p at bounding box center [771, 158] width 73 height 19
click at [676, 345] on span "Вставить" at bounding box center [710, 354] width 68 height 28
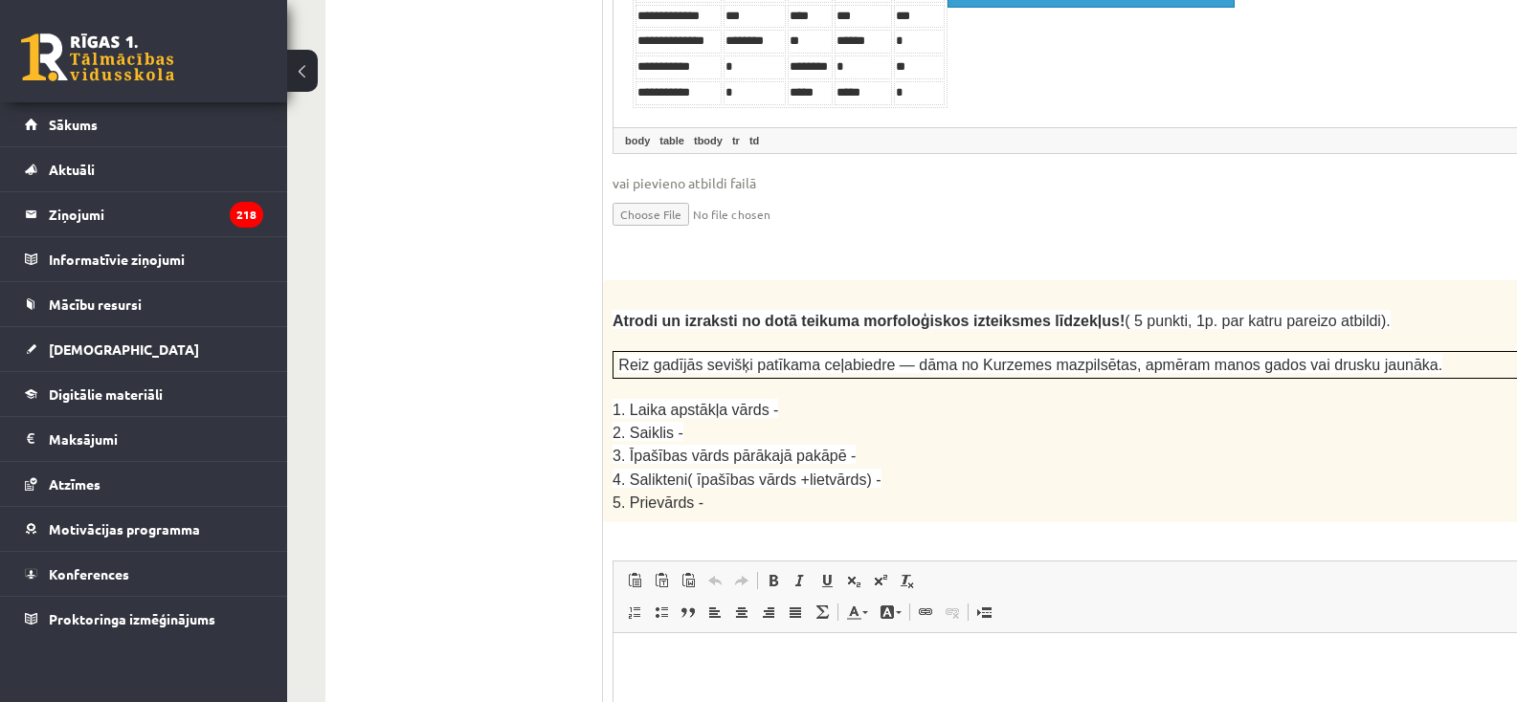
scroll to position [3178, 0]
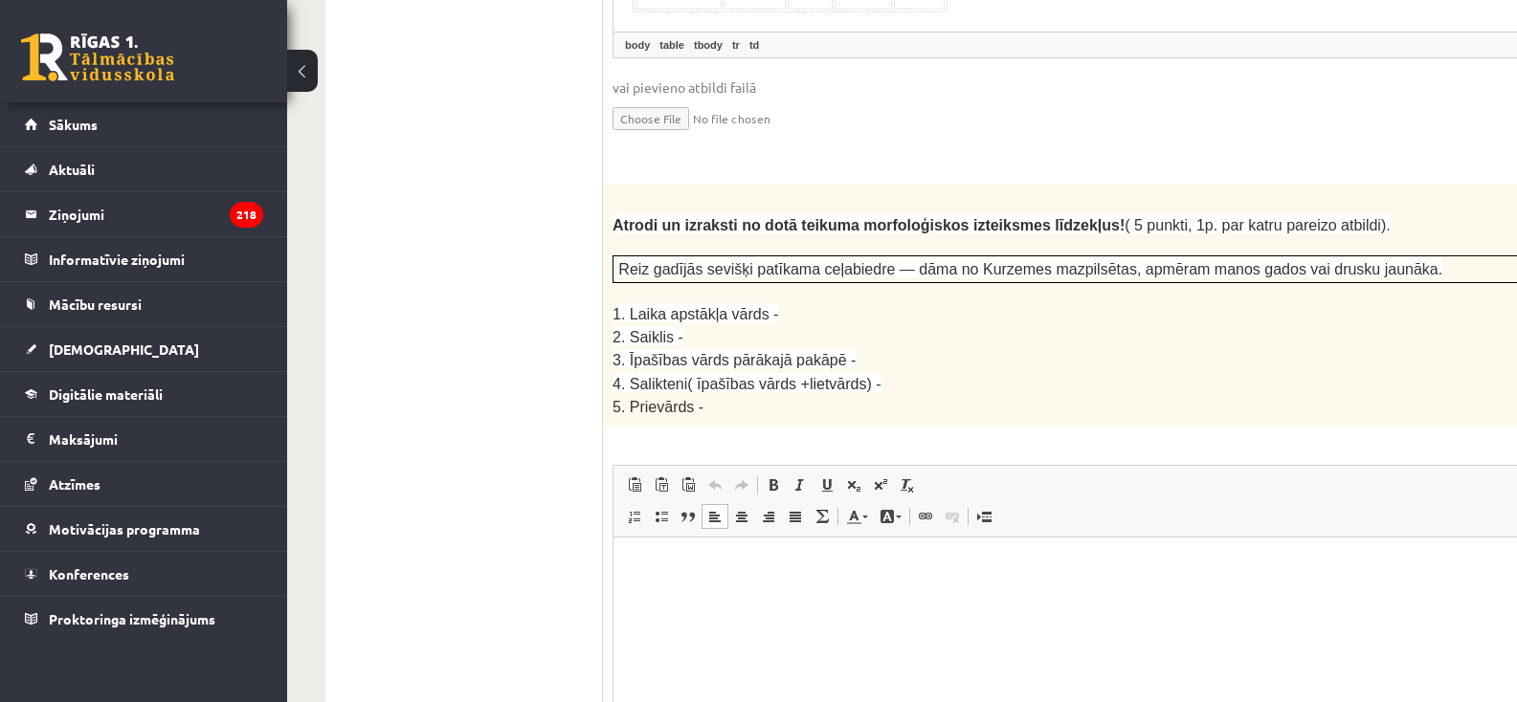
drag, startPoint x: 682, startPoint y: 578, endPoint x: 632, endPoint y: 569, distance: 51.4
click at [633, 569] on p "Визуальный текстовый редактор, wiswyg-editor-user-answer-47433847537920" at bounding box center [1116, 566] width 967 height 20
click at [697, 454] on span "Вставить" at bounding box center [709, 457] width 68 height 28
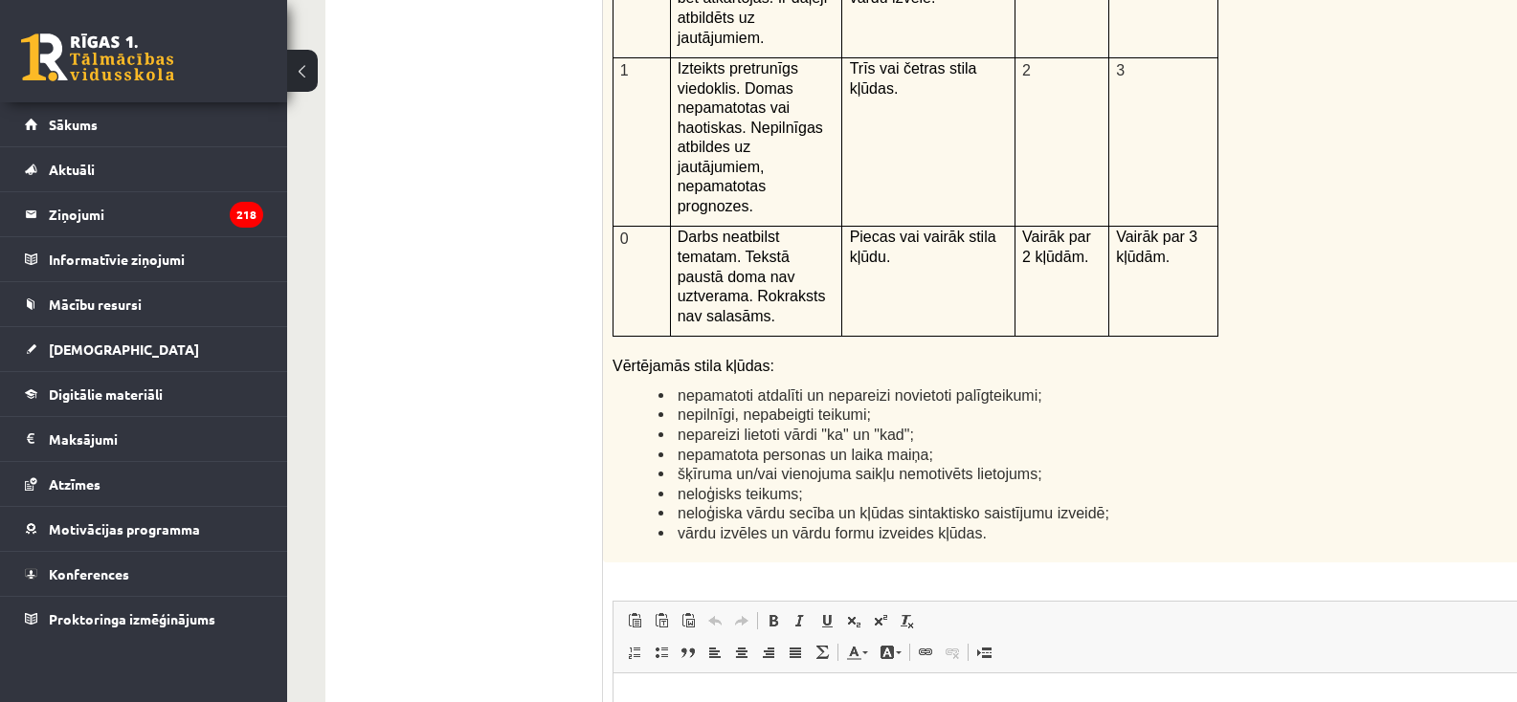
scroll to position [4518, 0]
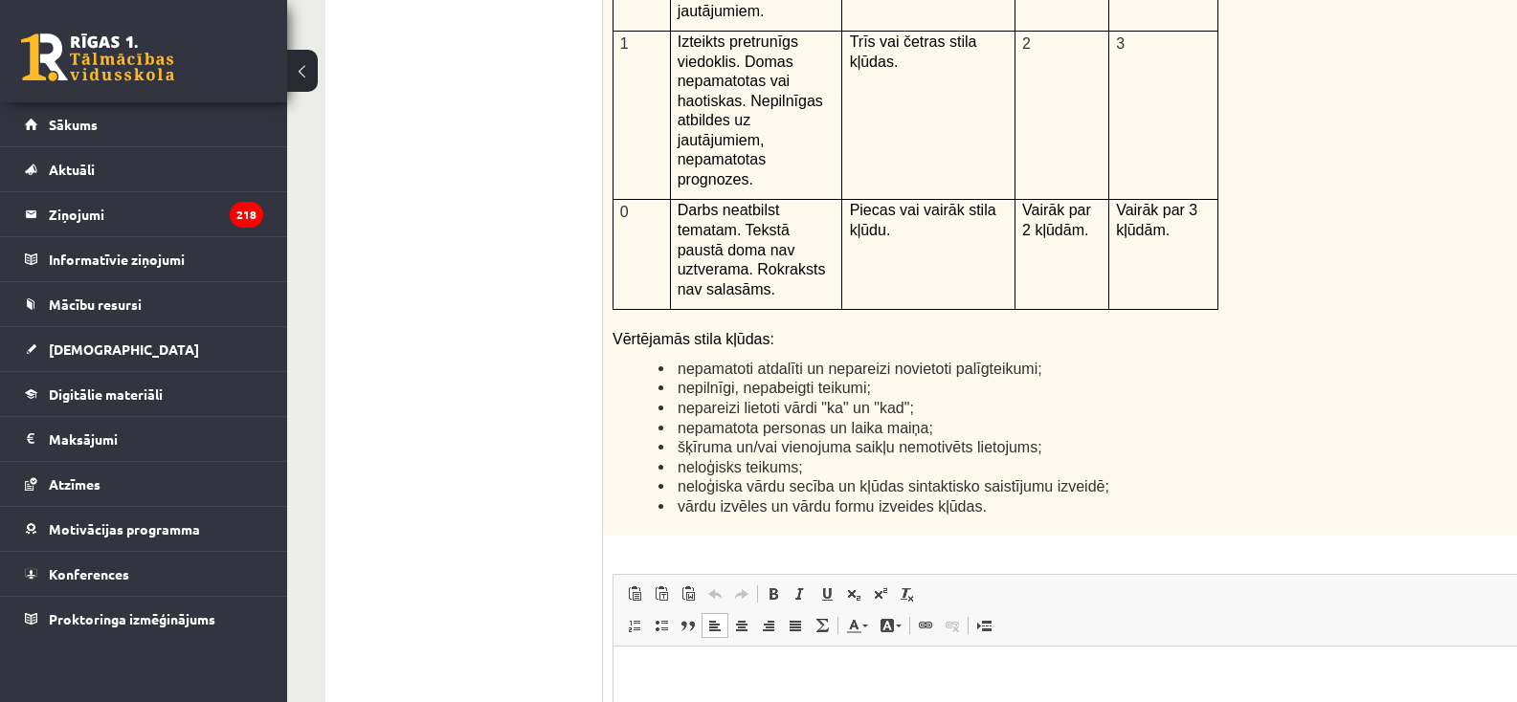
drag, startPoint x: 646, startPoint y: 696, endPoint x: 625, endPoint y: 709, distance: 25.0
click at [625, 705] on html at bounding box center [1115, 676] width 1005 height 58
drag, startPoint x: 668, startPoint y: 468, endPoint x: 698, endPoint y: 490, distance: 36.9
click at [668, 468] on span "Вставить" at bounding box center [699, 464] width 68 height 28
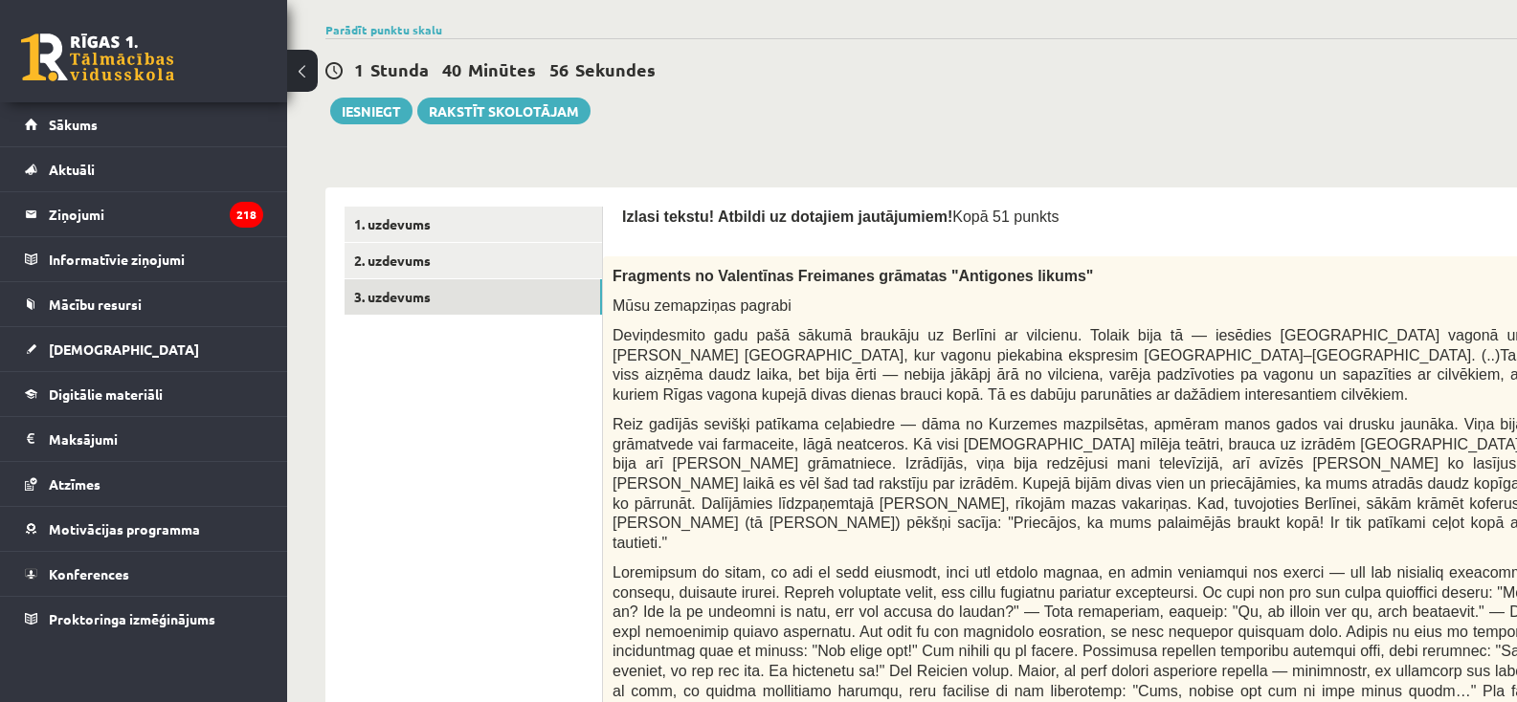
scroll to position [212, 0]
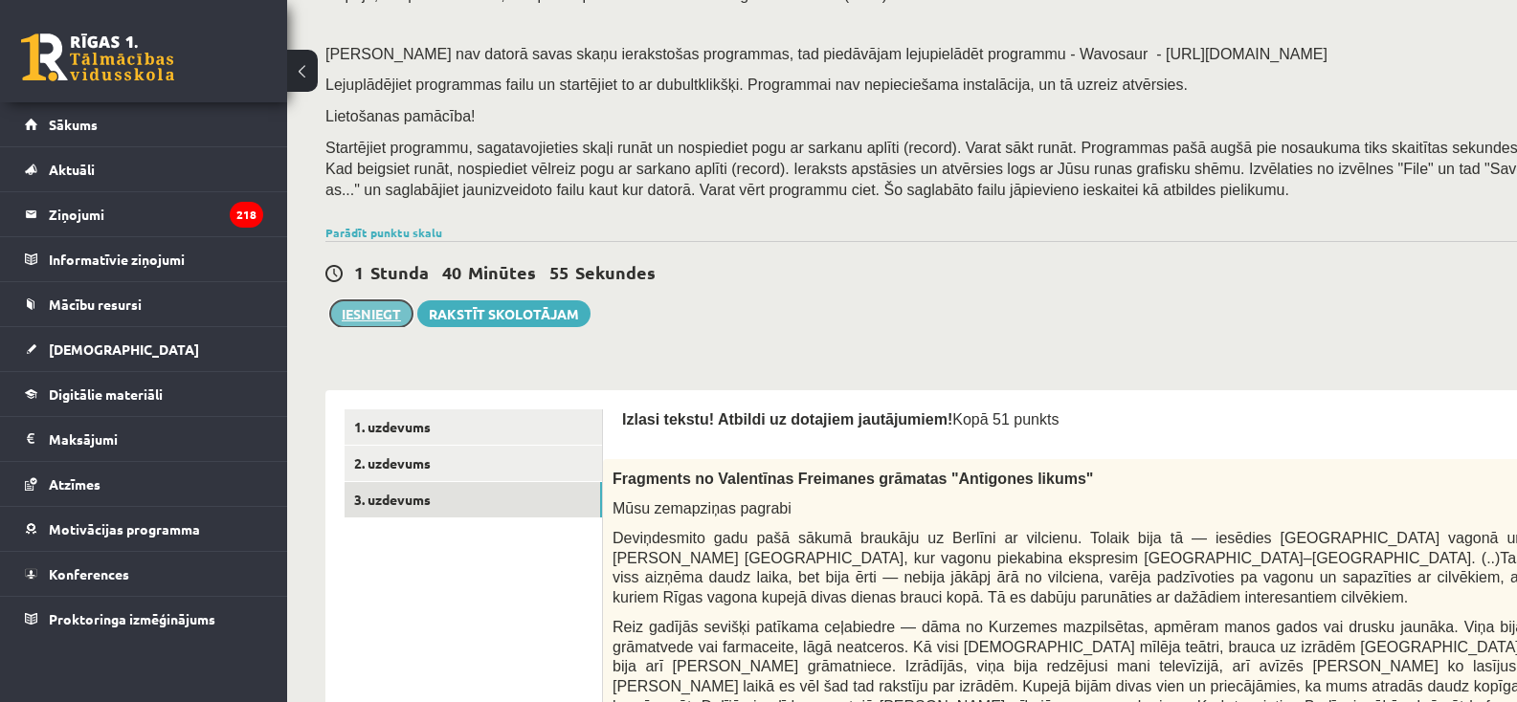
click at [381, 322] on button "Iesniegt" at bounding box center [371, 314] width 82 height 27
